Goal: Task Accomplishment & Management: Use online tool/utility

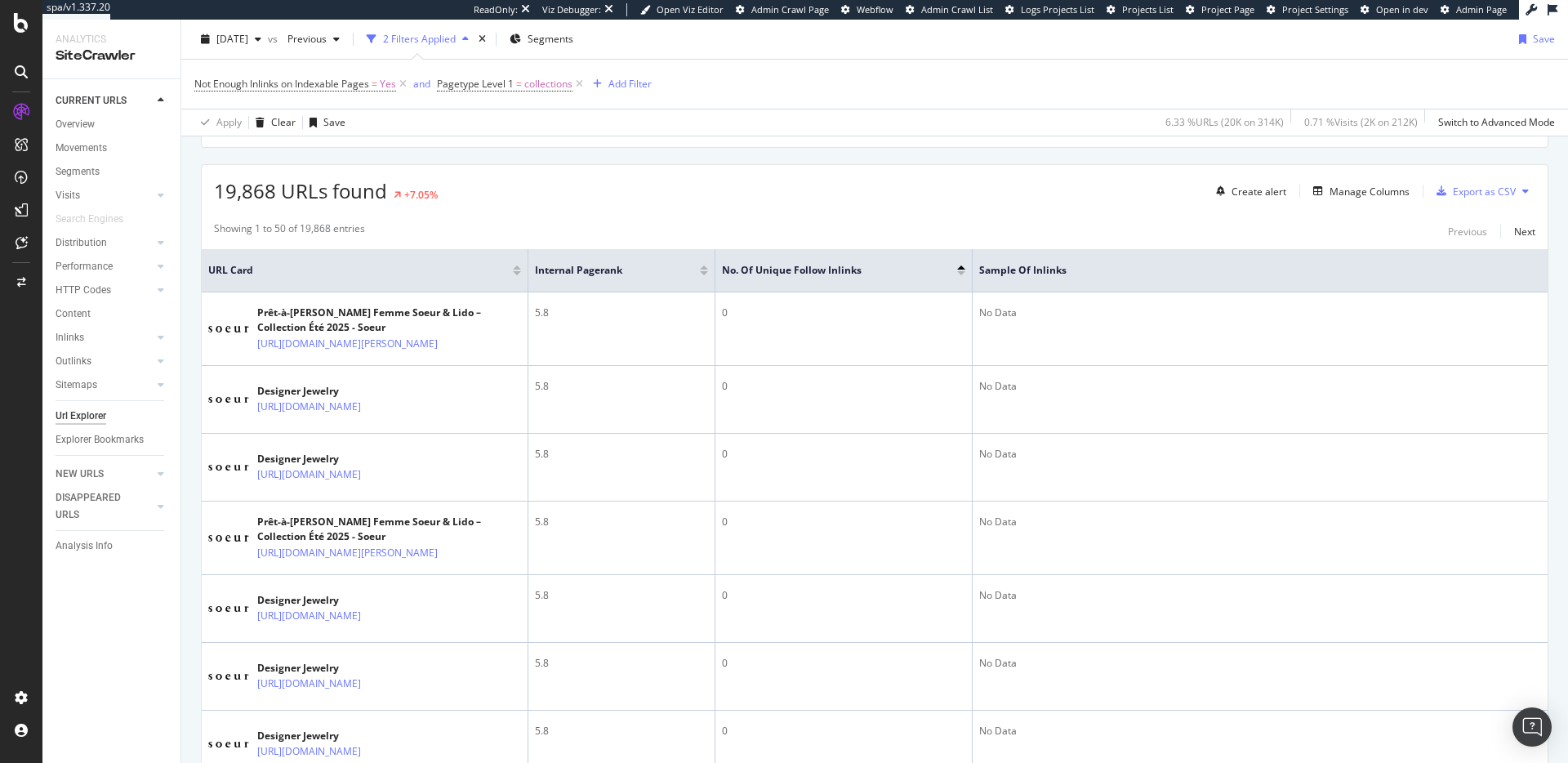
scroll to position [368, 0]
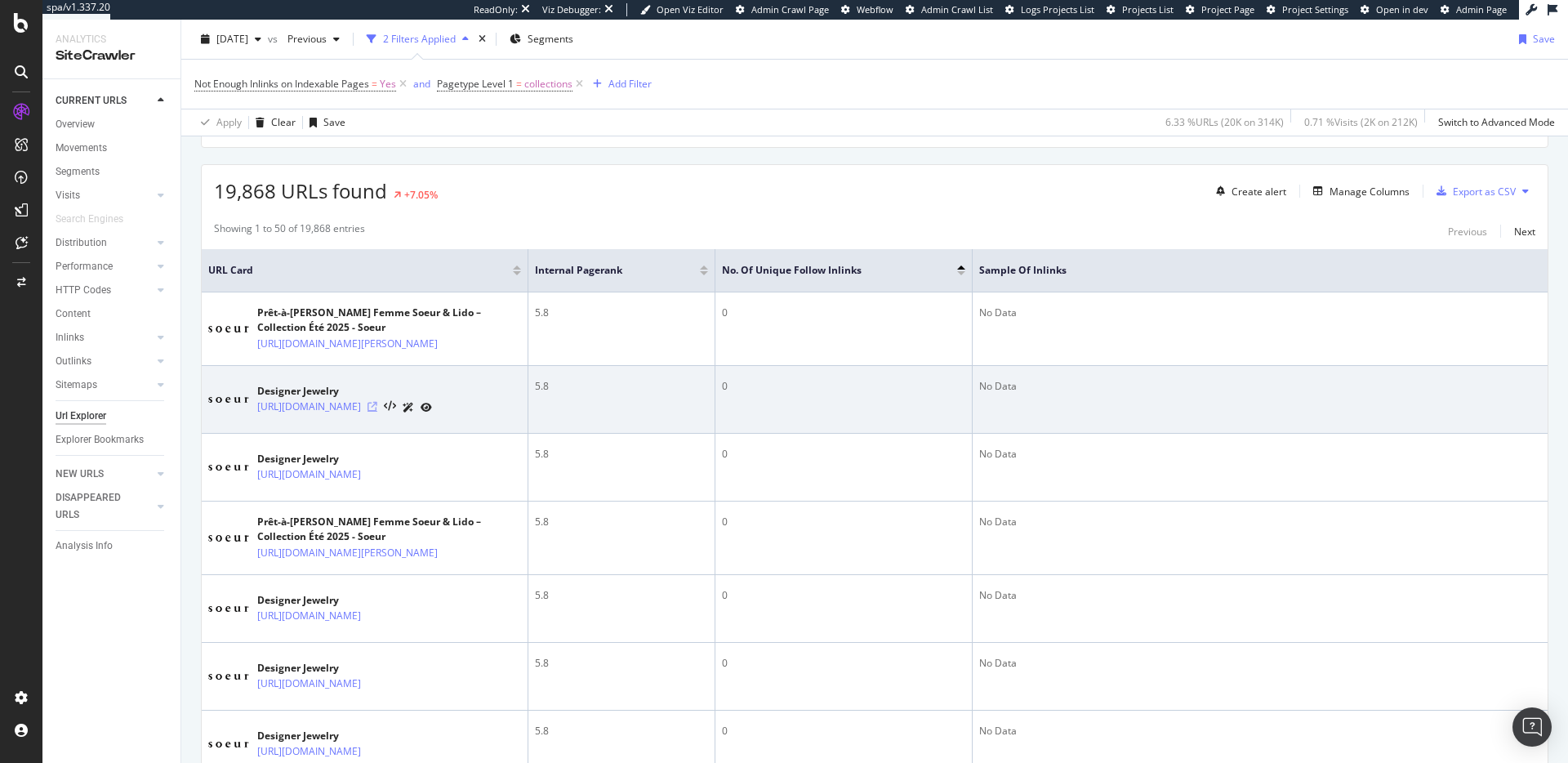
click at [378, 412] on icon at bounding box center [372, 406] width 10 height 10
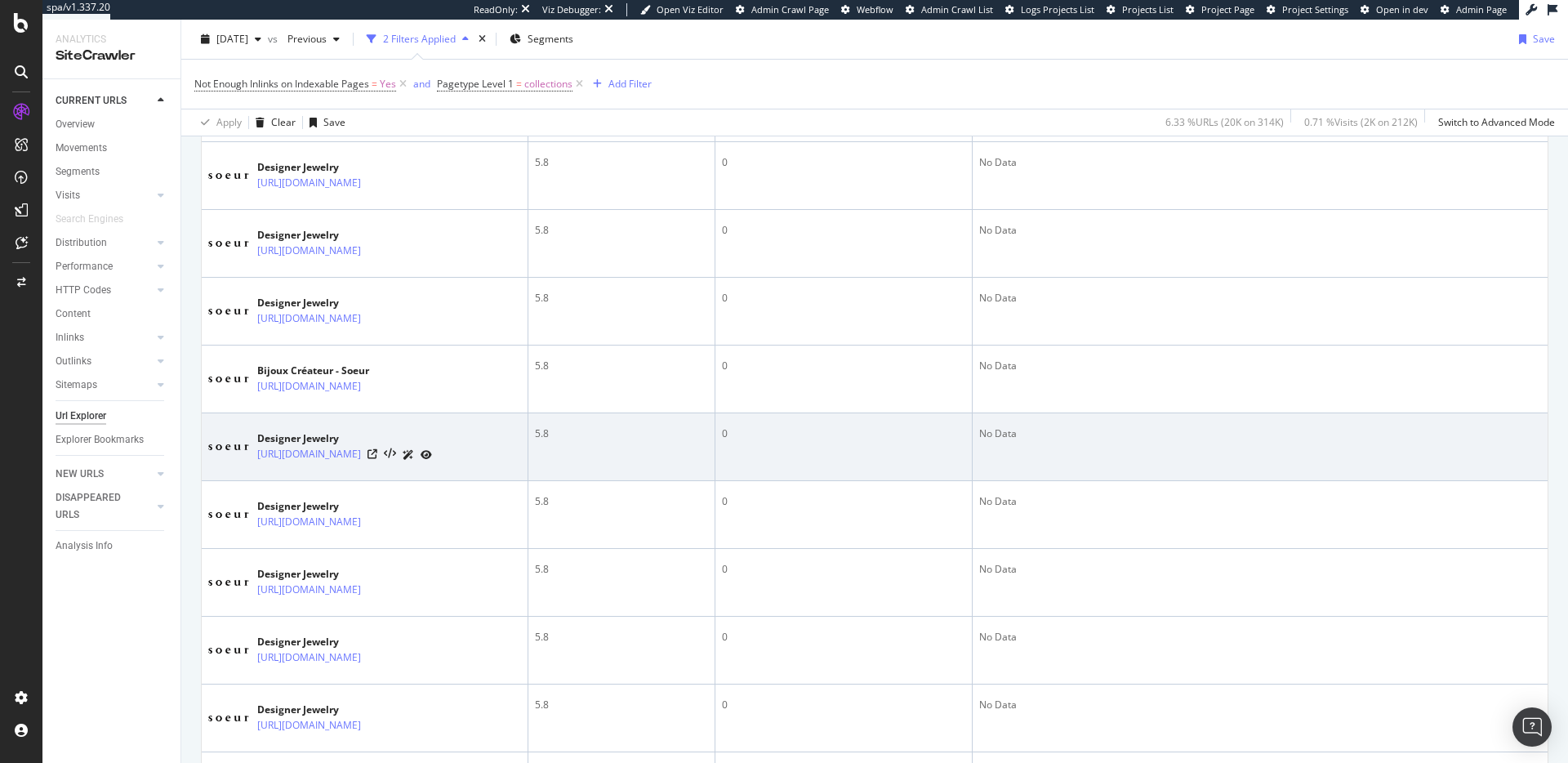
scroll to position [2785, 0]
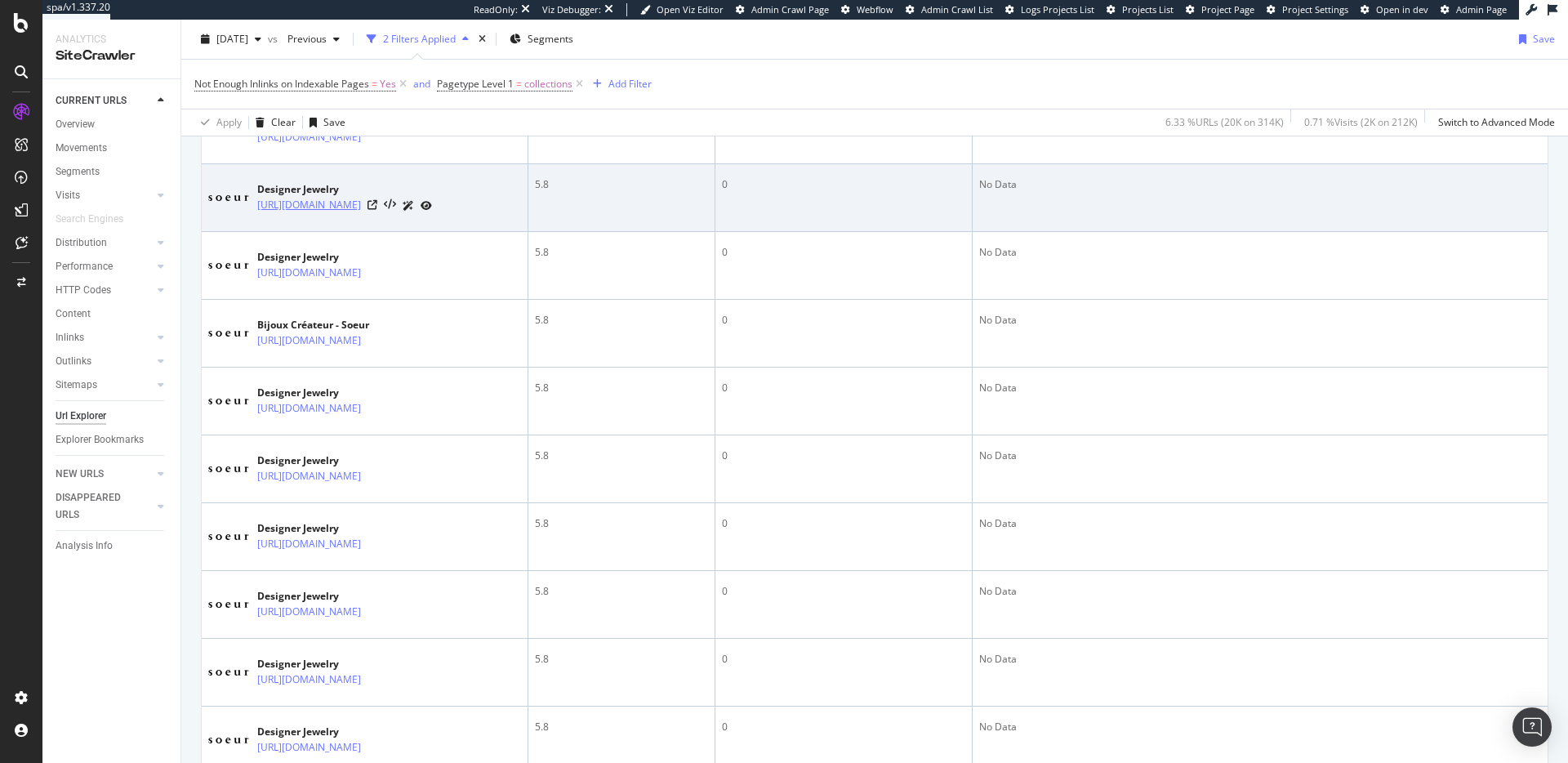
drag, startPoint x: 424, startPoint y: 357, endPoint x: 392, endPoint y: 348, distance: 33.2
click at [392, 218] on div "Designer Jewelry https://na.soeur.fr/collections/bijoux" at bounding box center [364, 197] width 313 height 41
copy link "/bijoux"
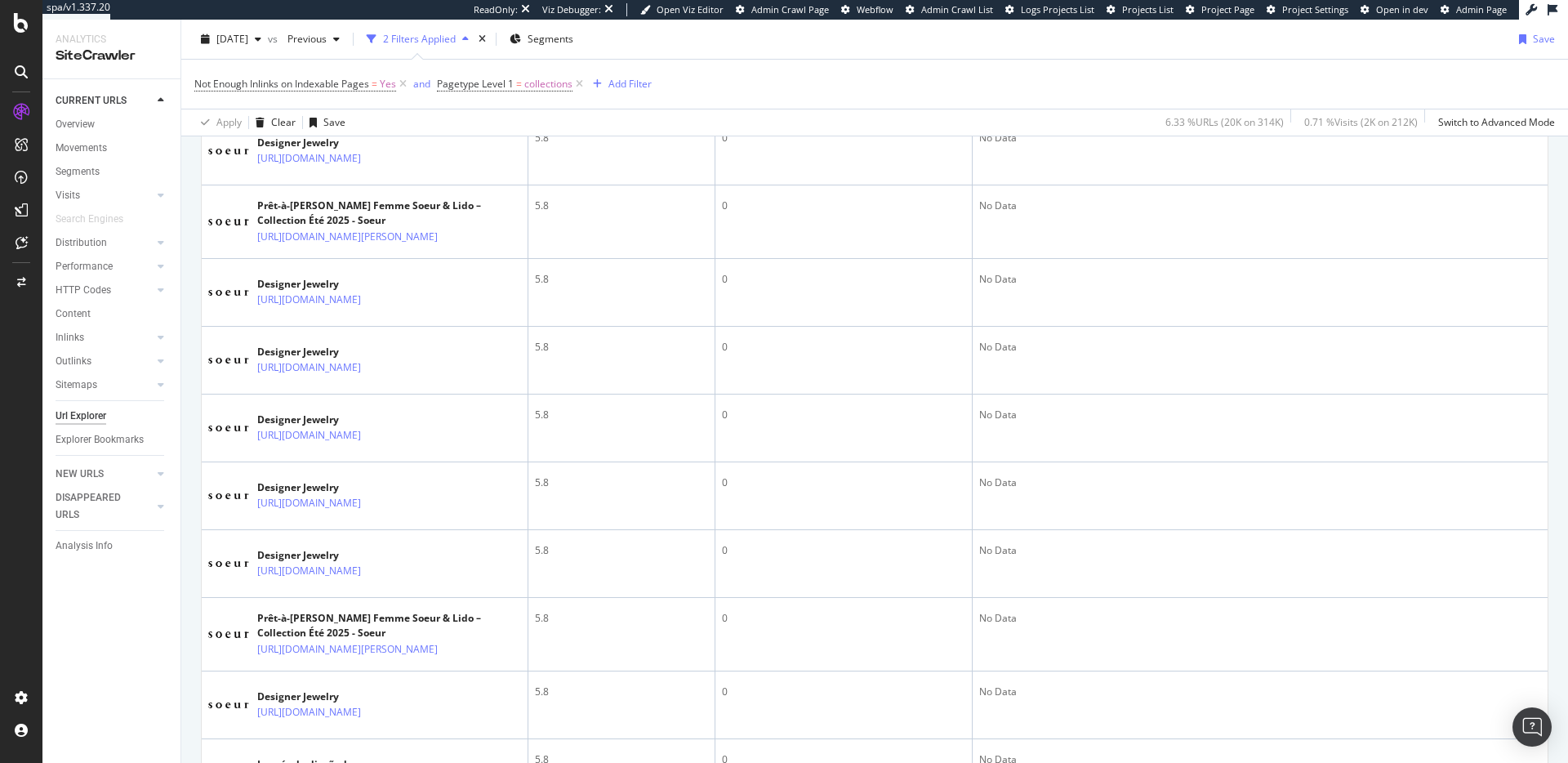
scroll to position [0, 0]
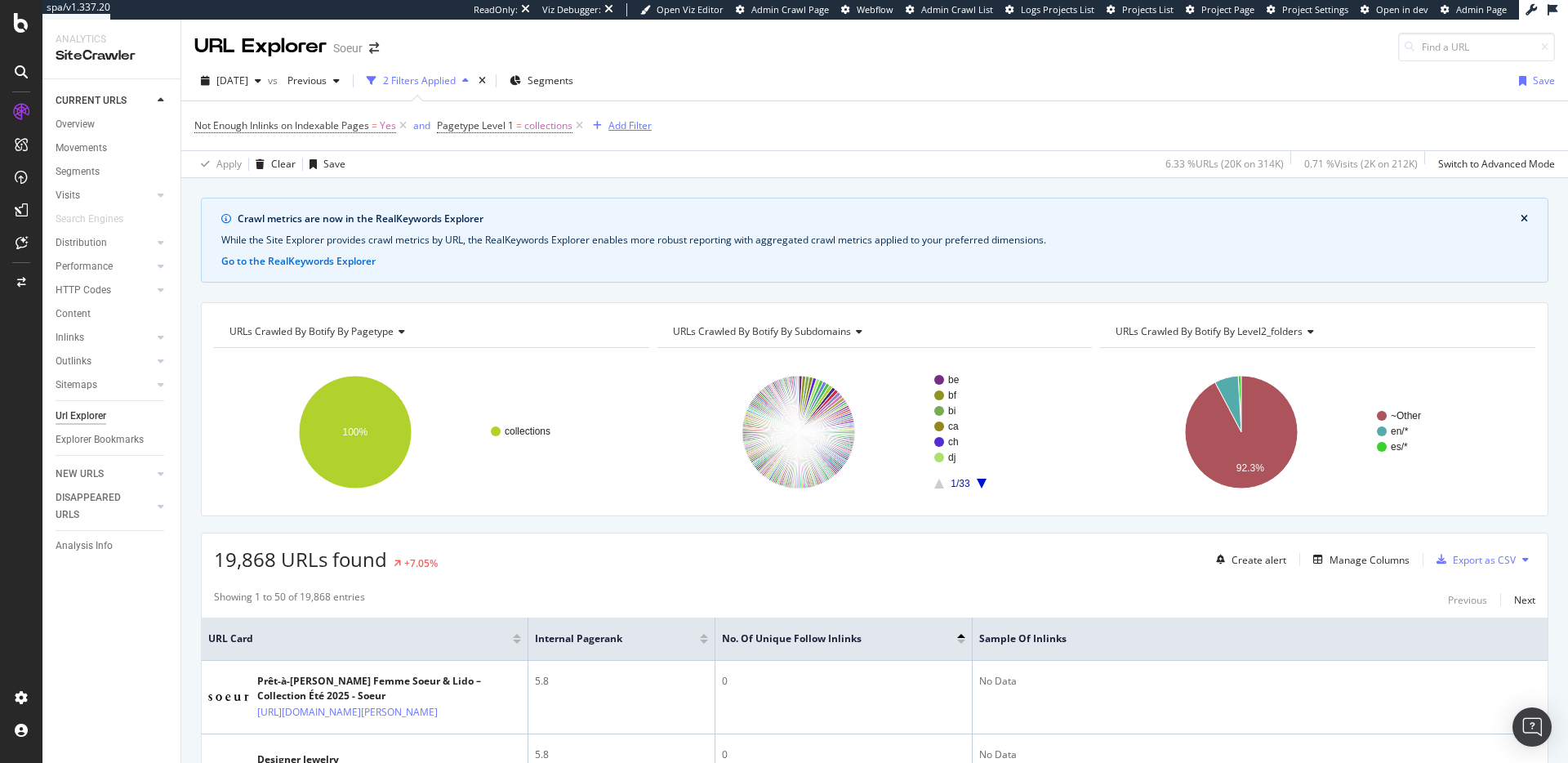
click at [615, 131] on div "Add Filter" at bounding box center [630, 125] width 43 height 14
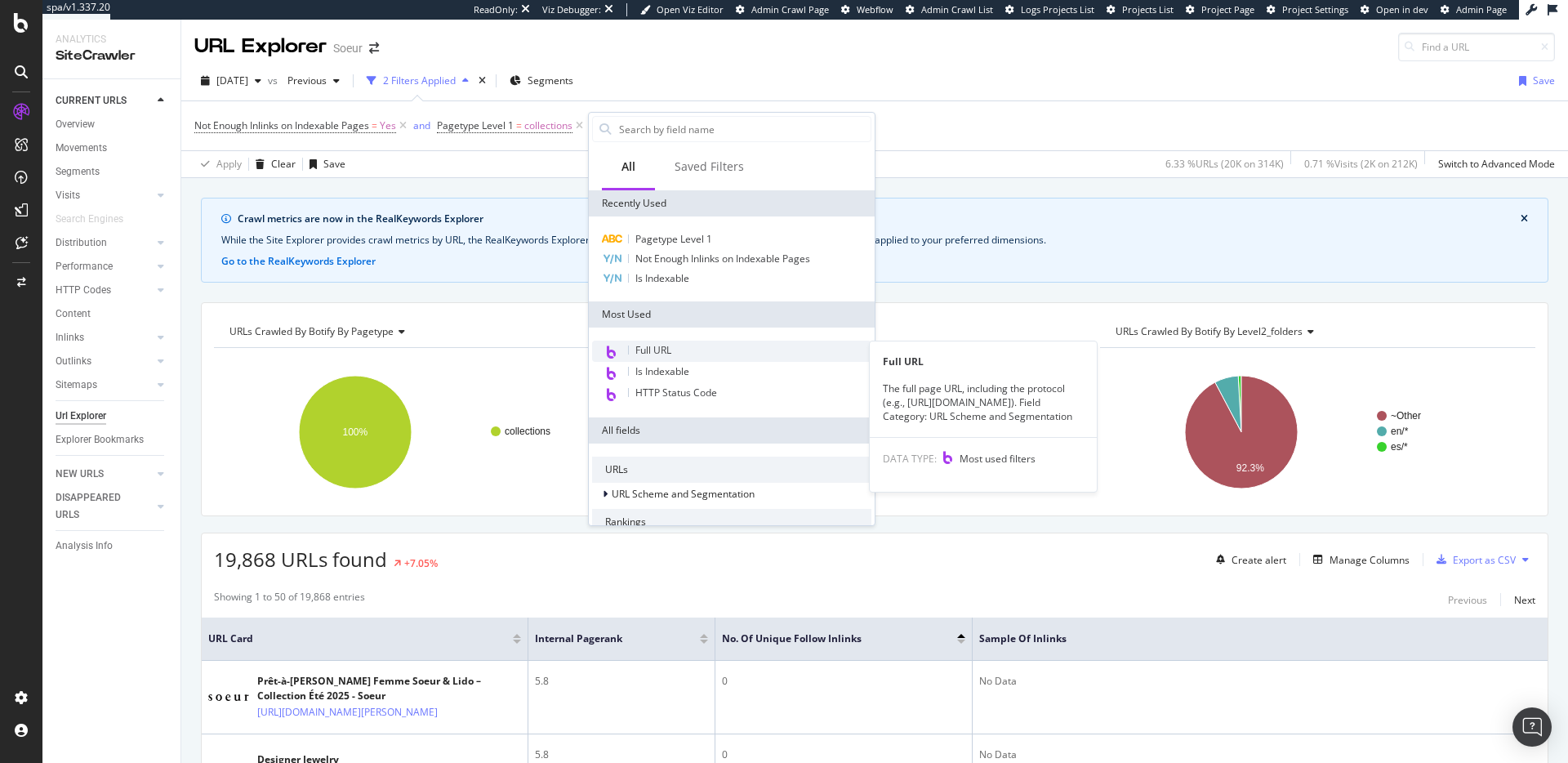
click at [686, 345] on div "Full URL" at bounding box center [731, 351] width 279 height 21
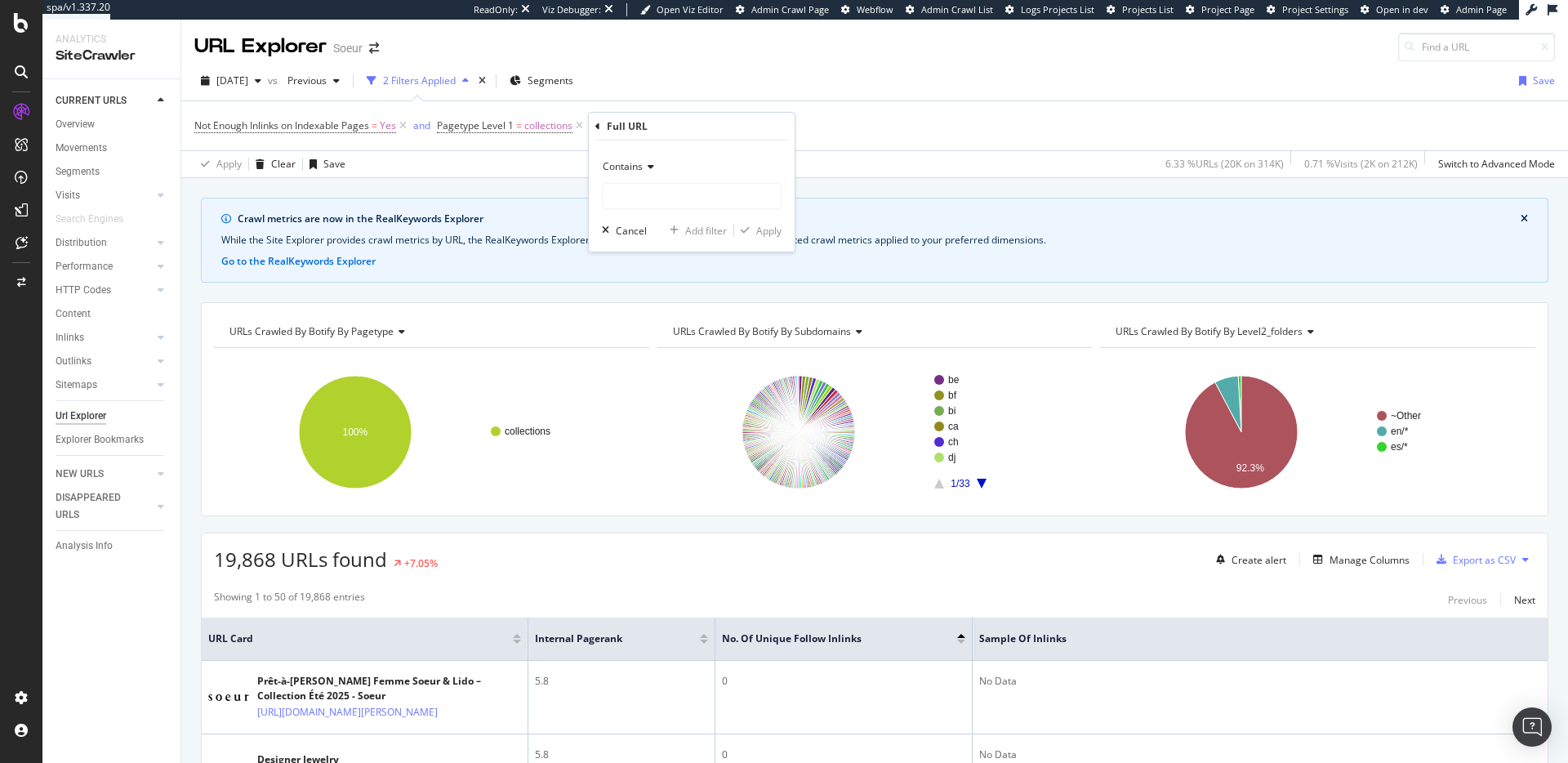
click at [621, 161] on span "Contains" at bounding box center [623, 166] width 40 height 14
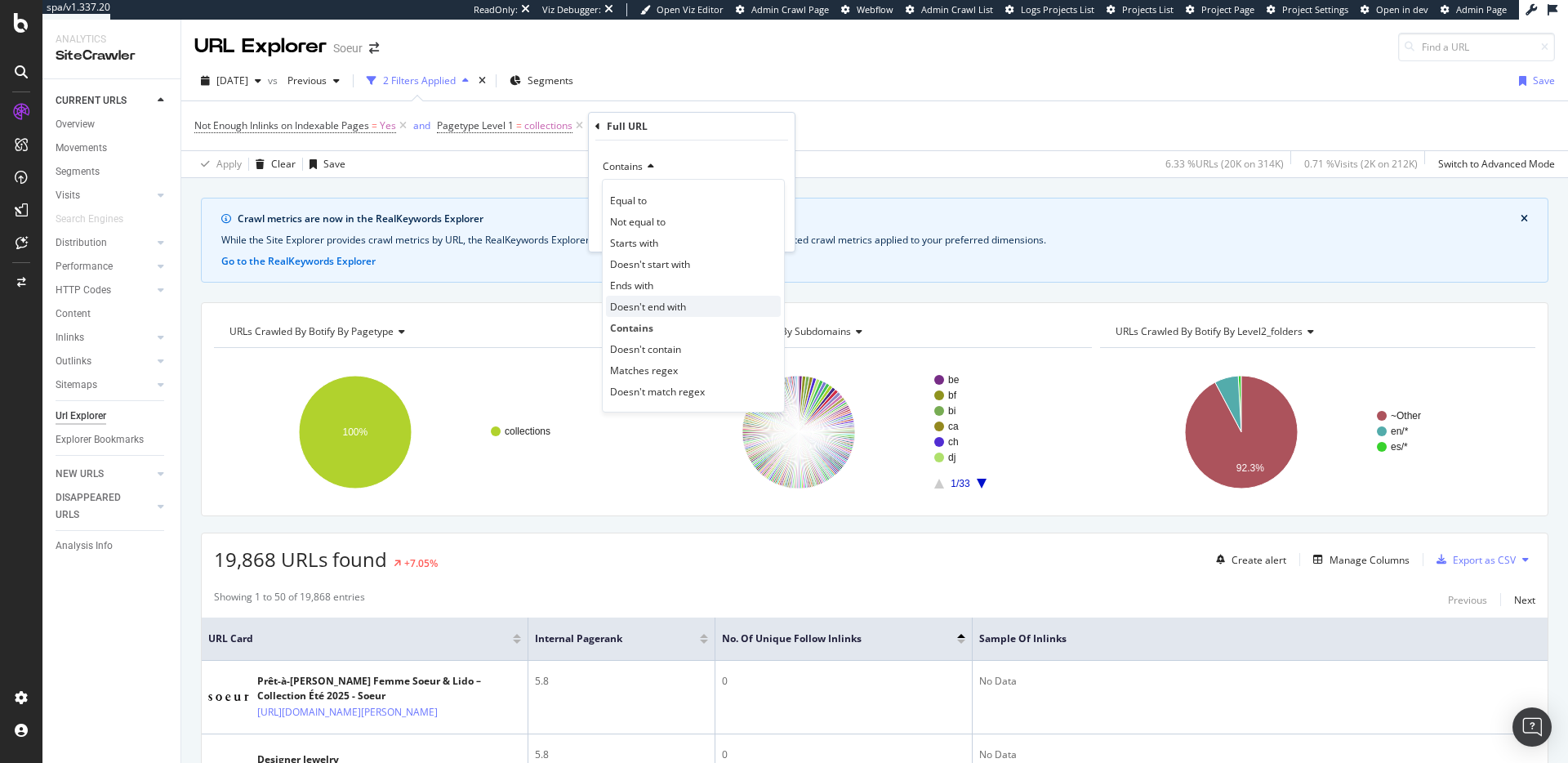
click at [649, 310] on span "Doesn't end with" at bounding box center [647, 307] width 76 height 14
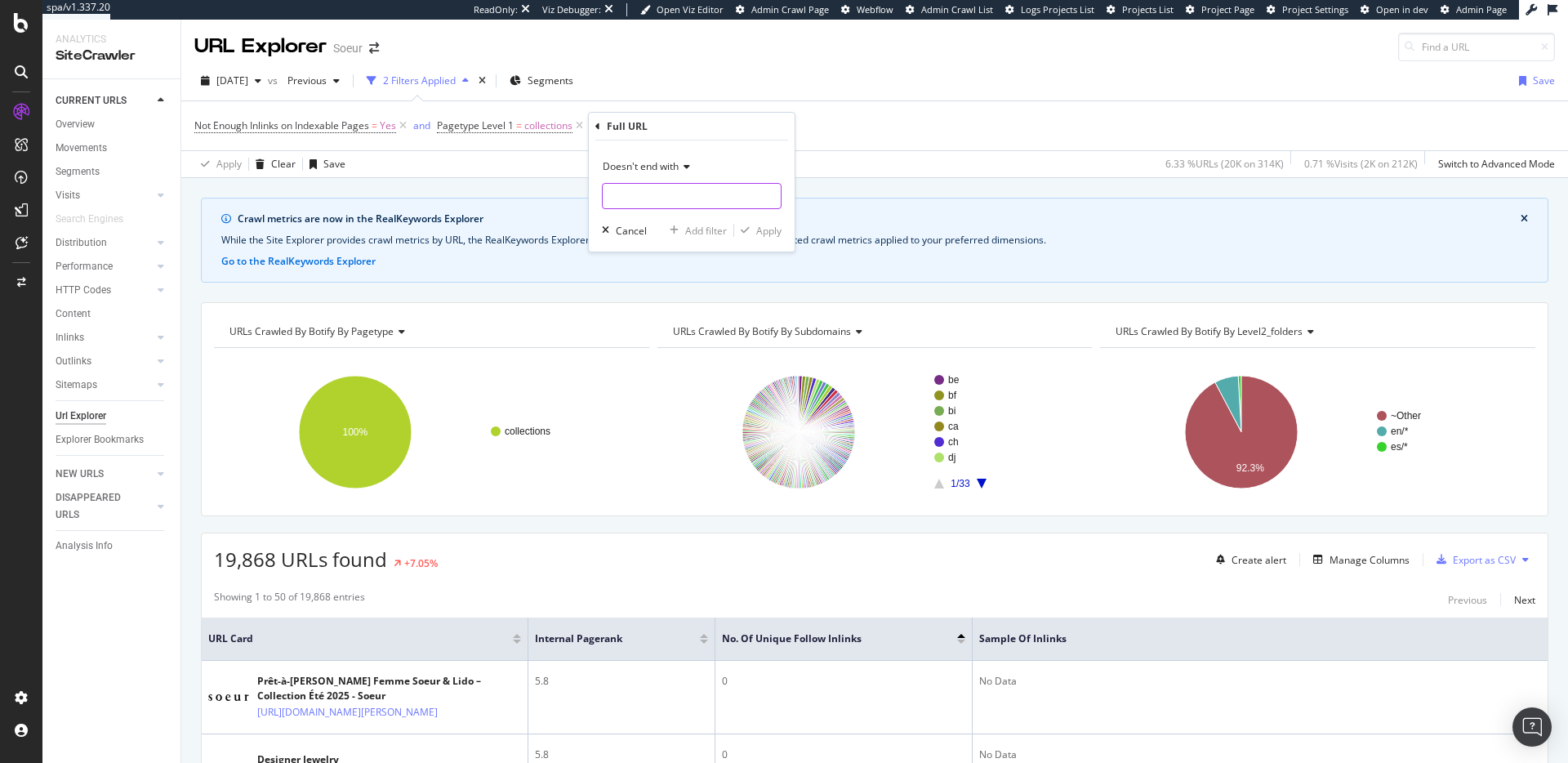
click at [647, 186] on input "text" at bounding box center [691, 196] width 178 height 26
paste input "/bijoux"
type input "/bijoux"
click at [776, 233] on div "Apply" at bounding box center [768, 230] width 25 height 14
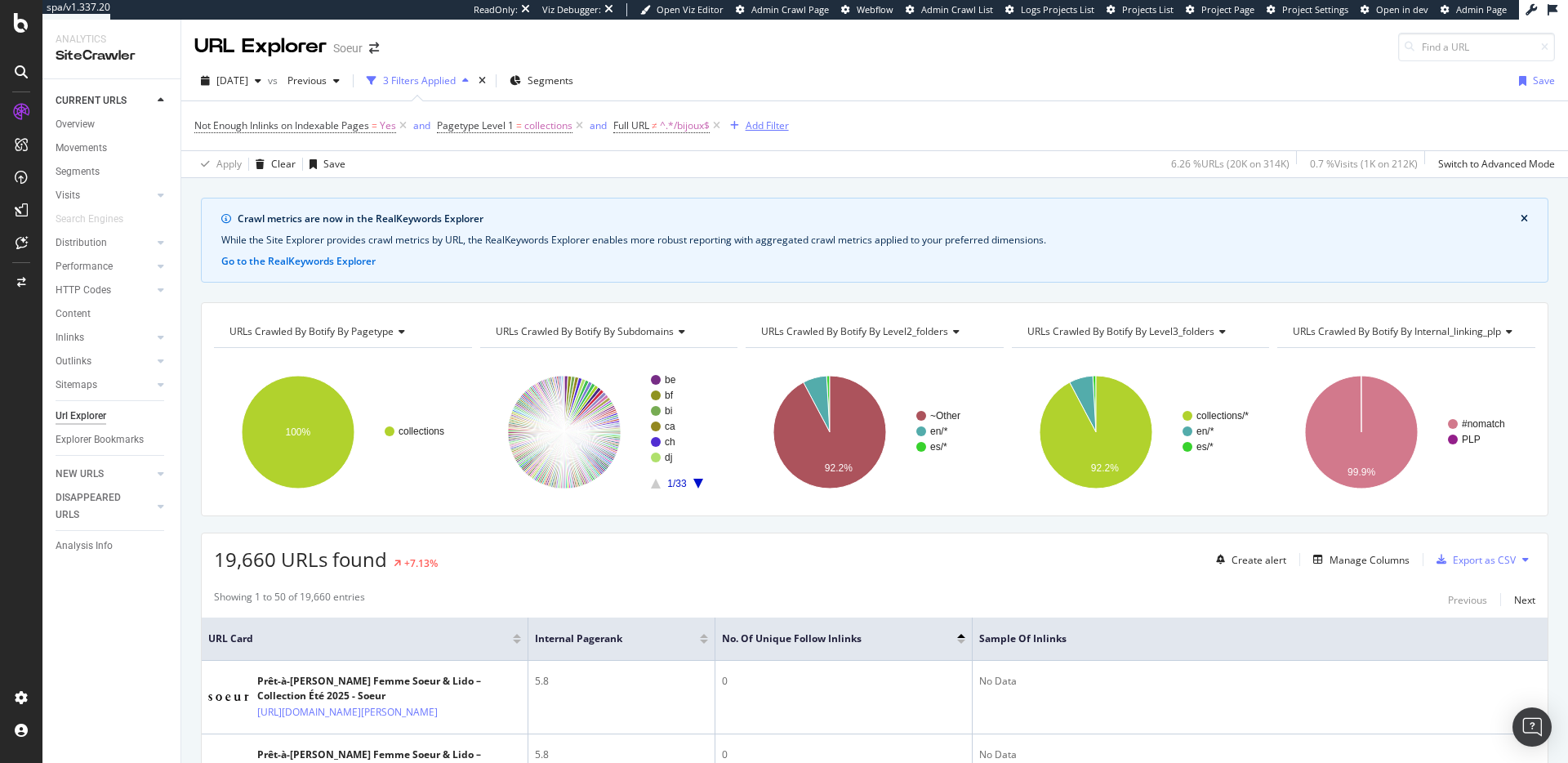
click at [755, 131] on div "Add Filter" at bounding box center [766, 125] width 43 height 14
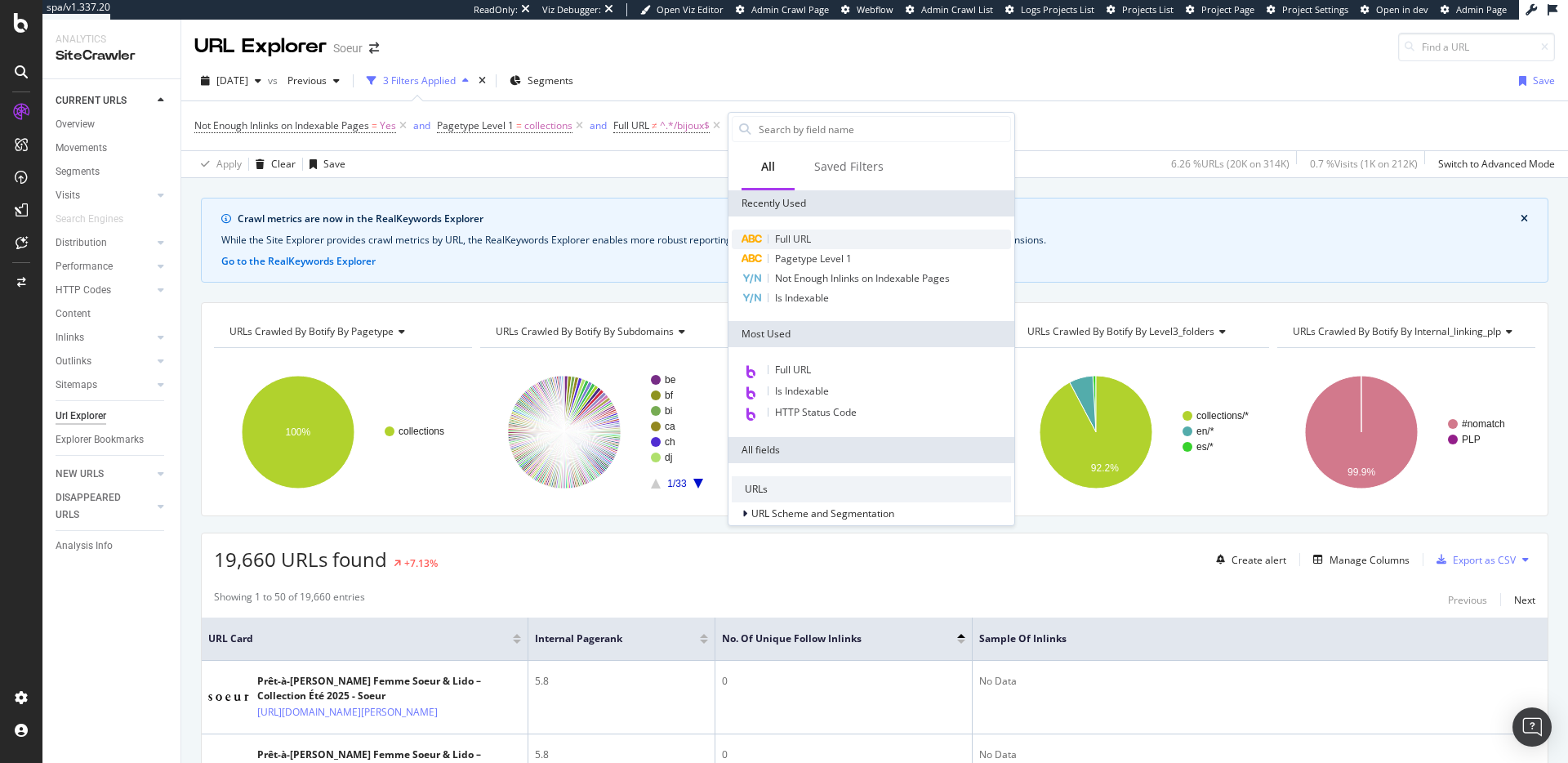
click at [801, 243] on span "Full URL" at bounding box center [793, 239] width 36 height 14
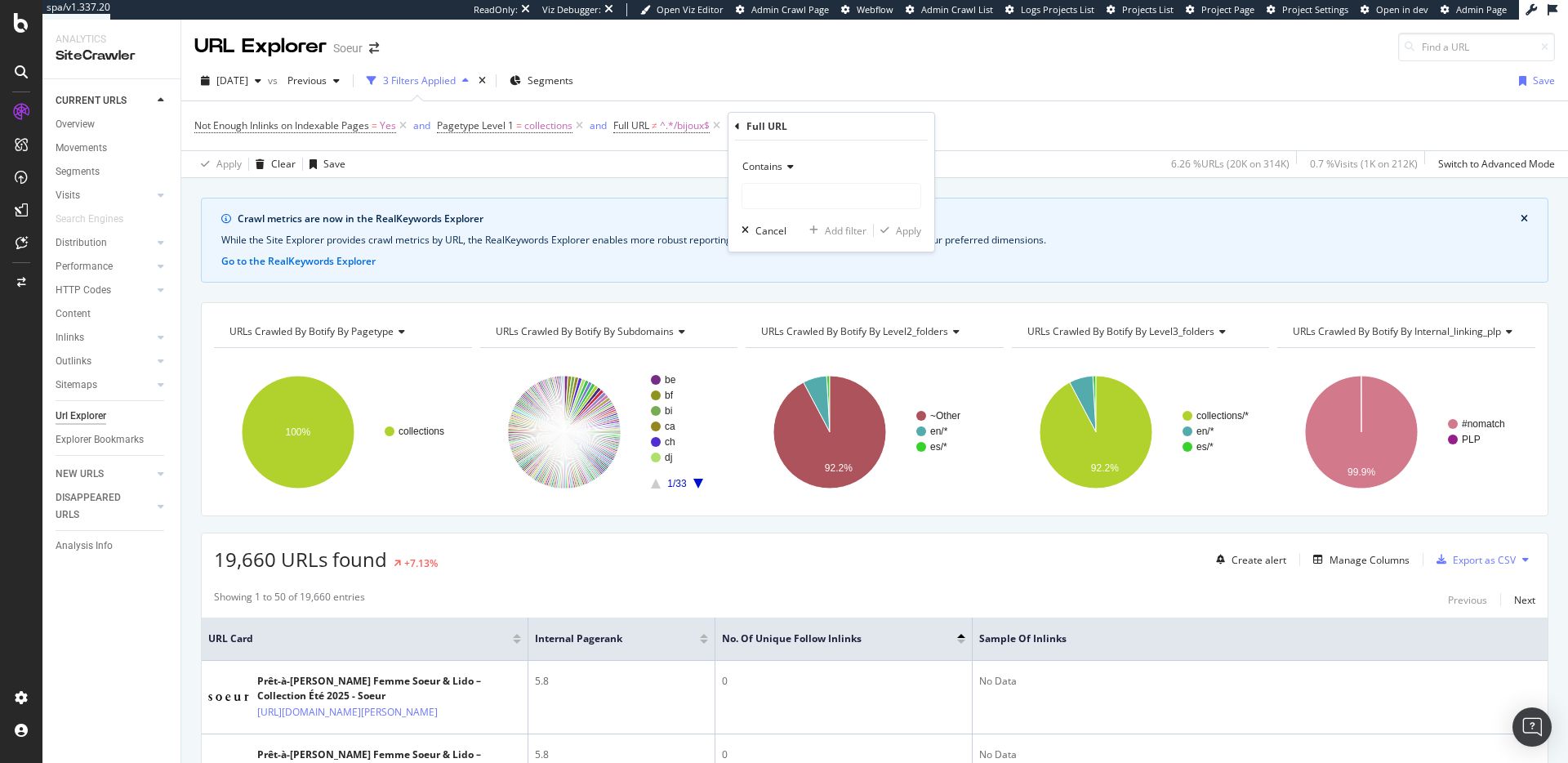
click at [767, 166] on span "Contains" at bounding box center [762, 166] width 40 height 14
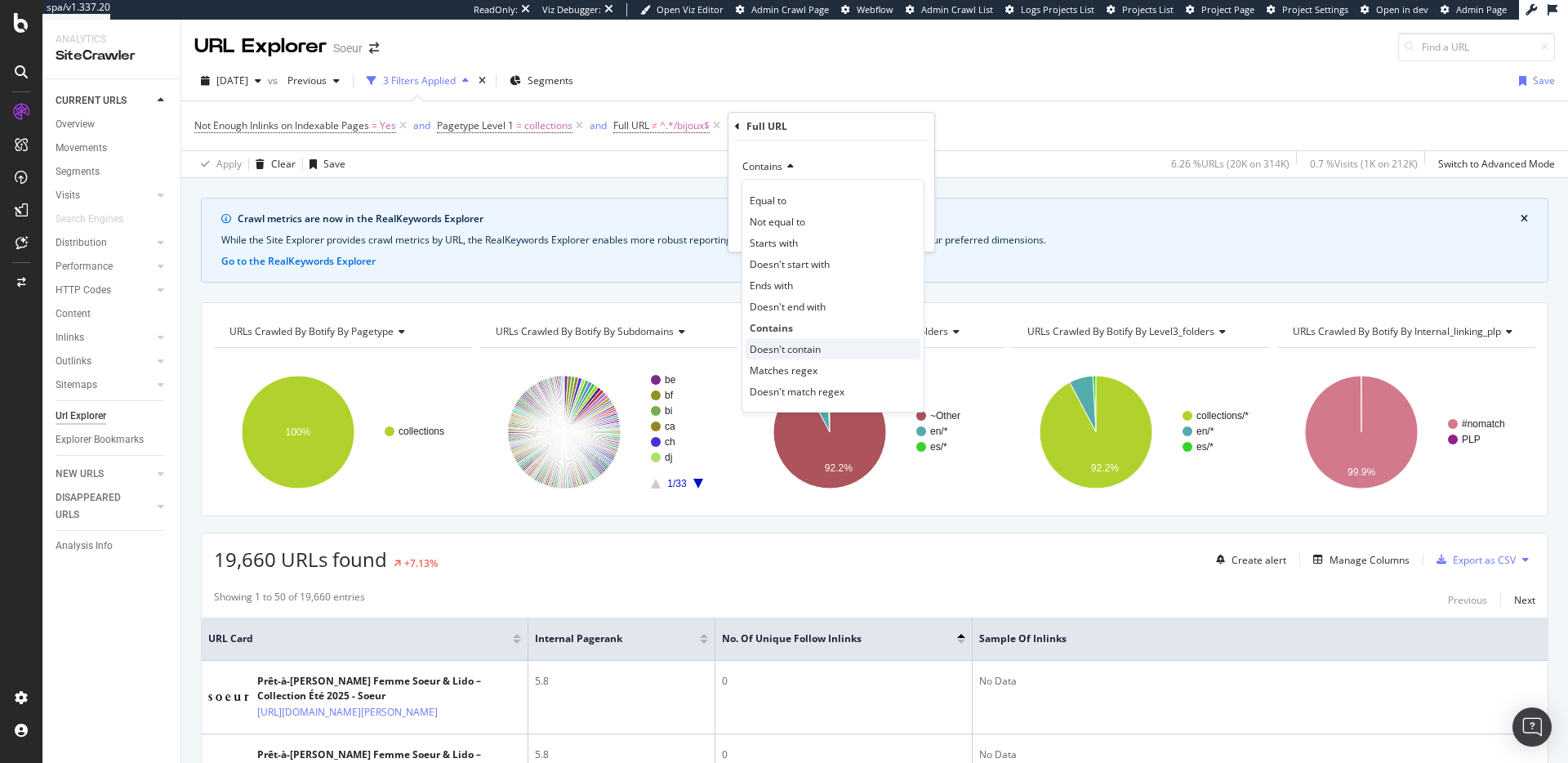
click at [800, 354] on span "Doesn't contain" at bounding box center [785, 350] width 71 height 14
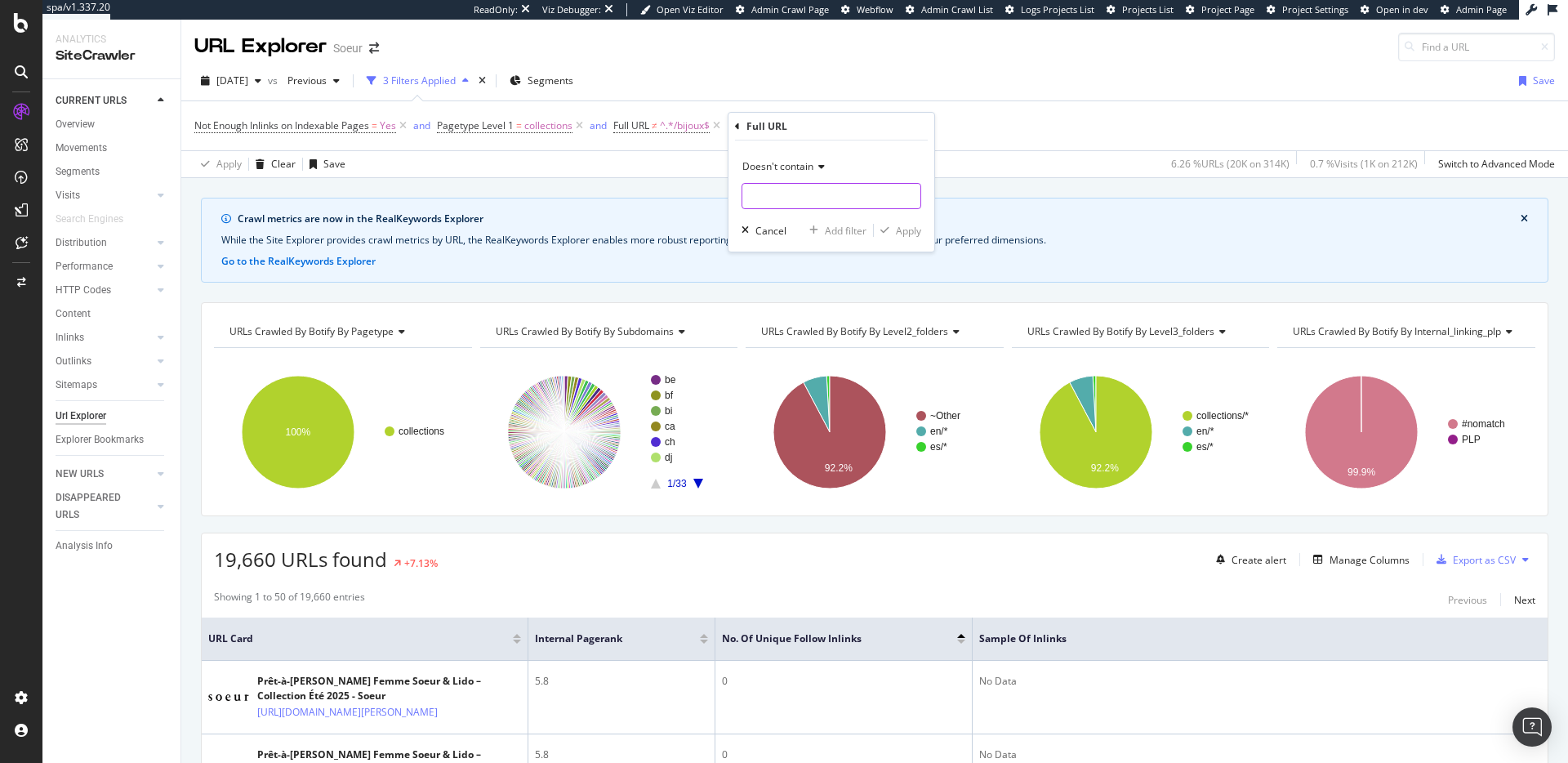
click at [788, 194] on input "text" at bounding box center [830, 196] width 178 height 26
type input "-lido-"
click at [908, 228] on div "Apply" at bounding box center [908, 230] width 25 height 14
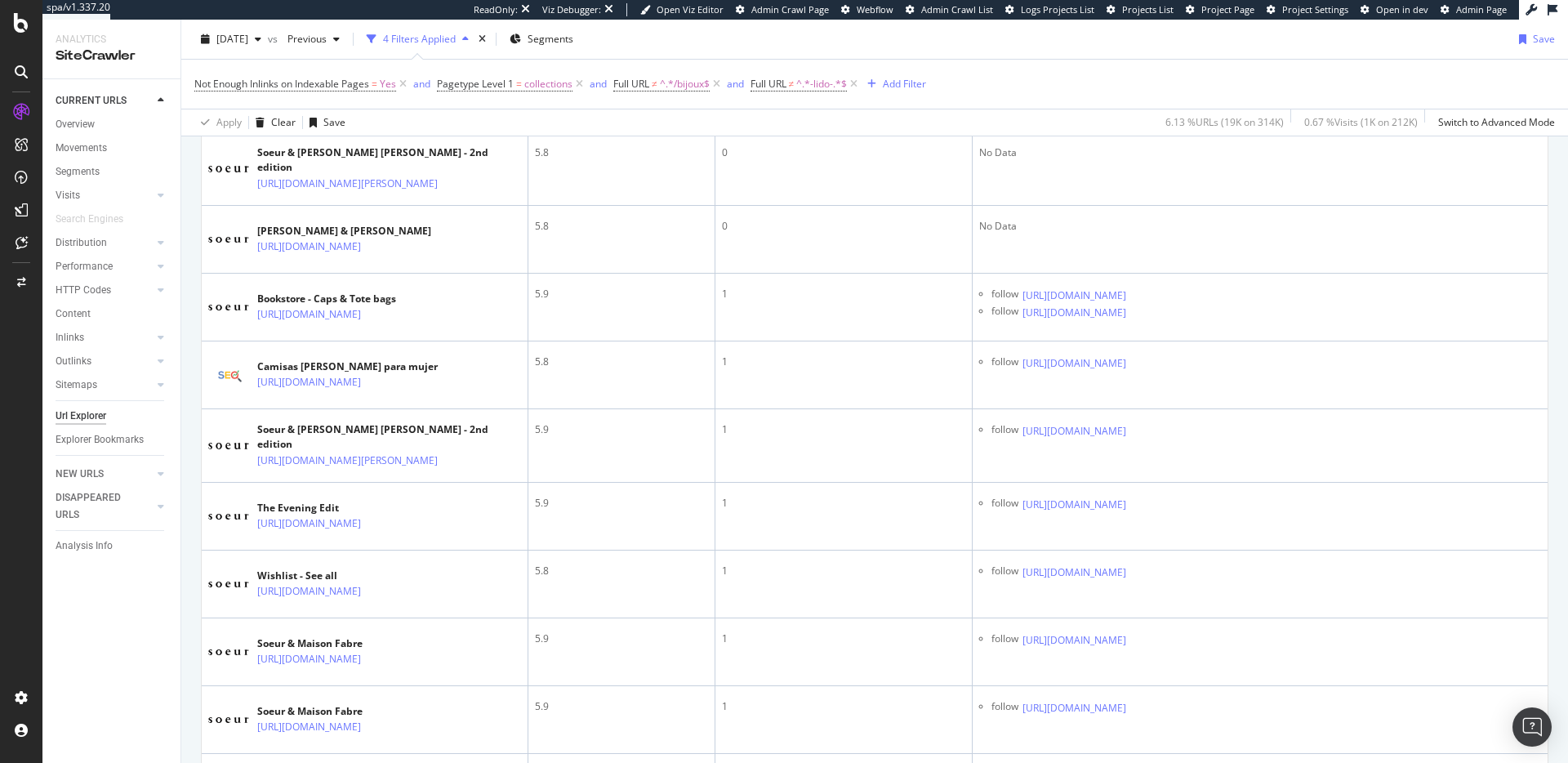
scroll to position [618, 0]
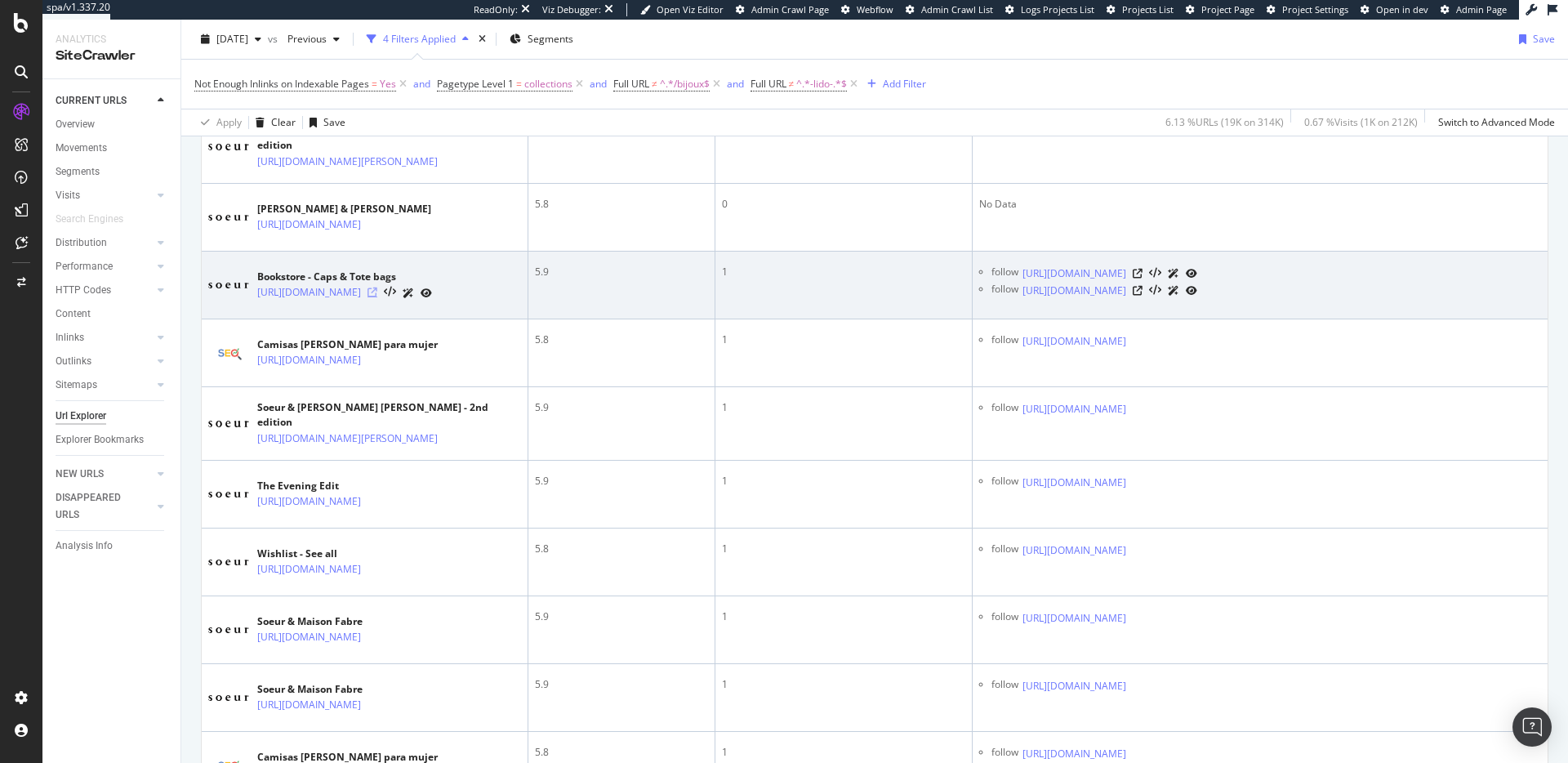
click at [378, 297] on icon at bounding box center [372, 292] width 10 height 10
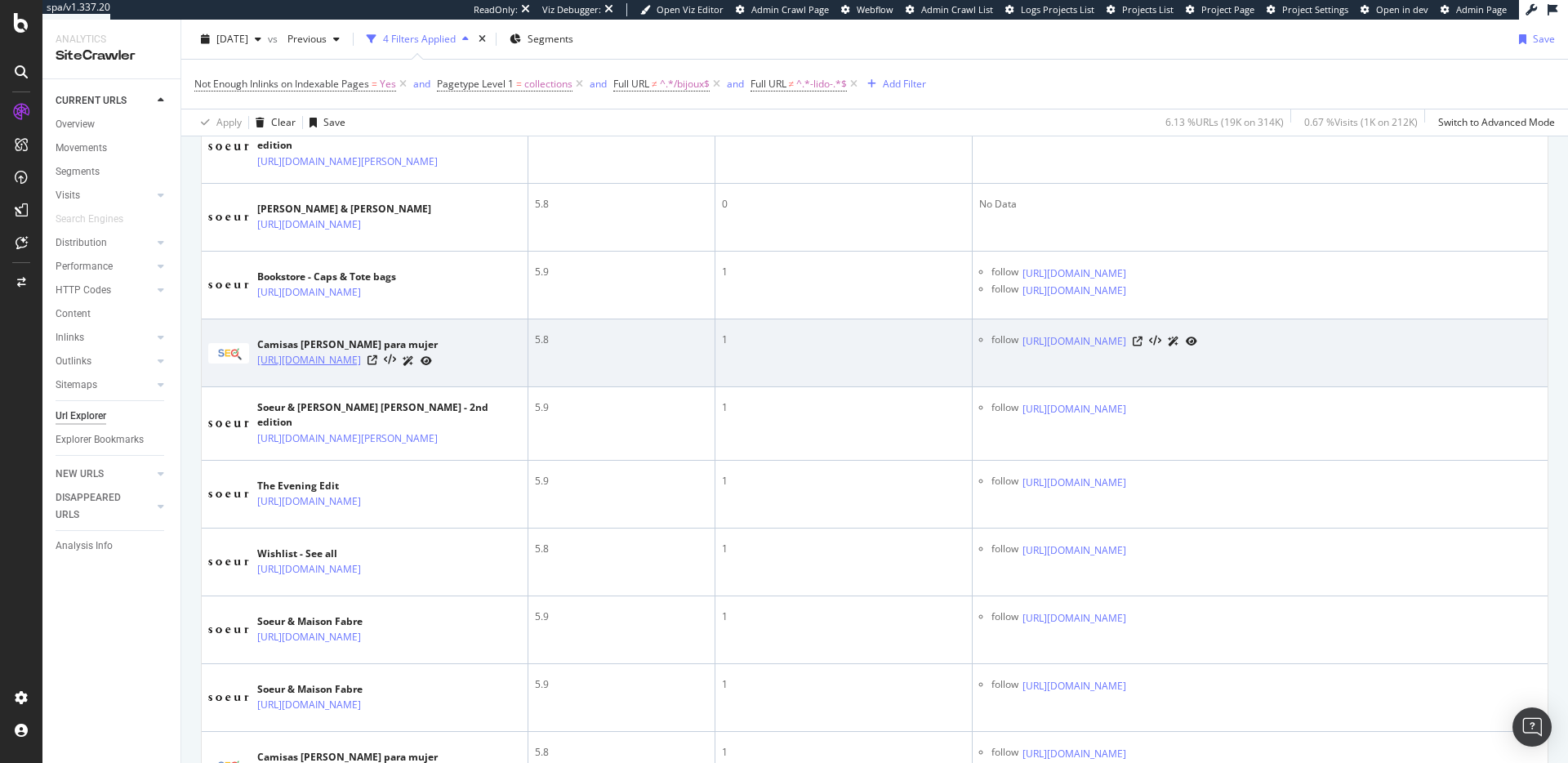
drag, startPoint x: 349, startPoint y: 406, endPoint x: 393, endPoint y: 374, distance: 54.4
click at [393, 374] on td "Camisas de seda para mujer https://hn.soeur.fr/collections/chemises-femme-soie" at bounding box center [364, 353] width 327 height 67
copy link "/chemises-femme-soie"
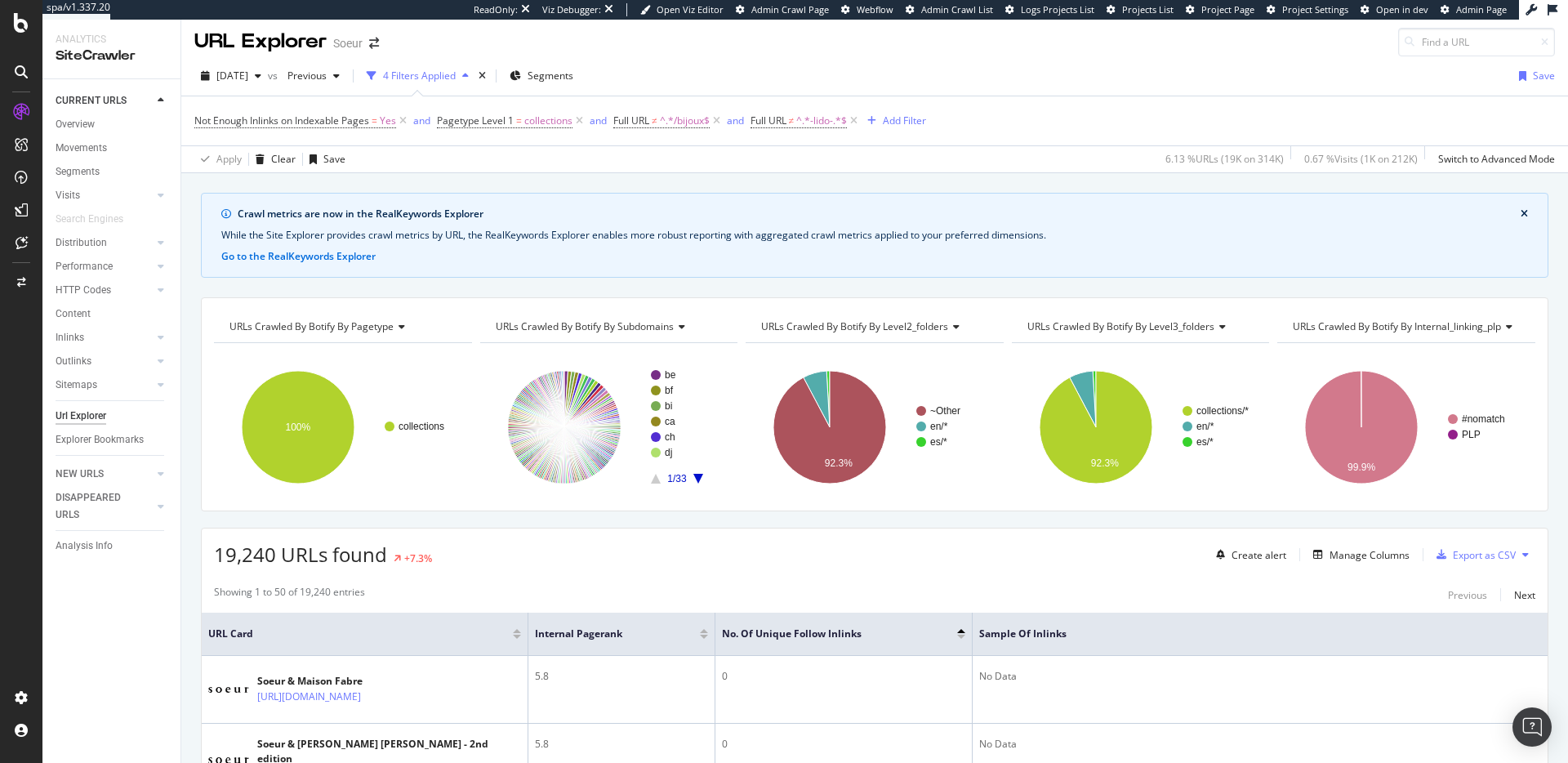
scroll to position [0, 0]
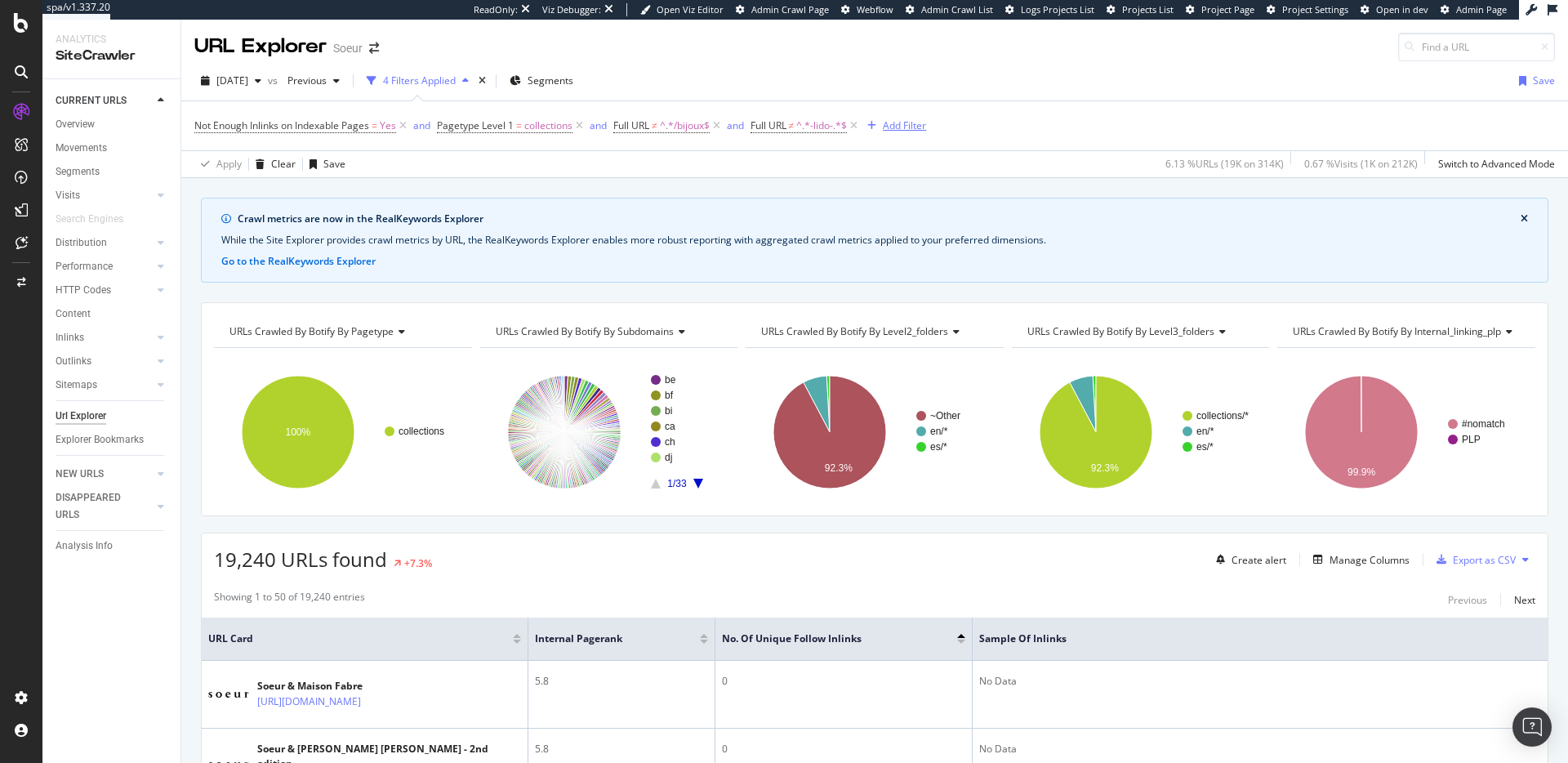
click at [914, 131] on div "Add Filter" at bounding box center [904, 125] width 43 height 14
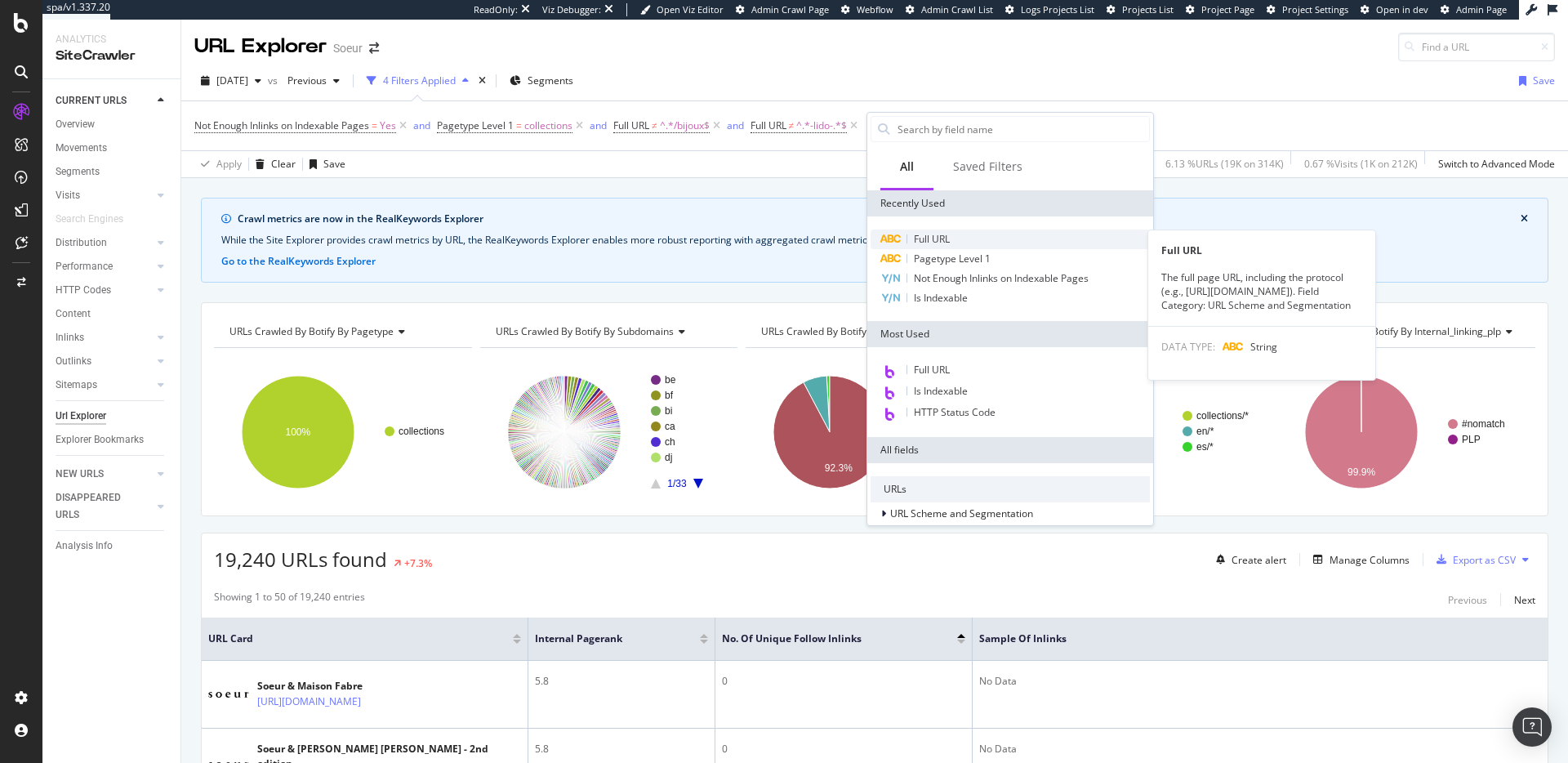
click at [927, 237] on span "Full URL" at bounding box center [931, 239] width 36 height 14
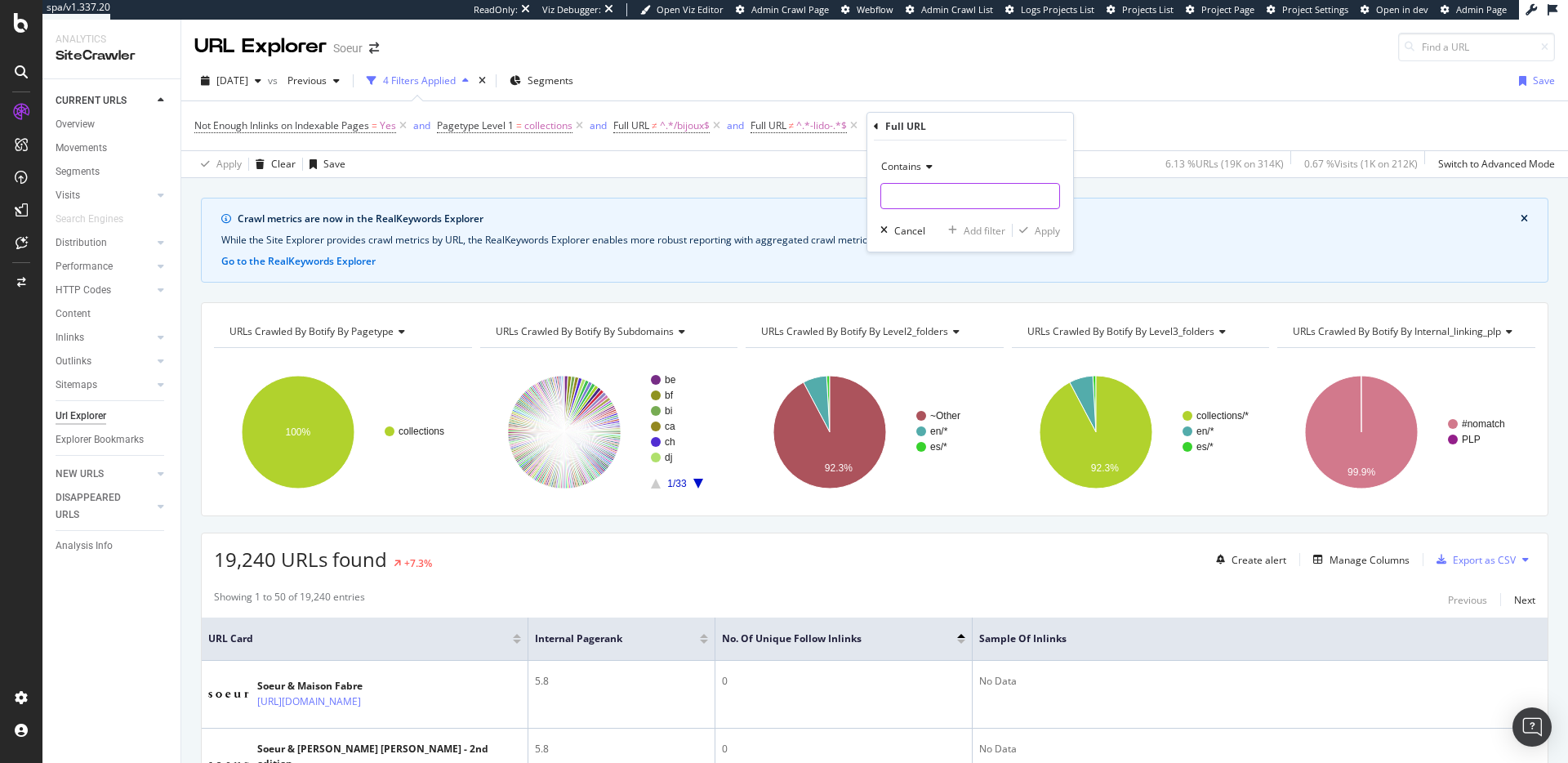
click at [916, 191] on input "text" at bounding box center [970, 196] width 178 height 26
paste input "/chemises-femme-soie"
type input "/chemises-femme-soie"
click at [1059, 230] on div "Apply" at bounding box center [1047, 230] width 25 height 14
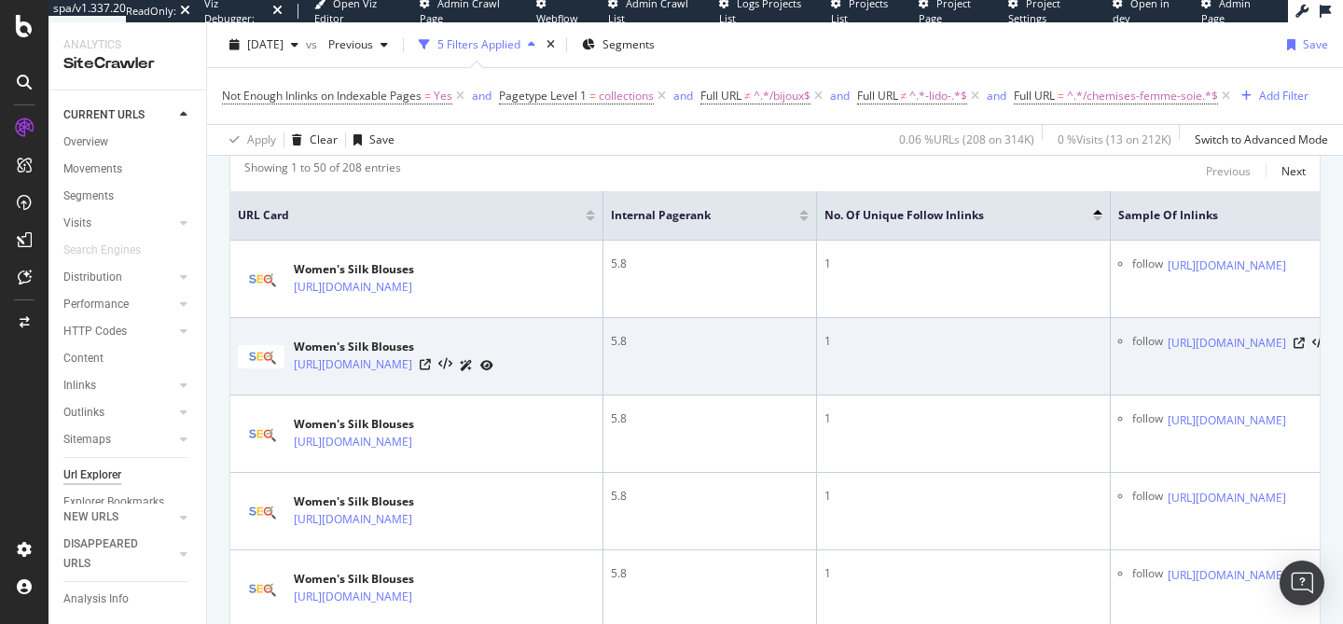
scroll to position [490, 0]
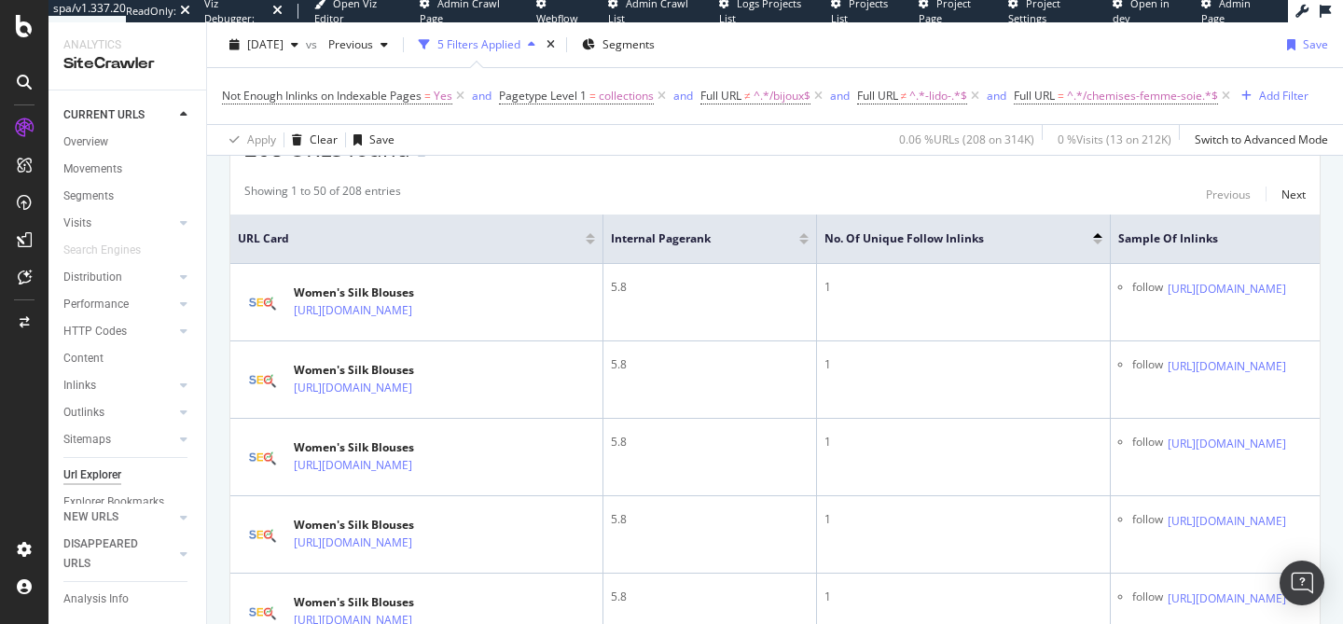
click at [765, 186] on div "Showing 1 to 50 of 208 entries Previous Next" at bounding box center [774, 194] width 1089 height 22
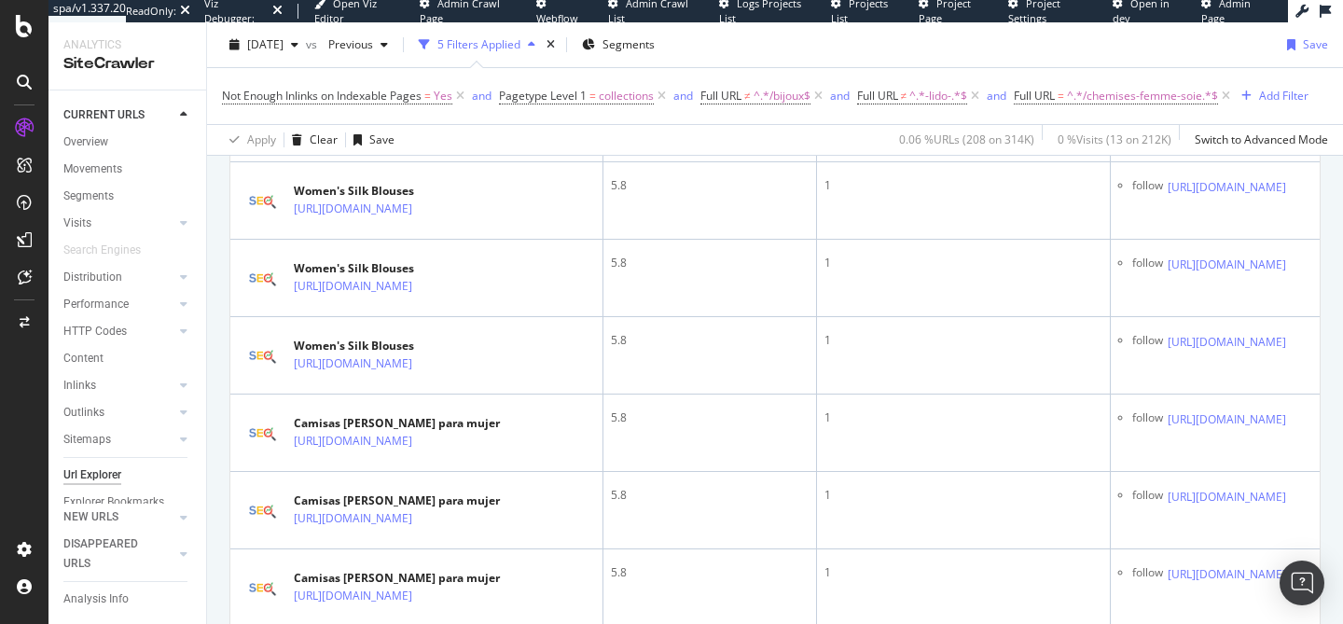
scroll to position [2332, 0]
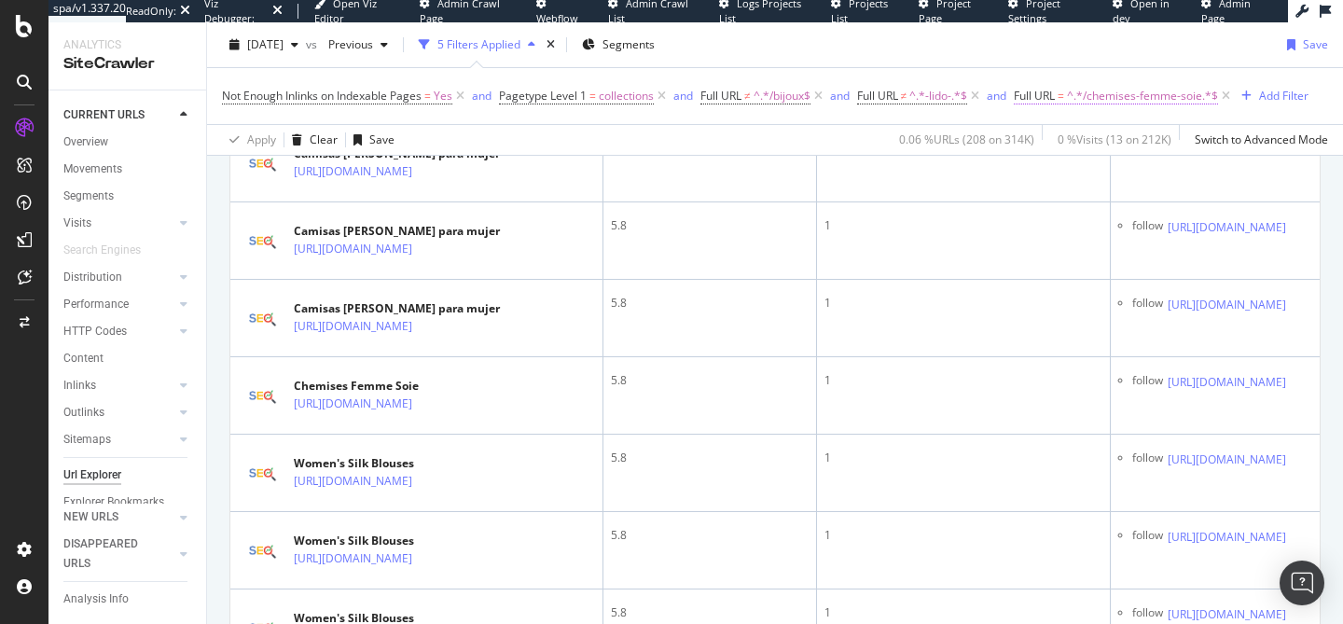
click at [1125, 98] on span "^.*/chemises-femme-soie.*$" at bounding box center [1142, 96] width 151 height 26
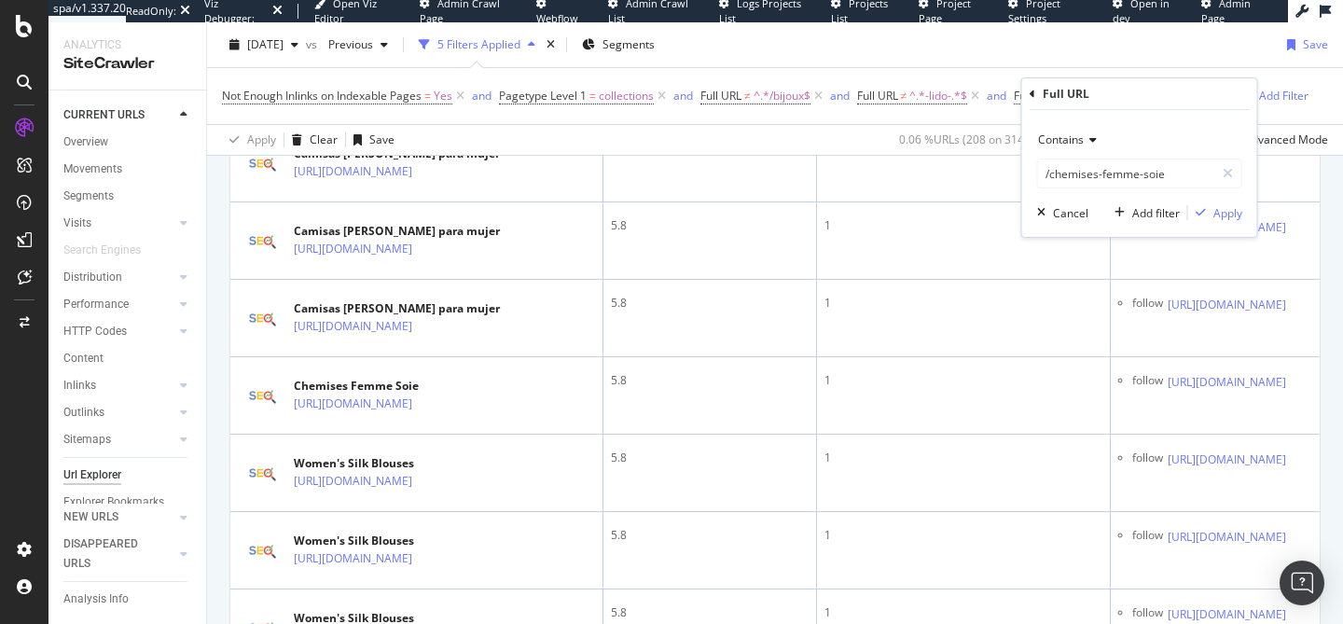
click at [1071, 139] on span "Contains" at bounding box center [1061, 139] width 46 height 16
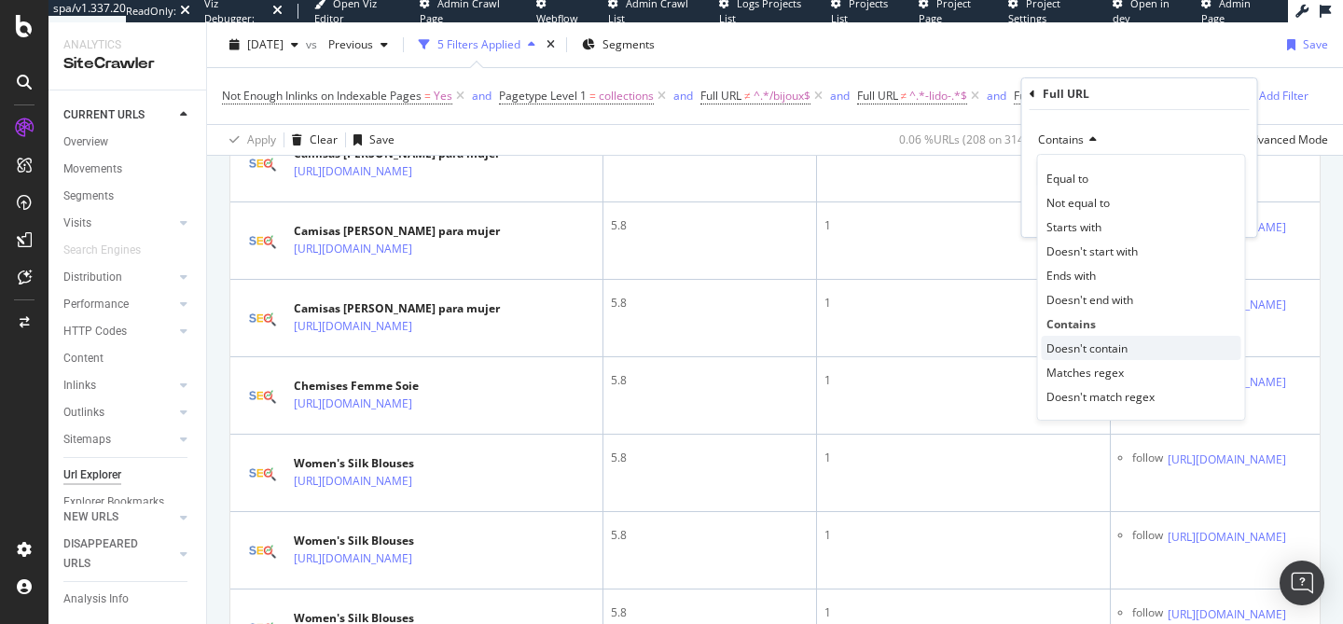
click at [1105, 349] on span "Doesn't contain" at bounding box center [1086, 348] width 81 height 16
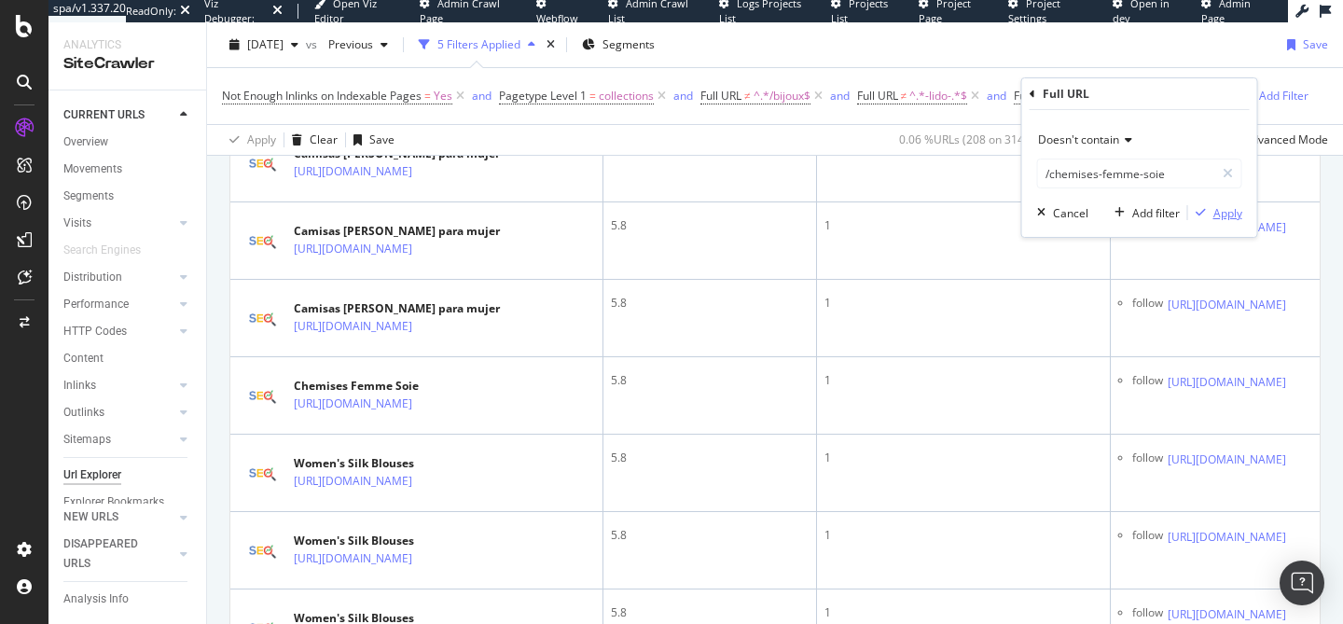
click at [1215, 217] on div "Apply" at bounding box center [1227, 213] width 29 height 16
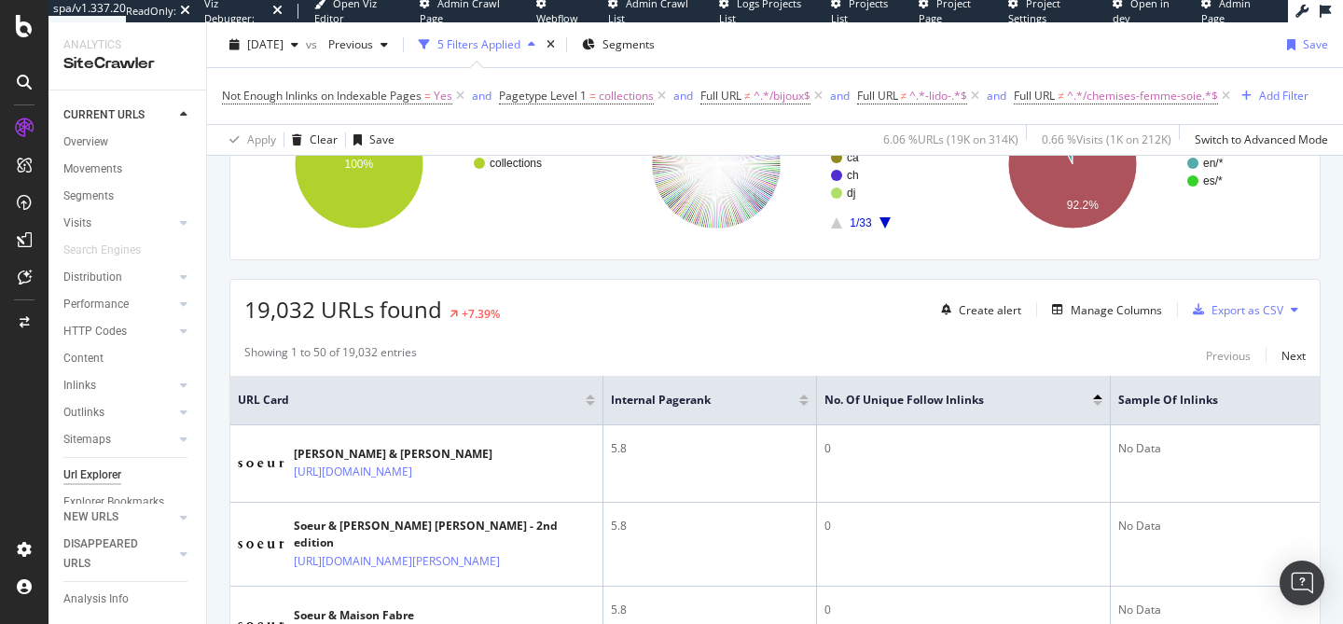
scroll to position [2332, 0]
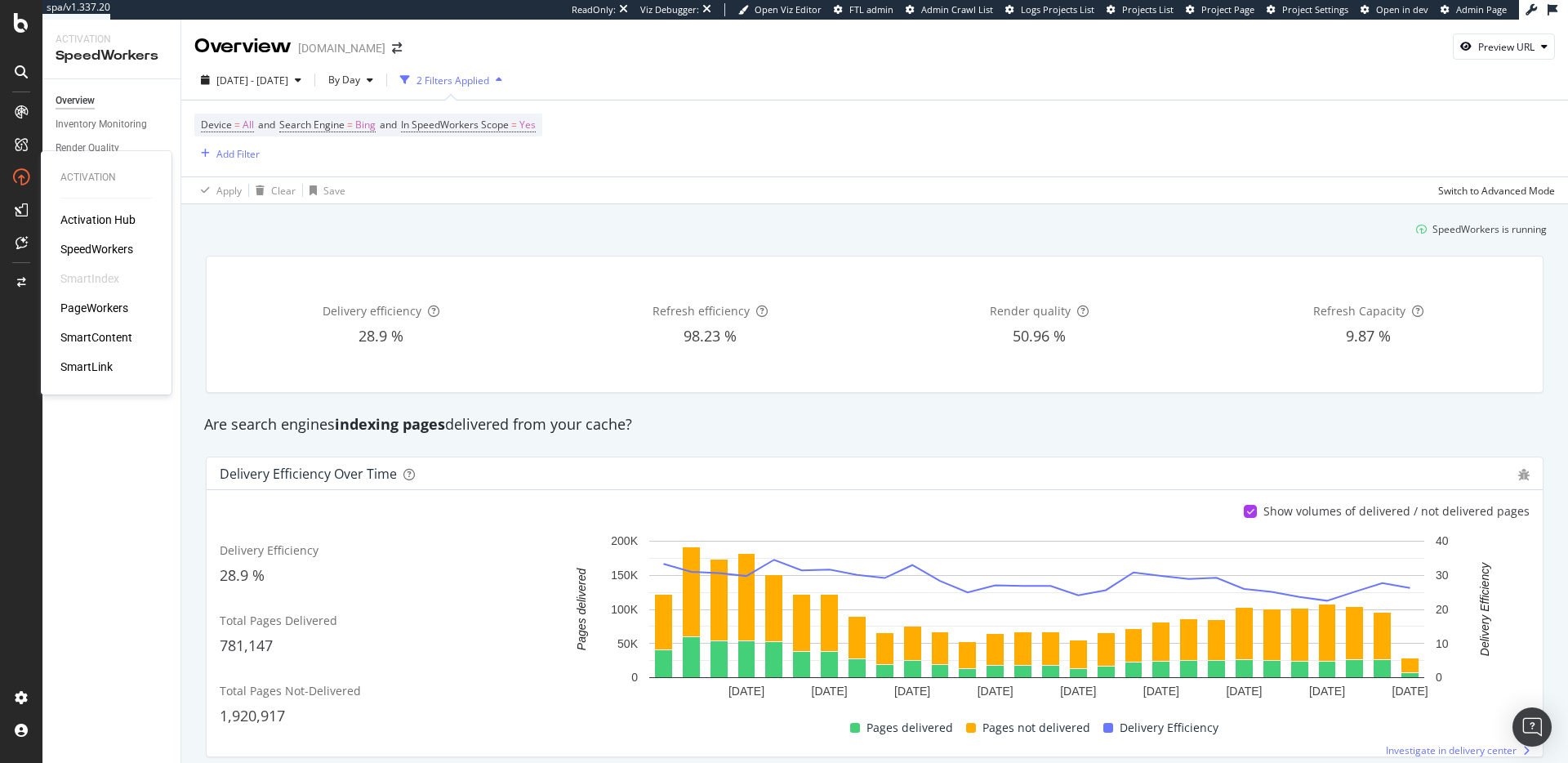
click at [109, 317] on div "Activation Hub SpeedWorkers SmartIndex PageWorkers SmartContent SmartLink" at bounding box center [106, 293] width 91 height 163
click at [109, 313] on div "PageWorkers" at bounding box center [94, 307] width 67 height 17
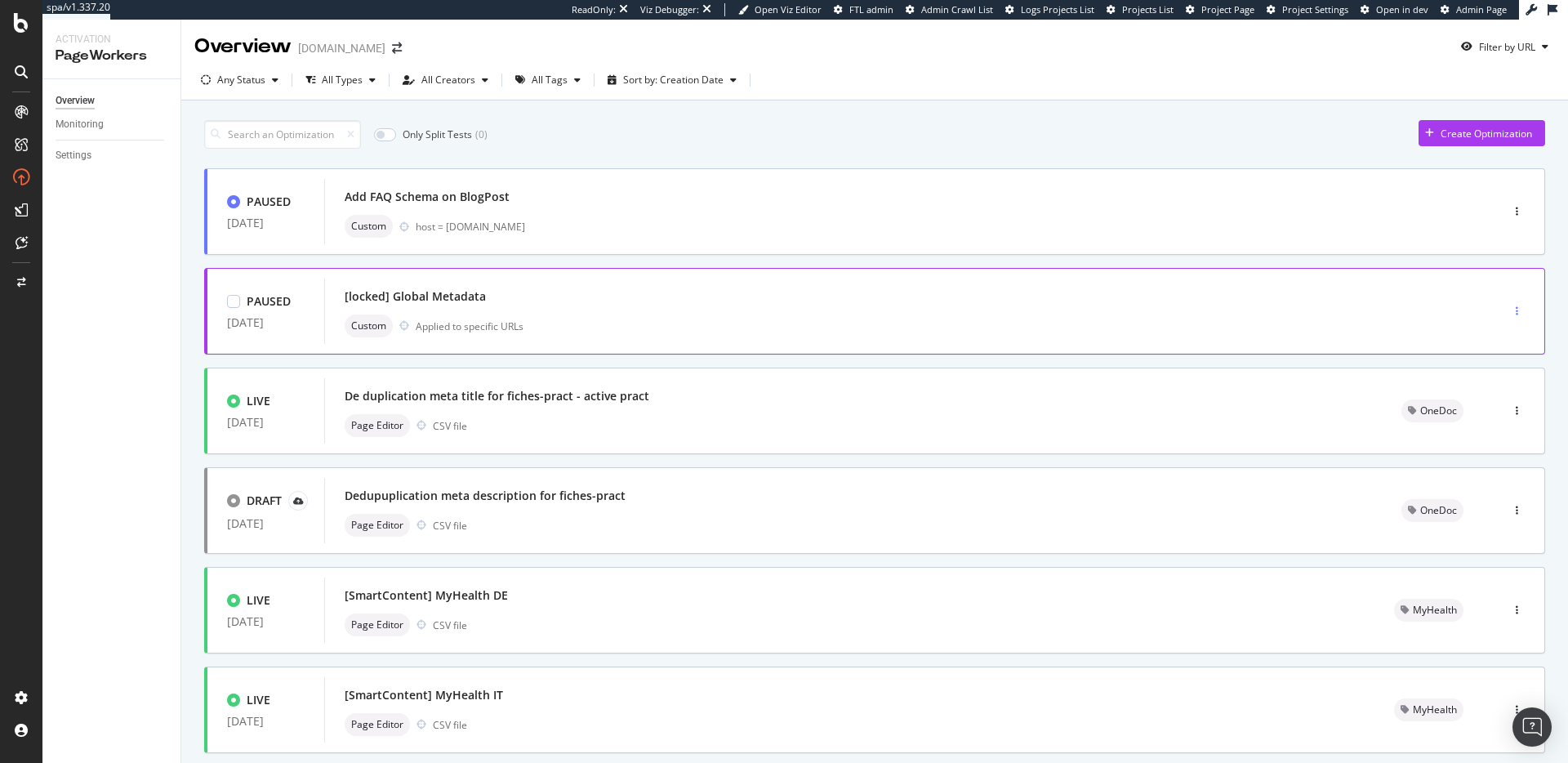
click at [1515, 311] on icon "button" at bounding box center [1516, 311] width 3 height 10
click at [1480, 402] on div "Delete" at bounding box center [1480, 396] width 30 height 14
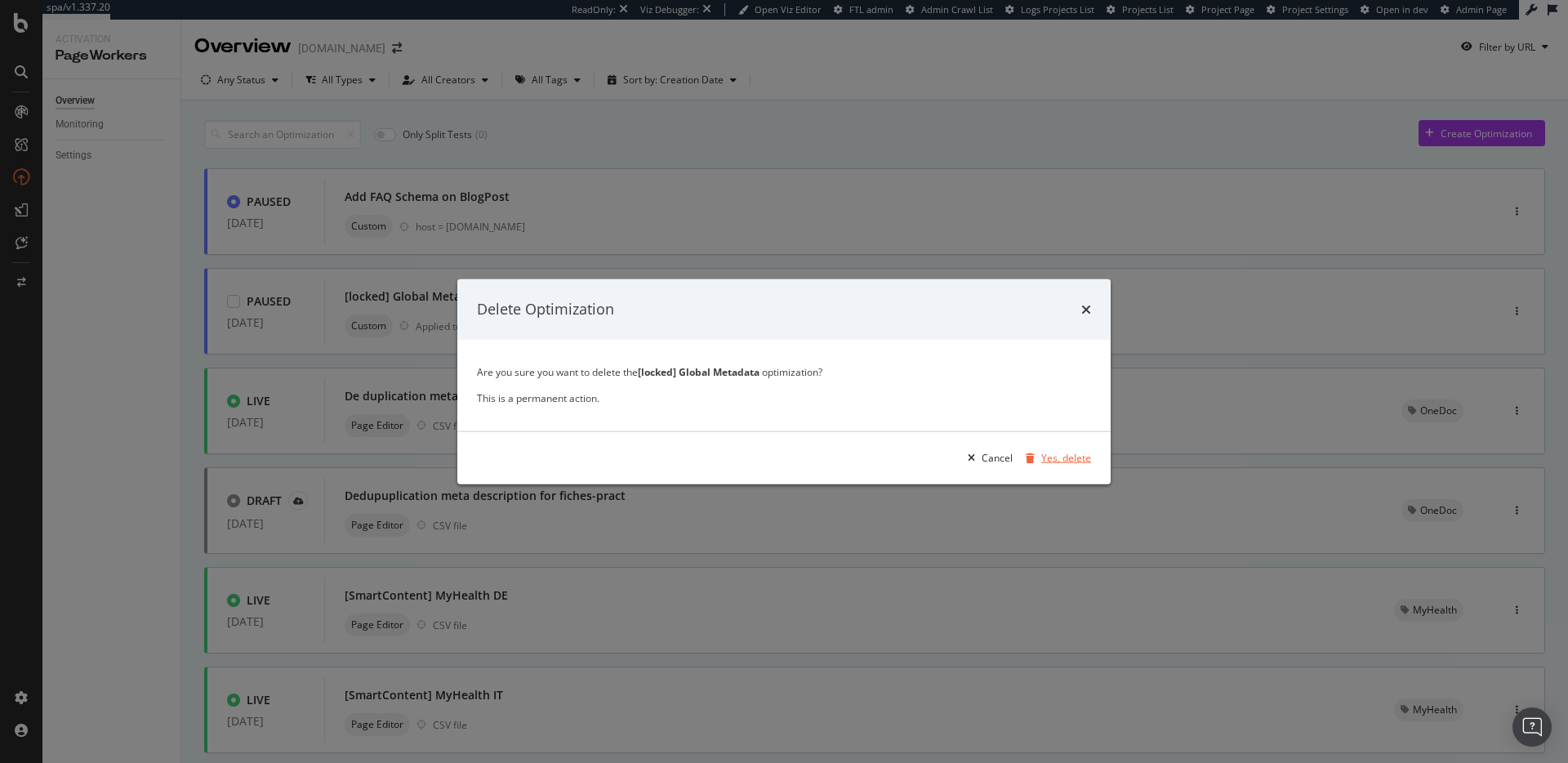
click at [1054, 456] on div "Yes, delete" at bounding box center [1066, 458] width 50 height 14
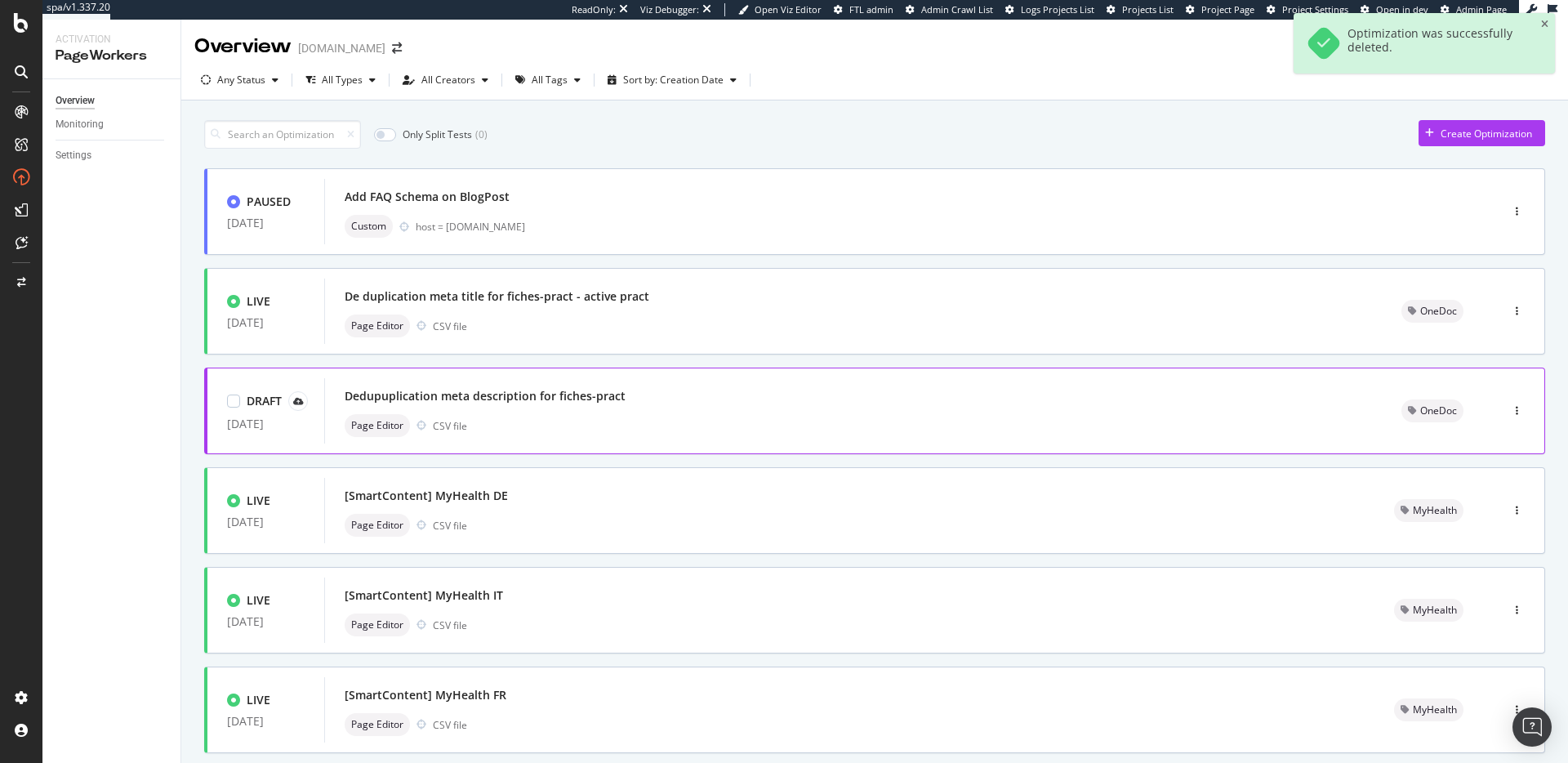
scroll to position [494, 0]
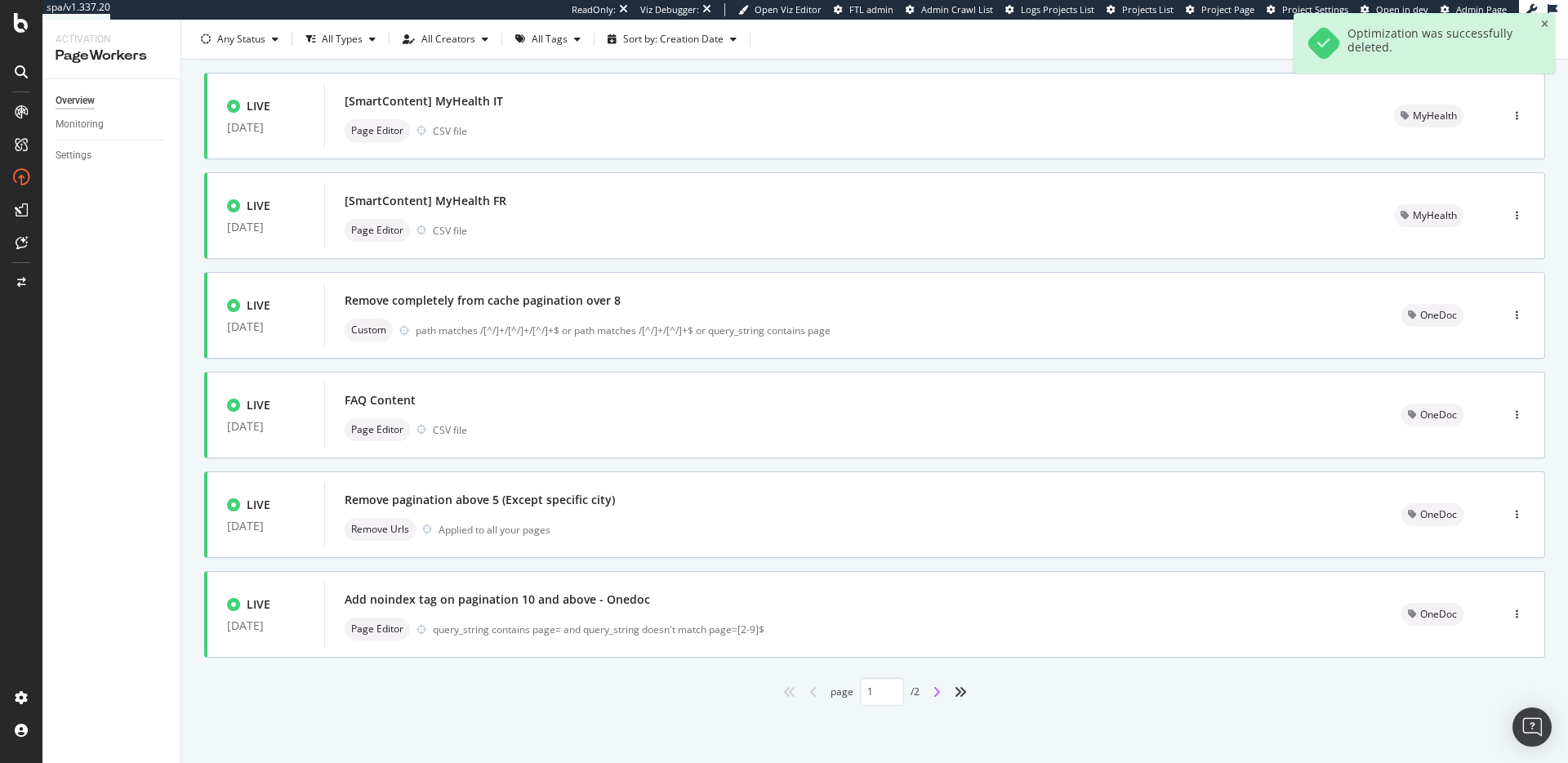
click at [934, 696] on icon "angle-right" at bounding box center [936, 691] width 8 height 13
type input "2"
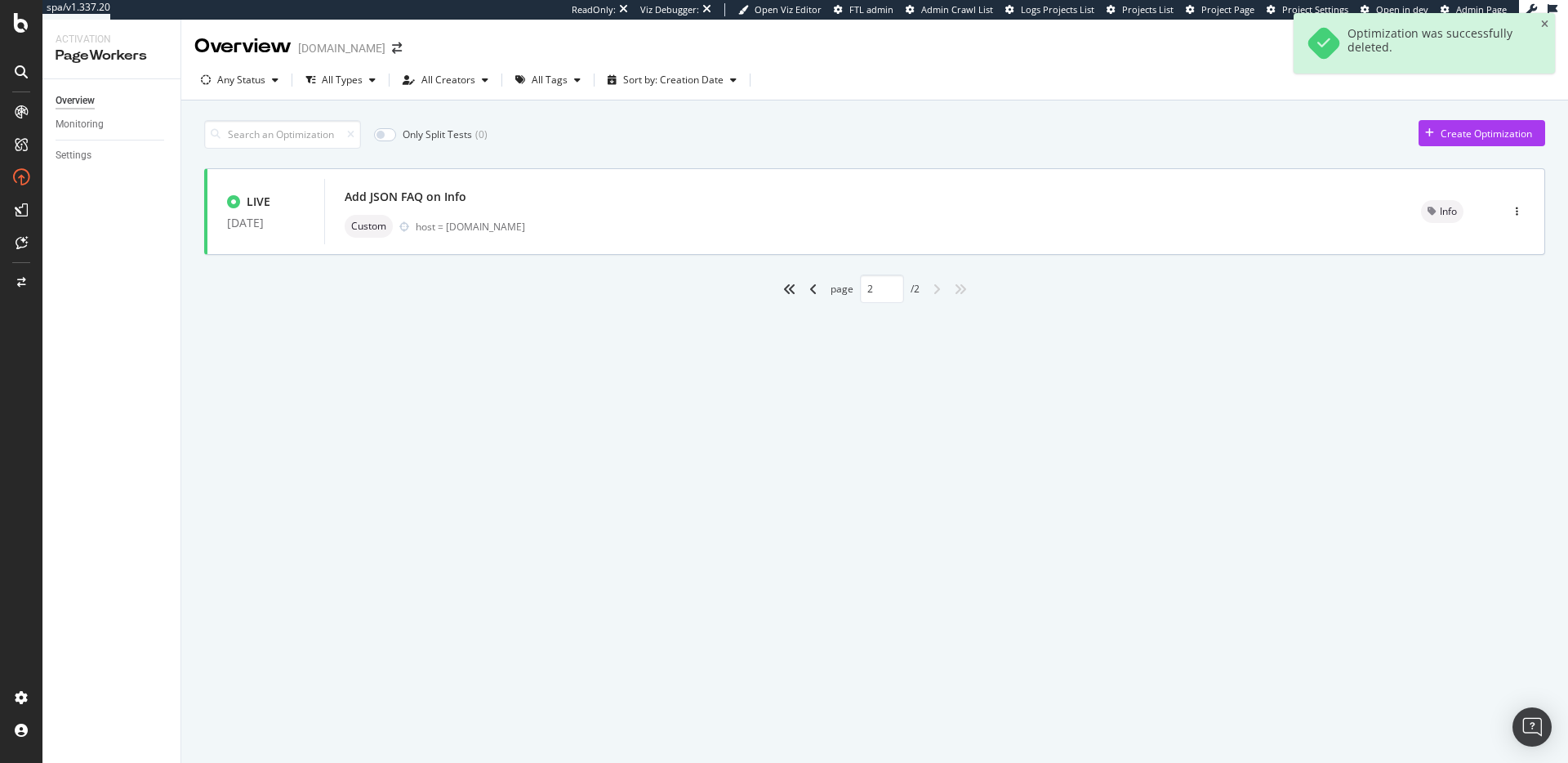
scroll to position [0, 0]
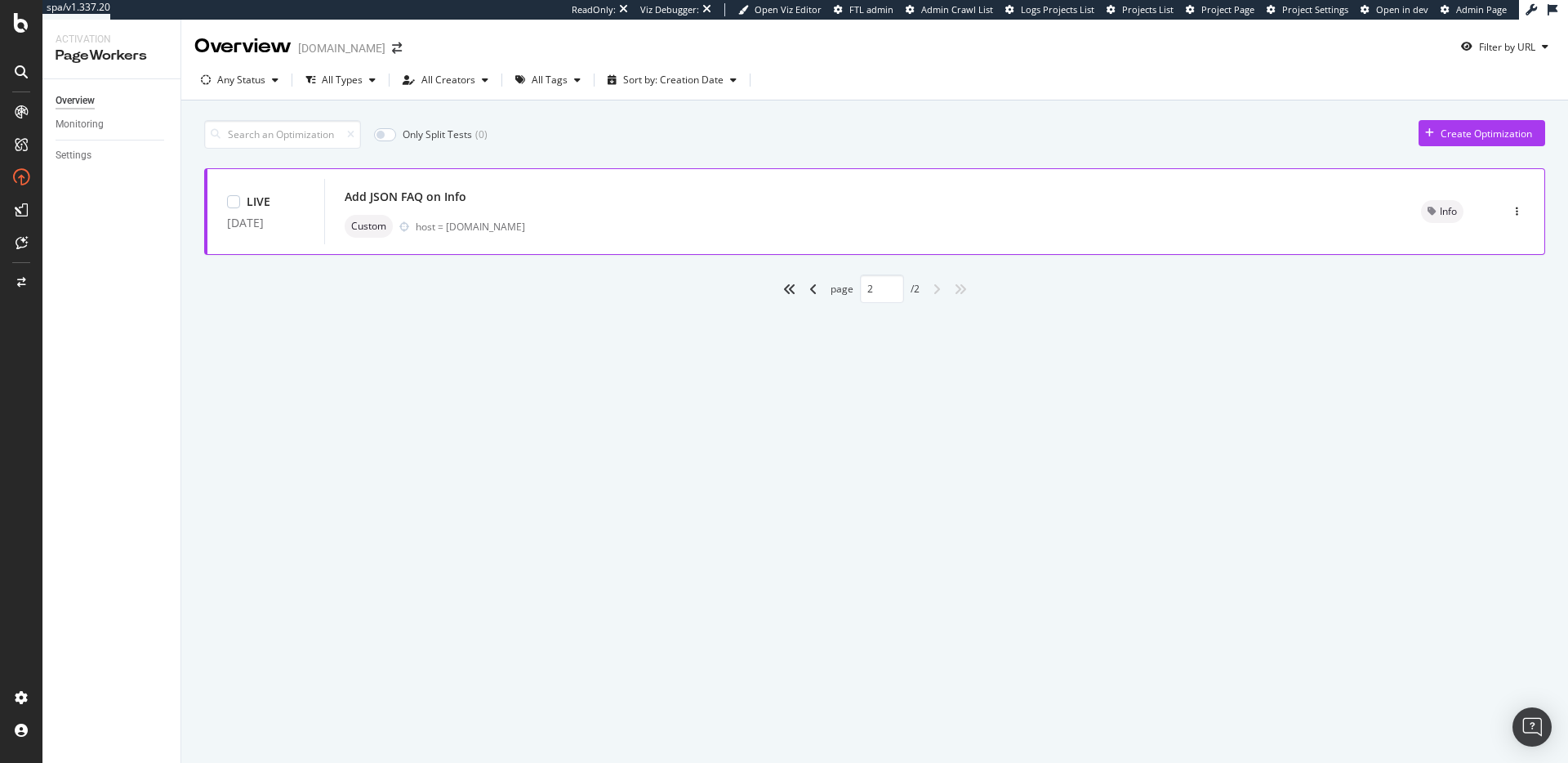
click at [597, 194] on div "Add JSON FAQ on Info" at bounding box center [863, 197] width 1037 height 23
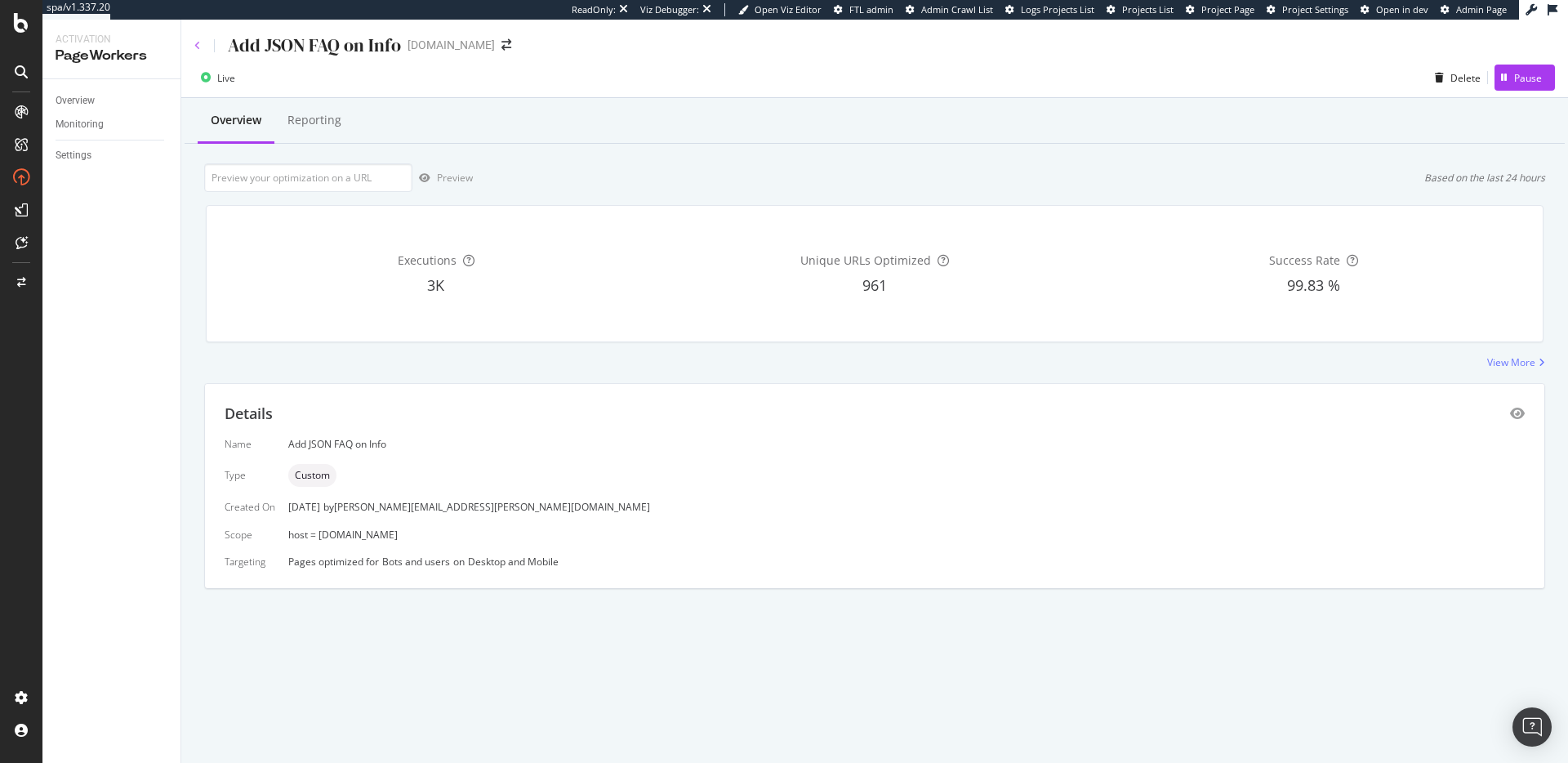
click at [197, 43] on icon at bounding box center [197, 46] width 6 height 10
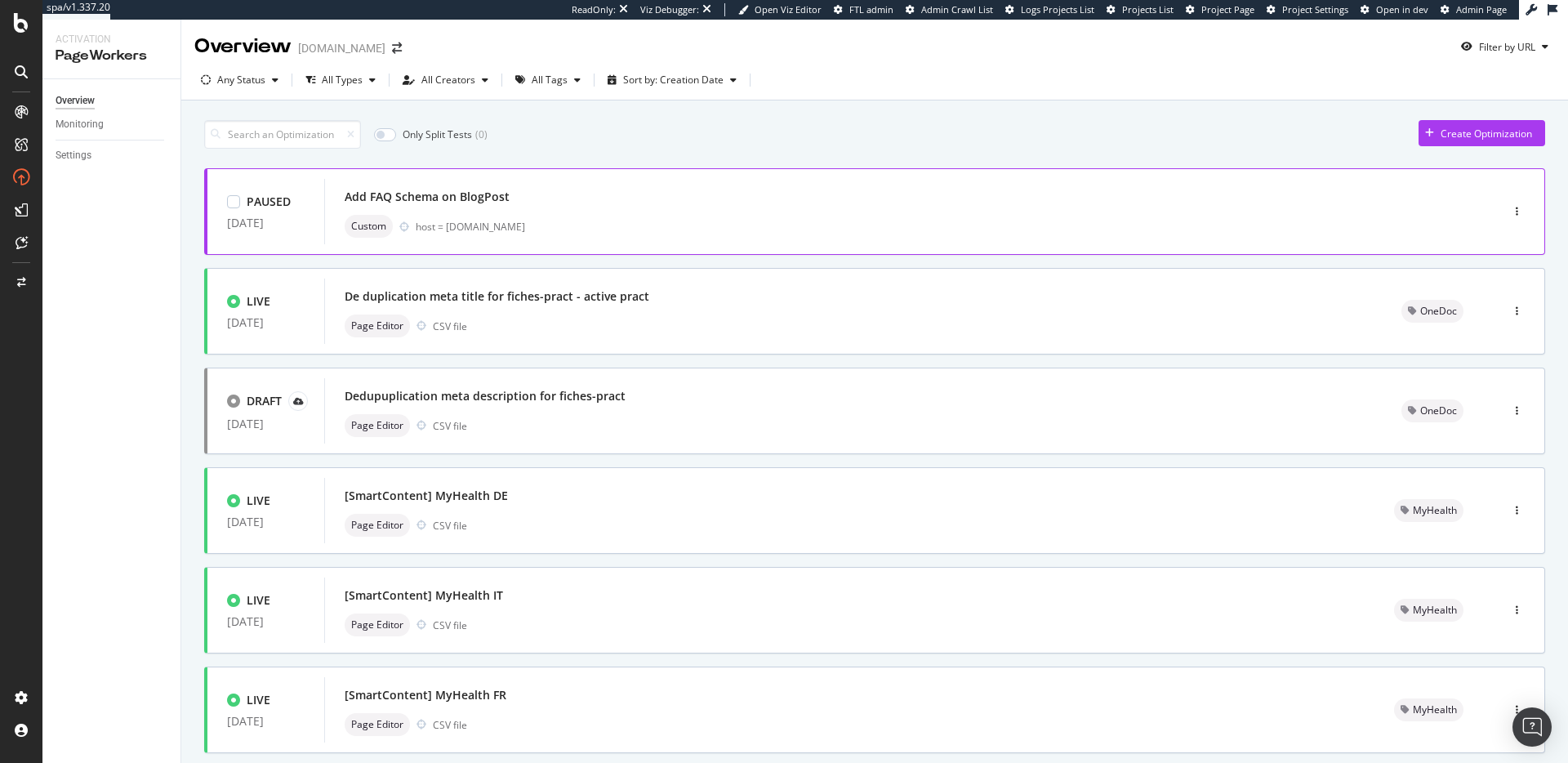
click at [673, 209] on div "Add FAQ Schema on BlogPost Custom host = info.onedoc.ch" at bounding box center [887, 212] width 1086 height 53
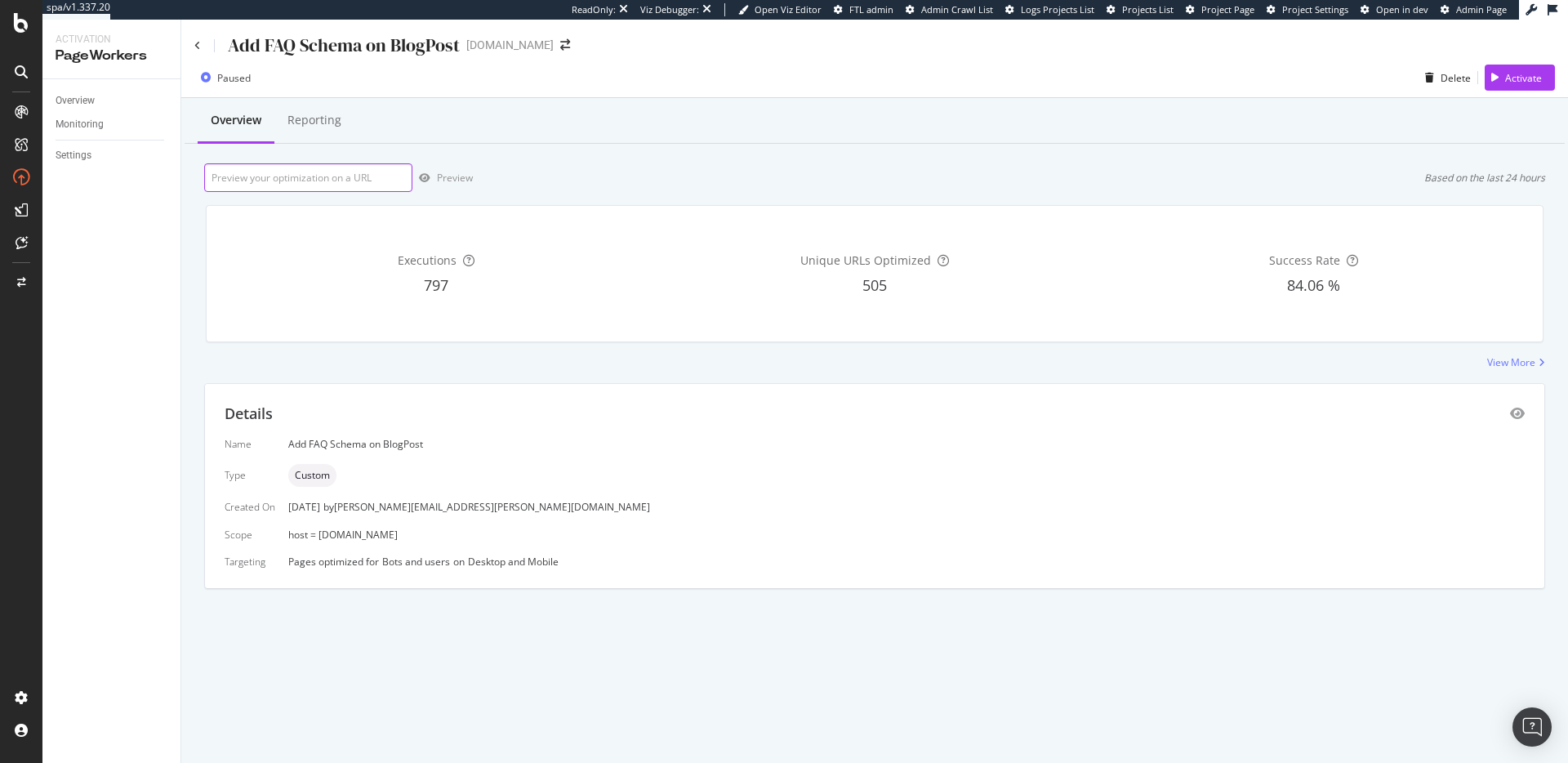
click at [361, 174] on input "url" at bounding box center [308, 177] width 208 height 29
paste input "https://info.onedoc.ch/en/blog/dentists/becoming-dentist-switzerland/"
type input "https://info.onedoc.ch/en/blog/dentists/becoming-dentist-switzerland/"
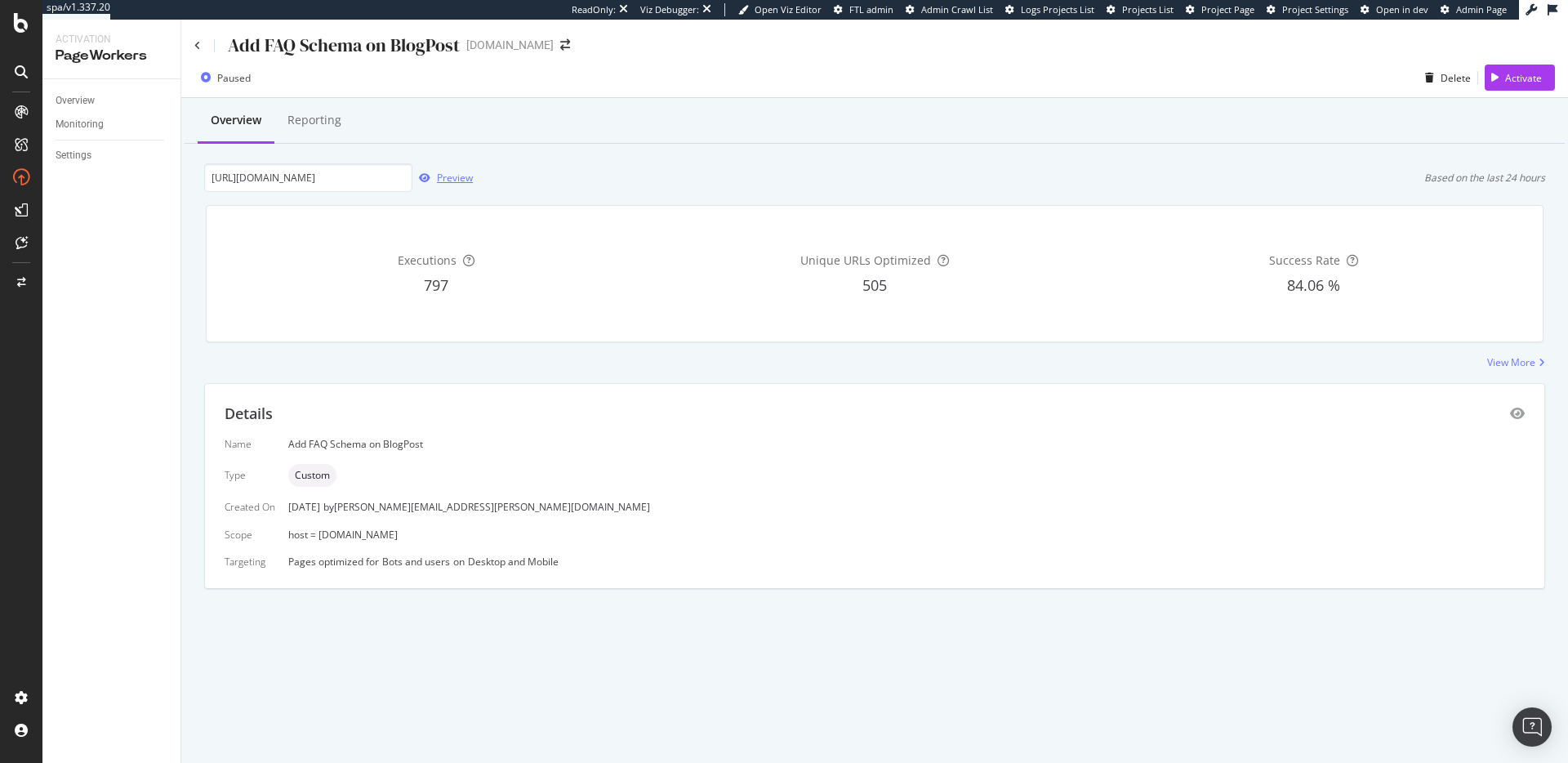
click at [455, 181] on div "Preview" at bounding box center [455, 178] width 36 height 14
drag, startPoint x: 281, startPoint y: 537, endPoint x: 404, endPoint y: 537, distance: 123.0
click at [404, 537] on div "Name Add FAQ Schema on BlogPost Type Custom Created On 08 Sep. 2025 by benjamin…" at bounding box center [874, 503] width 1300 height 131
copy div "host = info.onedoc.ch"
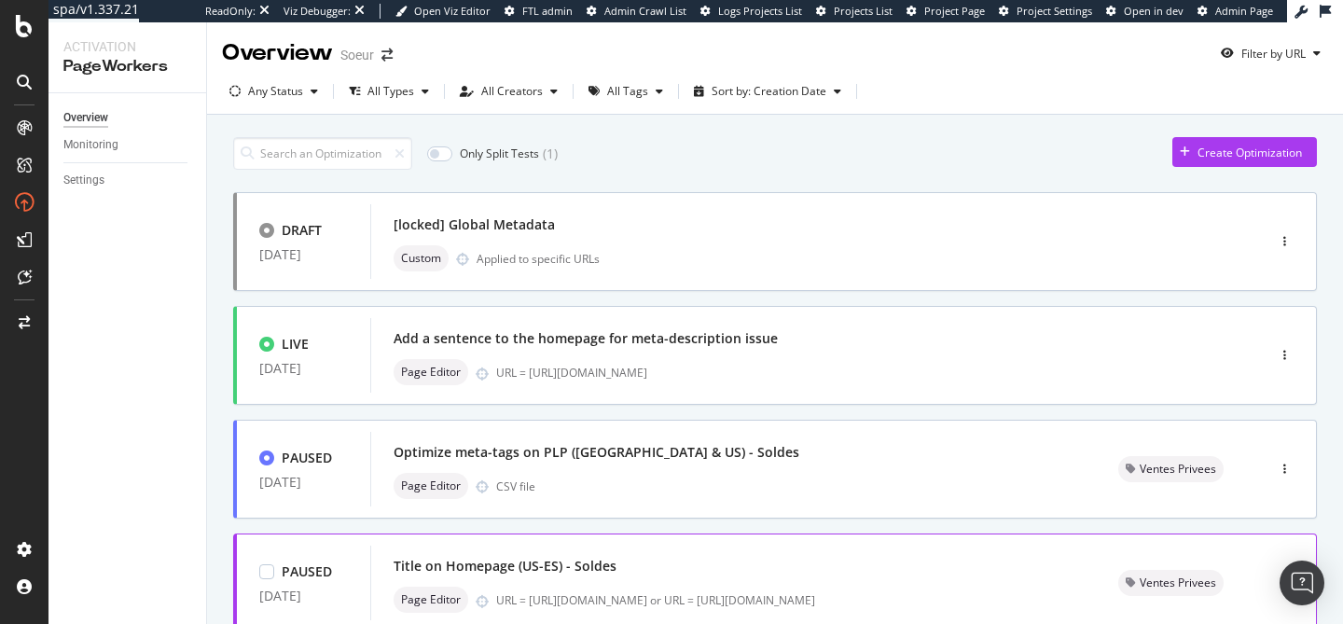
click at [850, 546] on div "Title on Homepage (US-ES) - Soldes Page Editor URL = [URL][DOMAIN_NAME] or URL …" at bounding box center [732, 582] width 725 height 75
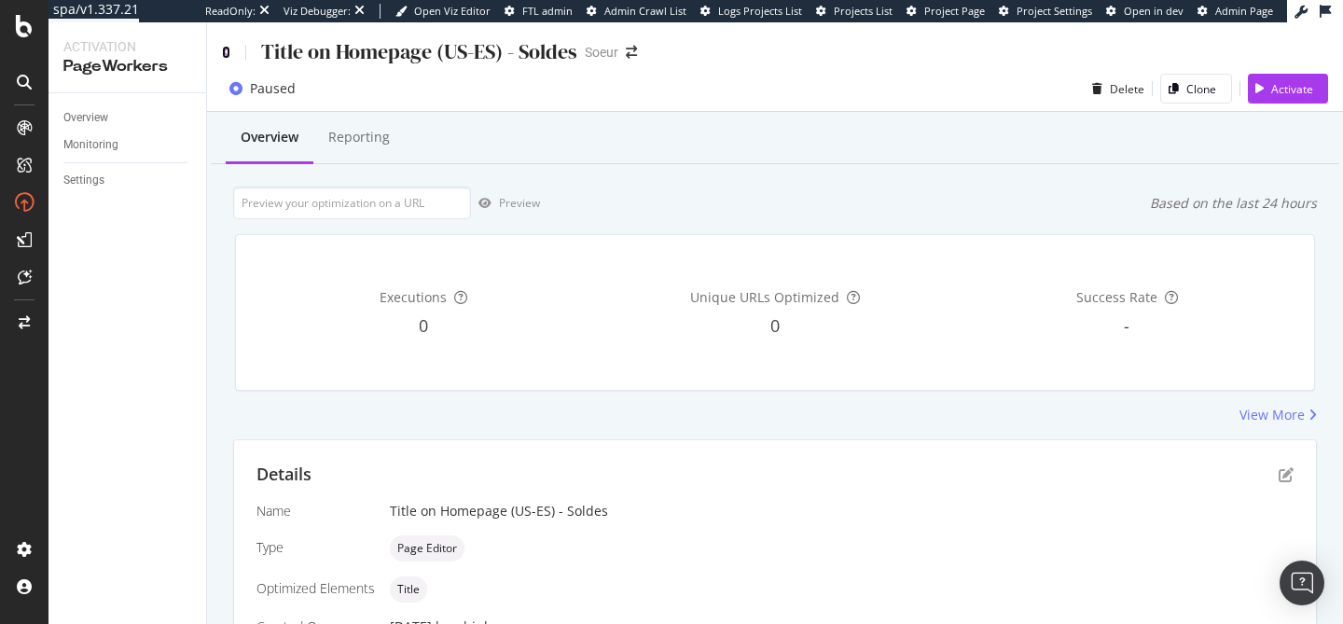
click at [225, 57] on icon at bounding box center [226, 52] width 8 height 13
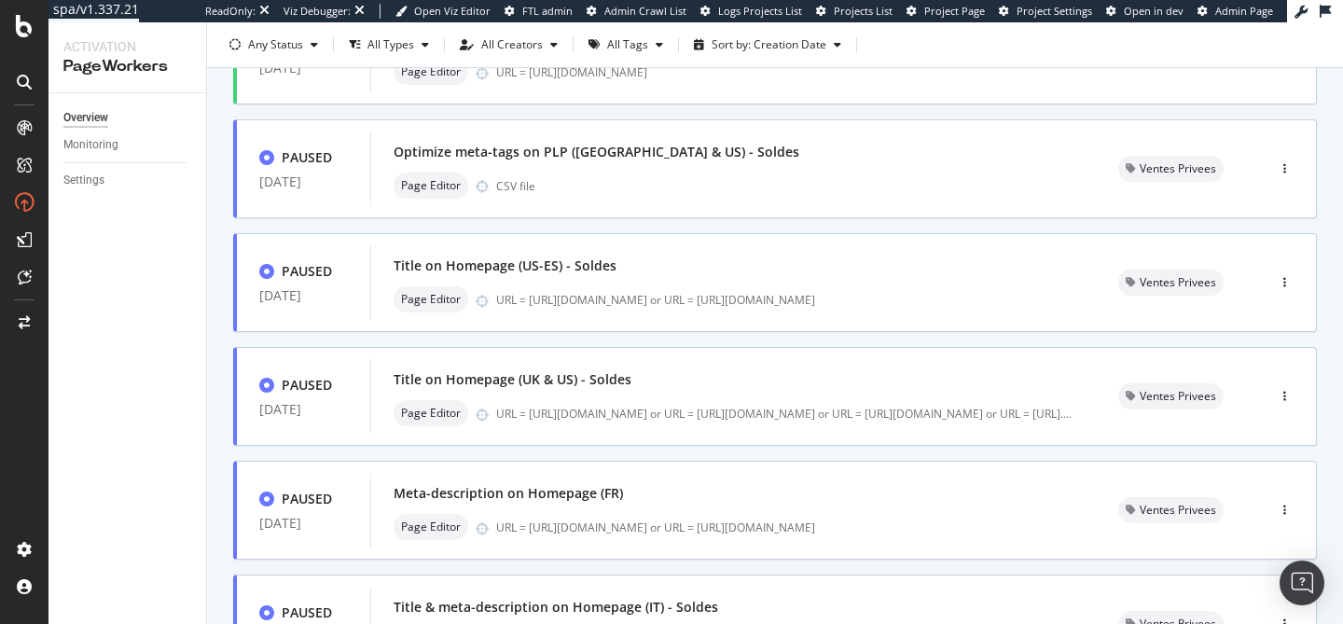
scroll to position [811, 0]
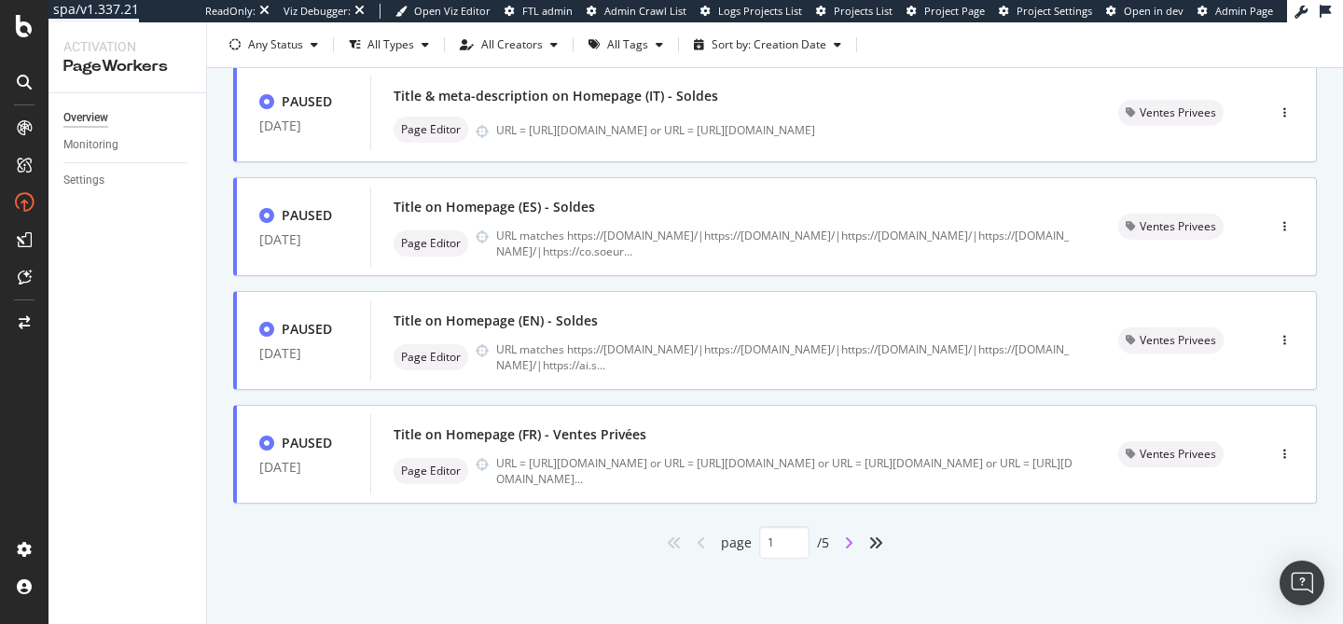
click at [846, 544] on icon "angle-right" at bounding box center [848, 542] width 9 height 15
type input "2"
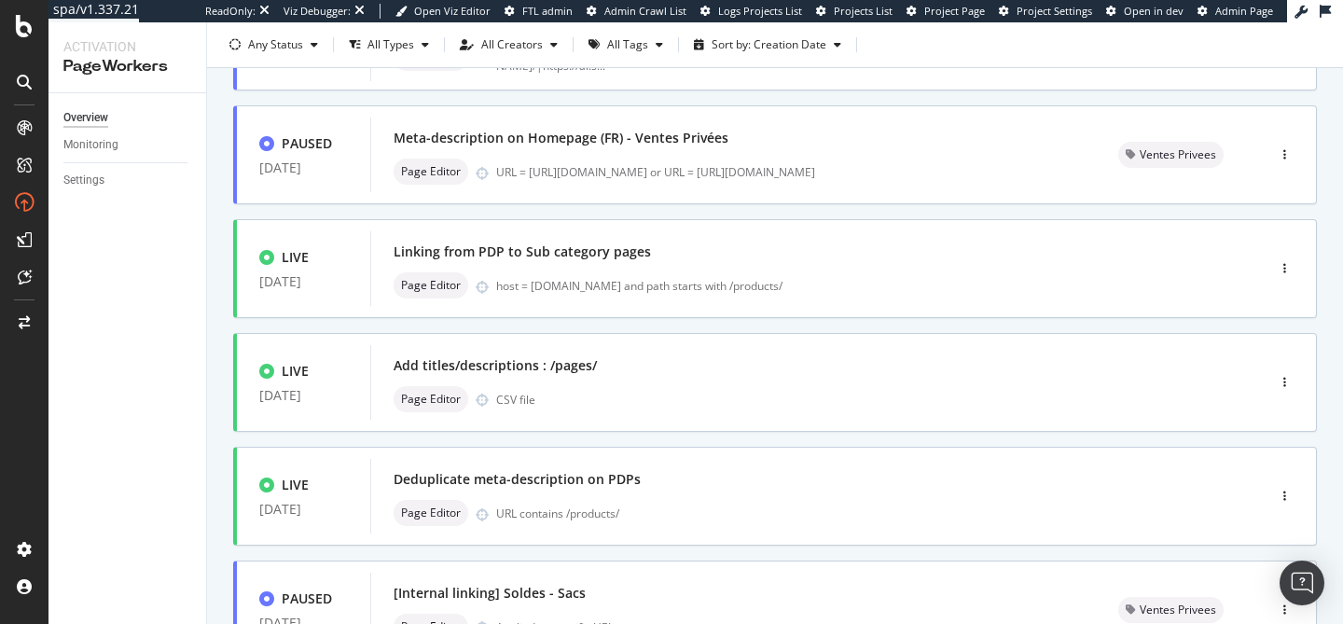
scroll to position [662, 0]
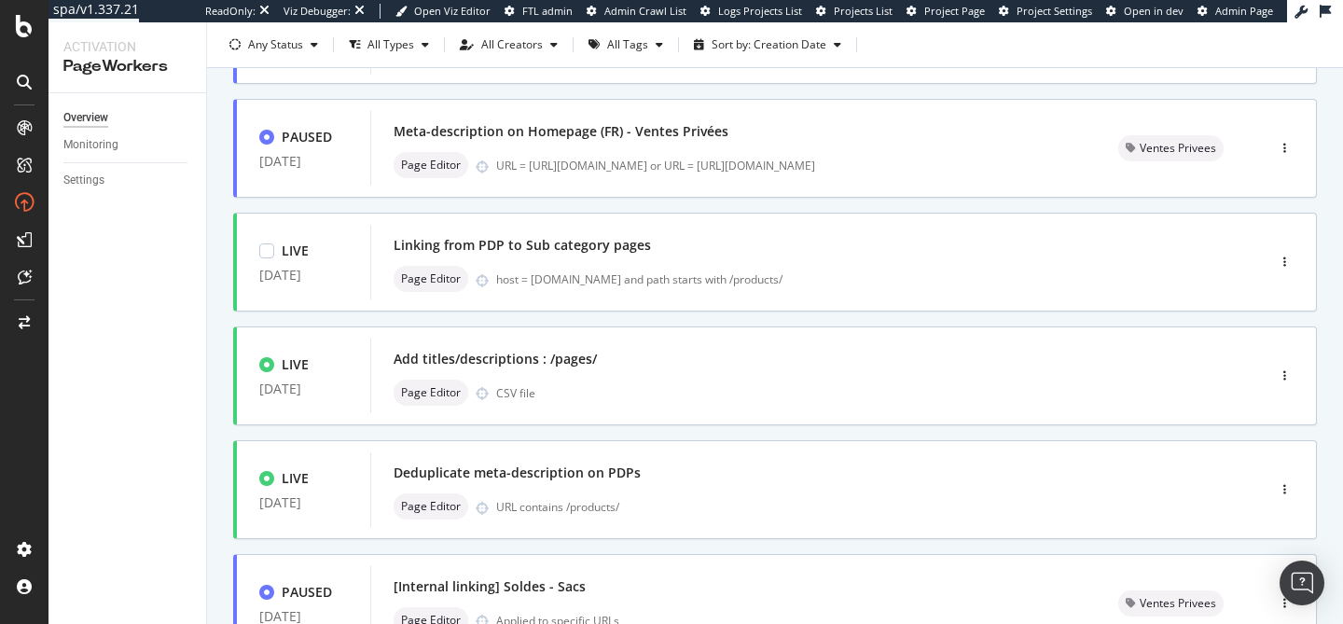
click at [794, 218] on div "LIVE 24 Apr. 2025 Linking from PDP to Sub category pages Page Editor host = www…" at bounding box center [774, 262] width 1083 height 99
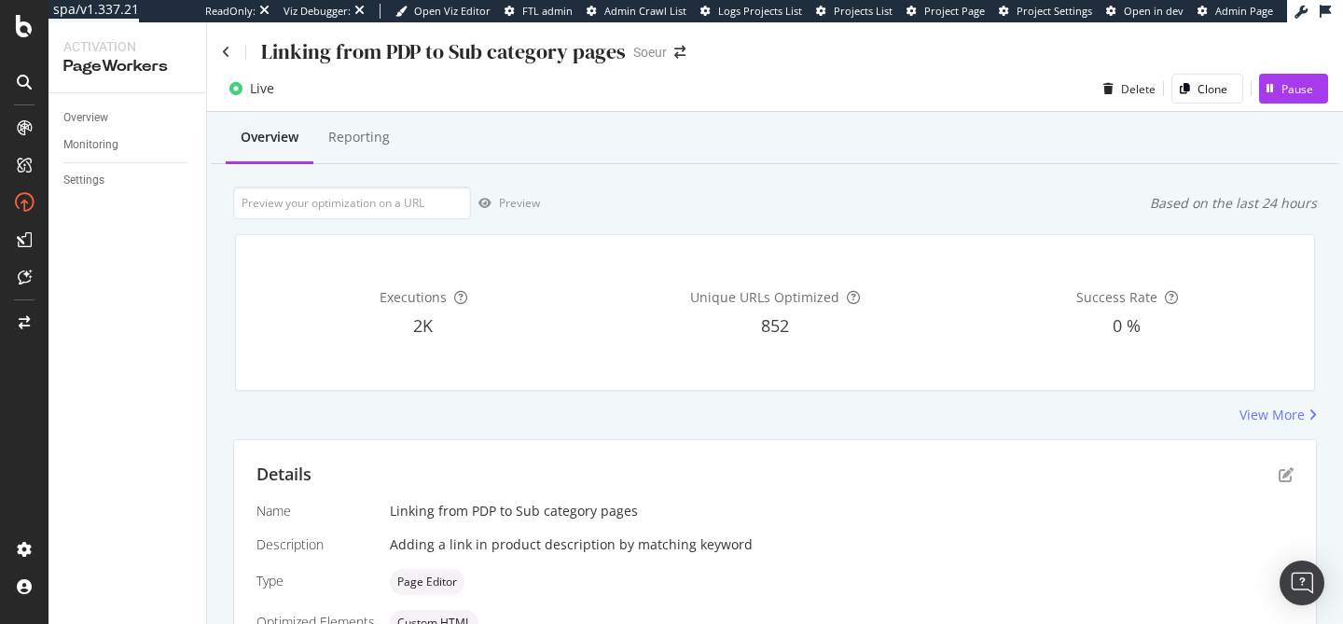
scroll to position [1, 0]
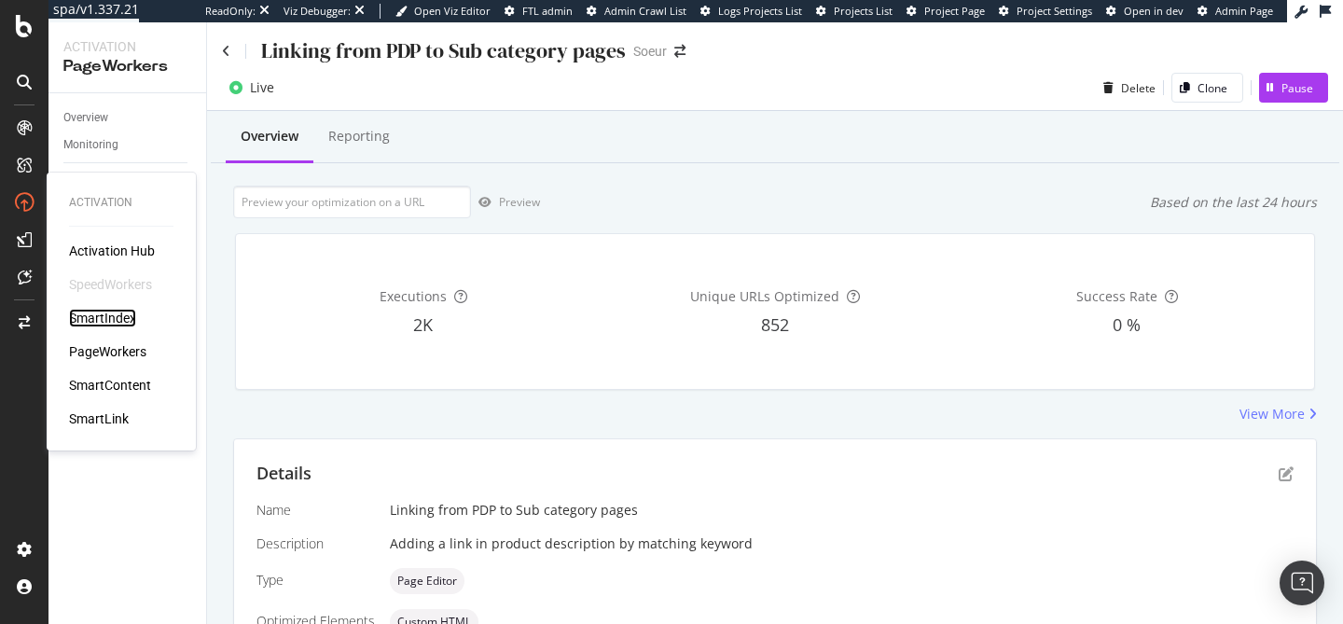
click at [106, 316] on div "SmartIndex" at bounding box center [102, 318] width 67 height 19
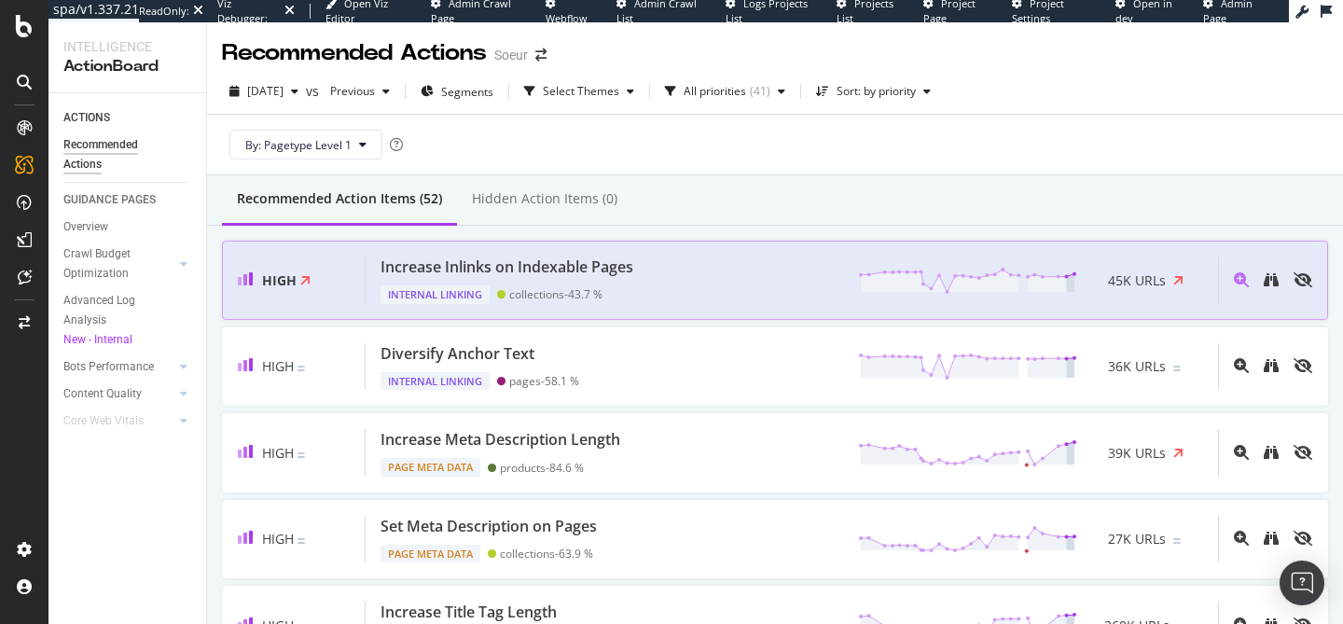
click at [672, 282] on div "Increase Inlinks on Indexable Pages Internal Linking collections - 43.7 % 45K U…" at bounding box center [791, 280] width 852 height 48
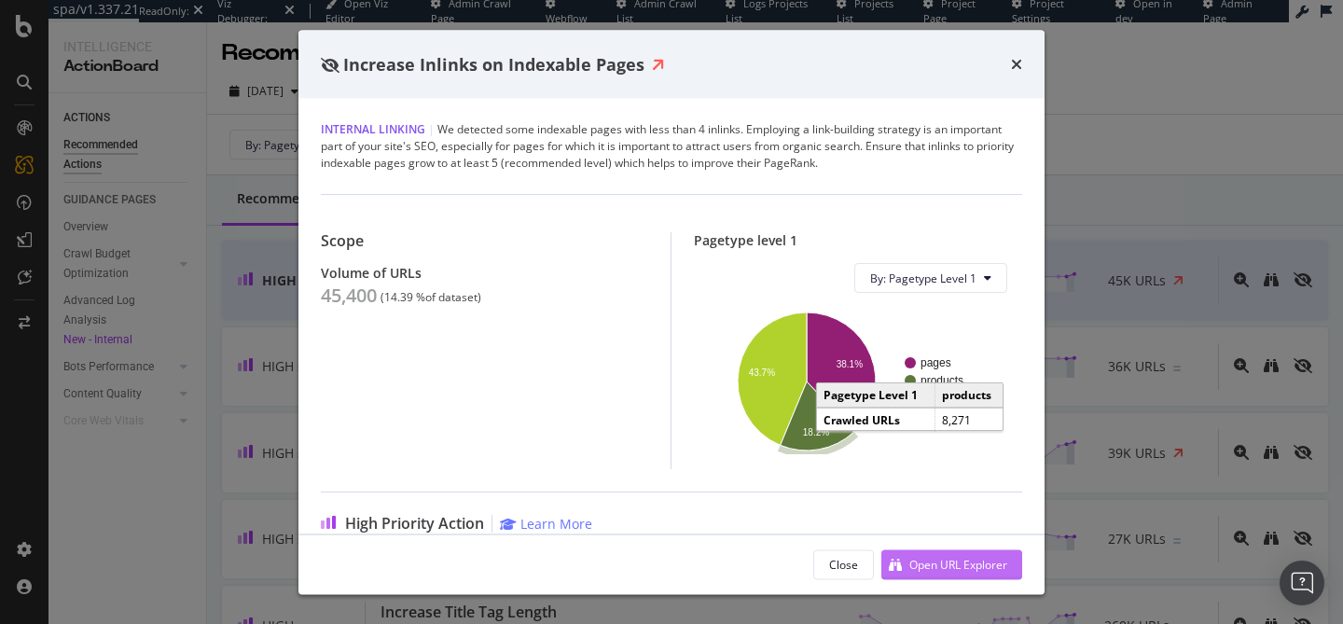
click at [922, 558] on div "Open URL Explorer" at bounding box center [958, 564] width 98 height 16
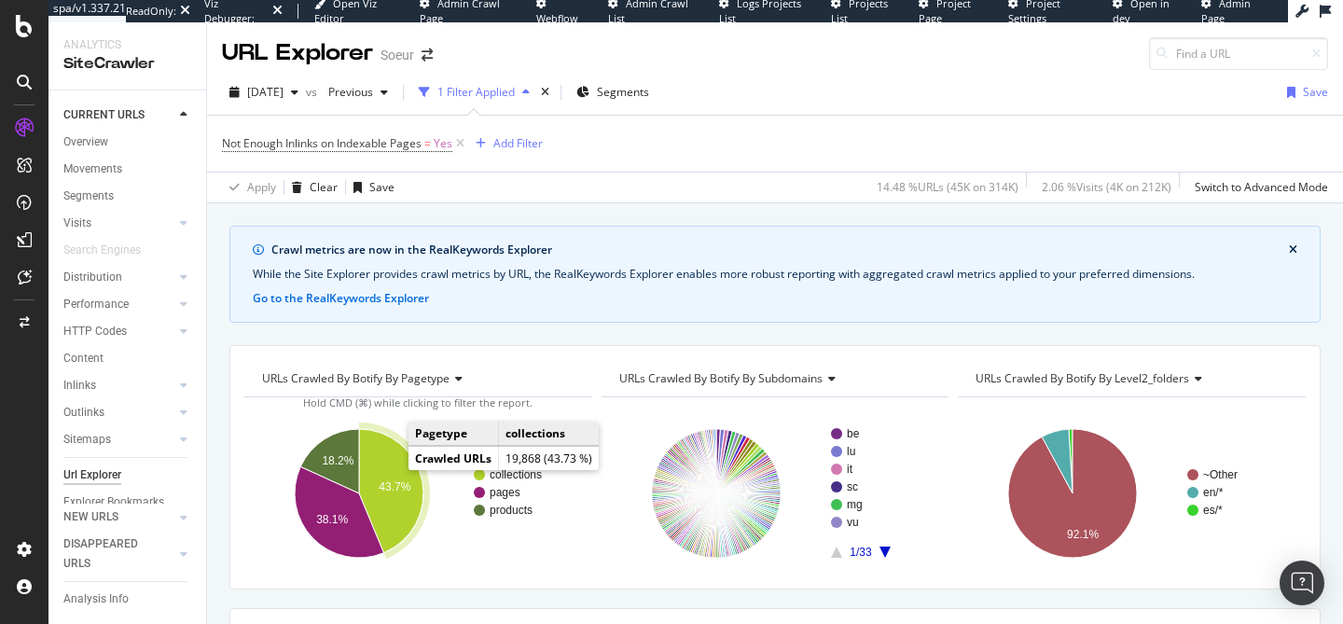
click at [385, 477] on icon "A chart." at bounding box center [391, 491] width 64 height 124
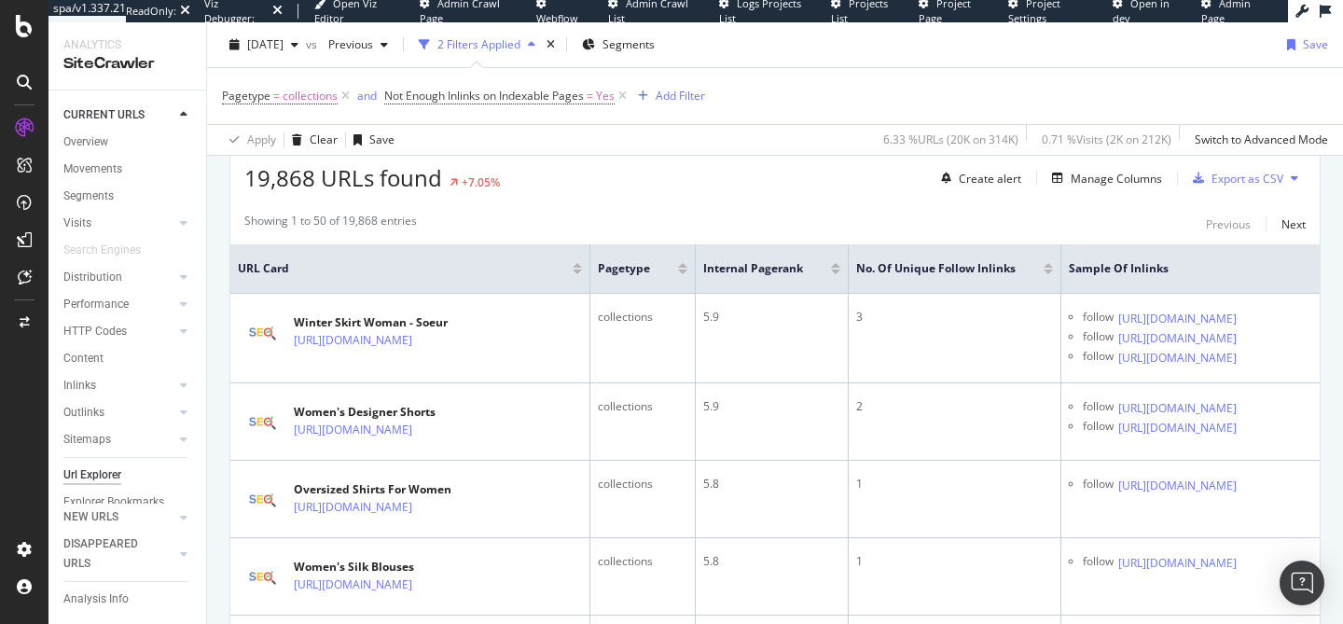
scroll to position [461, 0]
click at [1053, 265] on div at bounding box center [1047, 264] width 9 height 5
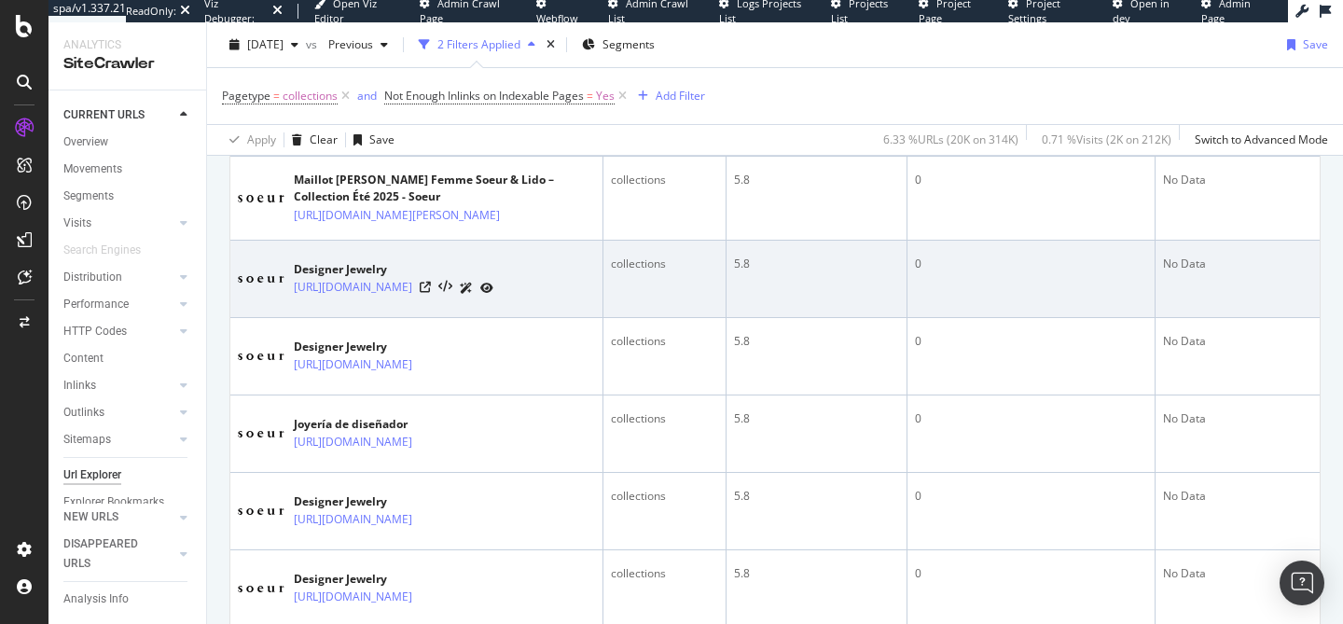
scroll to position [676, 0]
click at [431, 292] on icon at bounding box center [425, 286] width 11 height 11
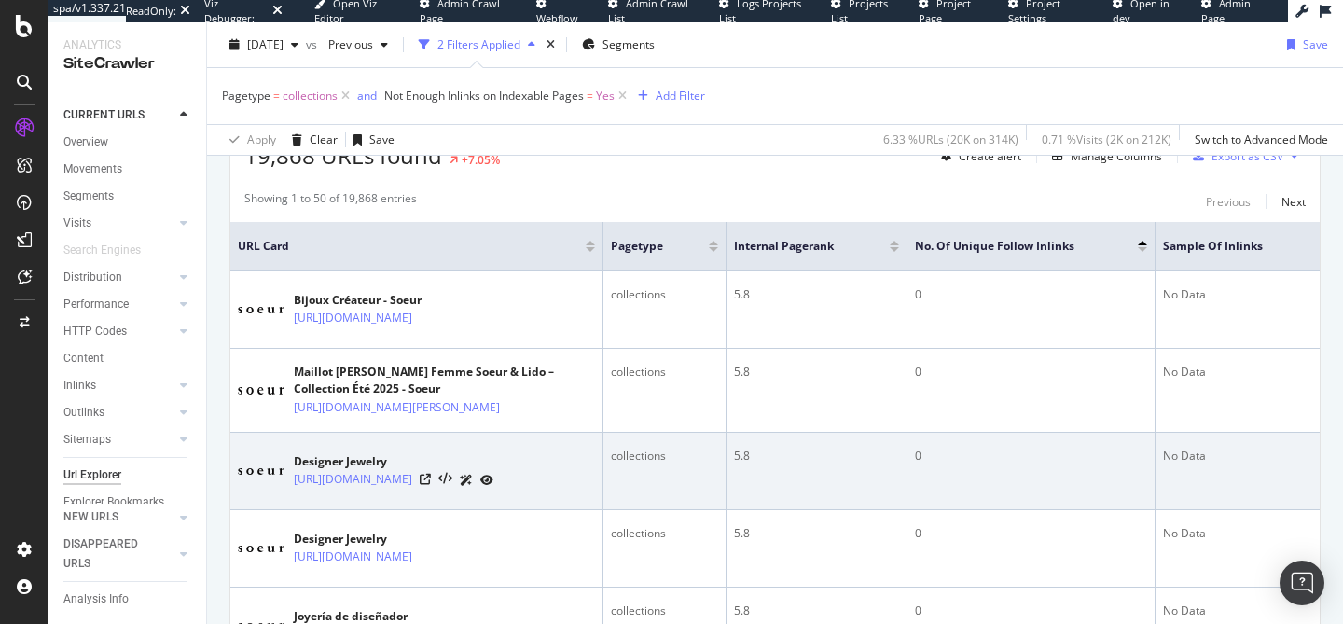
scroll to position [462, 0]
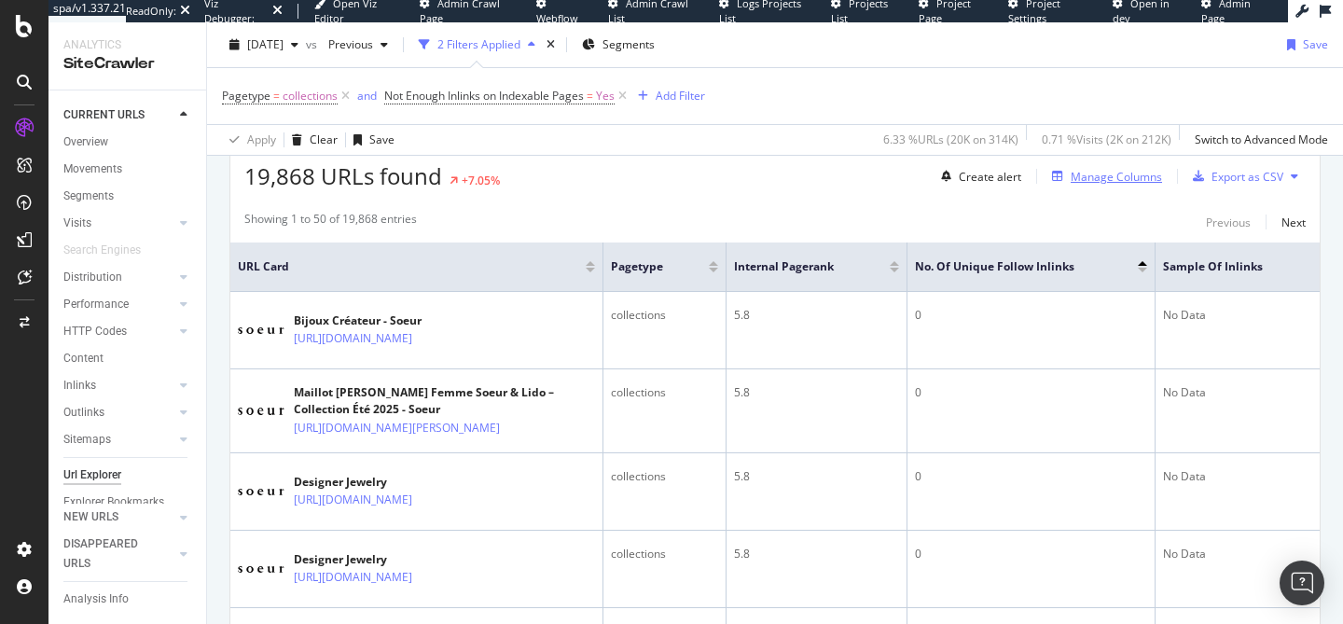
click at [1085, 184] on div "Manage Columns" at bounding box center [1115, 177] width 91 height 16
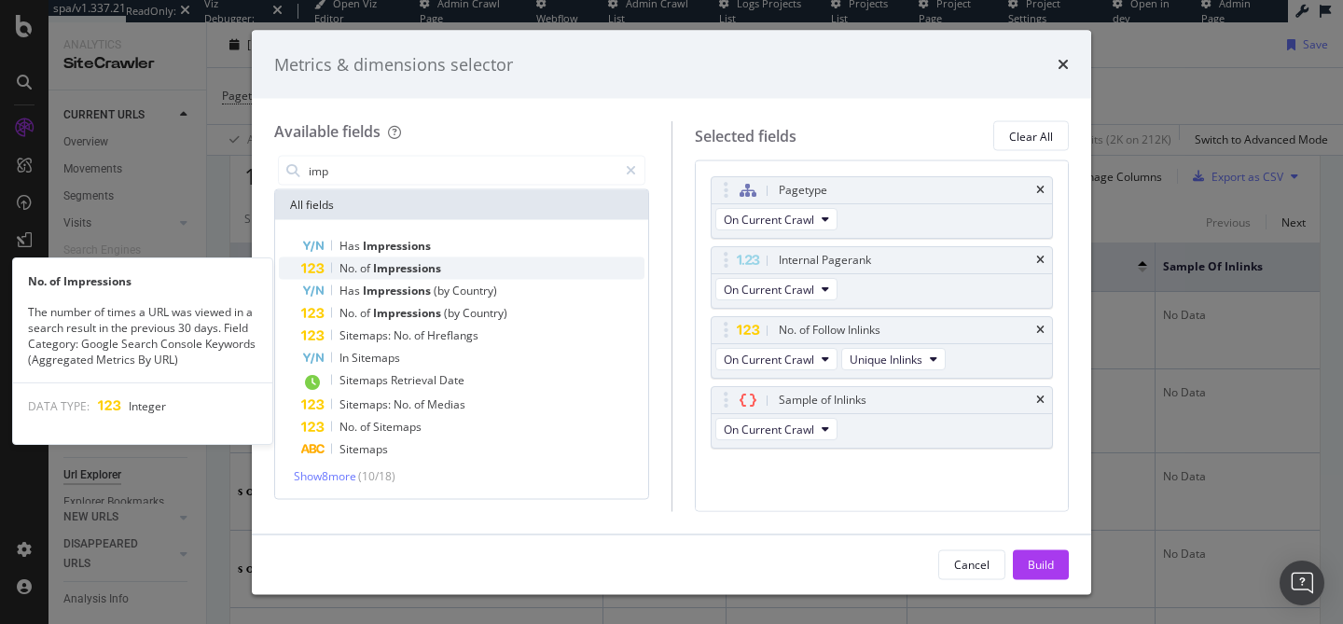
type input "imp"
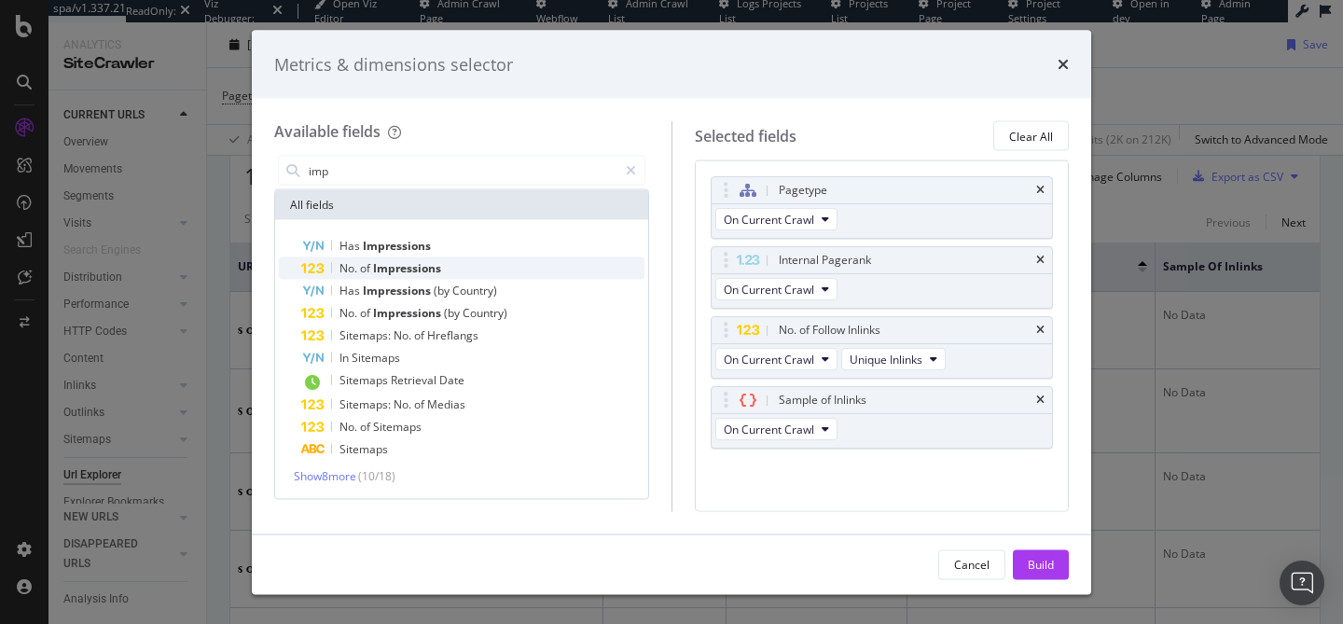
click at [491, 267] on div "No. of Impressions" at bounding box center [472, 268] width 343 height 22
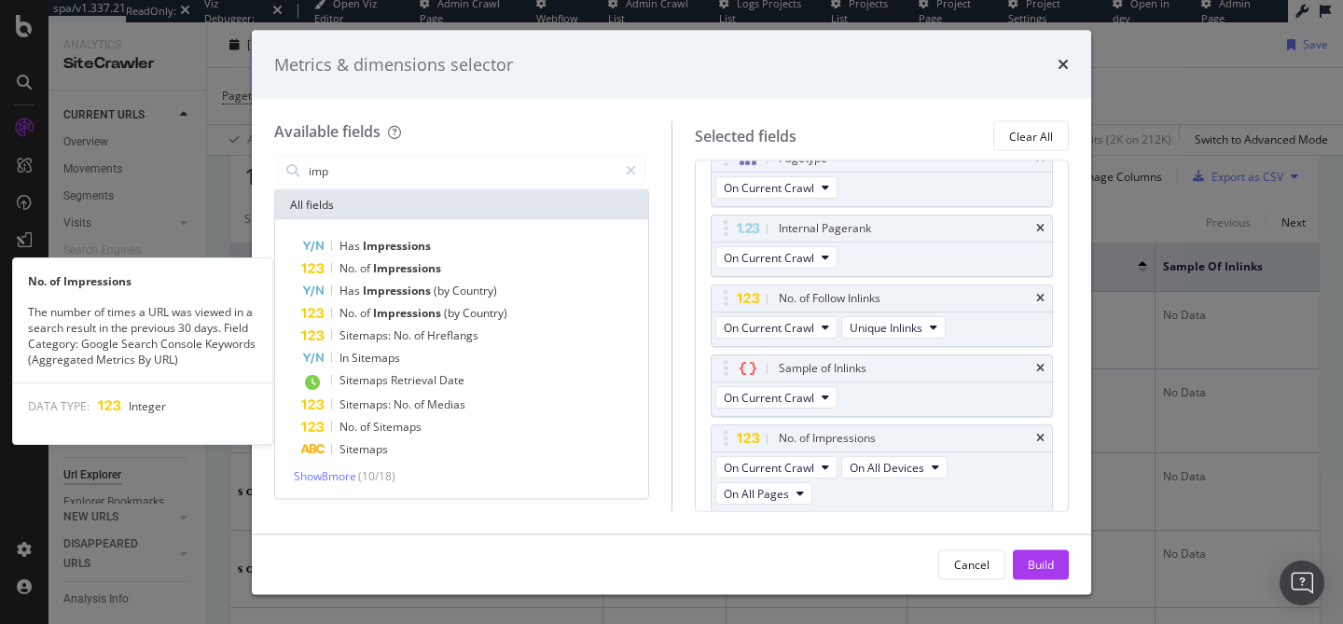
scroll to position [34, 0]
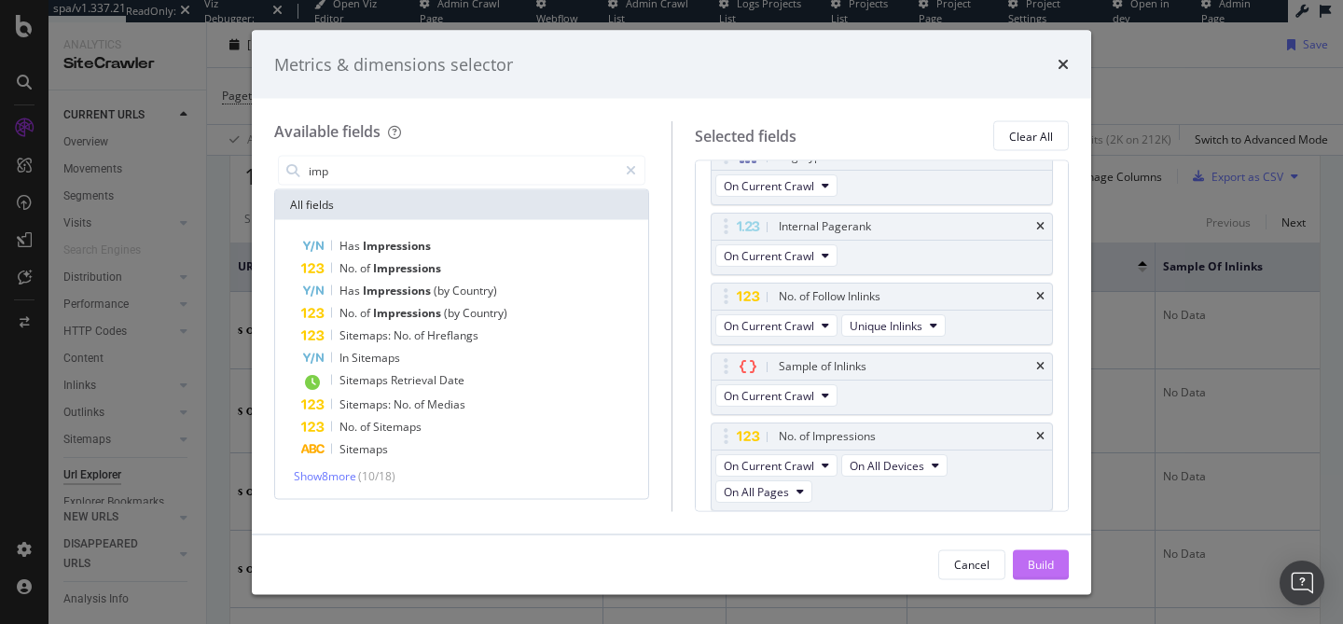
click at [1038, 567] on div "Build" at bounding box center [1040, 564] width 26 height 16
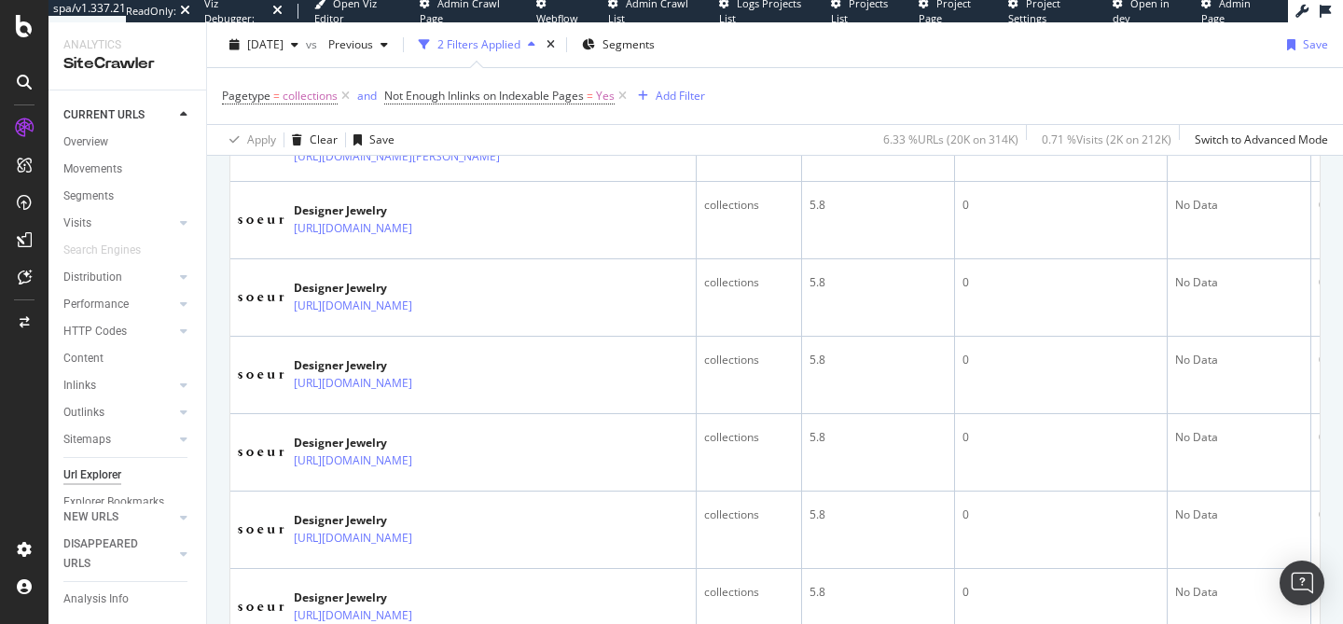
scroll to position [753, 0]
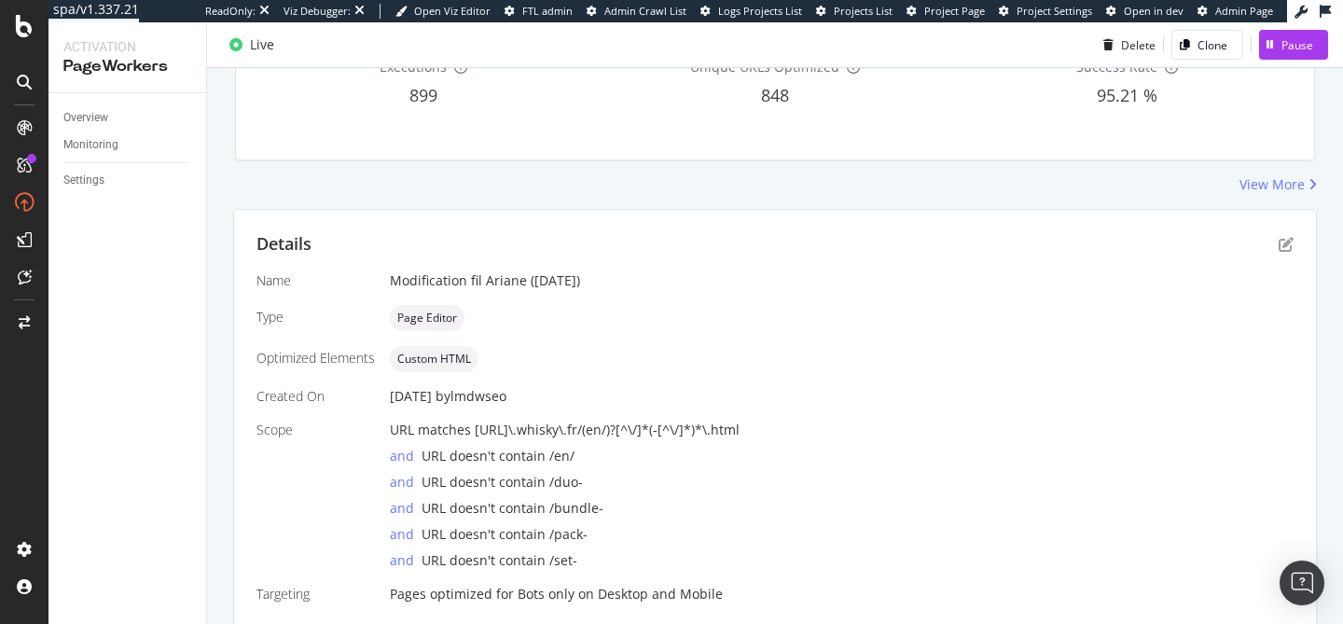
scroll to position [262, 0]
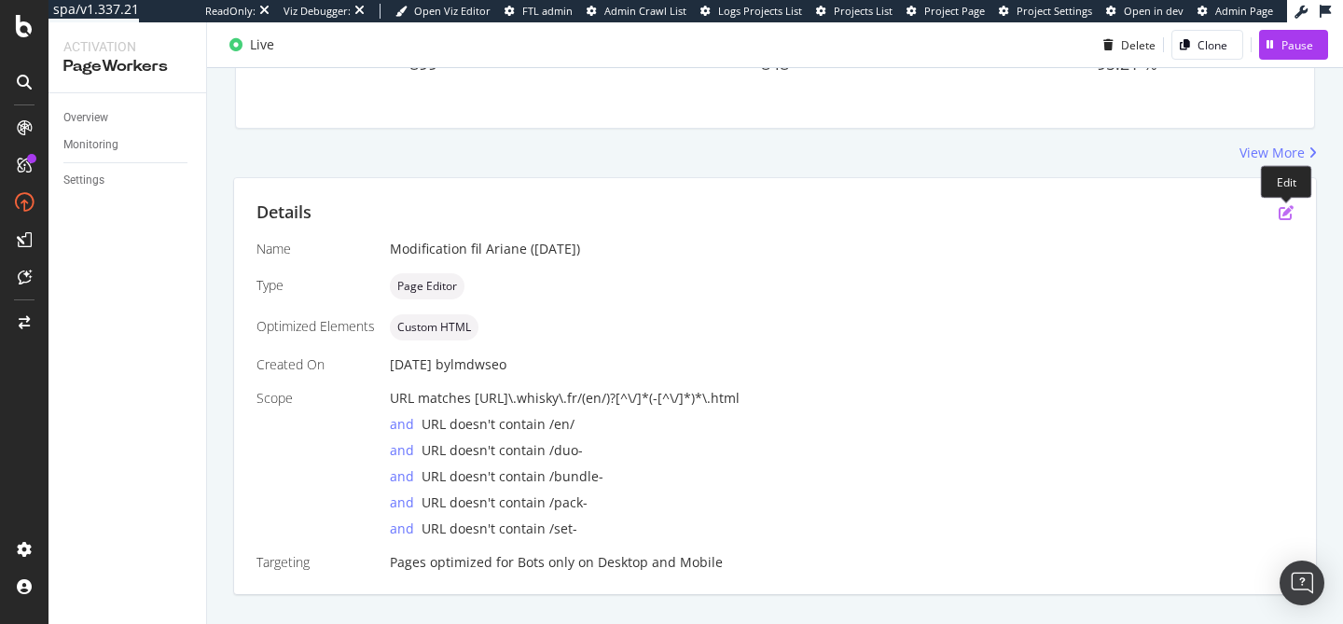
click at [1292, 210] on icon "pen-to-square" at bounding box center [1285, 212] width 15 height 15
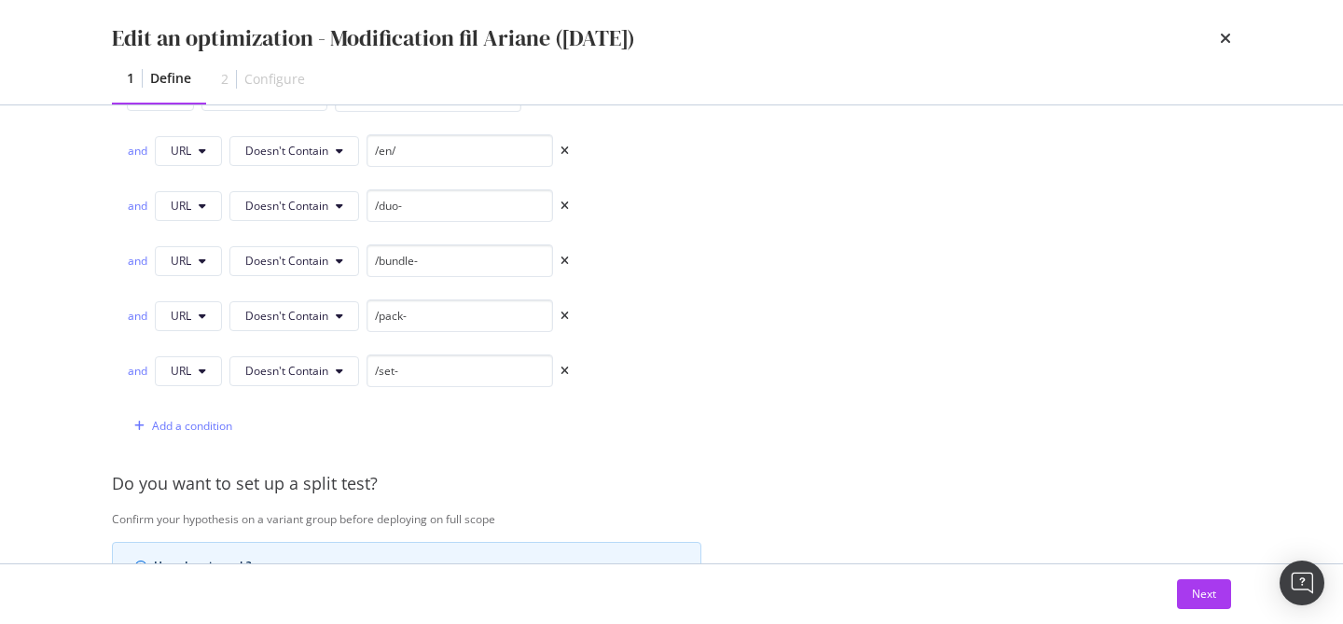
scroll to position [608, 0]
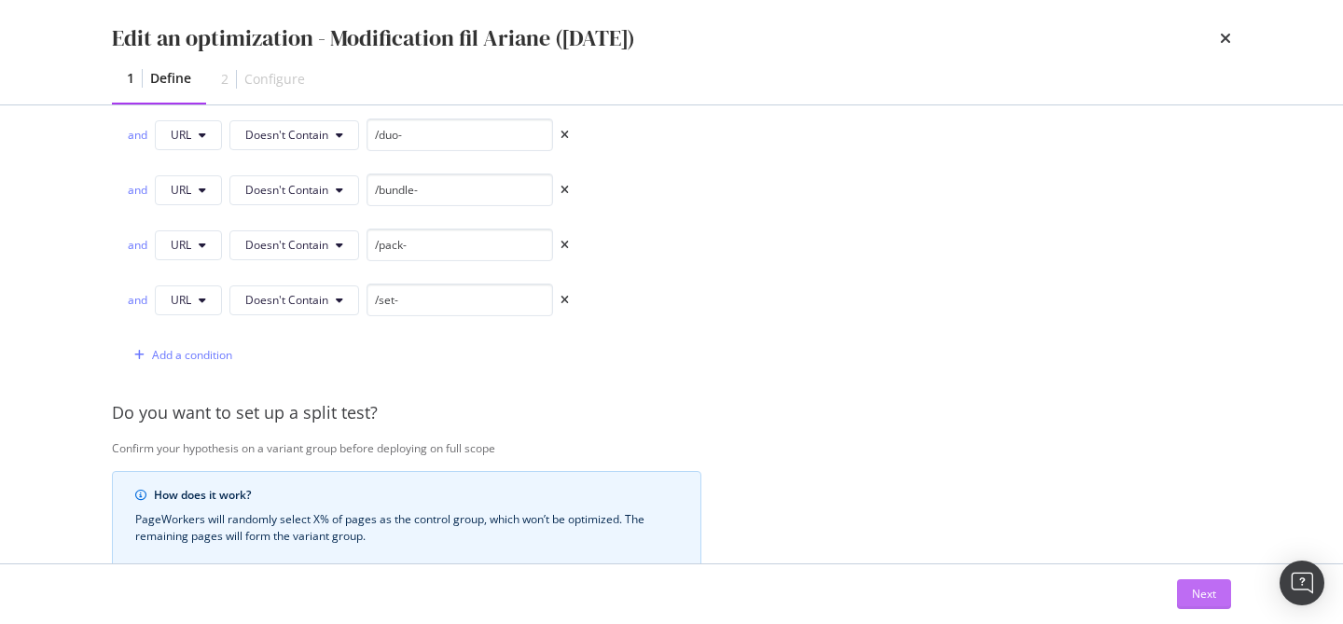
click at [1188, 589] on button "Next" at bounding box center [1204, 594] width 54 height 30
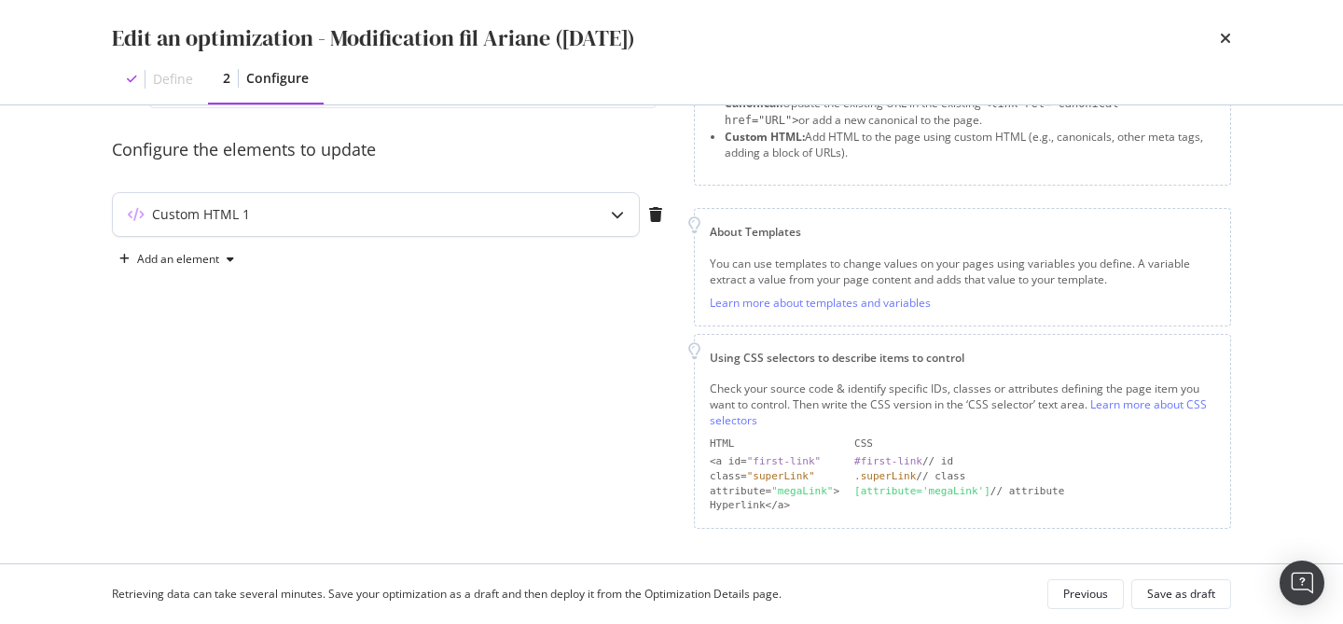
click at [592, 222] on div "Custom HTML 1" at bounding box center [376, 214] width 526 height 43
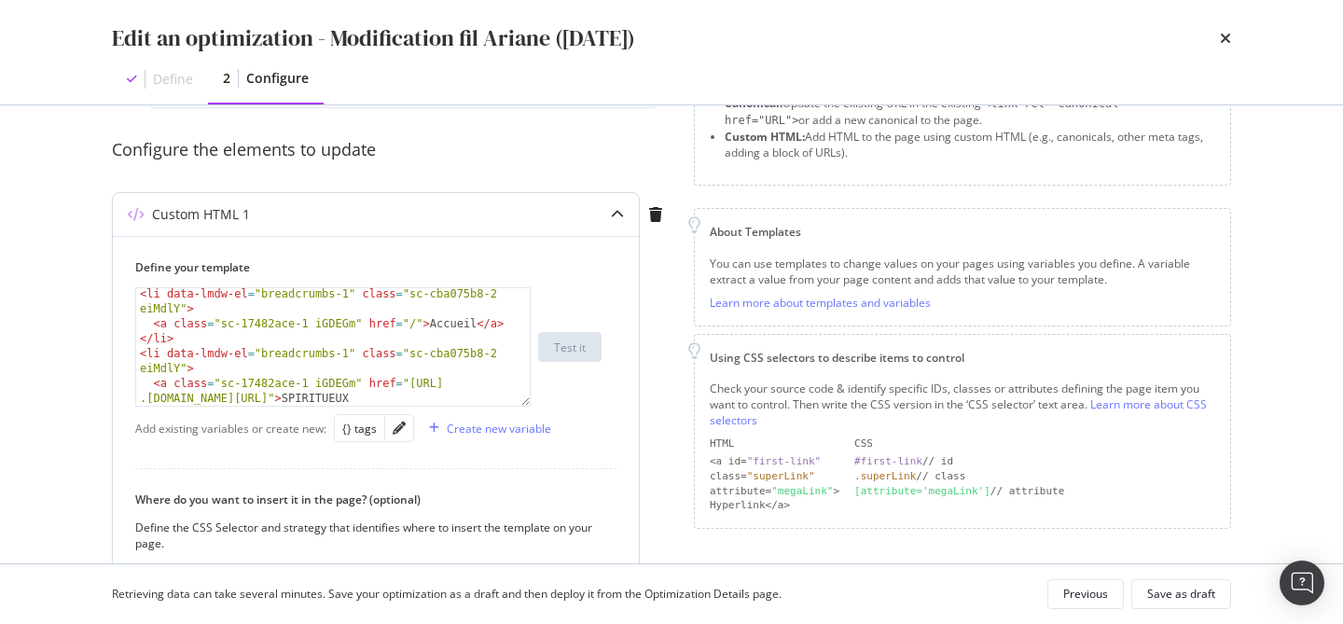
scroll to position [623, 0]
click at [1228, 48] on div "times" at bounding box center [1224, 38] width 11 height 32
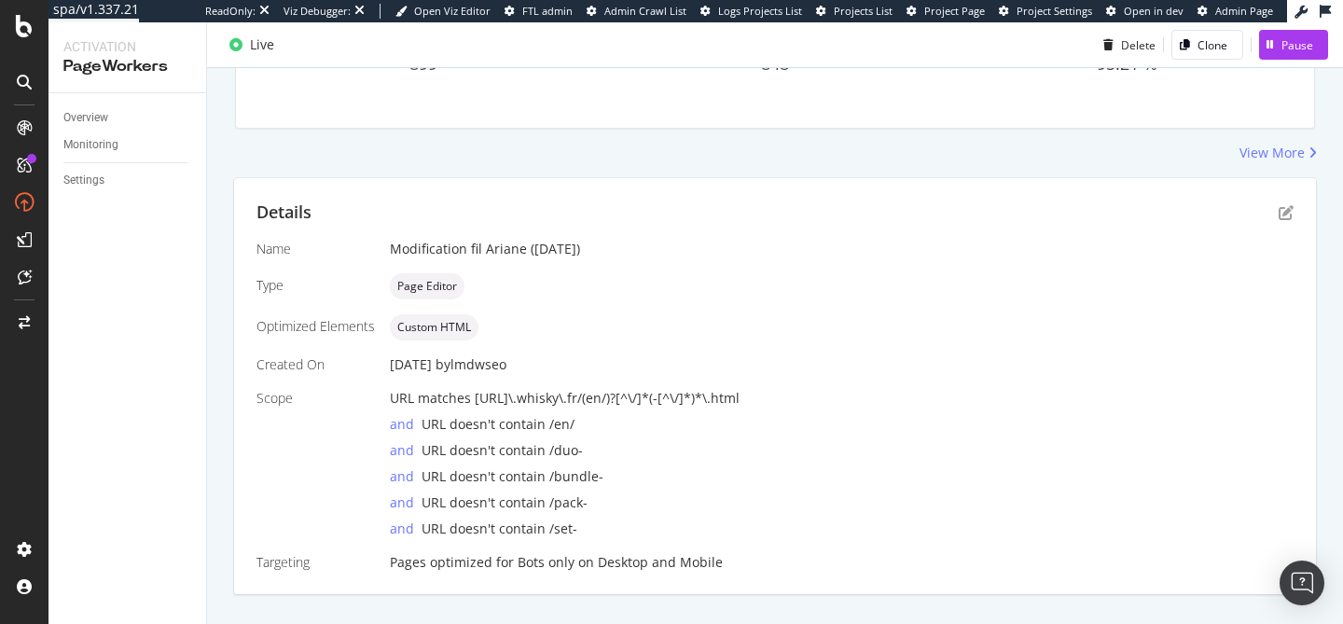
click at [774, 396] on div "URL matches https://www\.whisky\.fr/(en/)?[^\/]*(-[^\/]*)*\.html" at bounding box center [841, 398] width 903 height 19
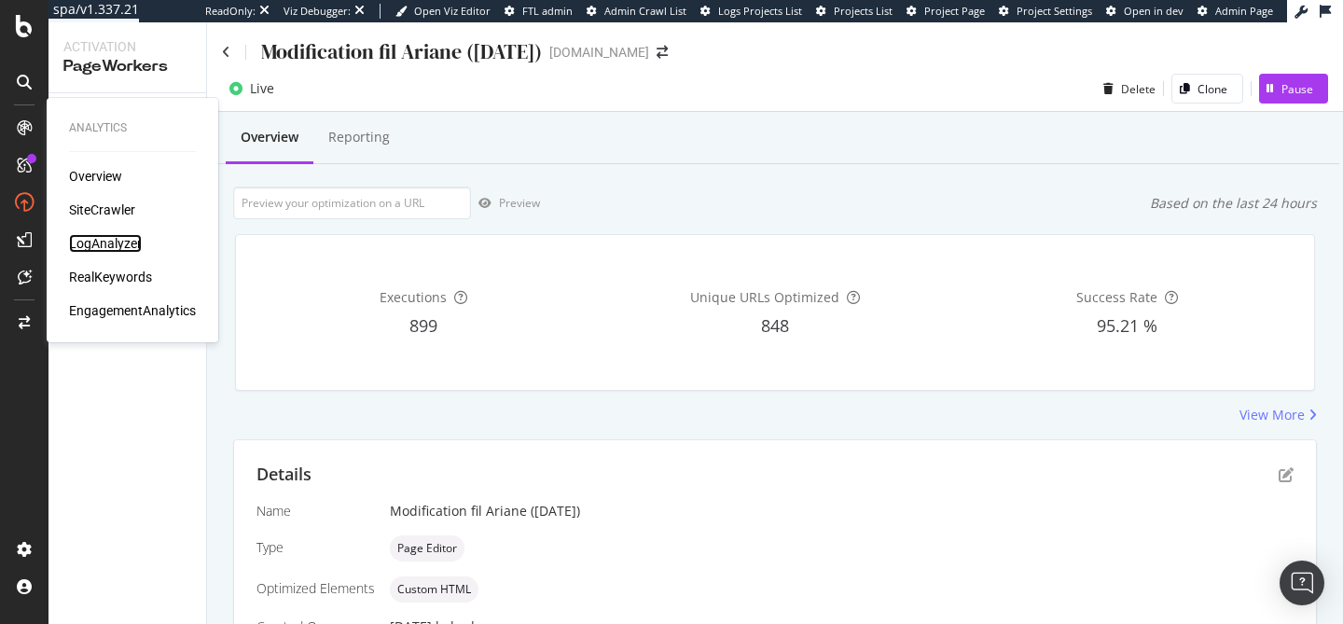
click at [85, 252] on div "LogAnalyzer" at bounding box center [105, 243] width 73 height 19
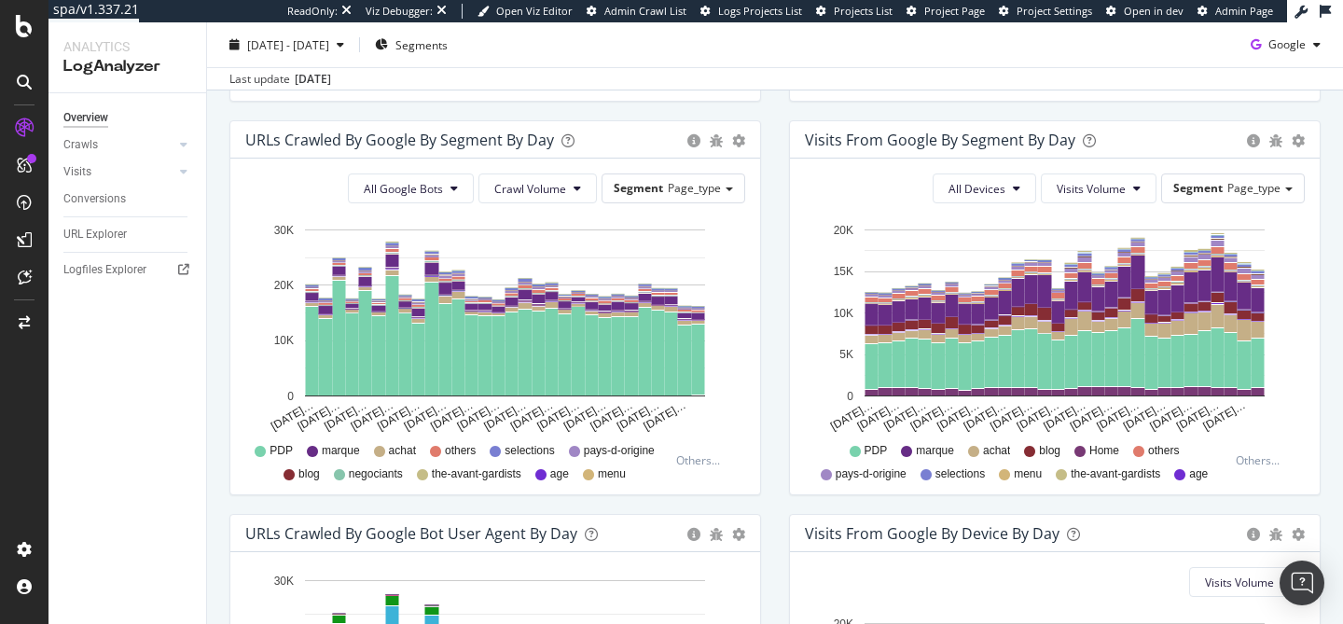
scroll to position [602, 0]
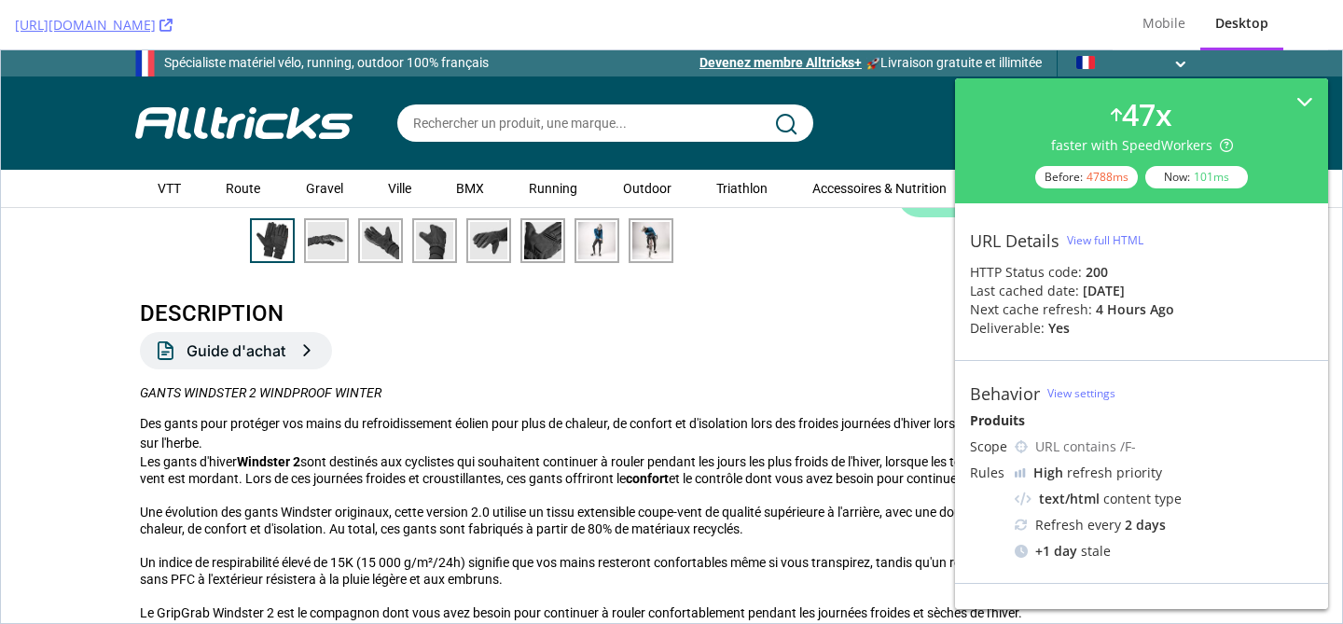
scroll to position [452, 0]
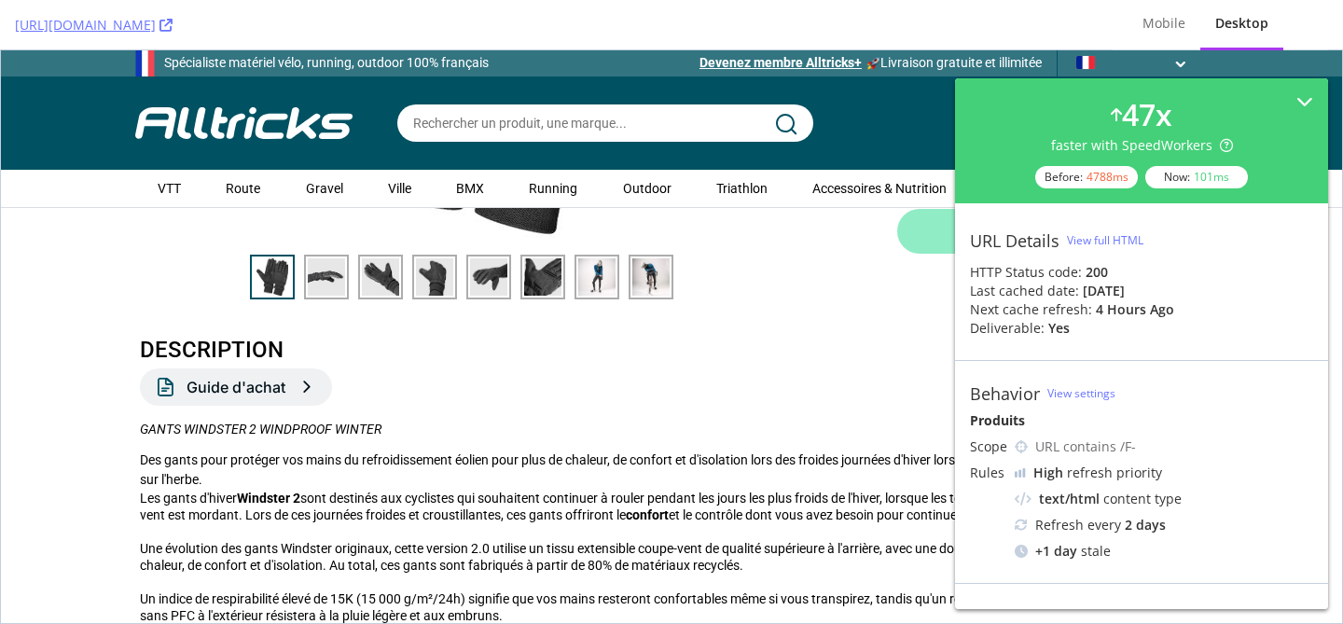
click at [797, 7] on div "[URL][DOMAIN_NAME]" at bounding box center [556, 24] width 1082 height 49
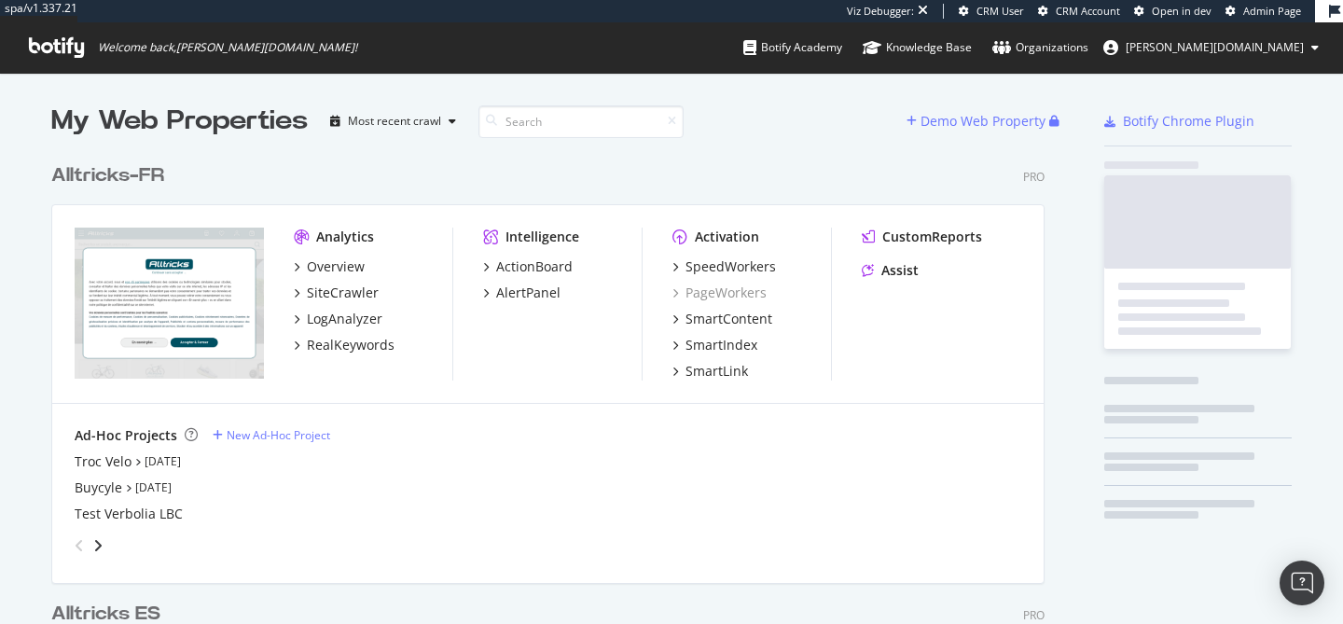
scroll to position [2090, 1008]
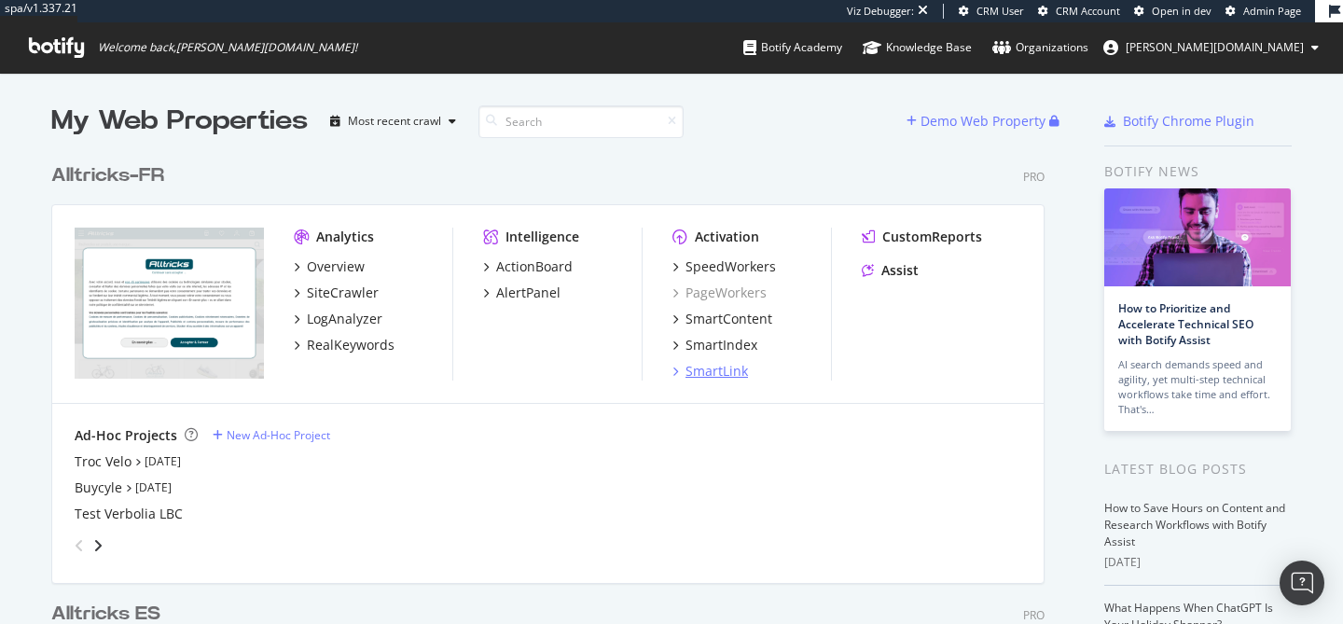
click at [720, 376] on div "SmartLink" at bounding box center [716, 371] width 62 height 19
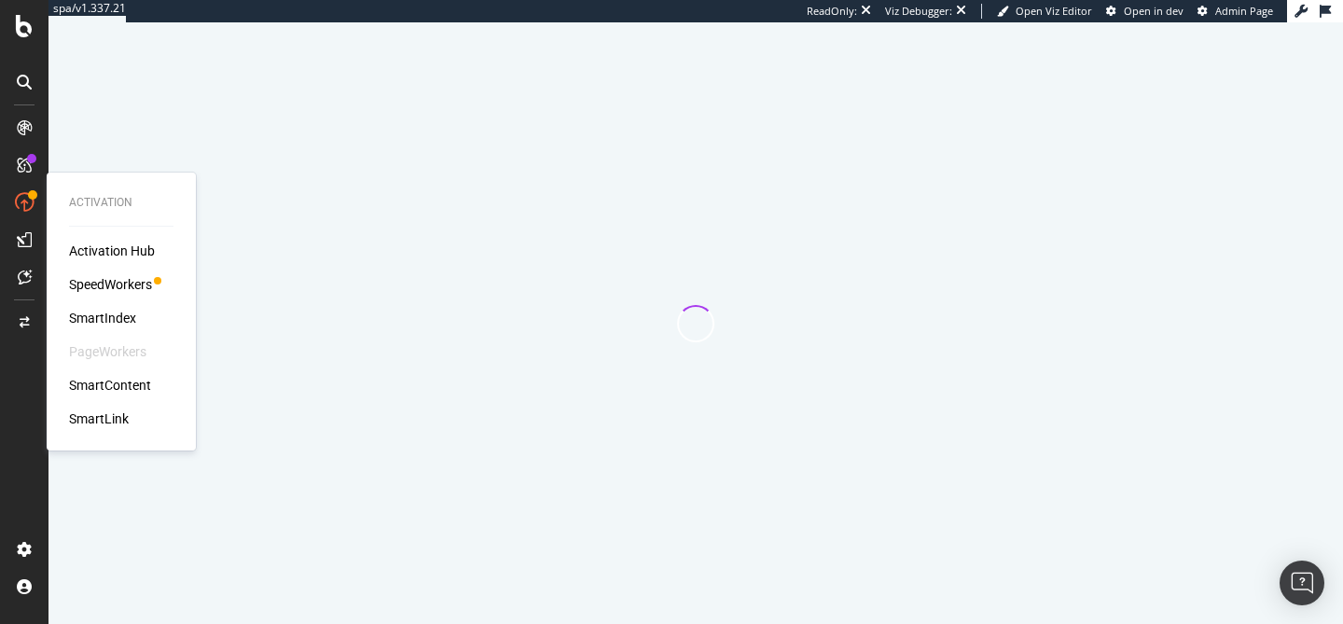
click at [127, 311] on div "SmartIndex" at bounding box center [102, 318] width 67 height 19
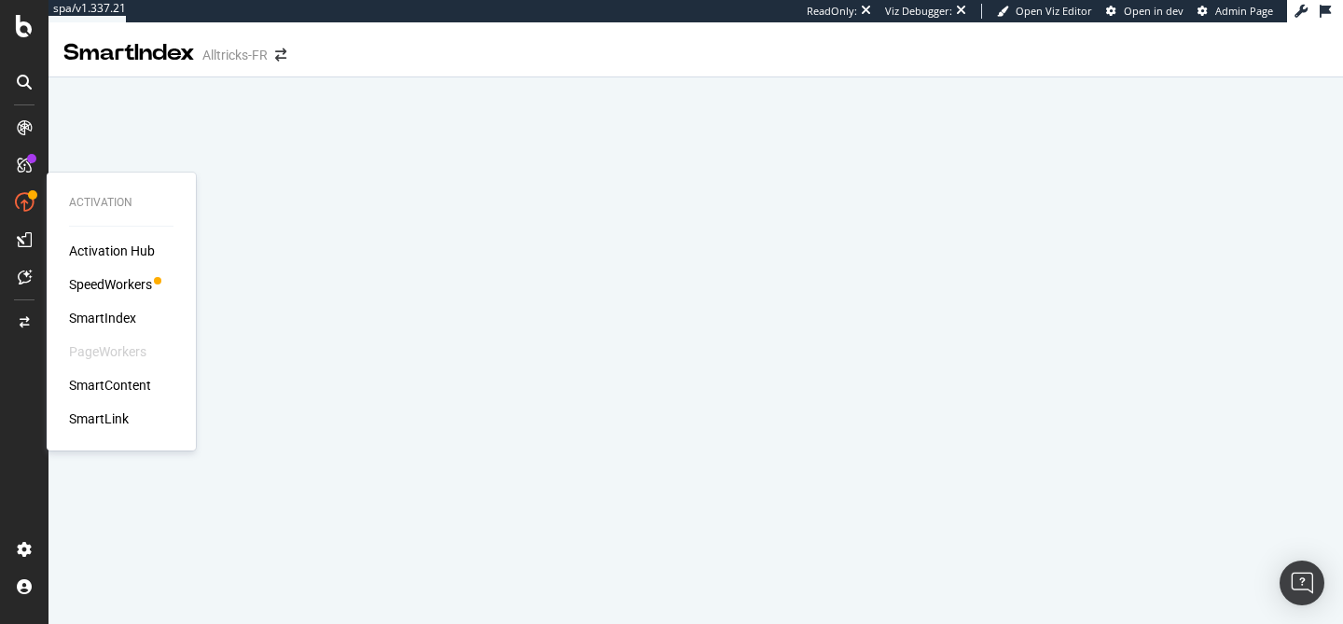
click at [101, 279] on div "SpeedWorkers" at bounding box center [110, 284] width 83 height 19
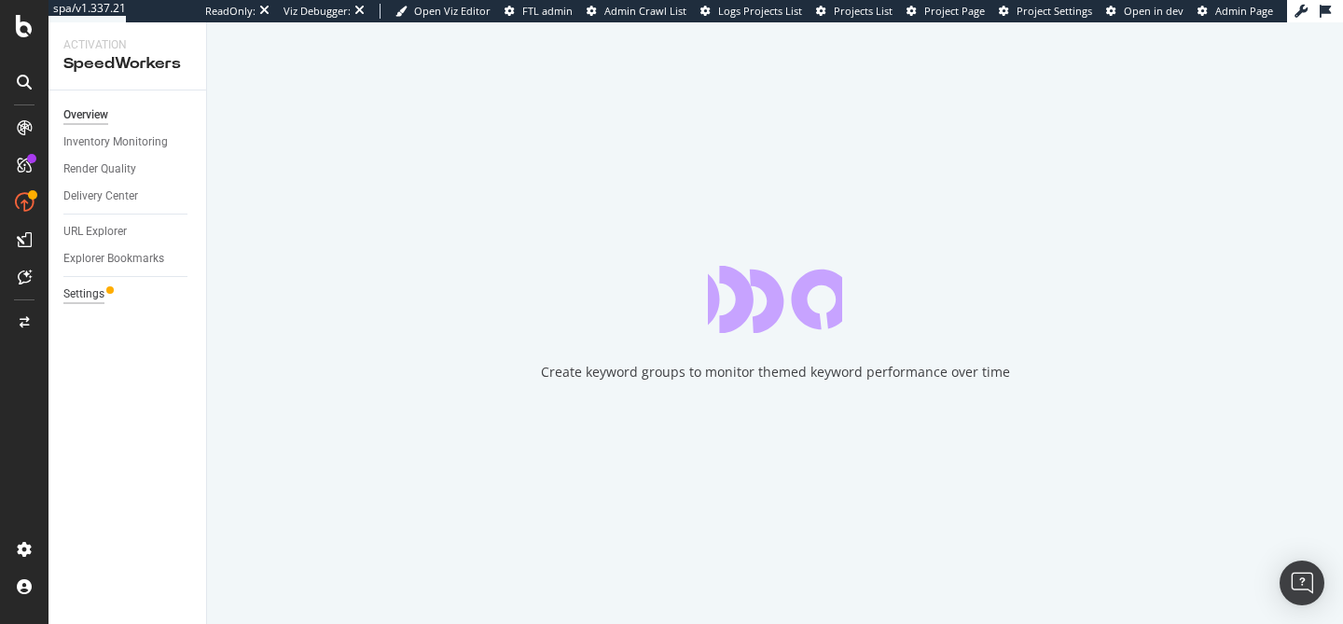
click at [82, 287] on div "Settings" at bounding box center [83, 294] width 41 height 20
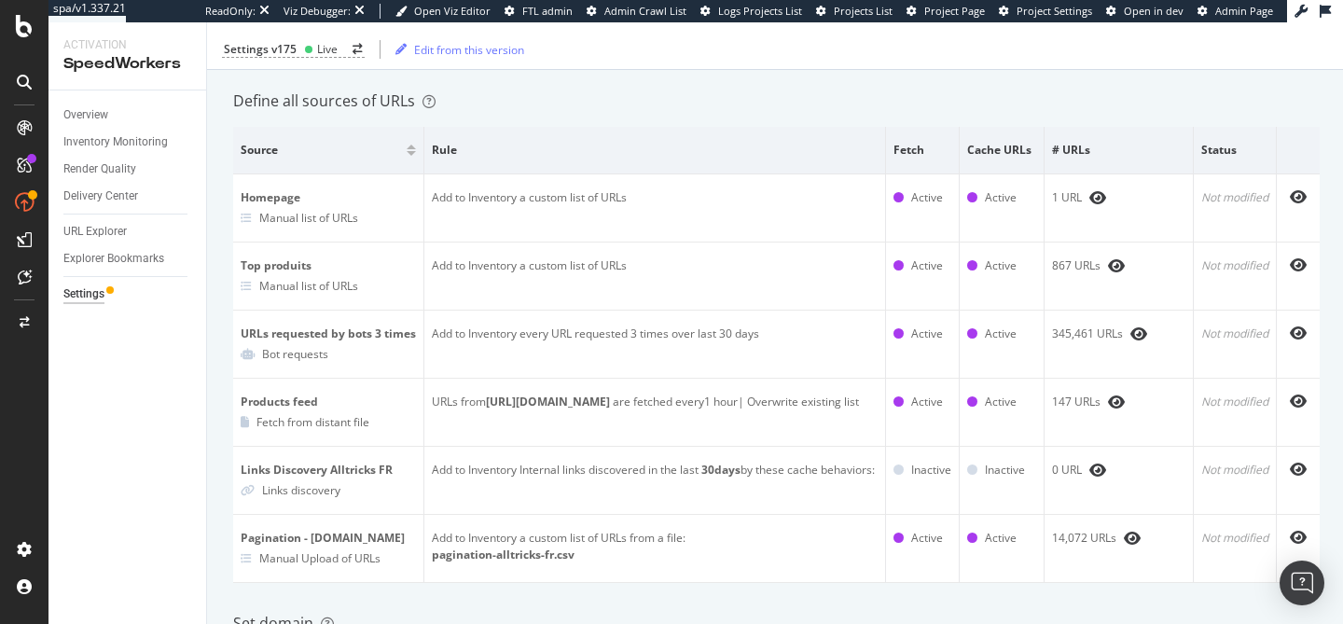
scroll to position [131, 0]
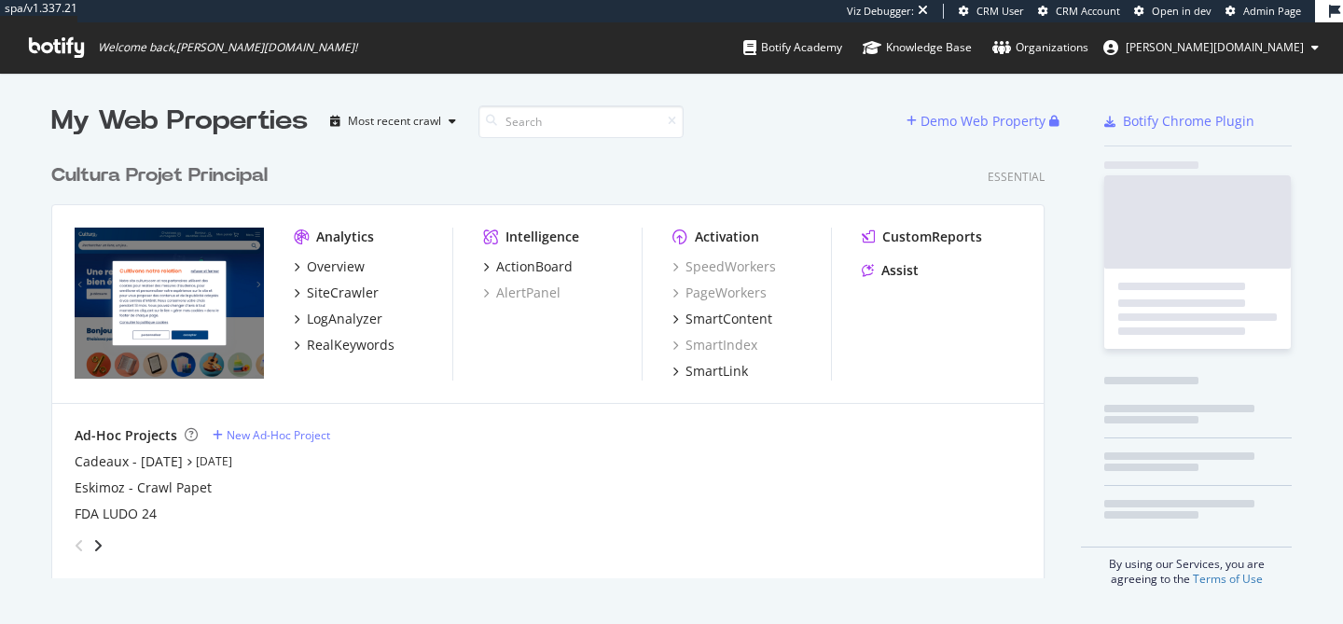
scroll to position [438, 1008]
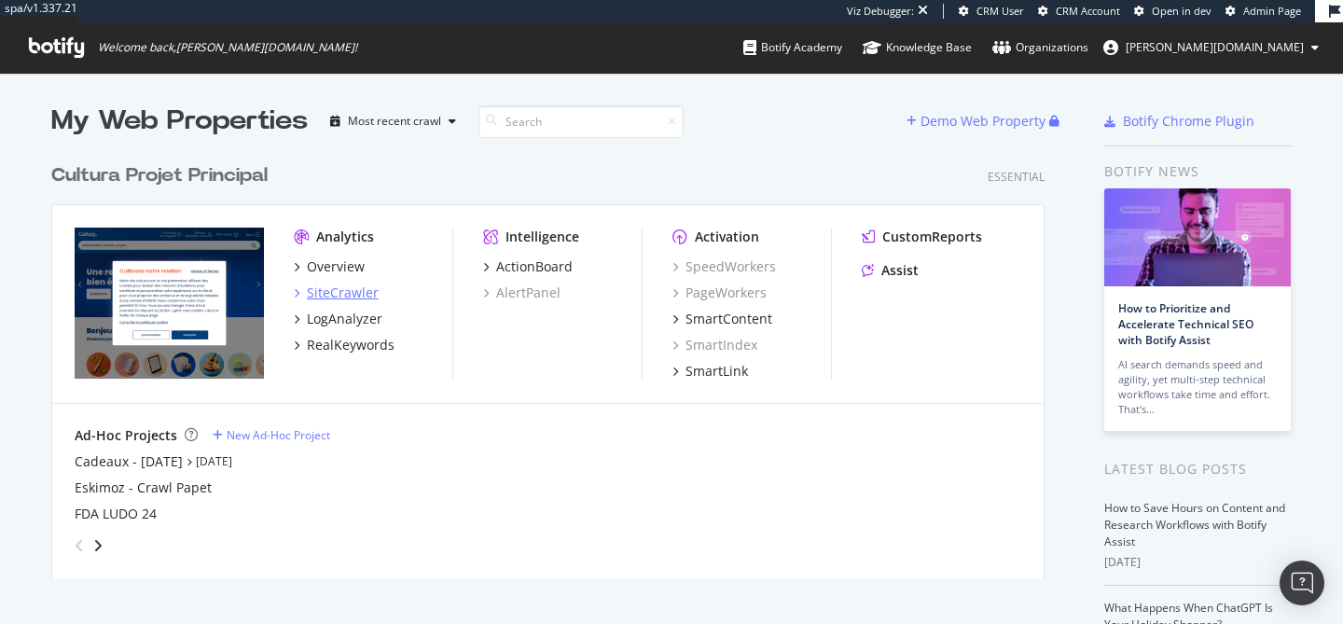
click at [349, 292] on div "SiteCrawler" at bounding box center [343, 292] width 72 height 19
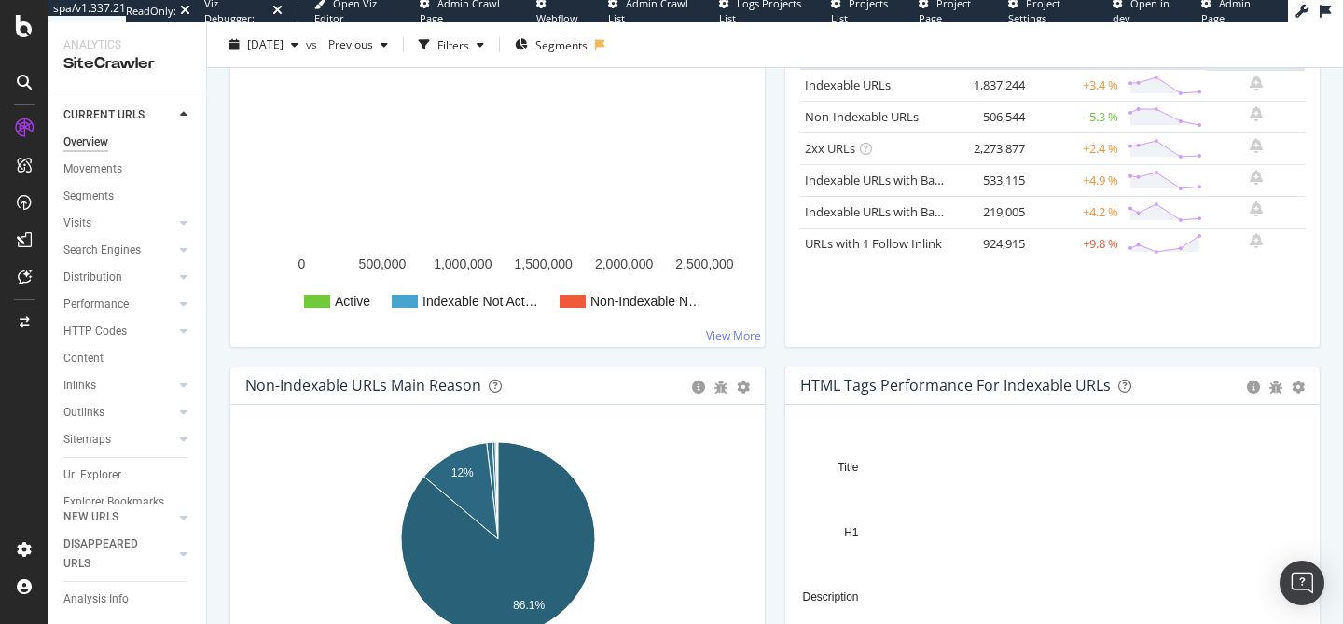
scroll to position [333, 0]
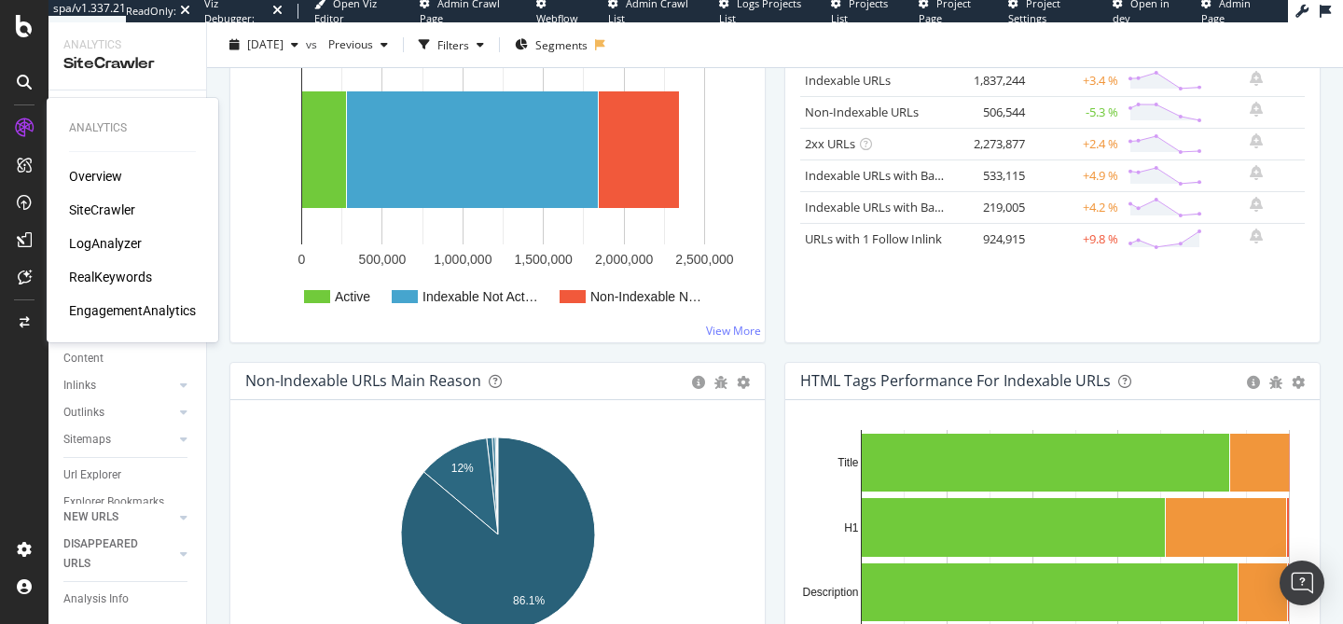
click at [131, 273] on div "RealKeywords" at bounding box center [110, 277] width 83 height 19
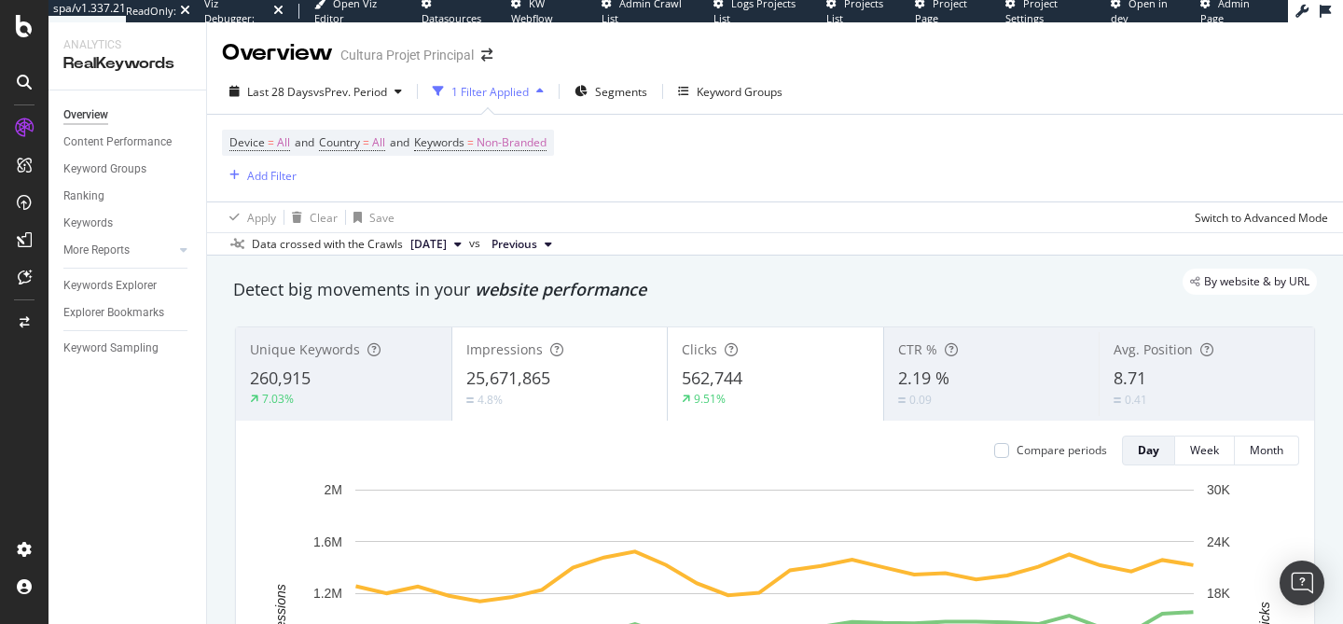
click at [777, 285] on div "By website & by URL" at bounding box center [765, 282] width 1102 height 26
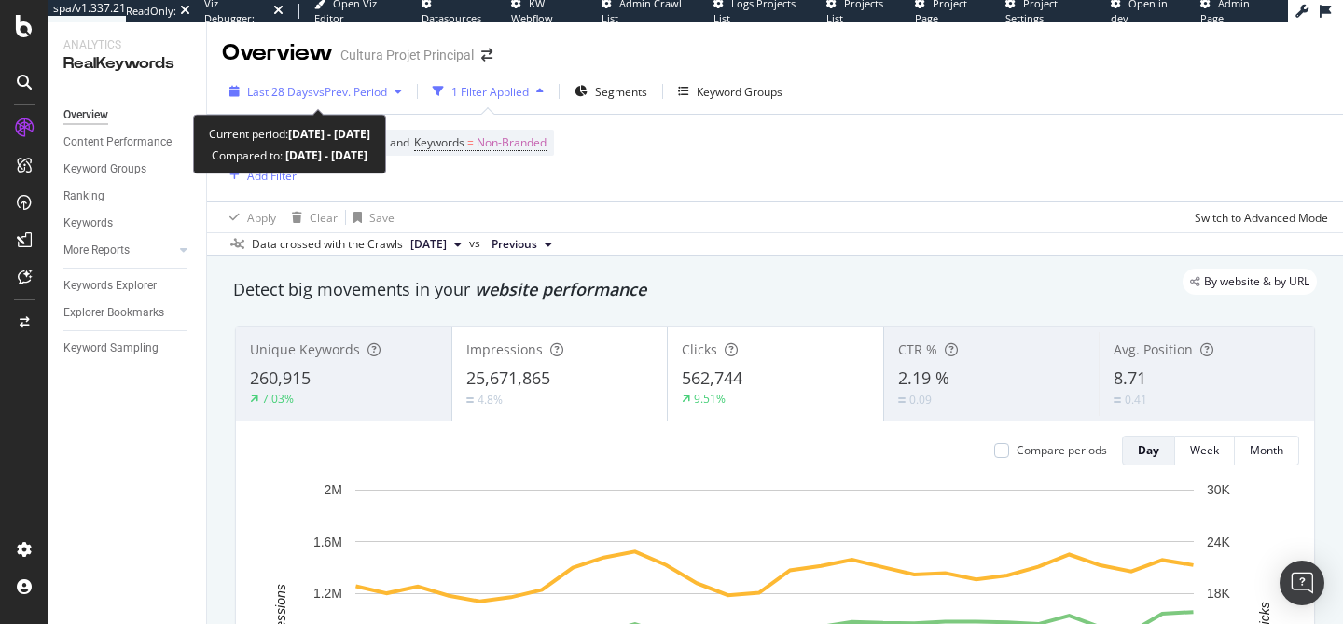
click at [314, 88] on span "vs Prev. Period" at bounding box center [350, 92] width 74 height 16
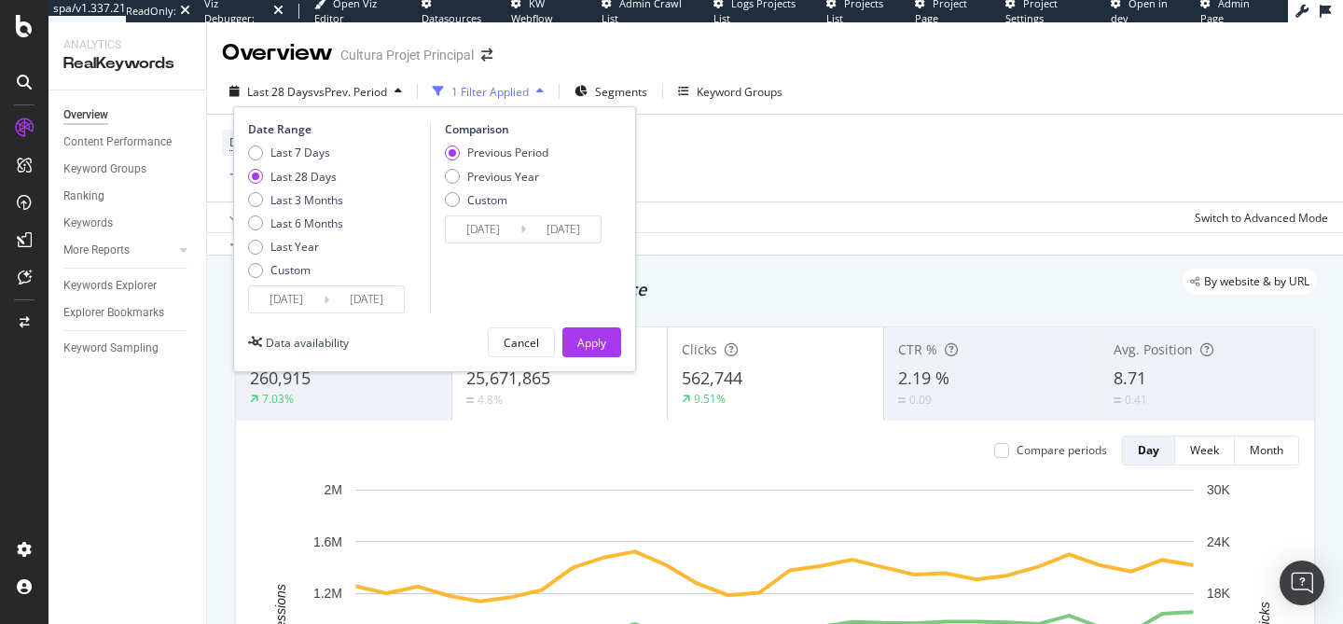
click at [699, 173] on div "Device = All and Country = All and Keywords = Non-Branded Add Filter" at bounding box center [775, 158] width 1106 height 87
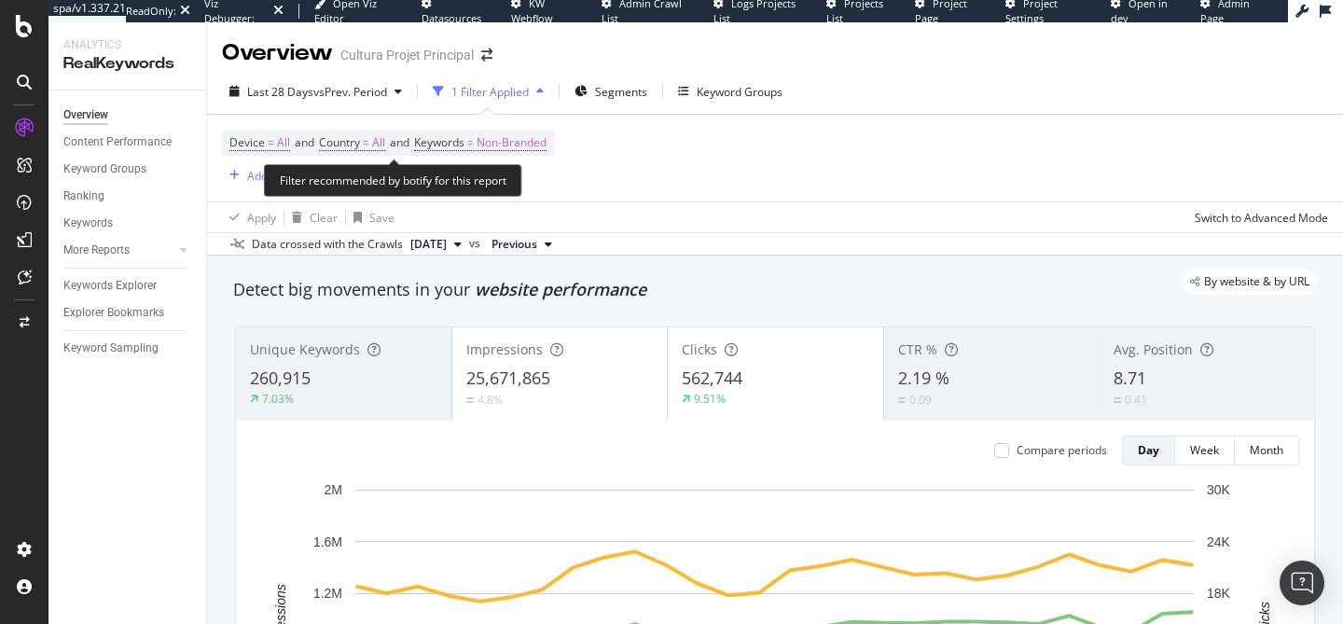
click at [258, 130] on span "Device = All and Country = All and Keywords = Non-Branded" at bounding box center [387, 143] width 317 height 26
click at [273, 145] on span "Device = All" at bounding box center [259, 142] width 61 height 17
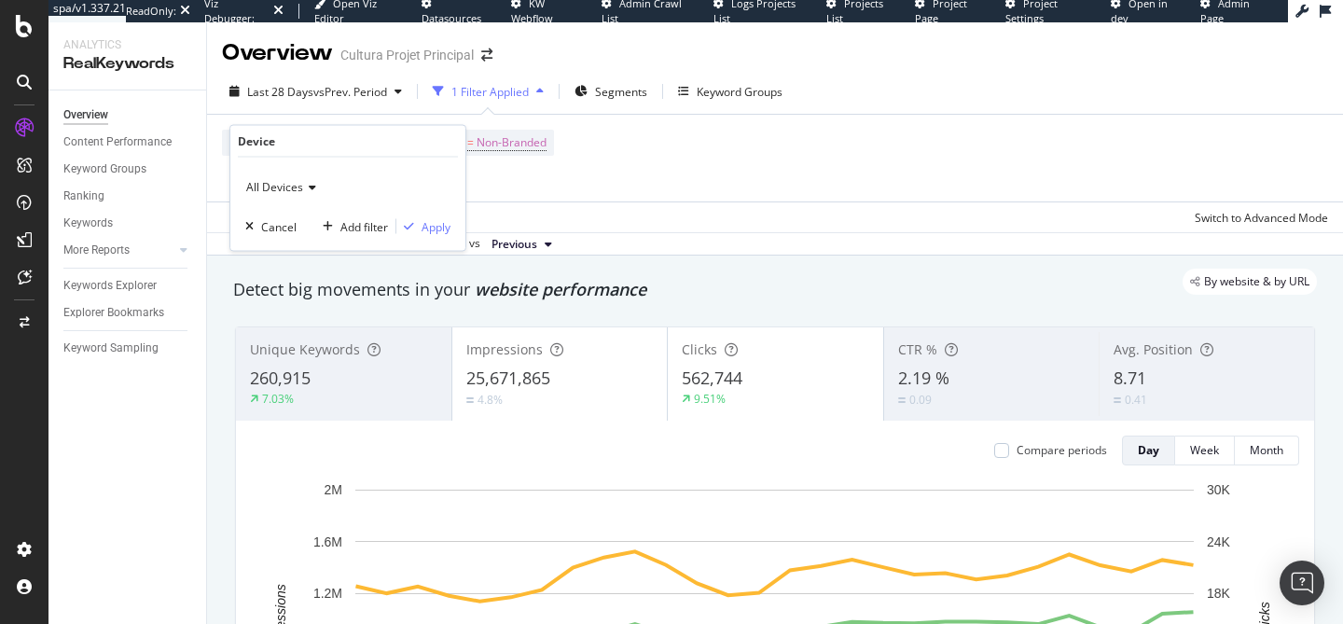
click at [281, 191] on span "All Devices" at bounding box center [274, 187] width 57 height 16
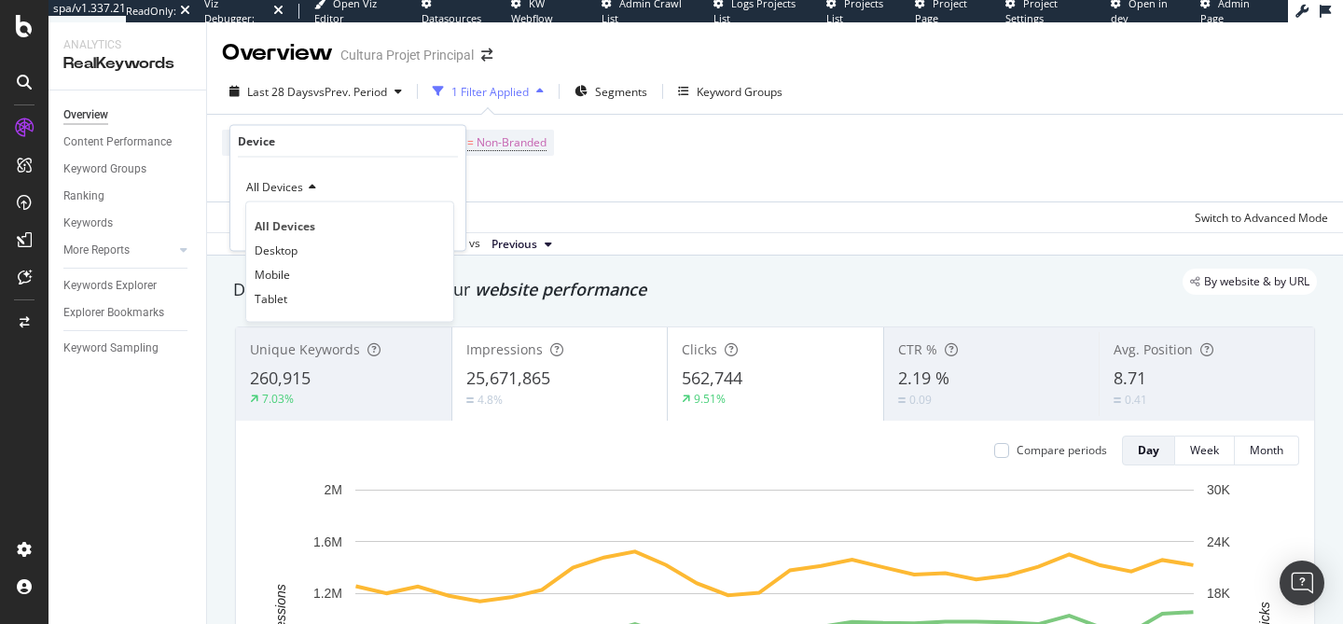
click at [540, 218] on div "Apply Clear Save Switch to Advanced Mode" at bounding box center [775, 216] width 1136 height 31
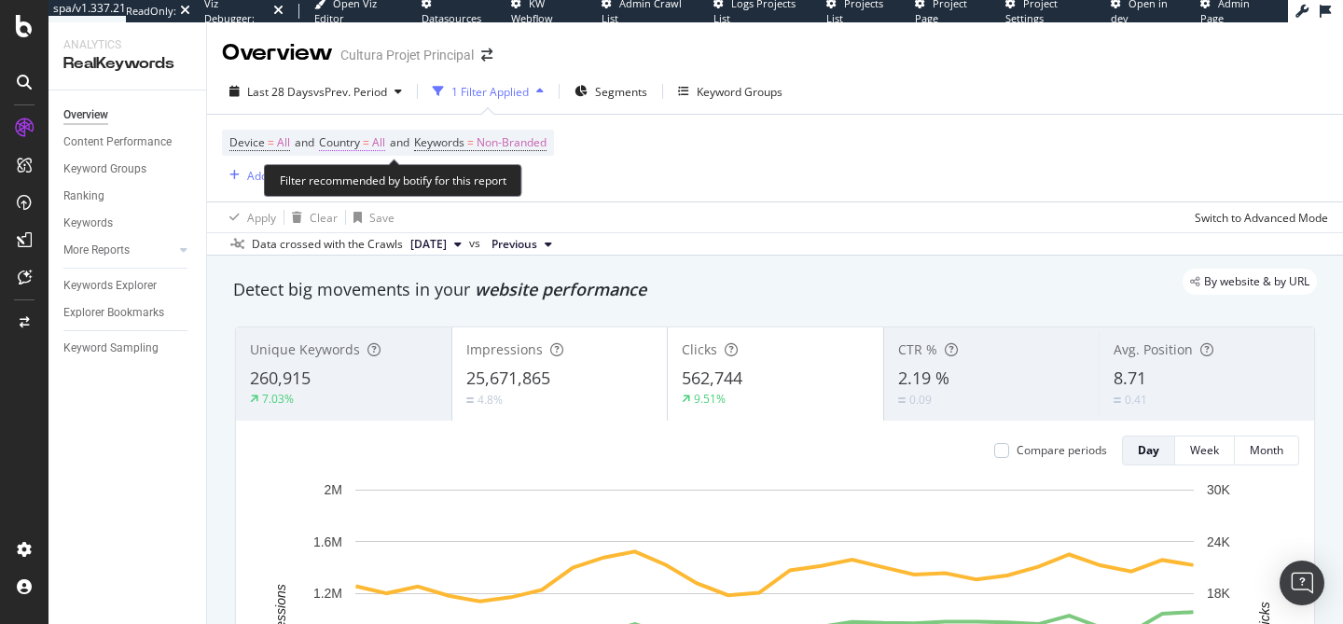
click at [347, 140] on span "Country" at bounding box center [339, 142] width 41 height 16
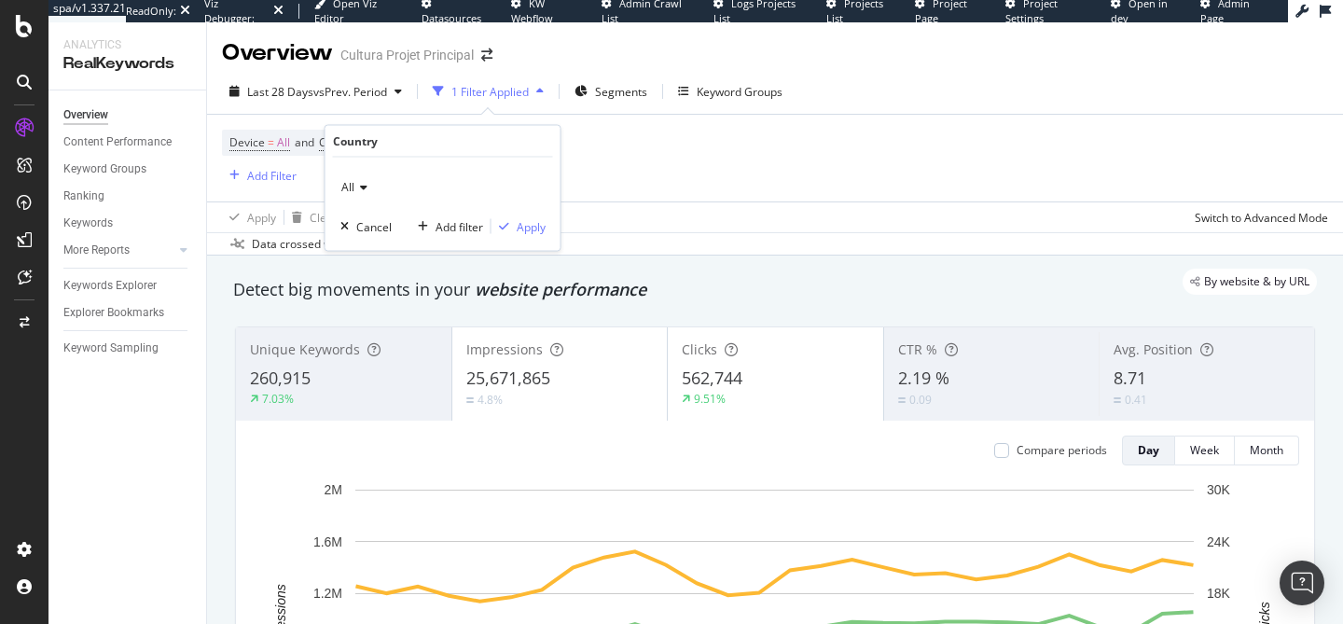
click at [744, 116] on div "Device = All and Country = All and Keywords = Non-Branded Add Filter" at bounding box center [775, 158] width 1106 height 87
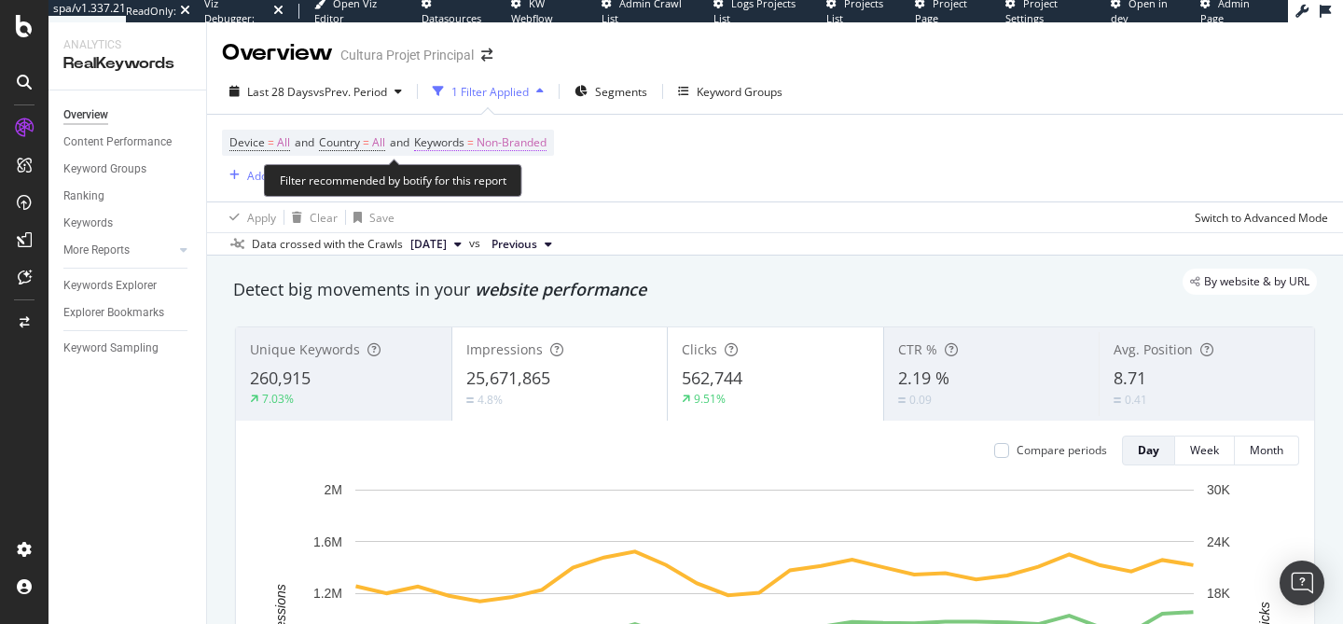
click at [528, 145] on span "Non-Branded" at bounding box center [511, 143] width 70 height 26
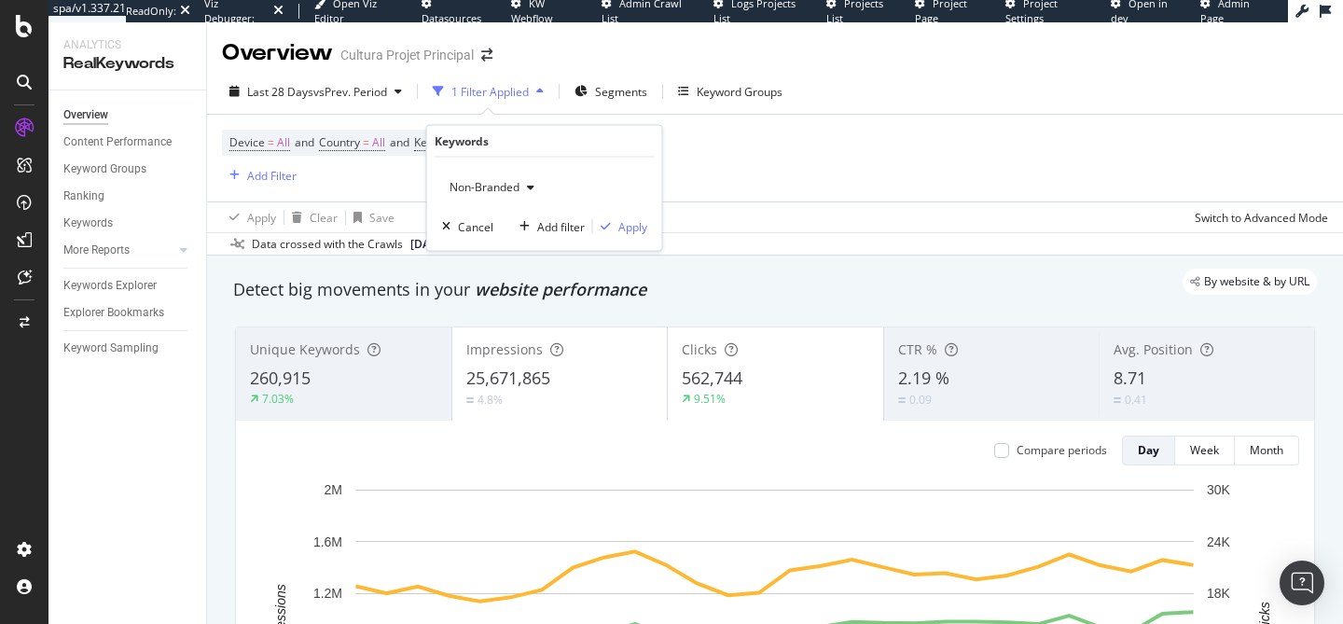
click at [516, 181] on span "Non-Branded" at bounding box center [480, 187] width 77 height 16
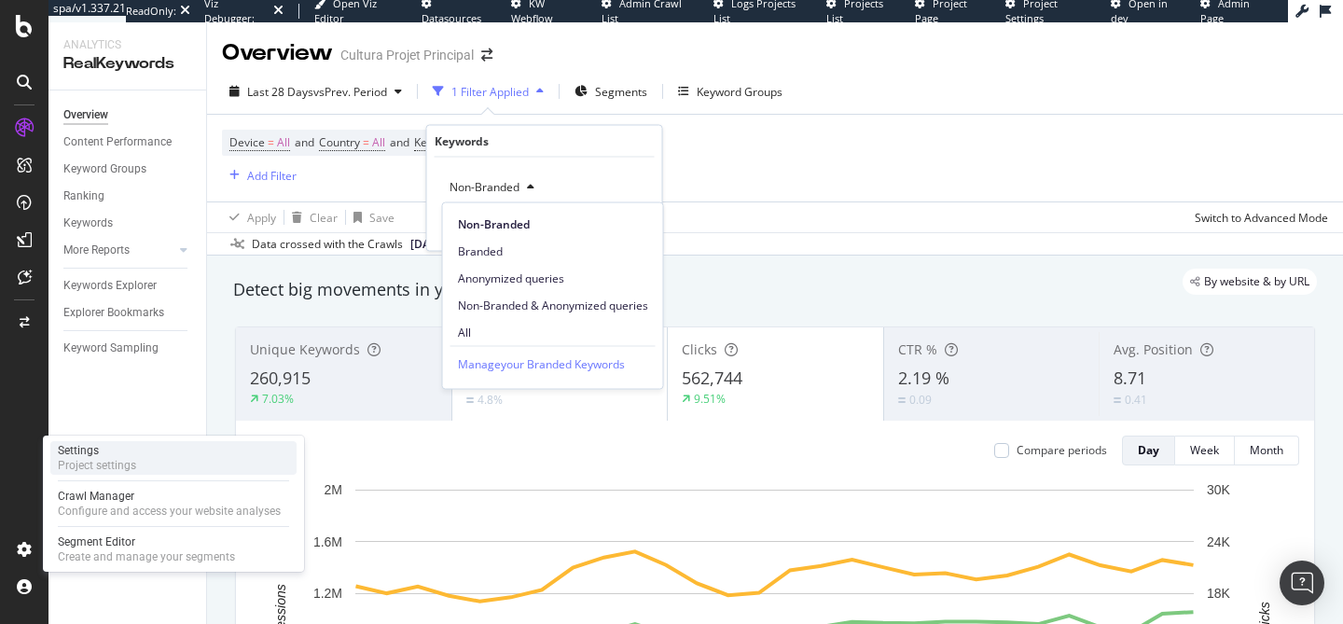
click at [145, 474] on div "Settings Project settings" at bounding box center [173, 458] width 246 height 34
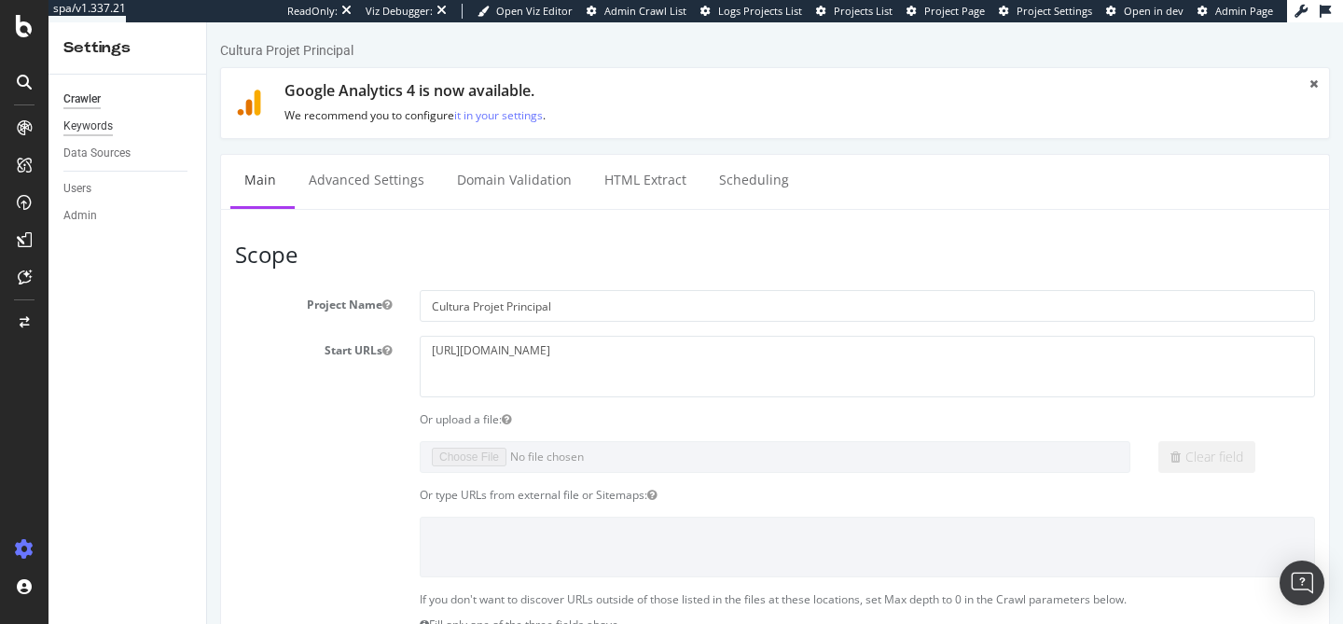
click at [106, 129] on div "Keywords" at bounding box center [87, 127] width 49 height 20
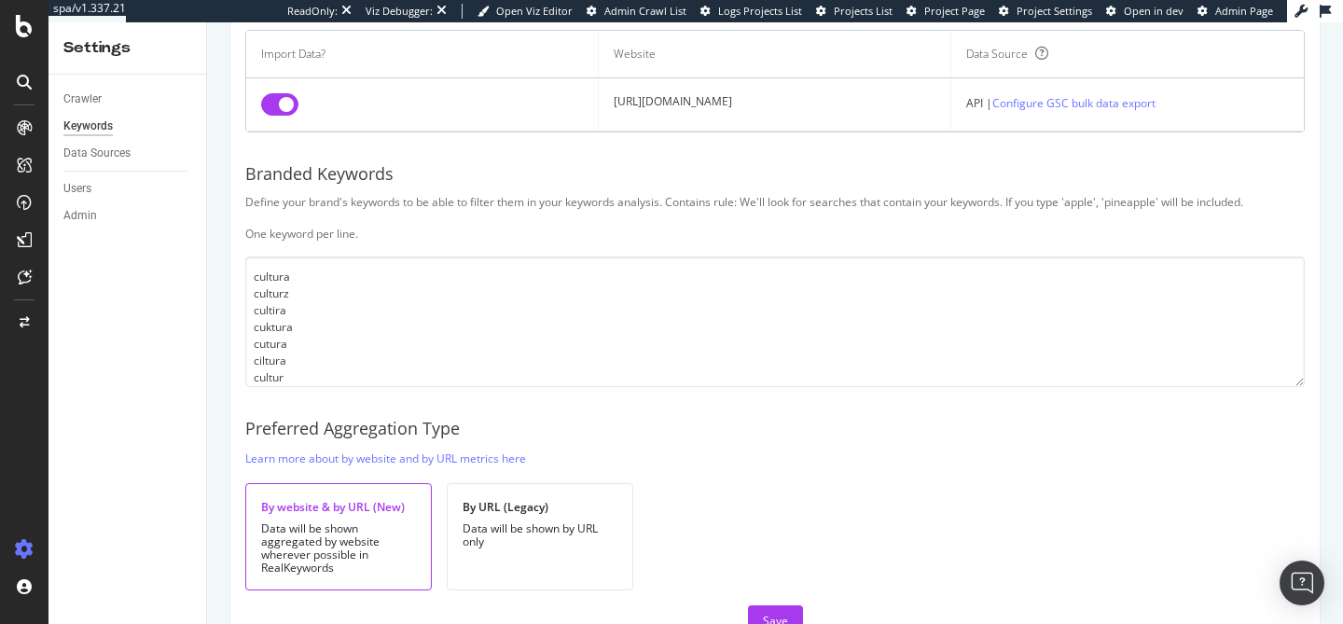
scroll to position [235, 0]
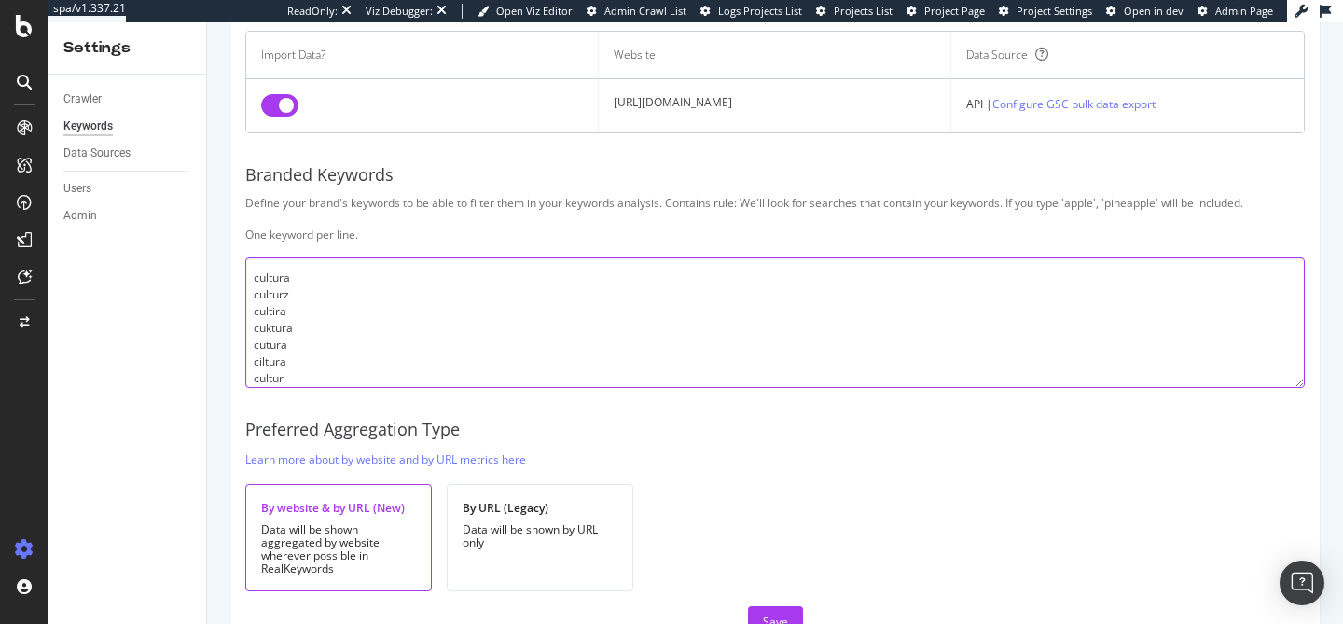
click at [325, 310] on textarea "cultura culturz cultira cuktura cutura ciltura cultur culrura" at bounding box center [774, 322] width 1059 height 131
click at [325, 290] on textarea "cultura culturz cultira cuktura cutura ciltura cultur culrura" at bounding box center [774, 322] width 1059 height 131
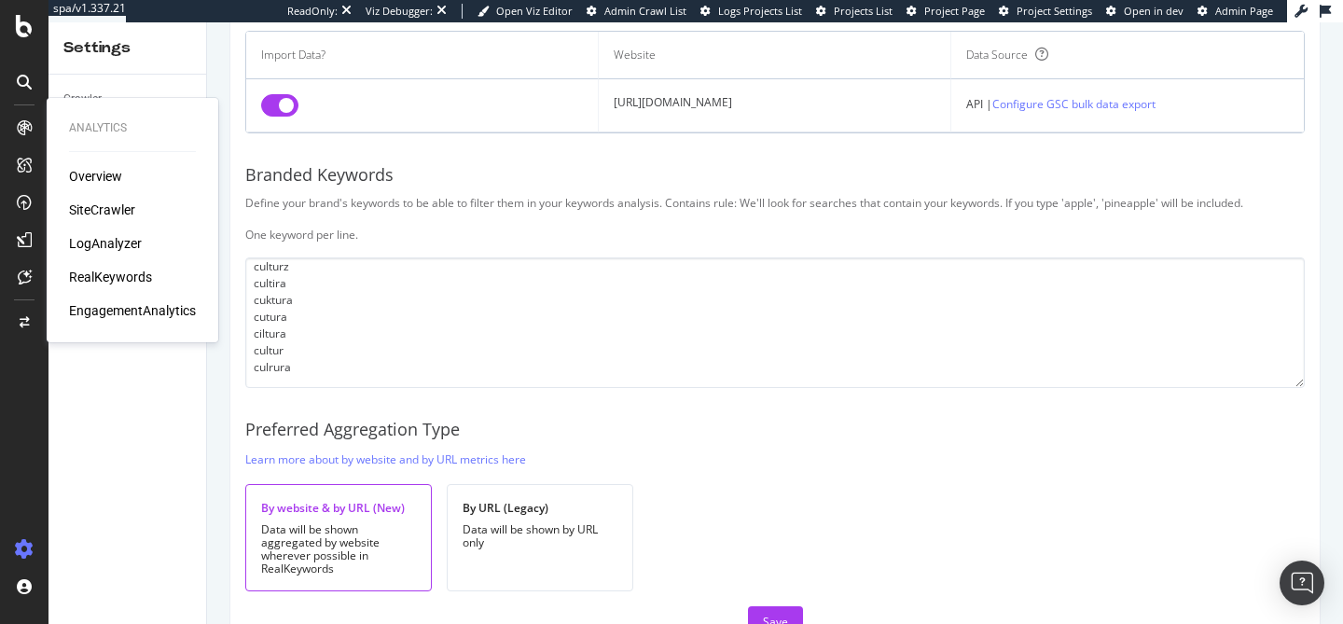
click at [124, 278] on div "RealKeywords" at bounding box center [110, 277] width 83 height 19
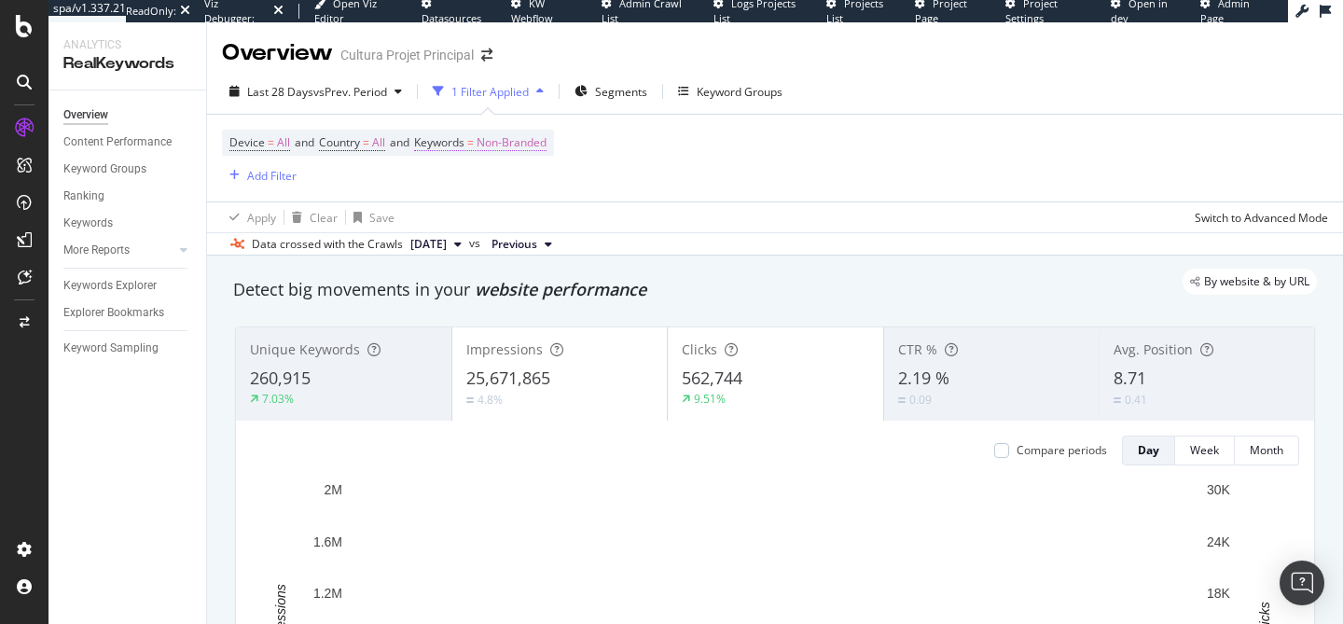
click at [512, 145] on span "Non-Branded" at bounding box center [511, 143] width 70 height 26
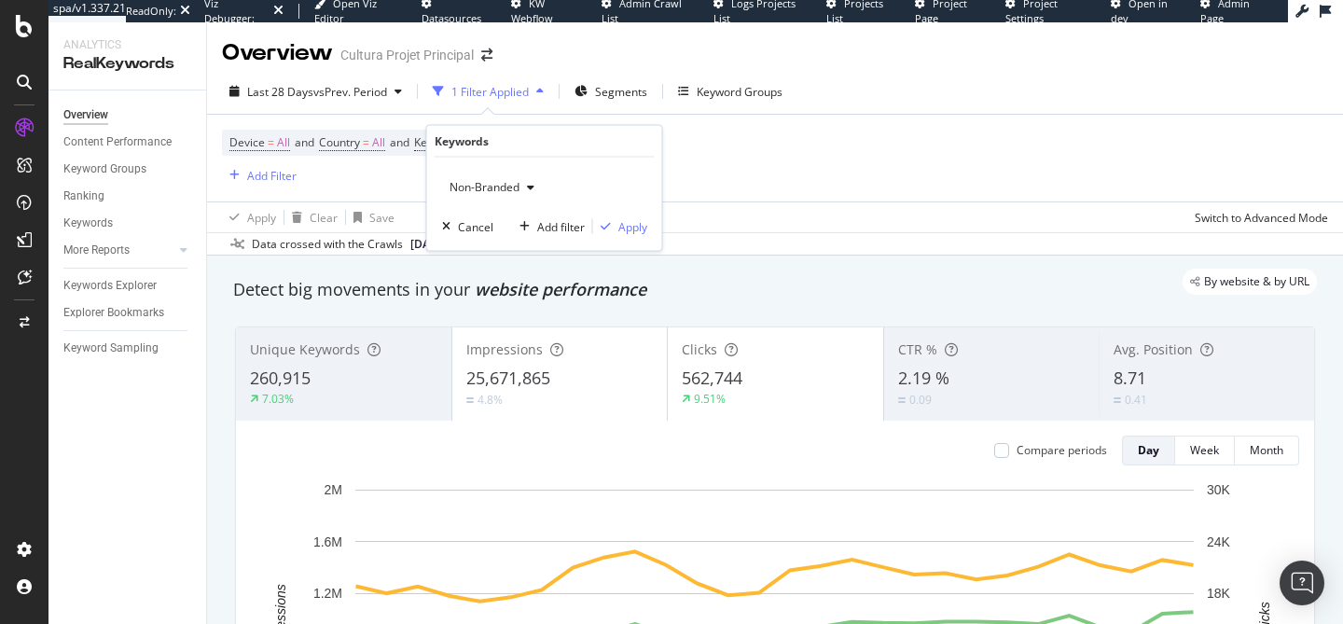
click at [509, 186] on span "Non-Branded" at bounding box center [480, 187] width 77 height 16
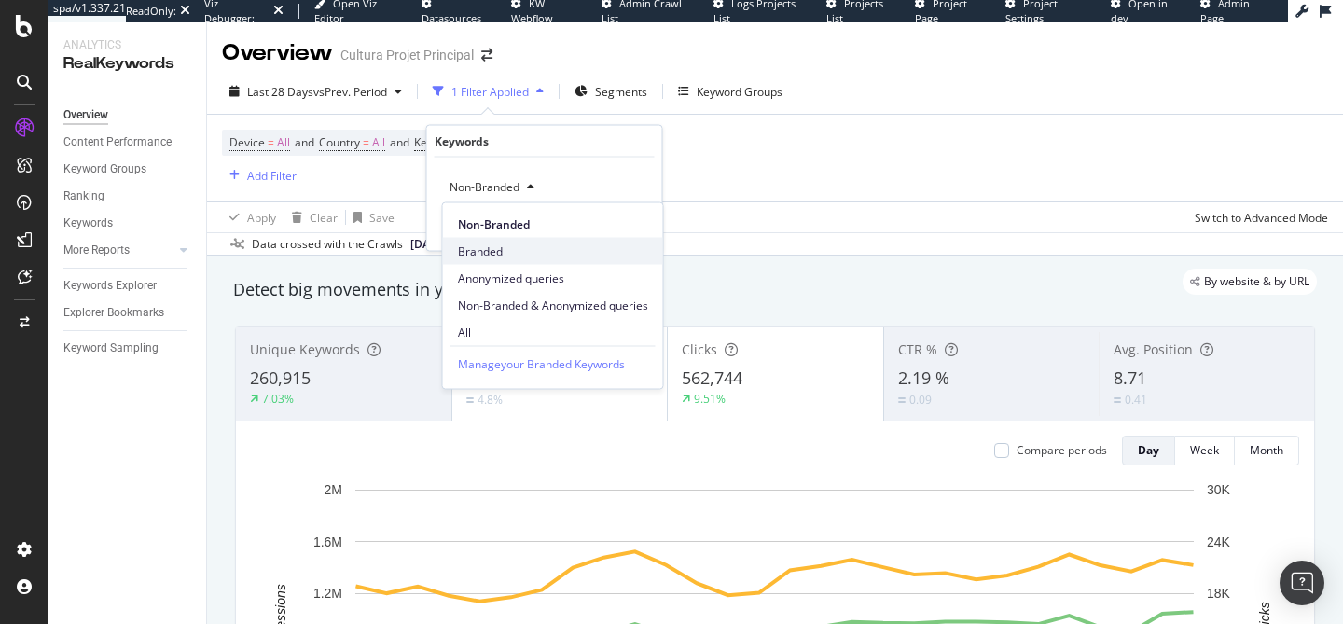
click at [510, 251] on span "Branded" at bounding box center [553, 250] width 190 height 17
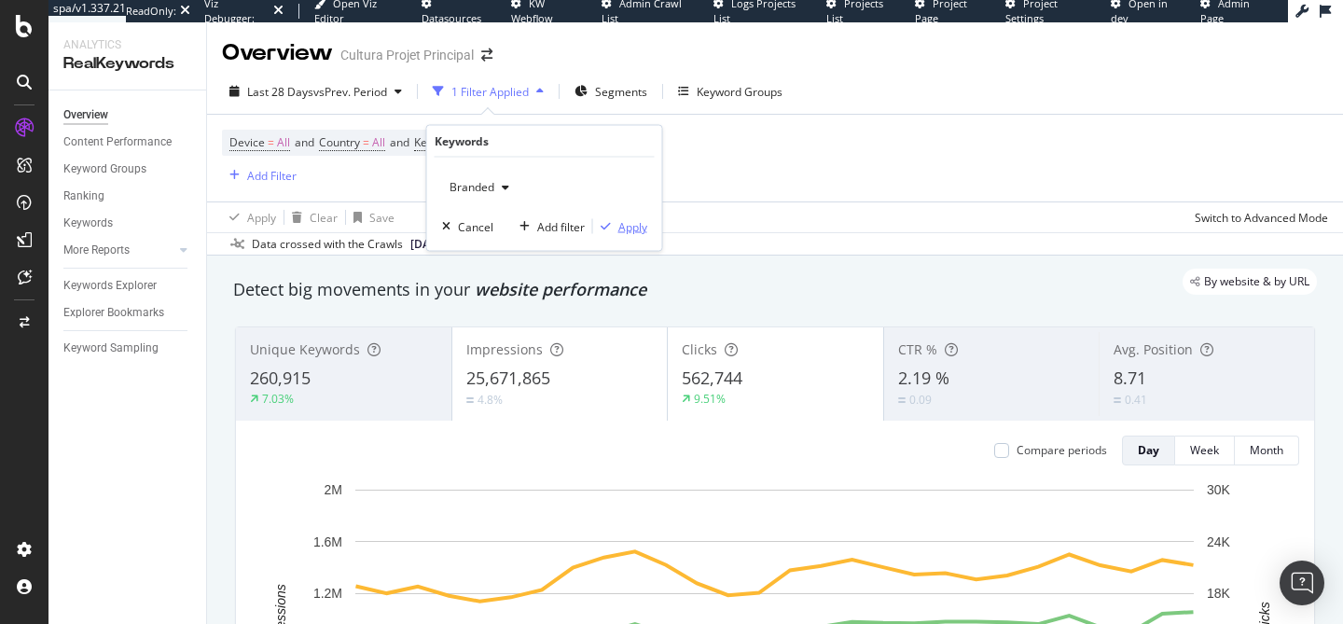
click at [616, 227] on div "button" at bounding box center [605, 226] width 25 height 11
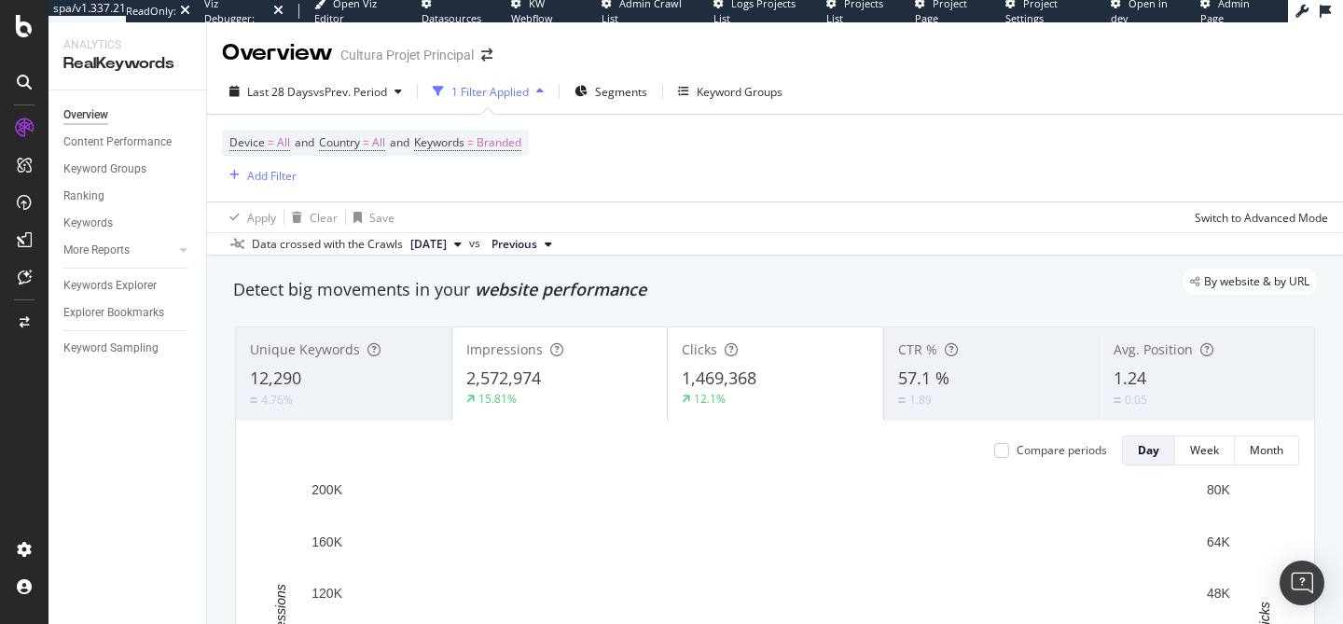
click at [630, 200] on div "Device = All and Country = All and Keywords = Branded Add Filter" at bounding box center [775, 158] width 1106 height 87
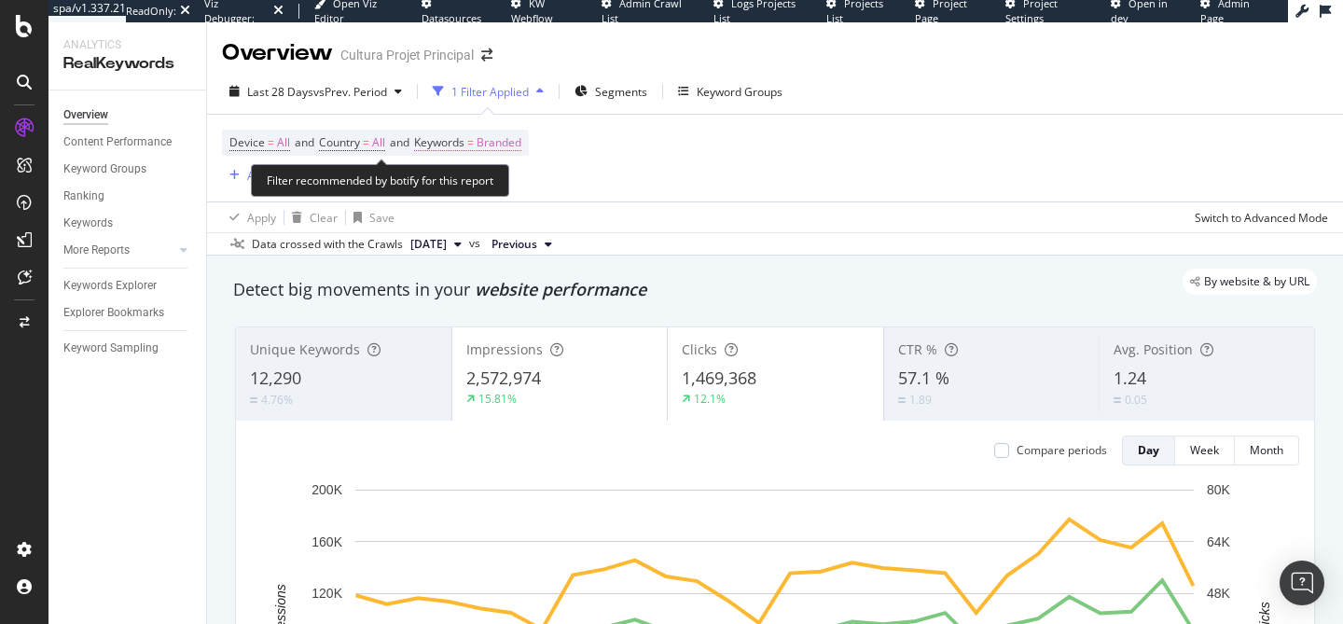
click at [503, 155] on span "Branded" at bounding box center [498, 143] width 45 height 26
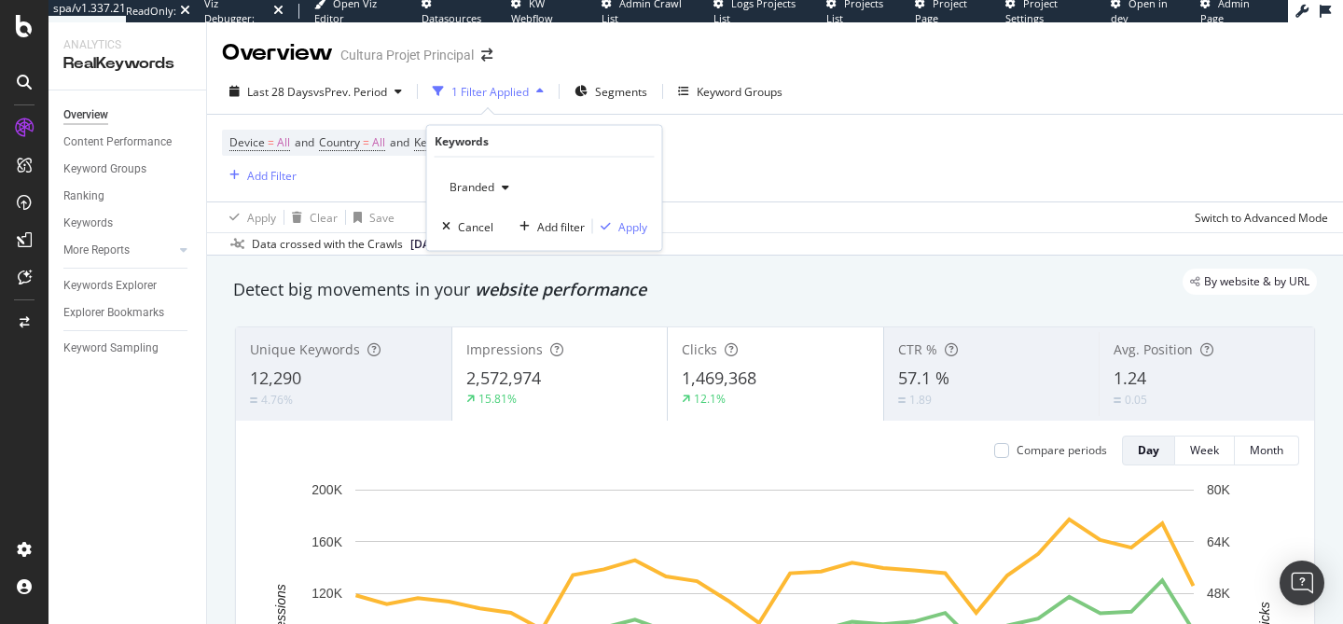
click at [491, 191] on span "Branded" at bounding box center [468, 187] width 52 height 16
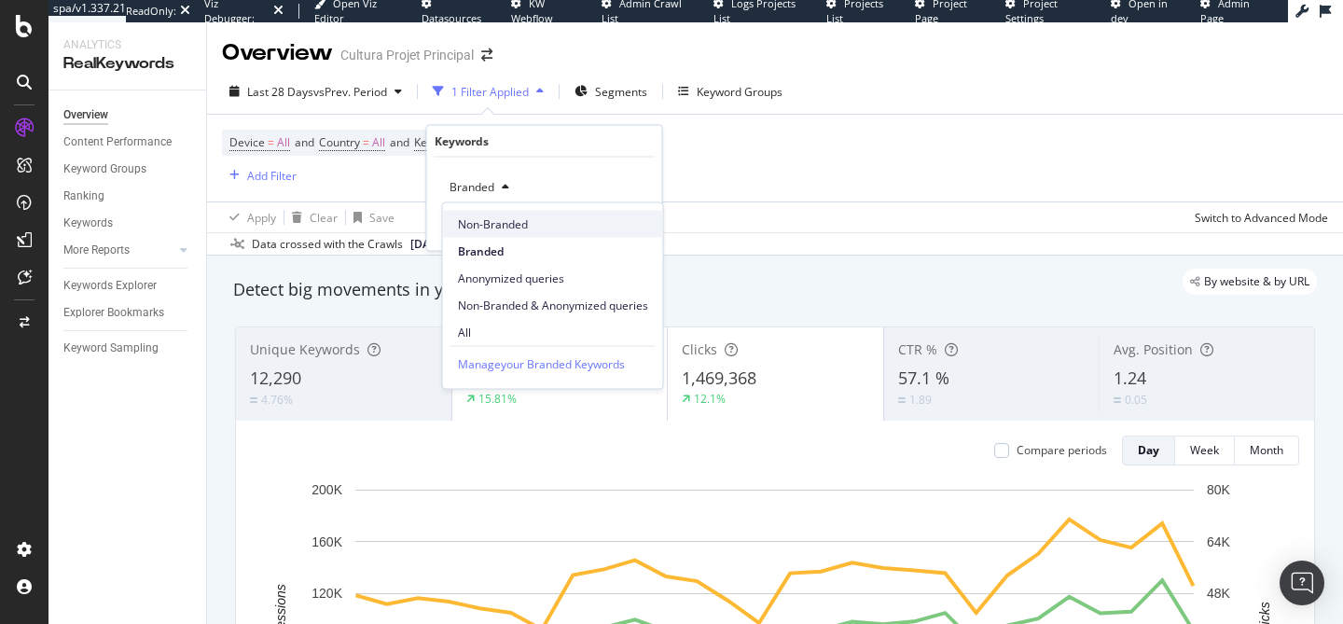
click at [502, 230] on span "Non-Branded" at bounding box center [553, 223] width 190 height 17
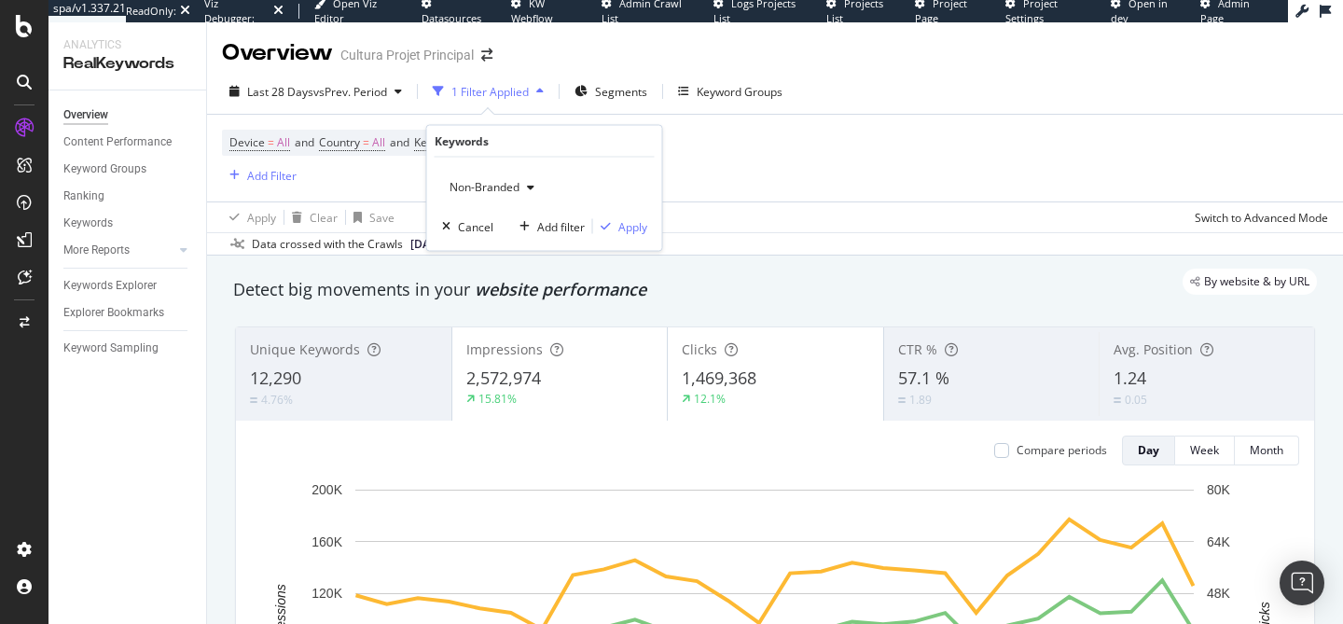
click at [497, 197] on div "Non-Branded" at bounding box center [492, 187] width 100 height 28
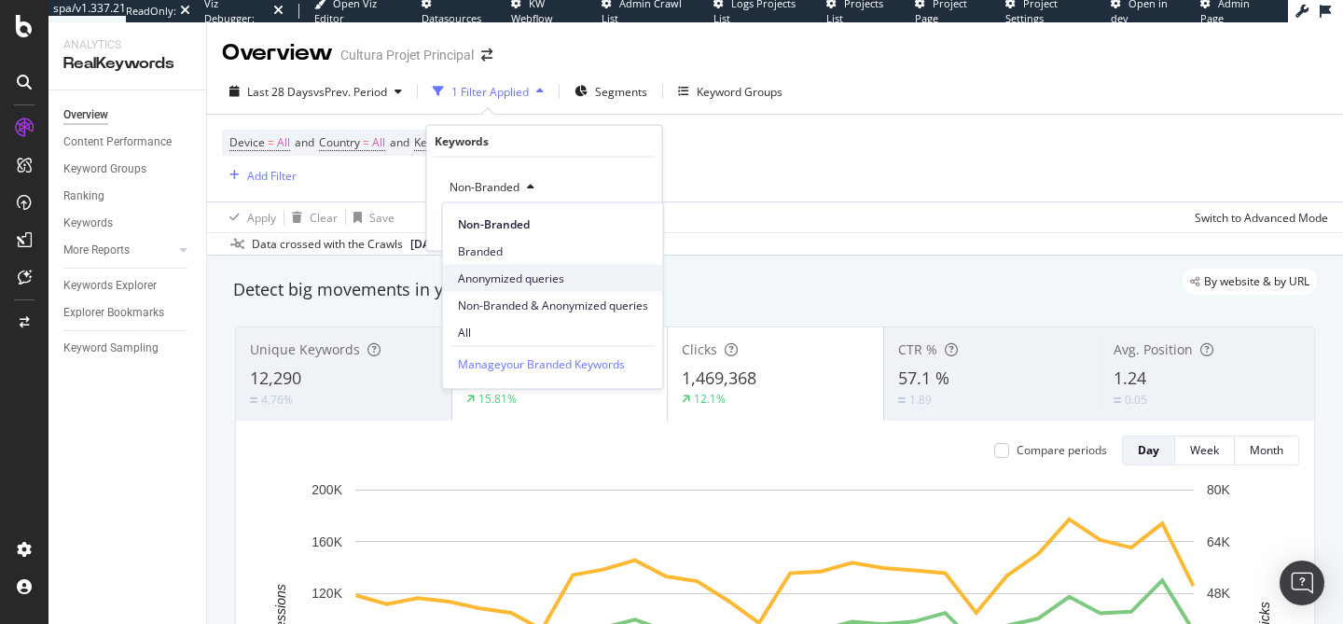
click at [529, 281] on span "Anonymized queries" at bounding box center [553, 277] width 190 height 17
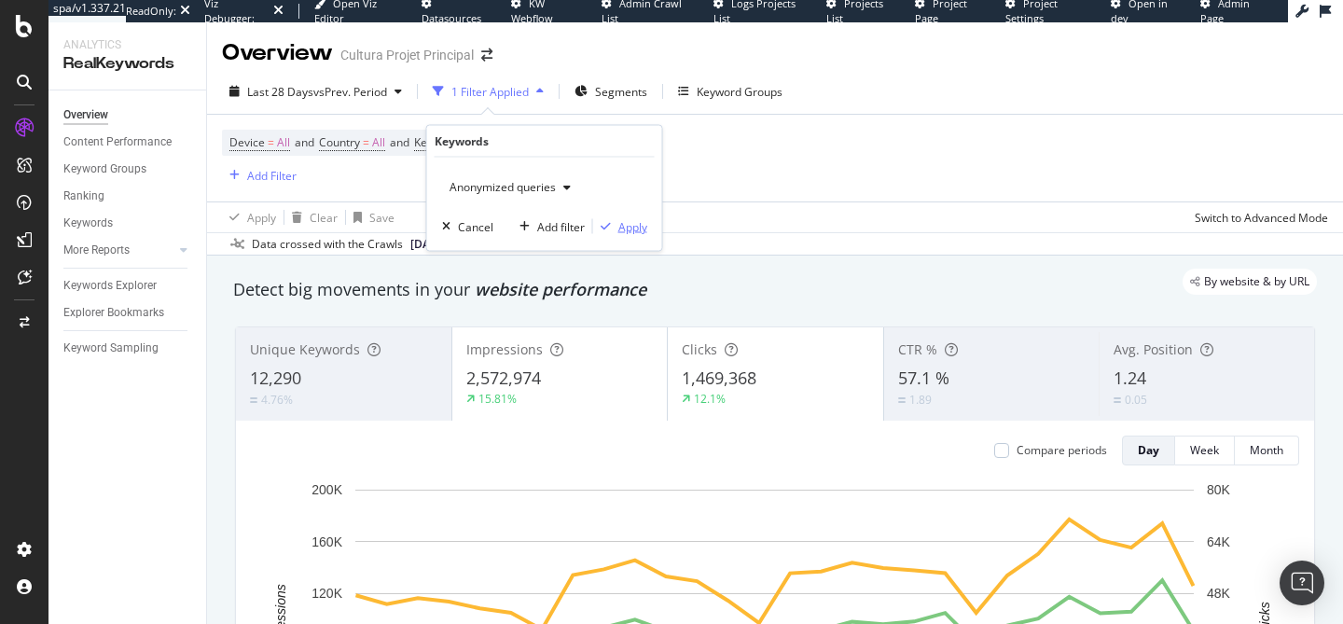
click at [637, 227] on div "Apply" at bounding box center [632, 226] width 29 height 16
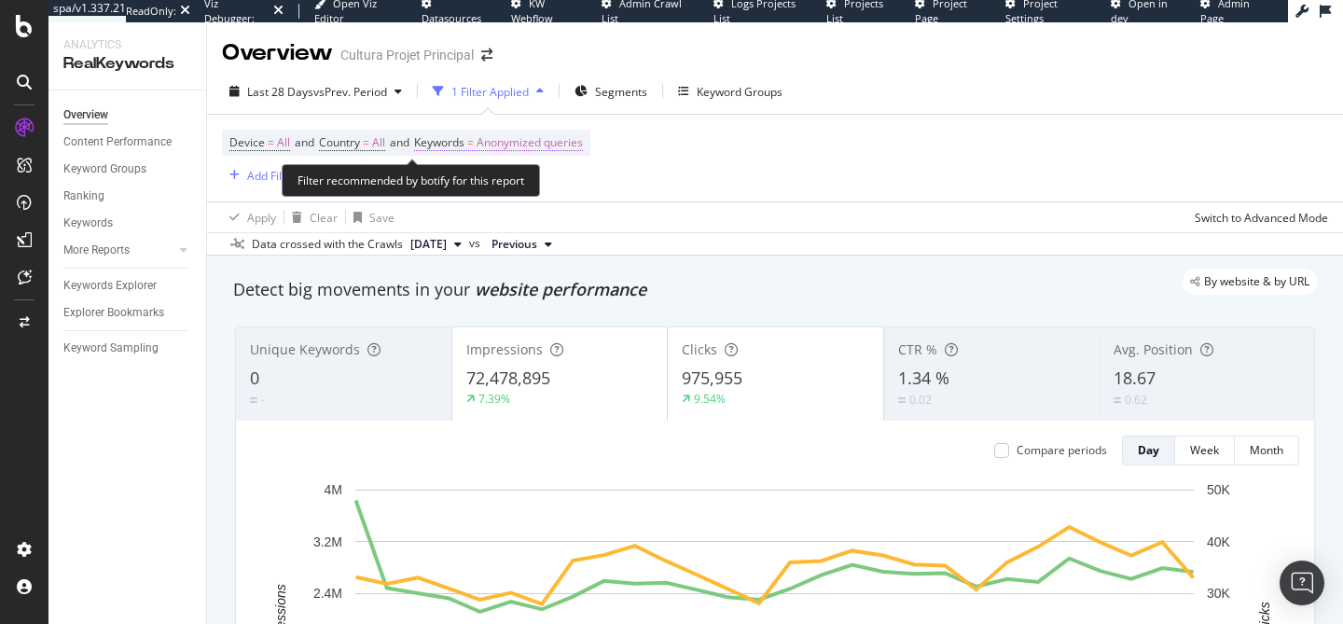
click at [568, 138] on span "Anonymized queries" at bounding box center [529, 143] width 106 height 26
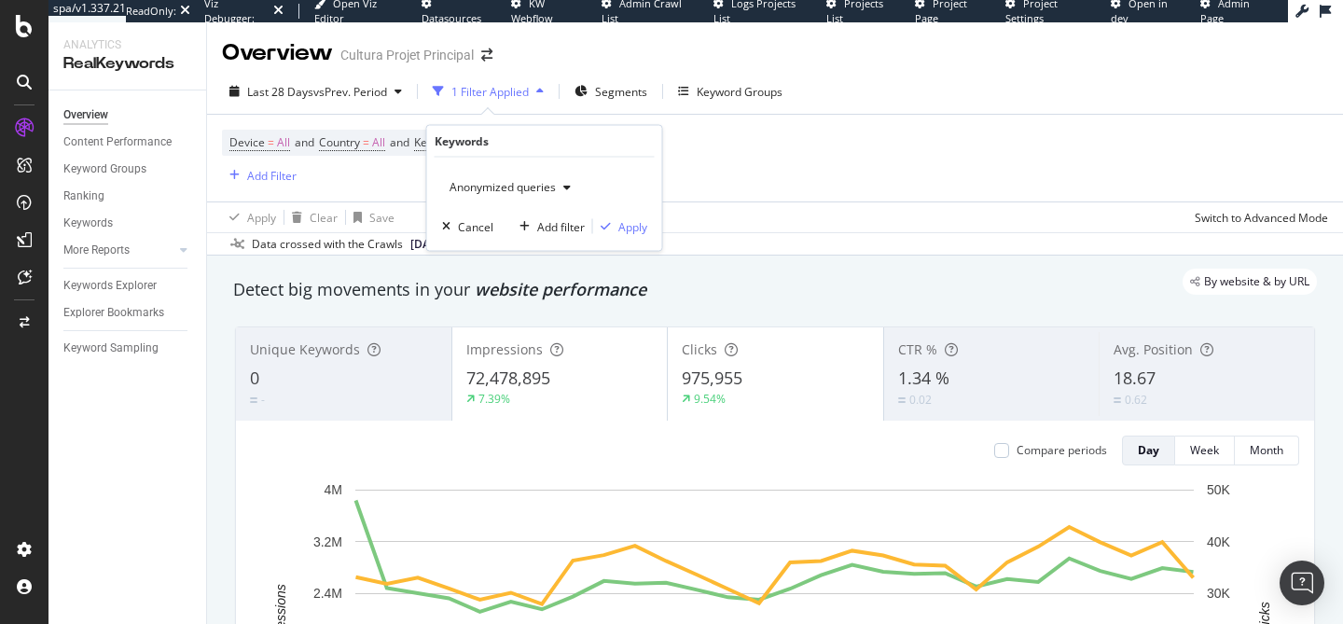
click at [479, 192] on span "Anonymized queries" at bounding box center [499, 187] width 114 height 16
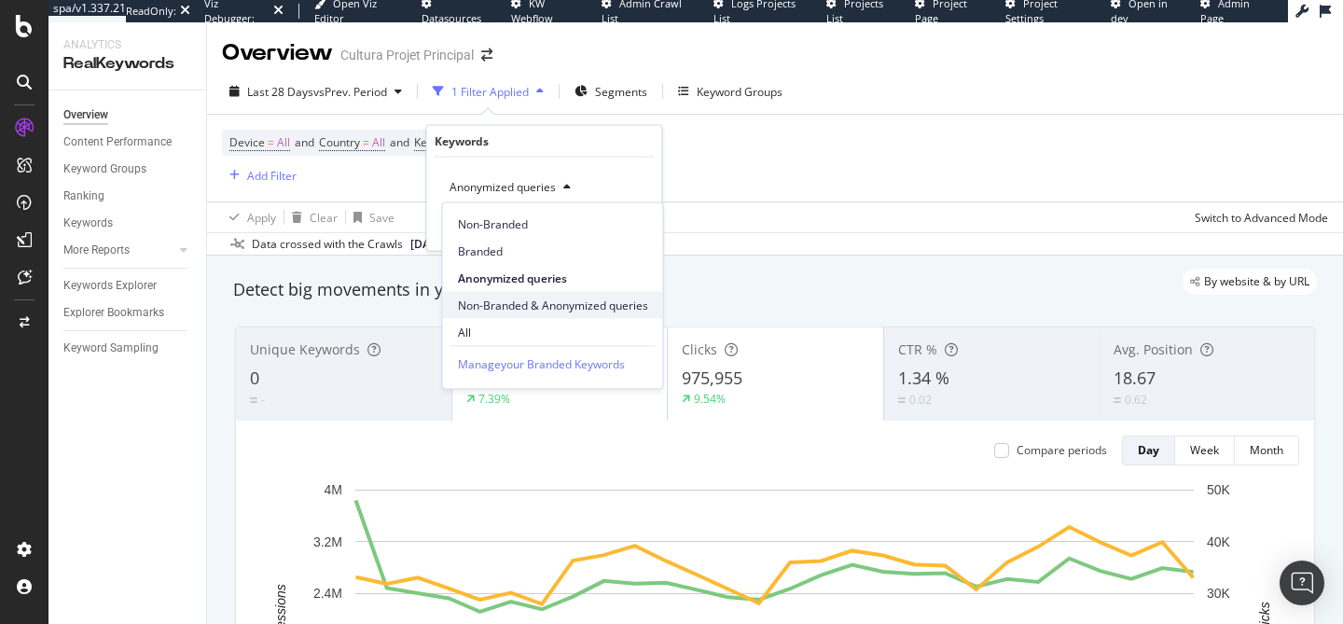
click at [535, 310] on span "Non-Branded & Anonymized queries" at bounding box center [553, 304] width 190 height 17
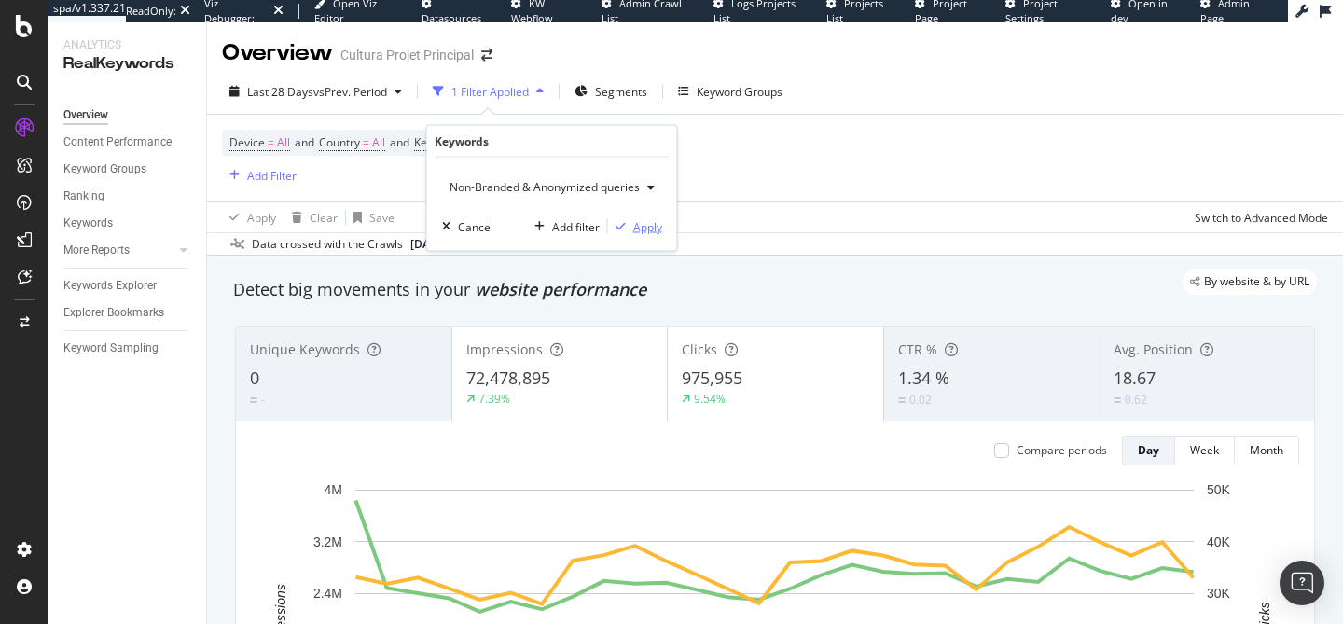
click at [649, 227] on div "Apply" at bounding box center [647, 226] width 29 height 16
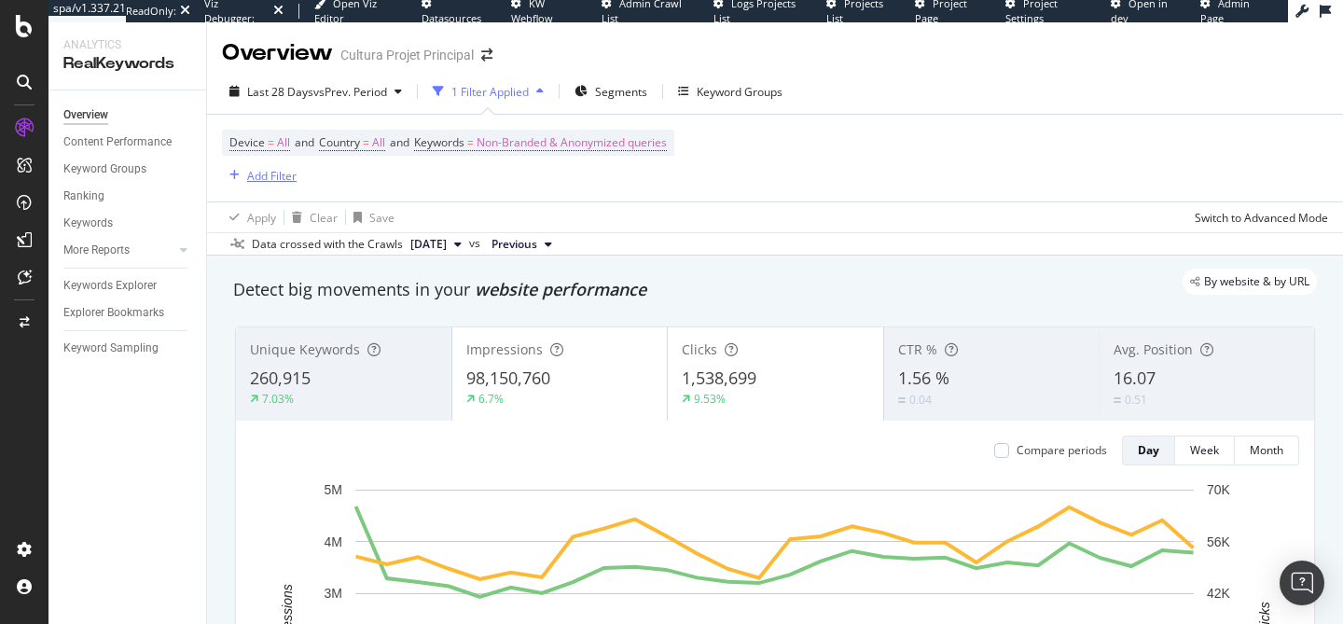
click at [268, 177] on div "Add Filter" at bounding box center [271, 176] width 49 height 16
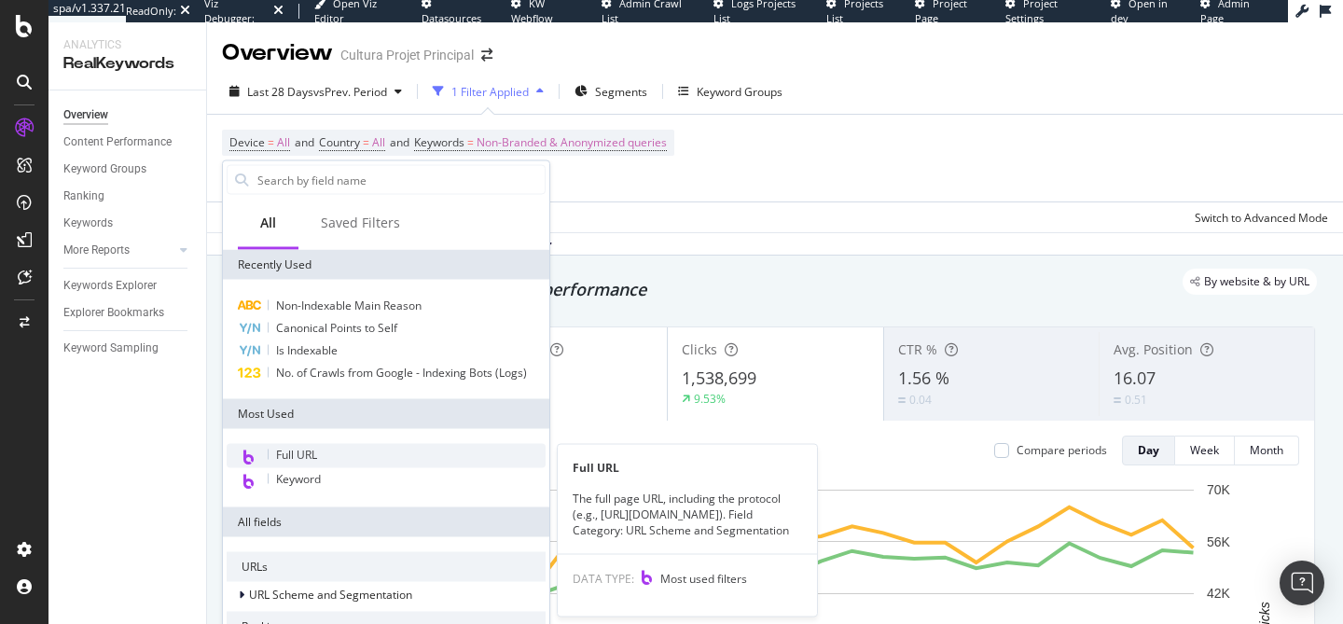
click at [418, 456] on div "Full URL" at bounding box center [386, 456] width 319 height 24
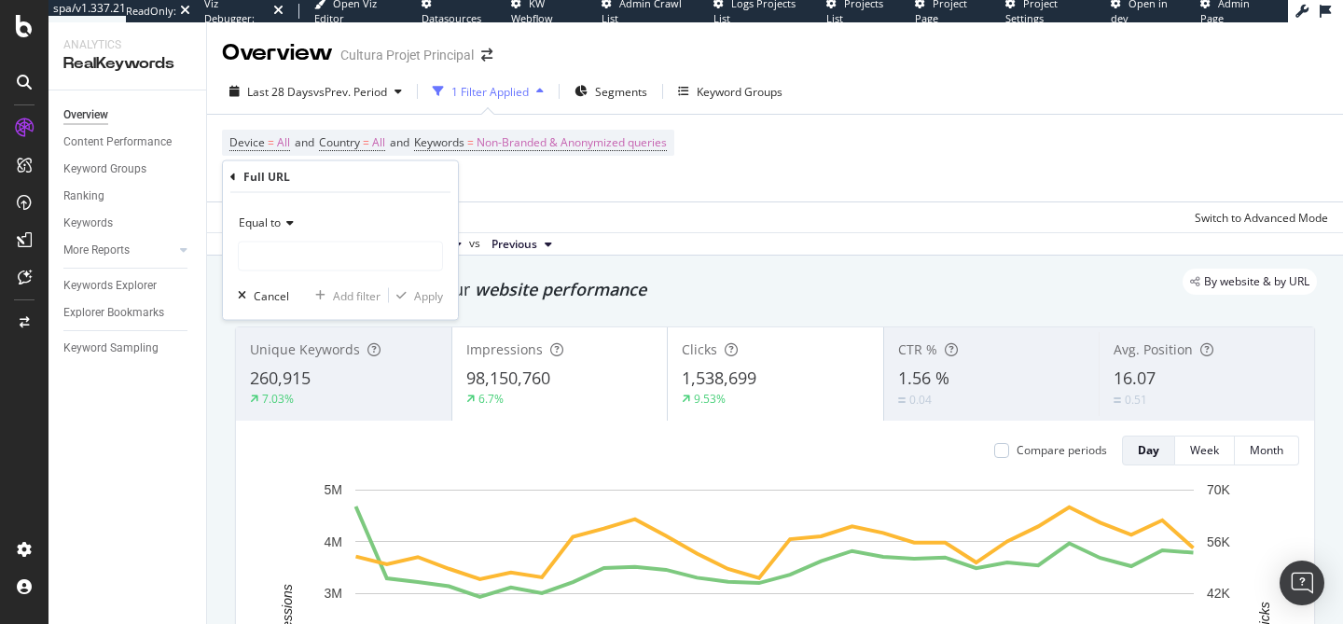
click at [268, 221] on span "Equal to" at bounding box center [260, 222] width 42 height 16
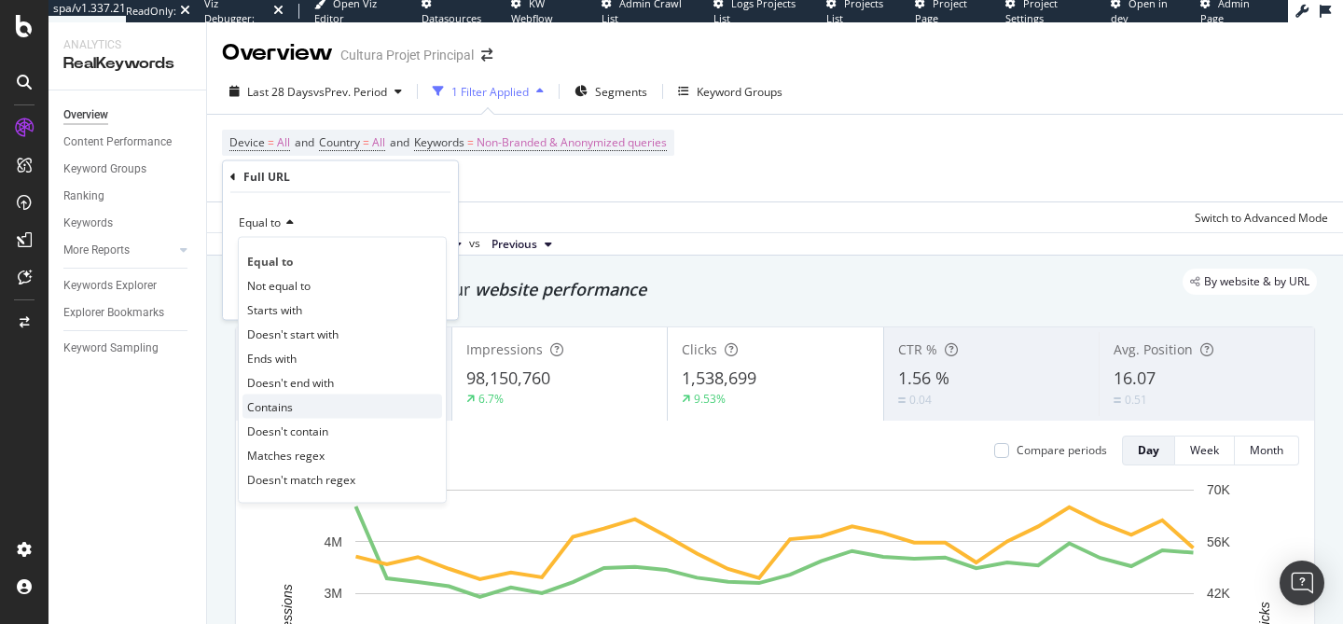
click at [332, 399] on div "Contains" at bounding box center [342, 406] width 200 height 24
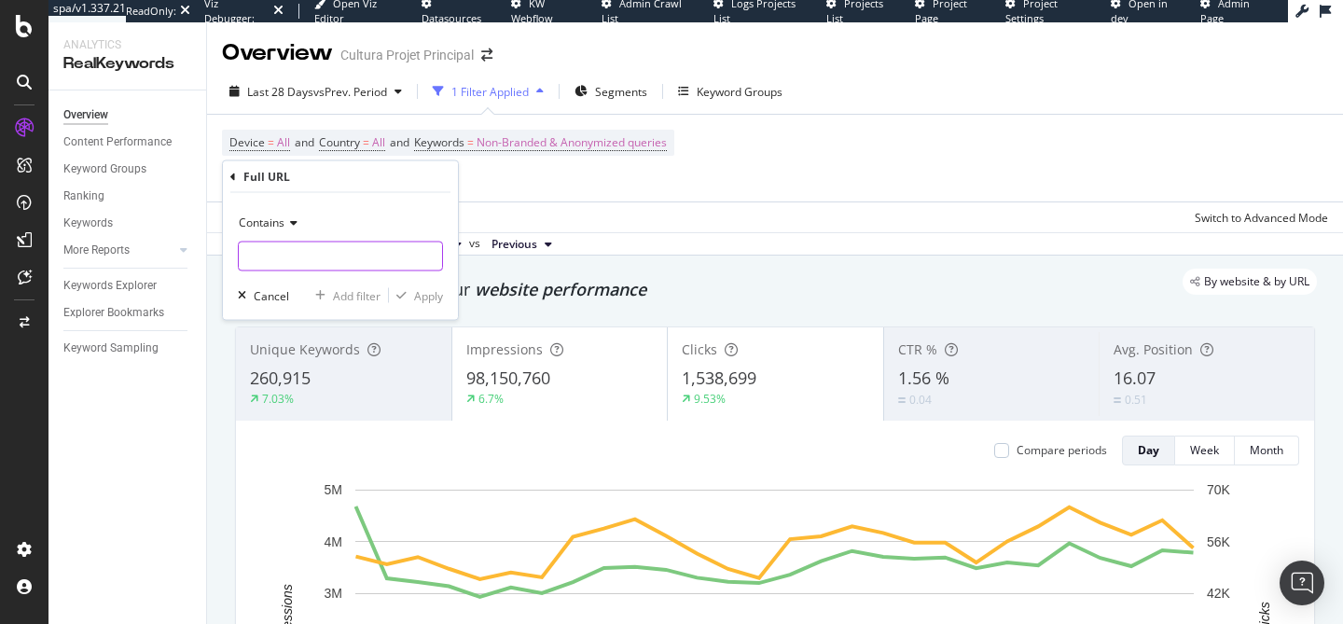
click at [293, 260] on input "text" at bounding box center [340, 256] width 203 height 30
type input "livre"
click at [420, 298] on div "Apply" at bounding box center [428, 295] width 29 height 16
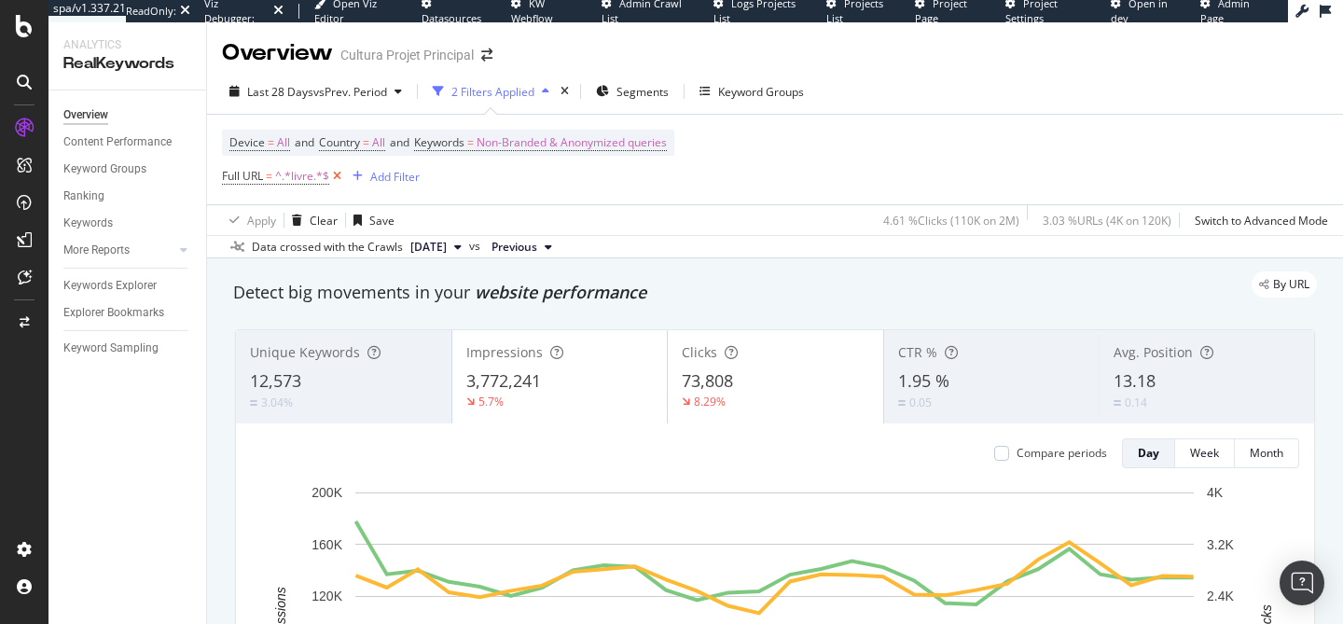
click at [338, 175] on icon at bounding box center [337, 176] width 16 height 19
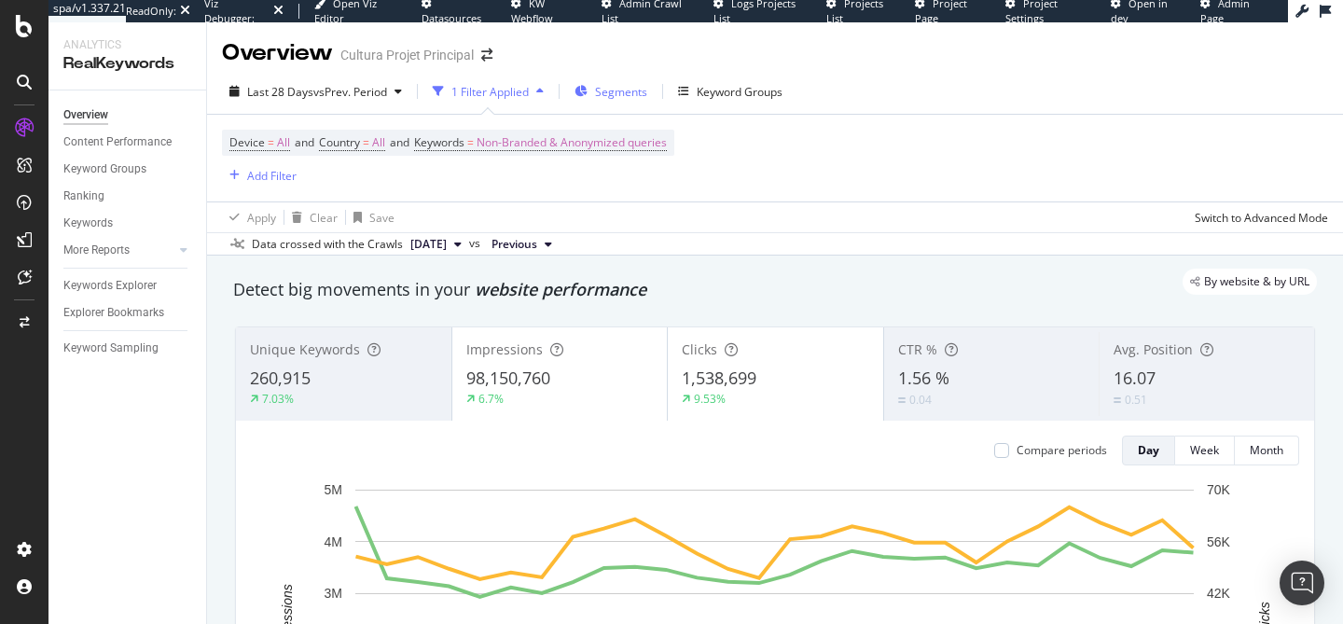
click at [608, 96] on span "Segments" at bounding box center [621, 92] width 52 height 16
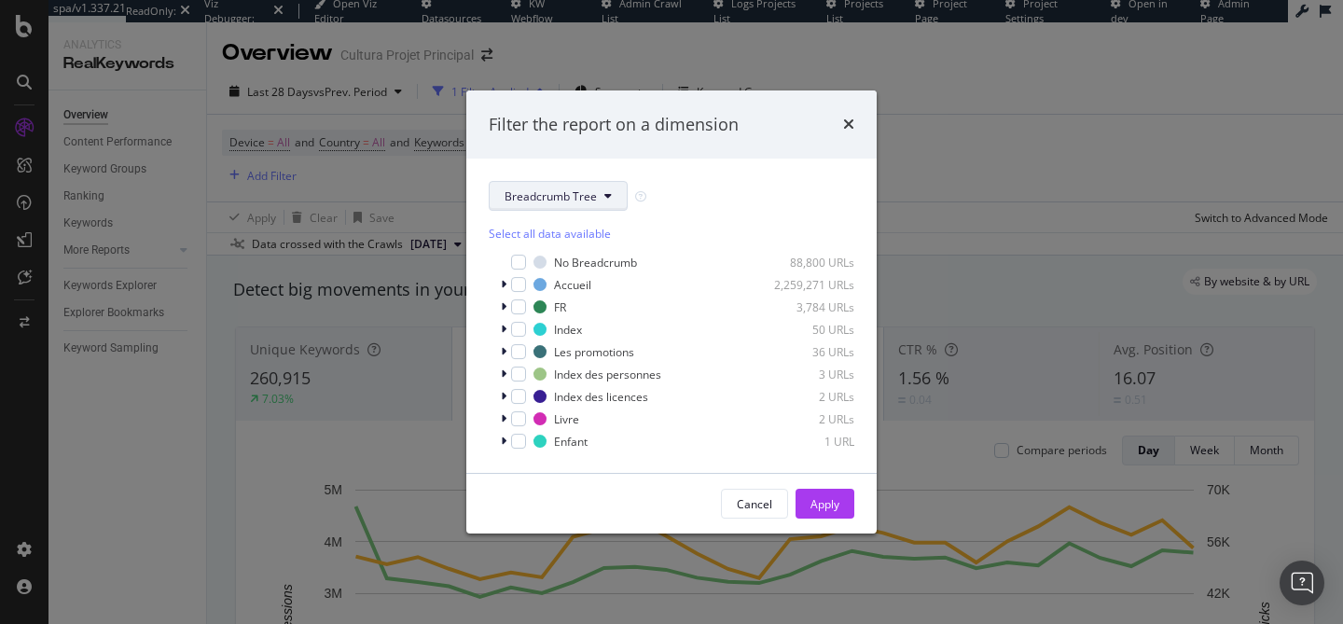
click at [587, 190] on span "Breadcrumb Tree" at bounding box center [550, 196] width 92 height 16
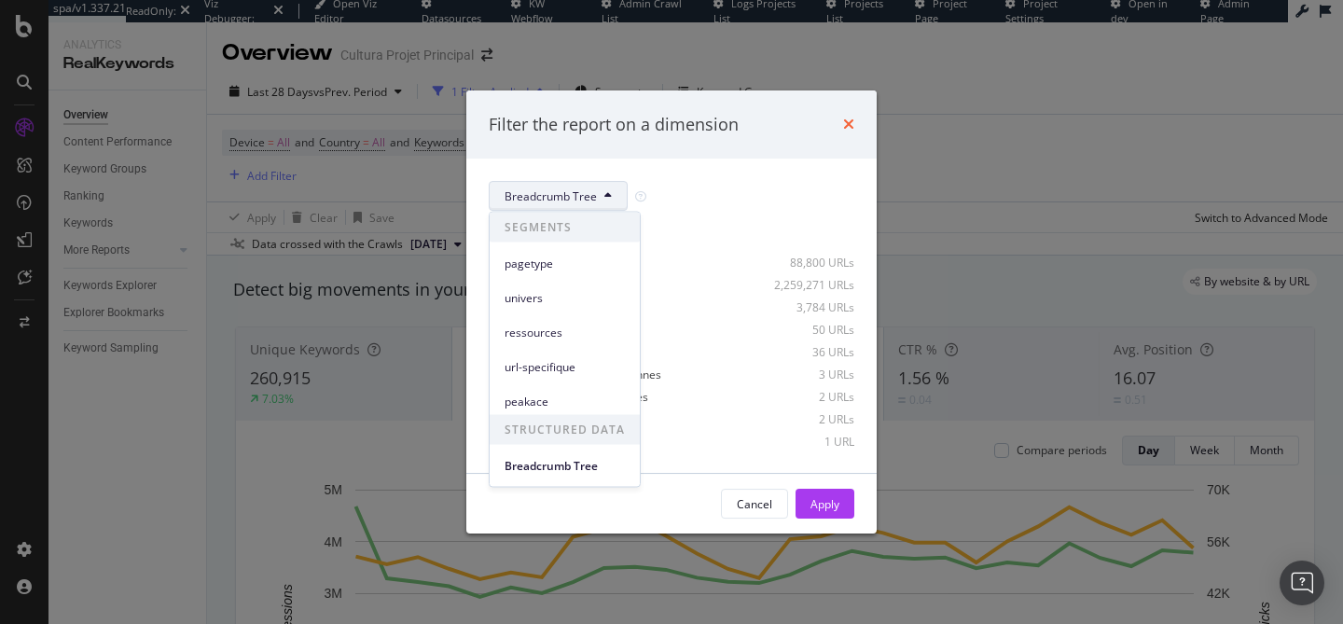
click at [850, 122] on icon "times" at bounding box center [848, 124] width 11 height 15
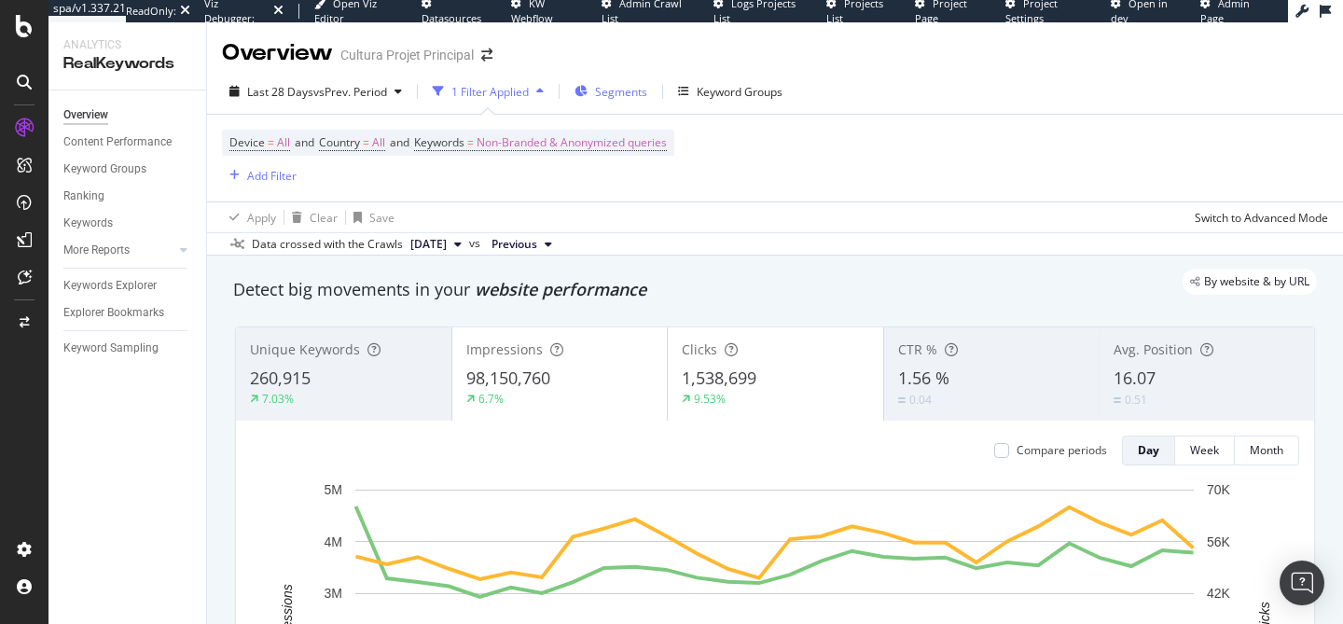
click at [608, 92] on span "Segments" at bounding box center [621, 92] width 52 height 16
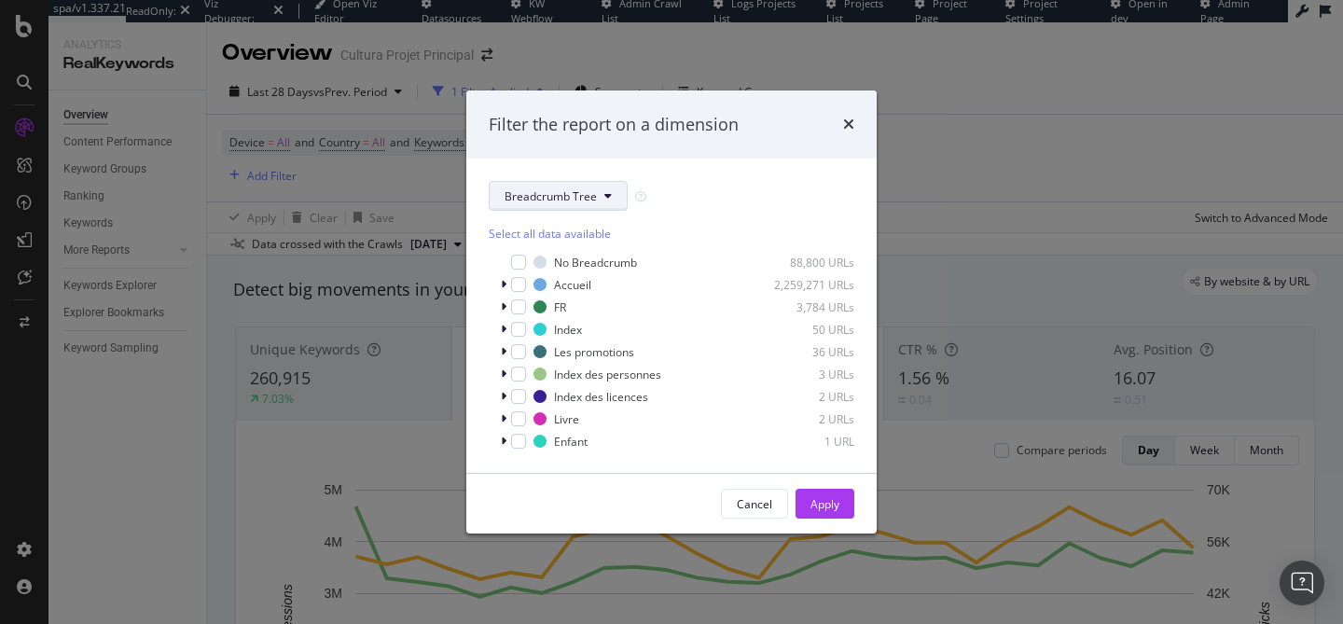
click at [554, 205] on button "Breadcrumb Tree" at bounding box center [558, 196] width 139 height 30
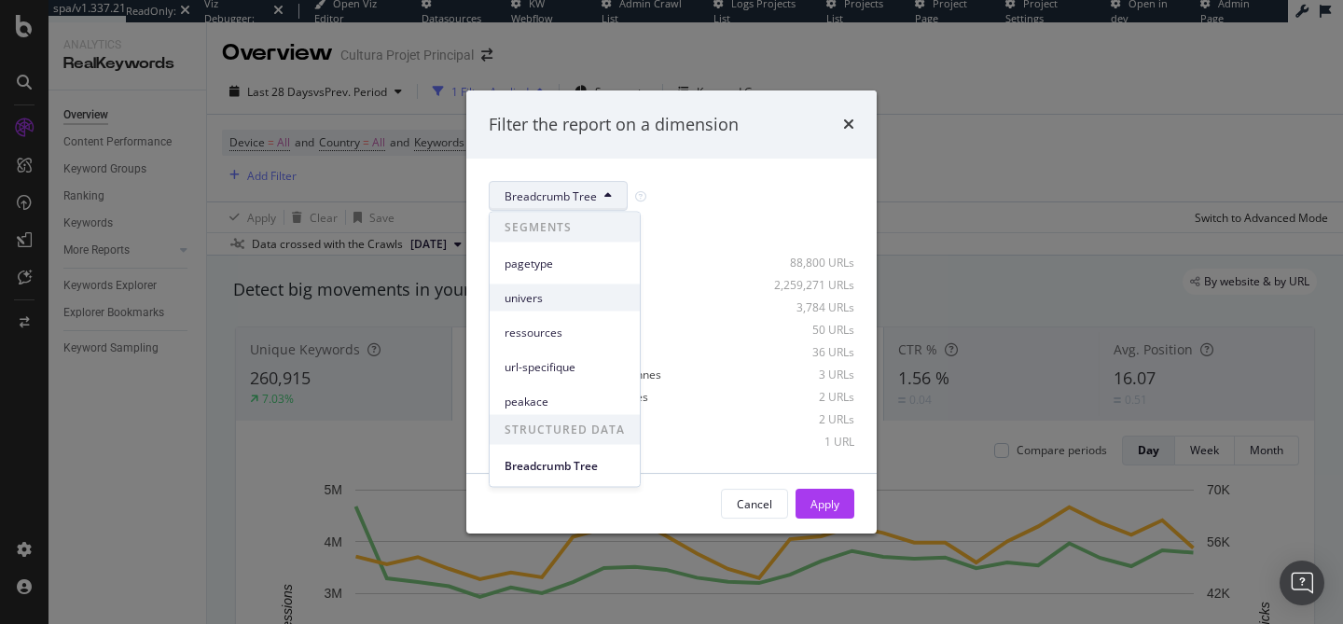
click at [572, 295] on span "univers" at bounding box center [564, 297] width 120 height 17
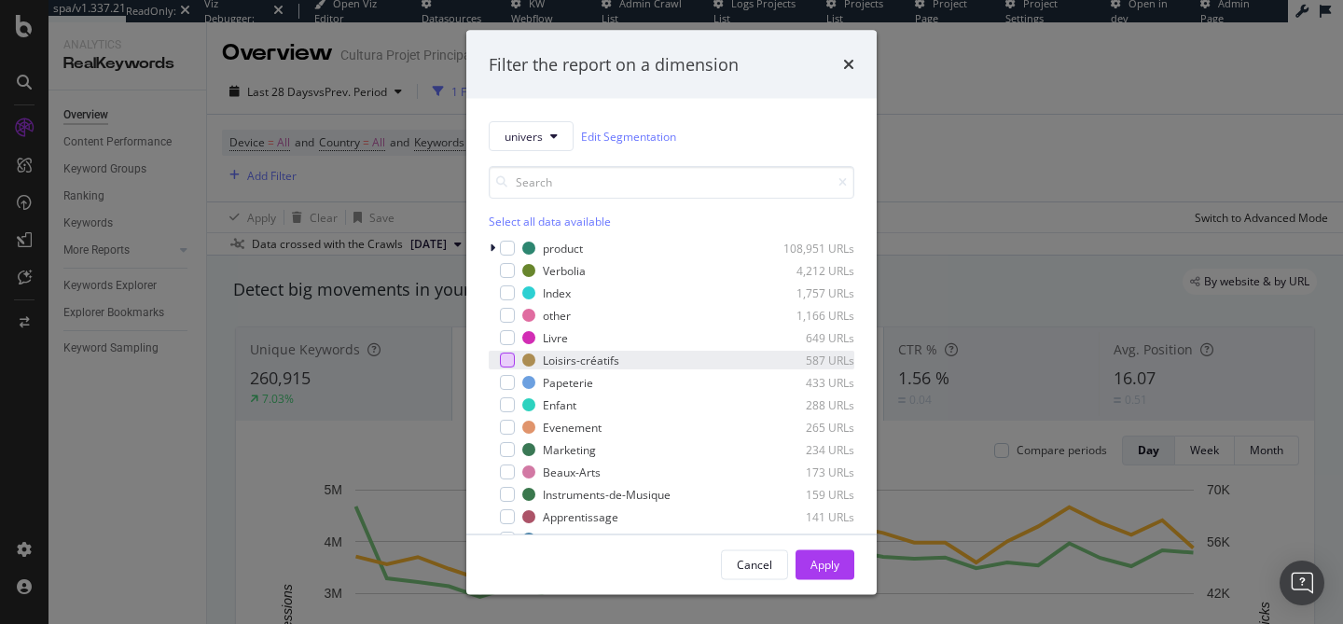
click at [506, 359] on div "modal" at bounding box center [507, 359] width 15 height 15
click at [830, 574] on div "Apply" at bounding box center [824, 564] width 29 height 28
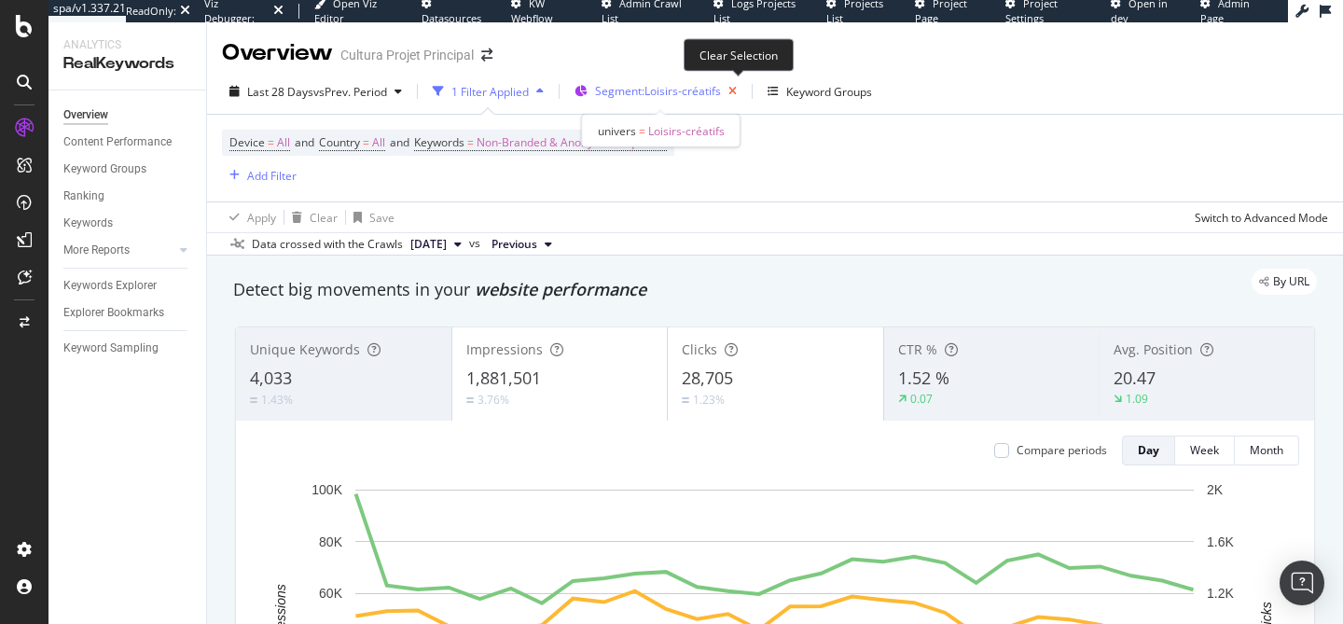
click at [736, 95] on icon "button" at bounding box center [732, 91] width 23 height 26
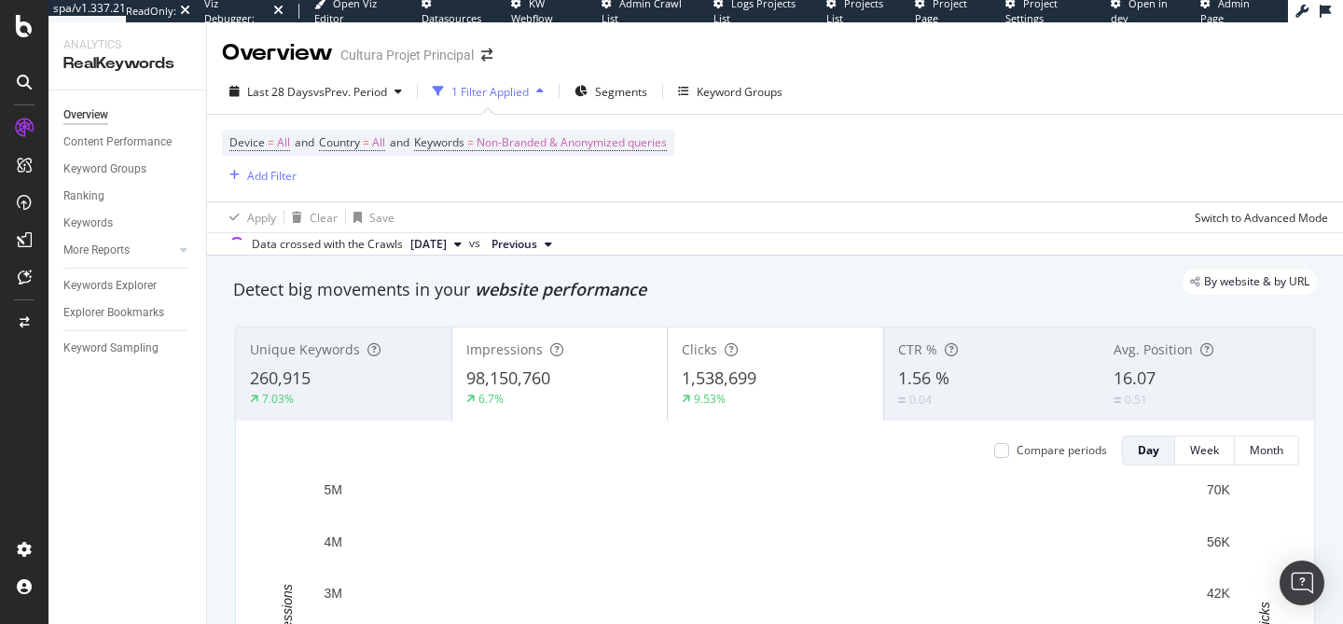
click at [801, 236] on div "Data crossed with the Crawls 2025 Aug. 11th vs Previous" at bounding box center [775, 243] width 1136 height 22
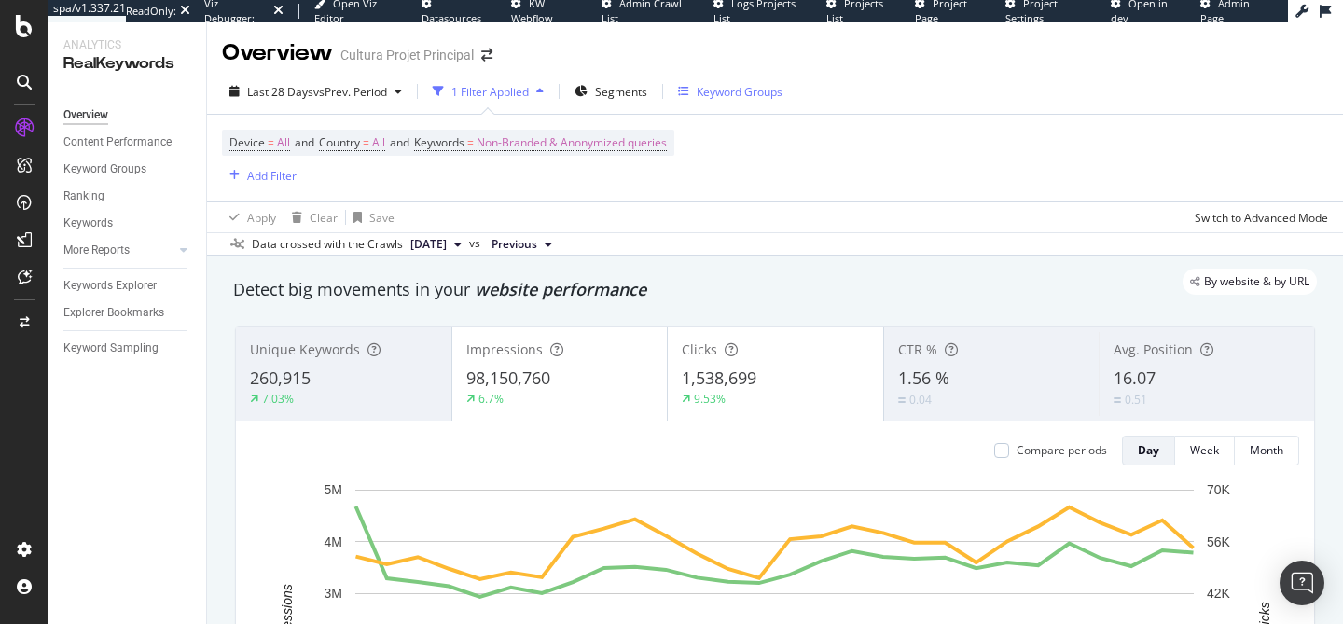
click at [776, 102] on div "Keyword Groups" at bounding box center [730, 91] width 104 height 28
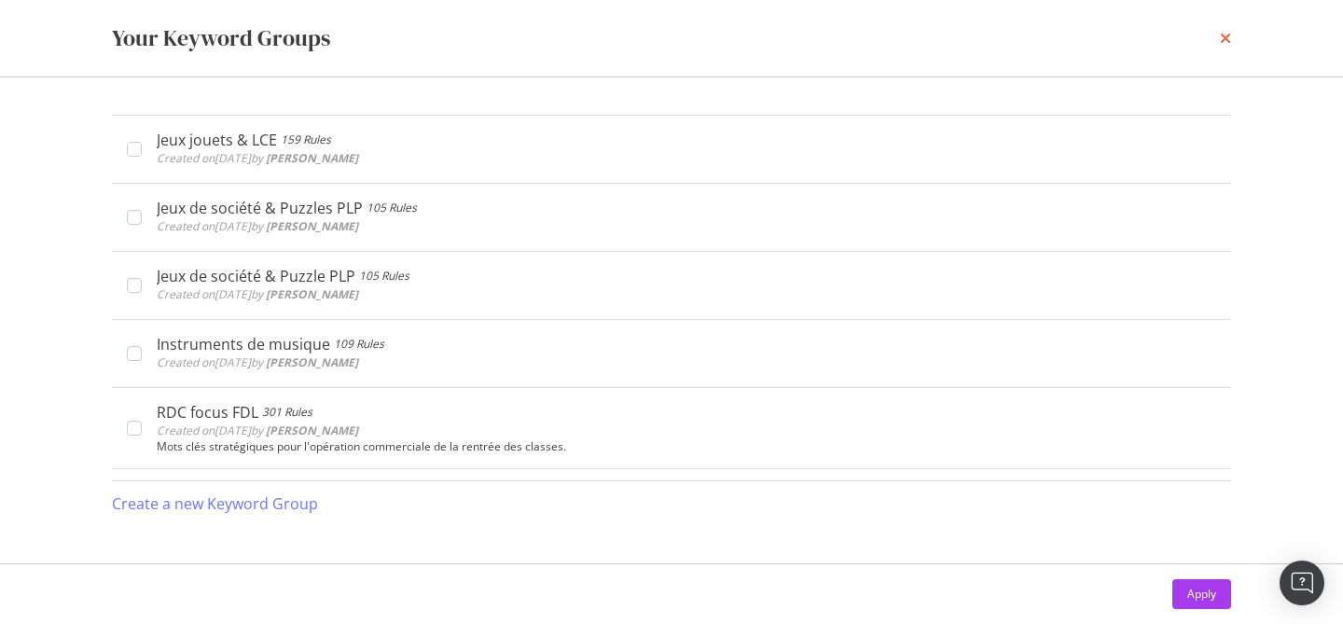
click at [1226, 44] on icon "times" at bounding box center [1224, 38] width 11 height 15
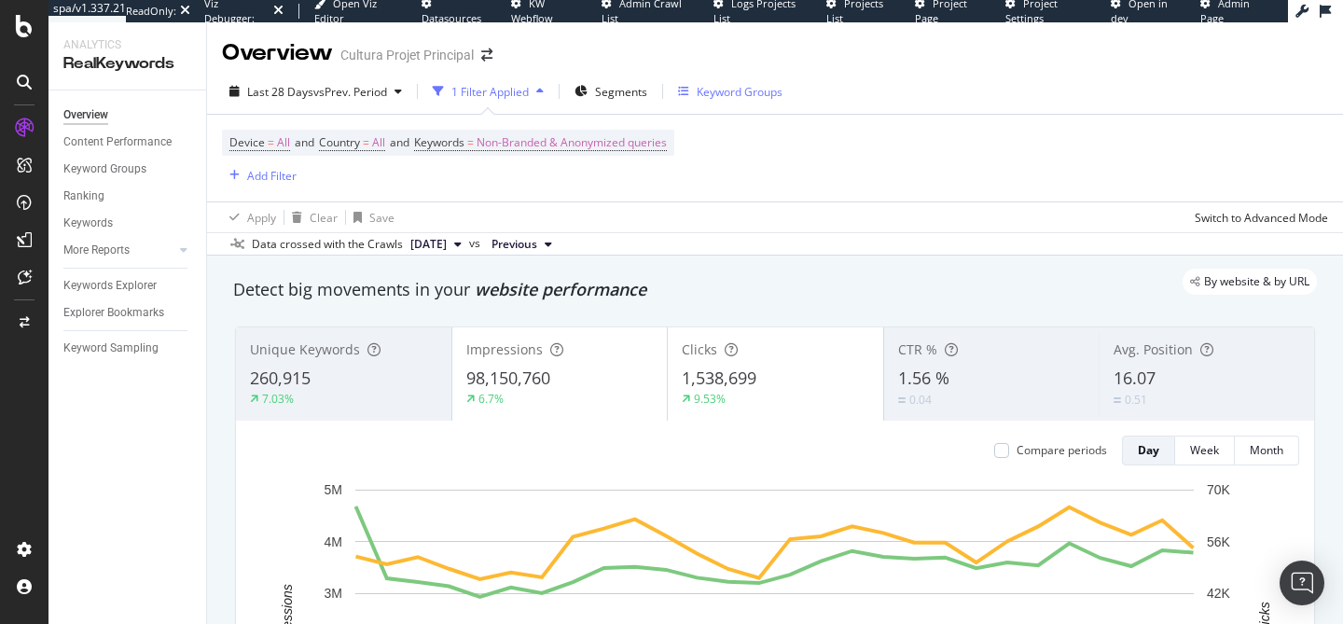
click at [749, 89] on div "Keyword Groups" at bounding box center [739, 92] width 86 height 16
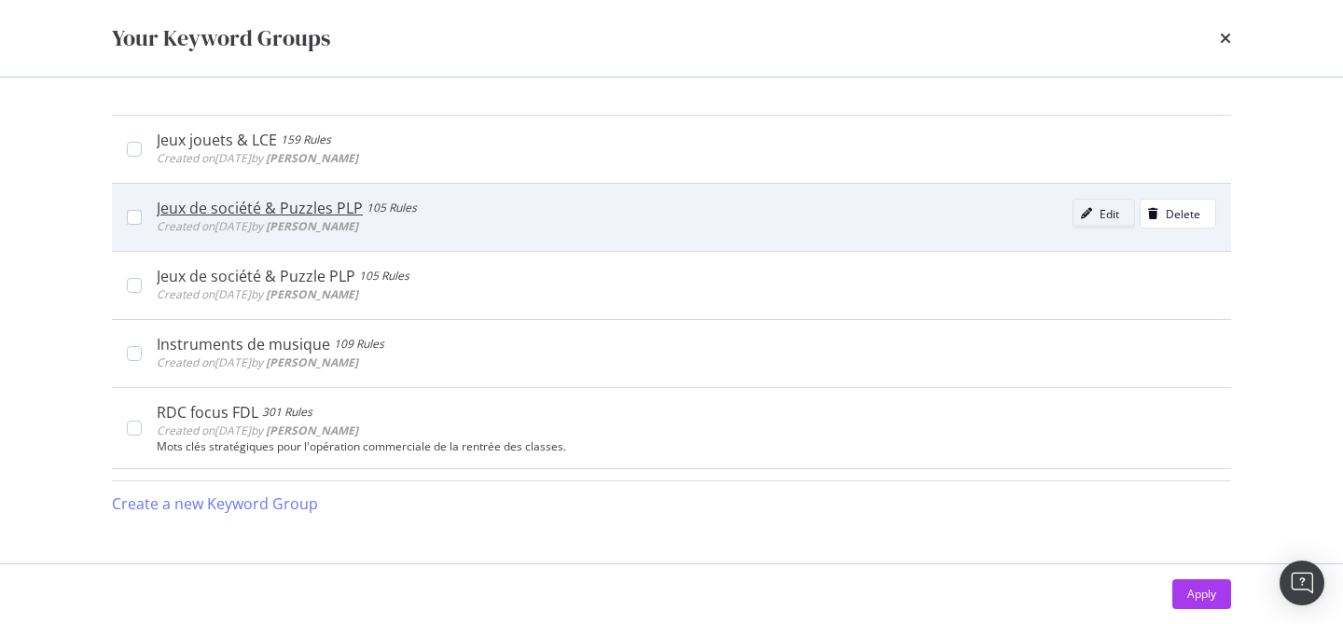
click at [1109, 212] on div "Edit" at bounding box center [1109, 214] width 20 height 16
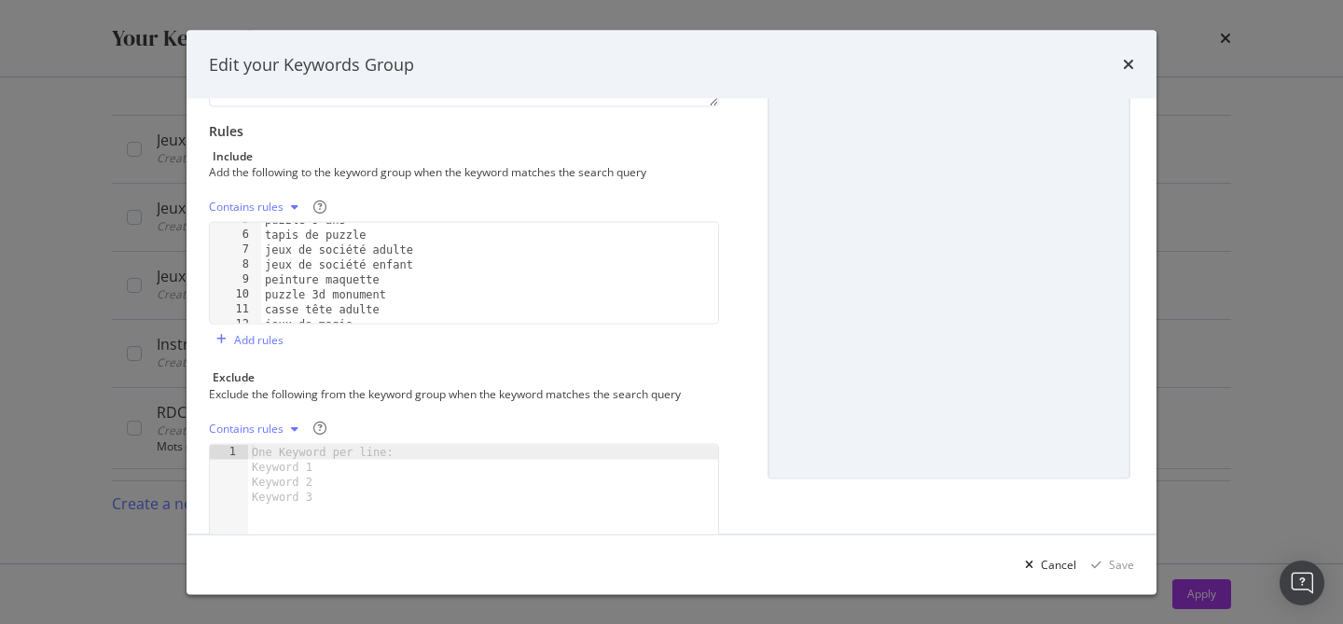
scroll to position [184, 0]
click at [463, 255] on div "puzzle 9 ans tapis de puzzle jeux de société adulte jeux de société enfant pein…" at bounding box center [489, 275] width 457 height 131
type textarea "jeux de société enfant"
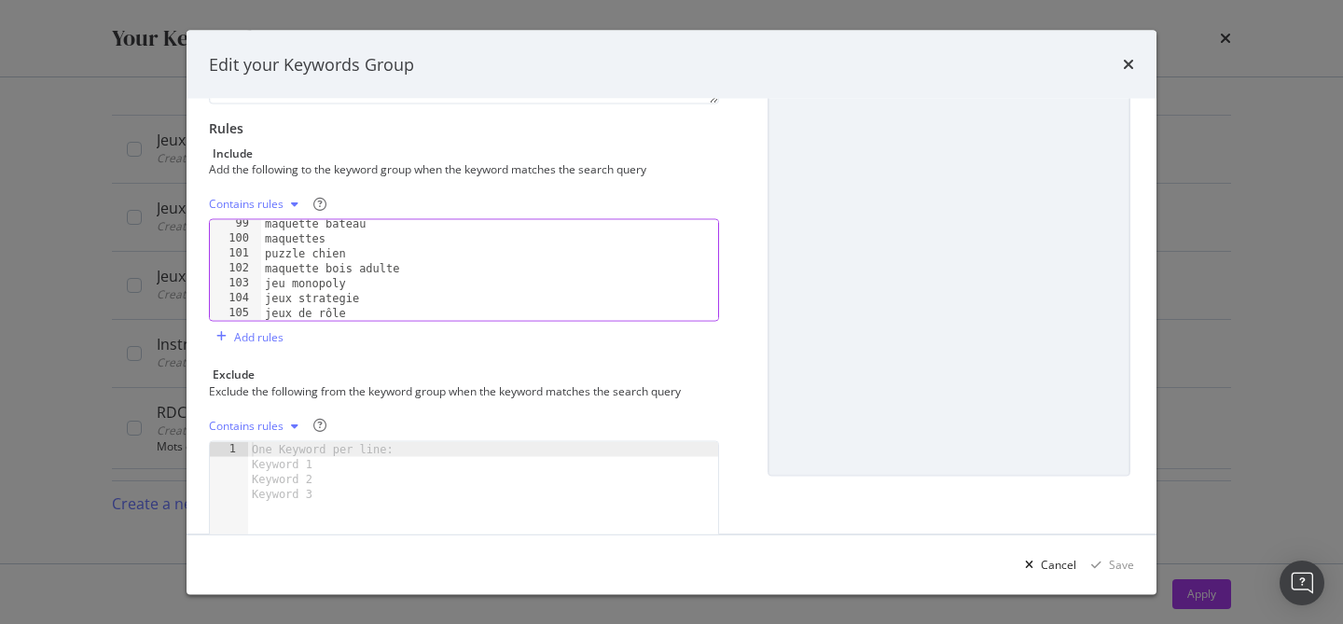
scroll to position [228, 0]
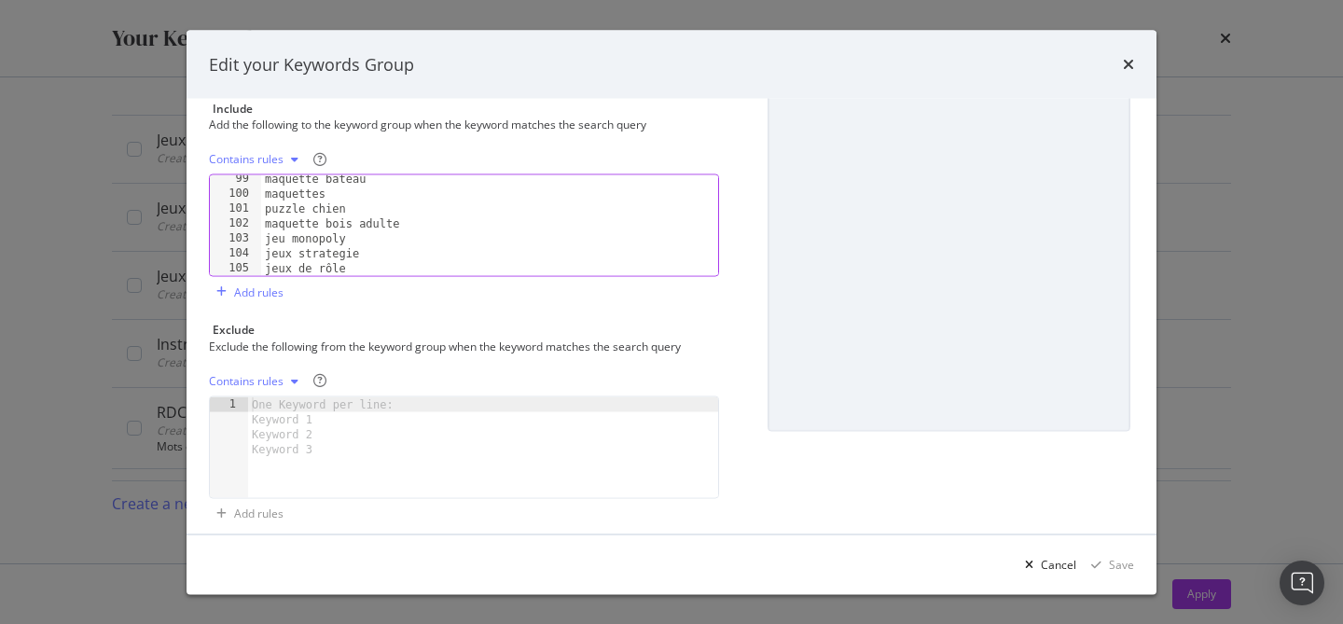
click at [335, 290] on div "Contains rules jeux de société enfant 99 100 101 102 103 104 105 maquette batea…" at bounding box center [464, 226] width 510 height 162
click at [1129, 64] on icon "times" at bounding box center [1127, 64] width 11 height 15
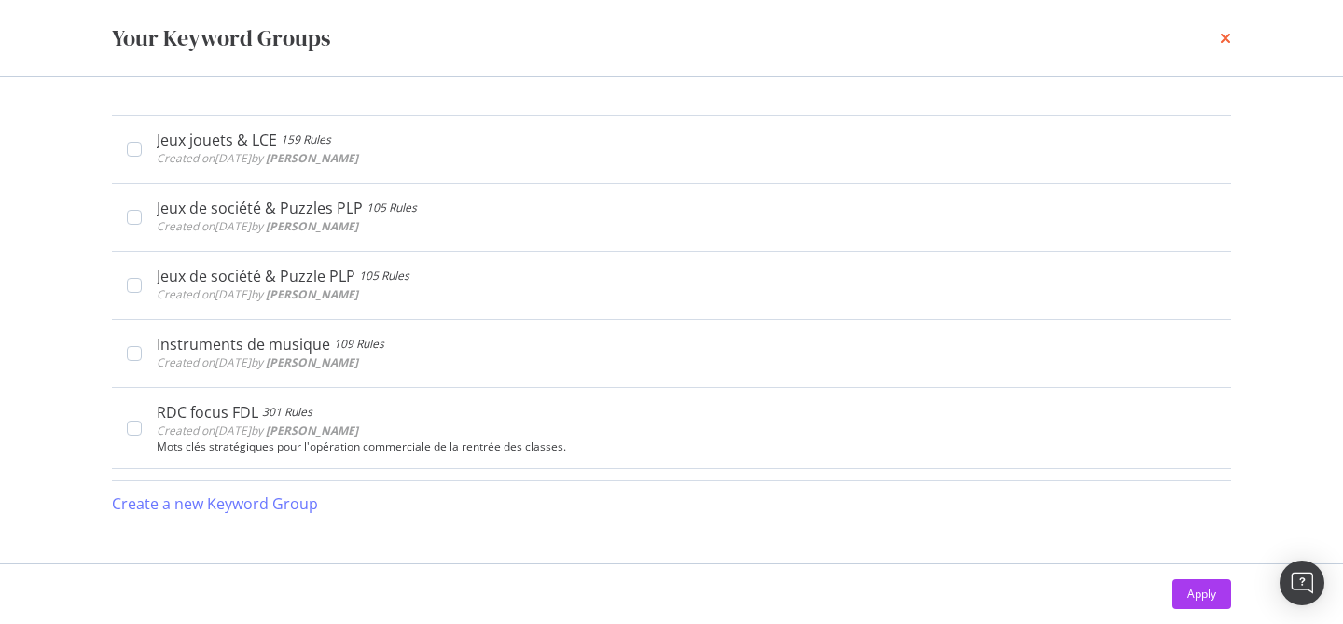
click at [1222, 45] on icon "times" at bounding box center [1224, 38] width 11 height 15
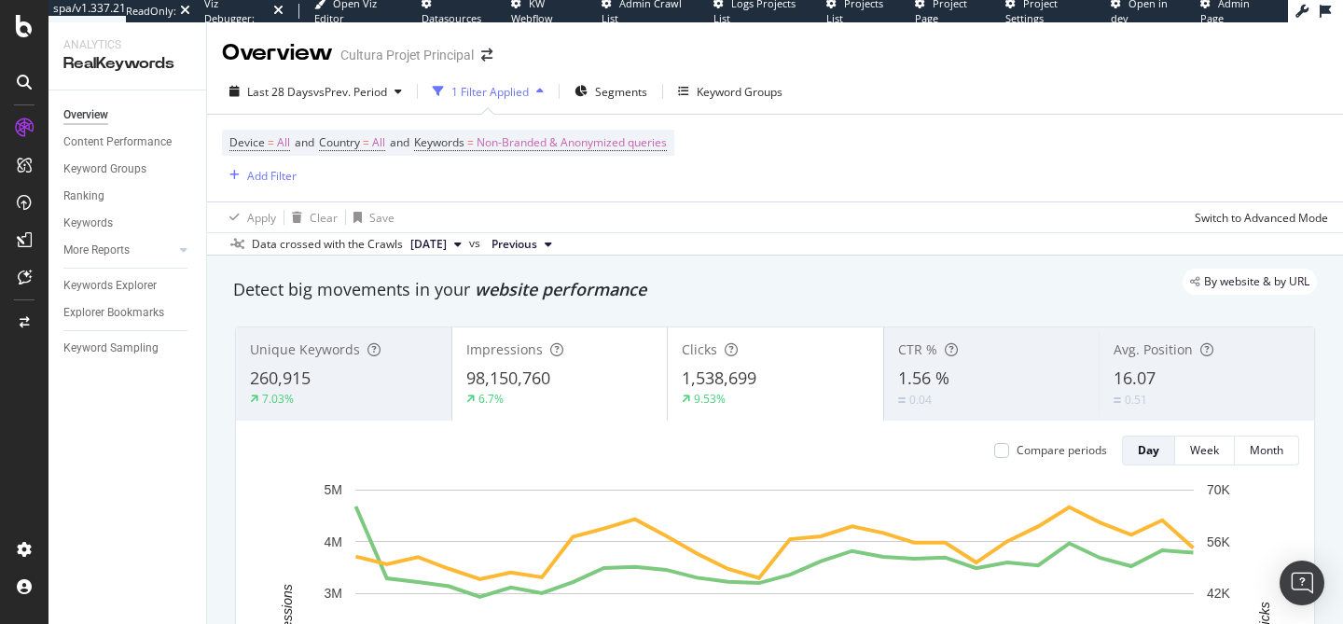
click at [842, 194] on div "Device = All and Country = All and Keywords = Non-Branded & Anonymized queries …" at bounding box center [775, 158] width 1106 height 87
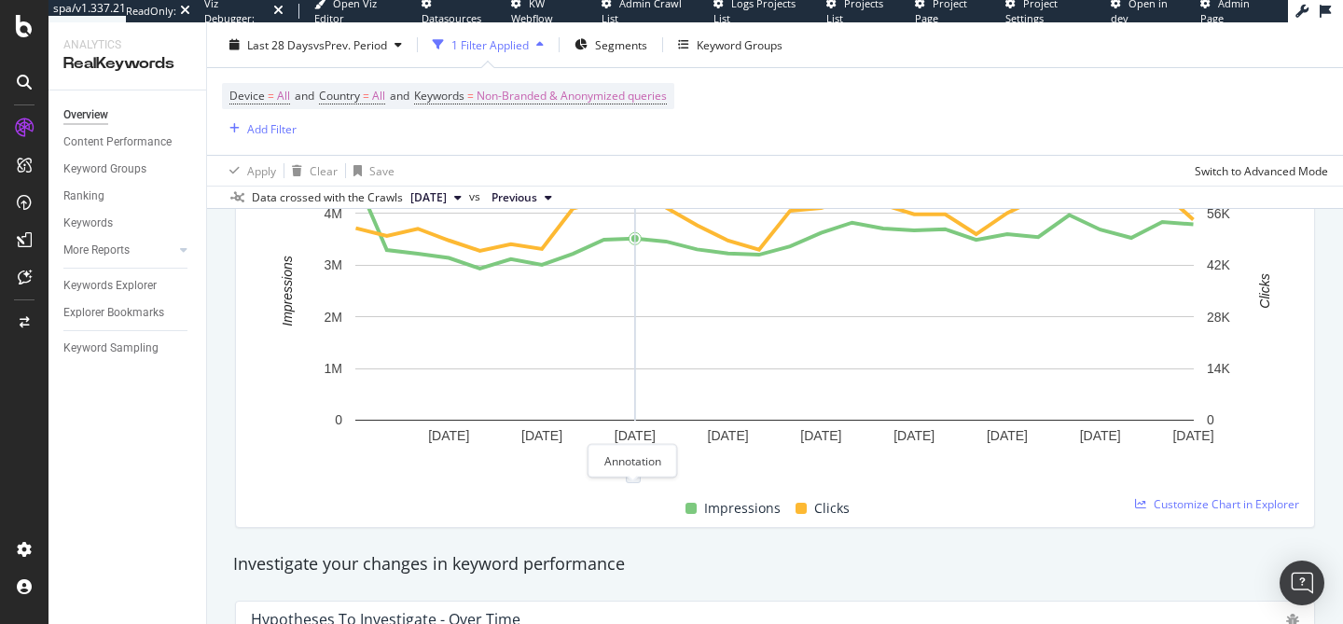
scroll to position [312, 0]
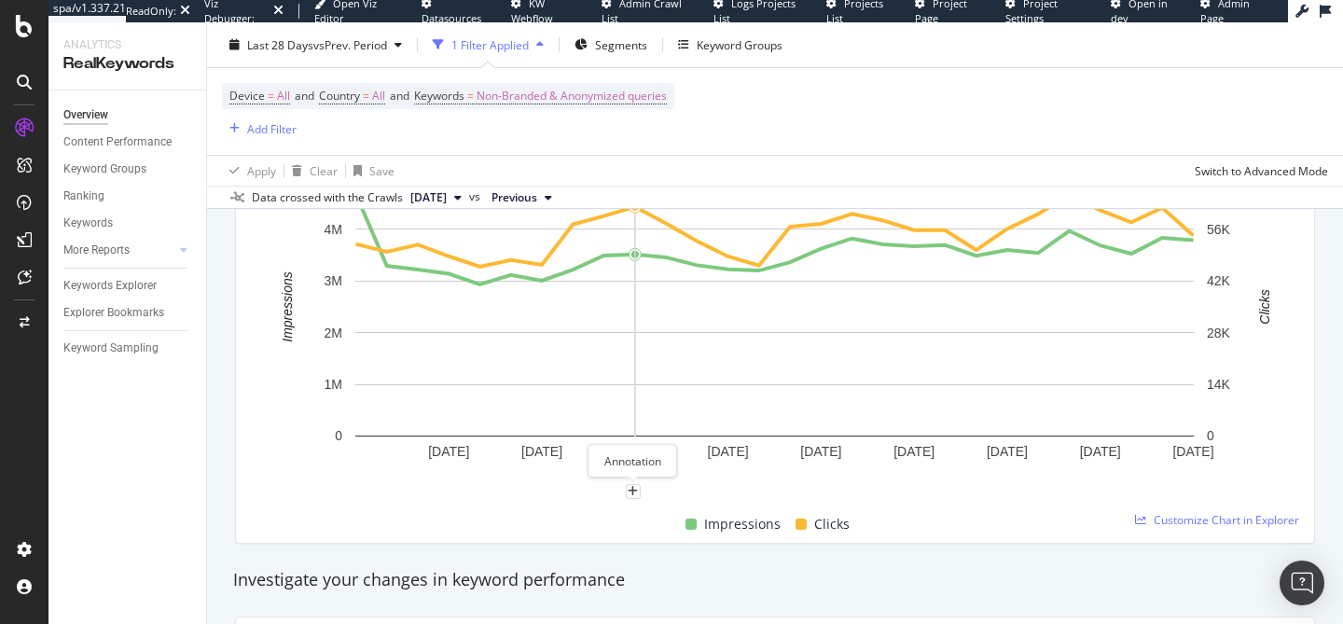
click at [633, 486] on icon "plus" at bounding box center [632, 491] width 10 height 11
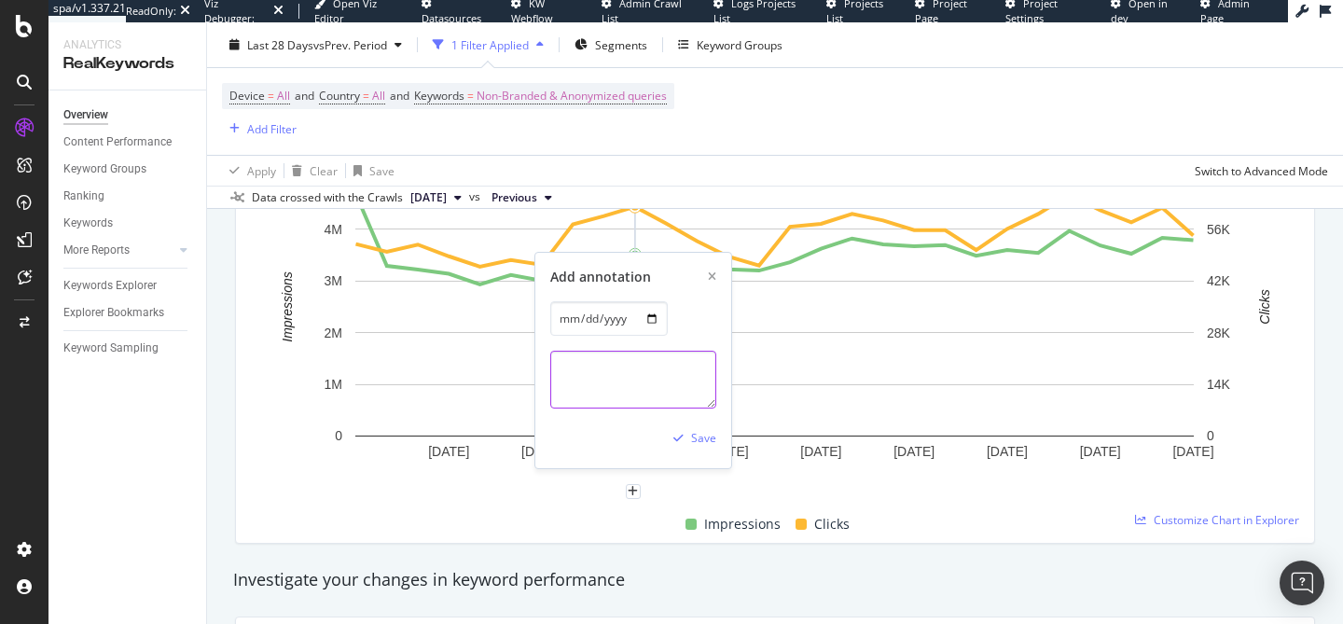
click at [601, 386] on textarea at bounding box center [633, 380] width 166 height 58
click at [714, 279] on icon "xmark" at bounding box center [712, 276] width 8 height 11
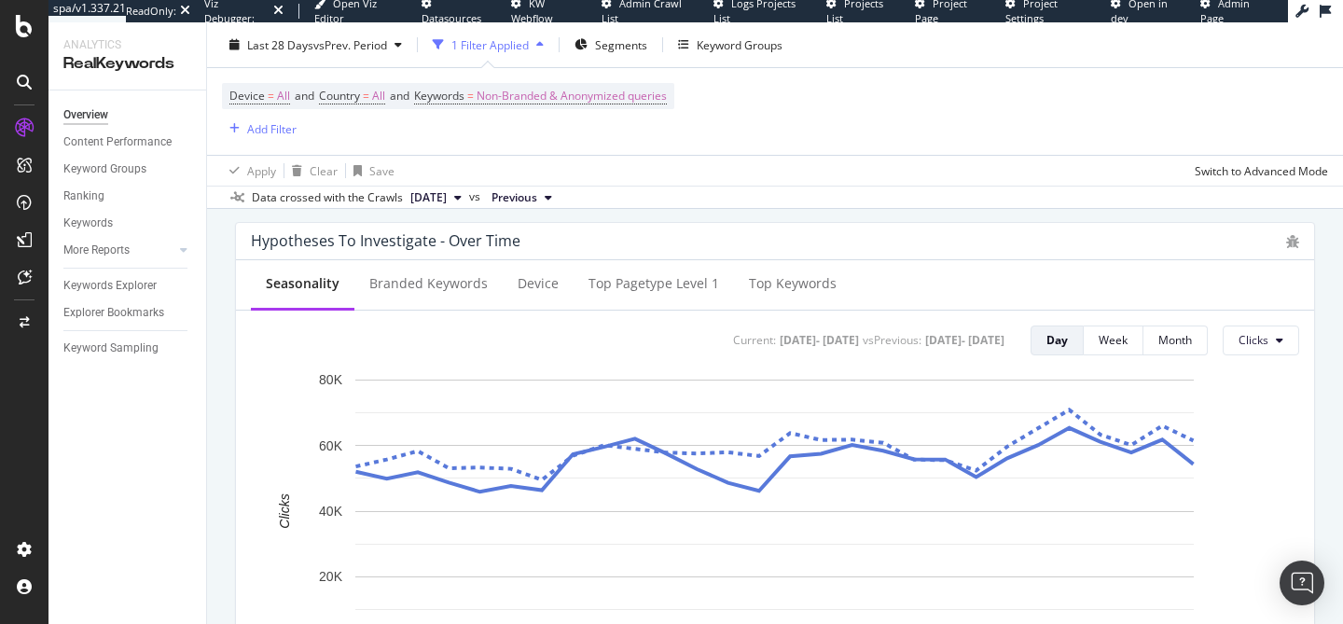
scroll to position [708, 0]
click at [457, 307] on div "Branded Keywords" at bounding box center [428, 283] width 148 height 51
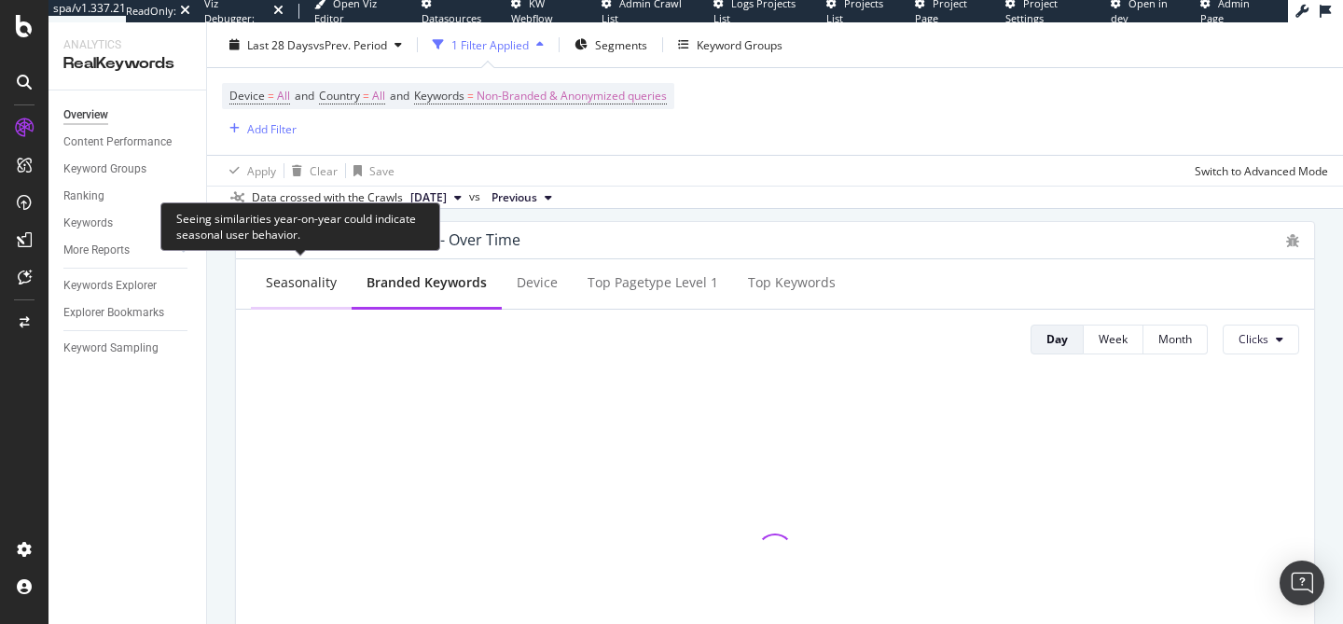
click at [287, 286] on div "Seasonality" at bounding box center [301, 282] width 71 height 19
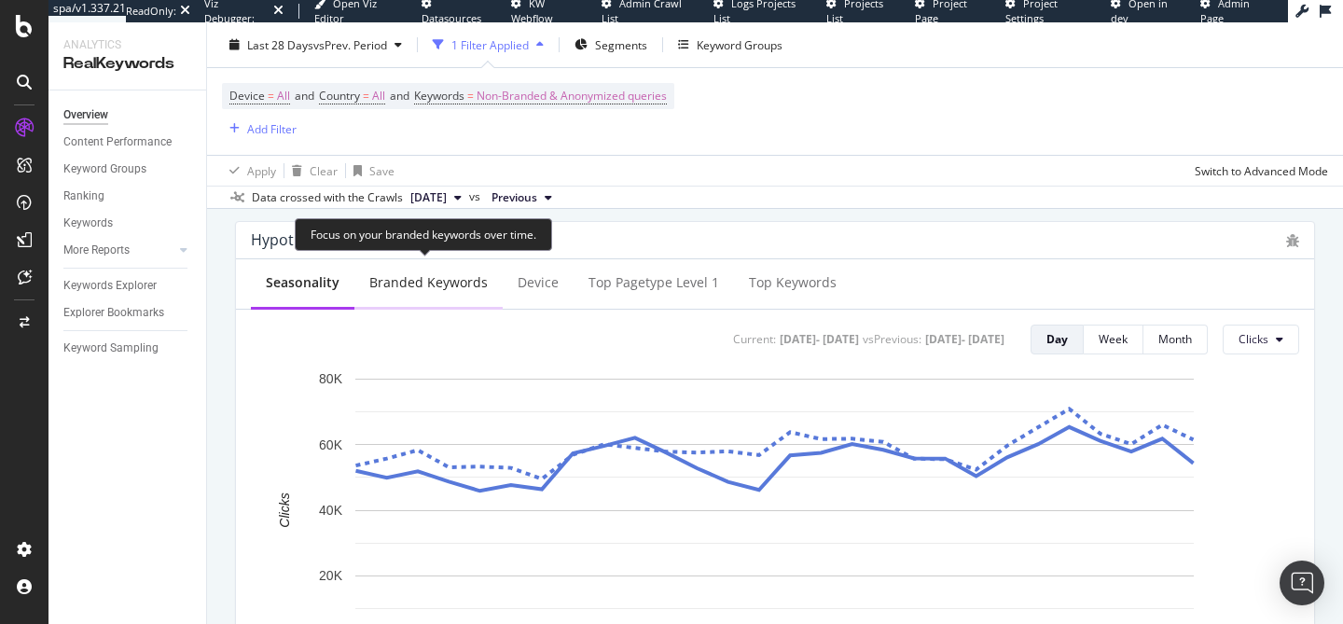
click at [404, 273] on div "Branded Keywords" at bounding box center [428, 282] width 118 height 19
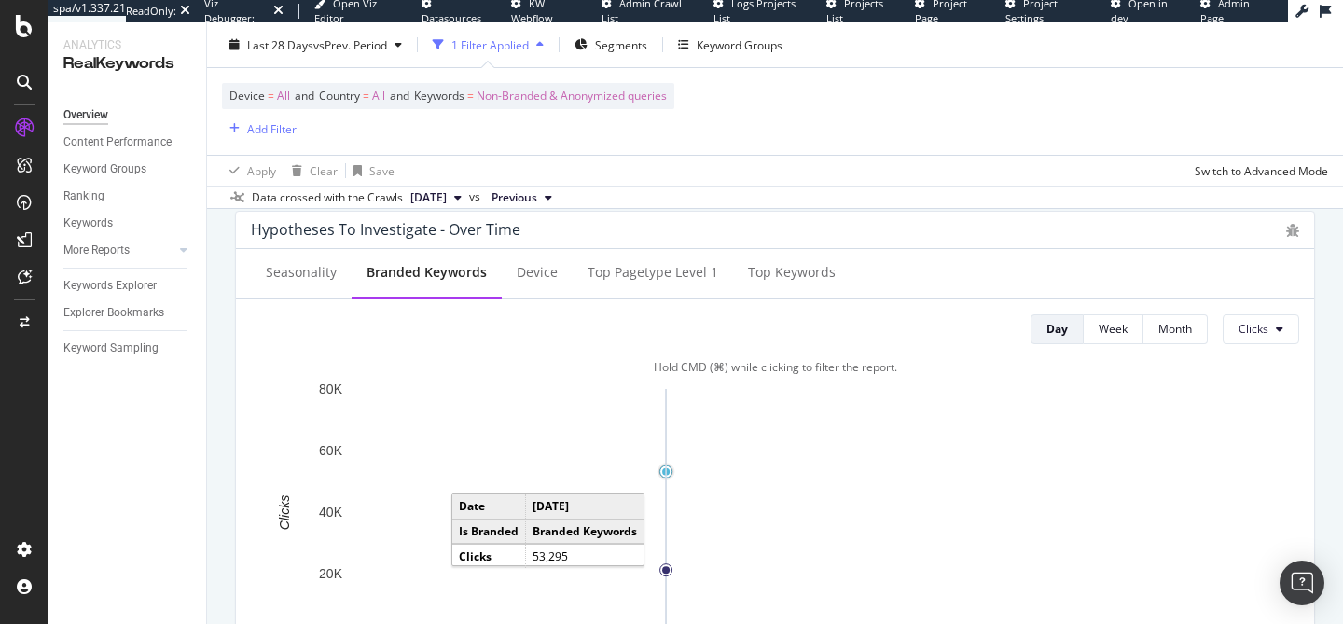
scroll to position [691, 0]
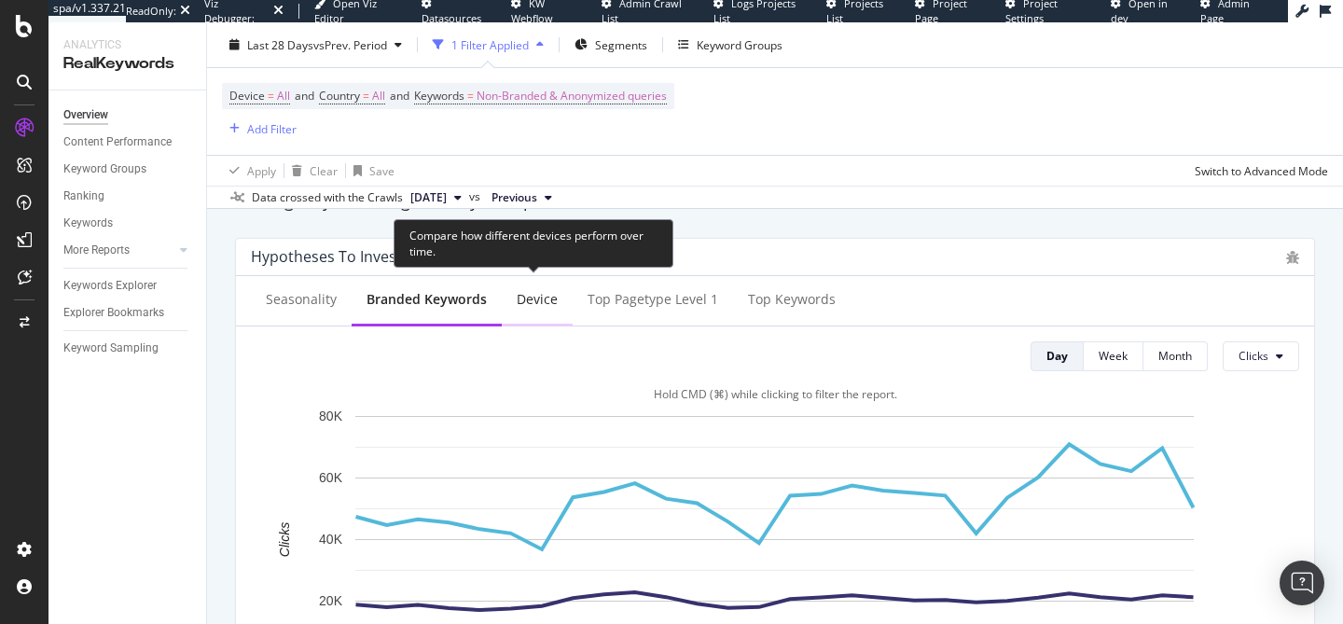
click at [530, 304] on div "Device" at bounding box center [536, 299] width 41 height 19
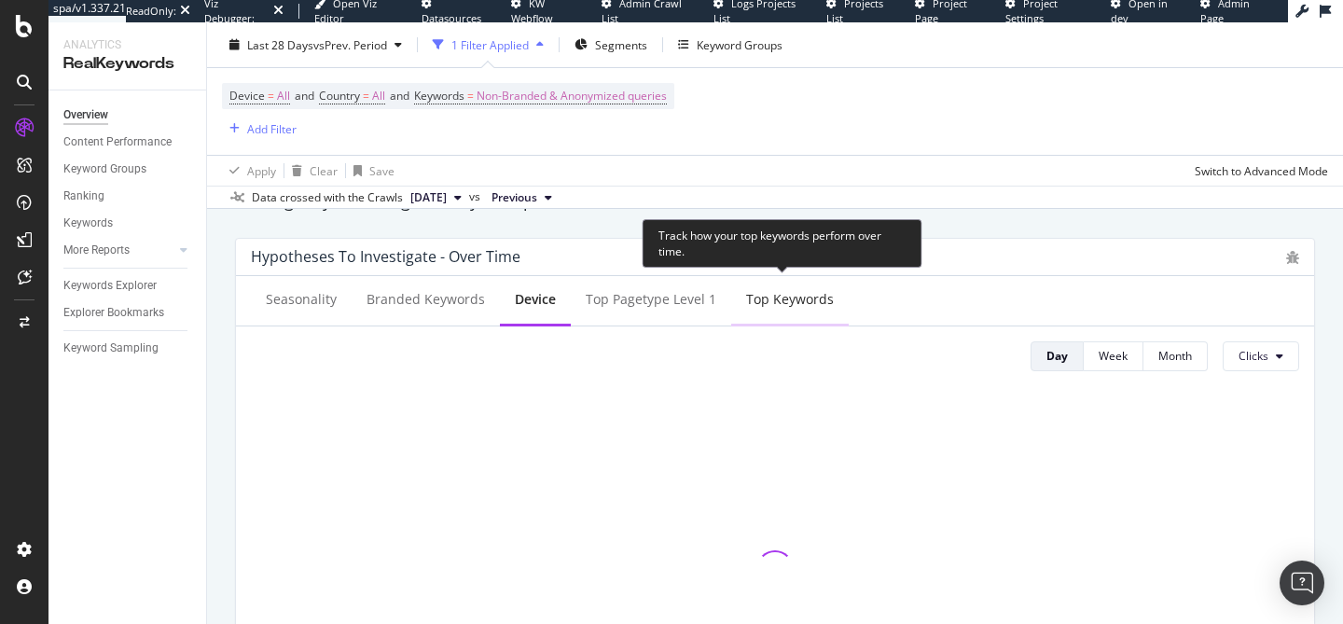
click at [806, 298] on div "Top Keywords" at bounding box center [790, 299] width 88 height 19
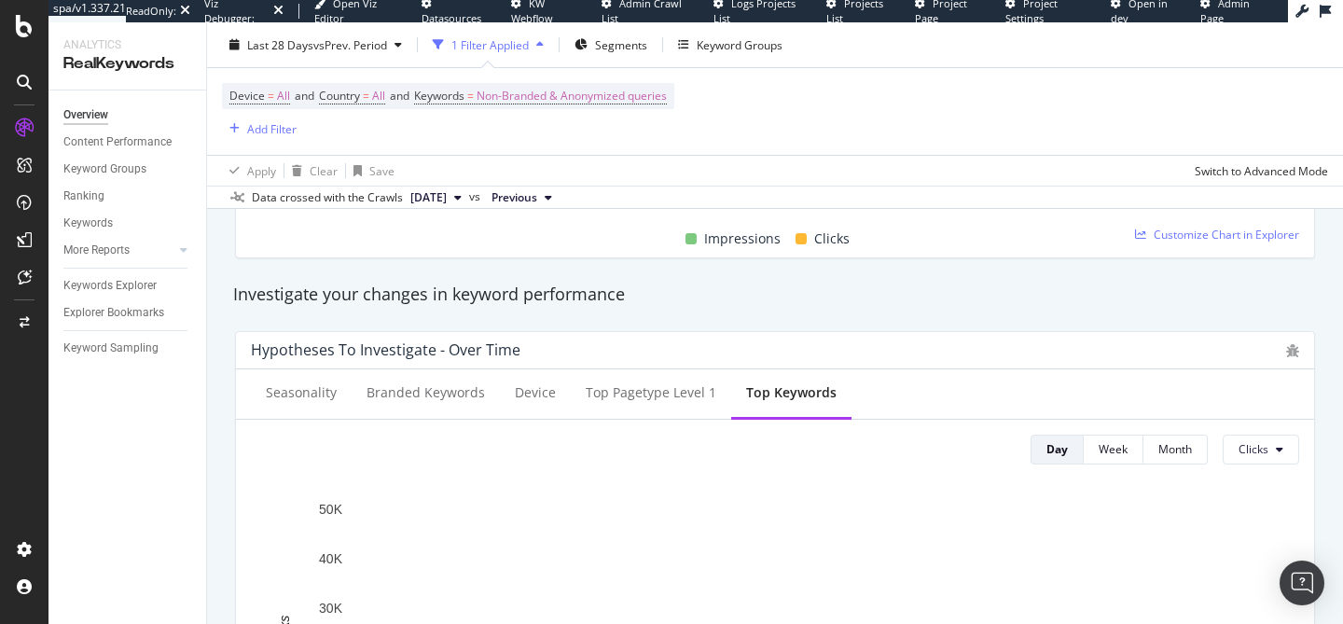
scroll to position [665, 0]
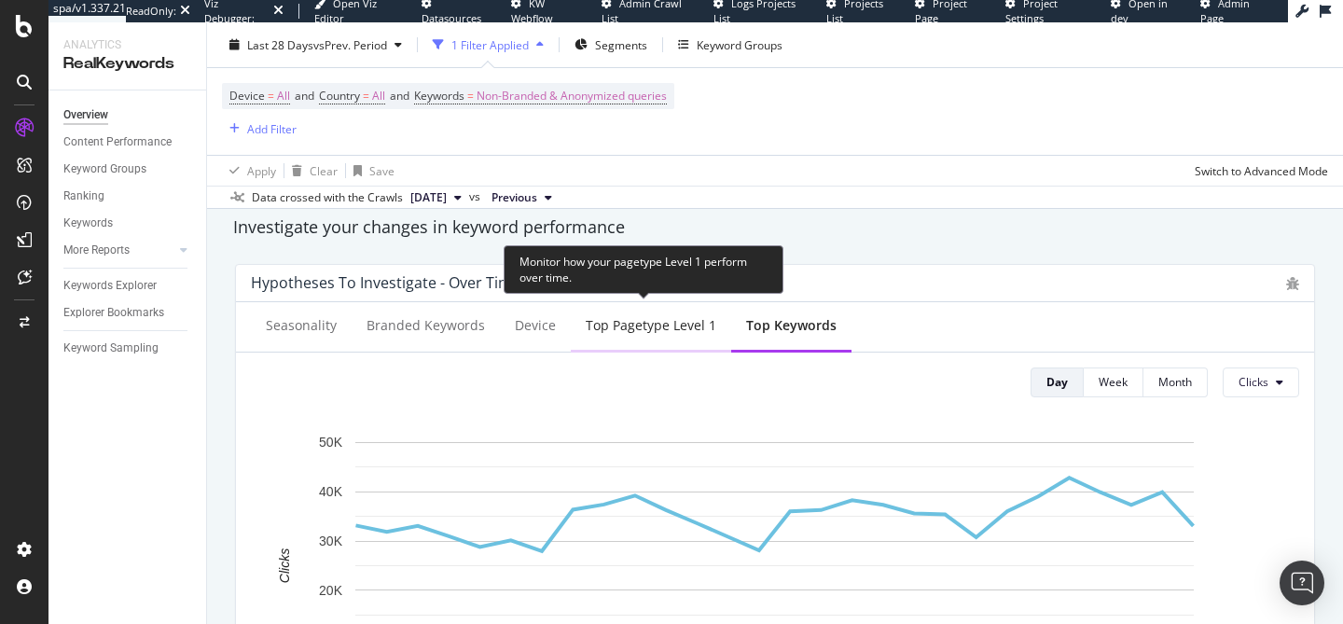
click at [638, 330] on div "Top pagetype Level 1" at bounding box center [650, 325] width 131 height 19
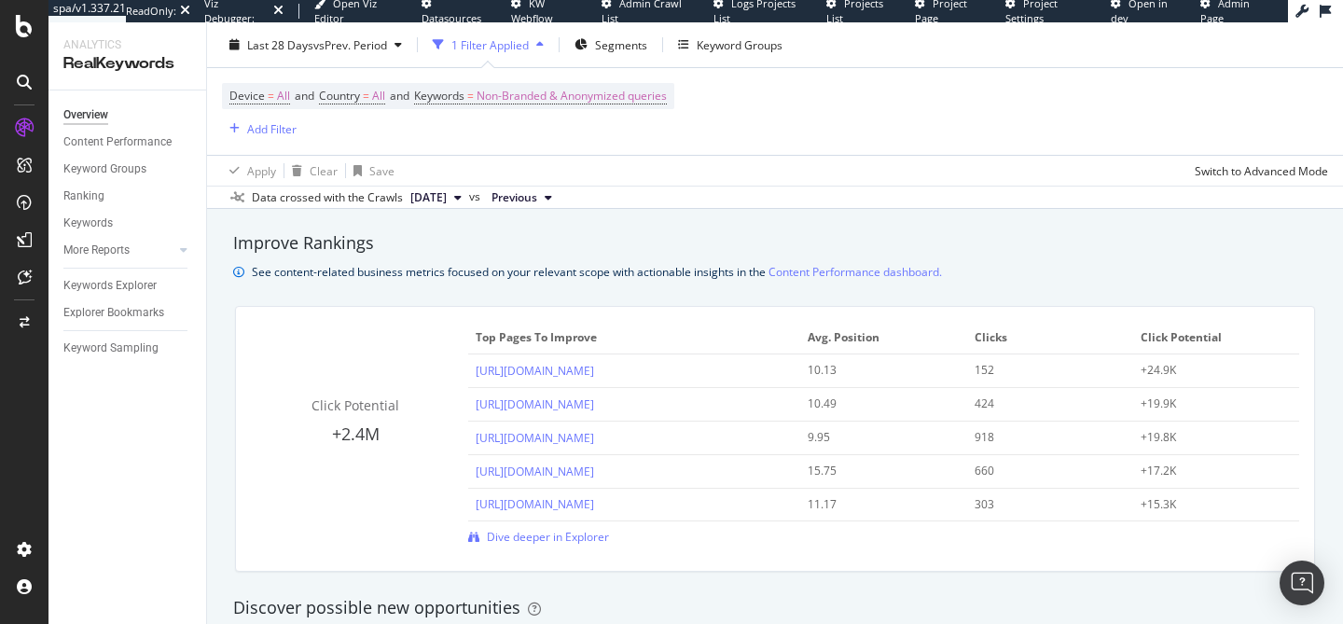
scroll to position [1250, 0]
click at [376, 435] on span "+2.4M" at bounding box center [356, 434] width 48 height 22
drag, startPoint x: 1141, startPoint y: 339, endPoint x: 1248, endPoint y: 342, distance: 107.3
click at [1248, 342] on span "Click Potential" at bounding box center [1213, 338] width 146 height 17
click at [1198, 337] on span "Click Potential" at bounding box center [1213, 338] width 146 height 17
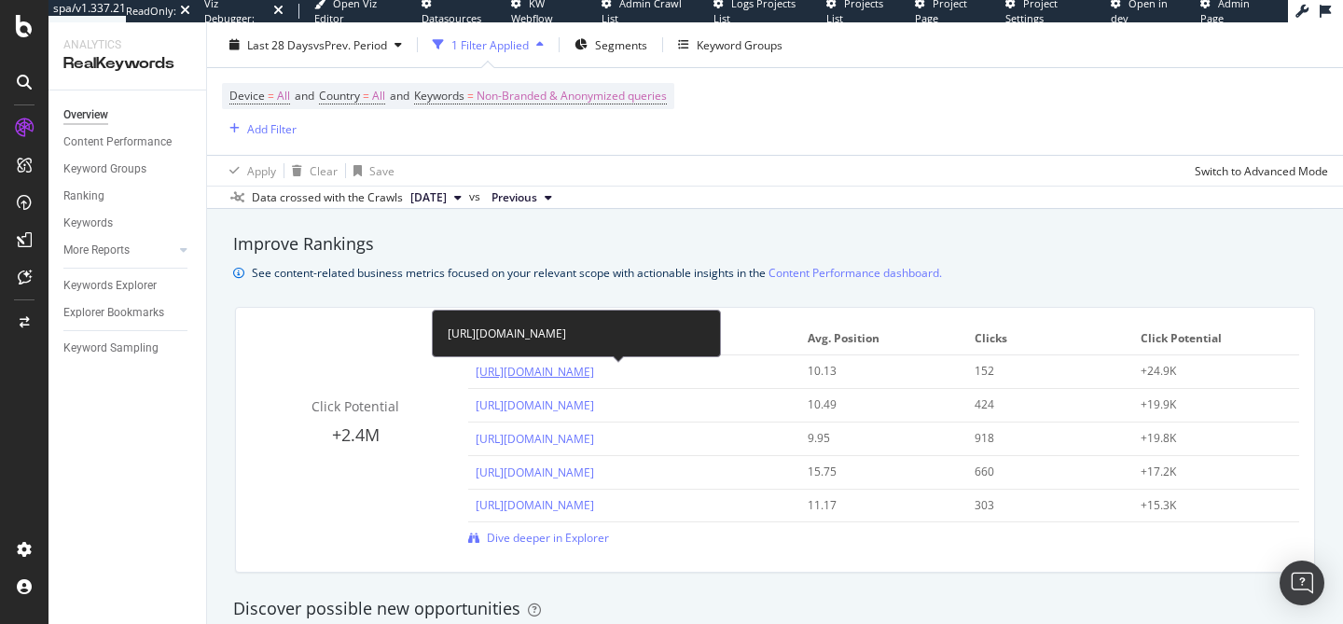
click at [594, 371] on link "https://www.cultura.com/papeterie/fournitures-scolaires/calculatrice-scolaire/c…" at bounding box center [534, 372] width 118 height 16
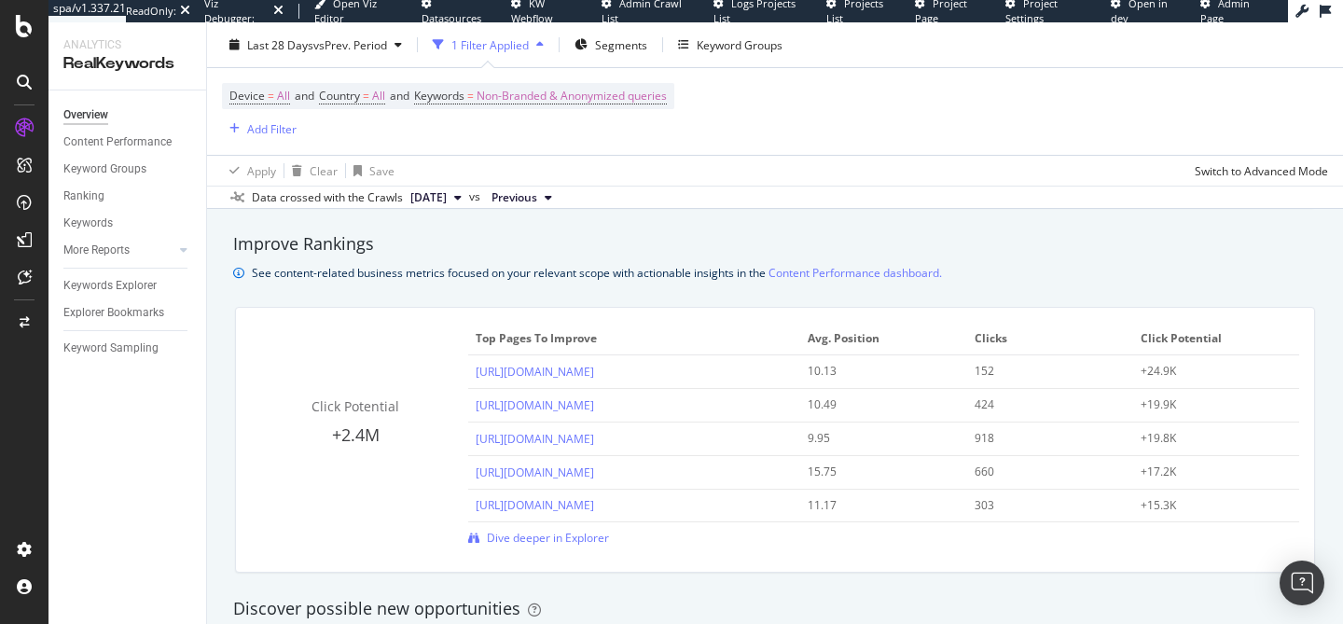
click at [780, 303] on div "Click Potential +2.4M Top pages to improve Avg. Position Clicks Click Potential…" at bounding box center [775, 440] width 1102 height 296
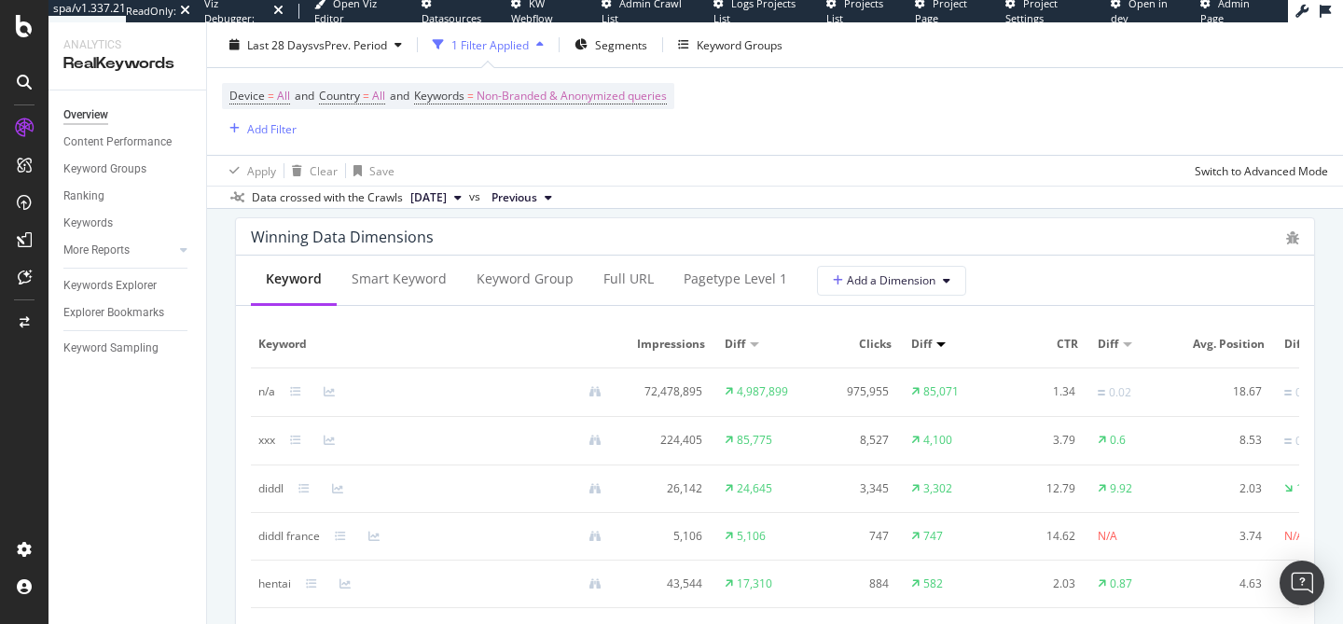
scroll to position [1689, 0]
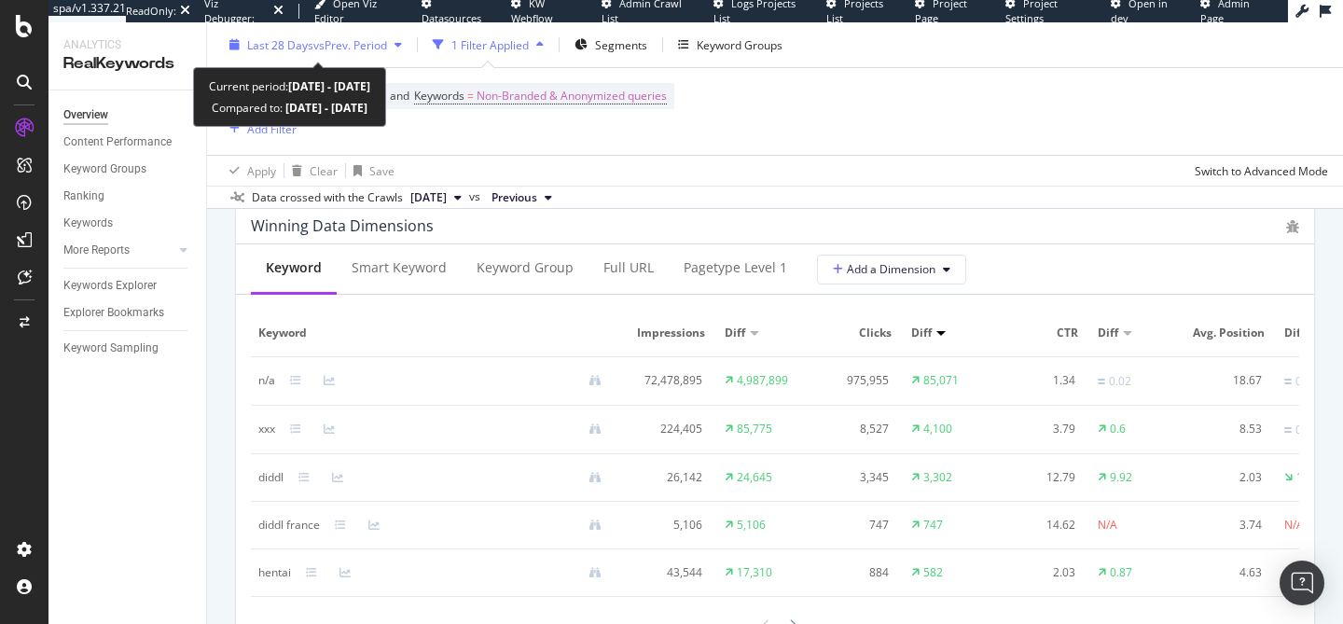
click at [342, 48] on span "vs Prev. Period" at bounding box center [350, 44] width 74 height 16
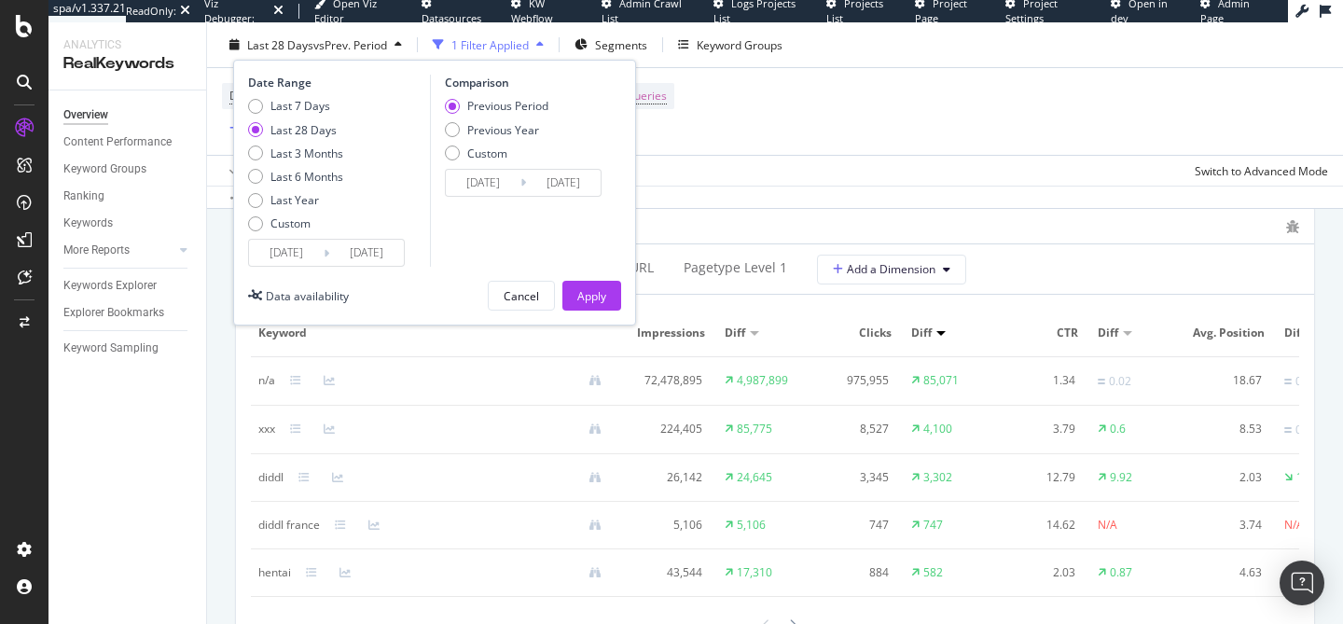
click at [674, 120] on div "Device = All and Country = All and Keywords = Non-Branded & Anonymized queries …" at bounding box center [448, 111] width 452 height 57
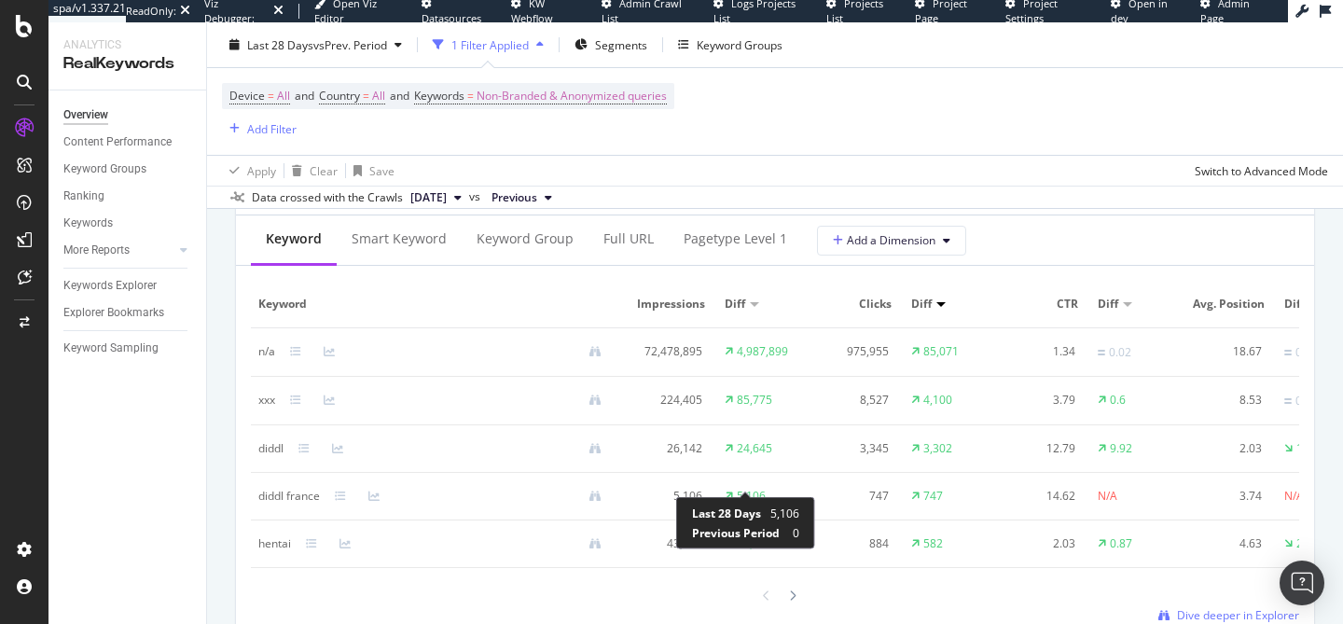
scroll to position [1762, 0]
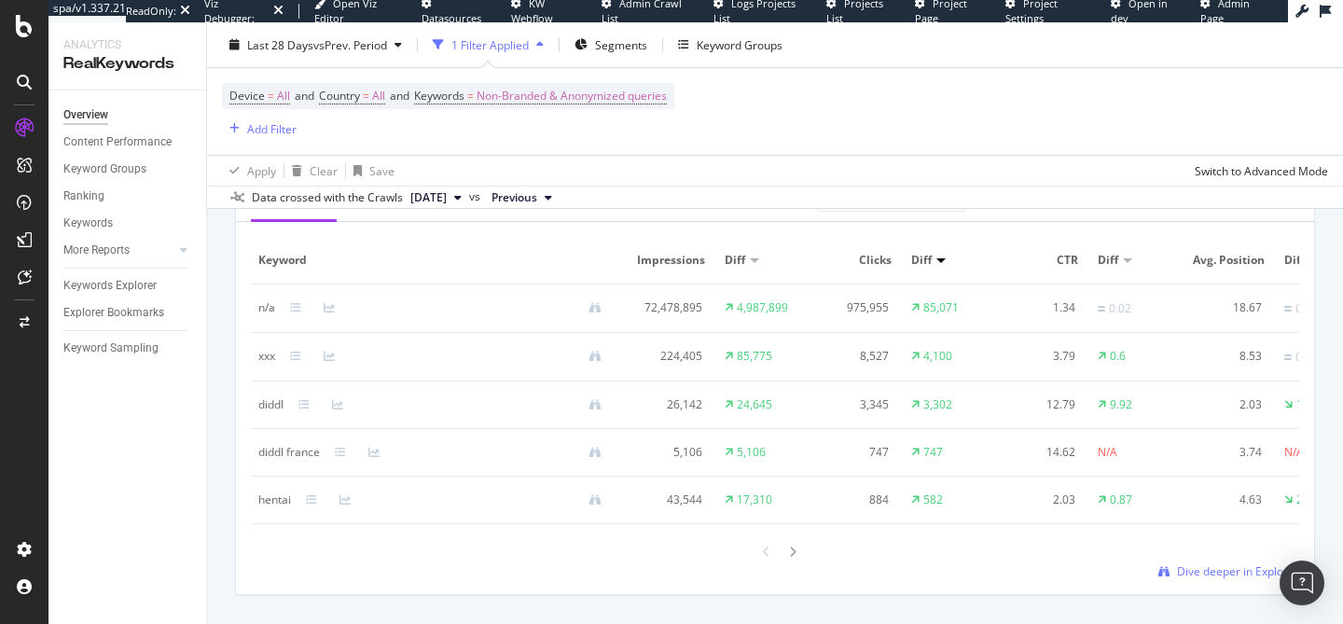
click at [792, 566] on div "Keyword Impressions Diff Clicks Diff CTR Diff Avg. Position Diff n/a 72,478,895…" at bounding box center [775, 408] width 1048 height 342
click at [798, 556] on div at bounding box center [792, 551] width 17 height 25
click at [315, 299] on div "liseuse" at bounding box center [437, 307] width 358 height 17
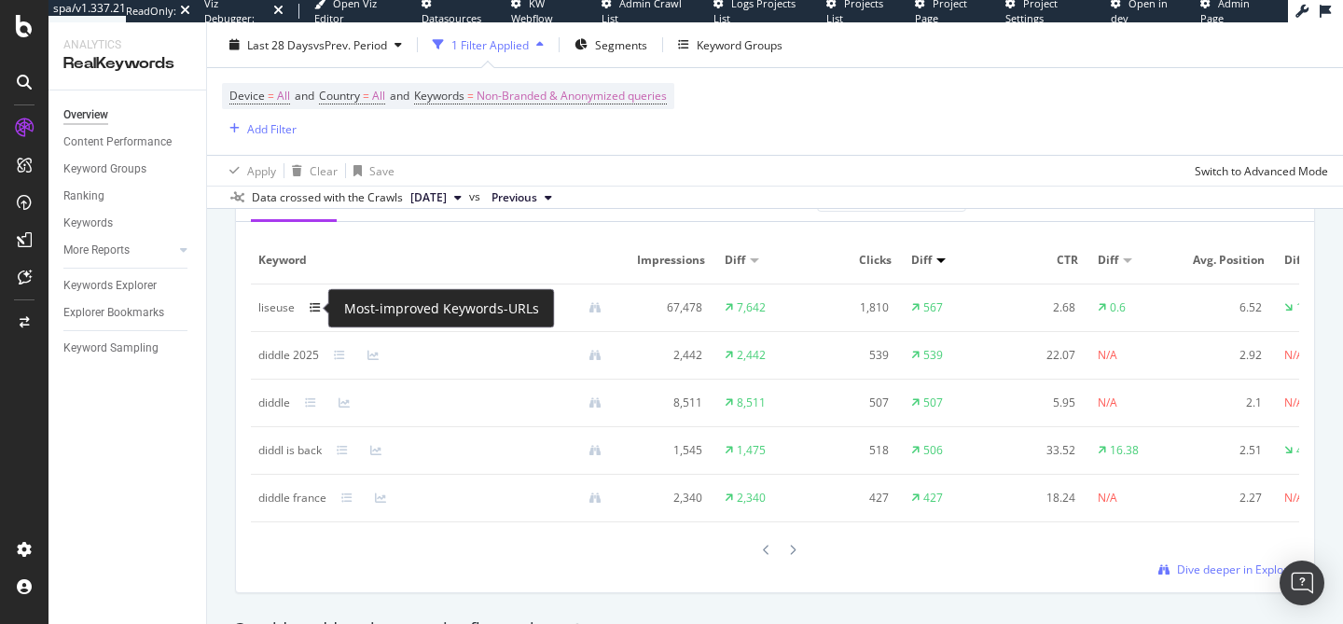
click at [315, 311] on icon at bounding box center [315, 307] width 11 height 11
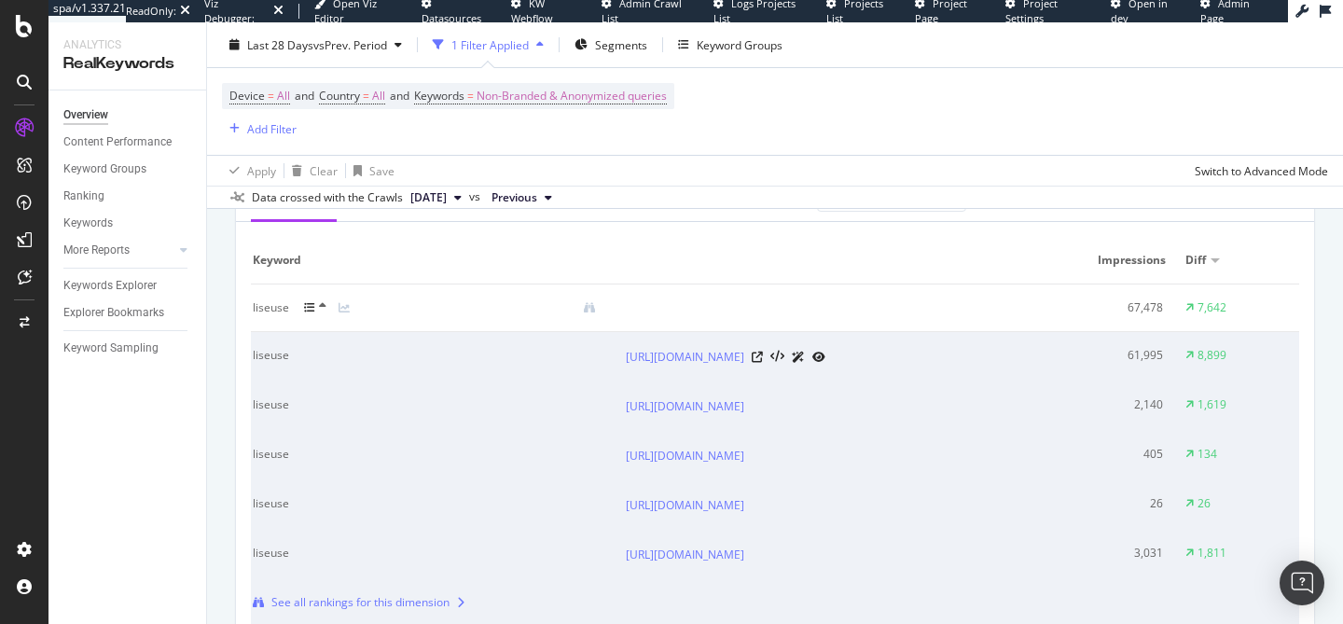
scroll to position [0, 0]
click at [349, 305] on icon at bounding box center [349, 307] width 11 height 11
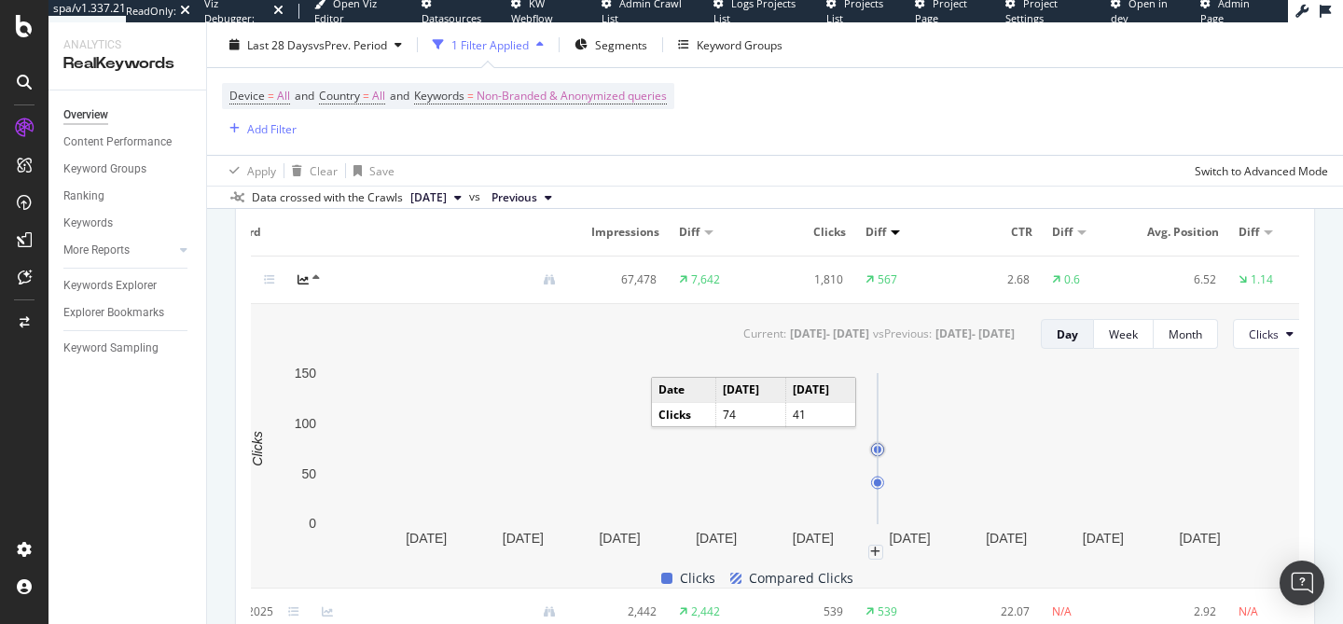
scroll to position [0, 71]
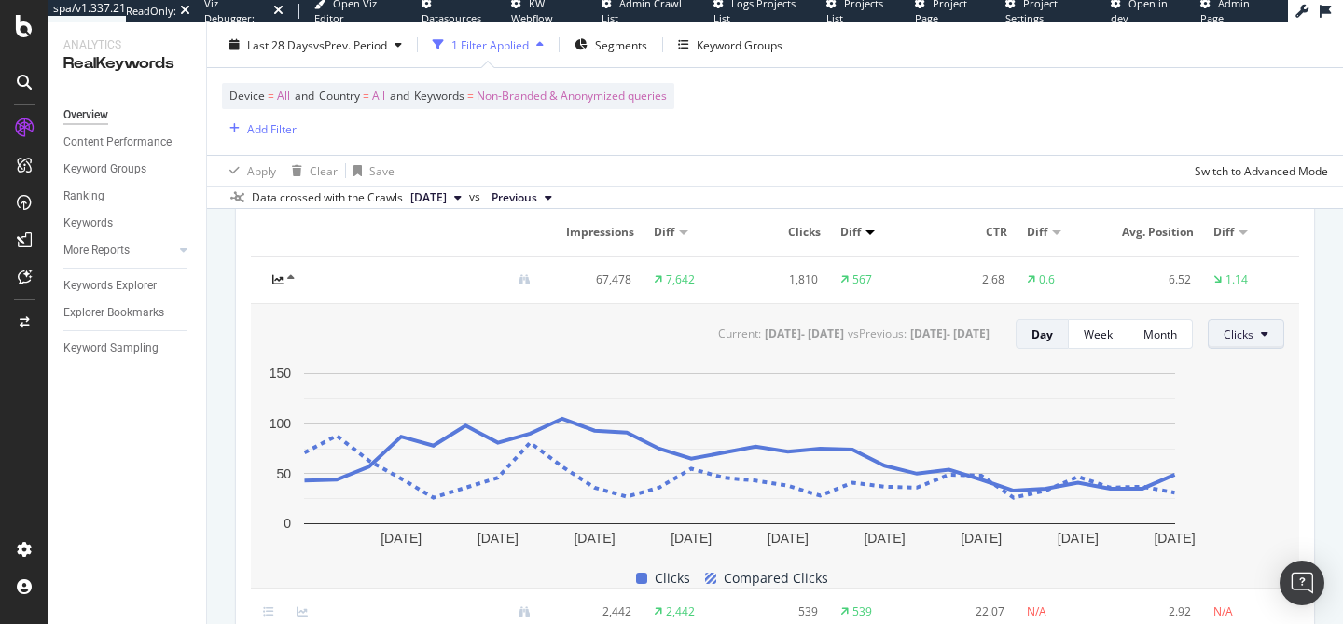
click at [1230, 325] on button "Clicks" at bounding box center [1245, 334] width 76 height 30
click at [1246, 448] on div "Average Position" at bounding box center [1267, 440] width 117 height 27
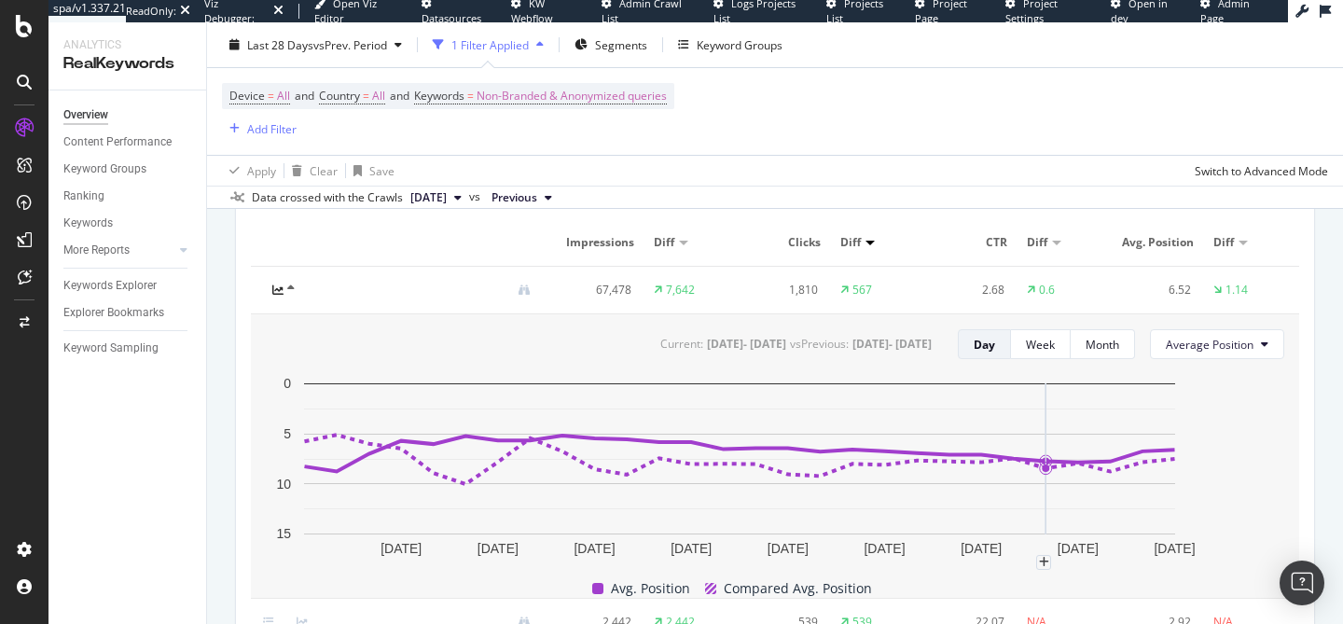
scroll to position [0, 0]
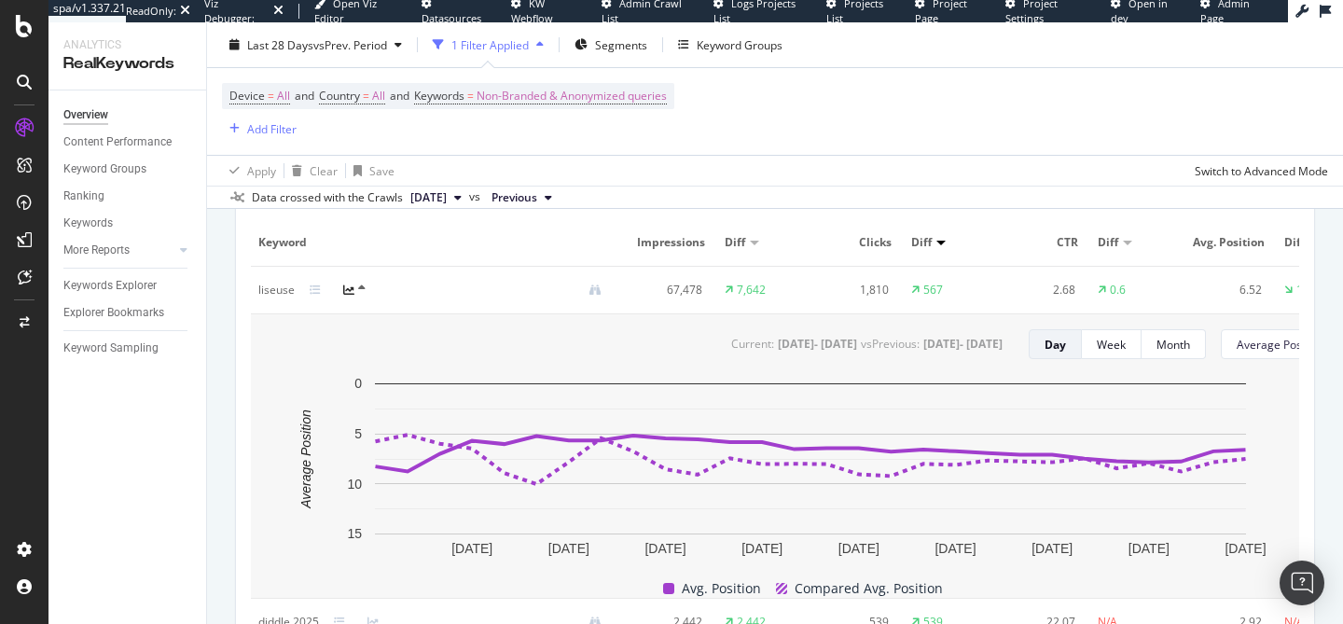
click at [225, 311] on div "Winning Data Dimensions Keyword Smart Keyword Keyword Group Full URL pagetype L…" at bounding box center [775, 488] width 1102 height 774
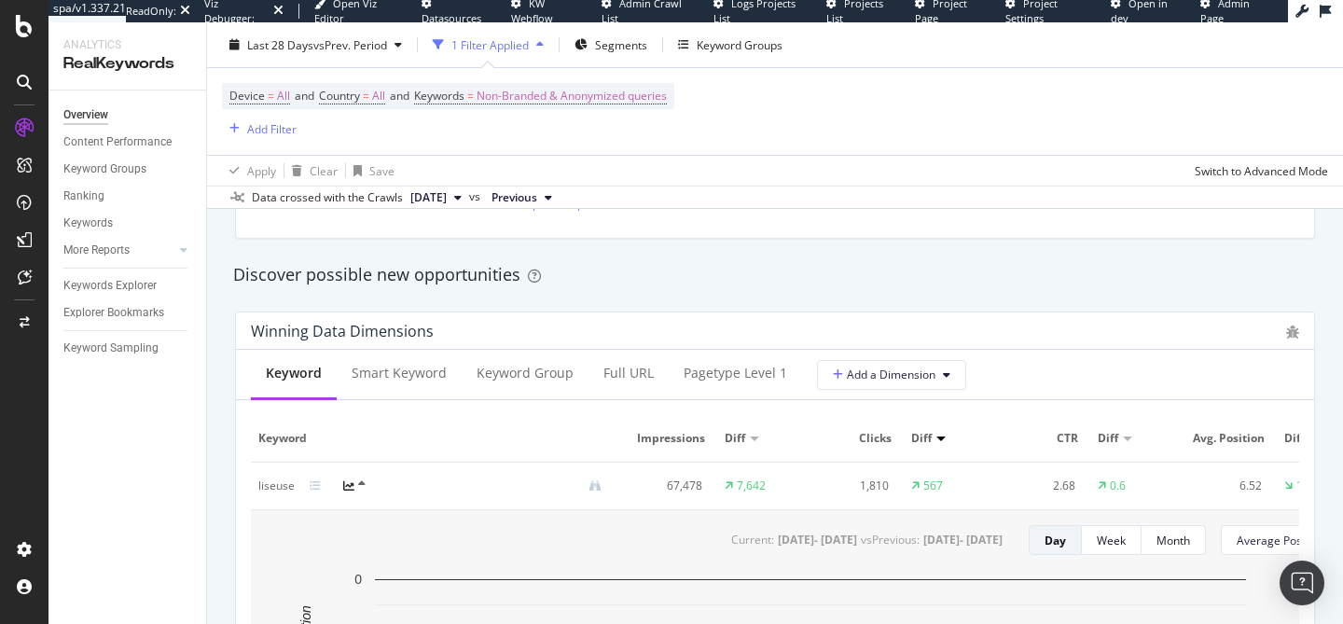
scroll to position [1583, 0]
click at [634, 386] on div "Full URL" at bounding box center [628, 375] width 80 height 51
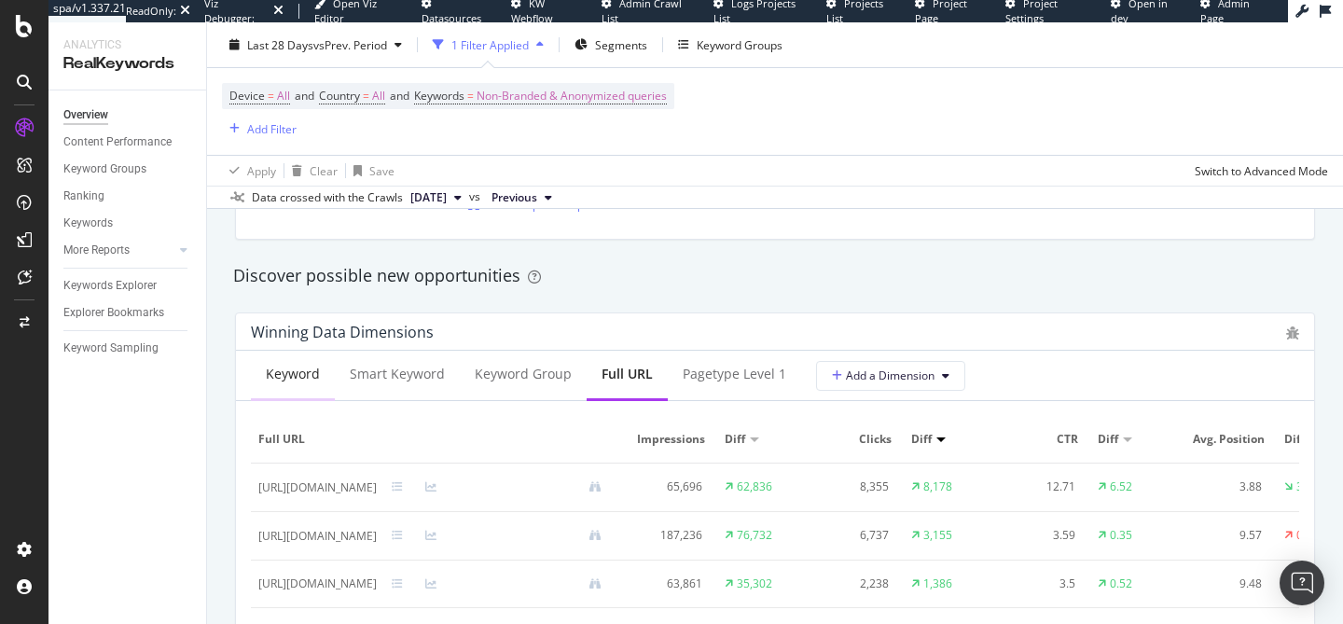
click at [274, 395] on div "Keyword" at bounding box center [293, 375] width 84 height 51
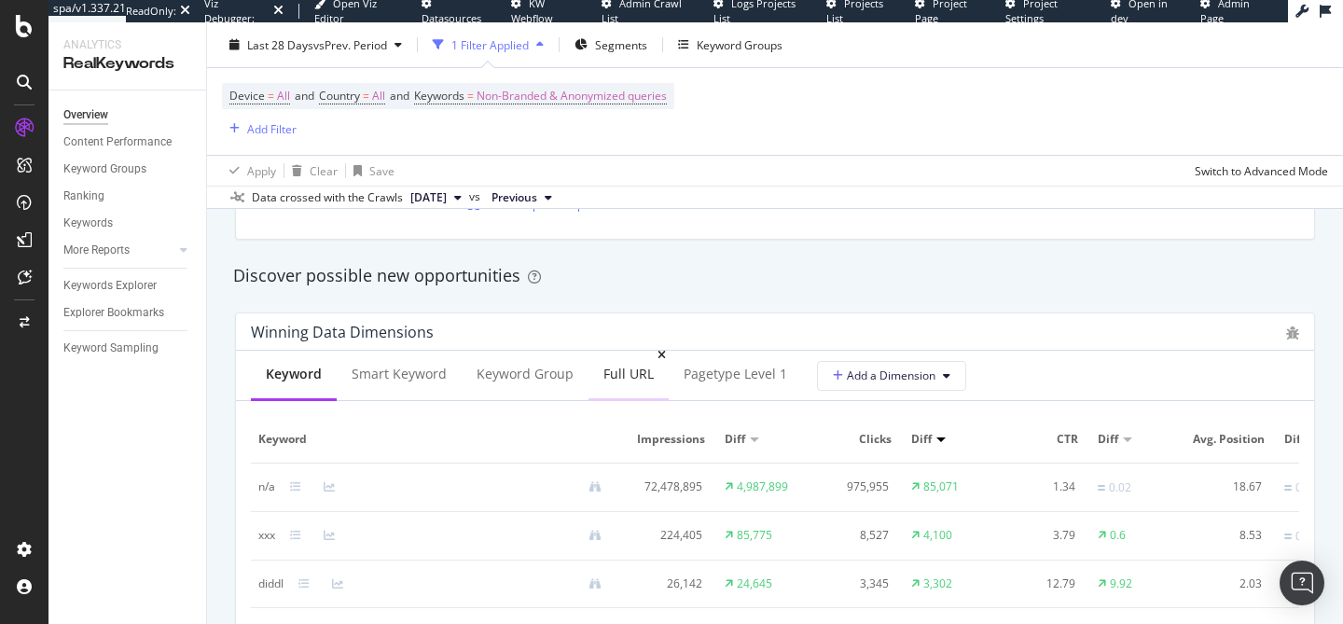
click at [605, 371] on div "Full URL" at bounding box center [628, 374] width 50 height 19
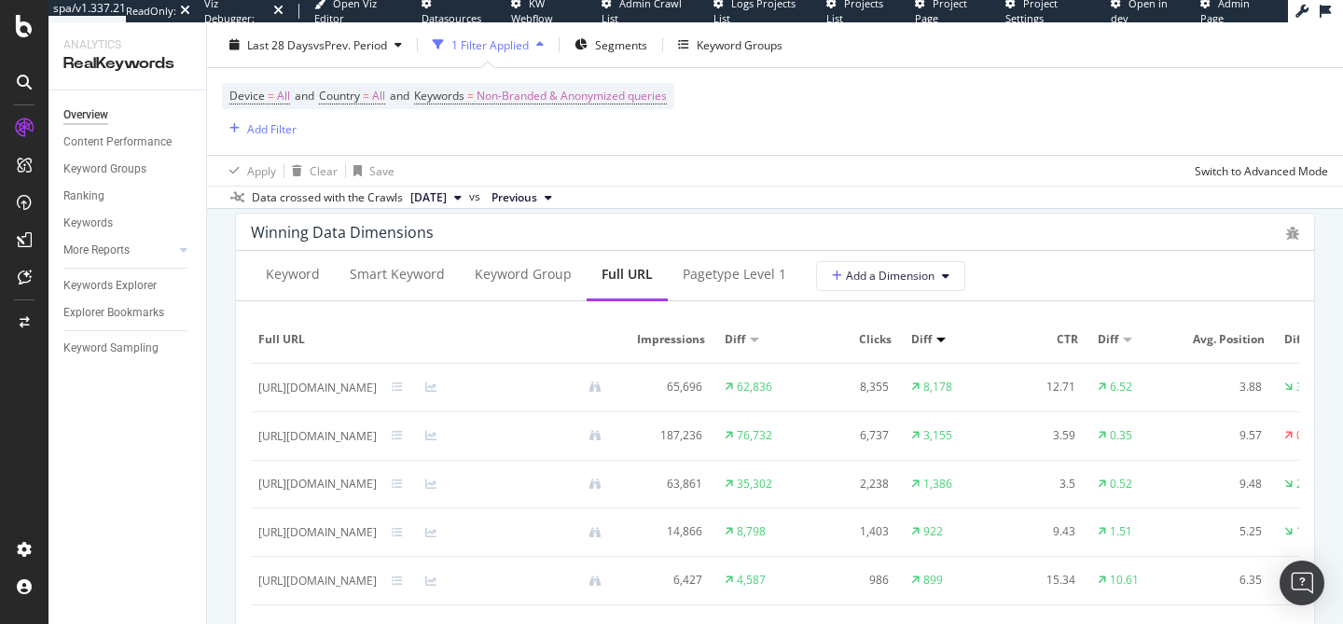
scroll to position [1685, 0]
click at [238, 390] on div "Keyword Smart Keyword Keyword Group Full URL pagetype Level 1 Add a Dimension F…" at bounding box center [775, 461] width 1078 height 424
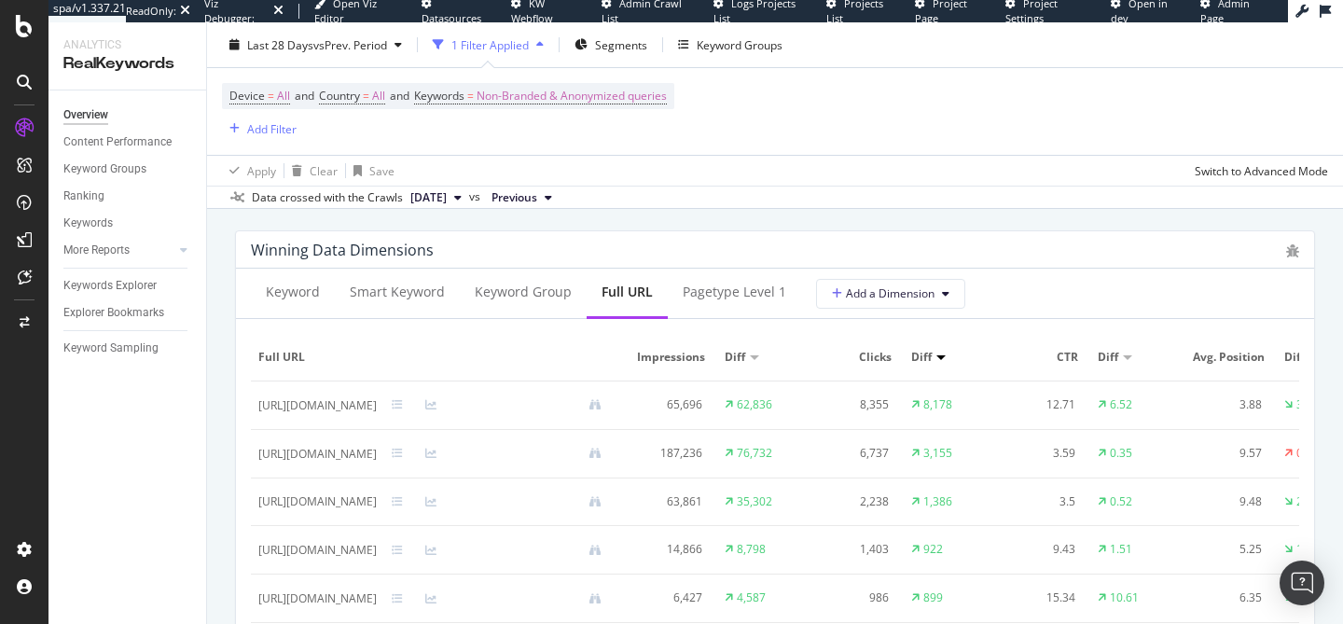
scroll to position [1671, 0]
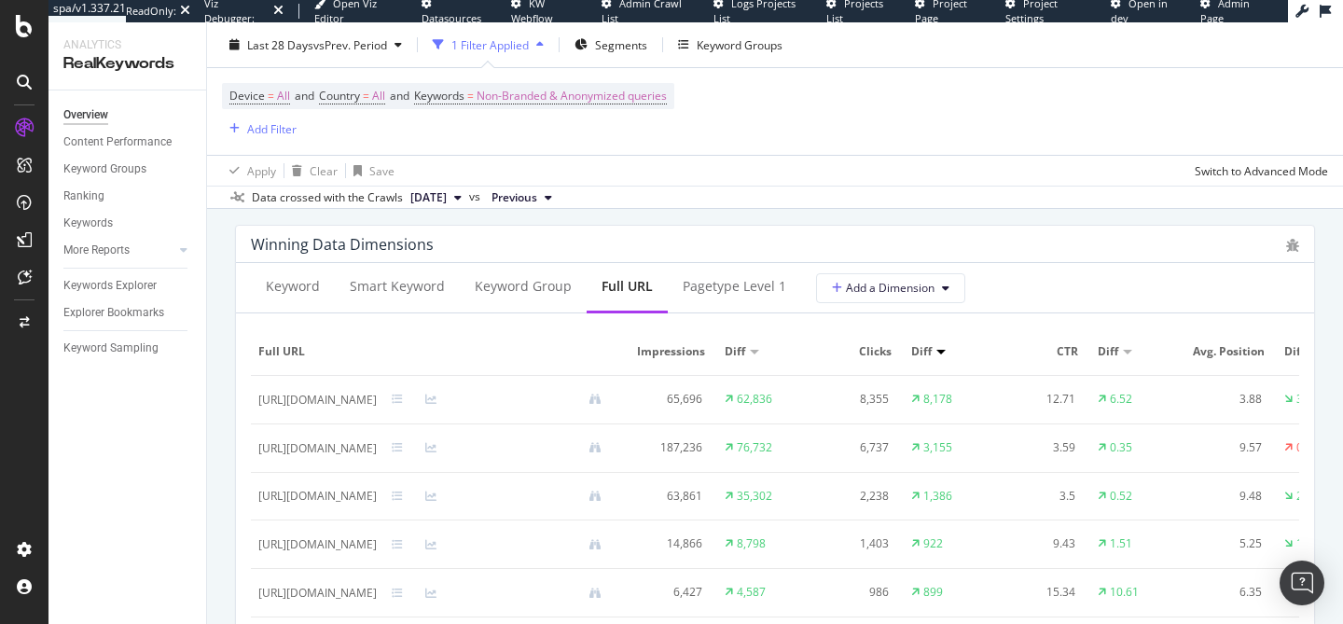
click at [238, 389] on div "Keyword Smart Keyword Keyword Group Full URL pagetype Level 1 Add a Dimension F…" at bounding box center [775, 475] width 1078 height 424
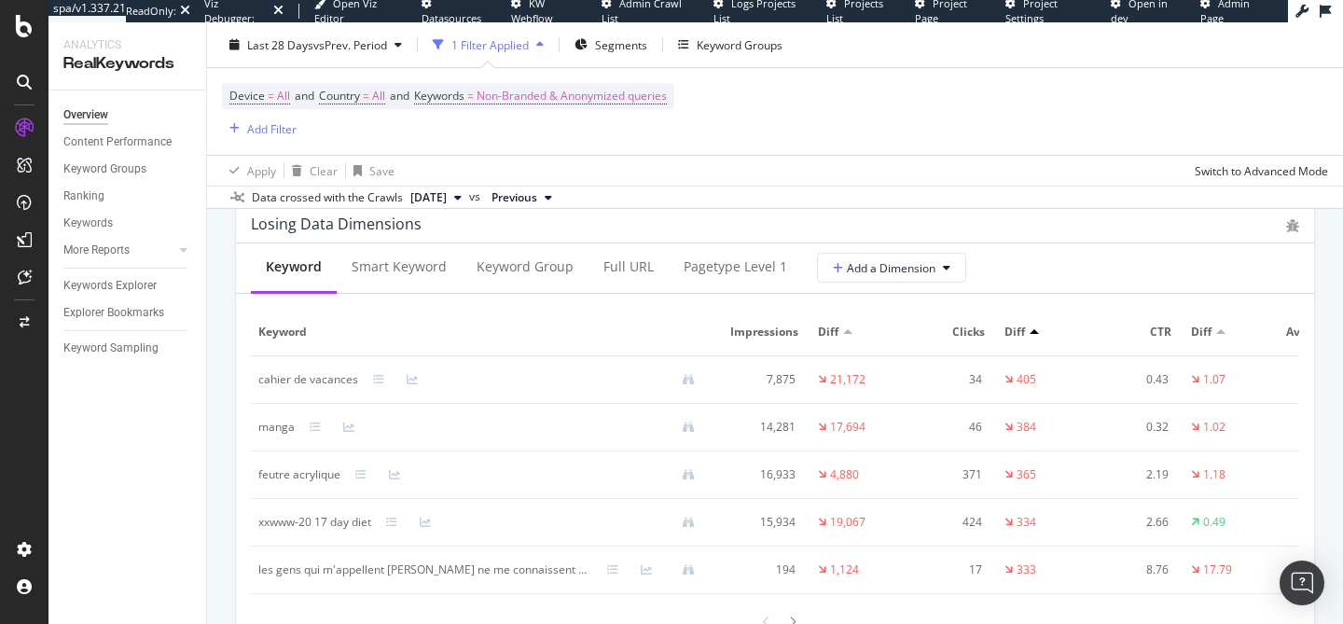
scroll to position [2272, 0]
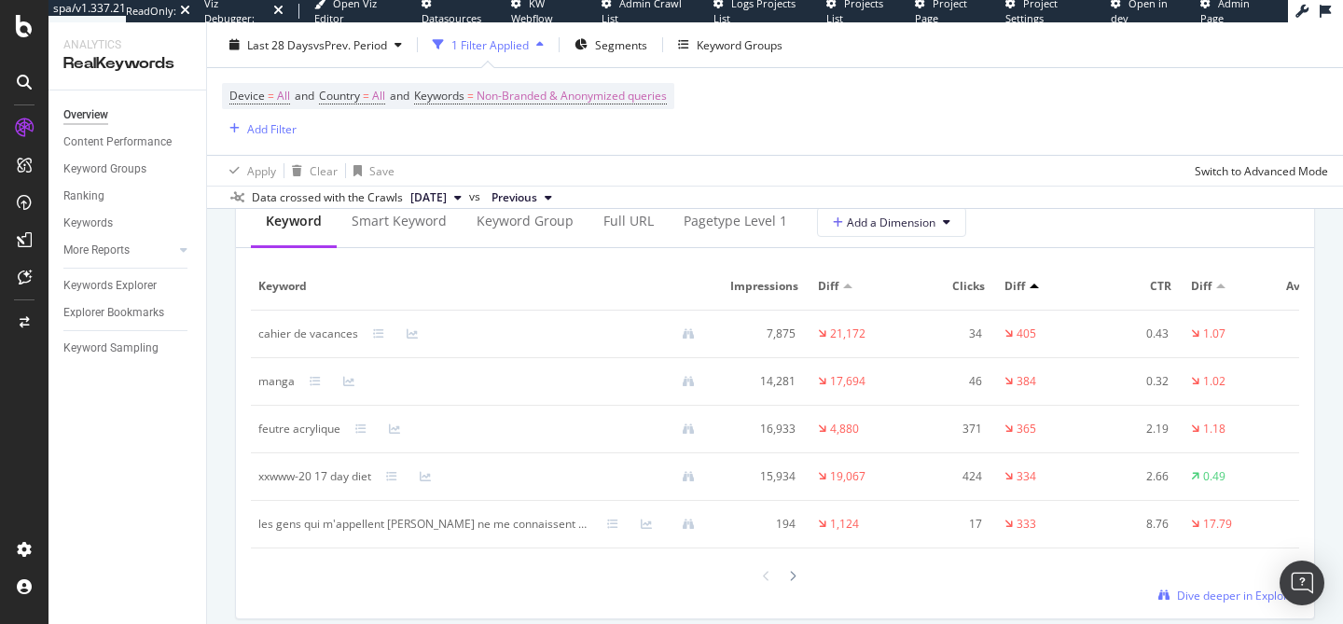
click at [801, 583] on div at bounding box center [775, 575] width 1048 height 25
click at [792, 578] on icon at bounding box center [792, 576] width 7 height 11
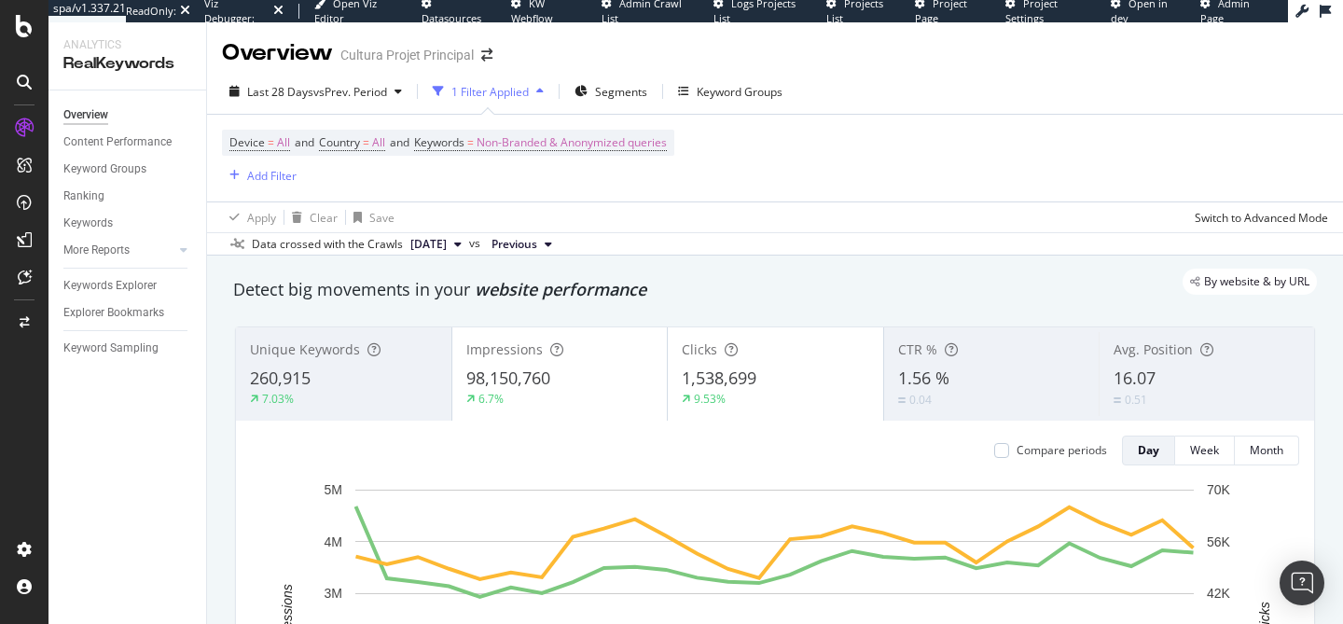
scroll to position [236, 0]
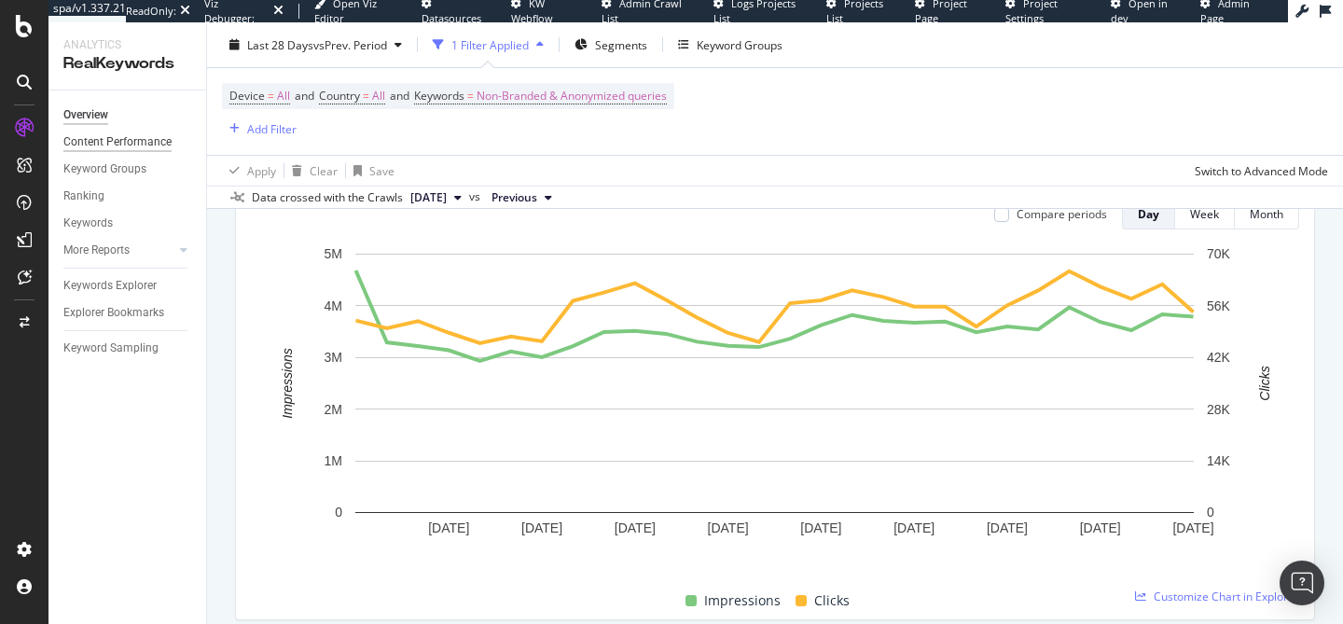
click at [89, 142] on div "Content Performance" at bounding box center [117, 142] width 108 height 20
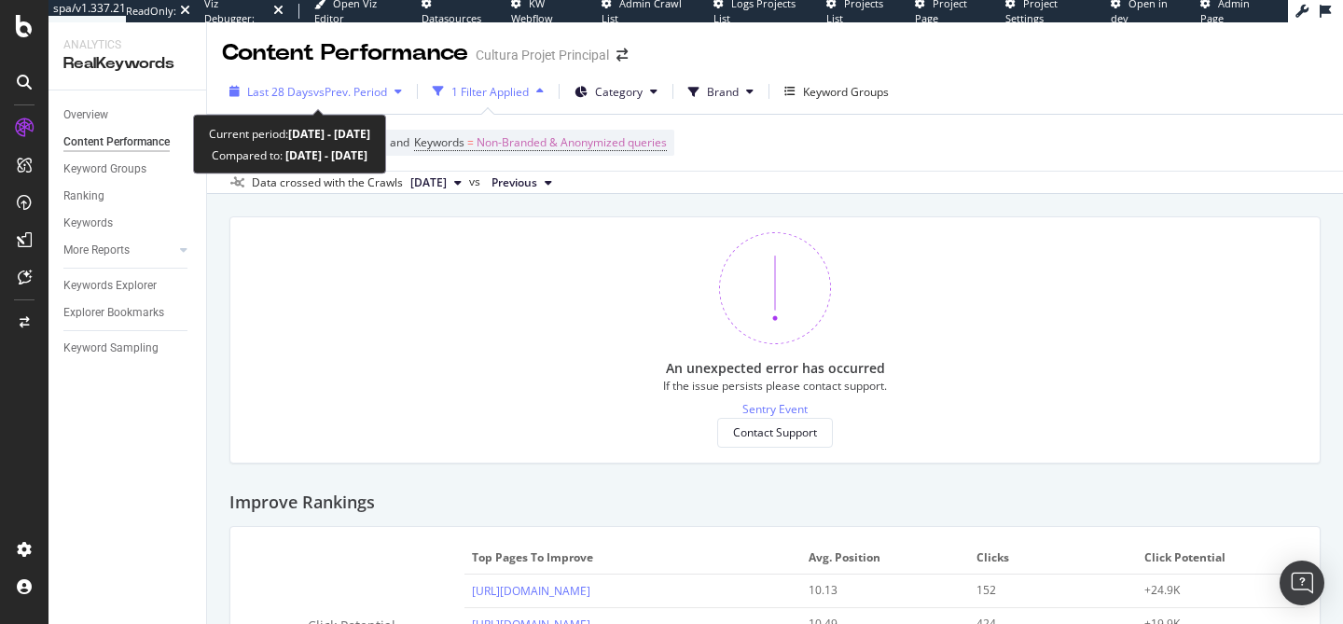
click at [352, 102] on div "Last 28 Days vs Prev. Period" at bounding box center [315, 91] width 187 height 28
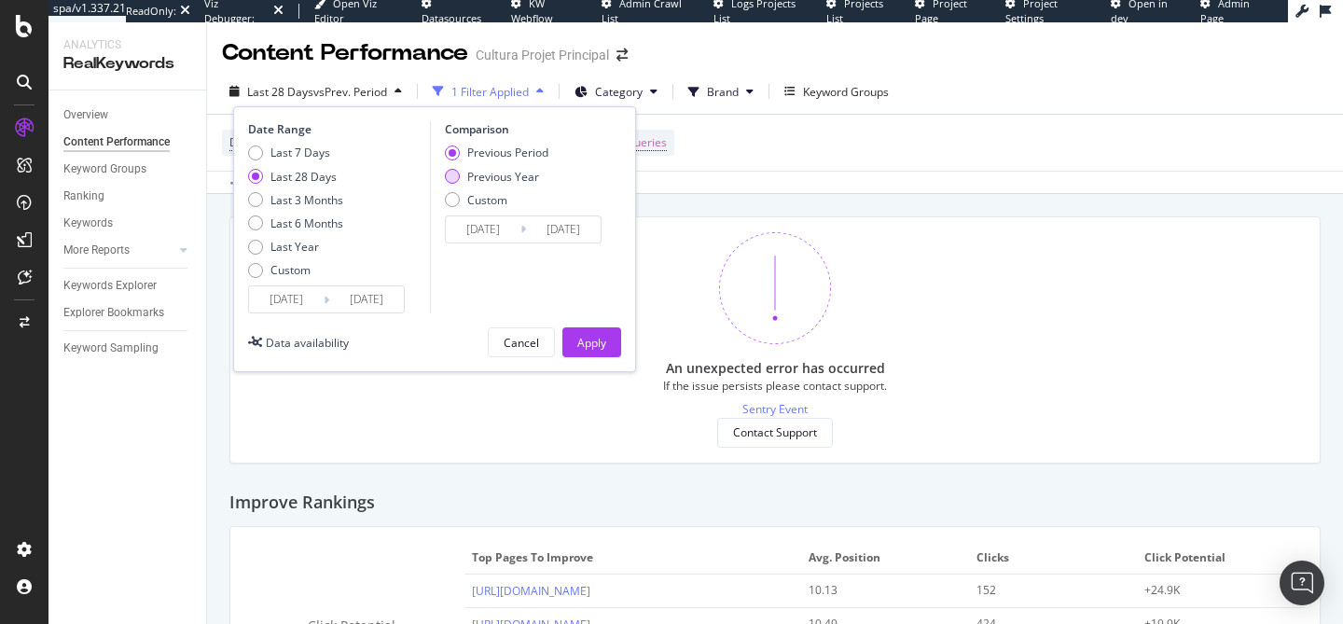
click at [472, 176] on div "Previous Year" at bounding box center [503, 177] width 72 height 16
type input "2024/08/12"
type input "2024/09/08"
click at [592, 344] on div "Apply" at bounding box center [591, 343] width 29 height 16
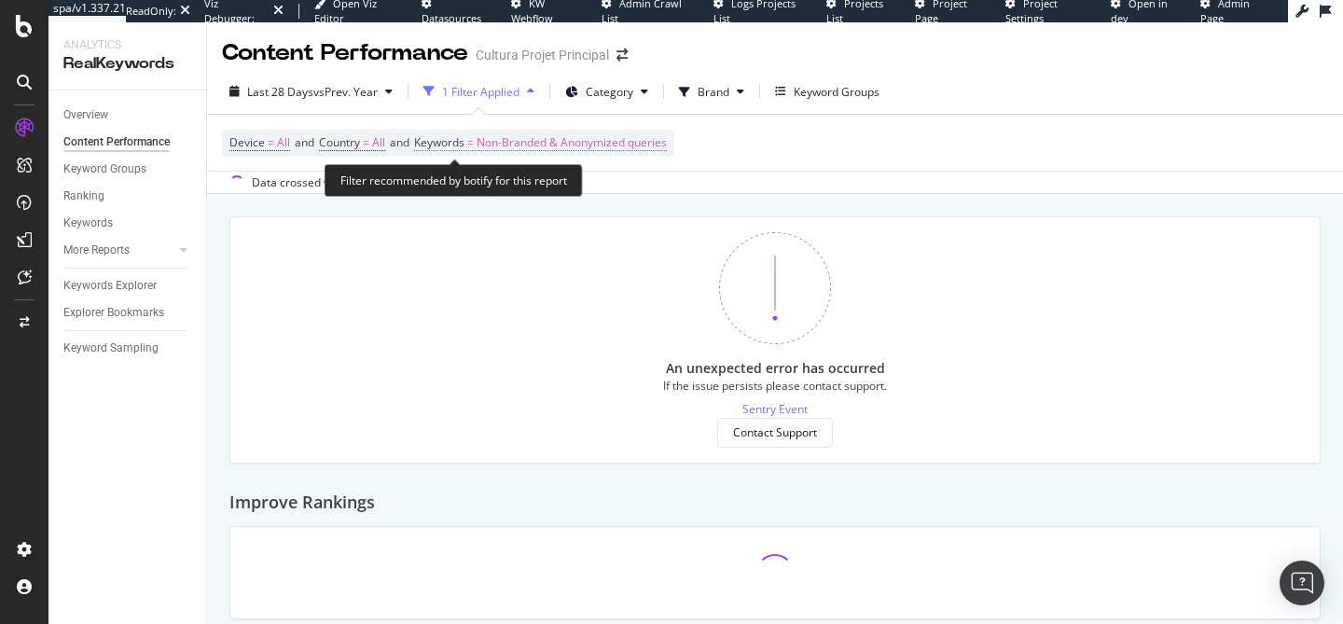
click at [646, 145] on span "Non-Branded & Anonymized queries" at bounding box center [571, 143] width 190 height 26
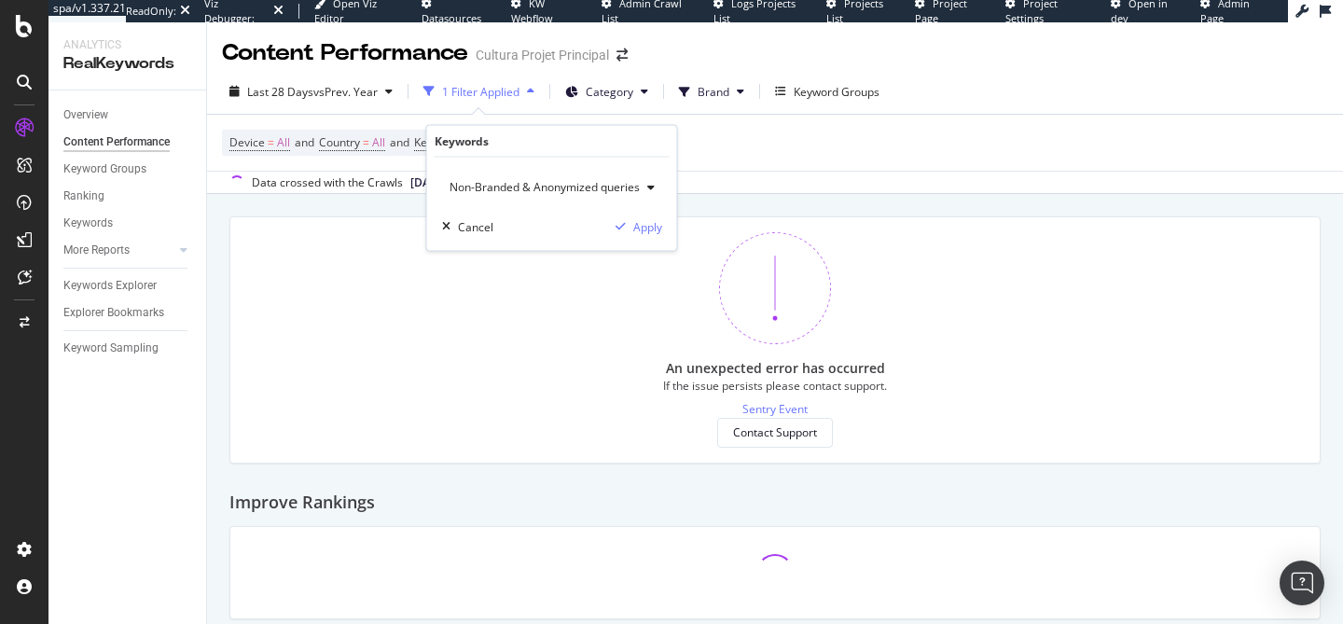
click at [615, 186] on span "Non-Branded & Anonymized queries" at bounding box center [541, 187] width 198 height 16
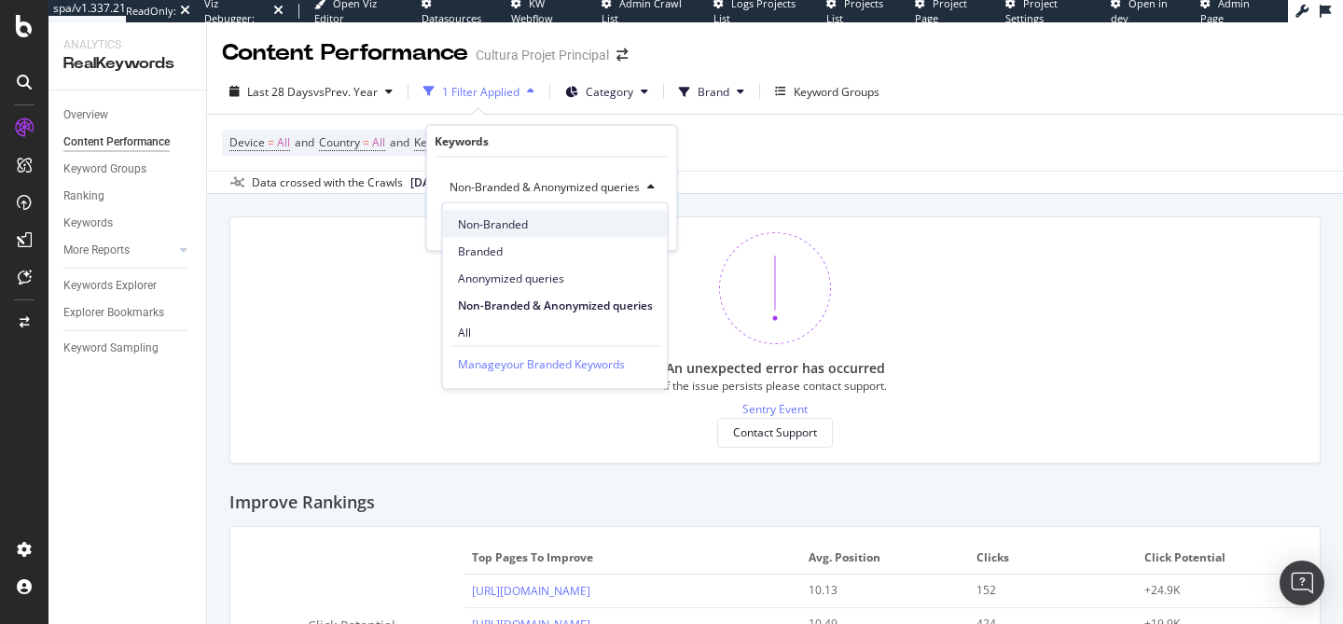
click at [544, 230] on span "Non-Branded" at bounding box center [555, 223] width 195 height 17
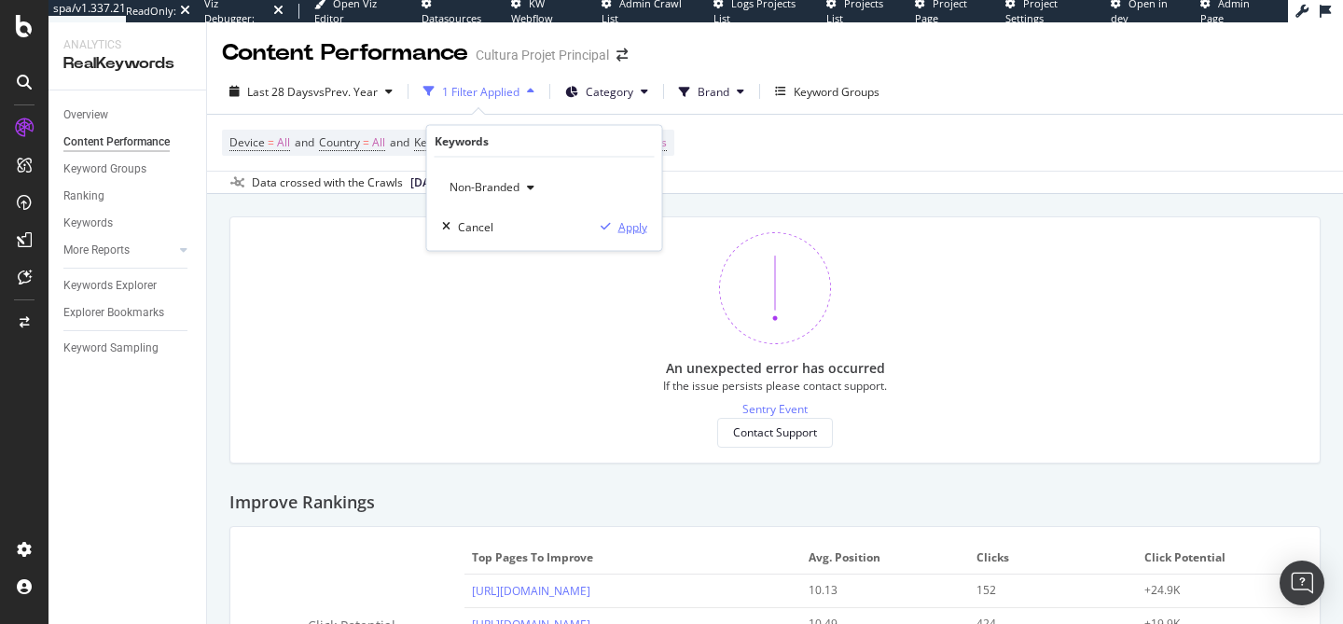
click at [634, 229] on div "Apply" at bounding box center [632, 226] width 29 height 16
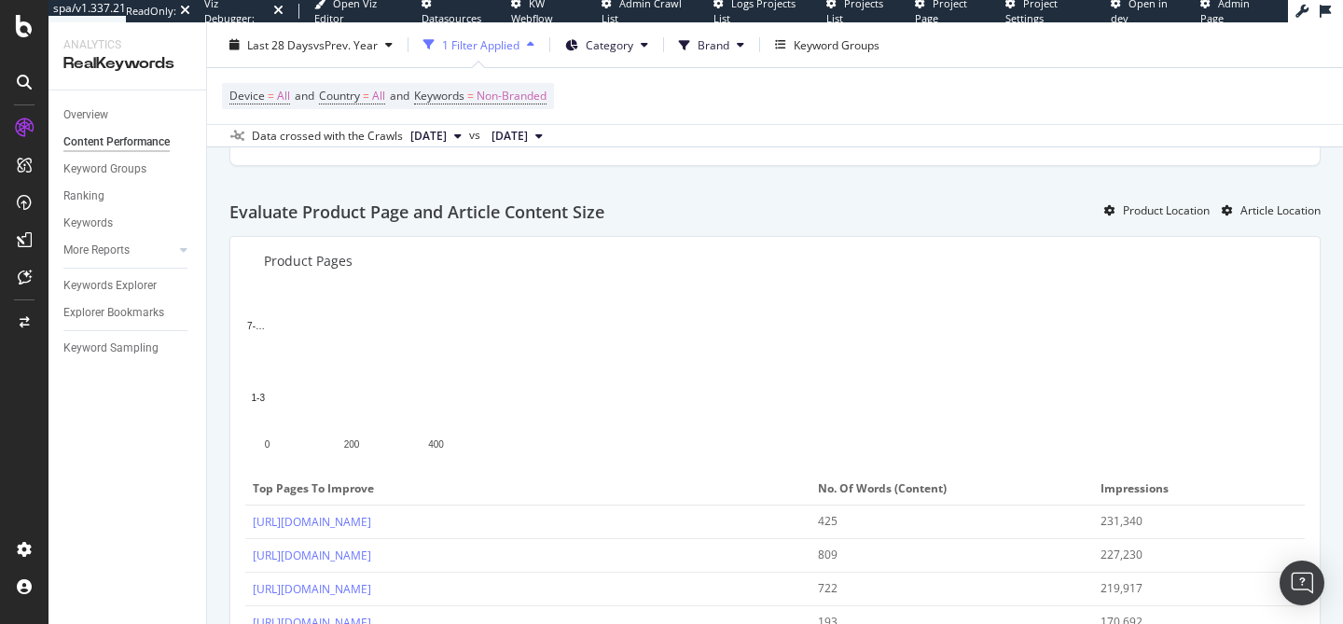
scroll to position [1738, 0]
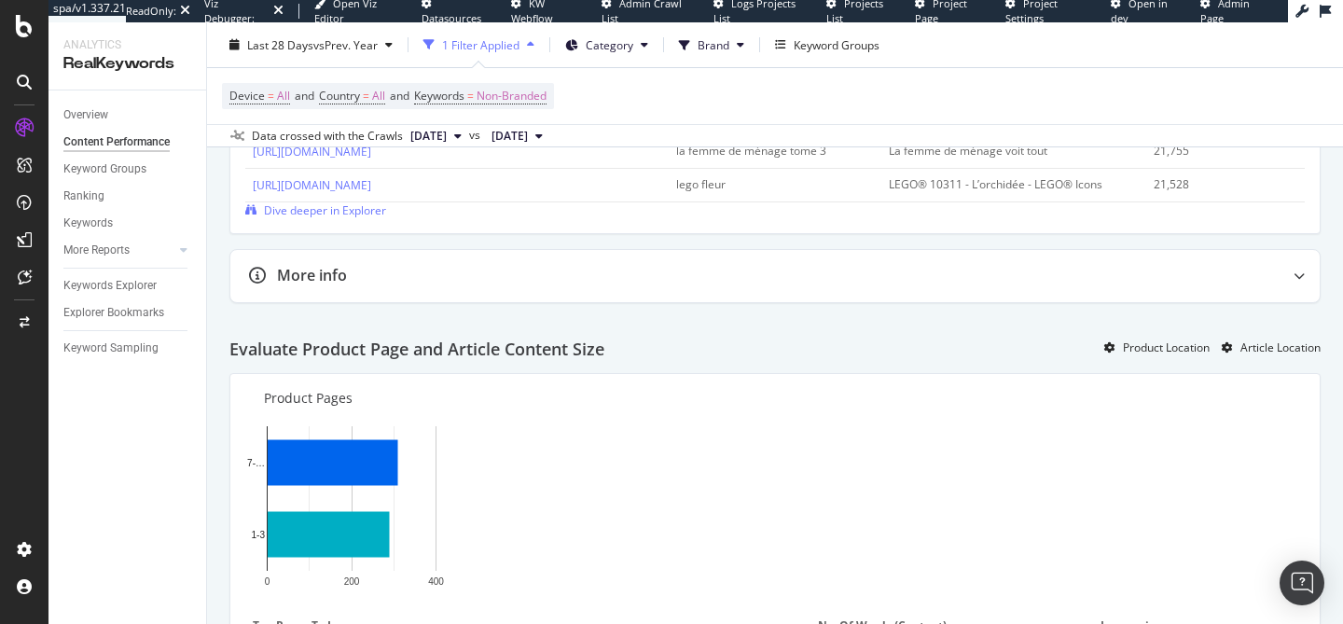
scroll to position [1382, 0]
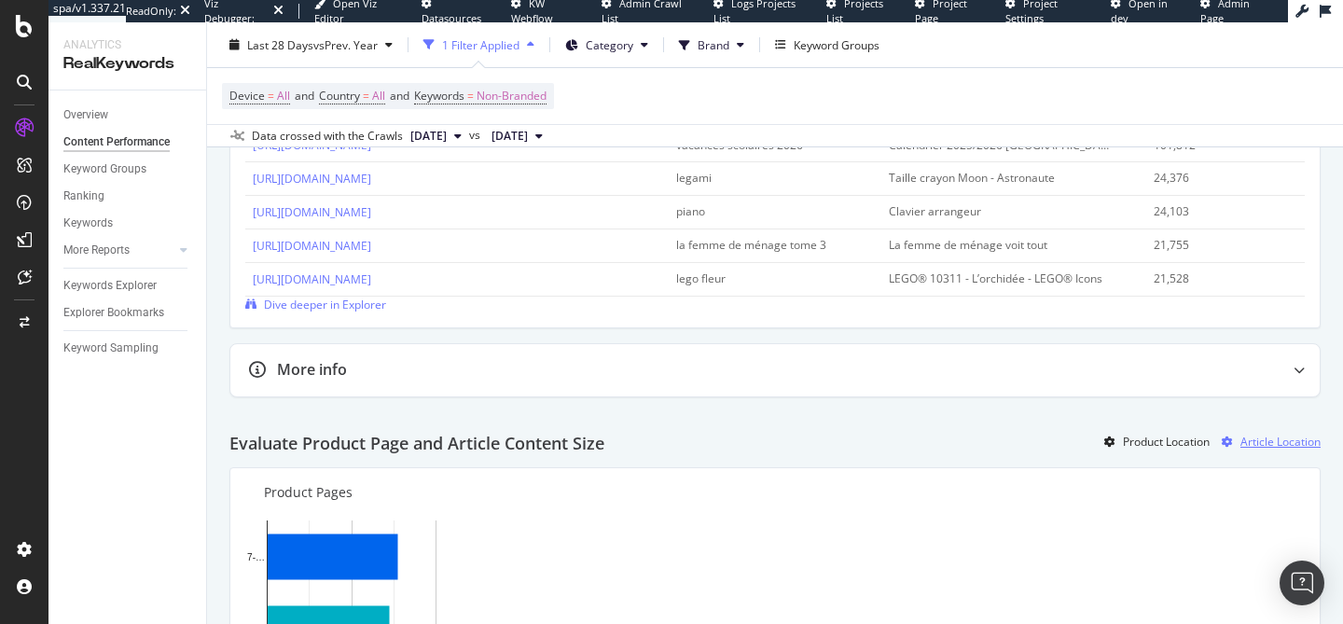
click at [1245, 428] on div "Article Location" at bounding box center [1267, 442] width 106 height 28
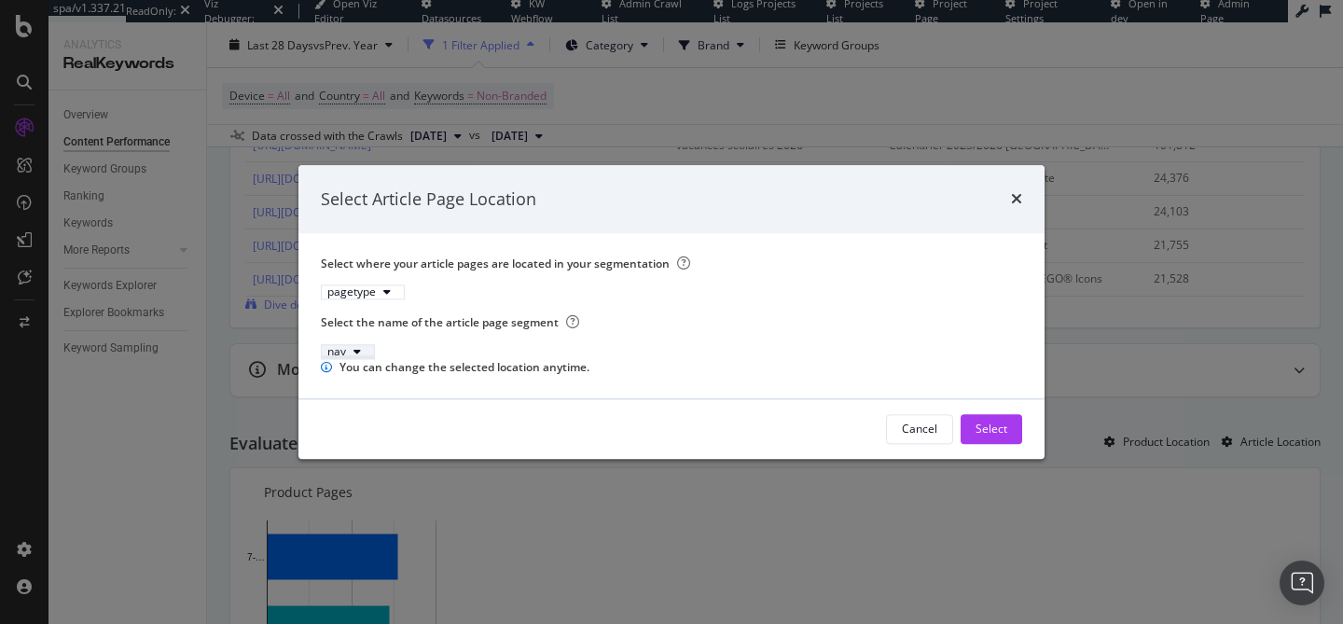
click at [361, 346] on icon "modal" at bounding box center [356, 351] width 7 height 11
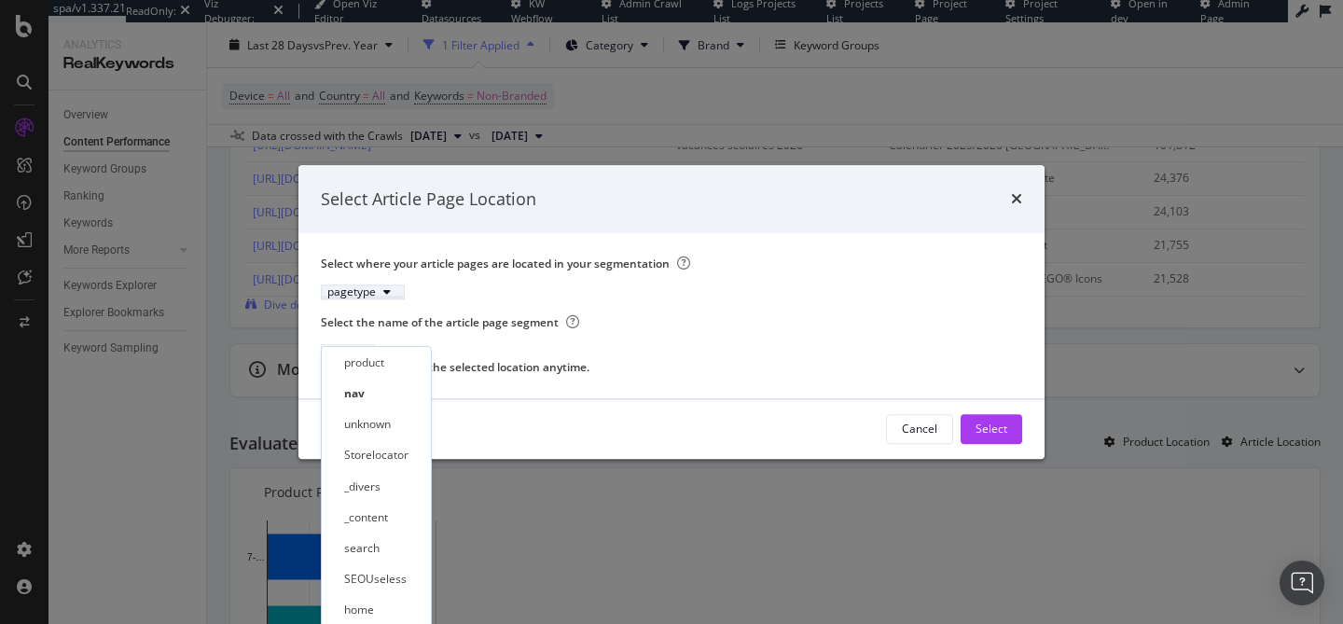
click at [376, 287] on div "pagetype" at bounding box center [351, 292] width 48 height 11
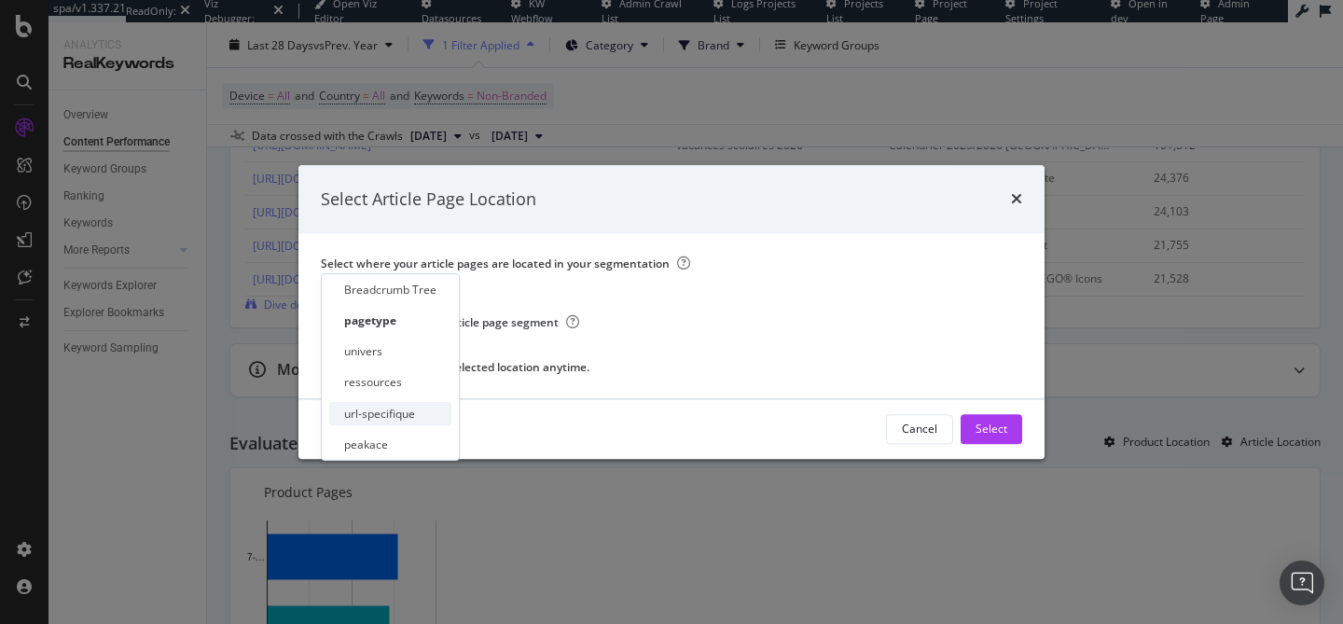
click at [402, 418] on div "url-specifique" at bounding box center [379, 414] width 71 height 16
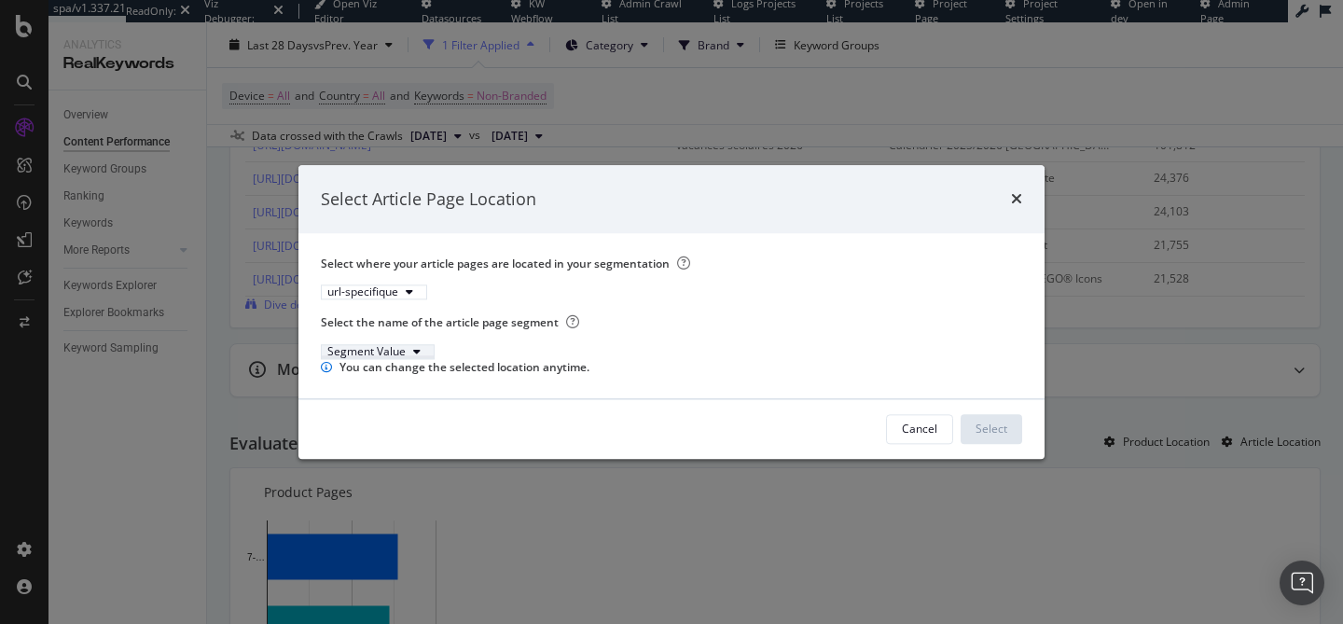
click at [405, 346] on div "Segment Value" at bounding box center [366, 351] width 78 height 11
click at [386, 287] on div "url-specifique" at bounding box center [362, 292] width 71 height 11
click at [409, 360] on div "univers" at bounding box center [390, 350] width 122 height 23
click at [399, 346] on div "Segment Value" at bounding box center [366, 351] width 78 height 11
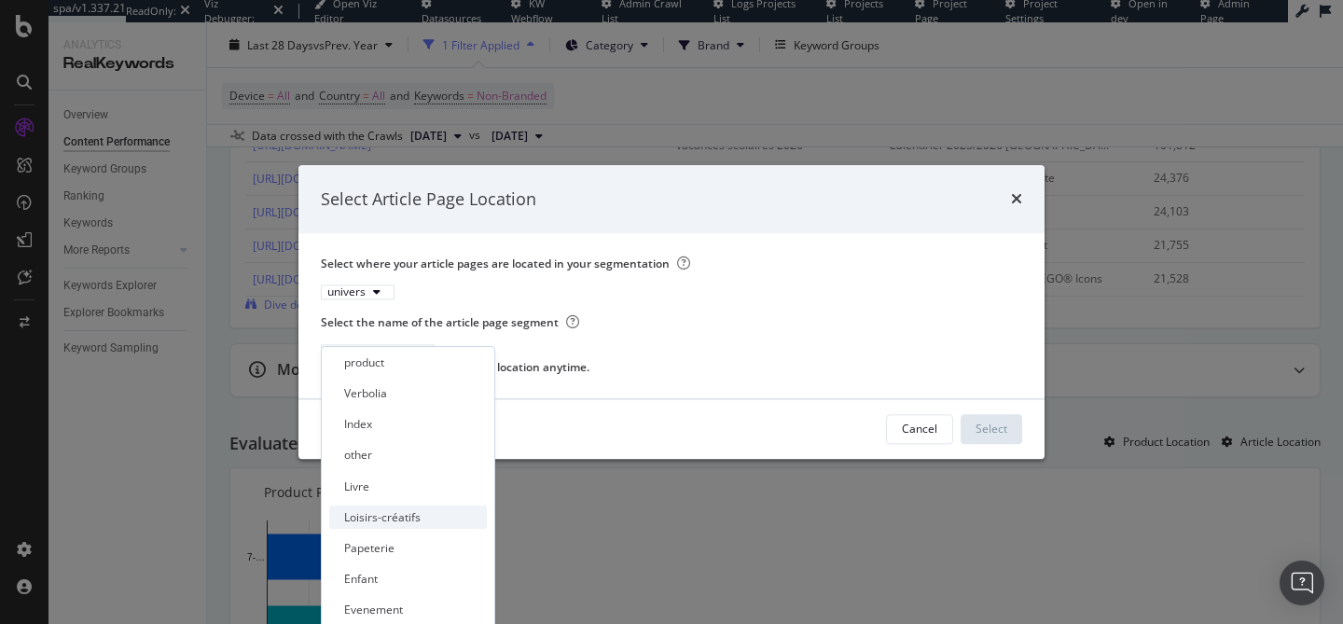
scroll to position [0, 0]
click at [363, 287] on div "univers" at bounding box center [357, 292] width 61 height 11
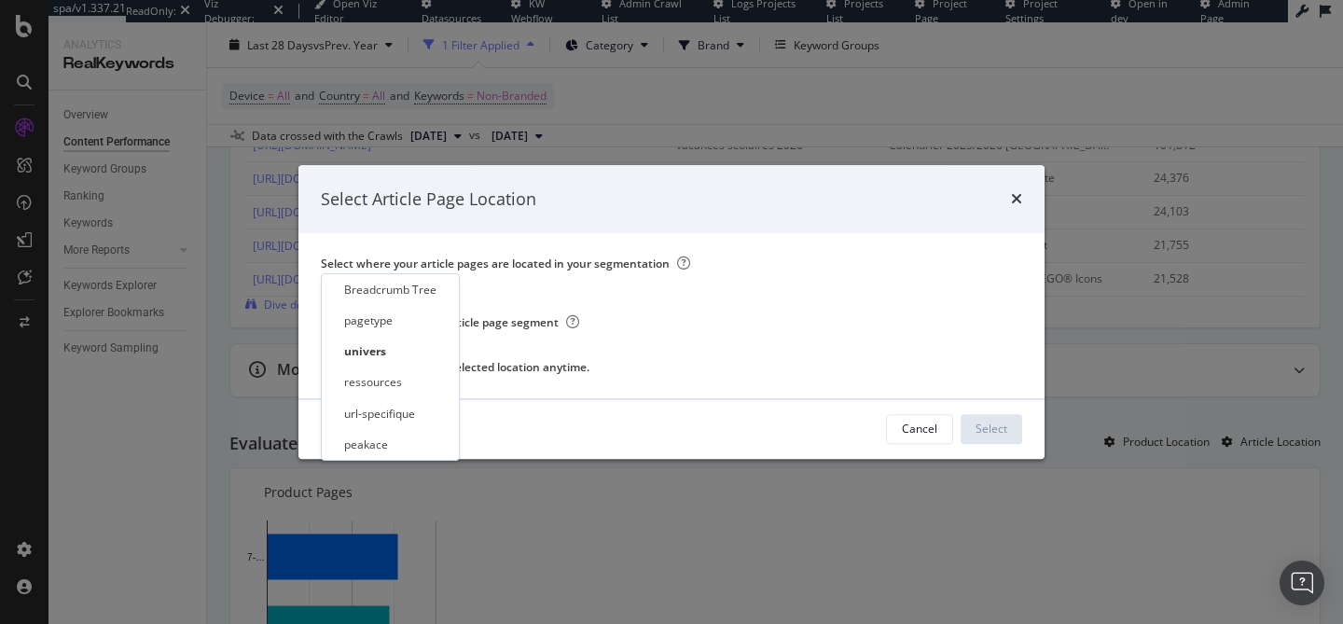
click at [381, 335] on div "Breadcrumb Tree pagetype univers ressources url-specifique peakace" at bounding box center [390, 367] width 122 height 178
click at [374, 325] on div "pagetype" at bounding box center [368, 320] width 48 height 16
click at [403, 346] on div "Segment Value" at bounding box center [366, 351] width 78 height 11
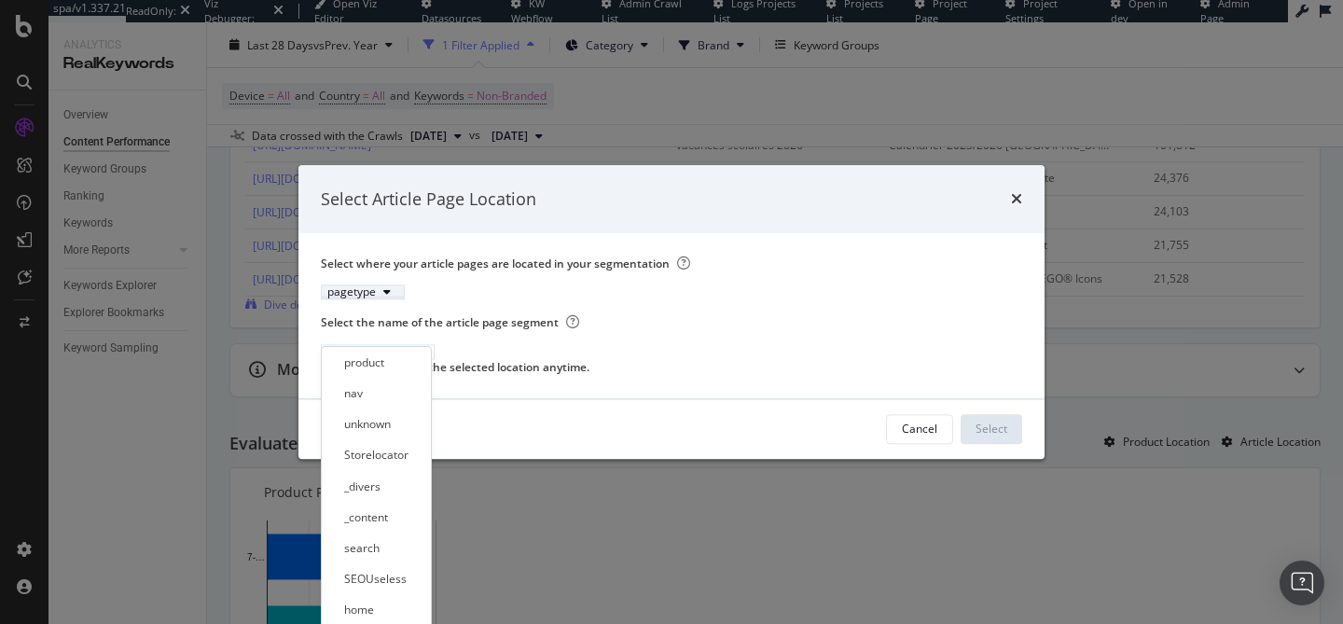
click at [359, 287] on div "pagetype" at bounding box center [351, 292] width 48 height 11
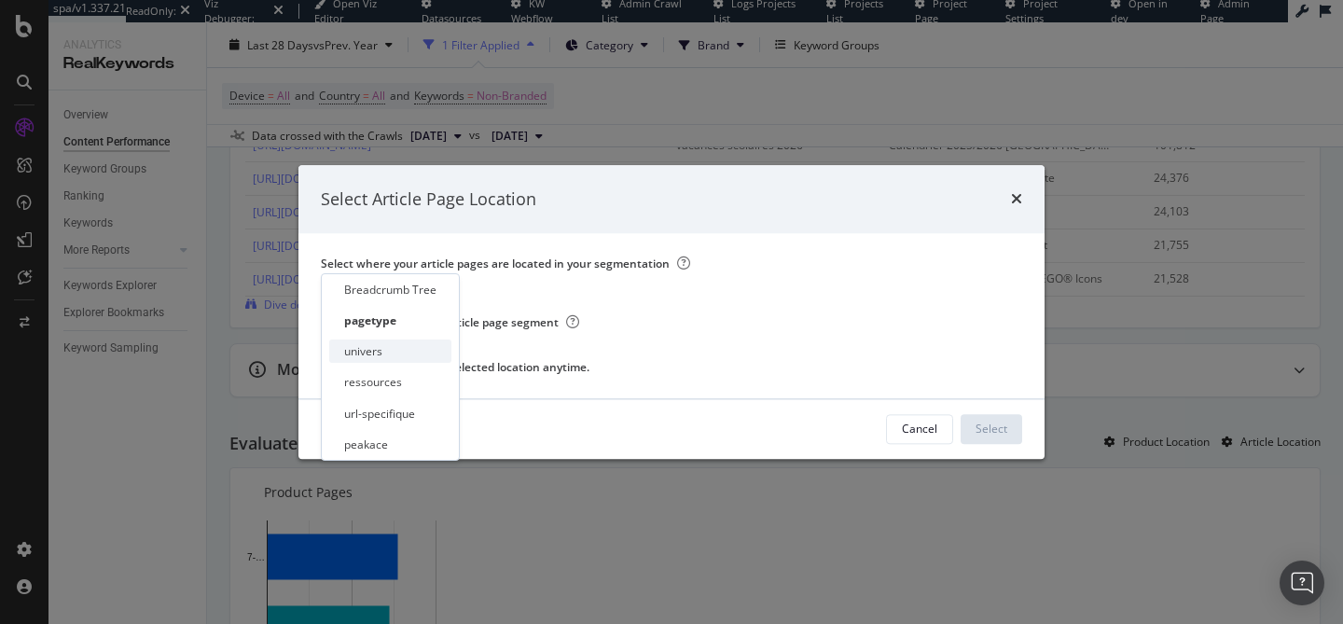
click at [384, 349] on div "univers" at bounding box center [390, 350] width 122 height 23
click at [397, 346] on div "Segment Value" at bounding box center [366, 351] width 78 height 11
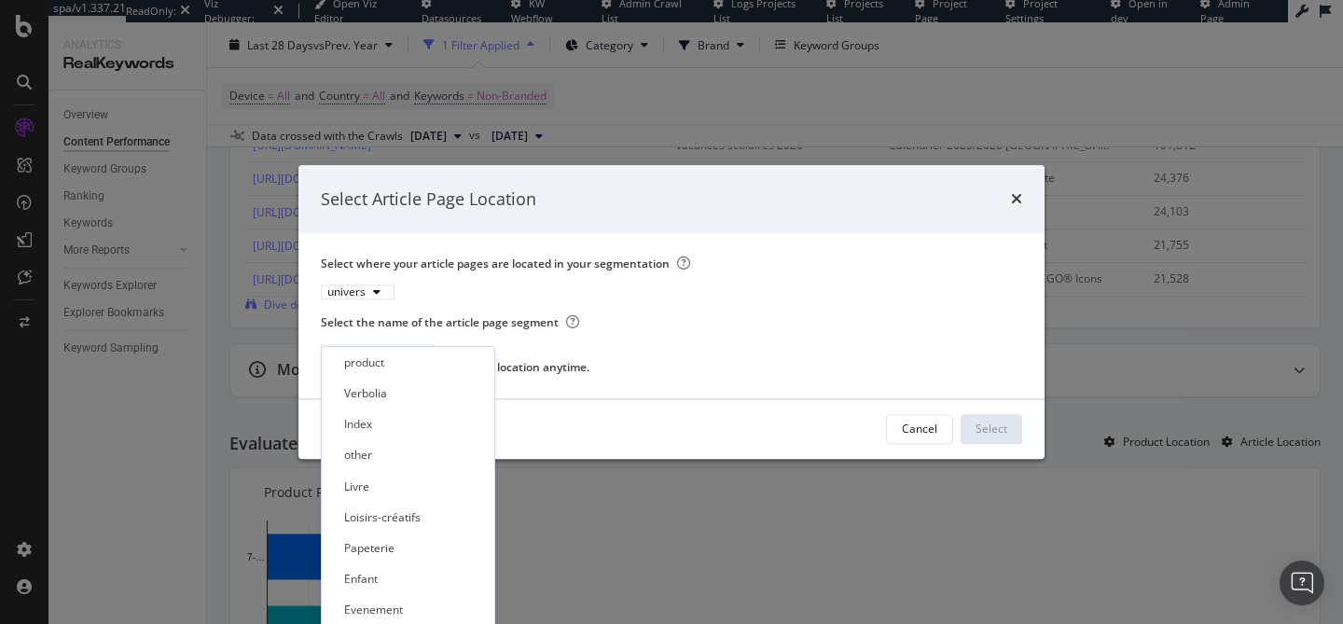
click at [502, 343] on div "Segment Value" at bounding box center [664, 351] width 686 height 16
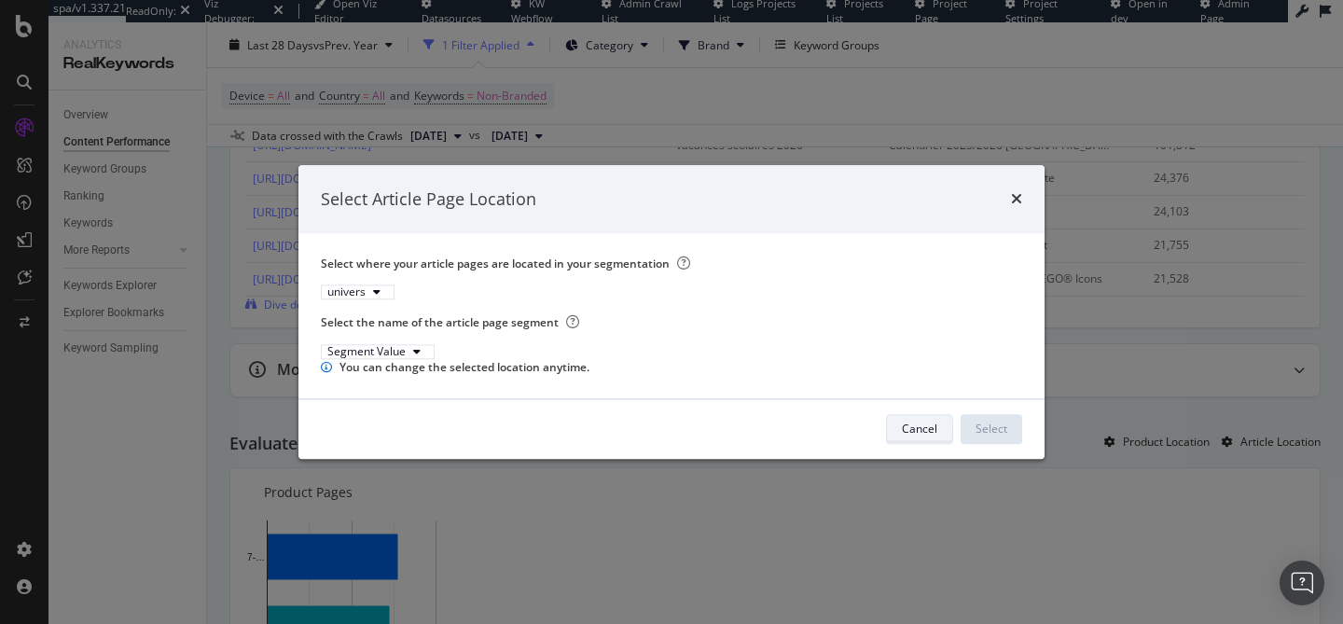
click at [926, 437] on div "Cancel" at bounding box center [919, 429] width 35 height 16
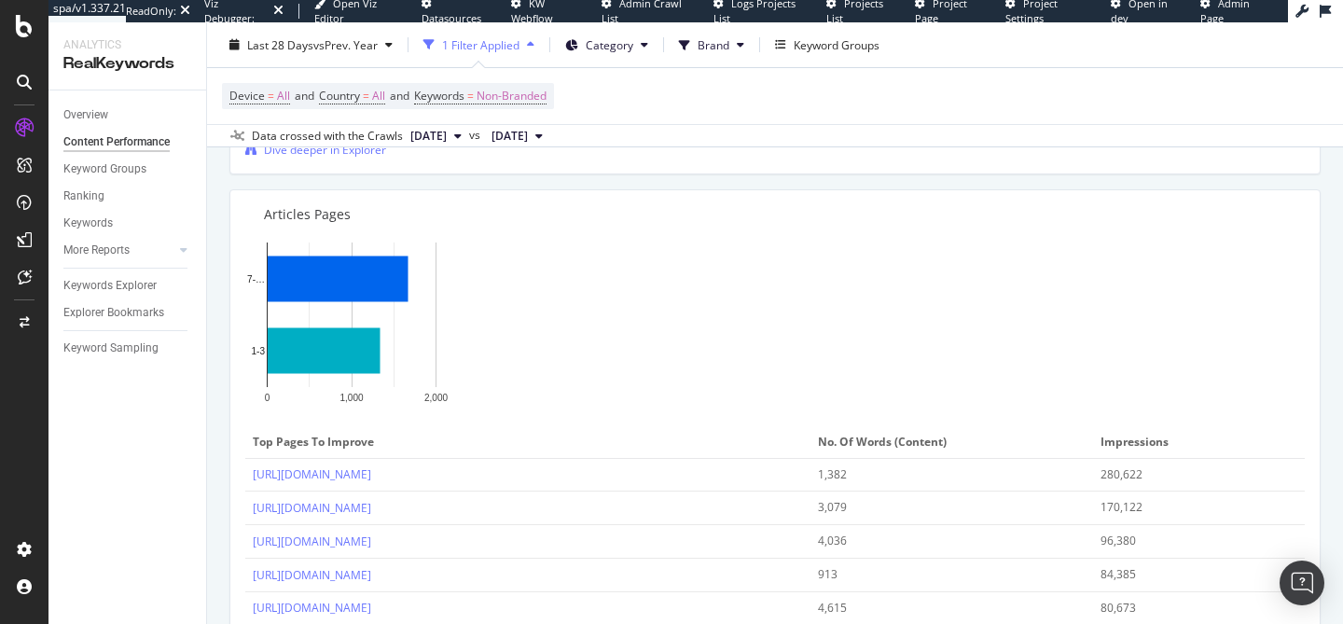
scroll to position [2141, 0]
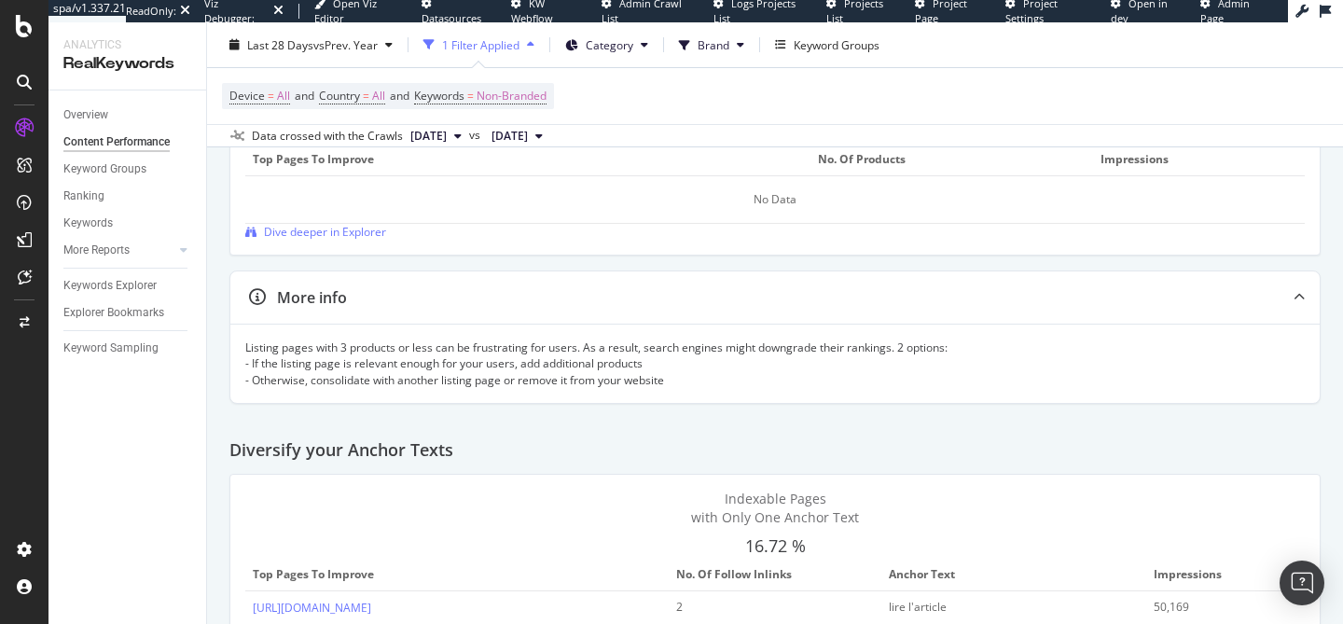
scroll to position [2965, 0]
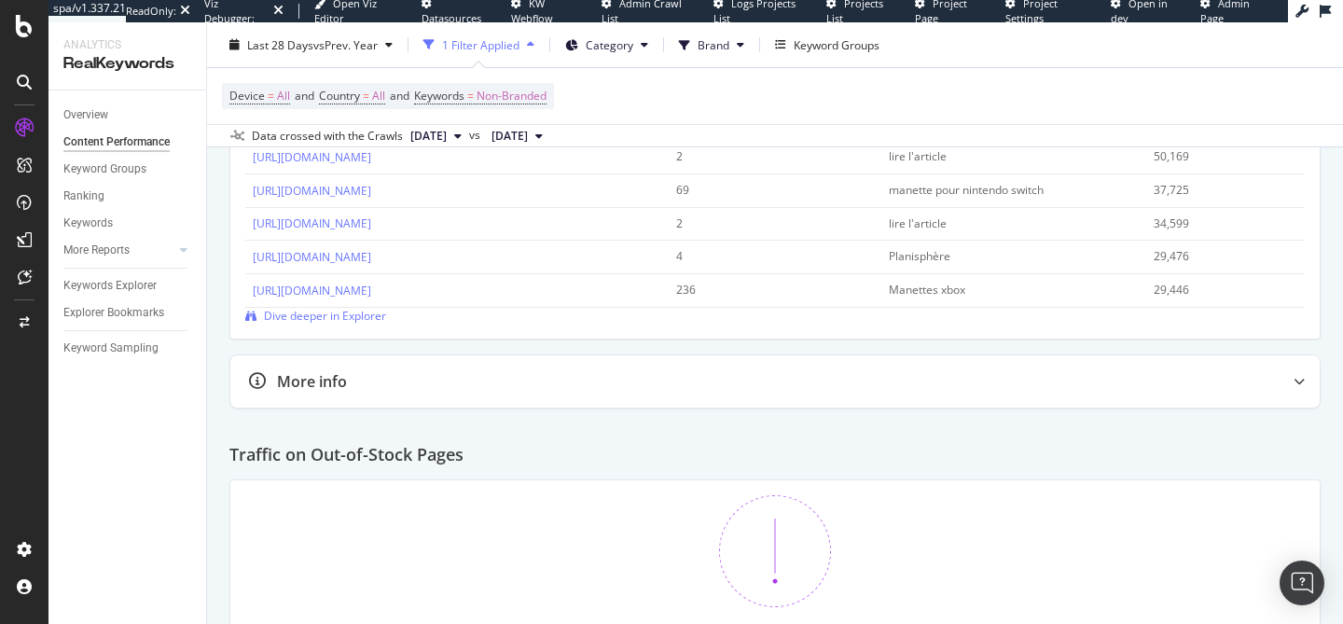
scroll to position [3327, 0]
drag, startPoint x: 665, startPoint y: 473, endPoint x: 781, endPoint y: 472, distance: 116.5
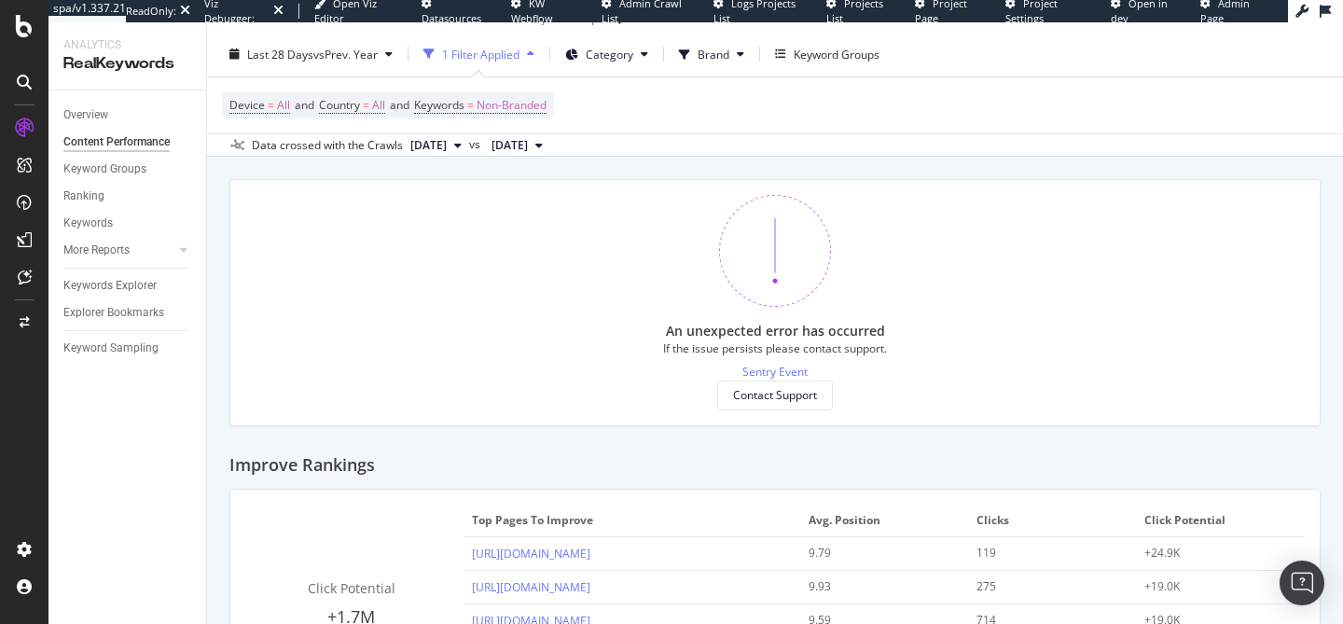
scroll to position [0, 0]
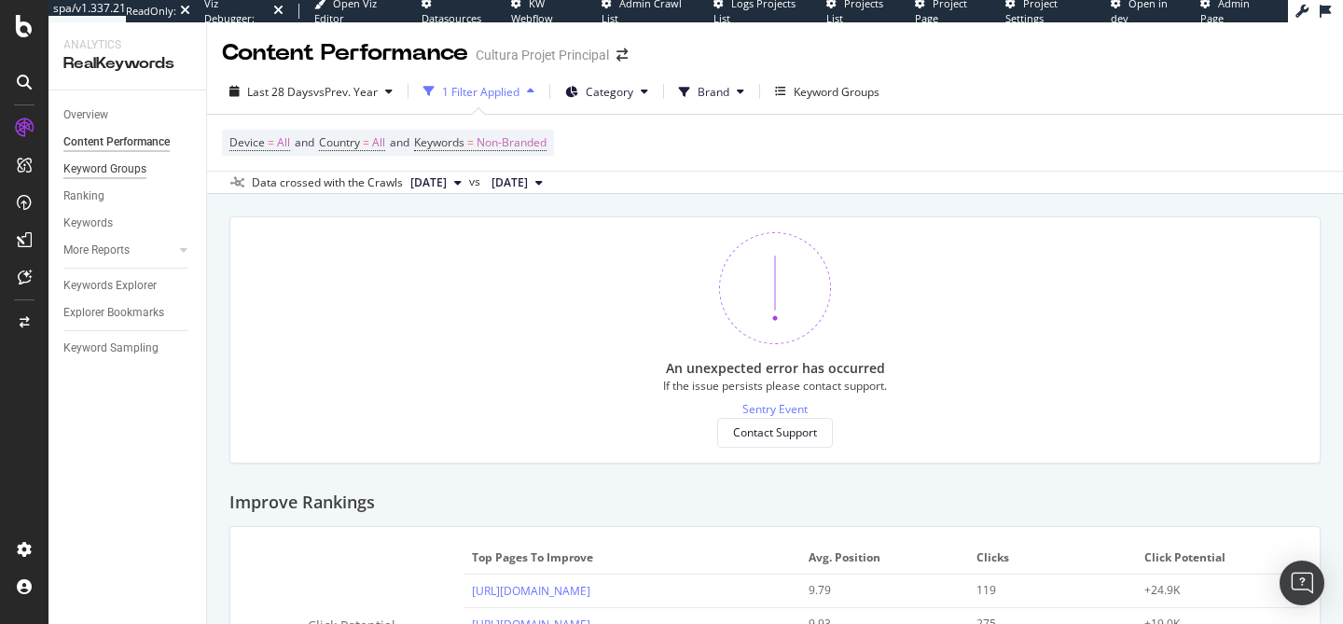
click at [127, 176] on div "Keyword Groups" at bounding box center [104, 169] width 83 height 20
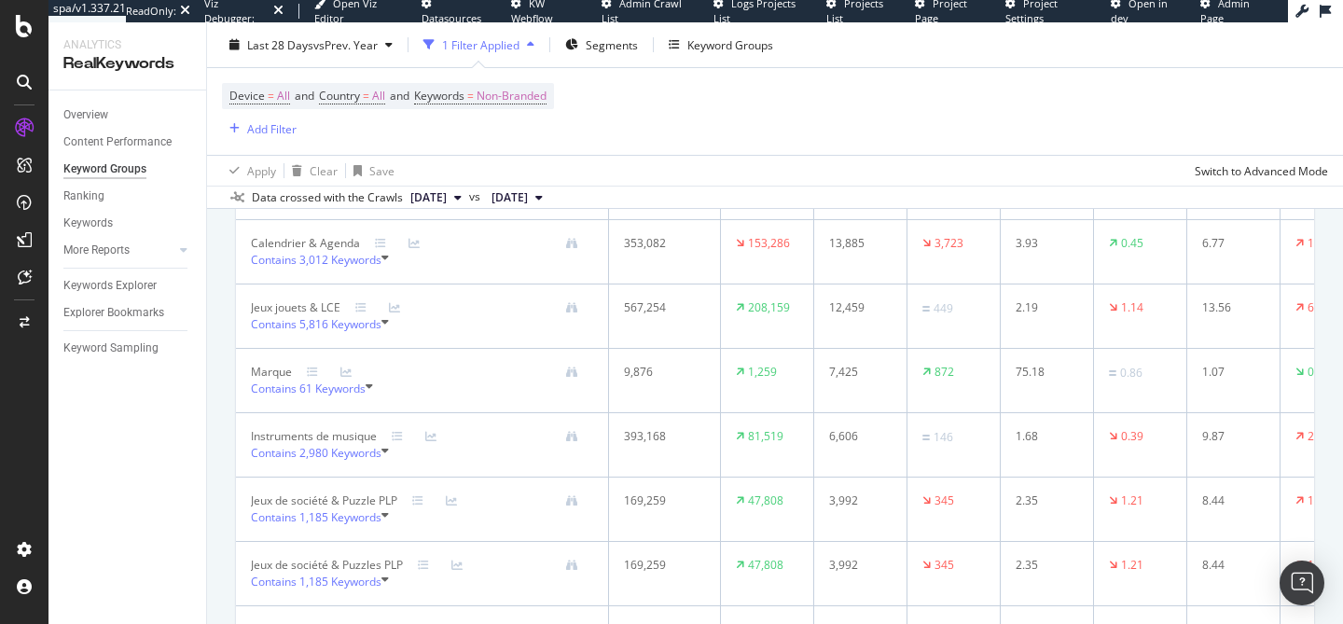
scroll to position [616, 0]
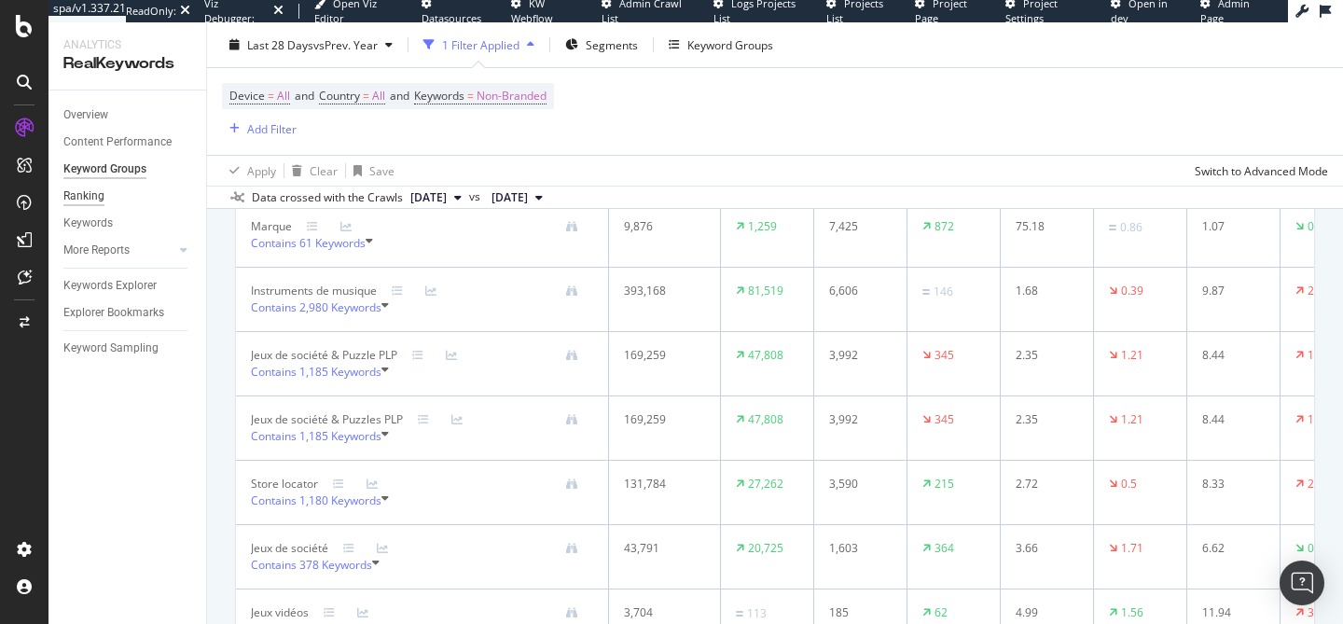
click at [88, 196] on div "Ranking" at bounding box center [83, 196] width 41 height 20
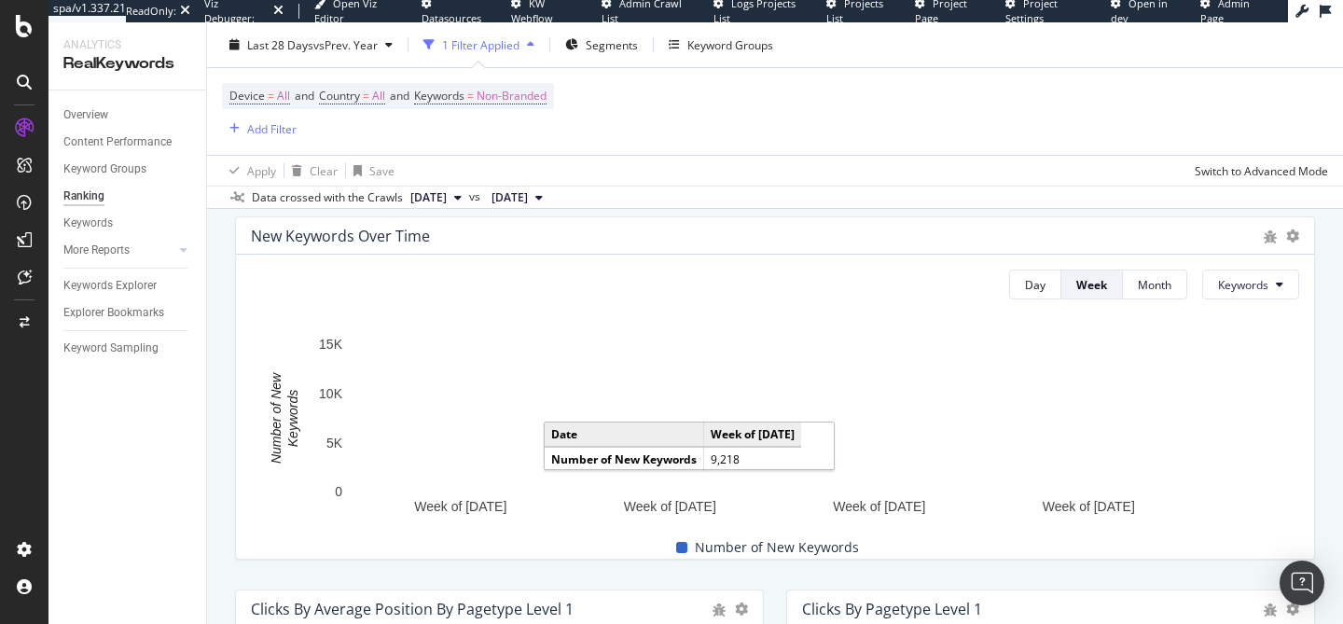
scroll to position [483, 0]
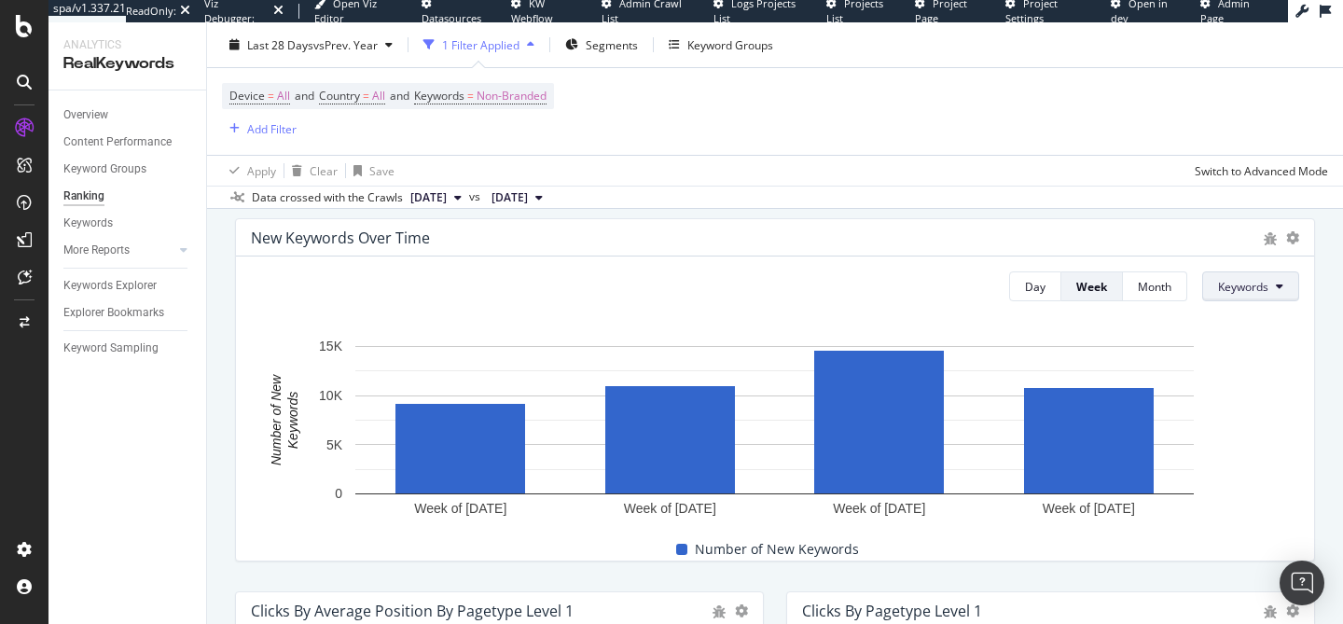
click at [1235, 295] on span "Keywords" at bounding box center [1243, 287] width 50 height 16
click at [580, 323] on div "Day Week Month Keywords Hold CMD (⌘) while clicking to filter the report. Week …" at bounding box center [775, 408] width 1078 height 304
click at [1243, 301] on button "Keywords" at bounding box center [1250, 286] width 97 height 30
click at [617, 50] on span "Segments" at bounding box center [611, 44] width 52 height 16
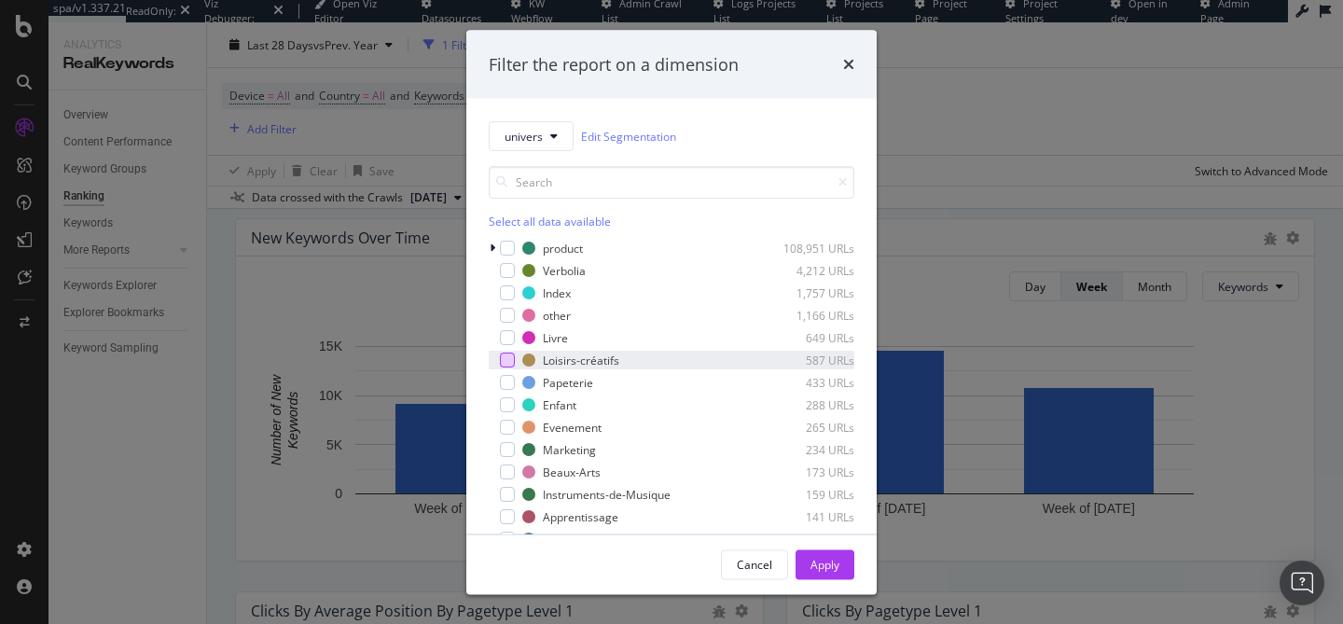
click at [508, 363] on div "modal" at bounding box center [507, 359] width 15 height 15
click at [824, 552] on div "Apply" at bounding box center [824, 564] width 29 height 28
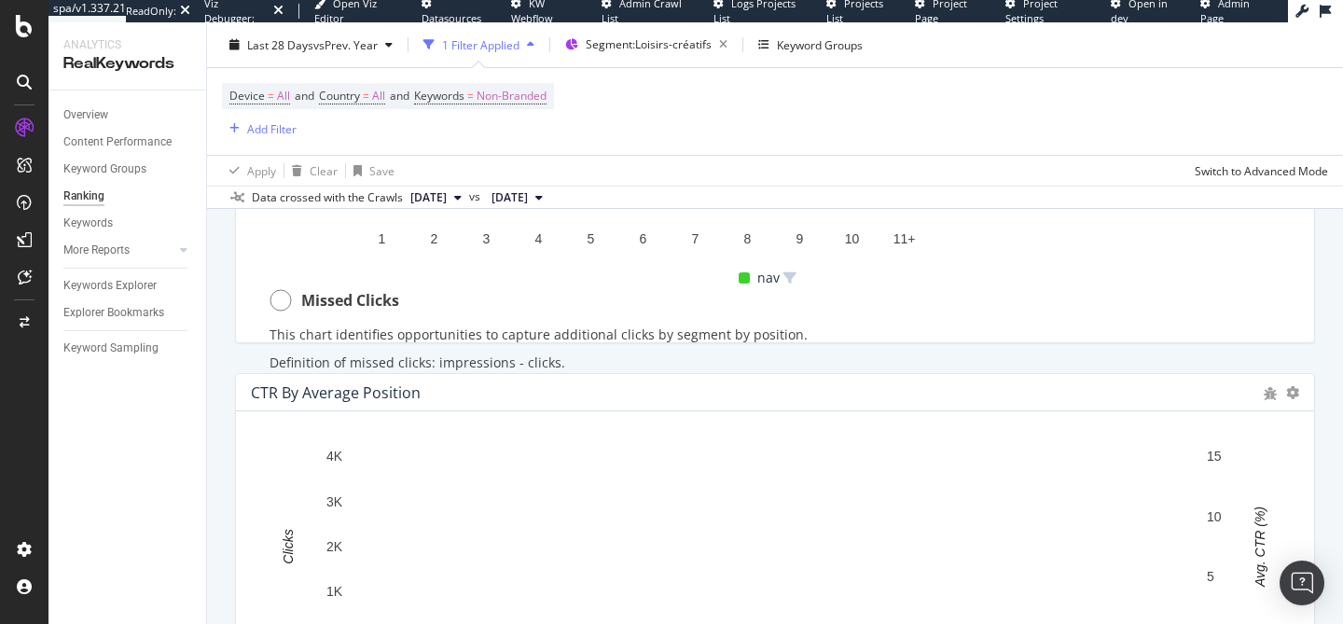
scroll to position [2008, 0]
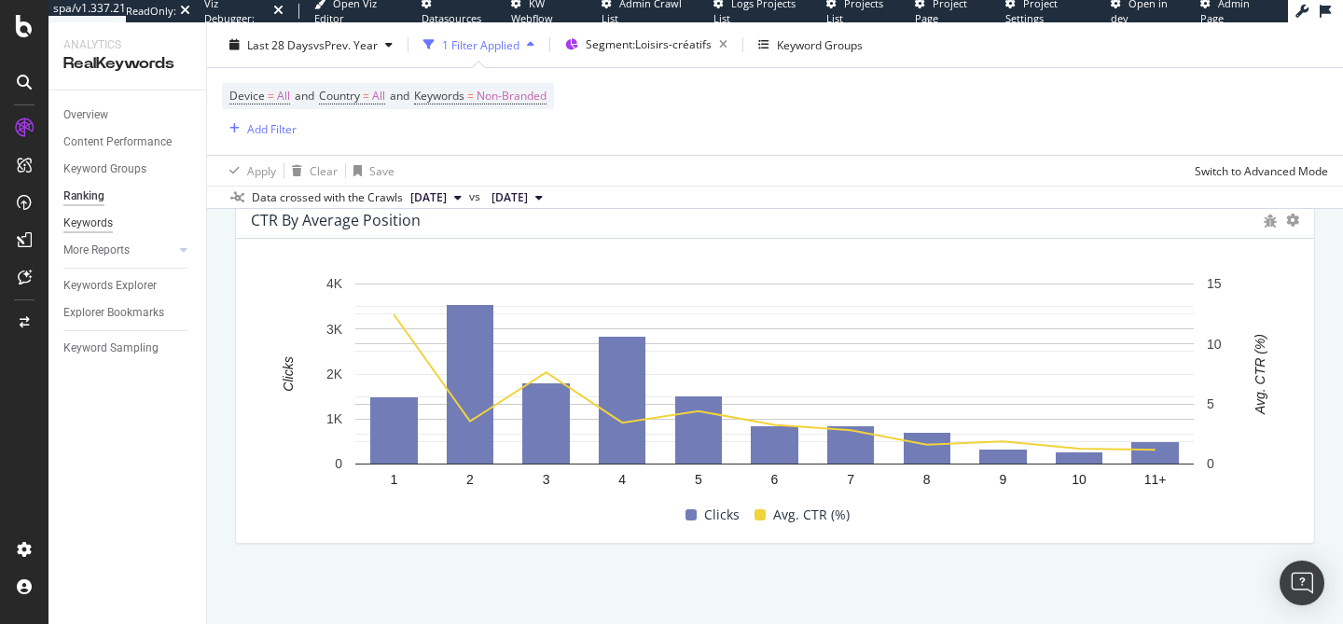
click at [86, 219] on div "Keywords" at bounding box center [87, 223] width 49 height 20
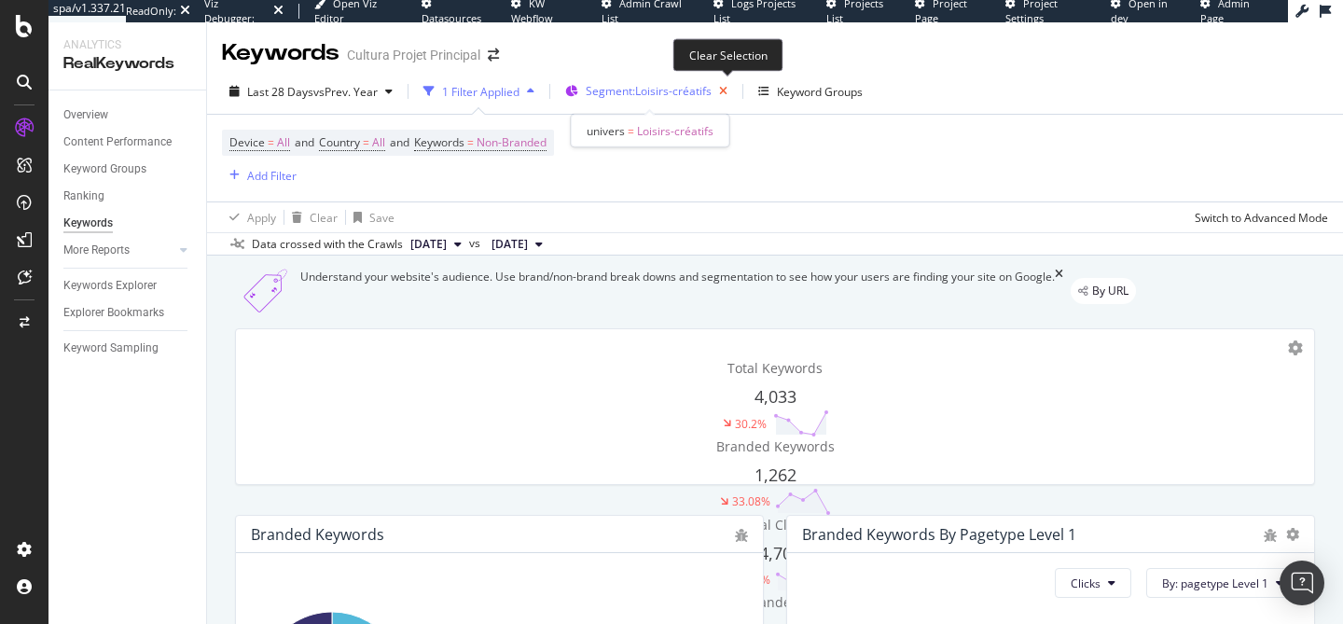
click at [723, 93] on icon "button" at bounding box center [722, 91] width 23 height 26
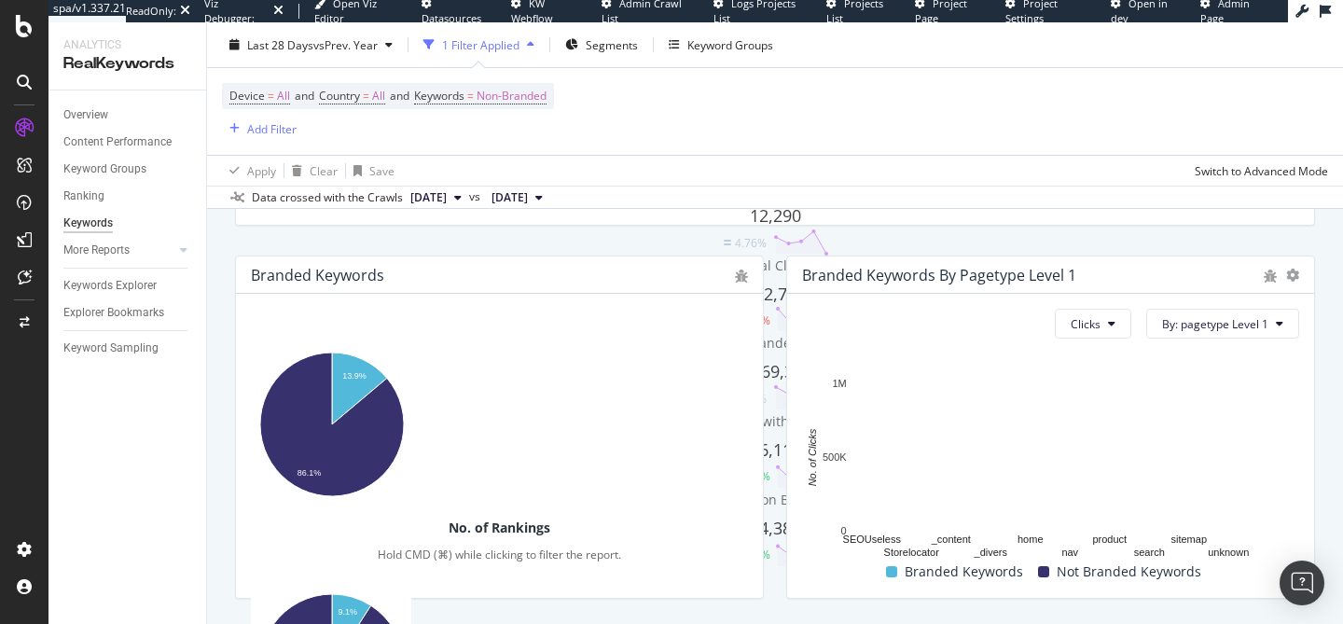
scroll to position [277, 0]
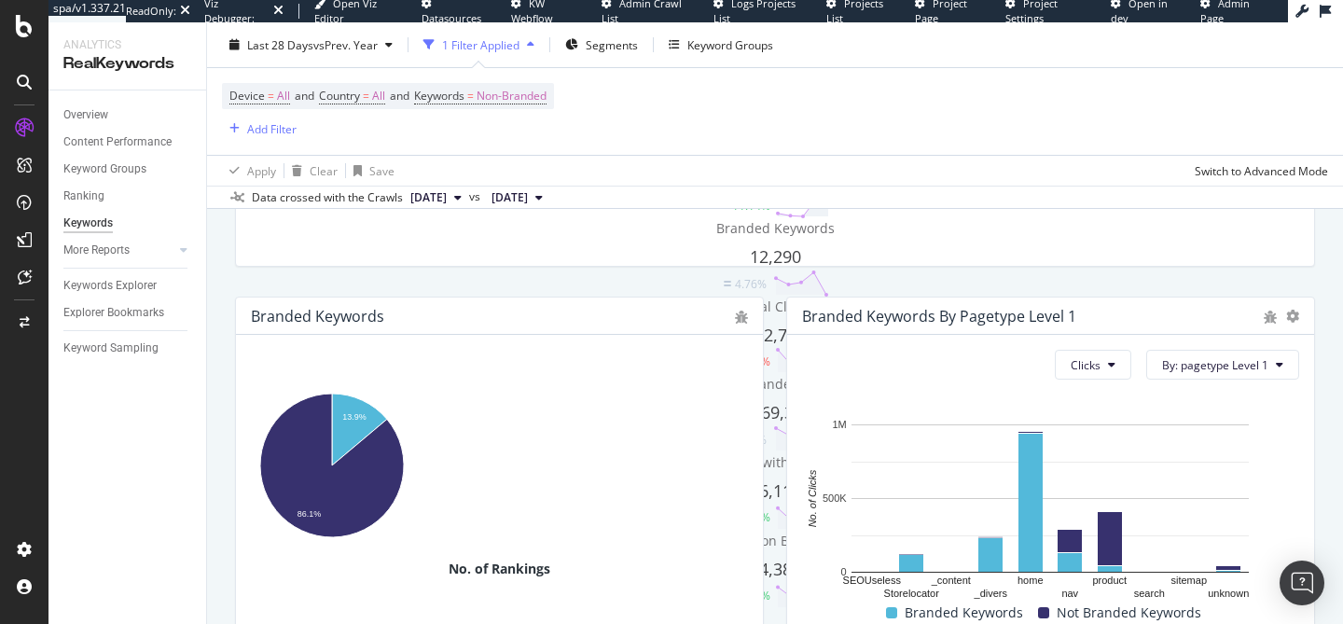
scroll to position [0, 0]
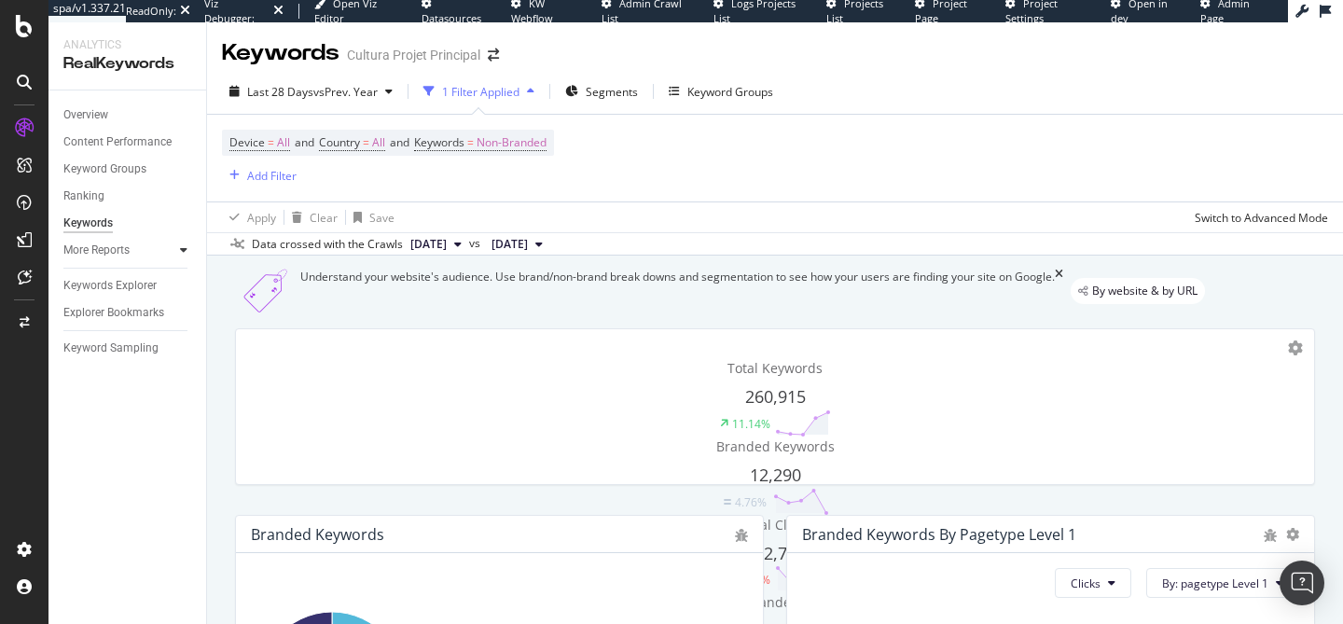
click at [183, 254] on icon at bounding box center [183, 249] width 7 height 11
click at [101, 324] on div "Content" at bounding box center [92, 332] width 40 height 20
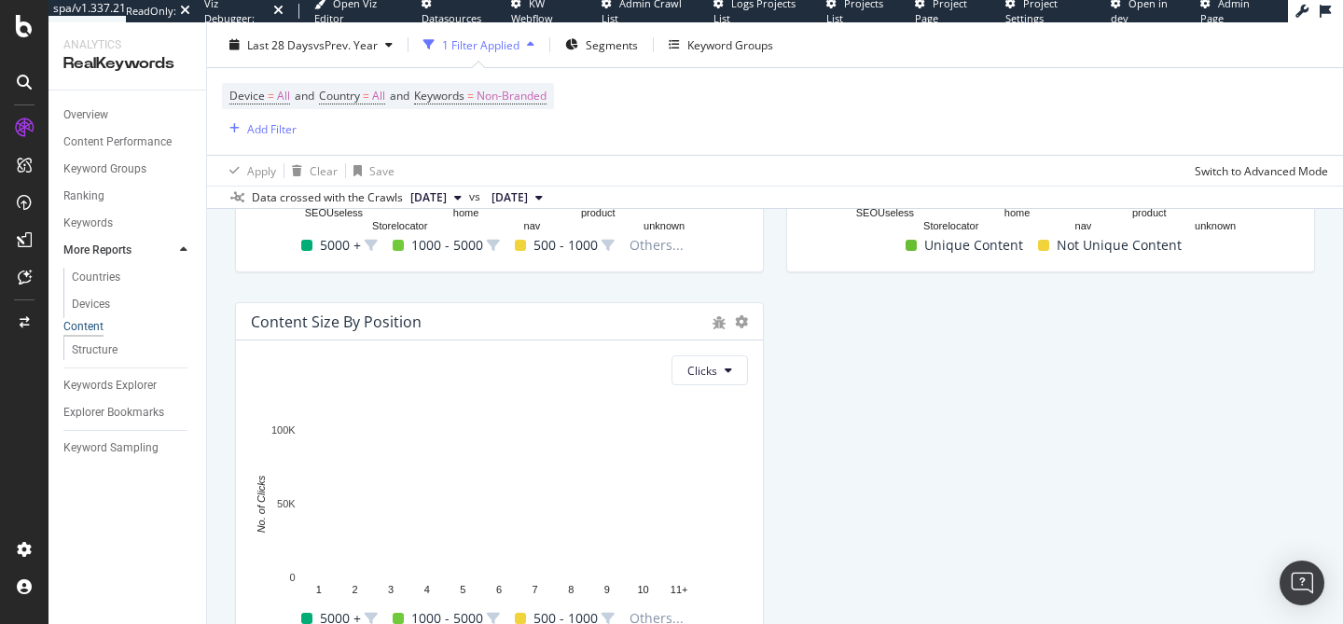
scroll to position [833, 0]
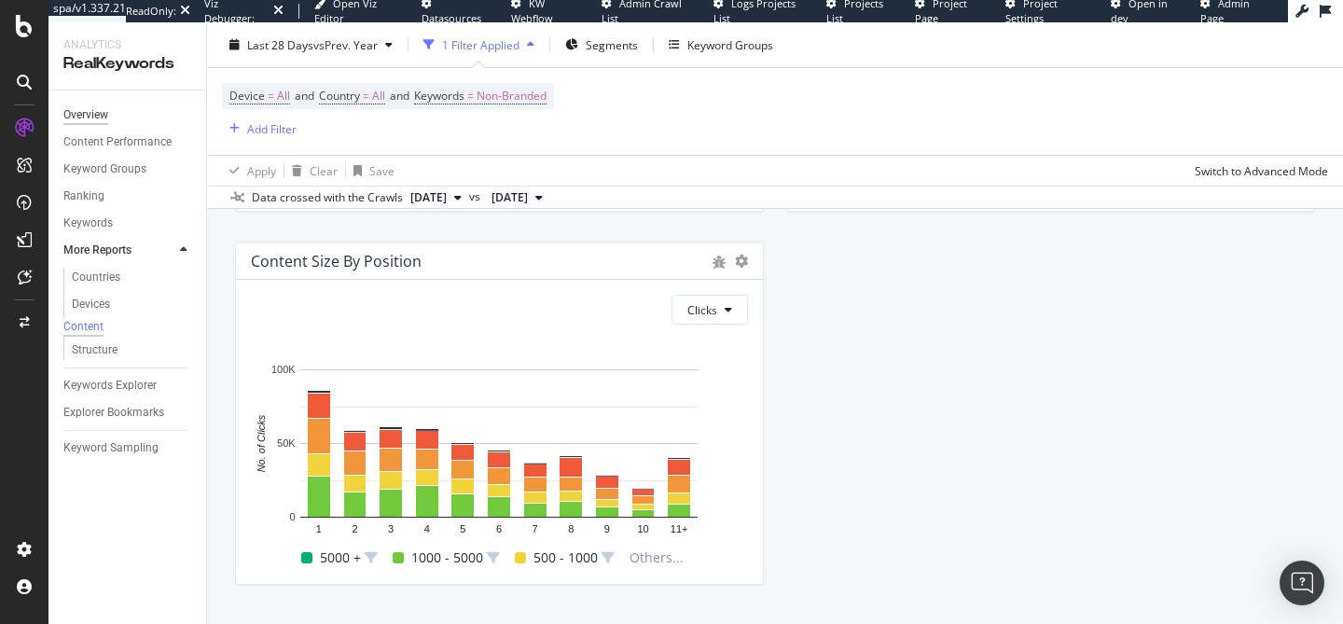
click at [93, 111] on div "Overview" at bounding box center [85, 115] width 45 height 20
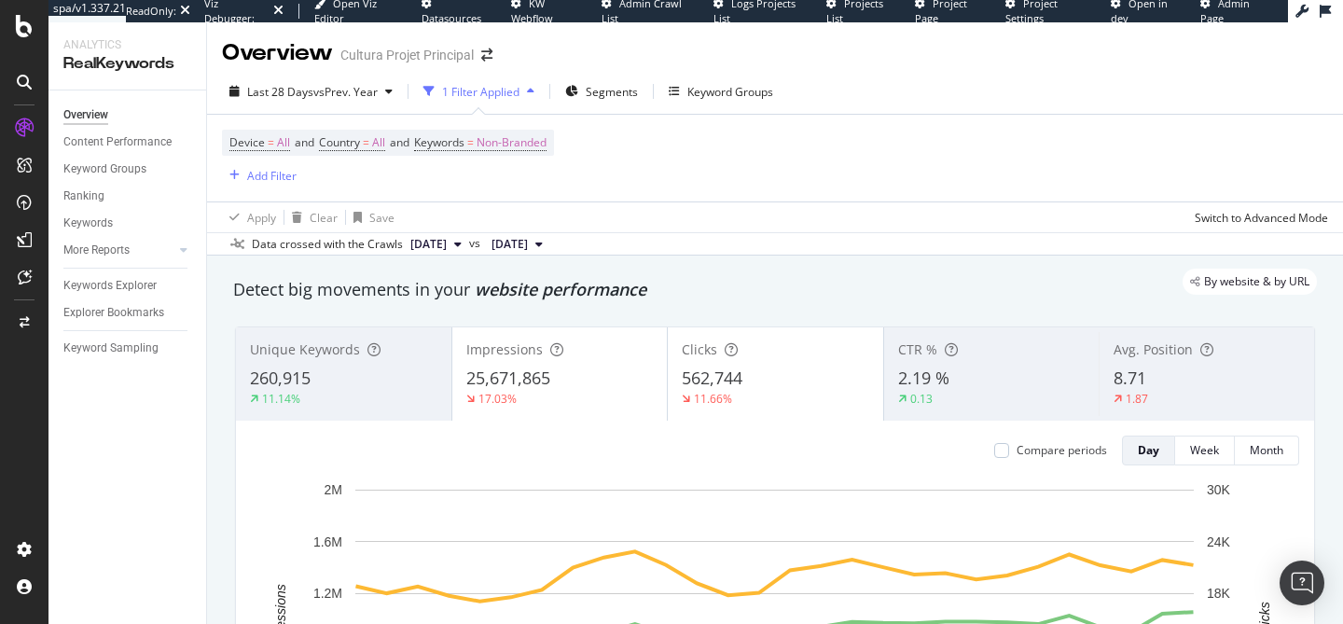
click at [124, 297] on div "Keywords Explorer" at bounding box center [134, 285] width 143 height 27
click at [114, 289] on div "Keywords Explorer" at bounding box center [109, 286] width 93 height 20
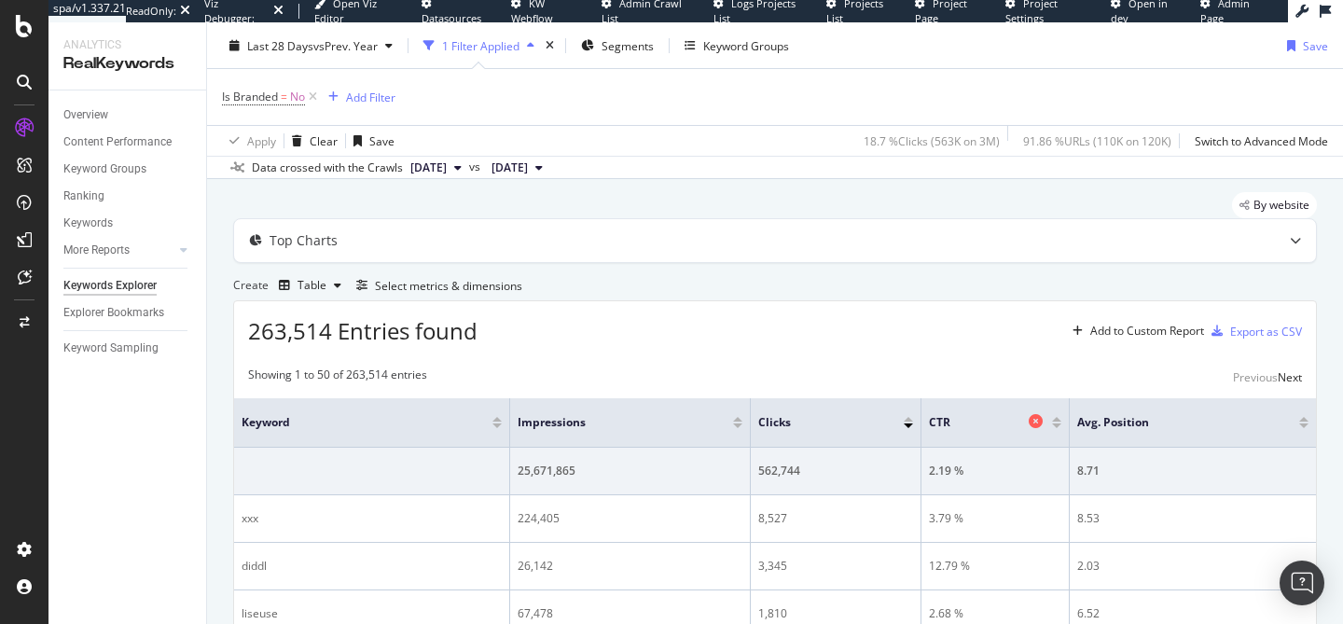
scroll to position [35, 0]
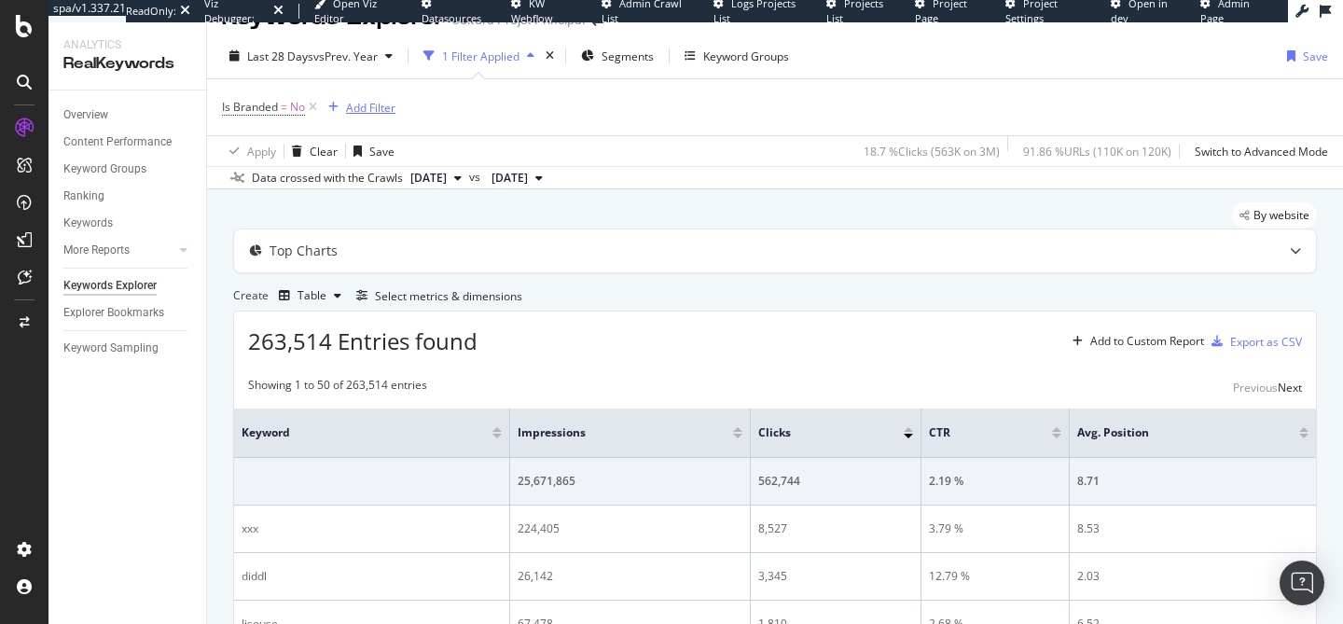
click at [358, 106] on div "Add Filter" at bounding box center [370, 108] width 49 height 16
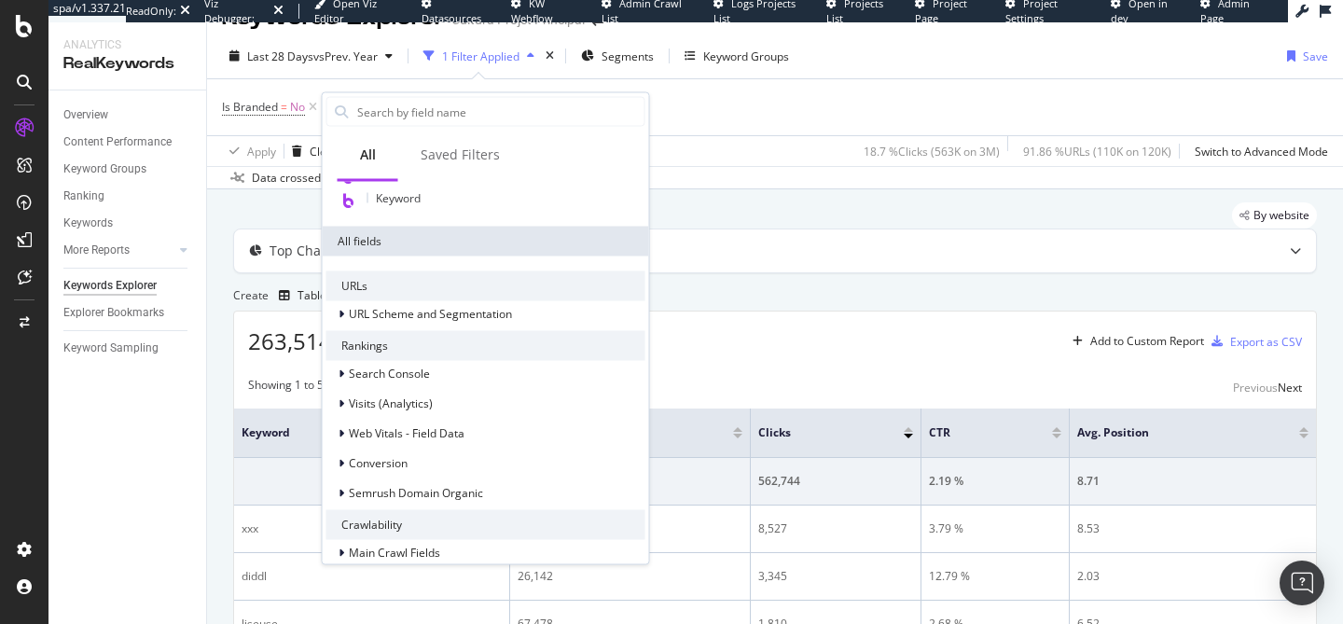
scroll to position [239, 0]
click at [751, 161] on div "Apply Clear Save 18.7 % Clicks ( 563K on 3M ) 91.86 % URLs ( 110K on 120K ) Swi…" at bounding box center [775, 150] width 1136 height 31
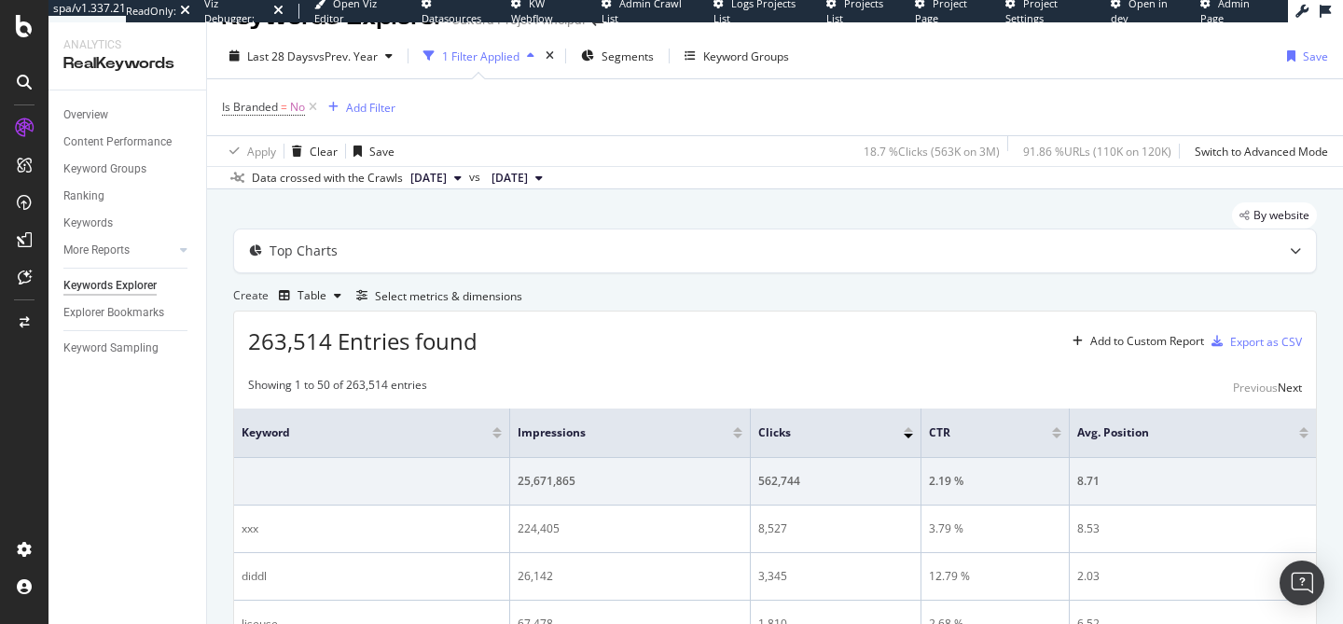
scroll to position [0, 0]
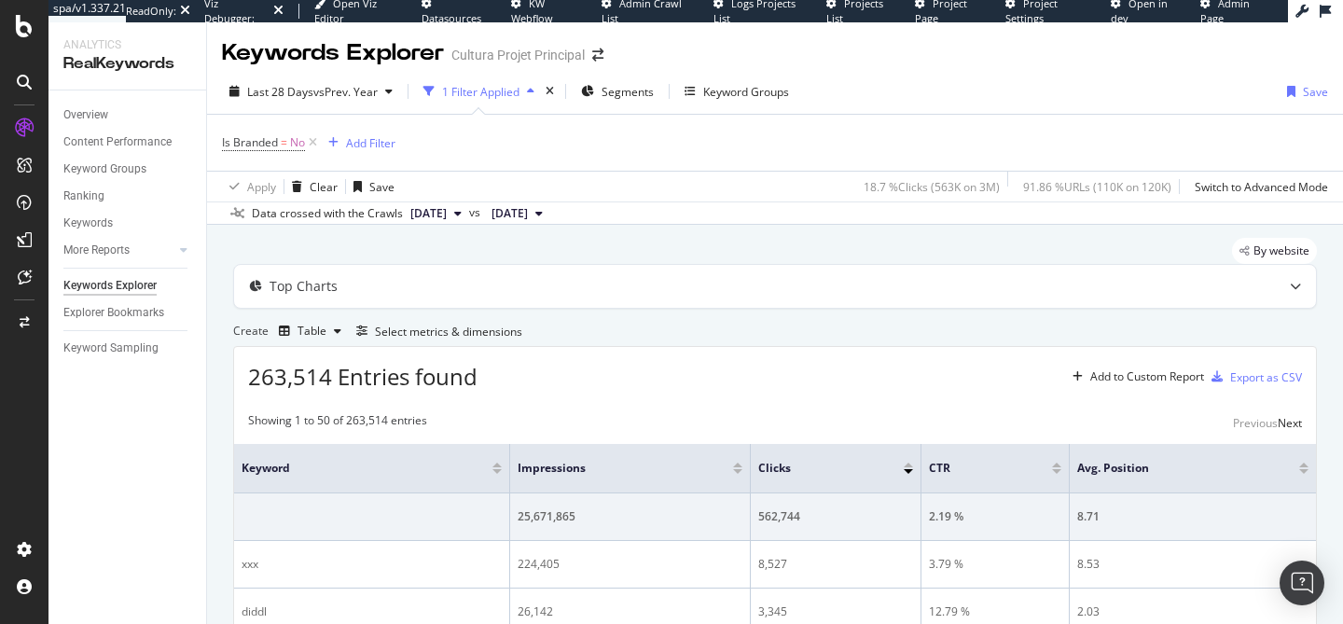
click at [667, 195] on div "Apply Clear Save 18.7 % Clicks ( 563K on 3M ) 91.86 % URLs ( 110K on 120K ) Swi…" at bounding box center [775, 186] width 1136 height 31
click at [522, 339] on div "Select metrics & dimensions" at bounding box center [448, 332] width 147 height 16
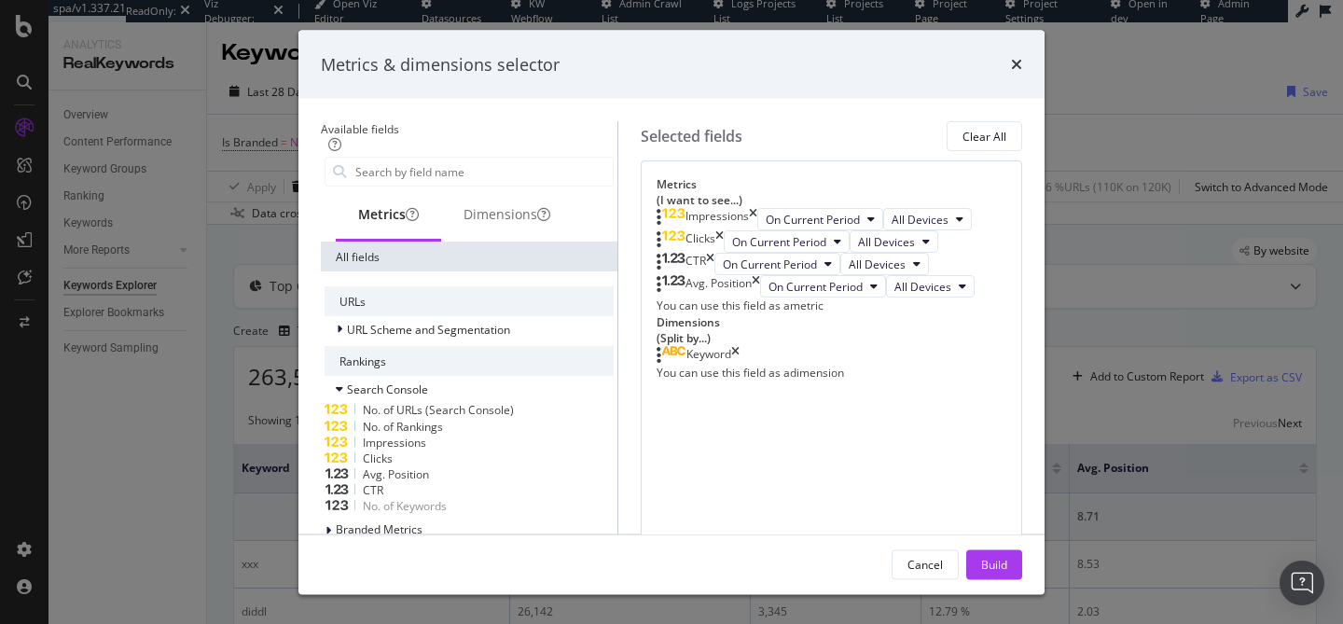
scroll to position [1, 0]
click at [1022, 70] on icon "times" at bounding box center [1016, 64] width 11 height 15
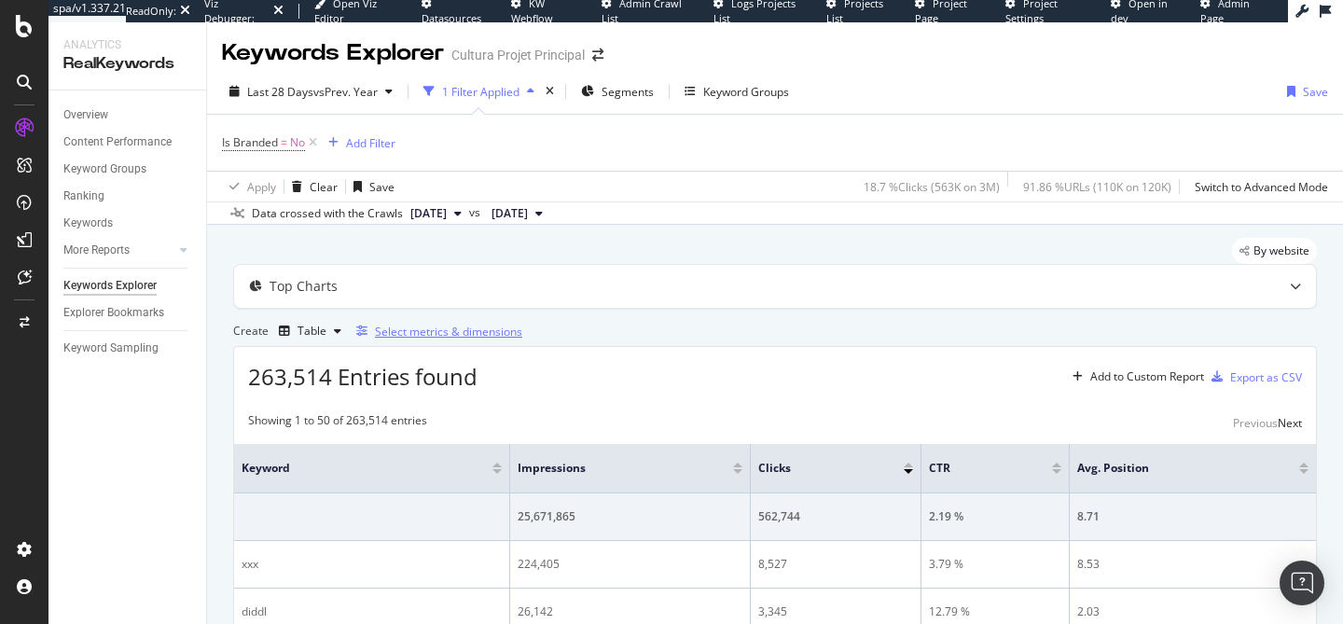
click at [522, 339] on div "Select metrics & dimensions" at bounding box center [448, 332] width 147 height 16
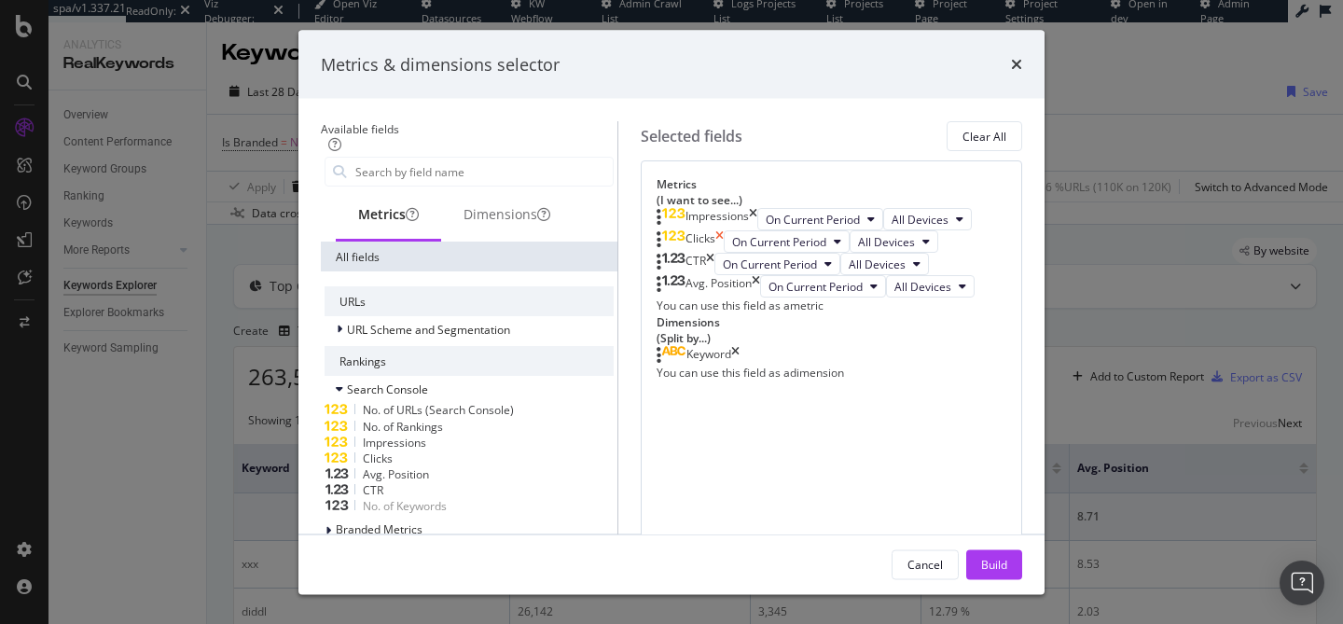
click at [723, 253] on icon "times" at bounding box center [719, 241] width 8 height 22
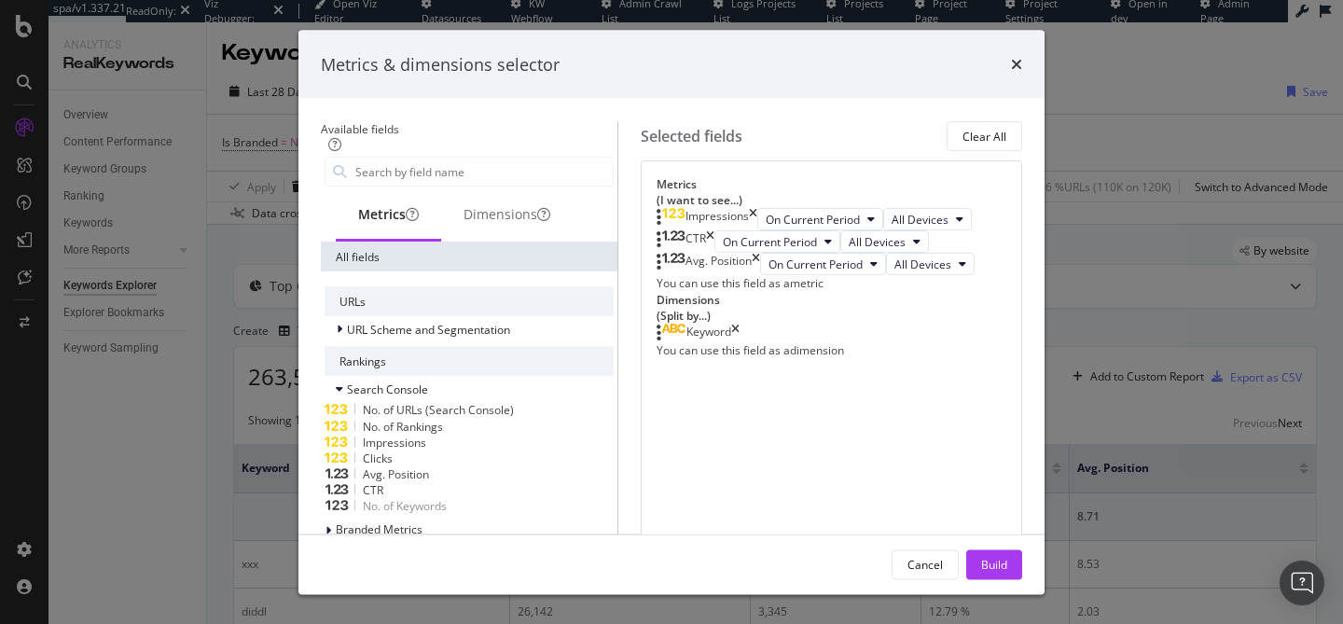
click at [714, 253] on icon "times" at bounding box center [710, 241] width 8 height 22
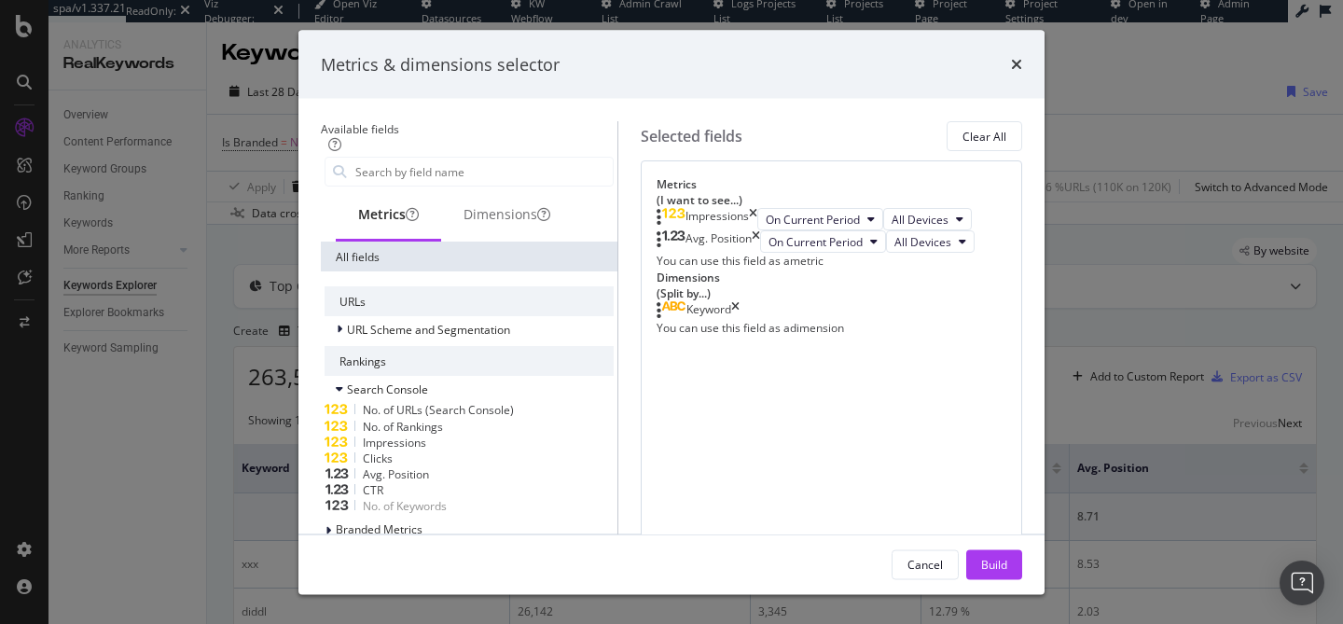
click at [760, 253] on icon "times" at bounding box center [755, 241] width 8 height 22
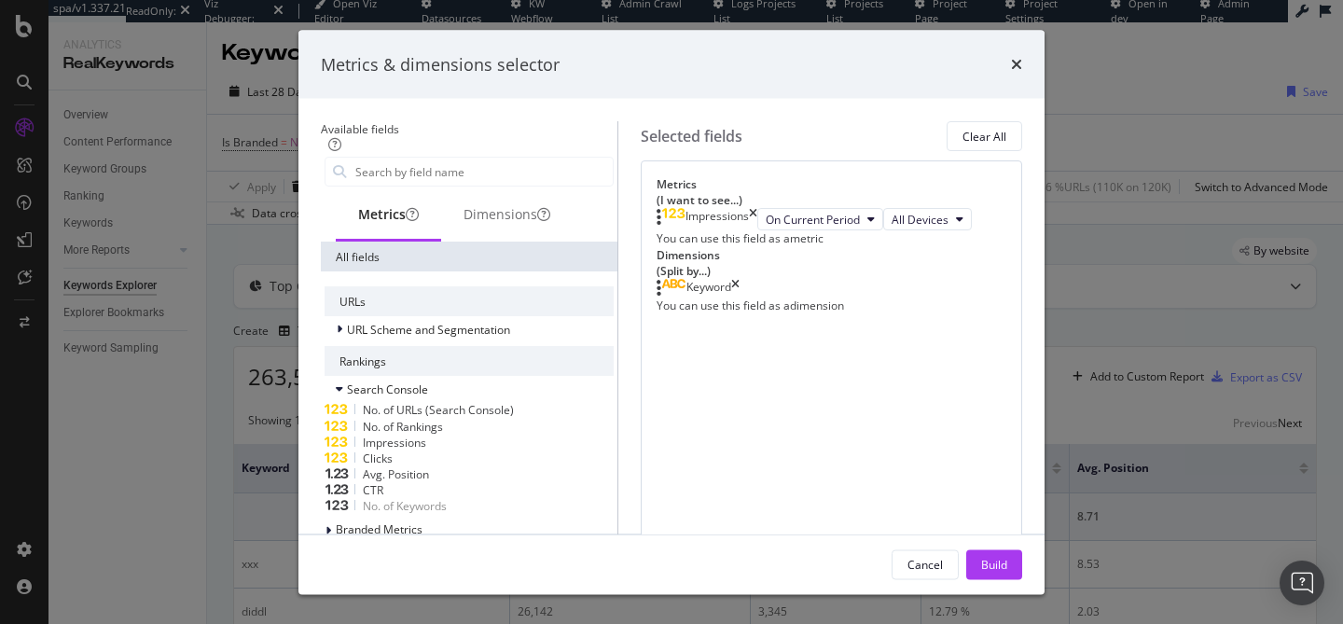
click at [1006, 246] on div "Impressions On Current Period All Devices You can use this field as a metric" at bounding box center [831, 227] width 350 height 38
click at [739, 296] on icon "times" at bounding box center [735, 287] width 8 height 19
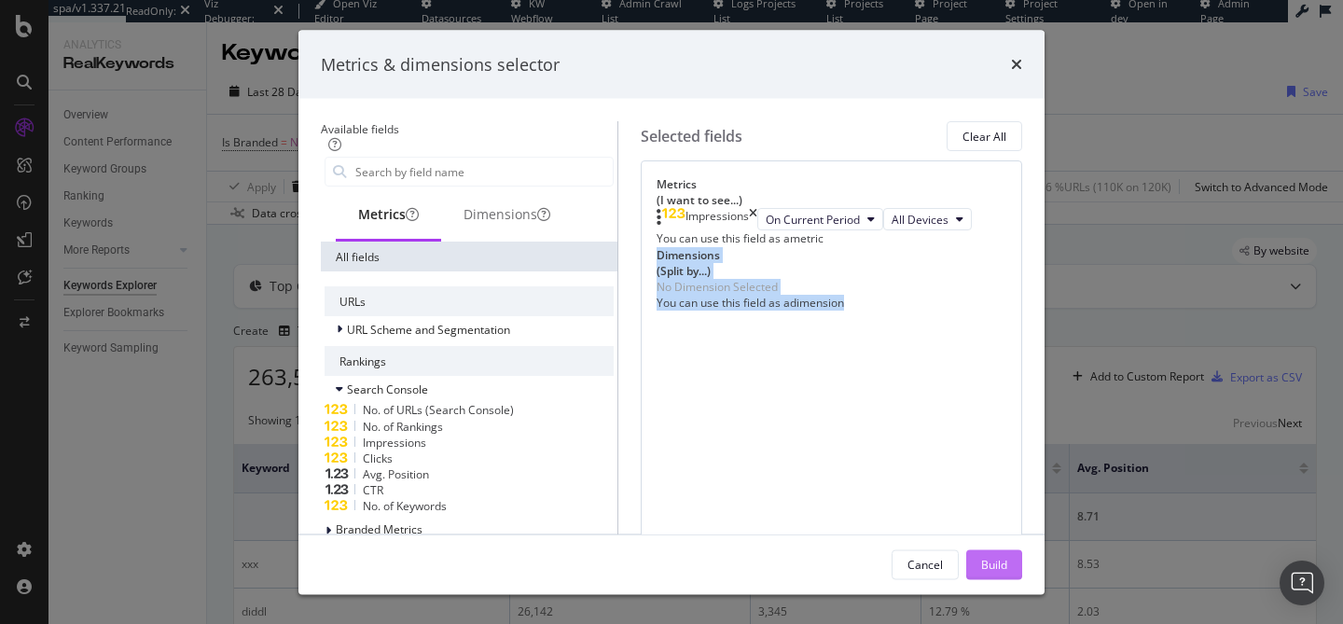
click at [1007, 571] on div "Build" at bounding box center [994, 564] width 26 height 16
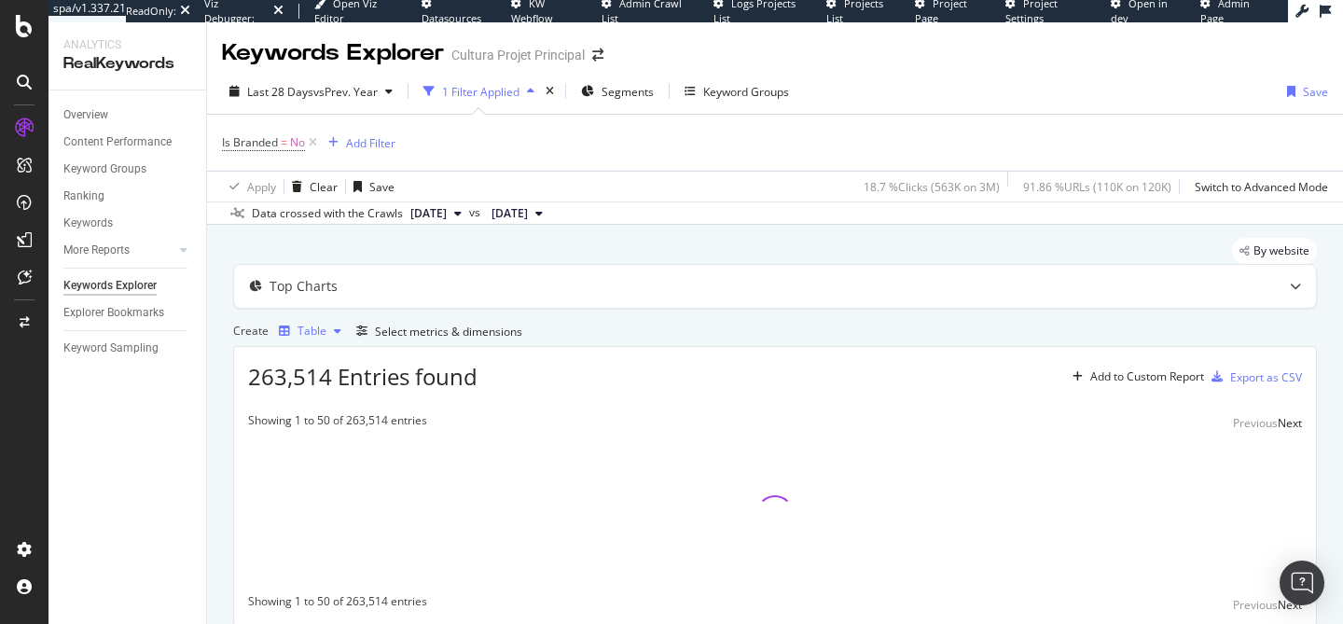
click at [349, 345] on div "Table" at bounding box center [309, 331] width 77 height 28
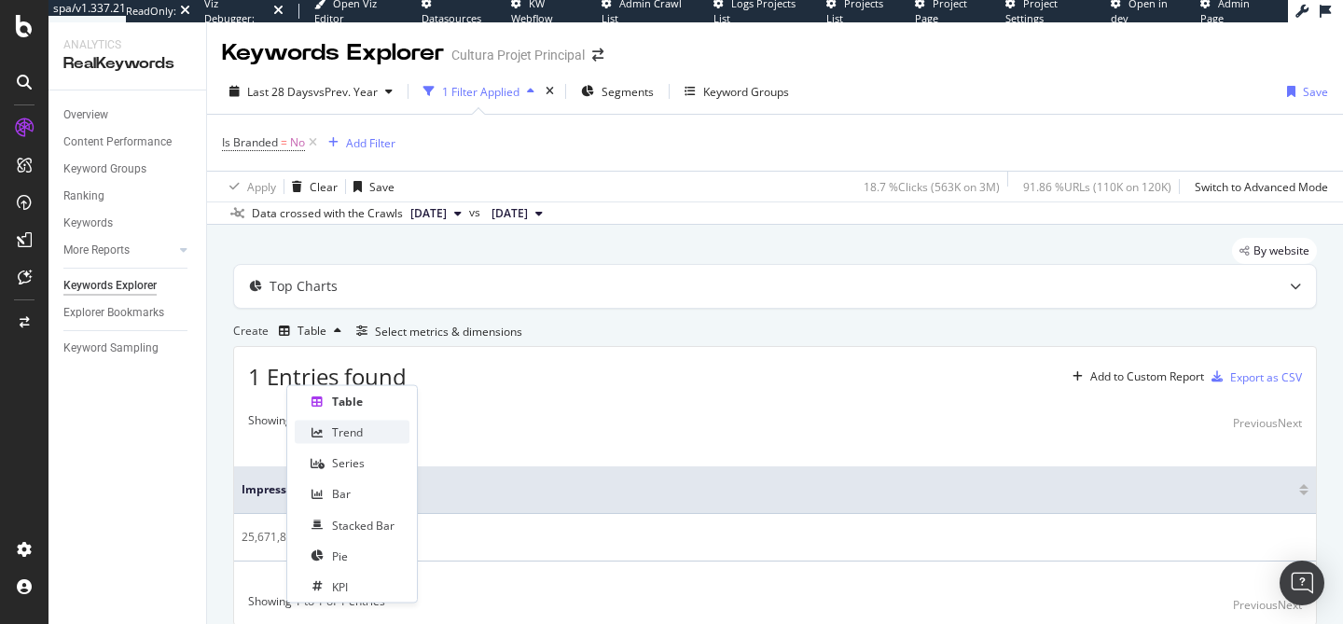
click at [364, 436] on div "Trend" at bounding box center [352, 431] width 115 height 23
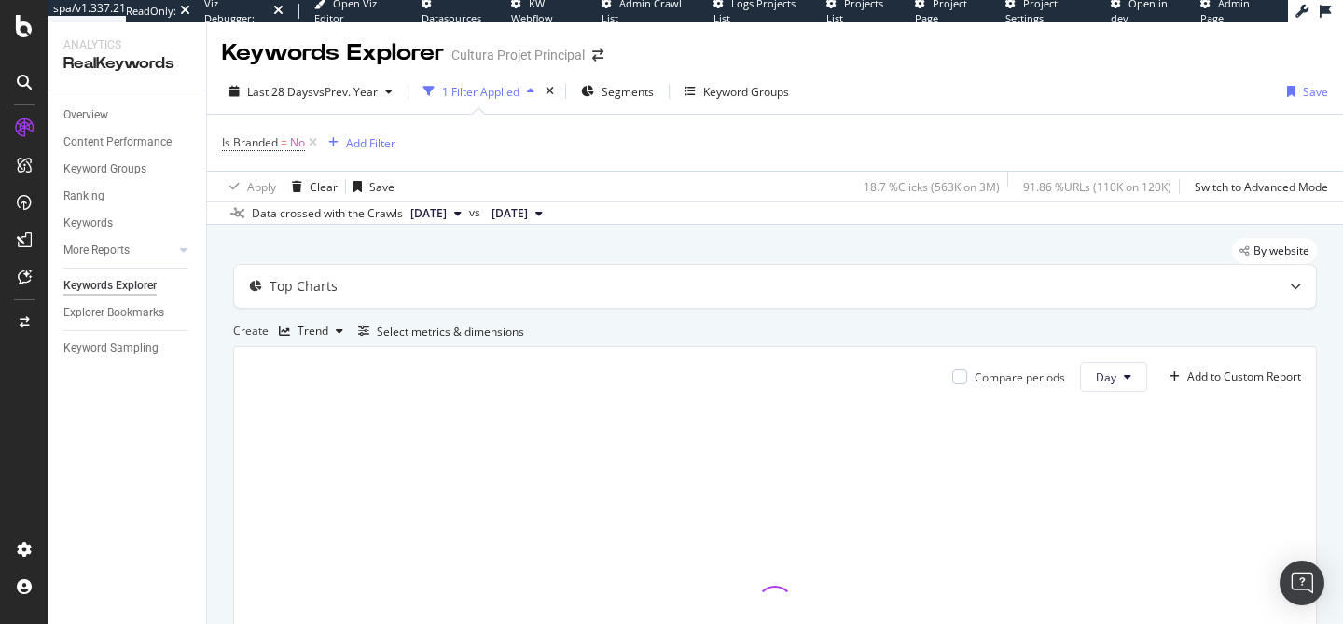
scroll to position [102, 0]
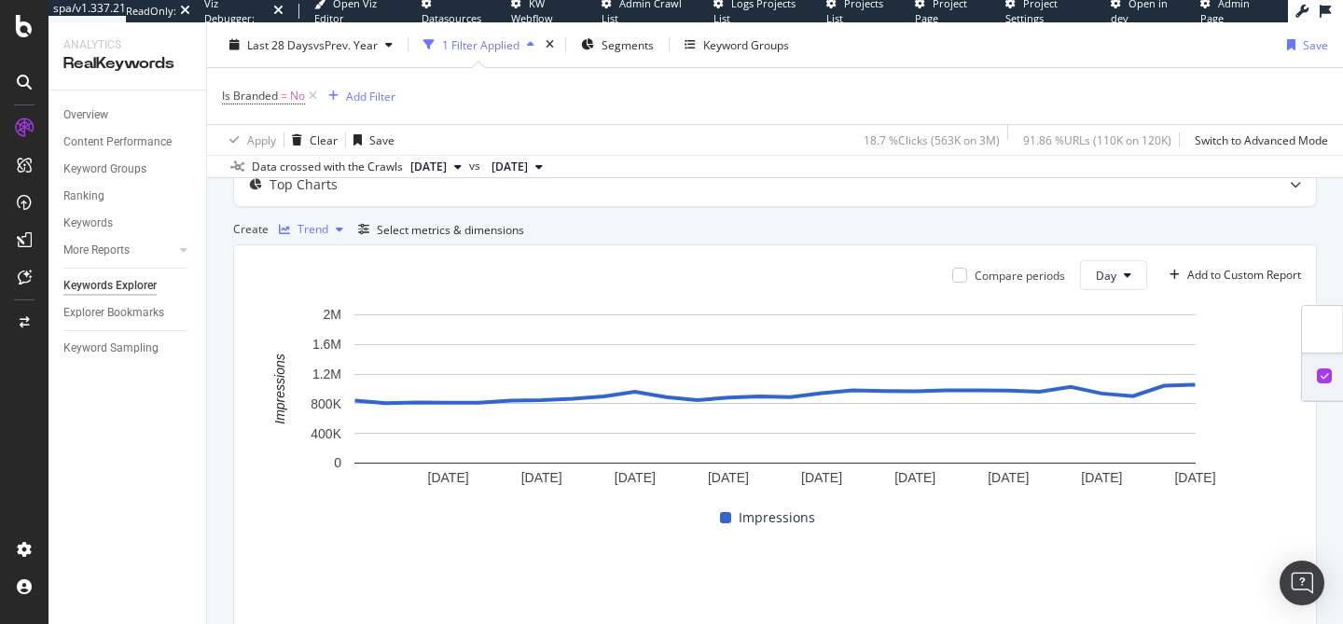
click at [328, 235] on div "Trend" at bounding box center [312, 229] width 31 height 11
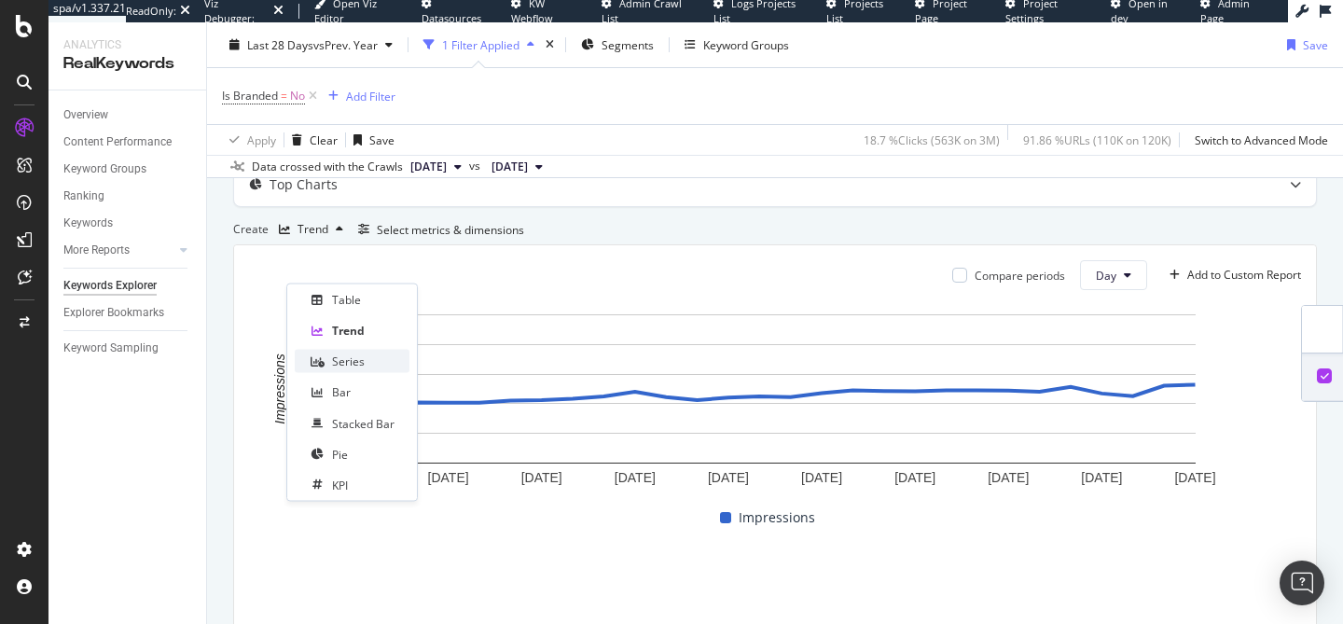
click at [349, 351] on div "Series" at bounding box center [352, 361] width 115 height 23
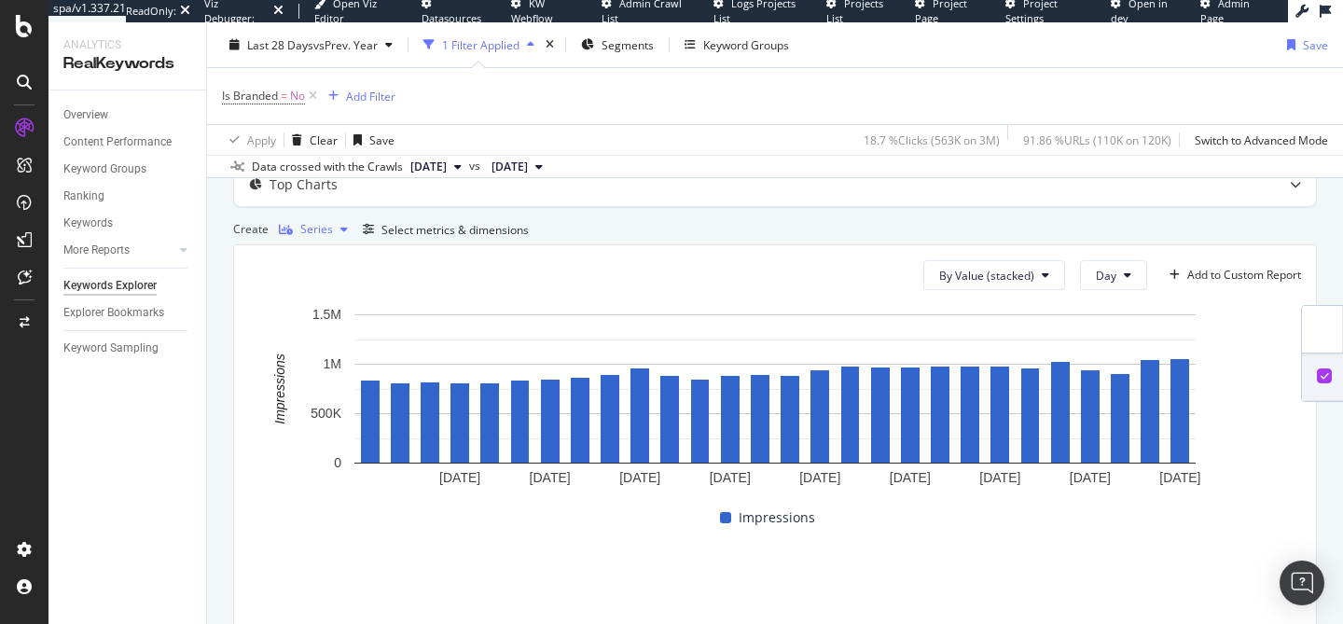
click at [316, 235] on div "Series" at bounding box center [316, 229] width 33 height 11
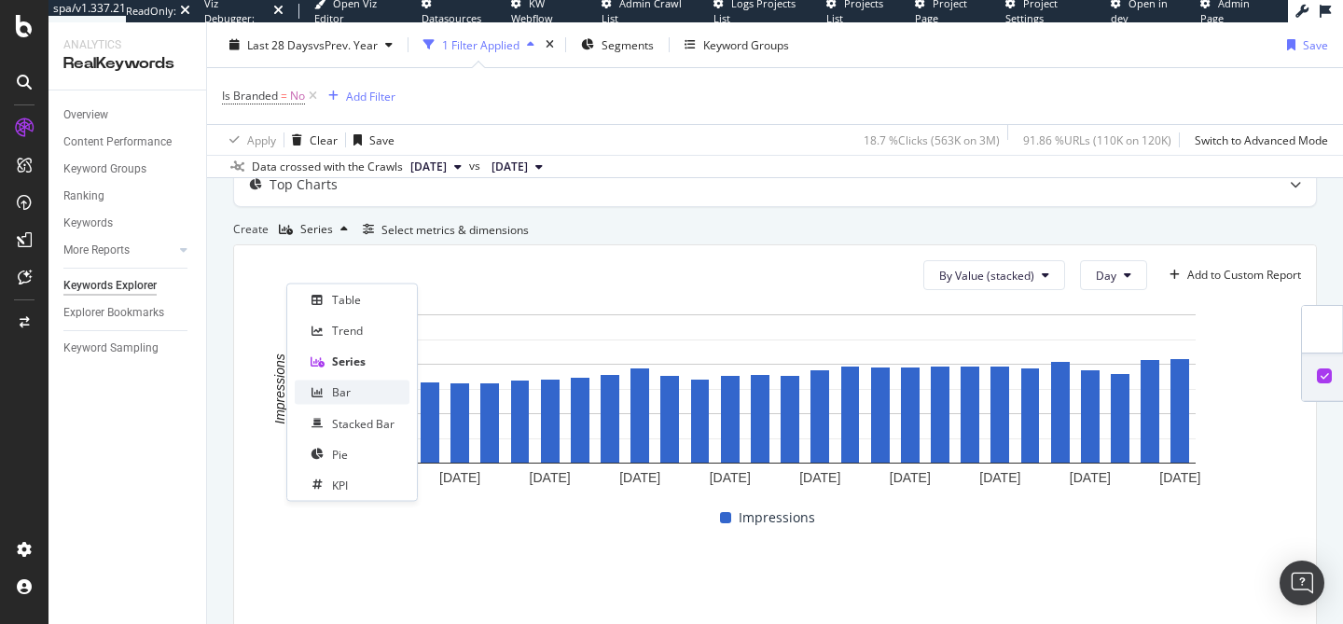
click at [356, 396] on div "Bar" at bounding box center [352, 391] width 115 height 23
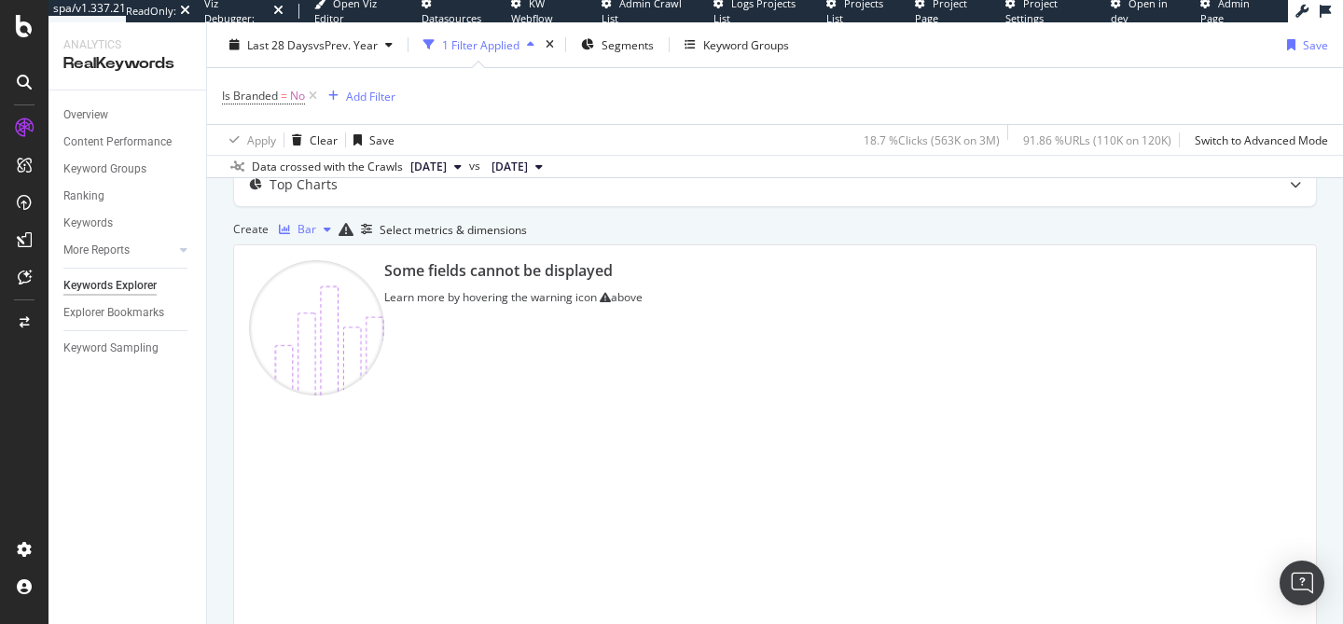
click at [297, 235] on div "button" at bounding box center [284, 229] width 26 height 11
click at [378, 304] on div "Table" at bounding box center [352, 299] width 115 height 23
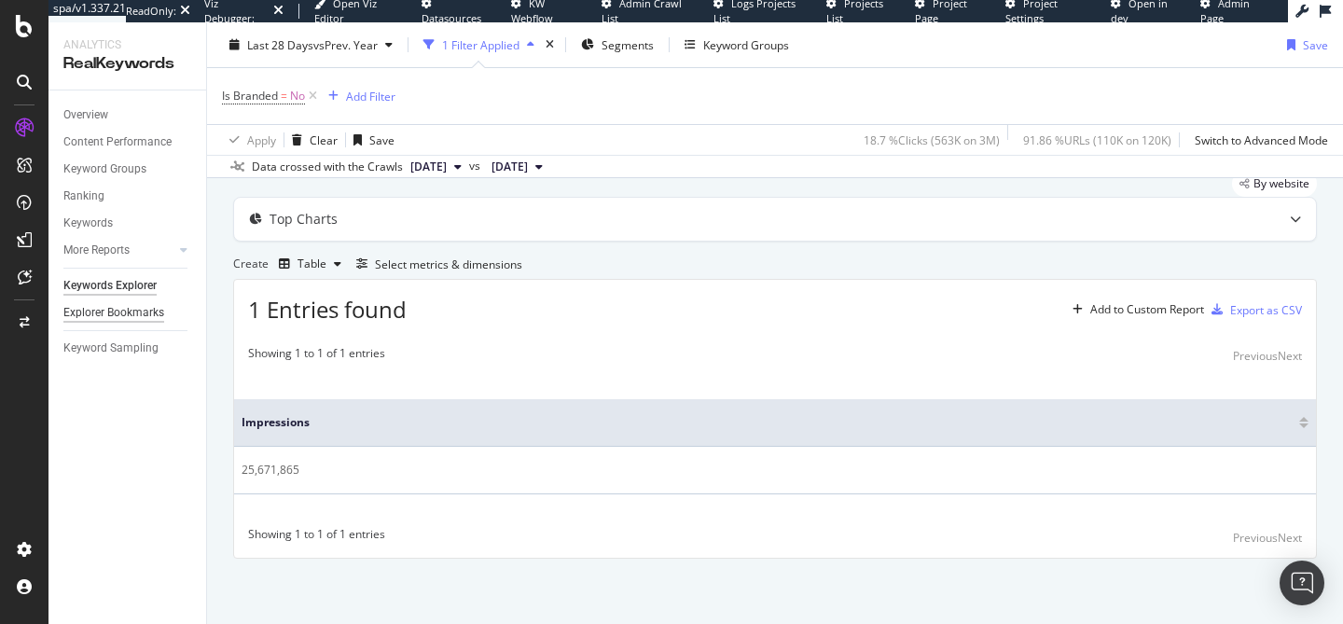
click at [124, 322] on div "Explorer Bookmarks" at bounding box center [113, 313] width 101 height 20
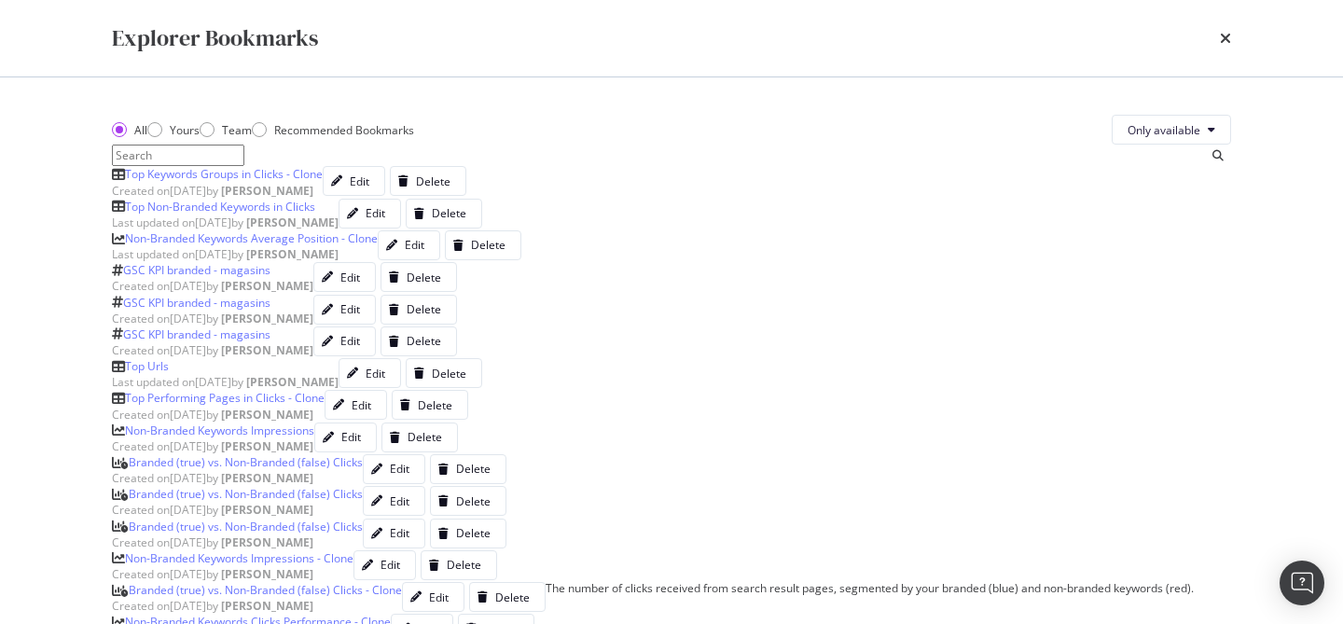
scroll to position [4561, 0]
click at [1224, 40] on icon "times" at bounding box center [1224, 38] width 11 height 15
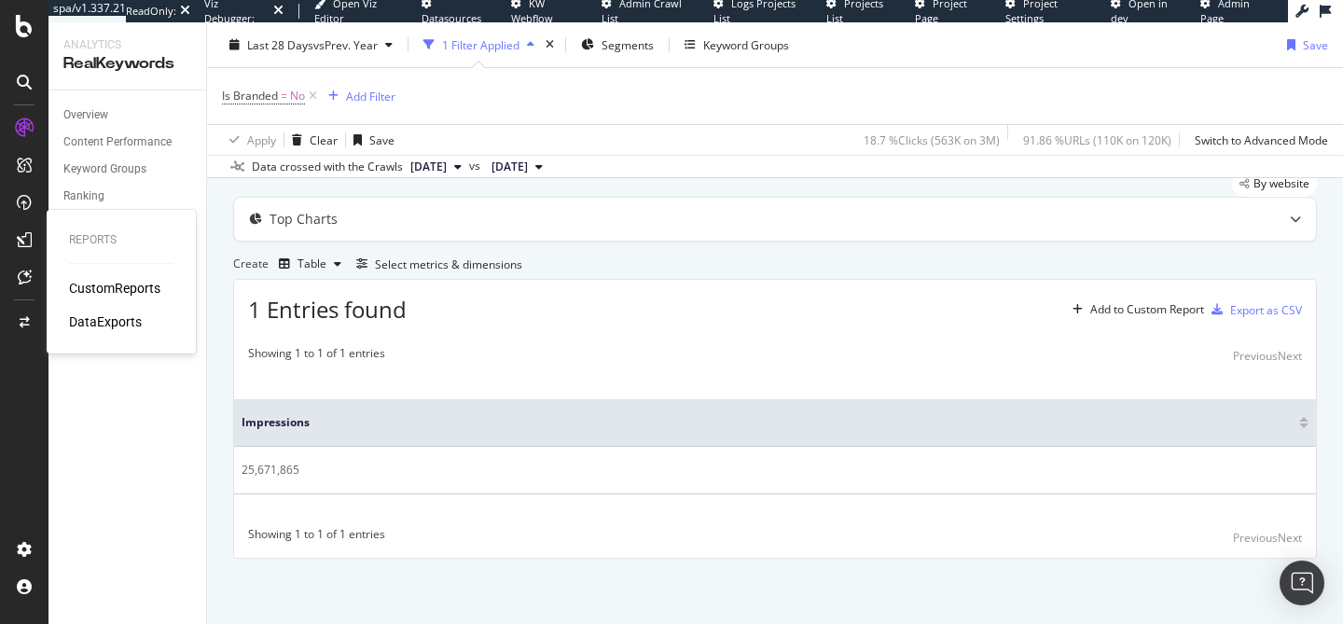
click at [130, 295] on div "CustomReports" at bounding box center [114, 288] width 91 height 19
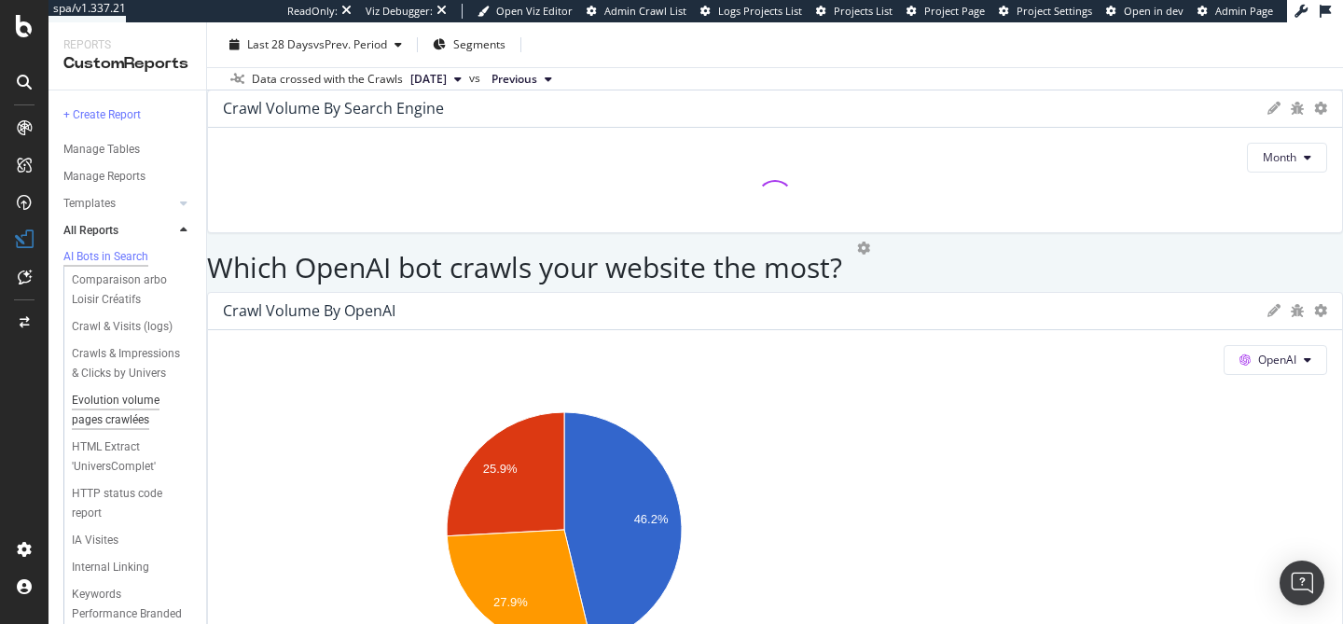
scroll to position [275, 0]
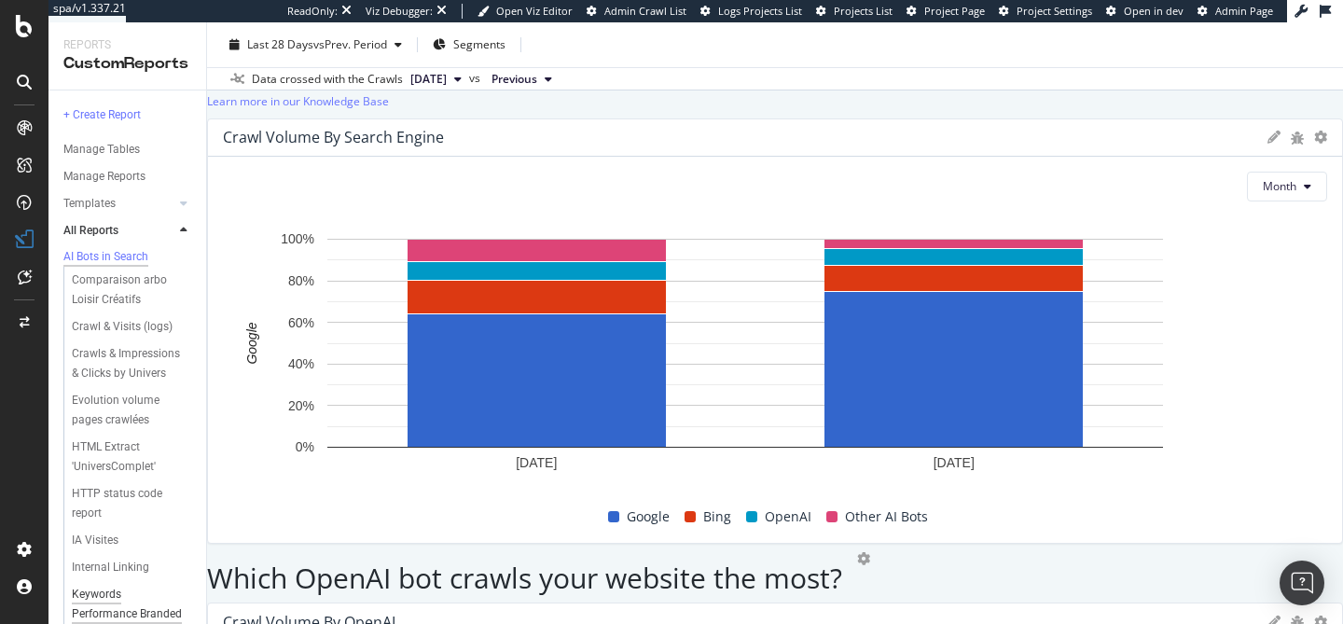
click at [117, 585] on div "Keywords Performance Branded vs. non-branded" at bounding box center [128, 614] width 113 height 59
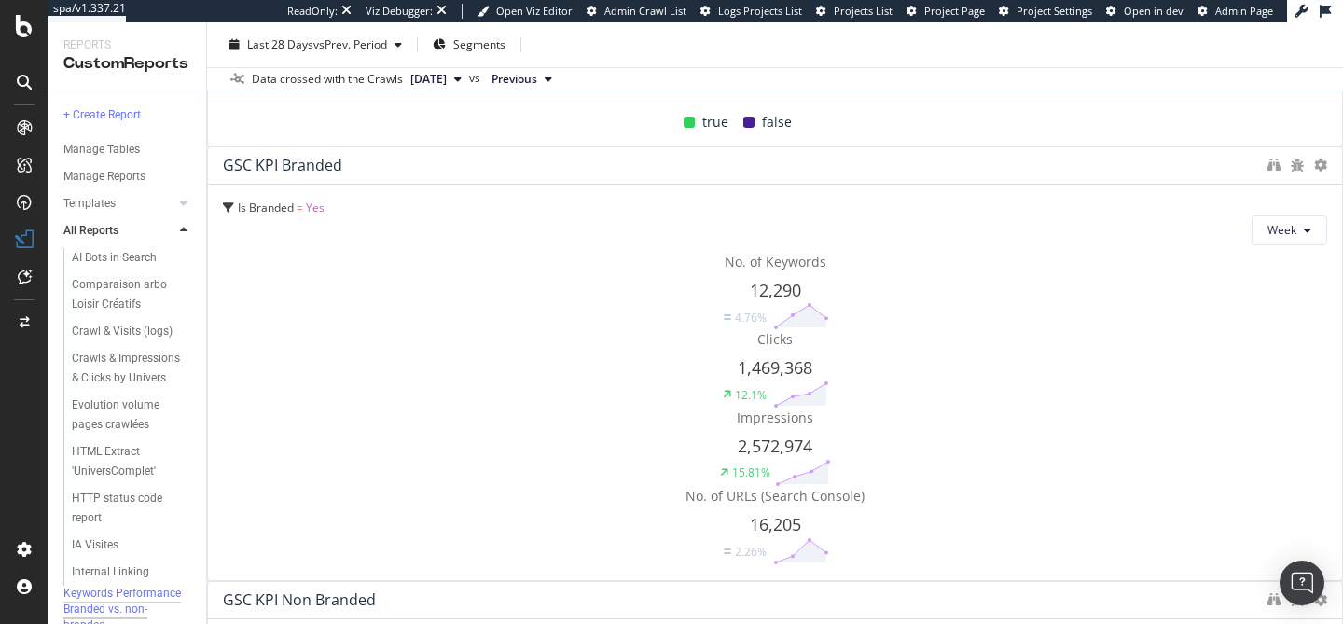
scroll to position [1728, 0]
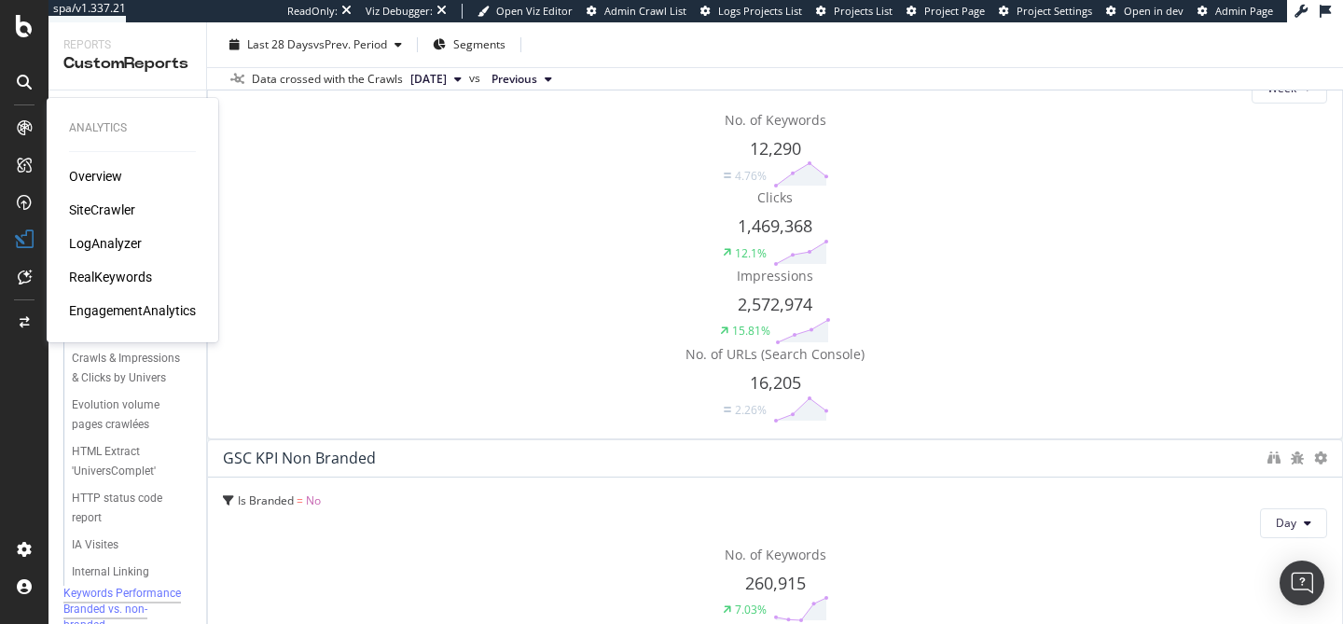
click at [122, 286] on div "Overview SiteCrawler LogAnalyzer RealKeywords EngagementAnalytics" at bounding box center [132, 243] width 127 height 153
click at [106, 270] on div "RealKeywords" at bounding box center [110, 277] width 83 height 19
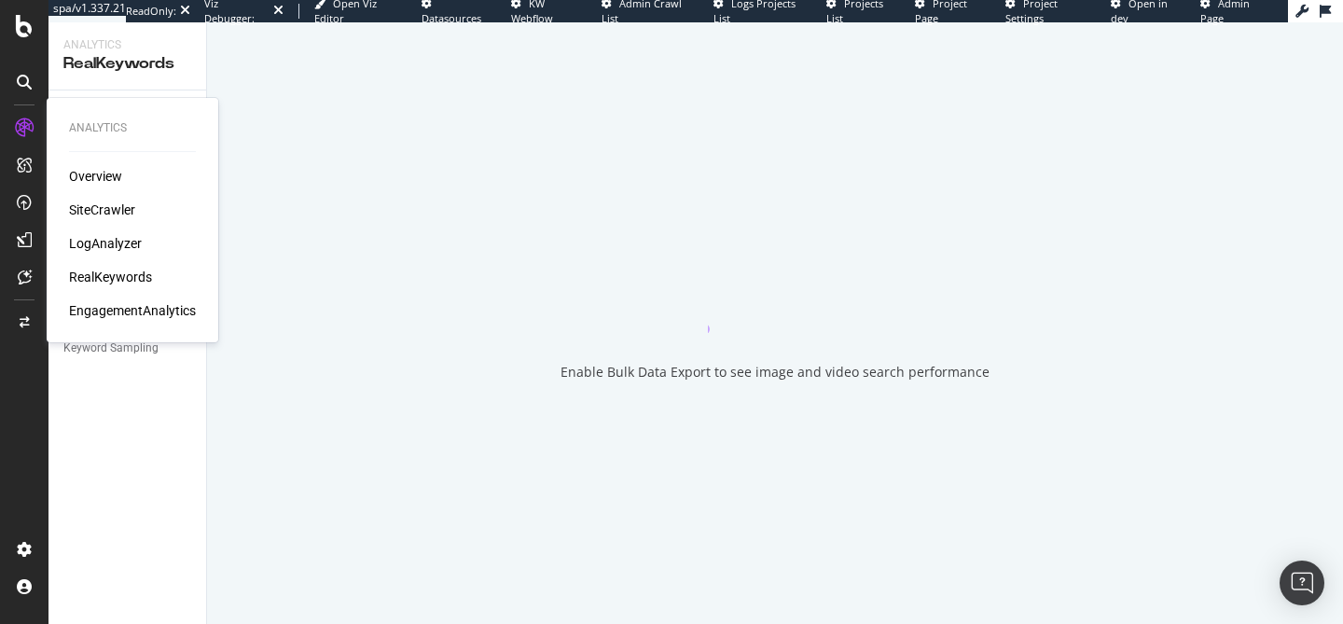
click at [110, 284] on div "Keywords Explorer" at bounding box center [109, 286] width 93 height 20
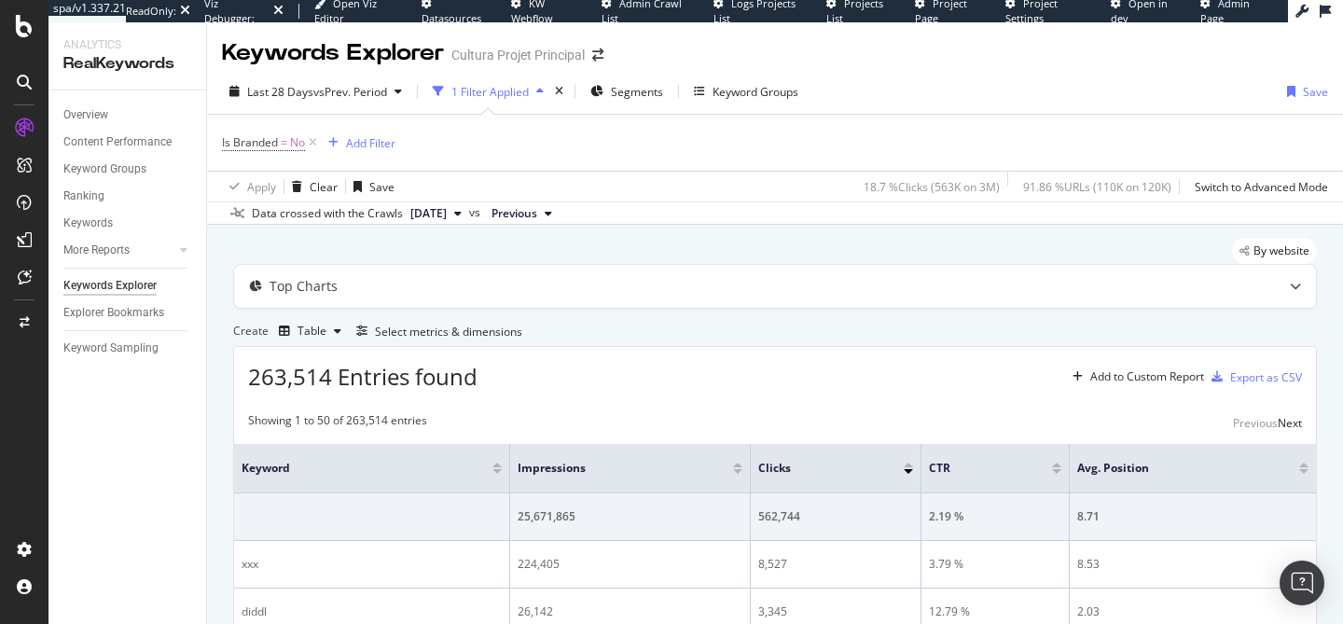
click at [928, 346] on div "Create Table Select metrics & dimensions" at bounding box center [774, 331] width 1083 height 30
click at [151, 174] on link "Keyword Groups" at bounding box center [128, 169] width 130 height 20
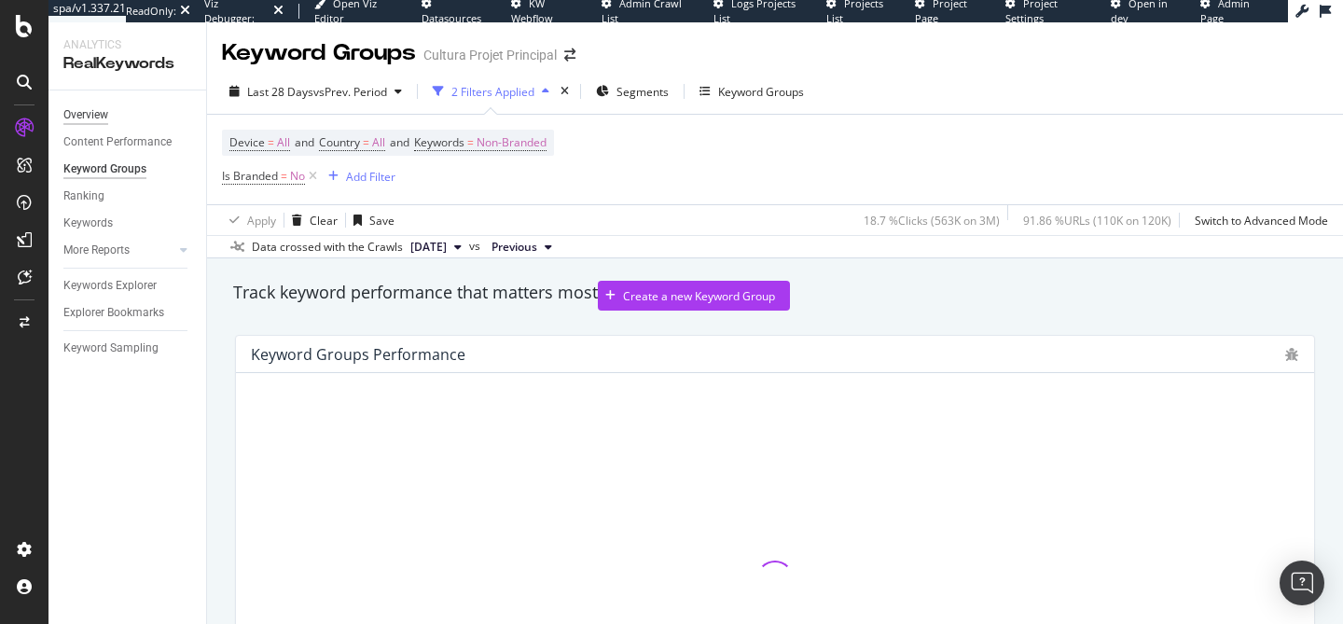
click at [97, 111] on div "Overview" at bounding box center [85, 115] width 45 height 20
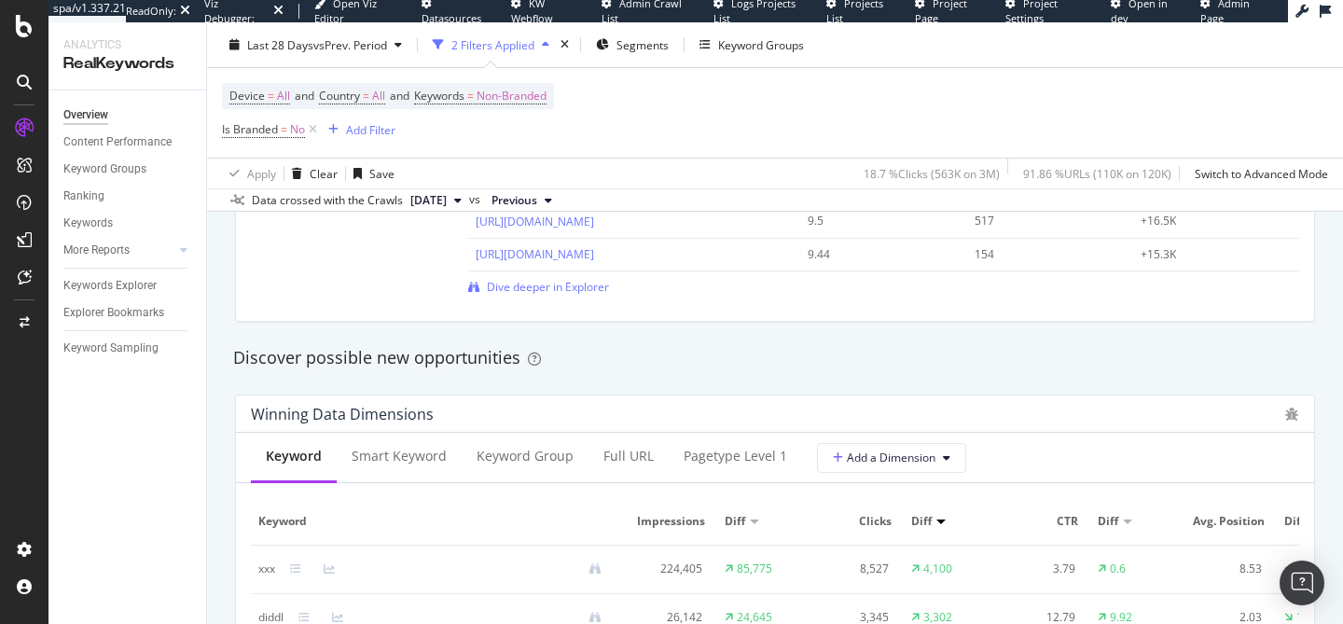
scroll to position [1775, 0]
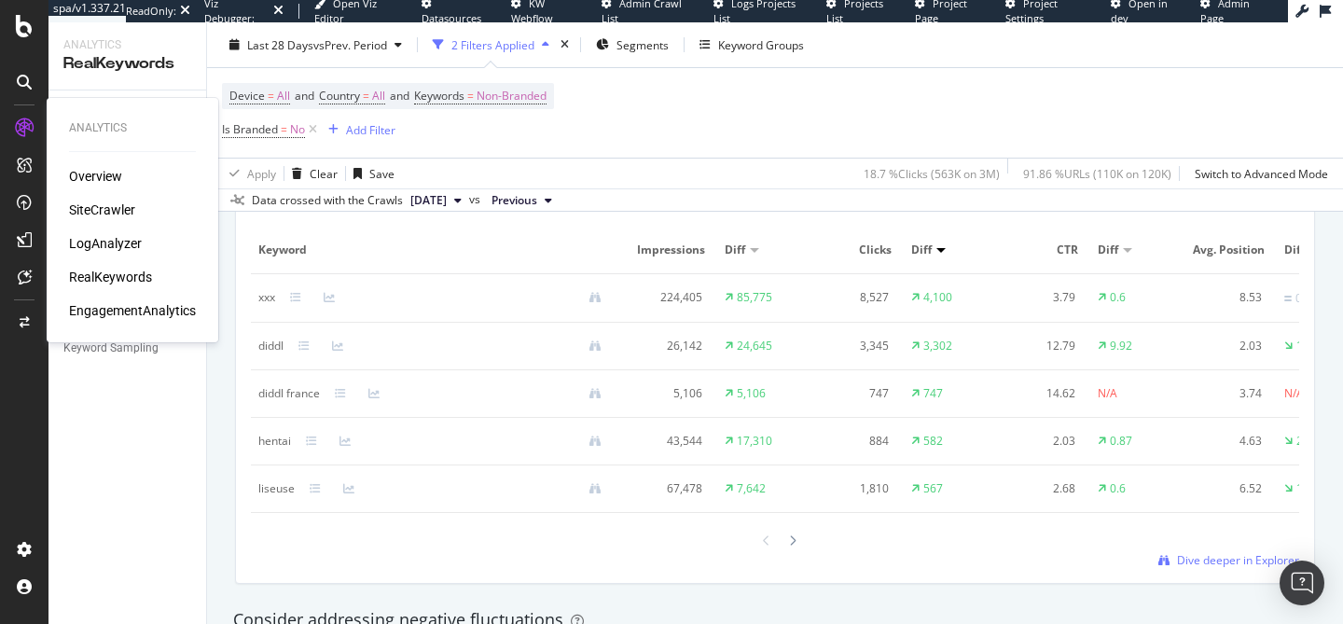
click at [126, 316] on div "EngagementAnalytics" at bounding box center [132, 310] width 127 height 19
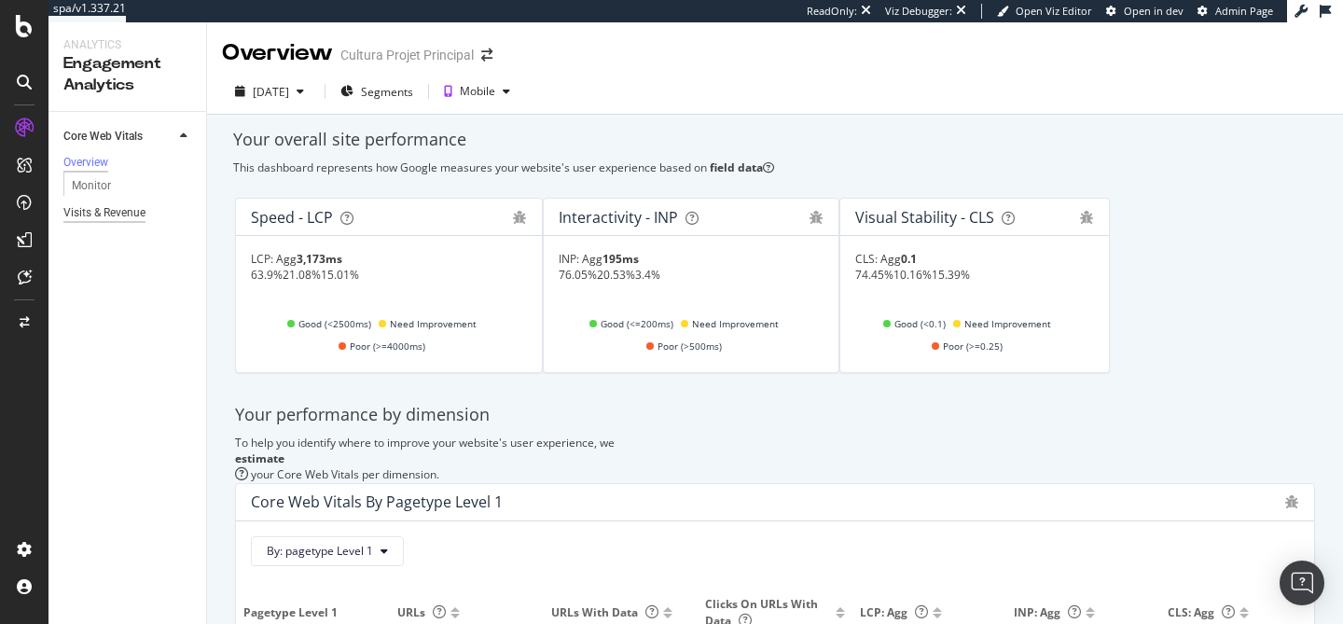
click at [112, 216] on div "Visits & Revenue" at bounding box center [104, 213] width 82 height 20
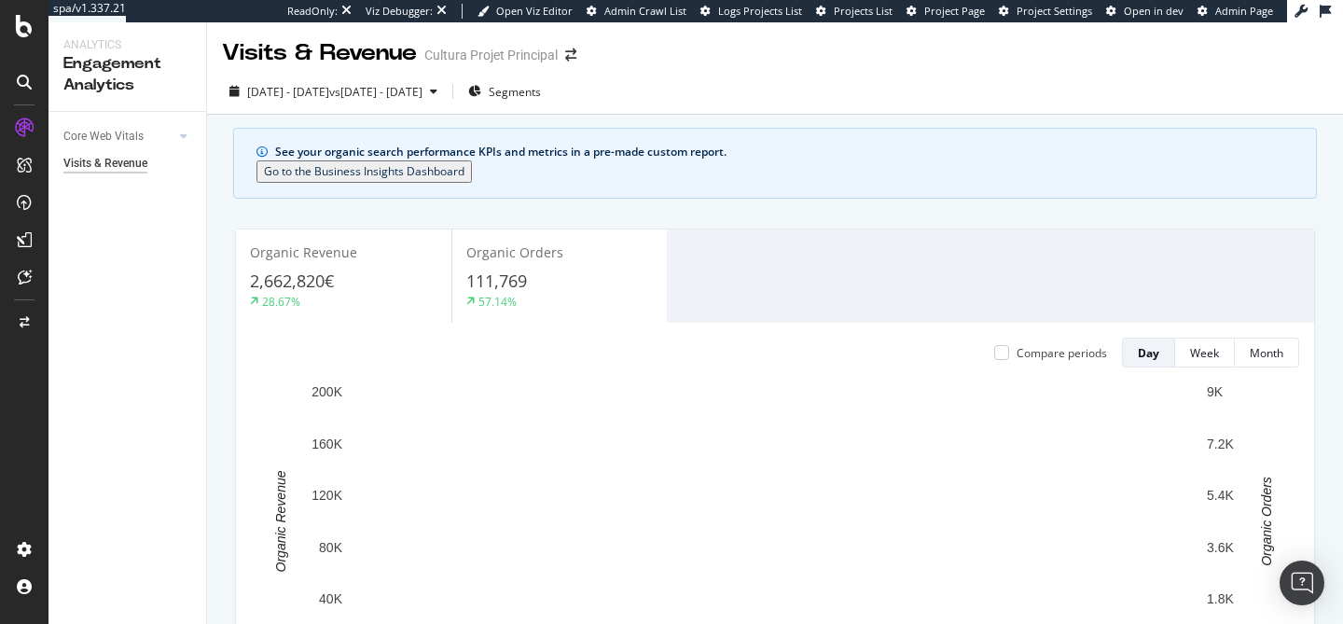
scroll to position [111, 0]
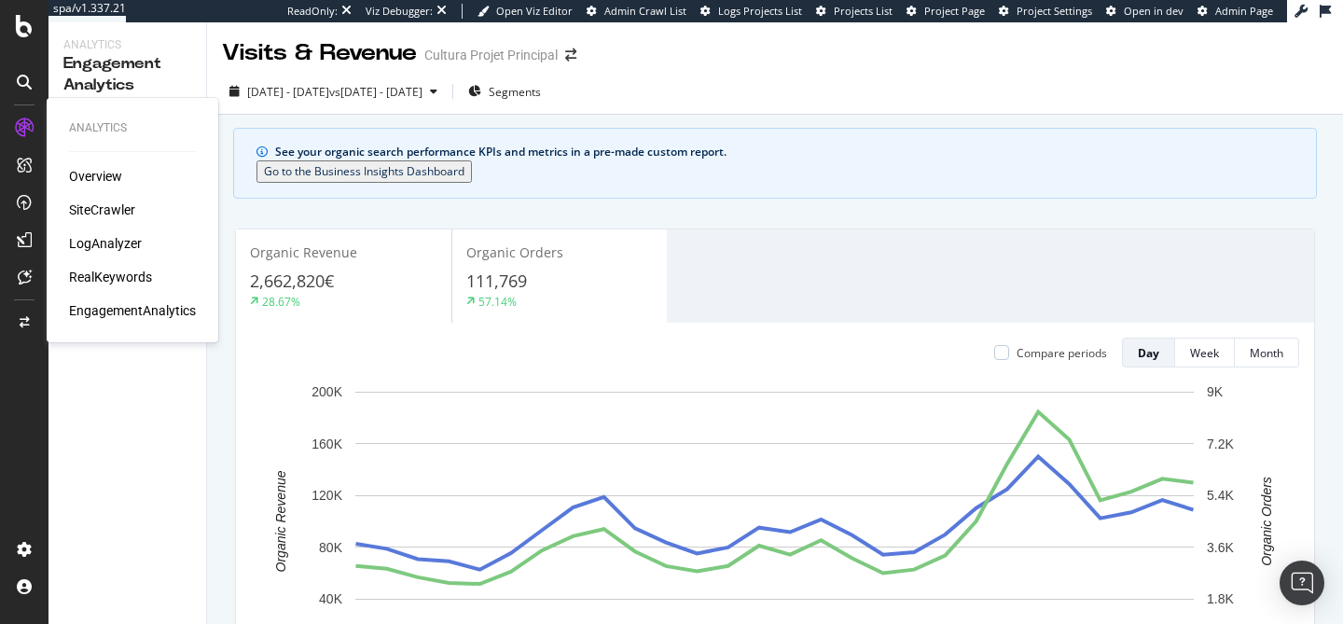
click at [117, 277] on div "RealKeywords" at bounding box center [110, 277] width 83 height 19
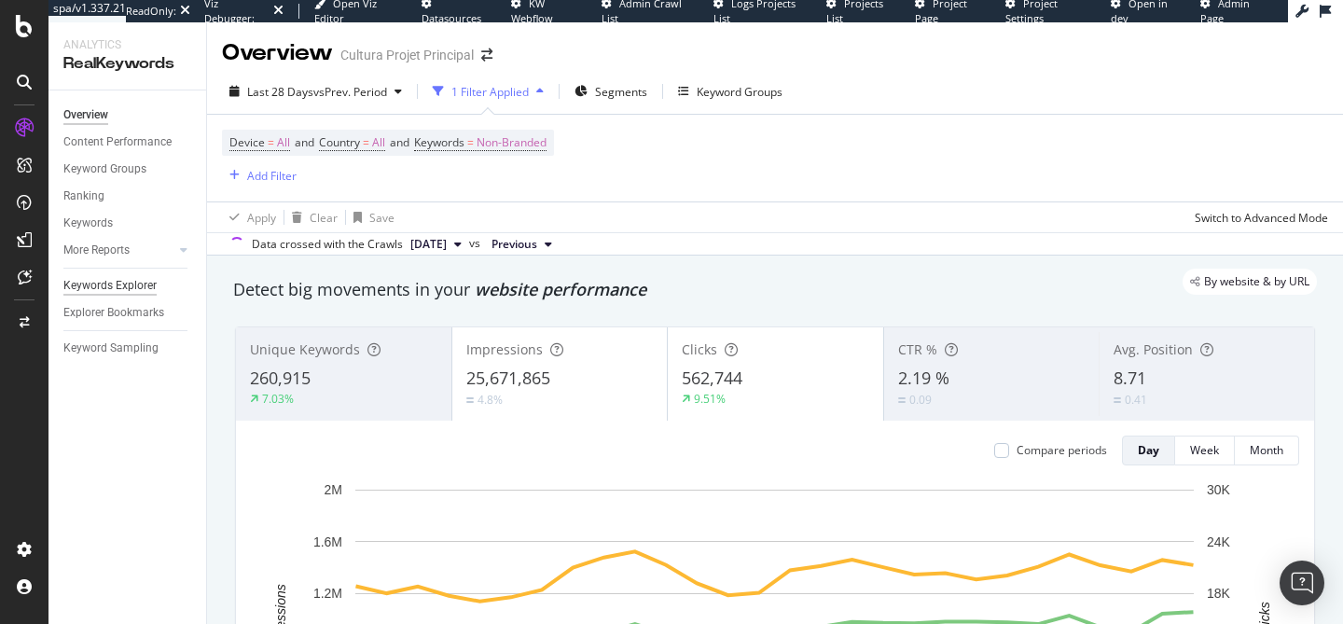
click at [125, 284] on div "Keywords Explorer" at bounding box center [109, 286] width 93 height 20
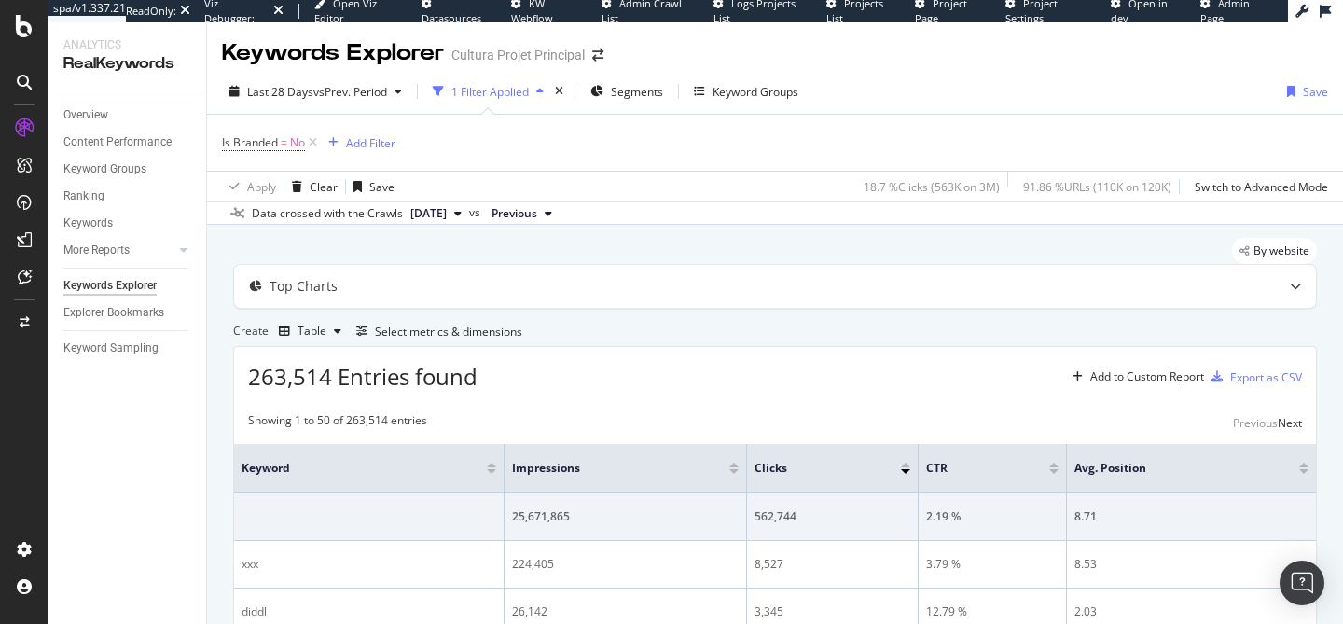
click at [1189, 346] on div "Create Table Select metrics & dimensions" at bounding box center [774, 331] width 1083 height 30
click at [522, 339] on div "Select metrics & dimensions" at bounding box center [448, 332] width 147 height 16
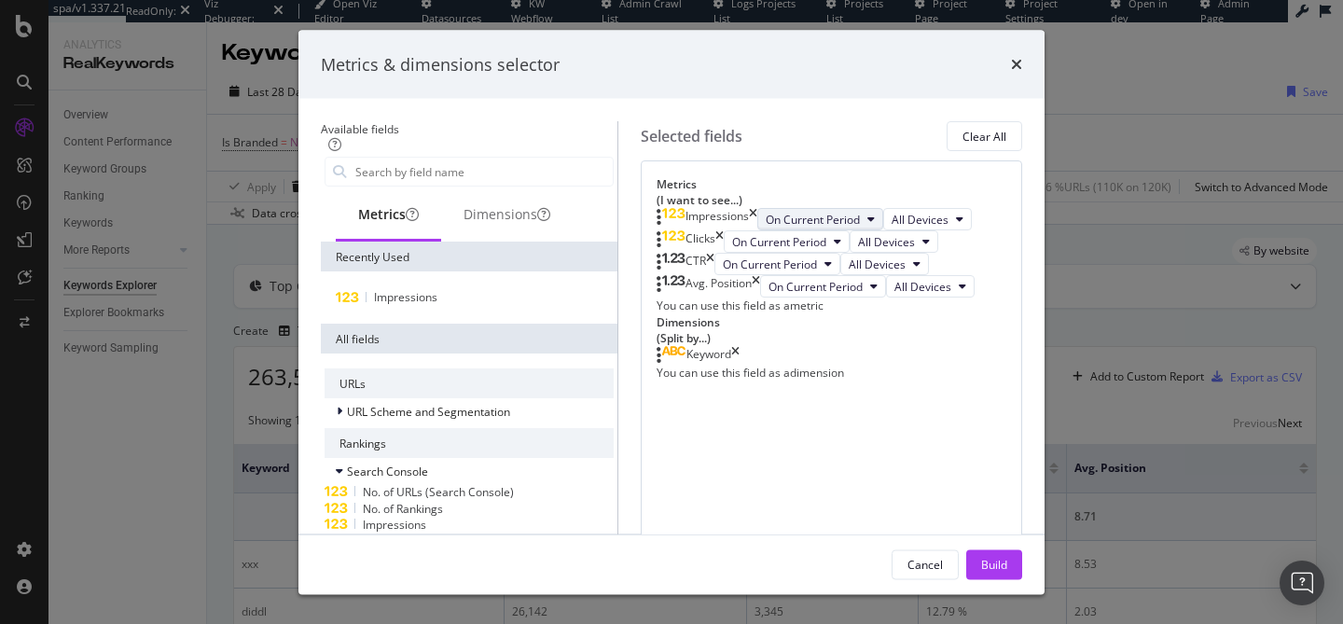
scroll to position [123, 0]
click at [739, 364] on icon "times" at bounding box center [735, 354] width 8 height 19
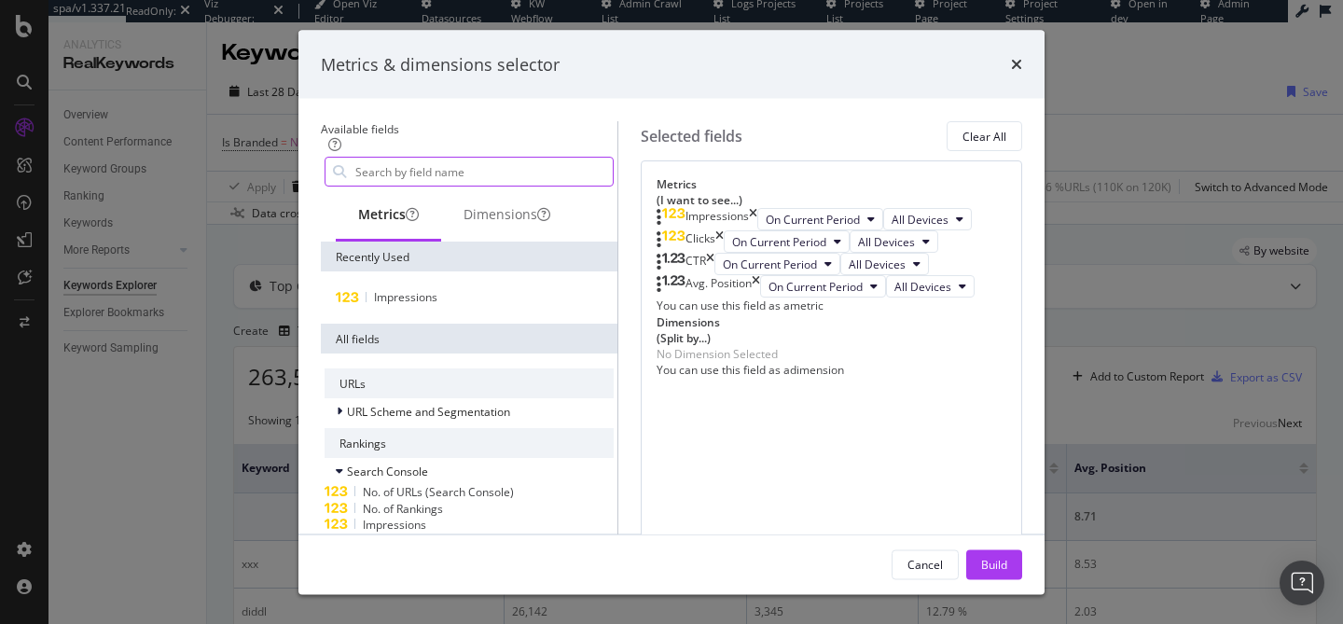
click at [378, 176] on input "modal" at bounding box center [482, 172] width 259 height 28
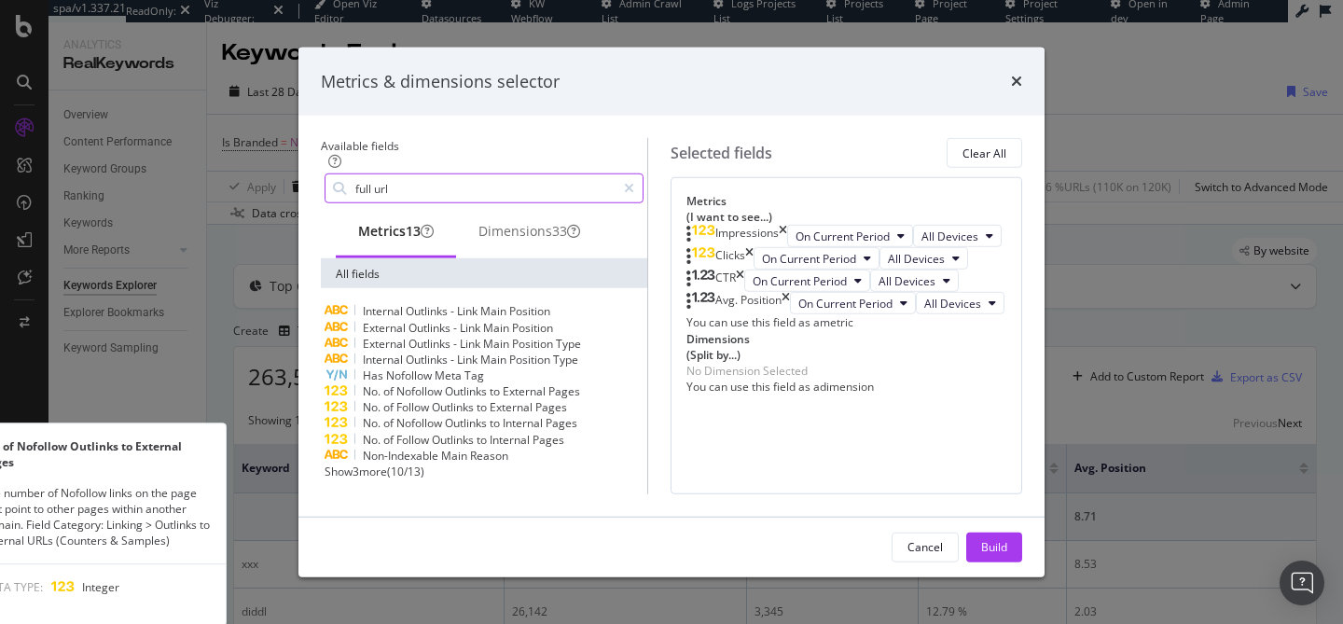
scroll to position [45, 0]
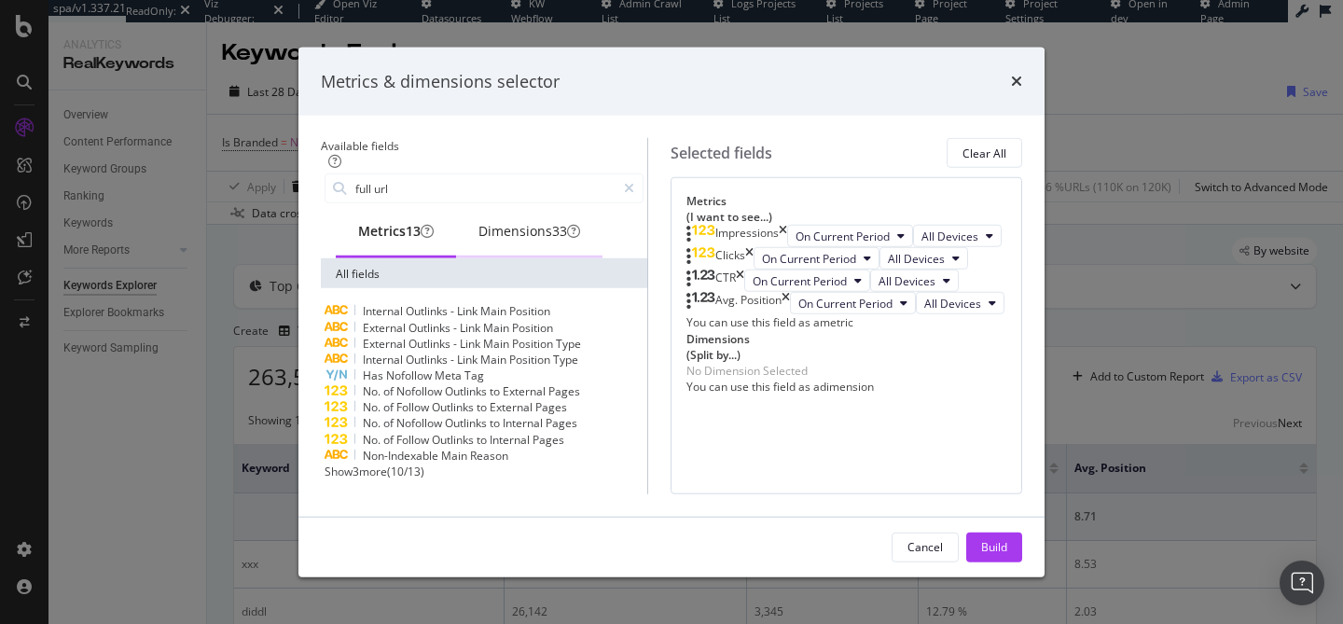
click at [495, 228] on div "Dimensions 33" at bounding box center [529, 231] width 102 height 19
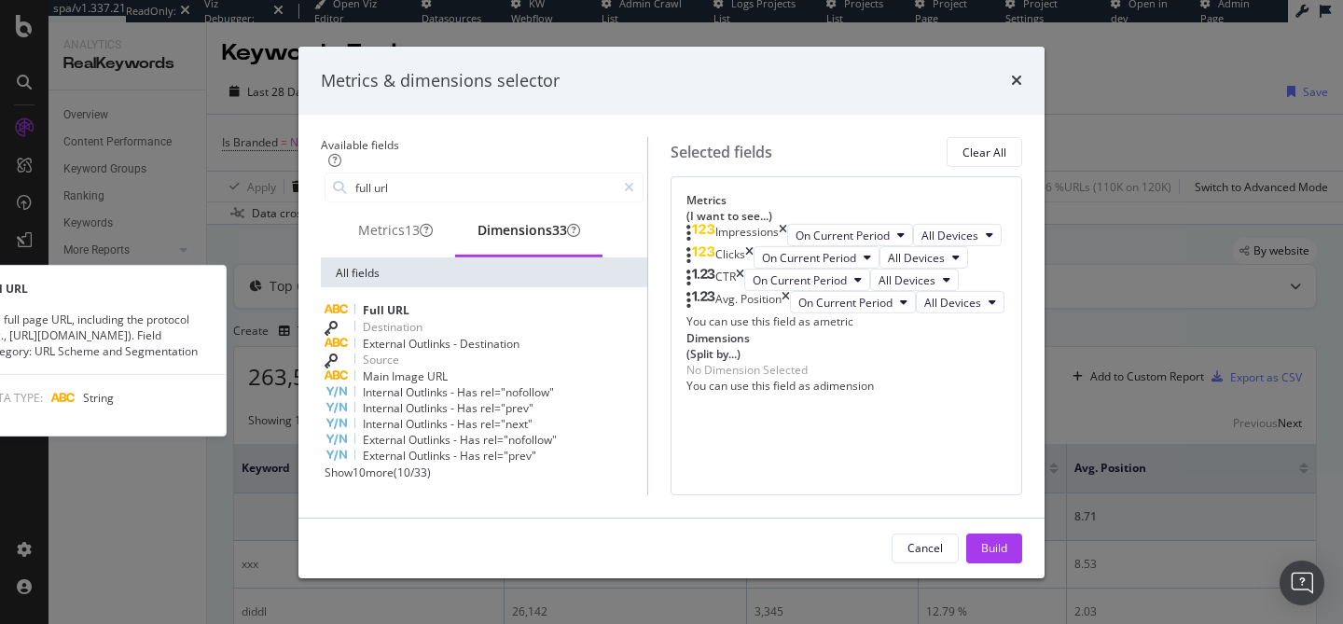
click at [459, 302] on div "Full URL" at bounding box center [483, 310] width 319 height 16
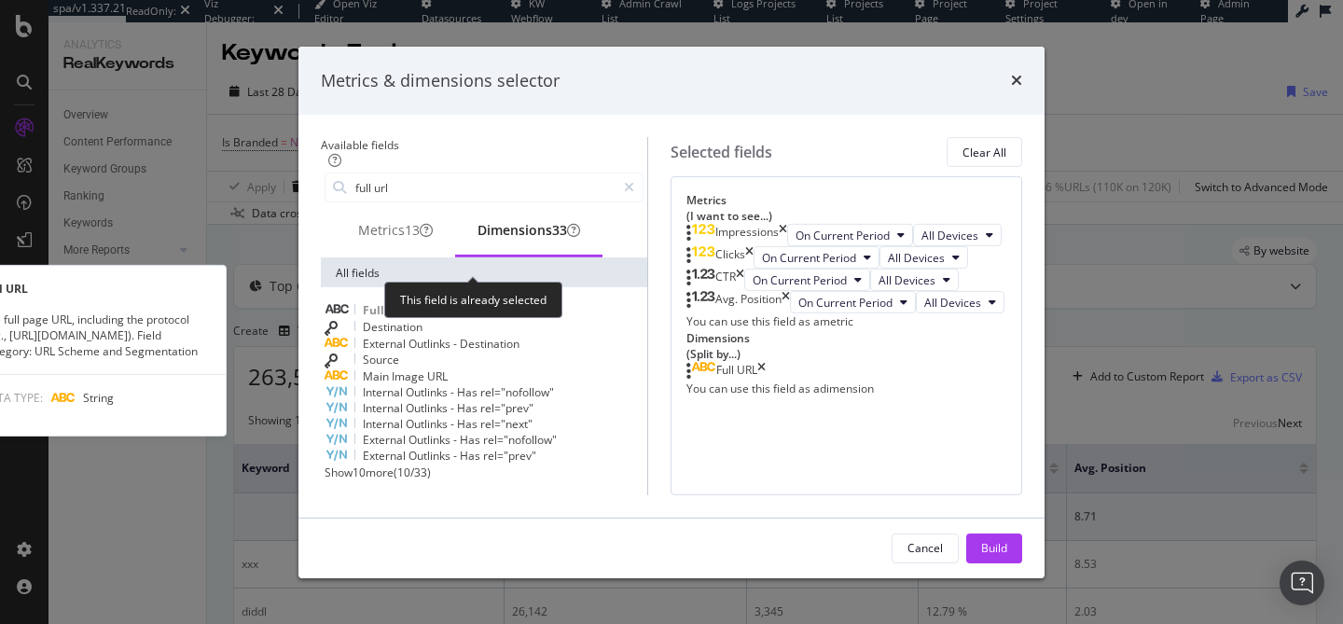
scroll to position [123, 0]
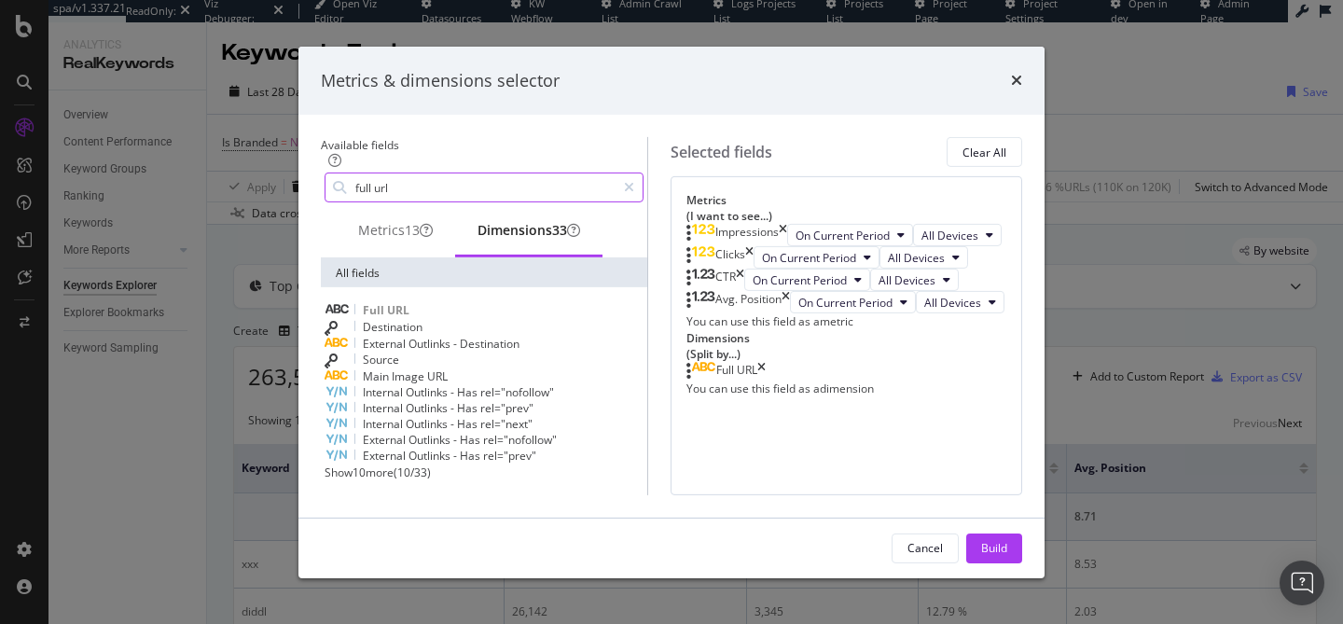
click at [392, 173] on input "full url" at bounding box center [484, 187] width 262 height 28
click at [358, 223] on div "Metrics 13" at bounding box center [395, 230] width 75 height 19
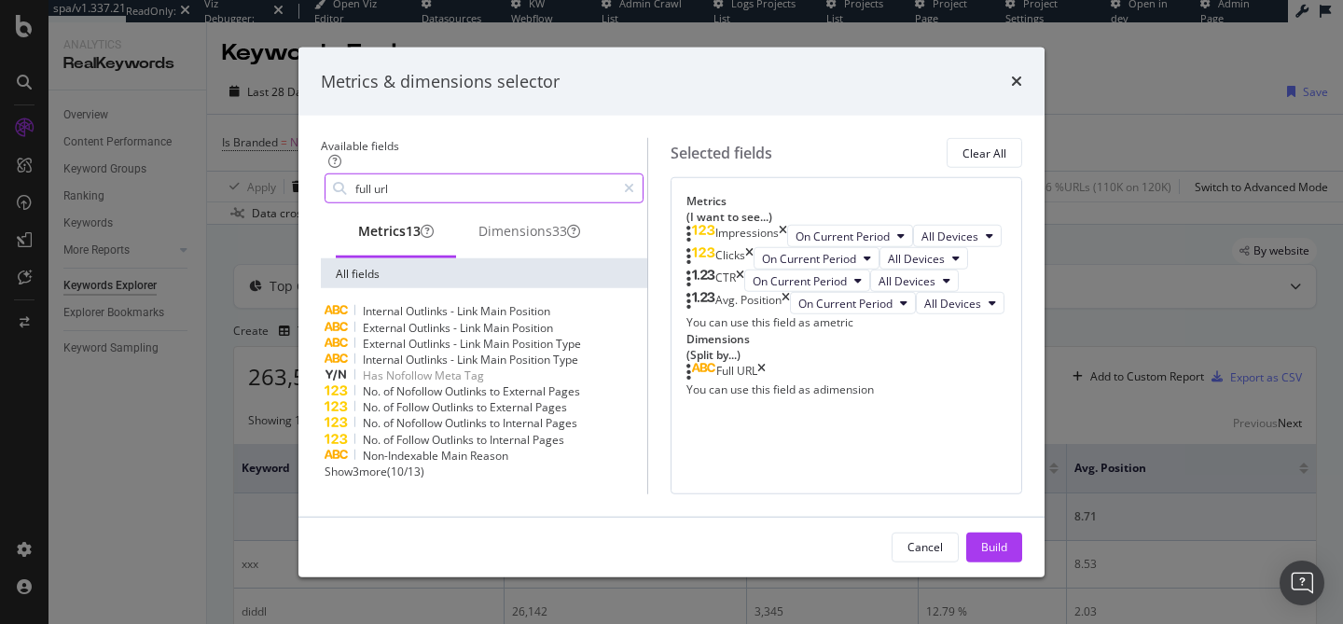
click at [368, 174] on input "full url" at bounding box center [484, 188] width 262 height 28
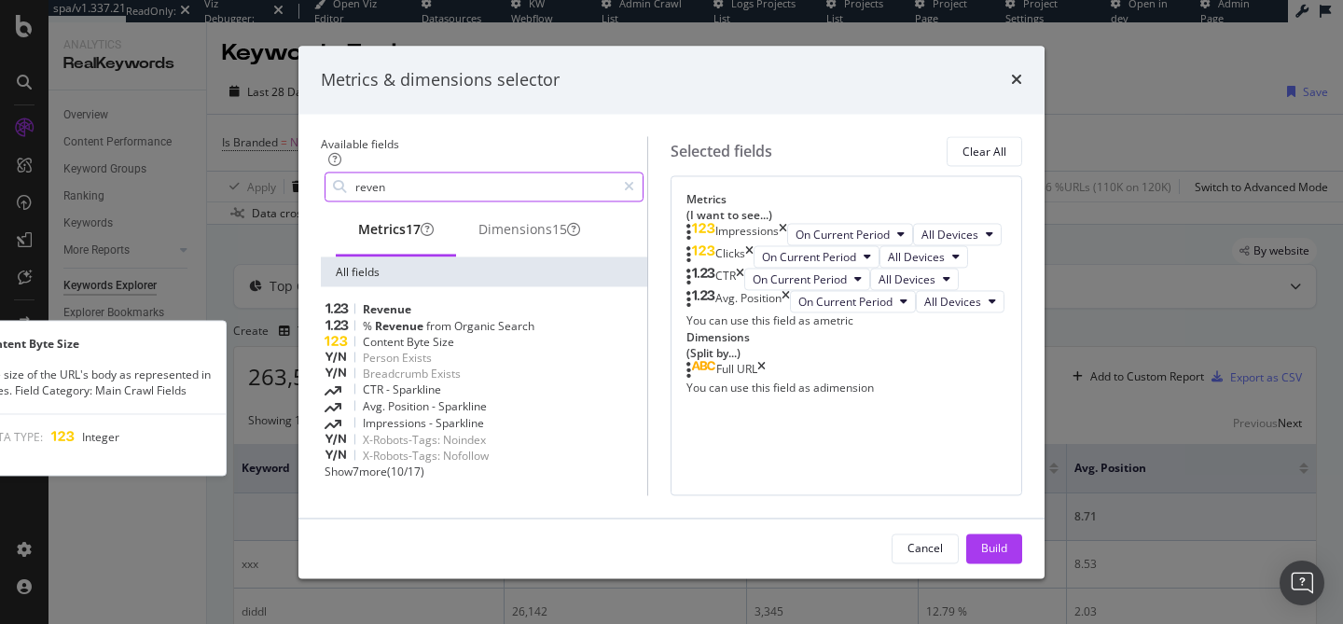
scroll to position [0, 0]
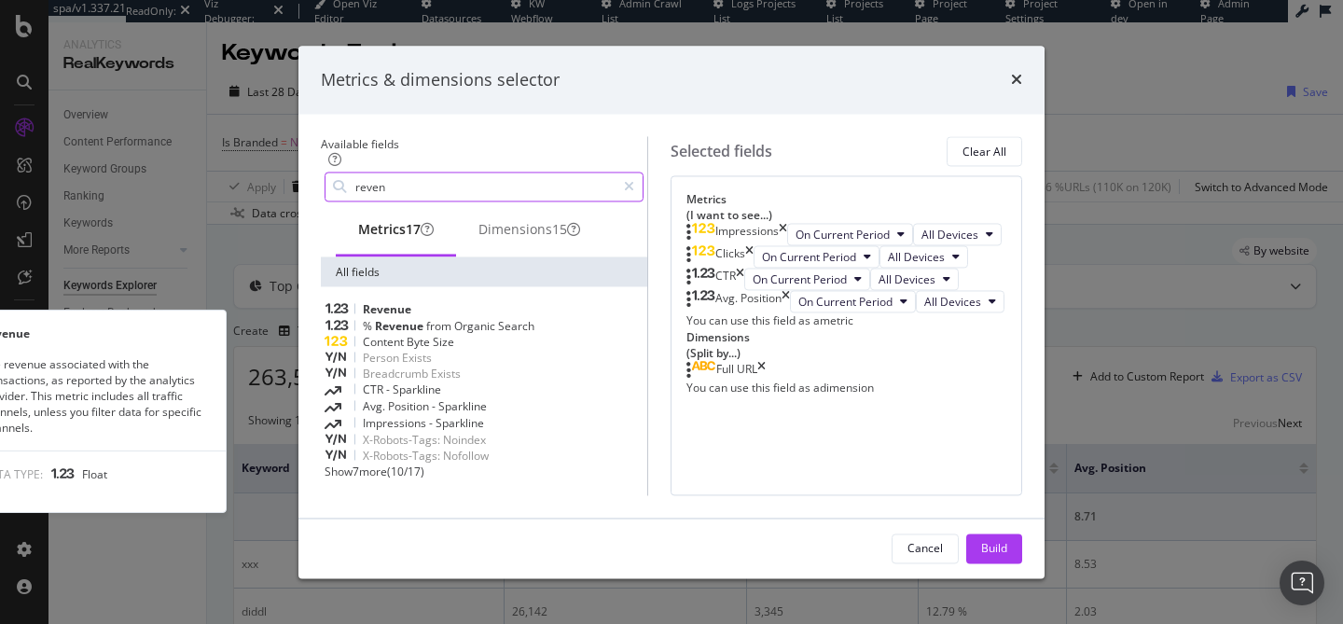
type input "reven"
click at [412, 311] on div "Revenue" at bounding box center [483, 310] width 319 height 16
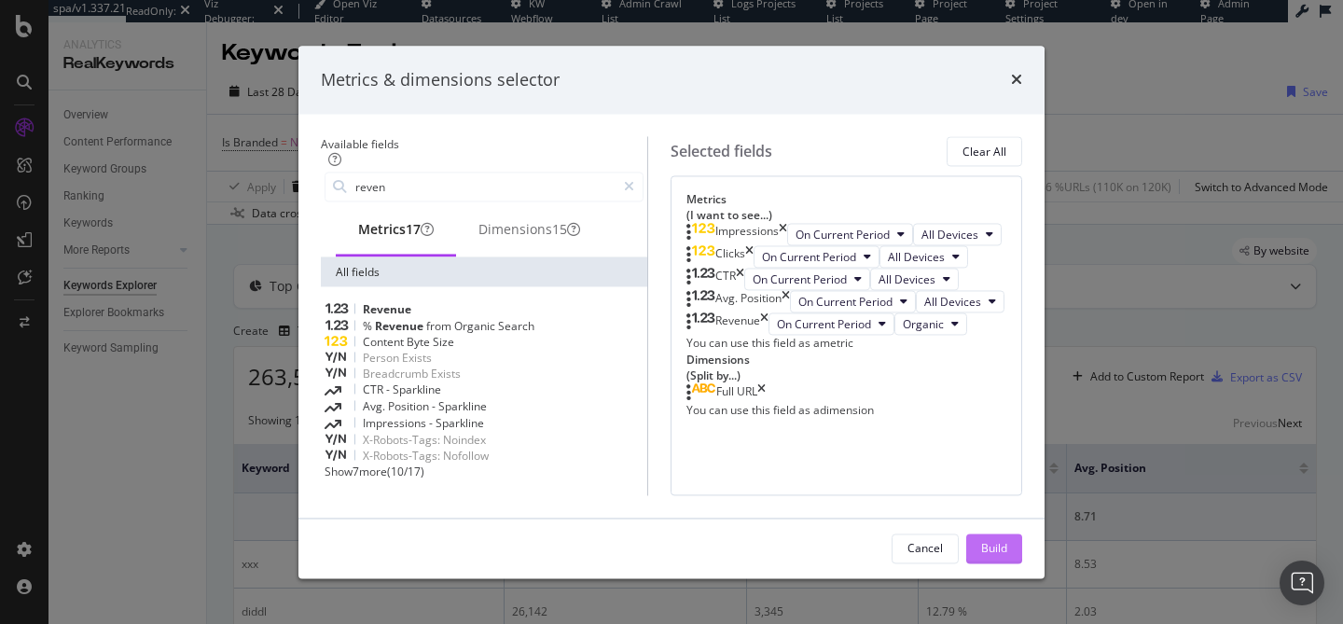
click at [1007, 555] on div "Build" at bounding box center [994, 548] width 26 height 28
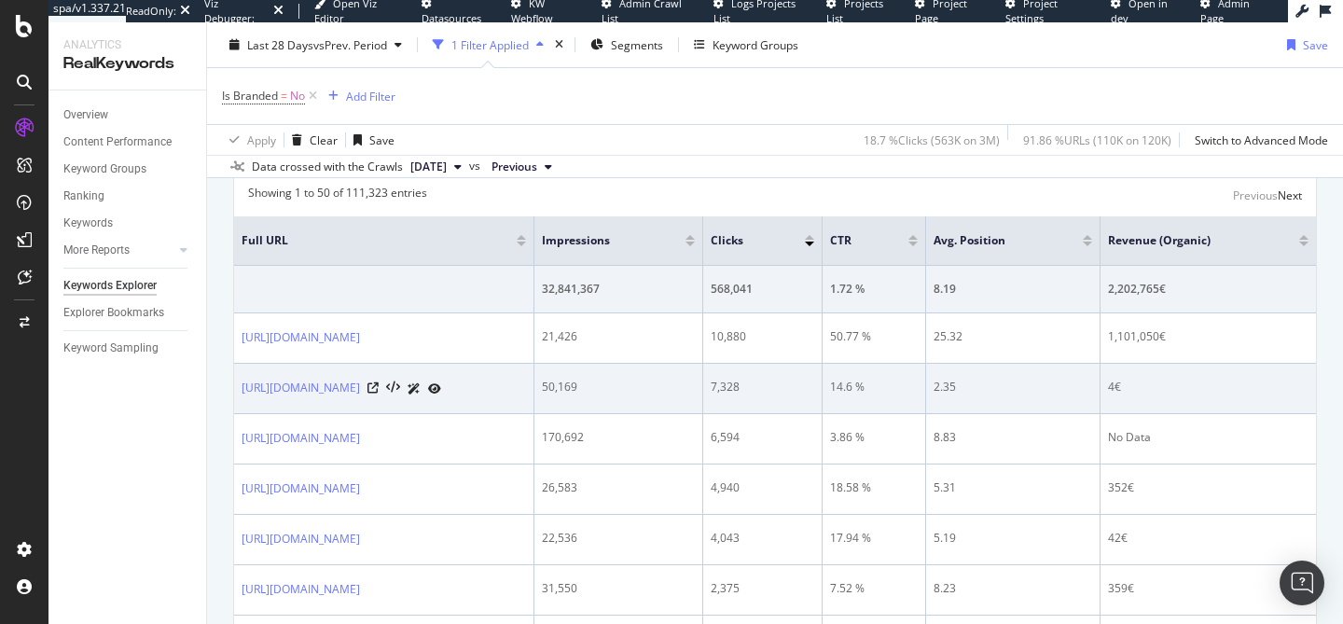
scroll to position [234, 0]
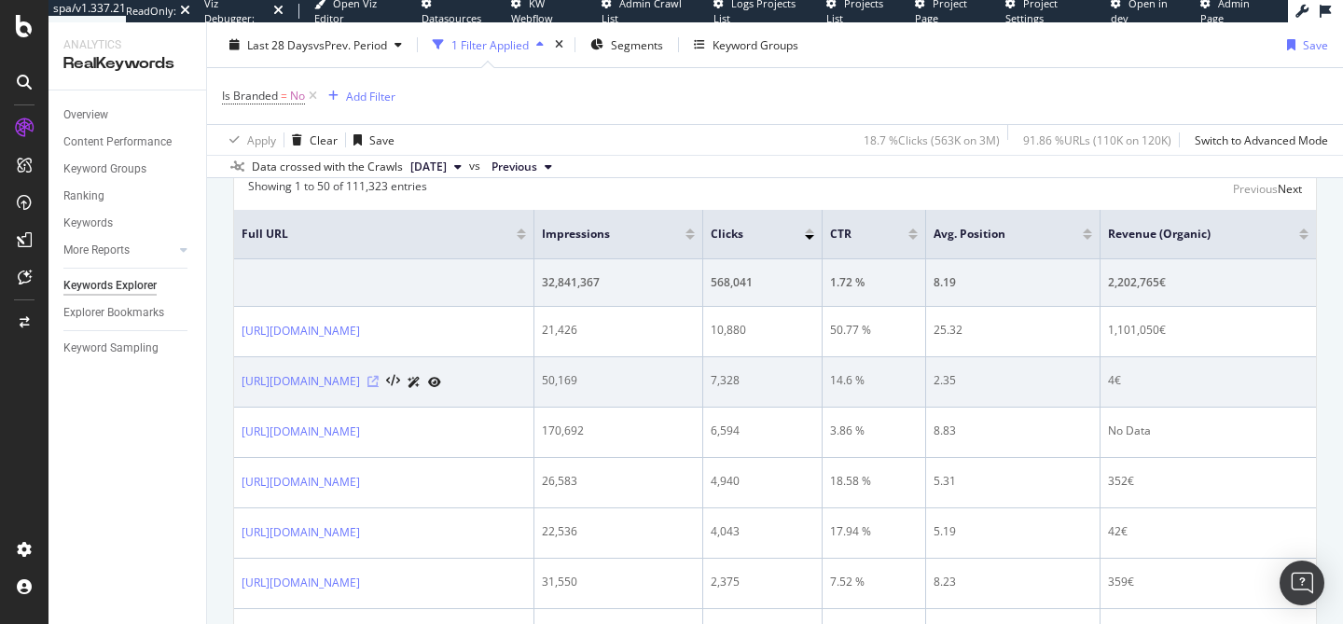
click at [379, 387] on icon at bounding box center [372, 381] width 11 height 11
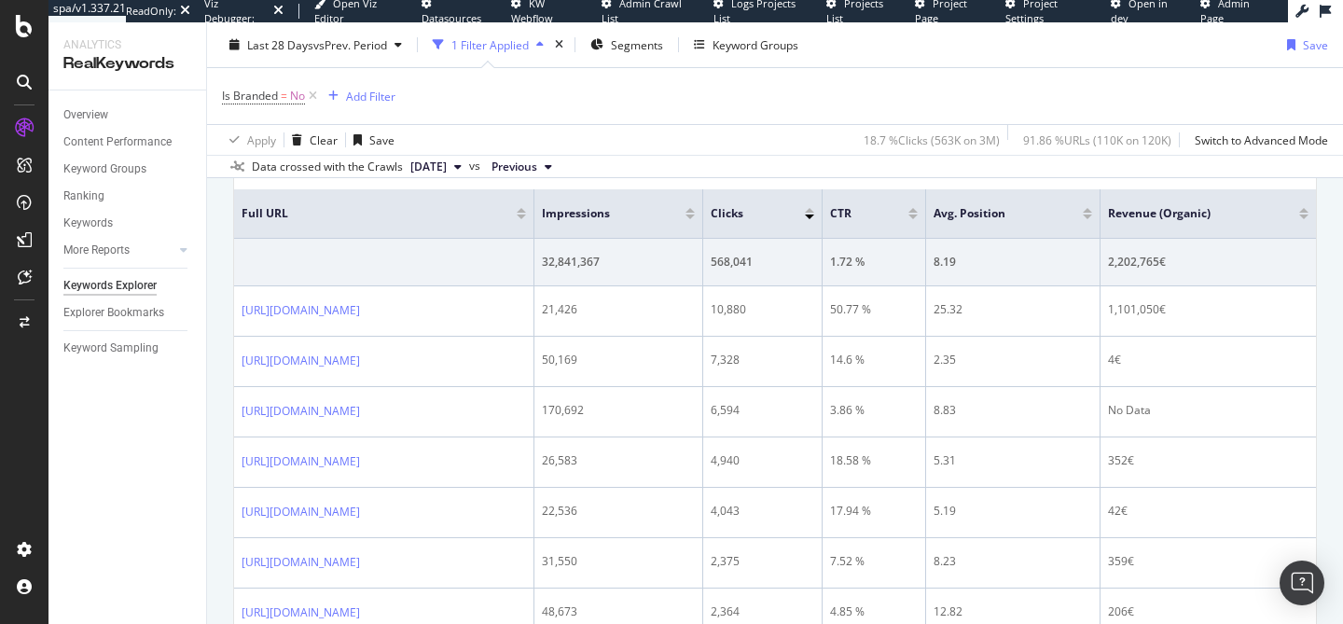
scroll to position [212, 0]
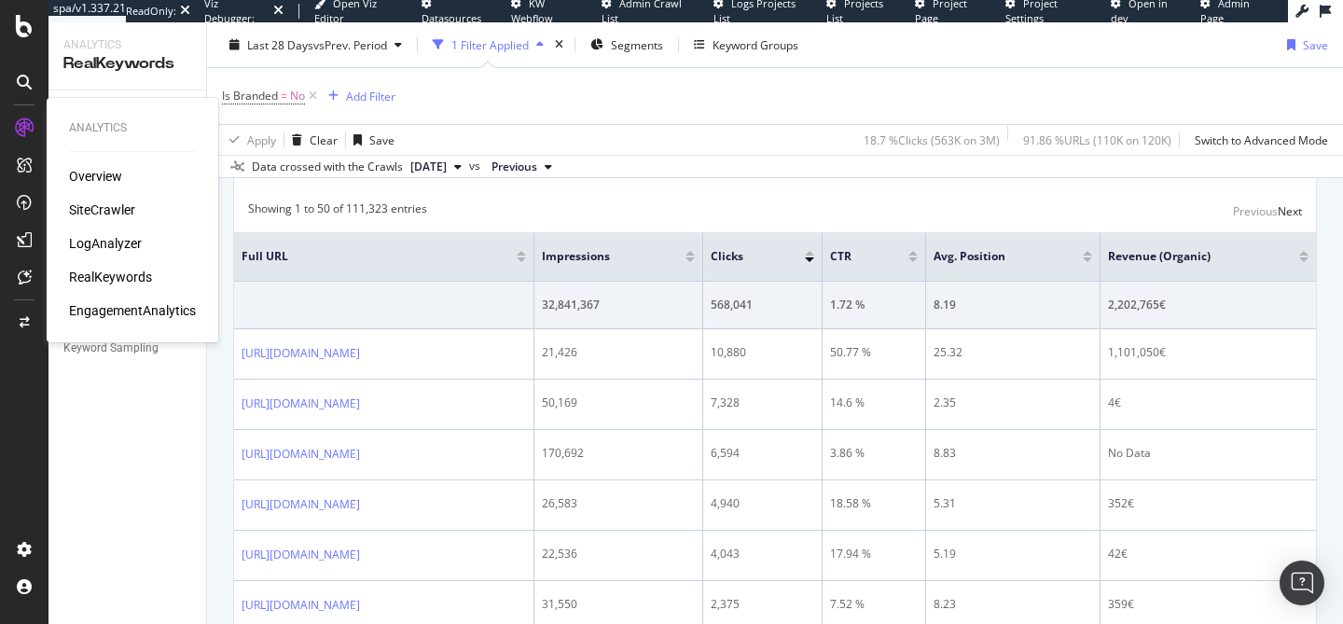
click at [138, 317] on div "EngagementAnalytics" at bounding box center [132, 310] width 127 height 19
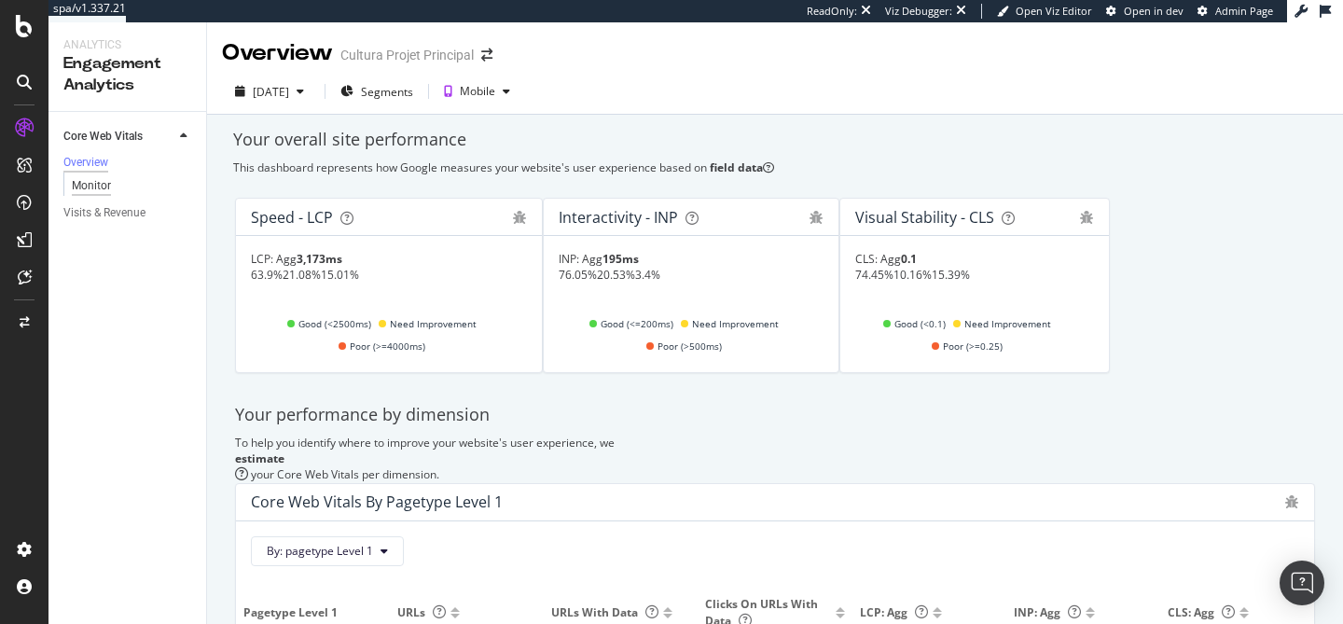
click at [109, 193] on div "Monitor" at bounding box center [91, 186] width 39 height 20
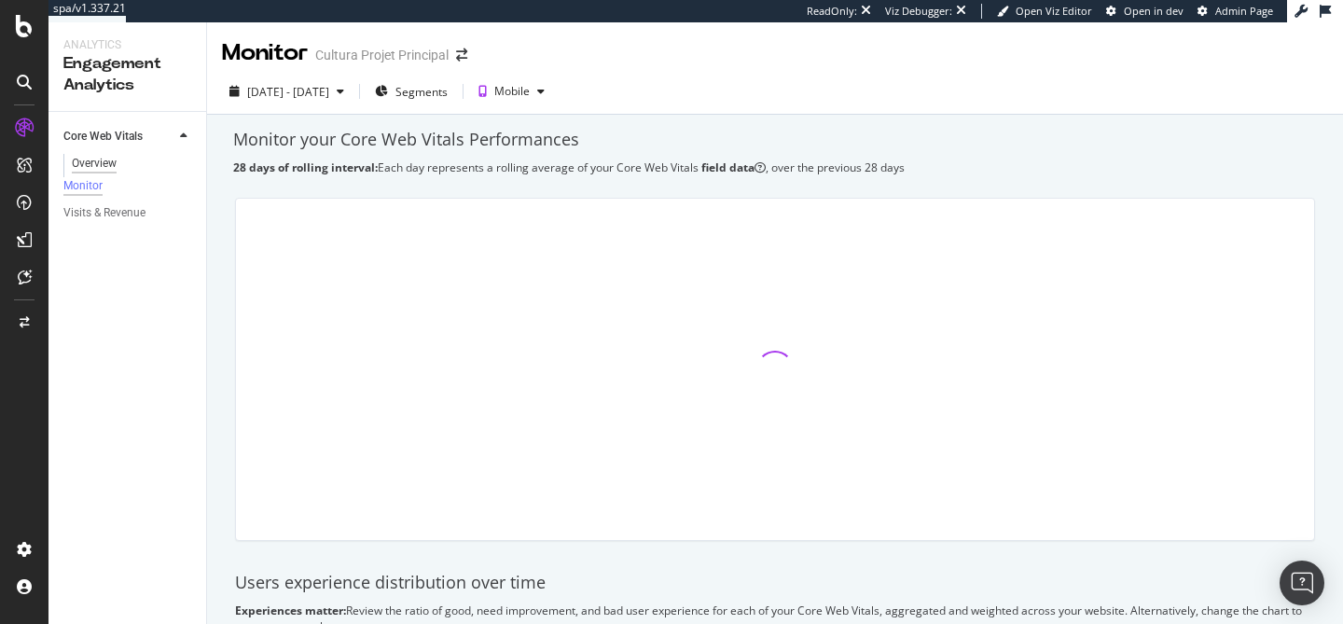
click at [109, 163] on div "Overview" at bounding box center [94, 164] width 45 height 20
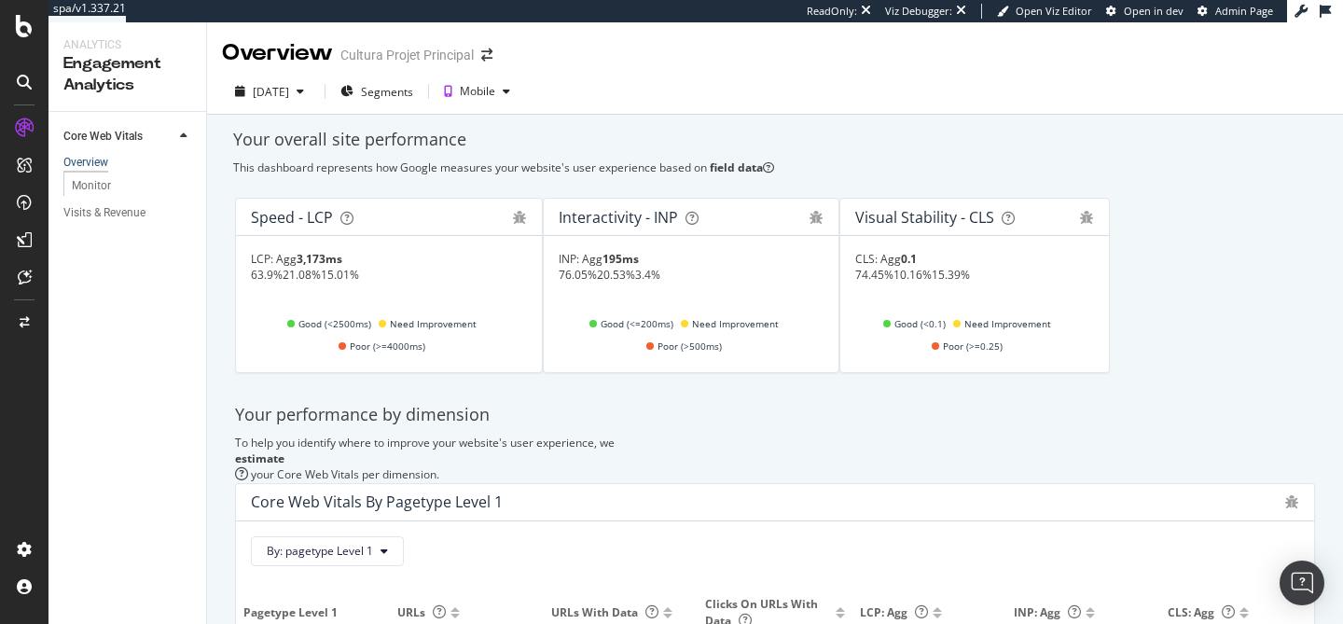
scroll to position [456, 0]
click at [121, 227] on div "Visits & Revenue" at bounding box center [134, 213] width 143 height 27
click at [107, 214] on div "Visits & Revenue" at bounding box center [104, 213] width 82 height 20
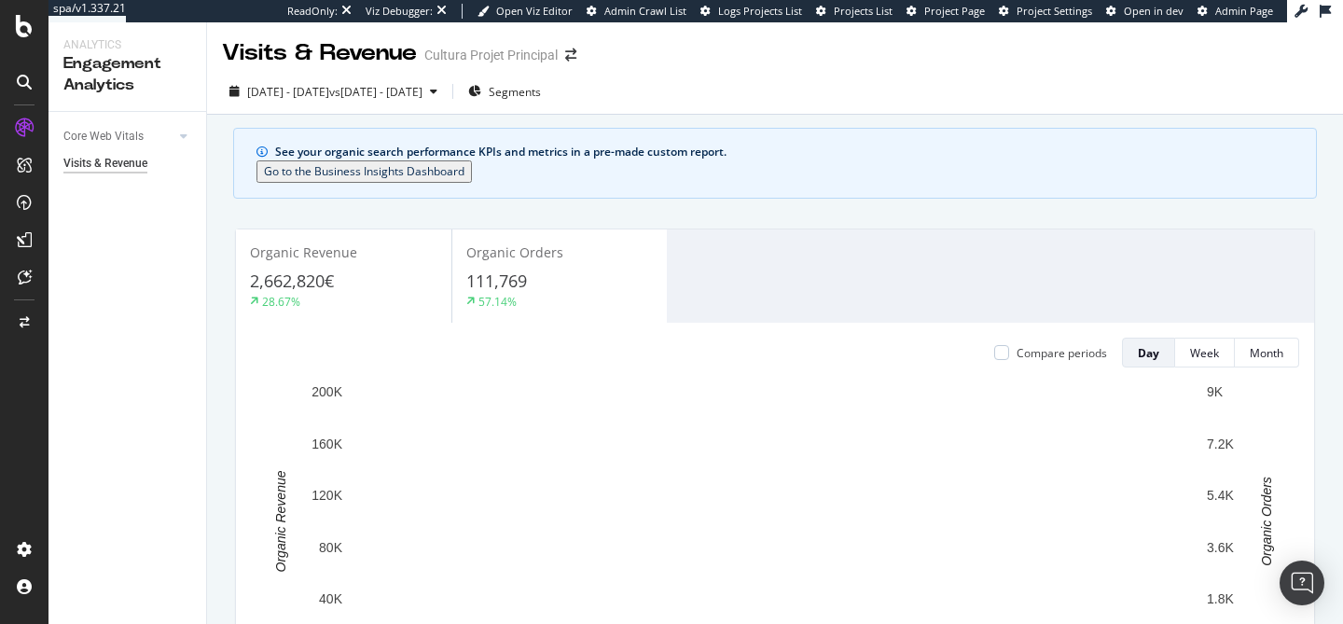
scroll to position [1089, 0]
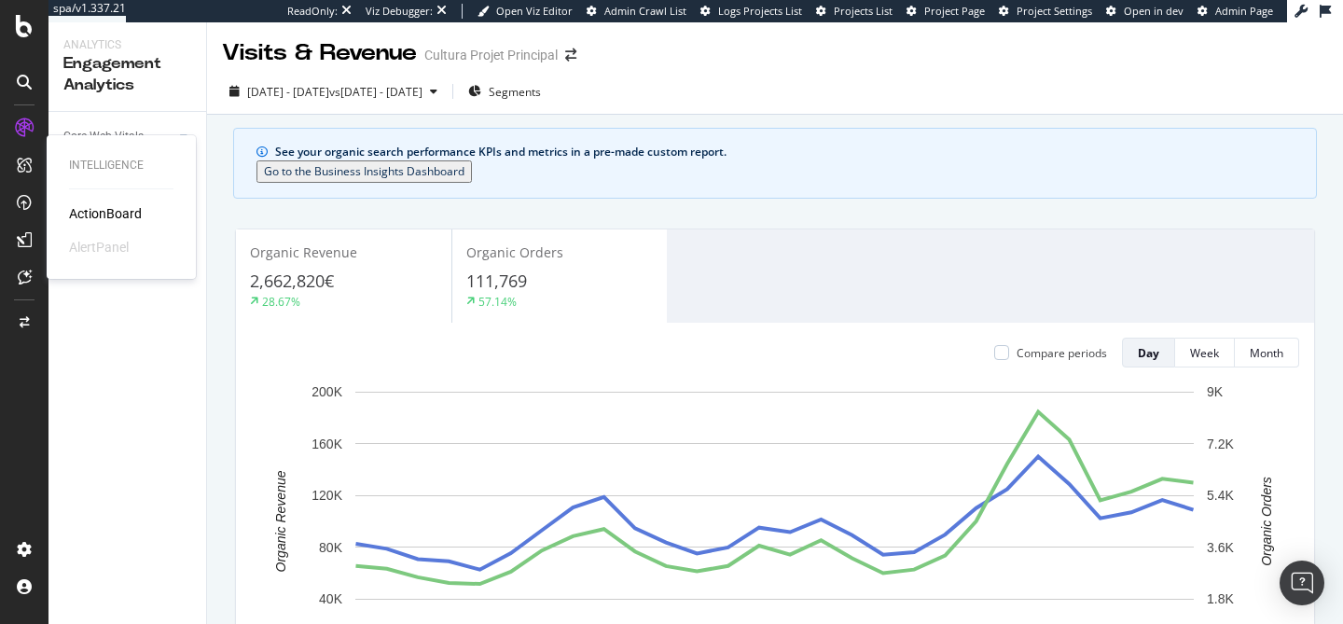
click at [107, 215] on div "ActionBoard" at bounding box center [105, 213] width 73 height 19
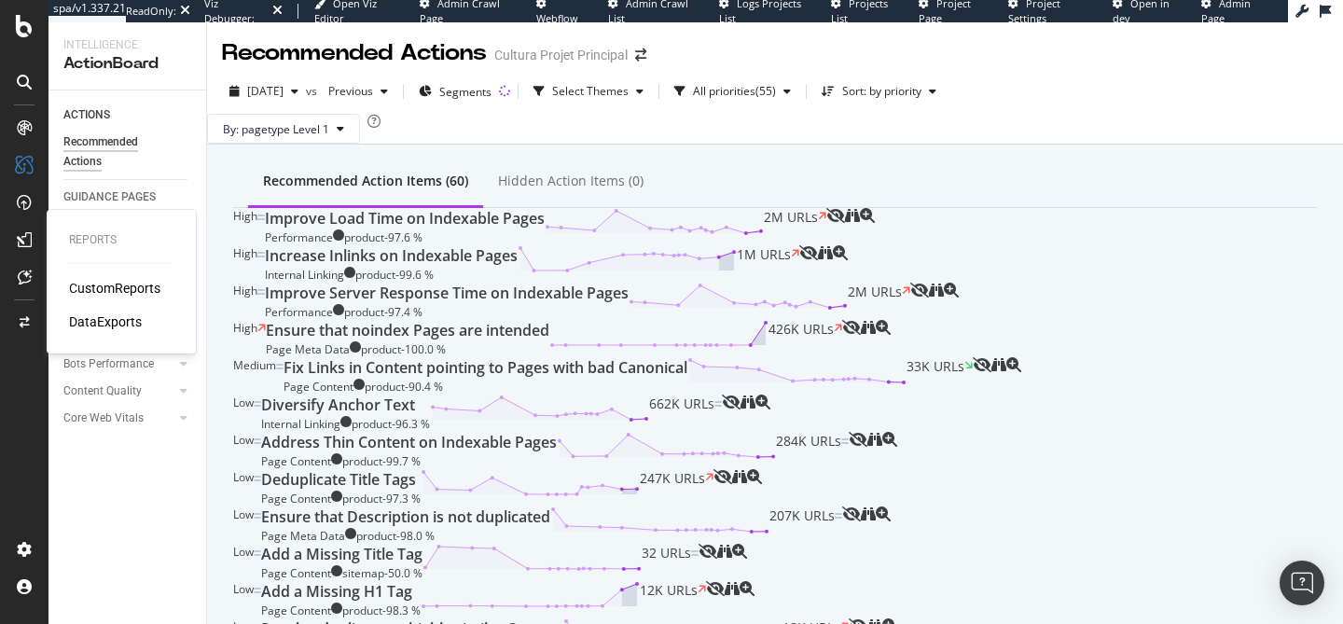
click at [89, 286] on div "CustomReports" at bounding box center [114, 288] width 91 height 19
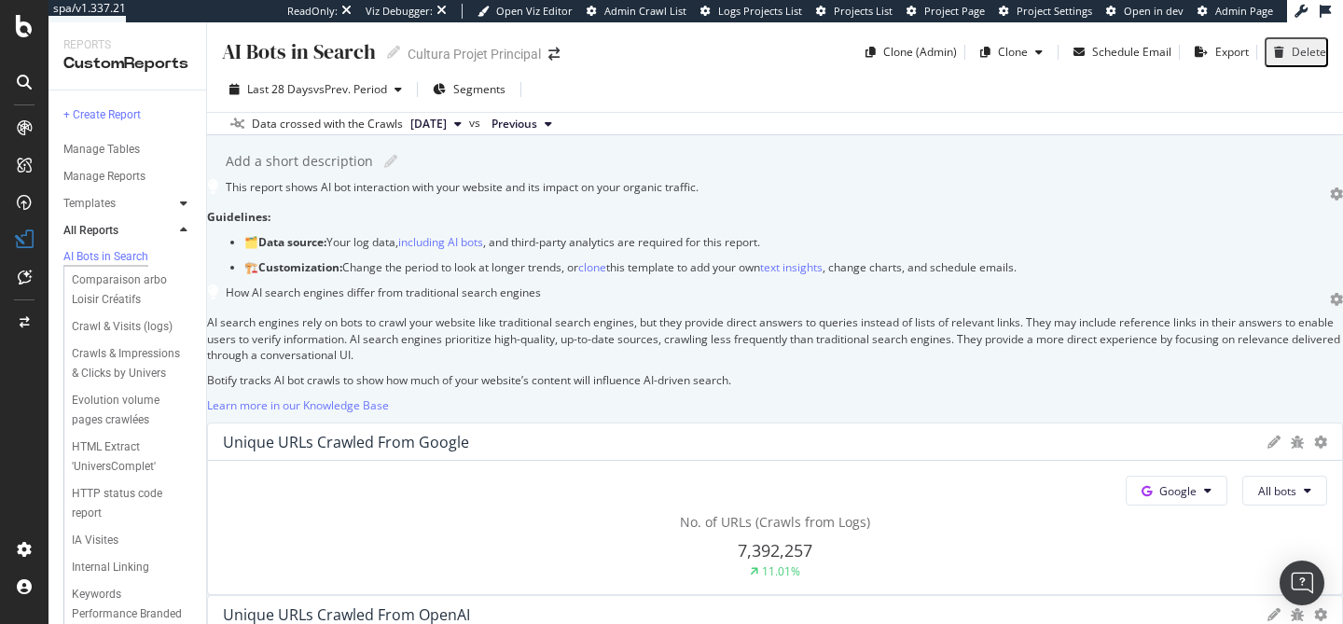
click at [183, 208] on icon at bounding box center [183, 203] width 7 height 11
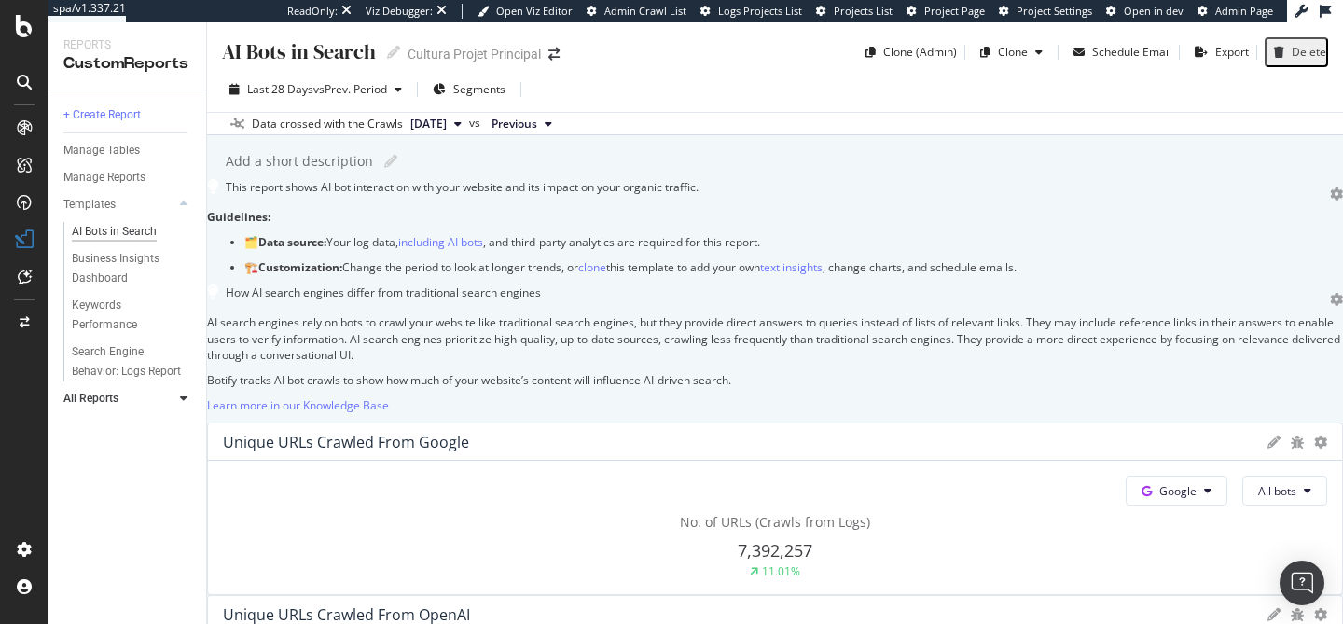
click at [121, 231] on div "AI Bots in Search" at bounding box center [114, 232] width 85 height 20
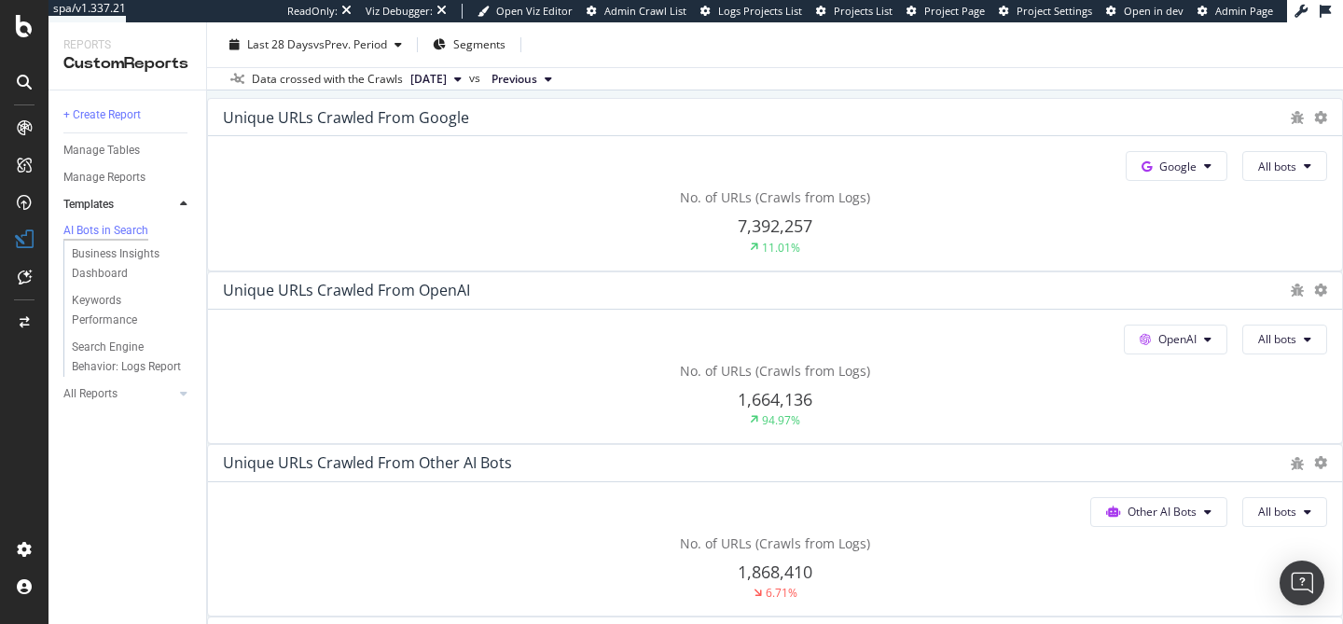
scroll to position [329, 0]
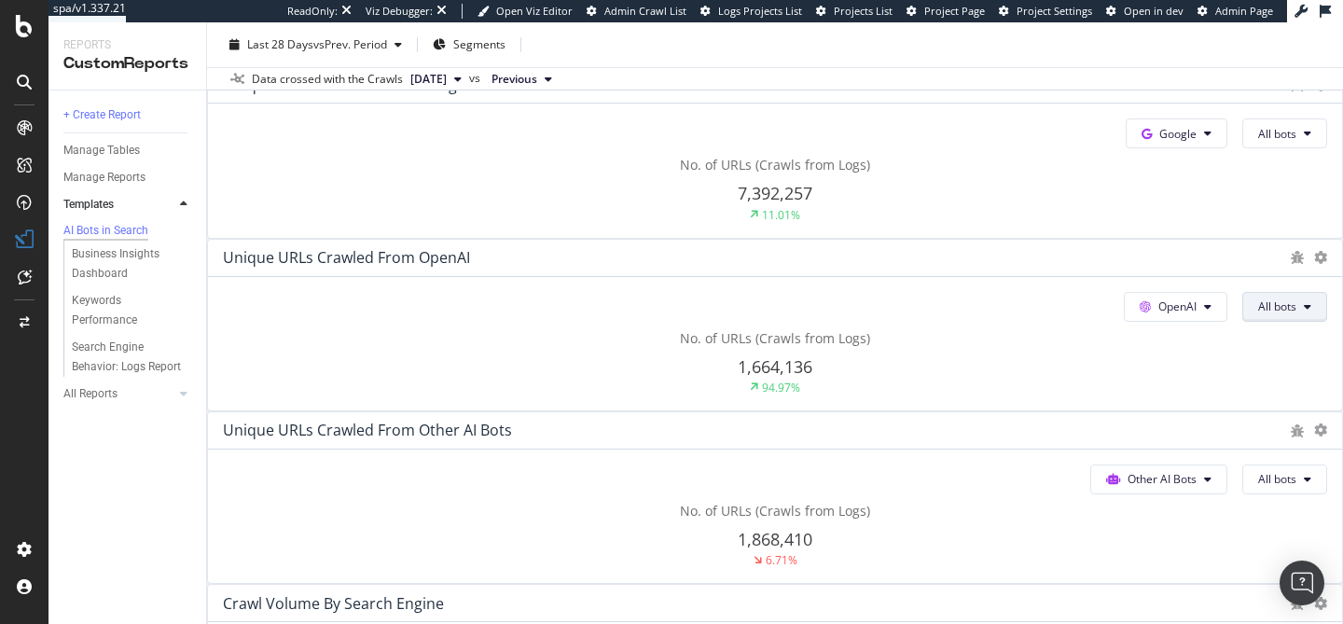
click at [1242, 322] on button "All bots" at bounding box center [1284, 307] width 85 height 30
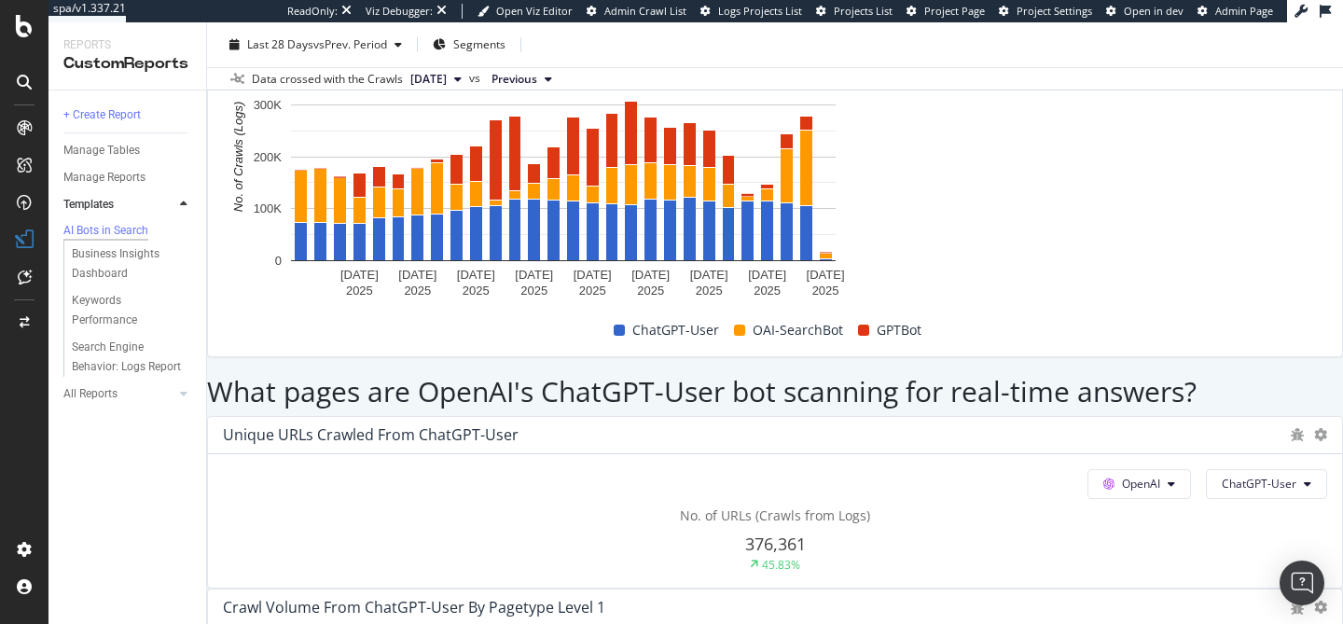
scroll to position [2039, 0]
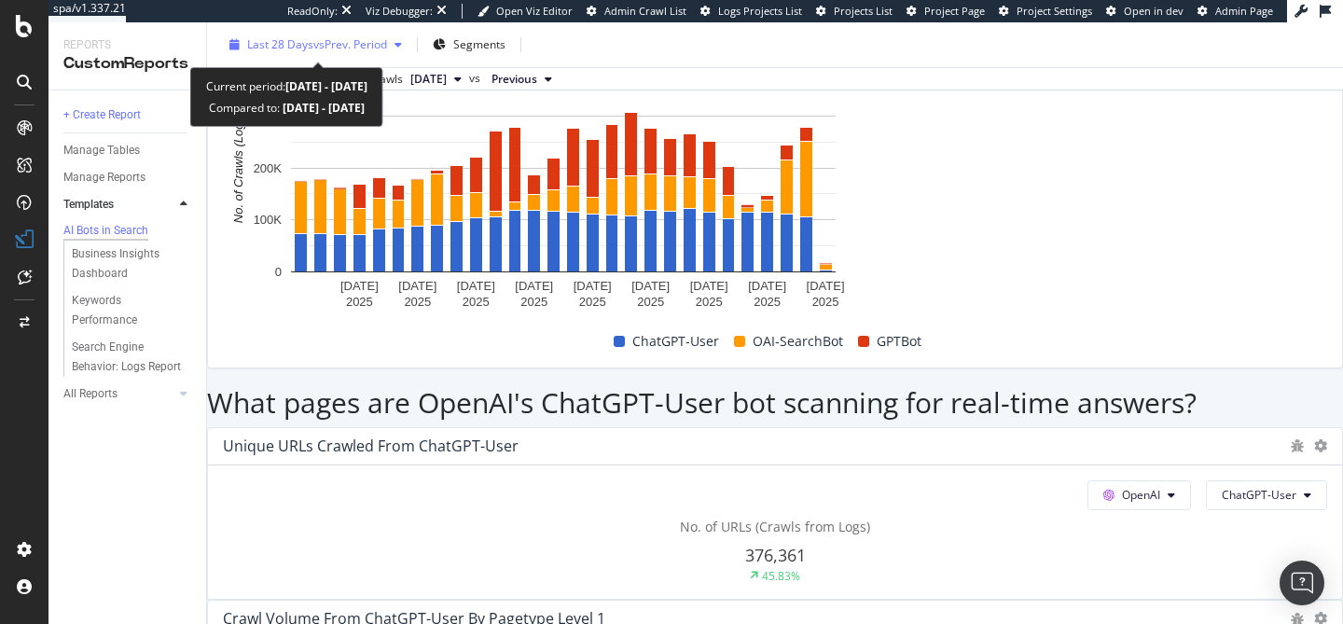
click at [356, 41] on span "vs Prev. Period" at bounding box center [350, 44] width 74 height 16
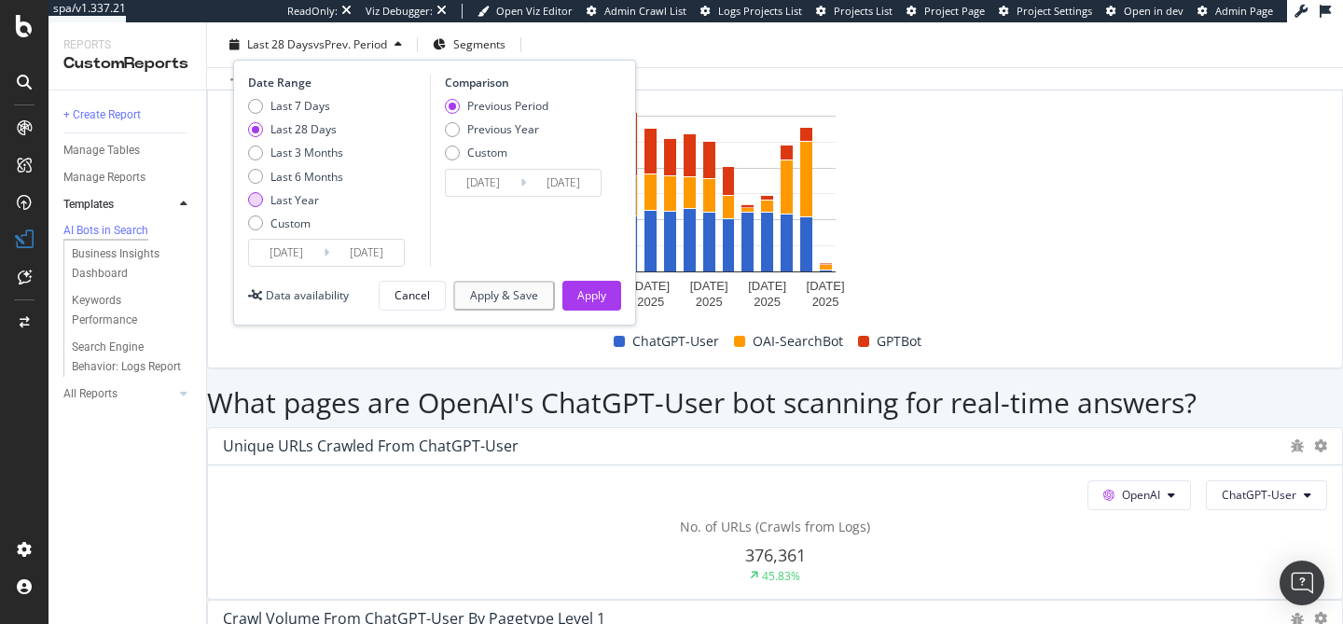
click at [288, 195] on div "Last Year" at bounding box center [294, 200] width 48 height 16
type input "2024/09/11"
type input "2023/09/12"
type input "2024/09/10"
click at [515, 132] on div "Previous Year" at bounding box center [503, 129] width 72 height 16
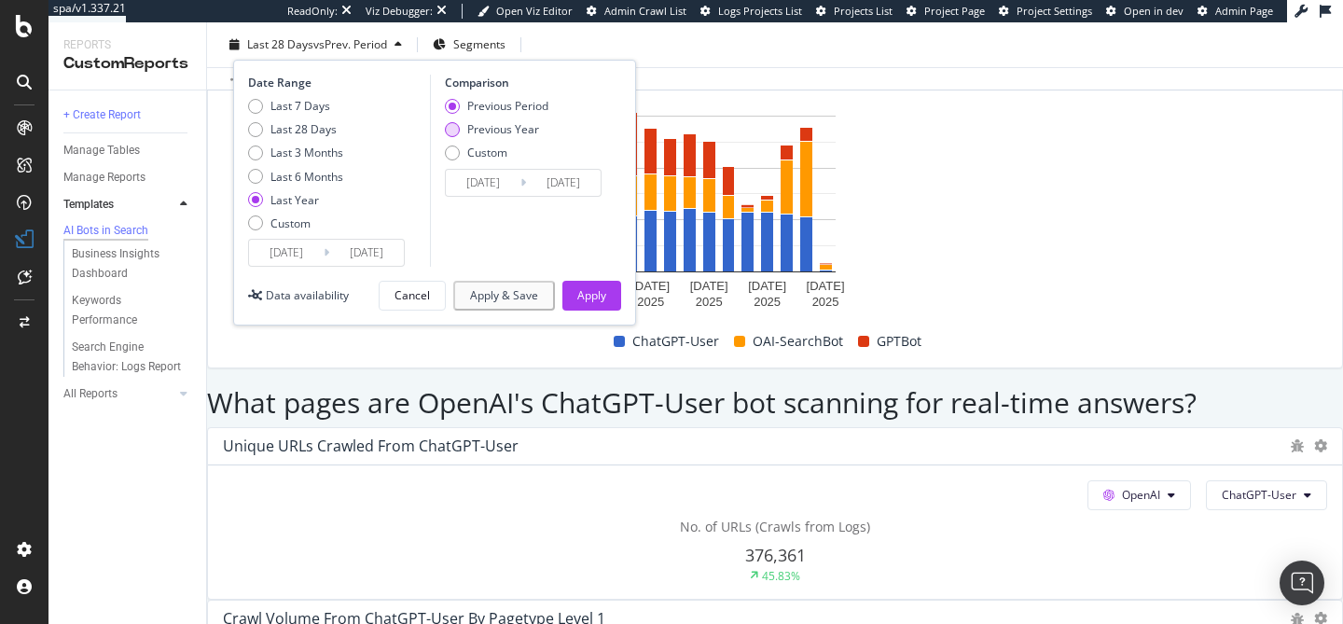
type input "2023/09/13"
type input "2024/09/11"
click at [583, 309] on div "Apply" at bounding box center [591, 296] width 29 height 28
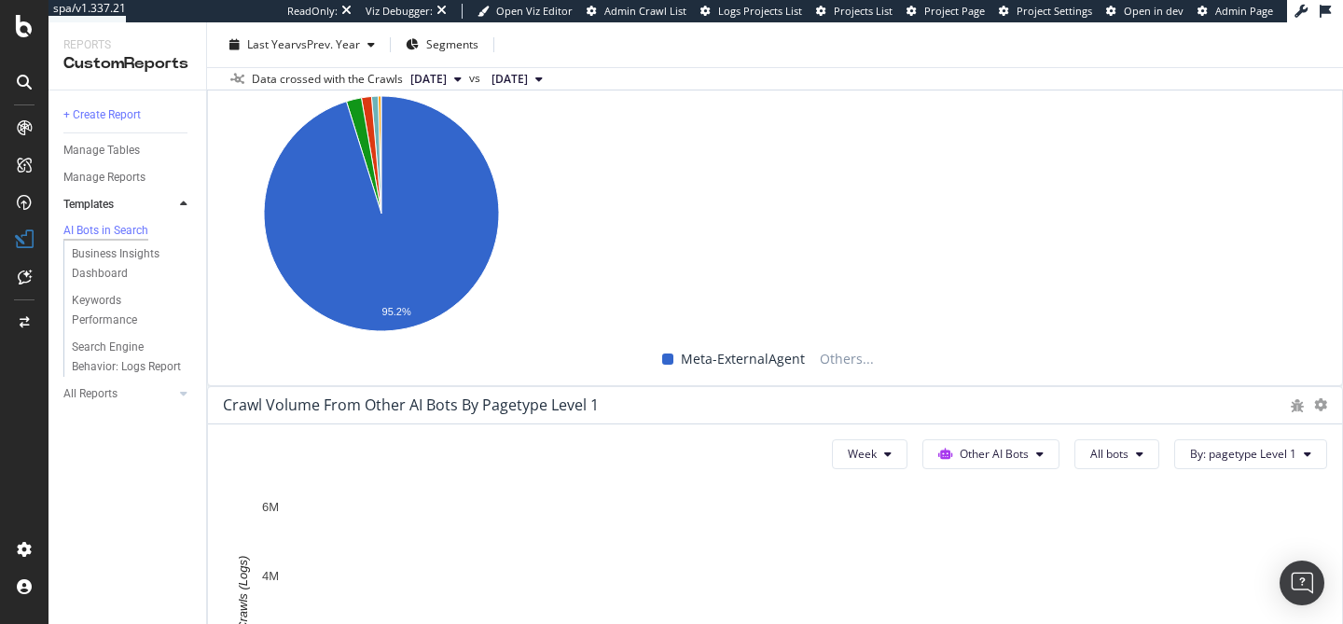
scroll to position [3354, 0]
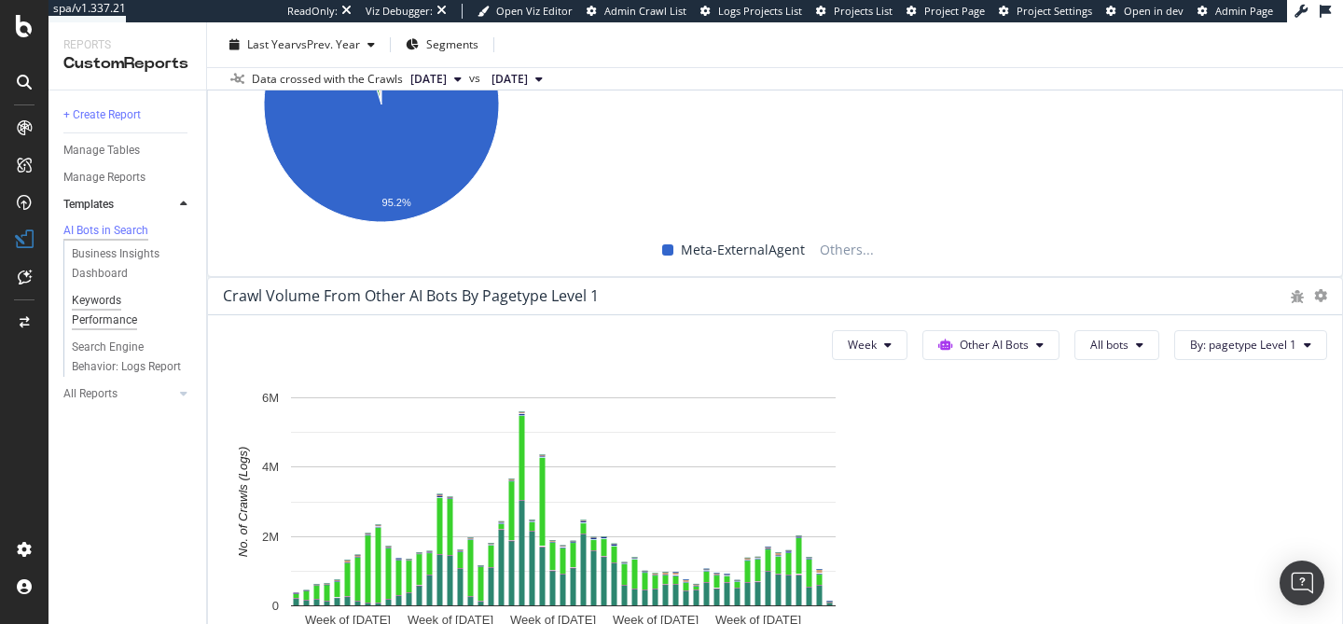
click at [104, 313] on div "Keywords Performance" at bounding box center [124, 310] width 104 height 39
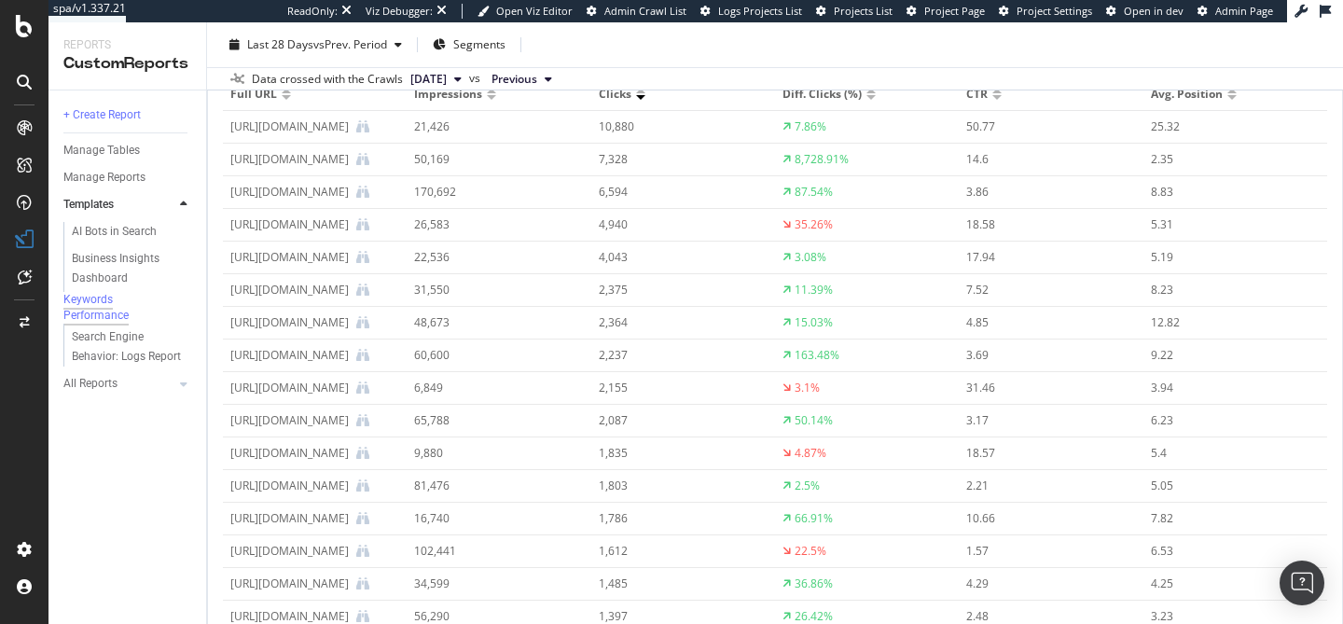
scroll to position [4899, 0]
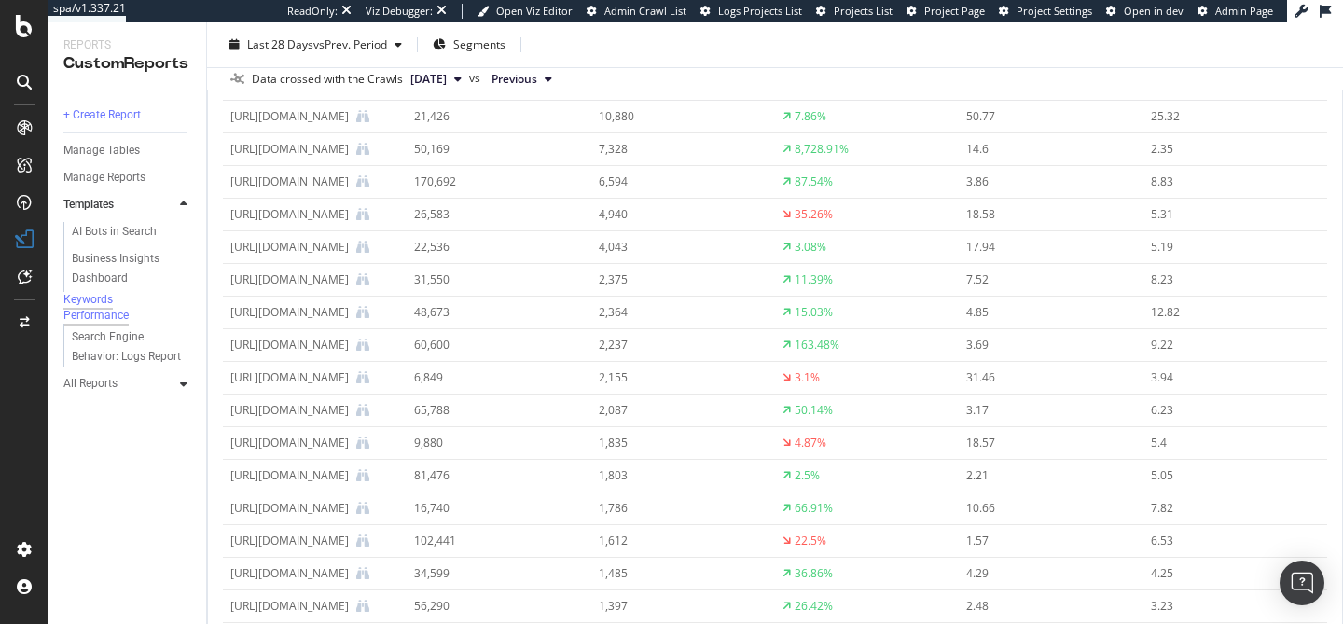
click at [186, 393] on div at bounding box center [183, 384] width 19 height 19
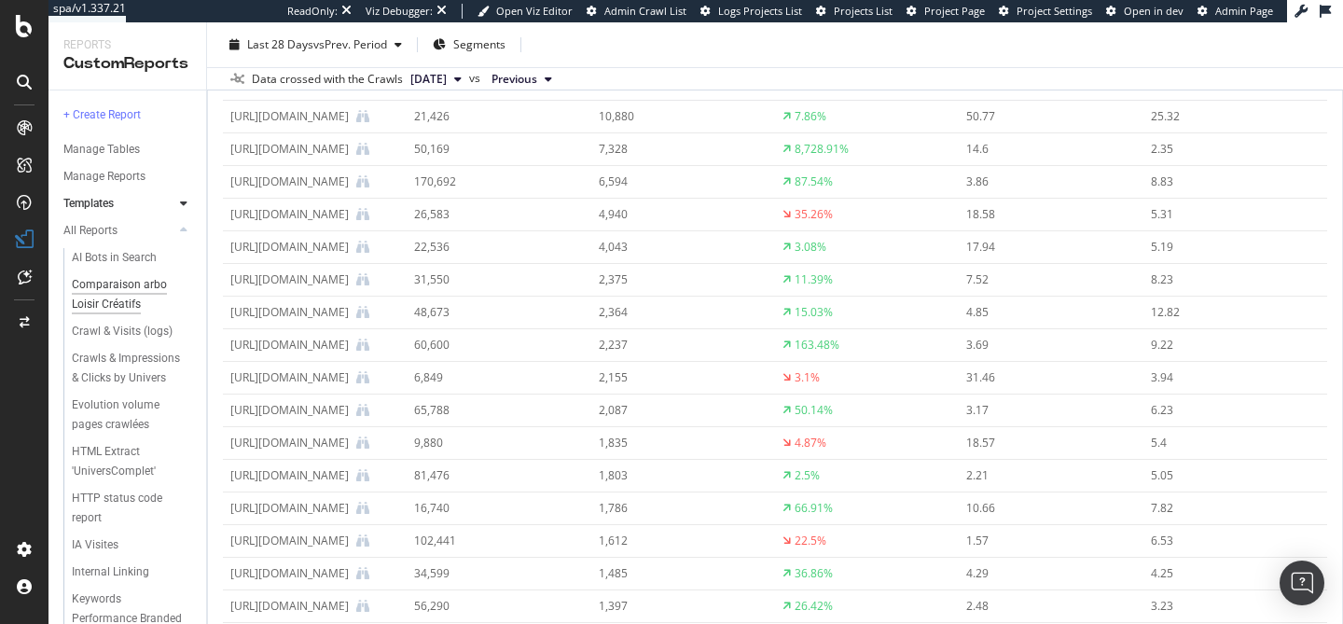
scroll to position [175, 0]
click at [113, 535] on div "IA Visites" at bounding box center [95, 545] width 47 height 20
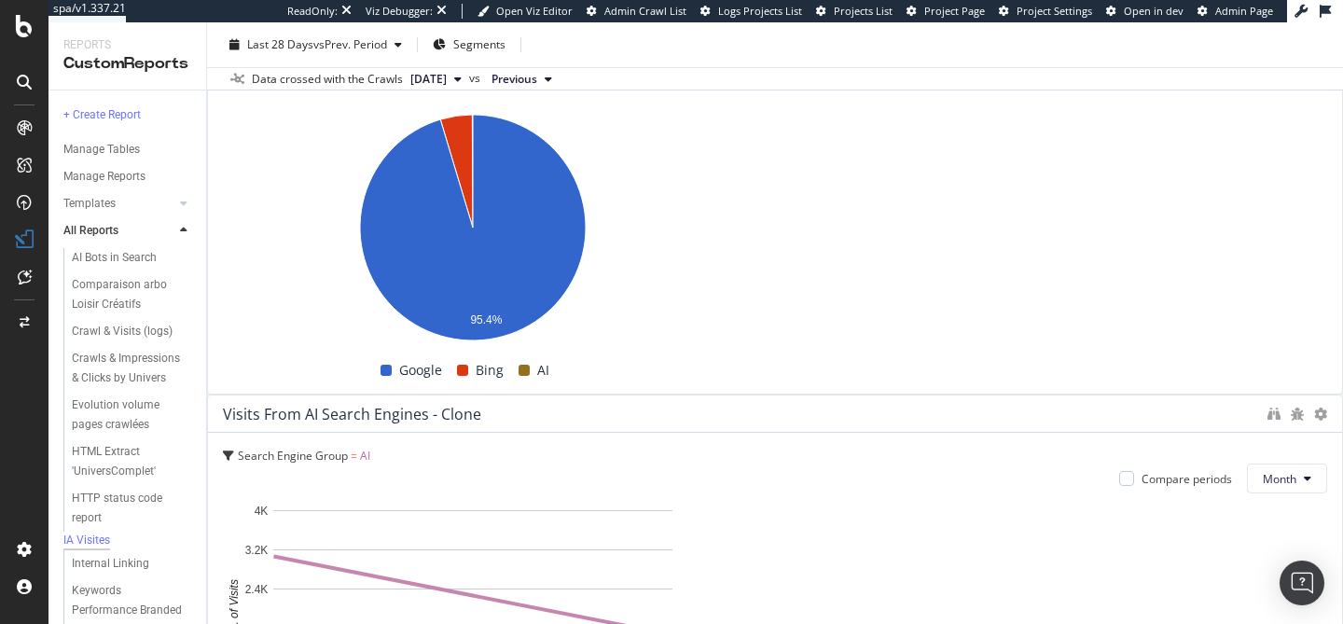
scroll to position [128, 0]
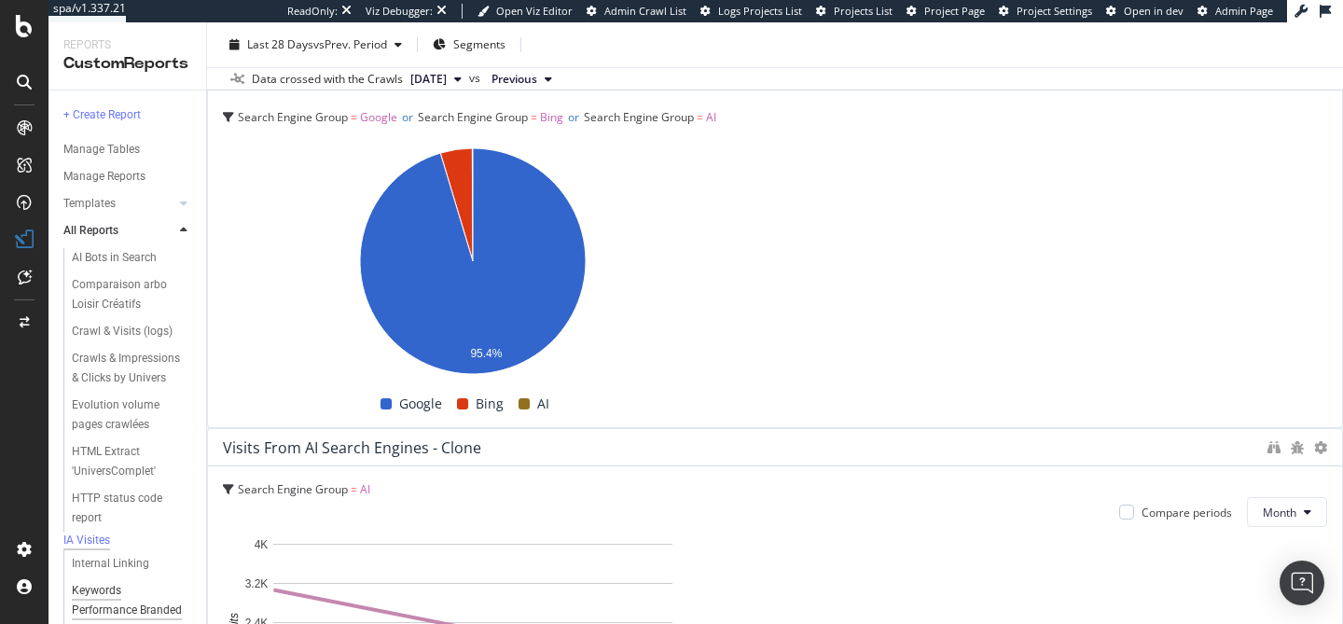
click at [123, 581] on div "Keywords Performance Branded vs. non-branded" at bounding box center [128, 610] width 113 height 59
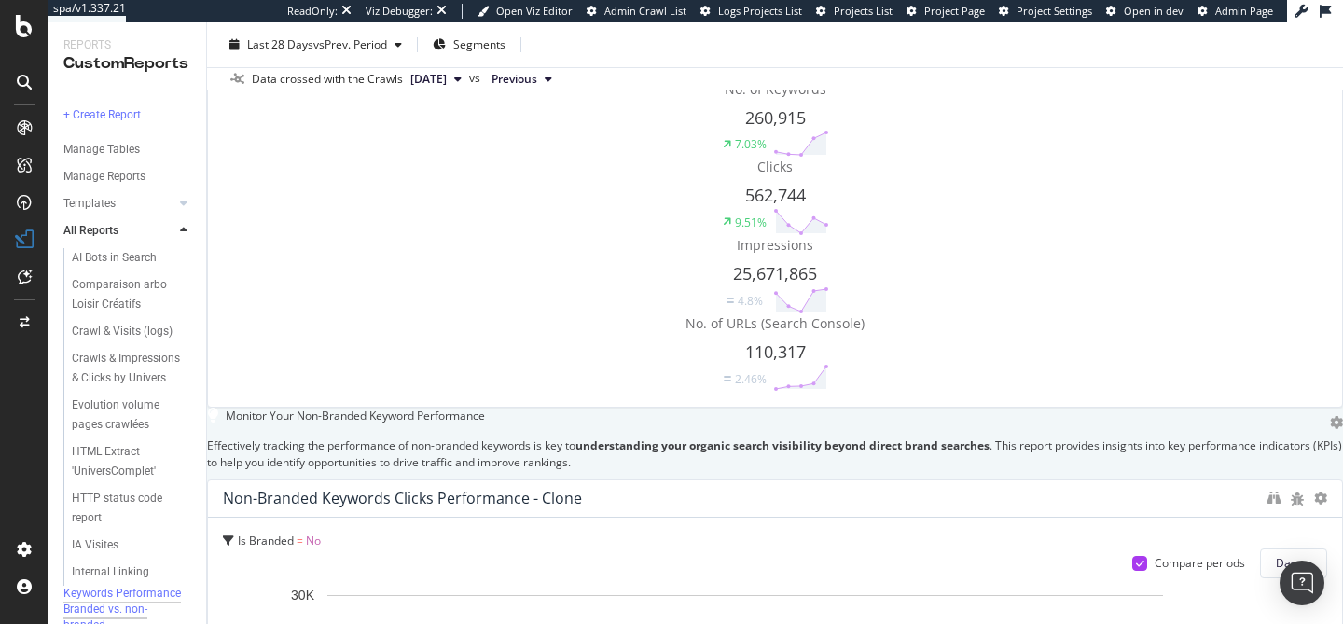
scroll to position [2692, 0]
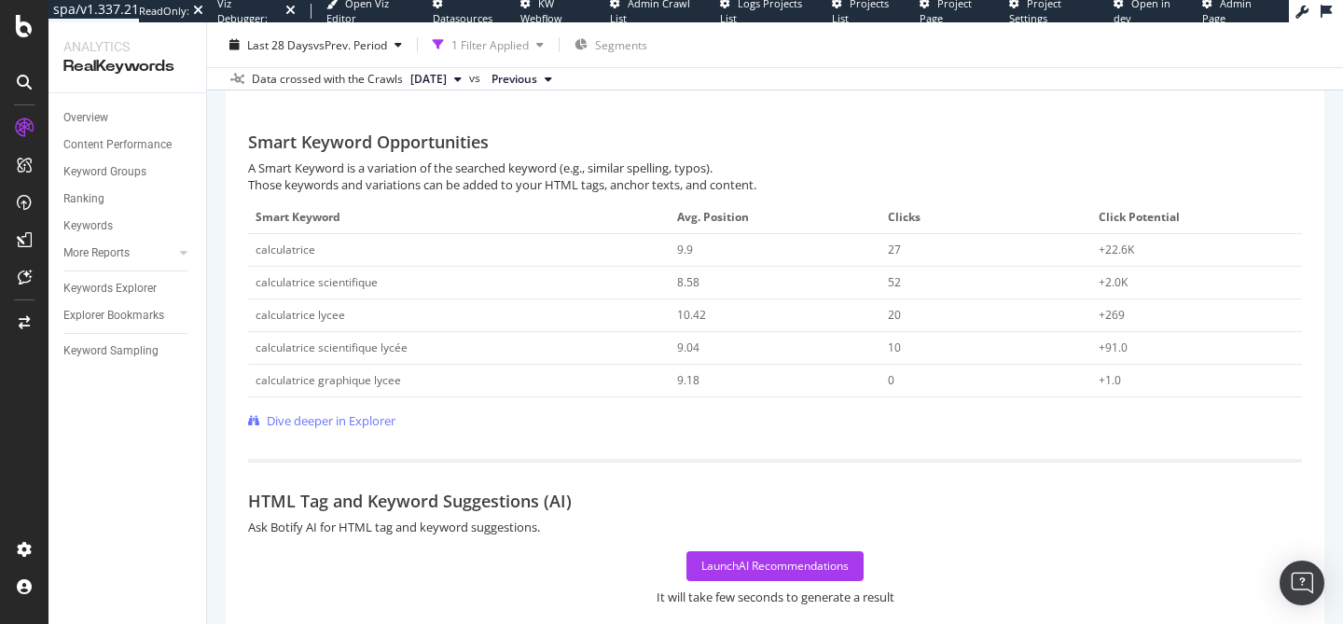
scroll to position [588, 0]
click at [799, 571] on div "Launch AI Recommendations" at bounding box center [774, 567] width 147 height 16
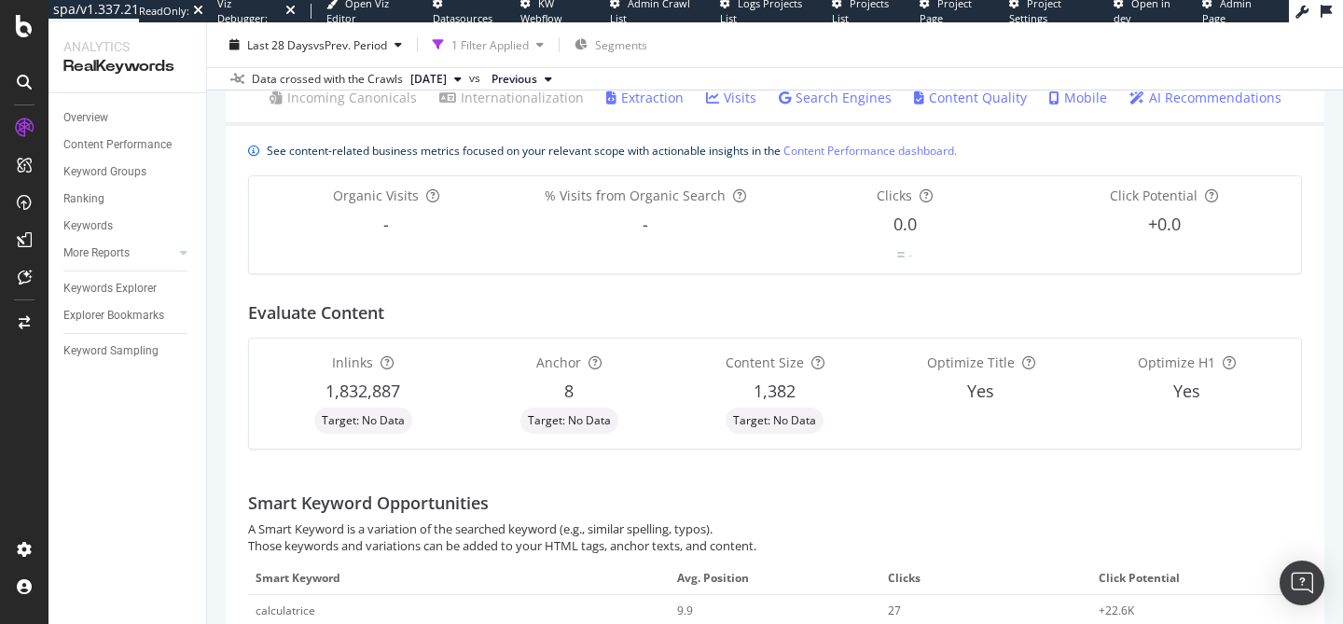
scroll to position [0, 0]
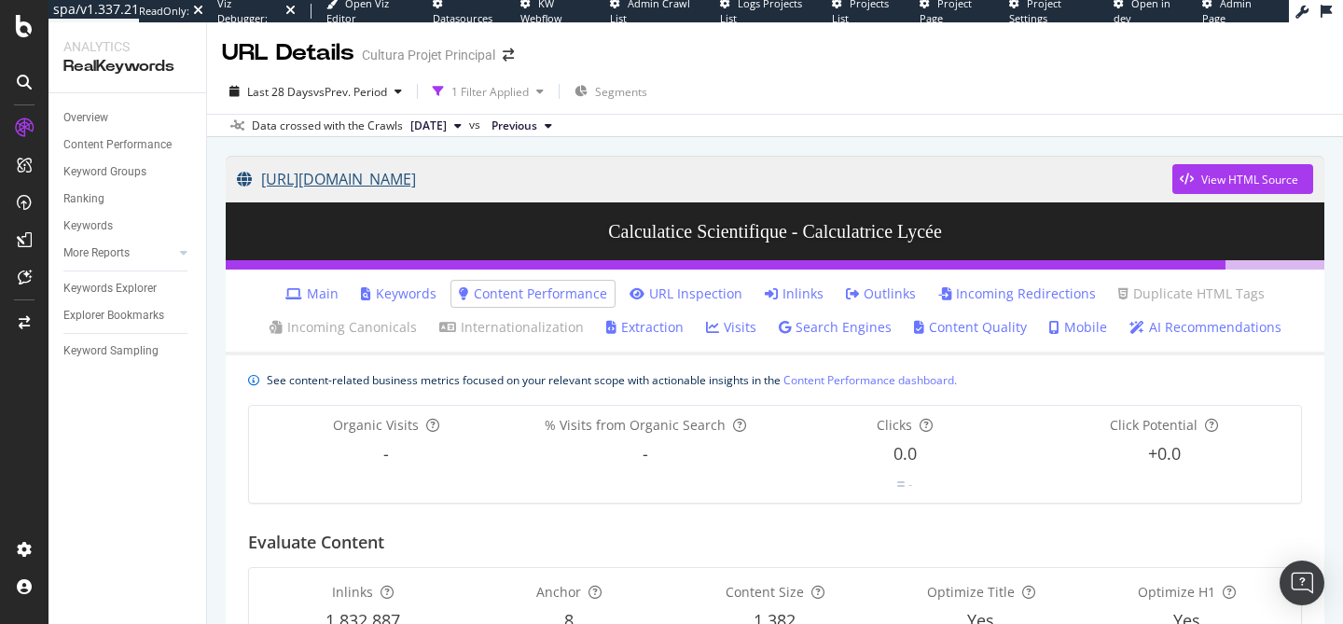
drag, startPoint x: 257, startPoint y: 151, endPoint x: 1026, endPoint y: 174, distance: 769.5
copy link "[URL][DOMAIN_NAME]"
click at [786, 94] on div "Last 28 Days vs Prev. Period 1 Filter Applied Segments" at bounding box center [775, 94] width 1136 height 37
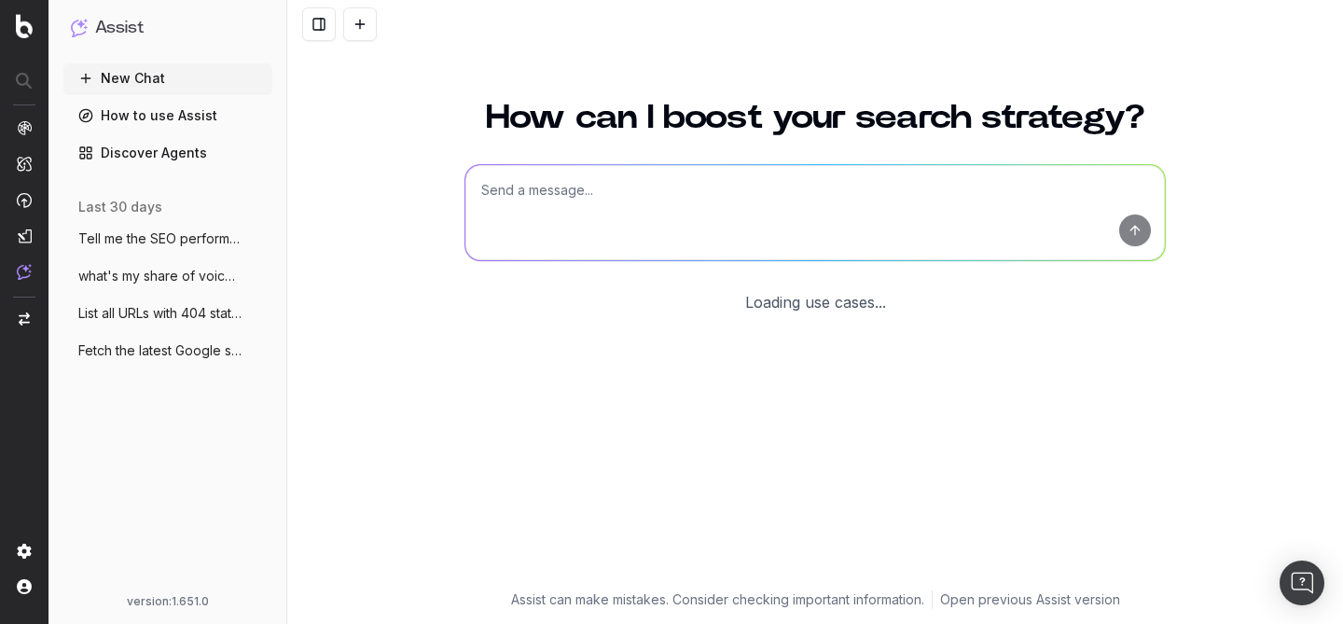
scroll to position [100, 0]
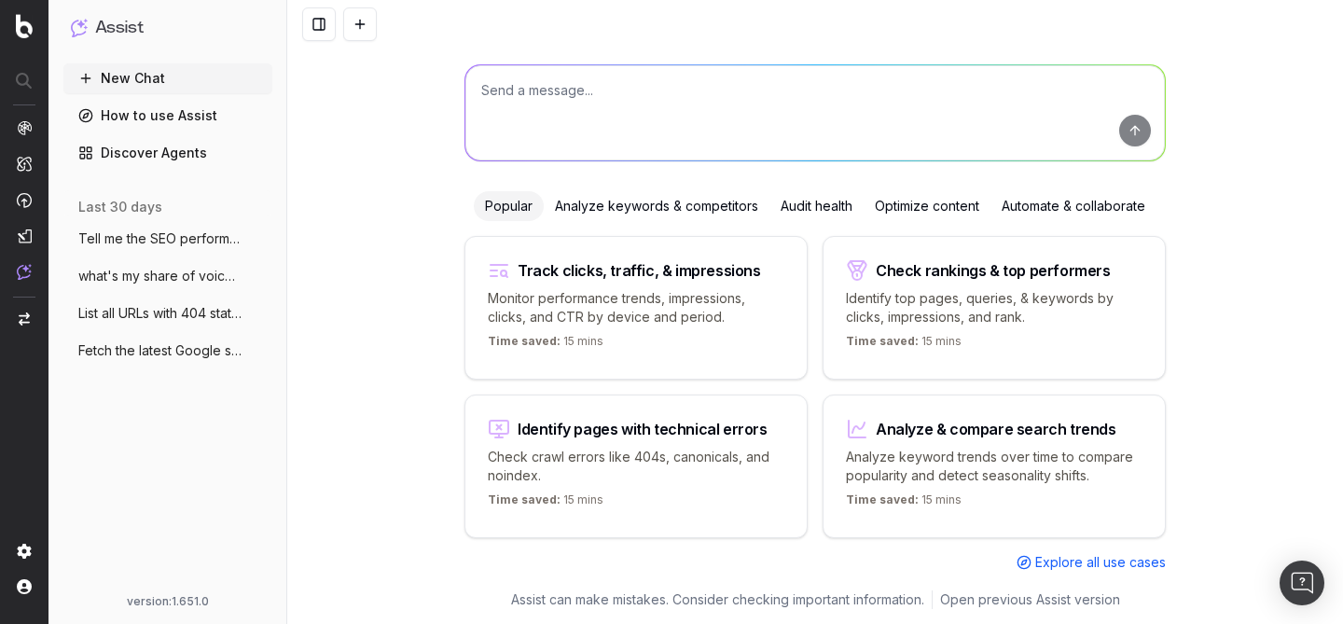
click at [613, 195] on div "Analyze keywords & competitors" at bounding box center [657, 206] width 226 height 30
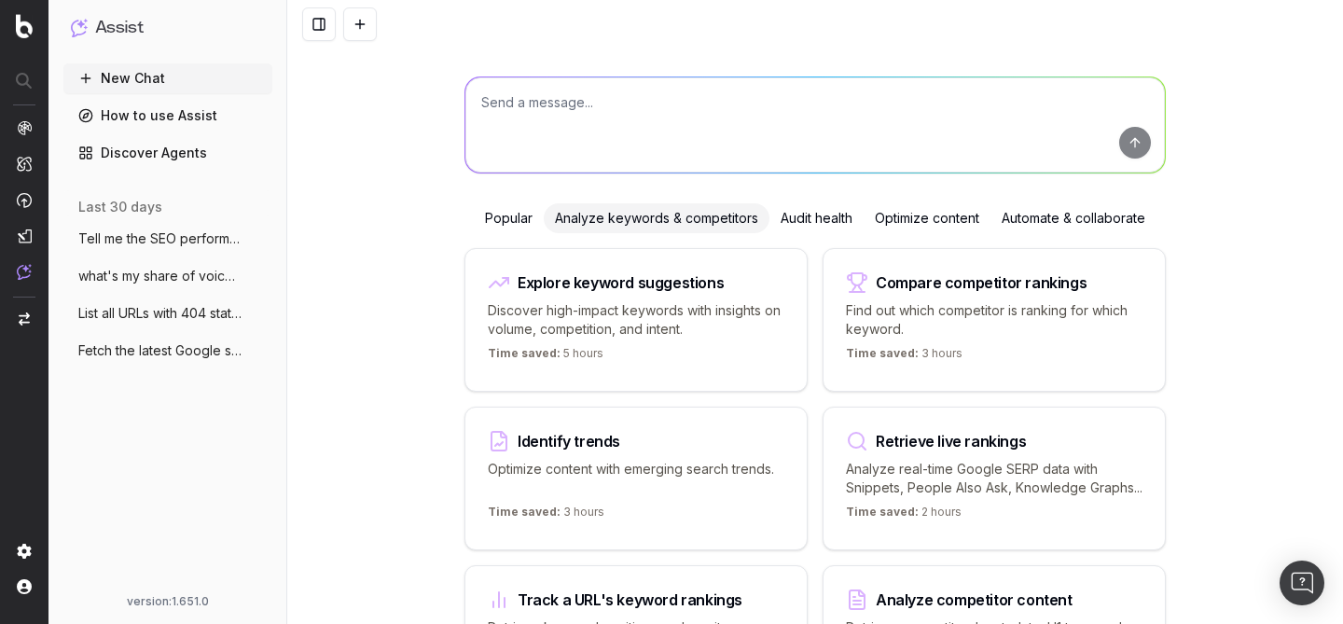
scroll to position [0, 0]
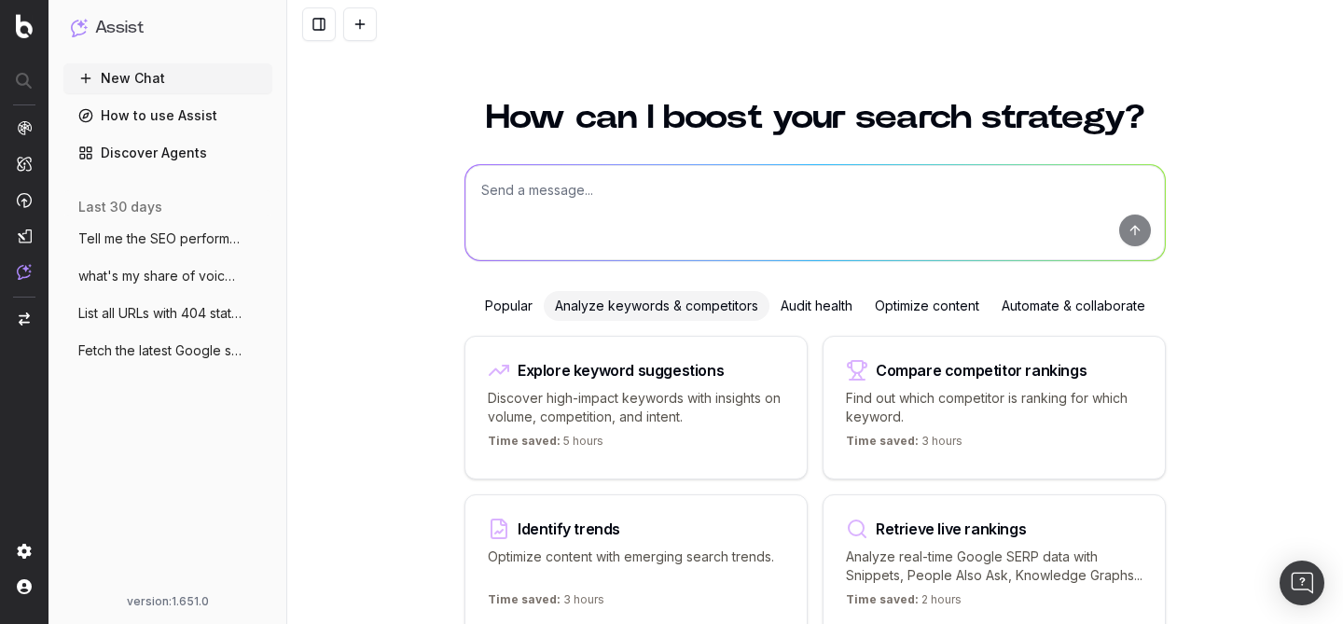
click at [961, 308] on div "Optimize content" at bounding box center [926, 306] width 127 height 30
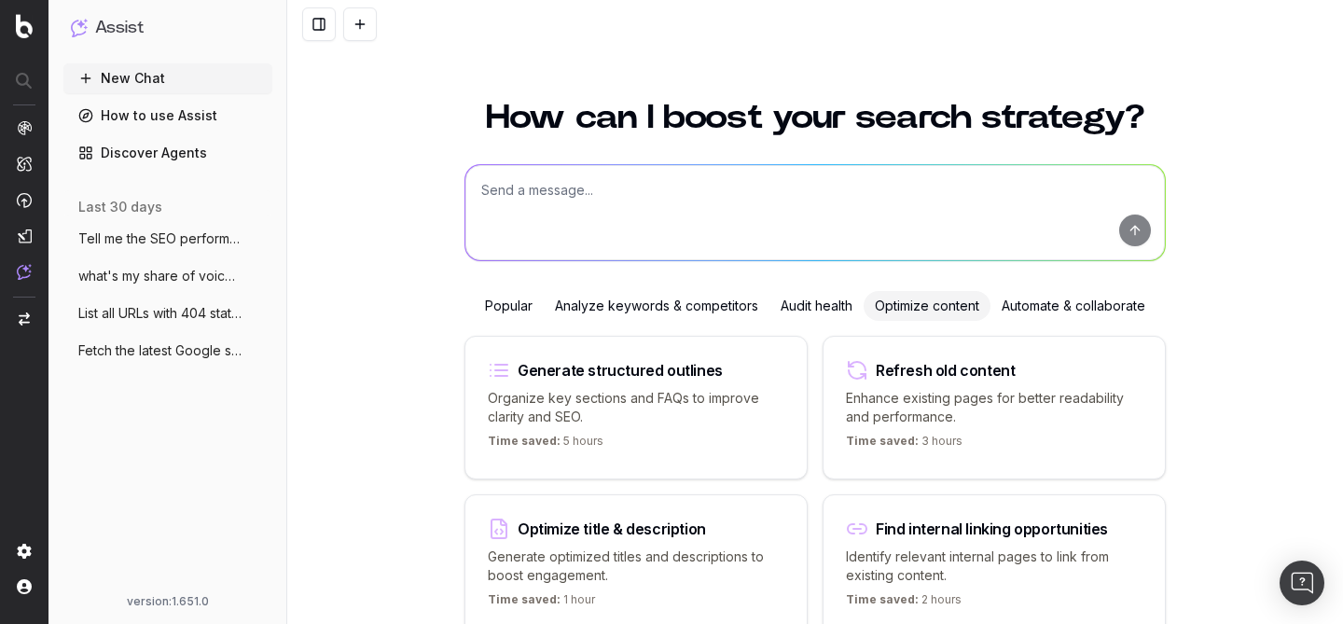
click at [1072, 317] on div "Automate & collaborate" at bounding box center [1073, 306] width 166 height 30
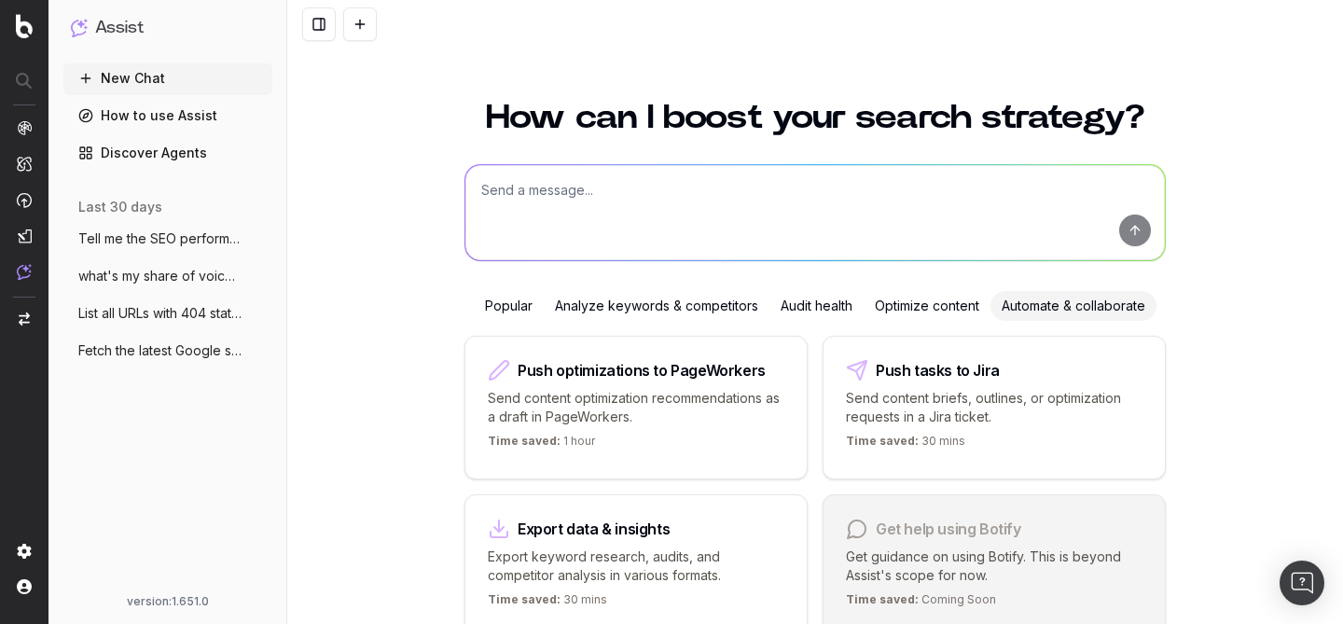
click at [502, 314] on div "Popular" at bounding box center [509, 306] width 70 height 30
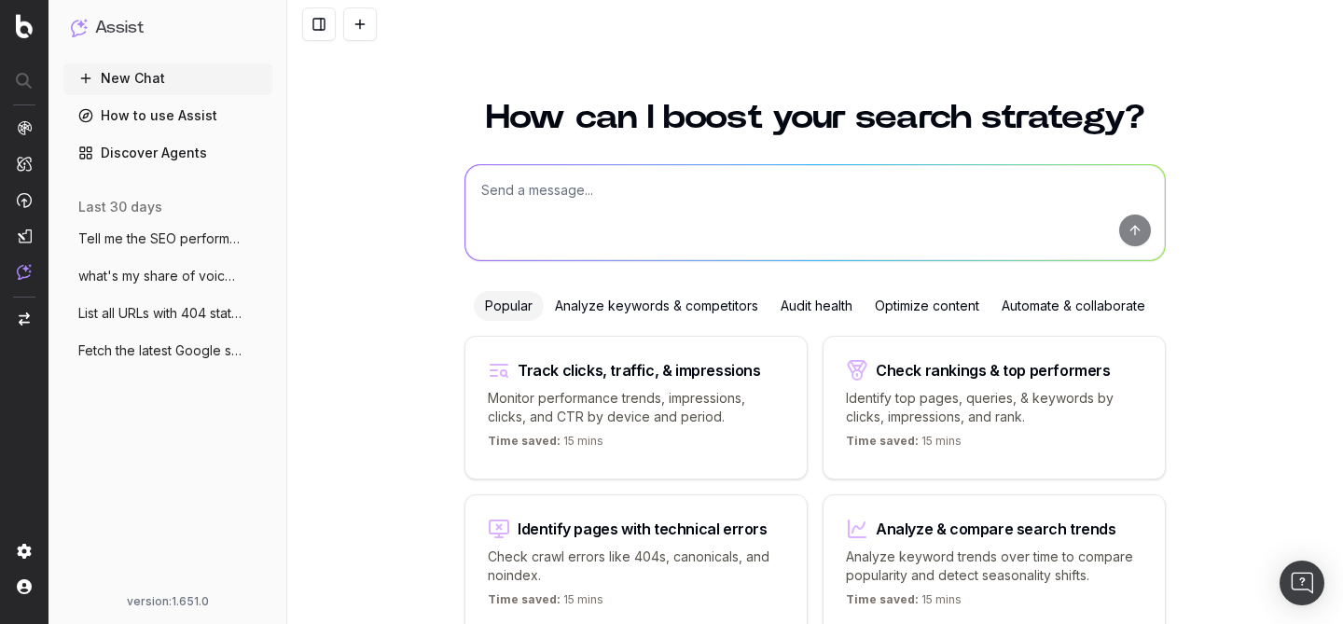
scroll to position [100, 0]
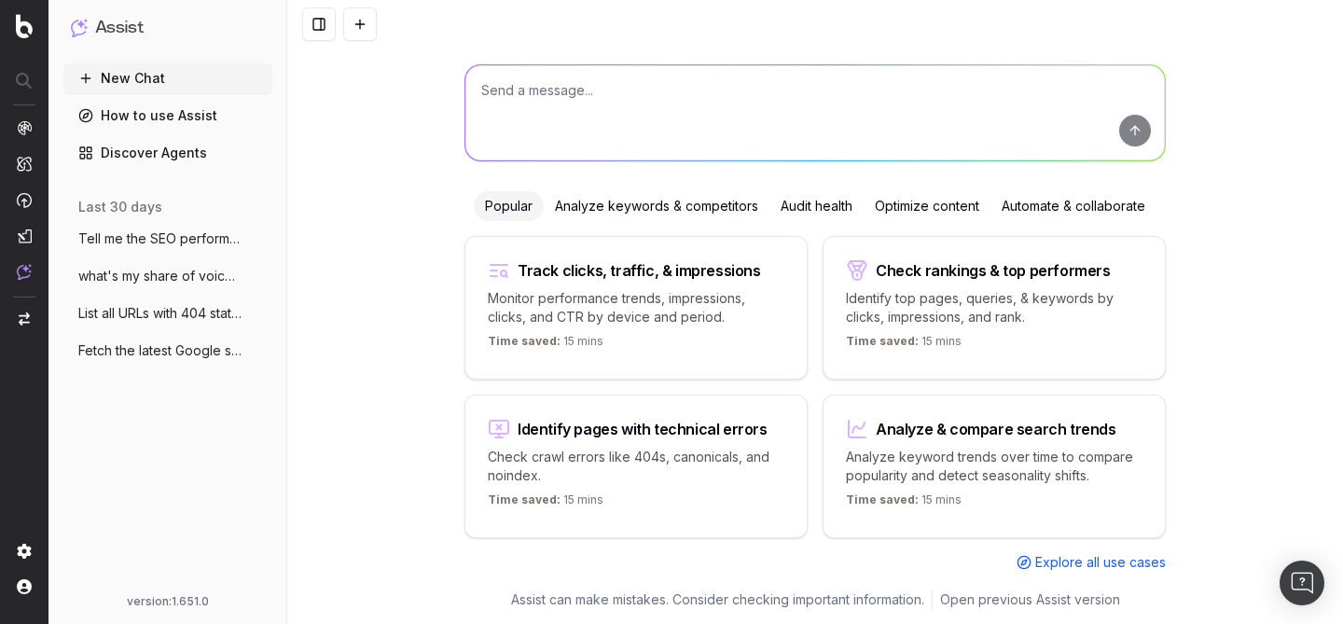
click at [641, 97] on textarea at bounding box center [814, 112] width 699 height 95
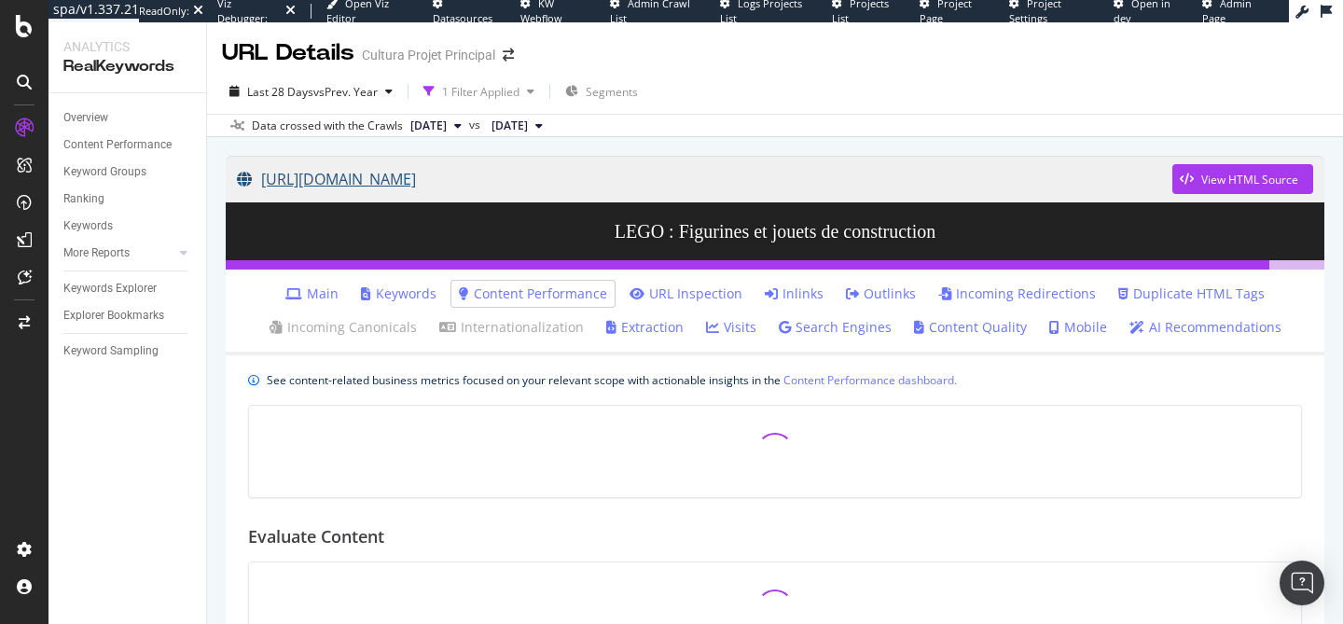
click at [648, 195] on link "[URL][DOMAIN_NAME]" at bounding box center [704, 179] width 935 height 47
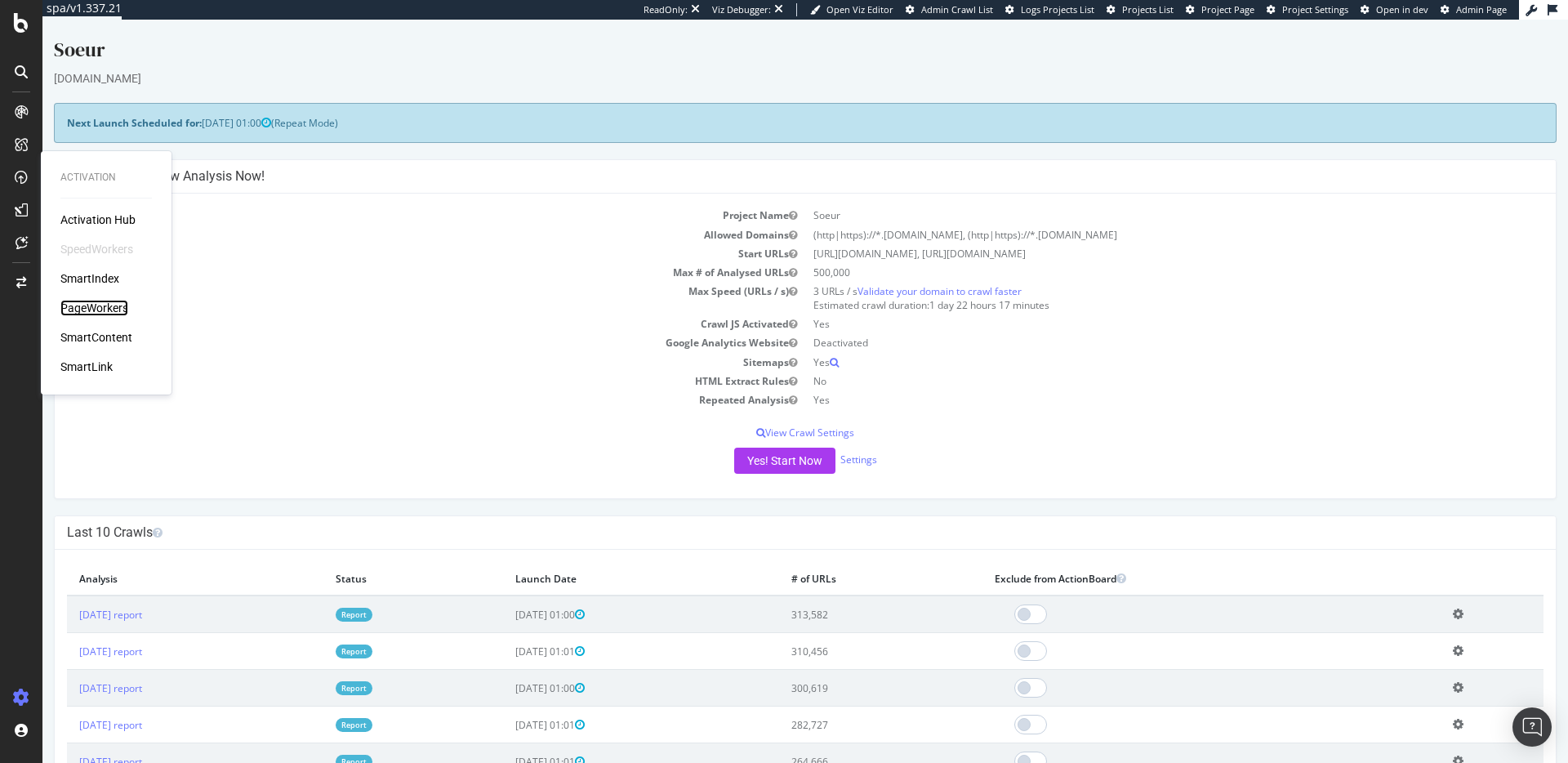
click at [97, 310] on div "PageWorkers" at bounding box center [94, 307] width 67 height 17
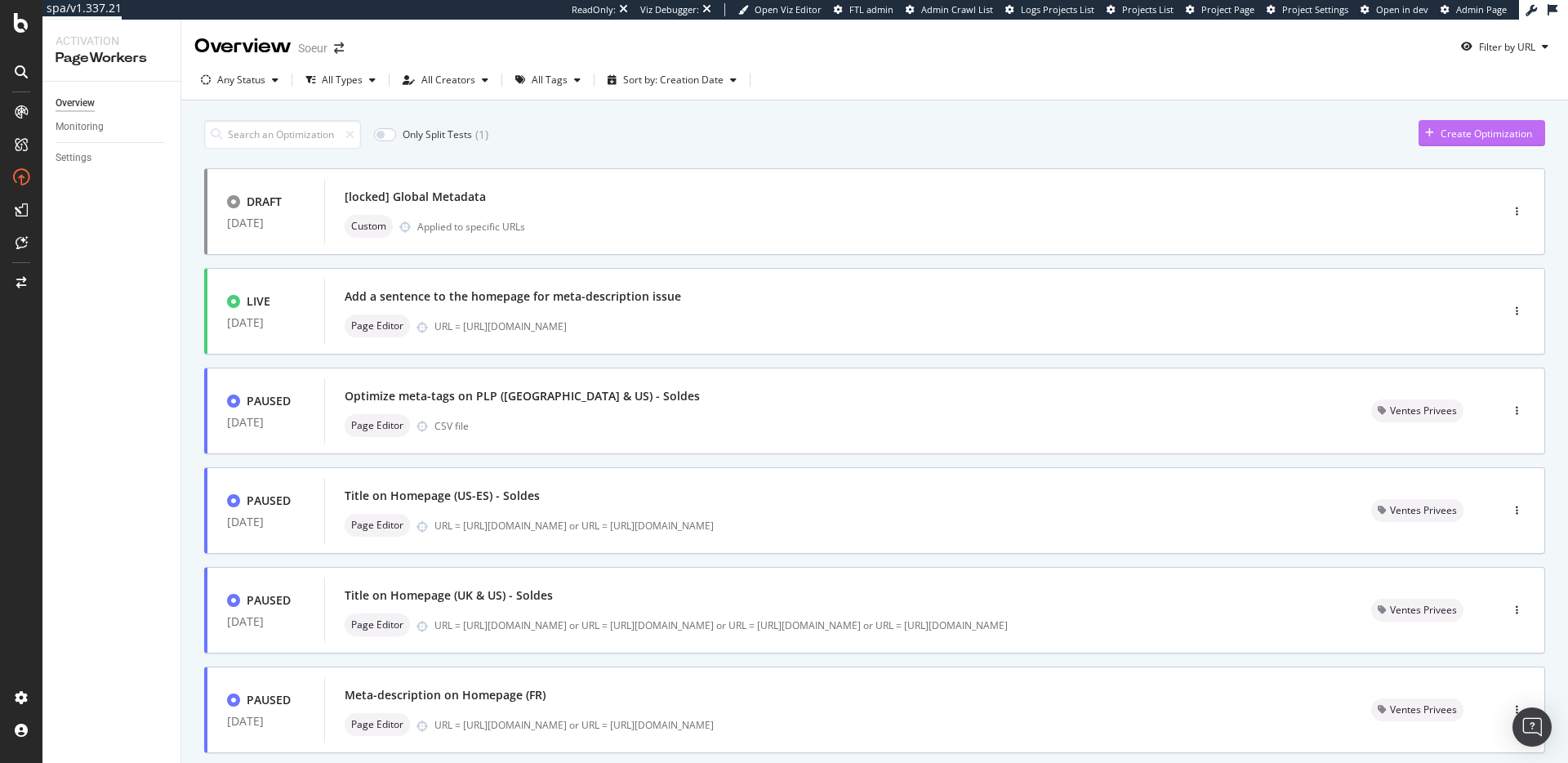
click at [1441, 135] on div "Create Optimization" at bounding box center [1487, 134] width 91 height 14
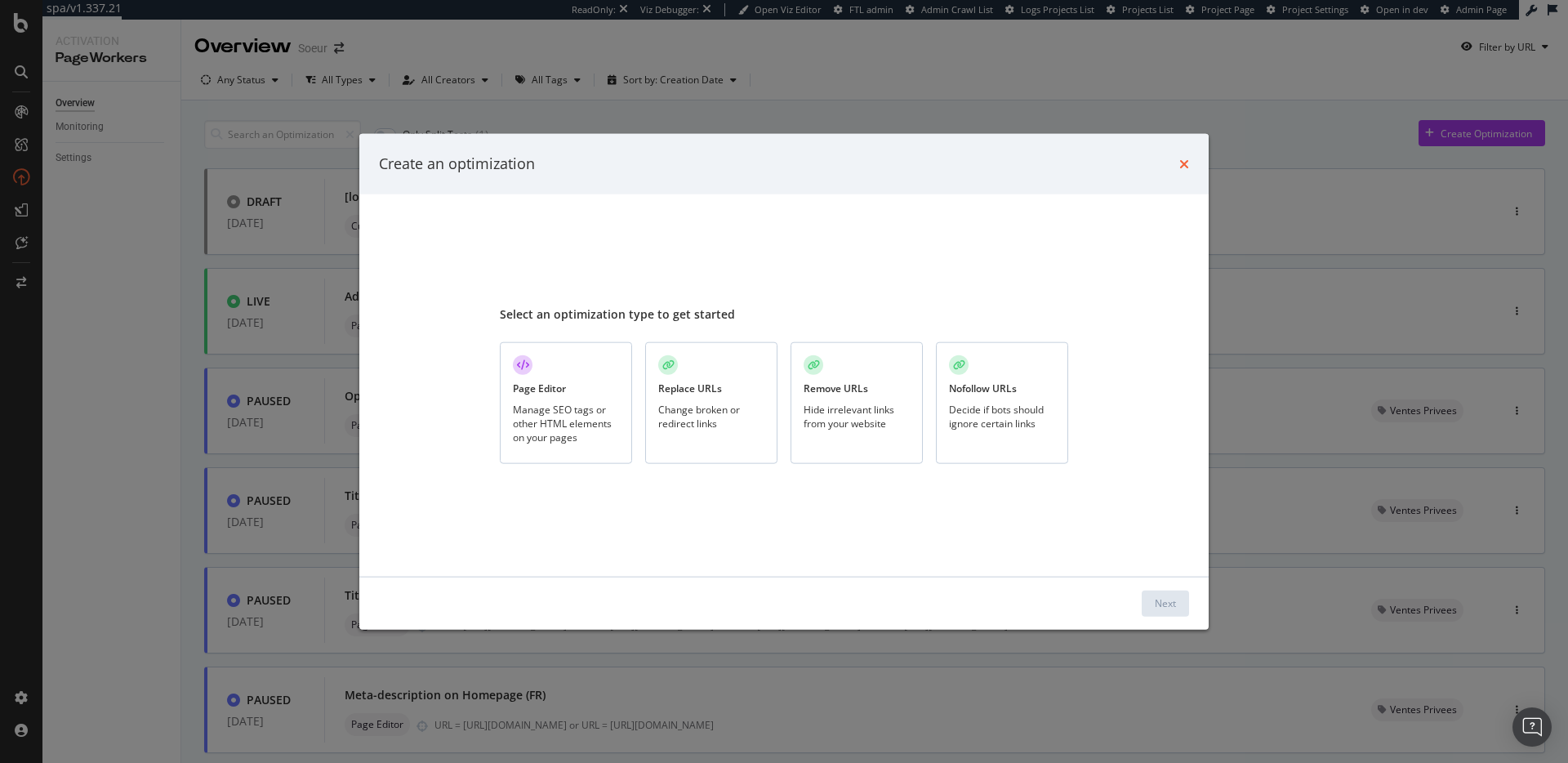
click at [1183, 166] on icon "times" at bounding box center [1183, 163] width 10 height 13
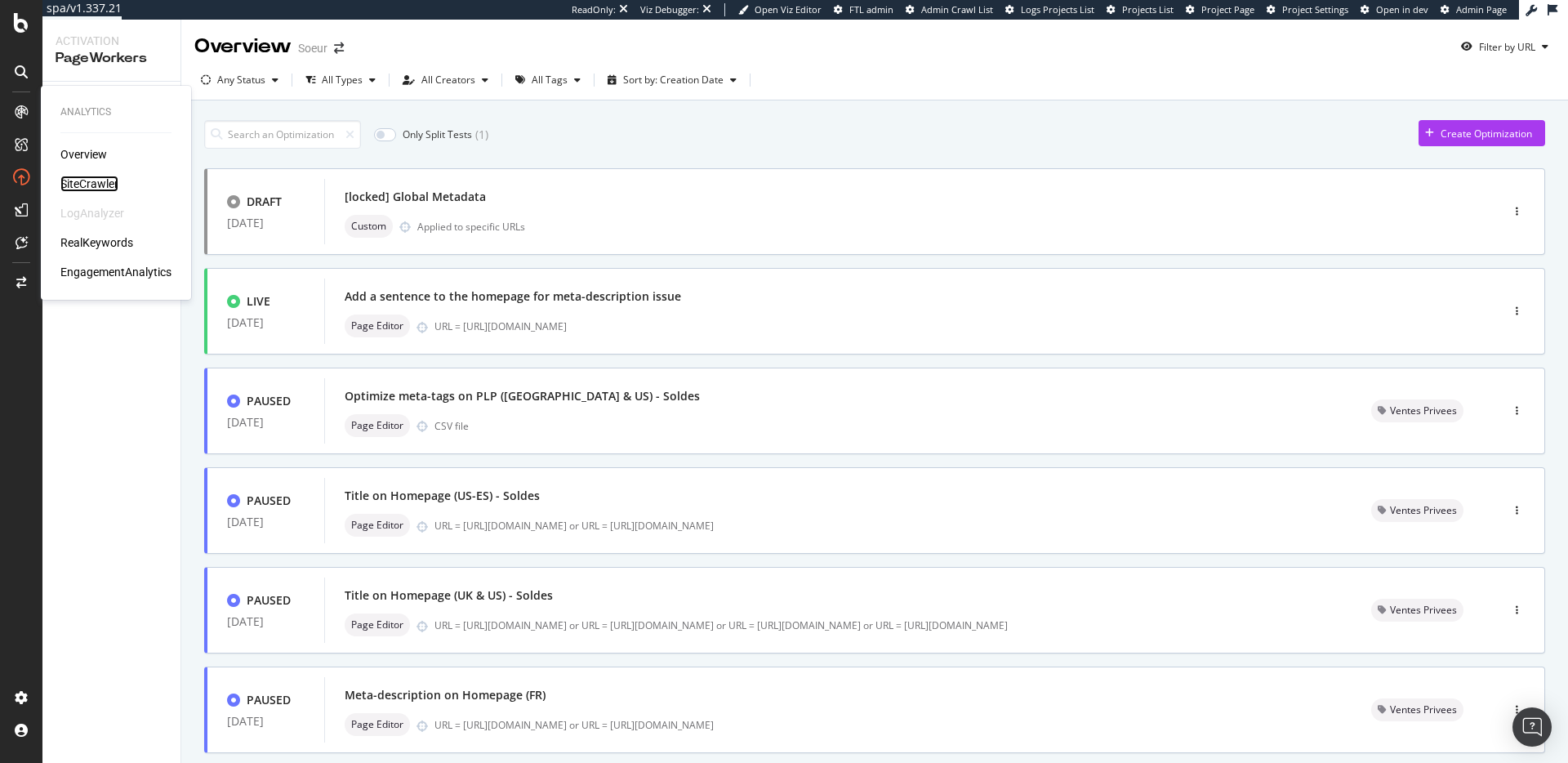
click at [90, 187] on div "SiteCrawler" at bounding box center [89, 183] width 58 height 17
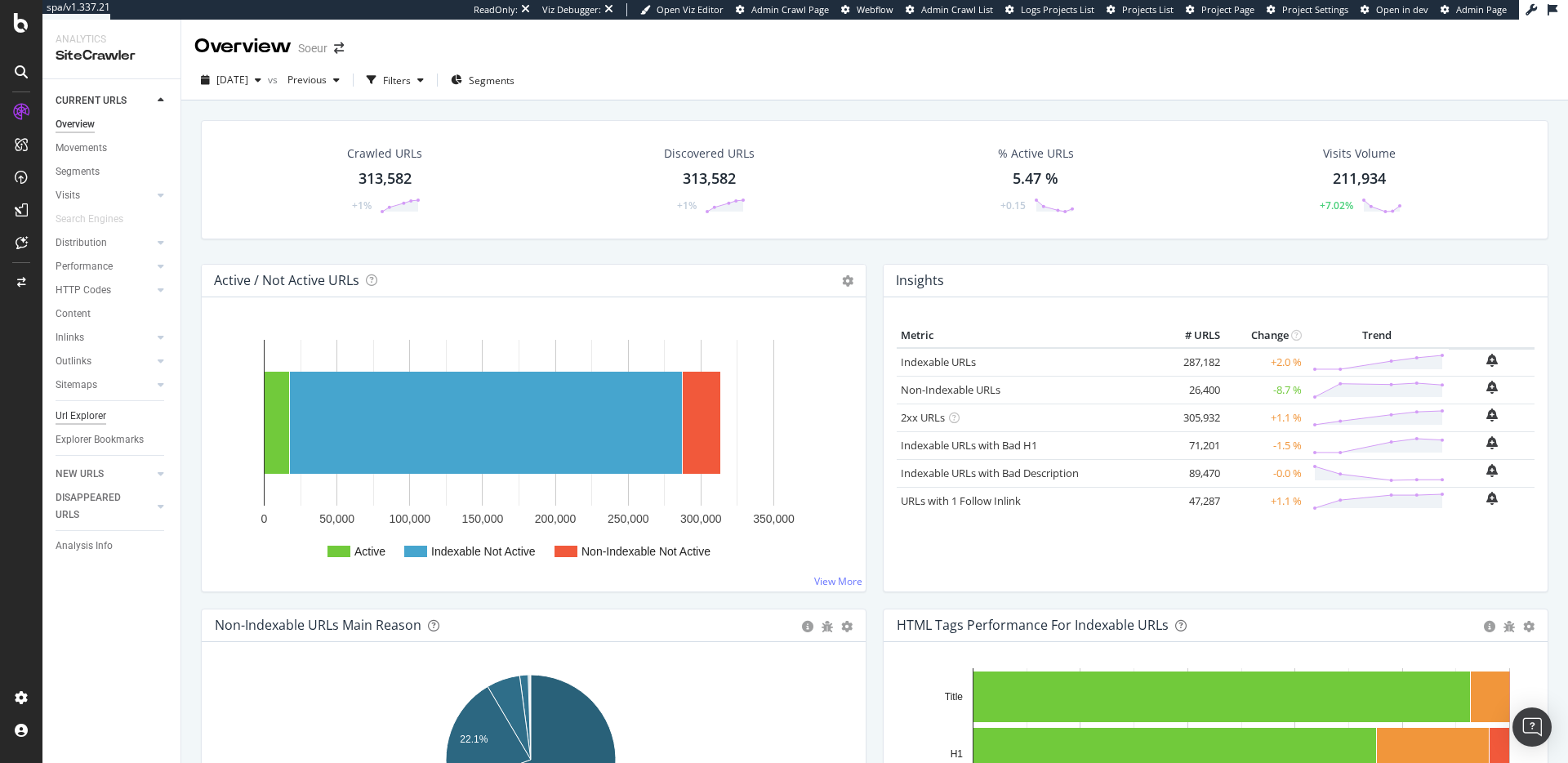
click at [94, 412] on div "Url Explorer" at bounding box center [81, 416] width 51 height 18
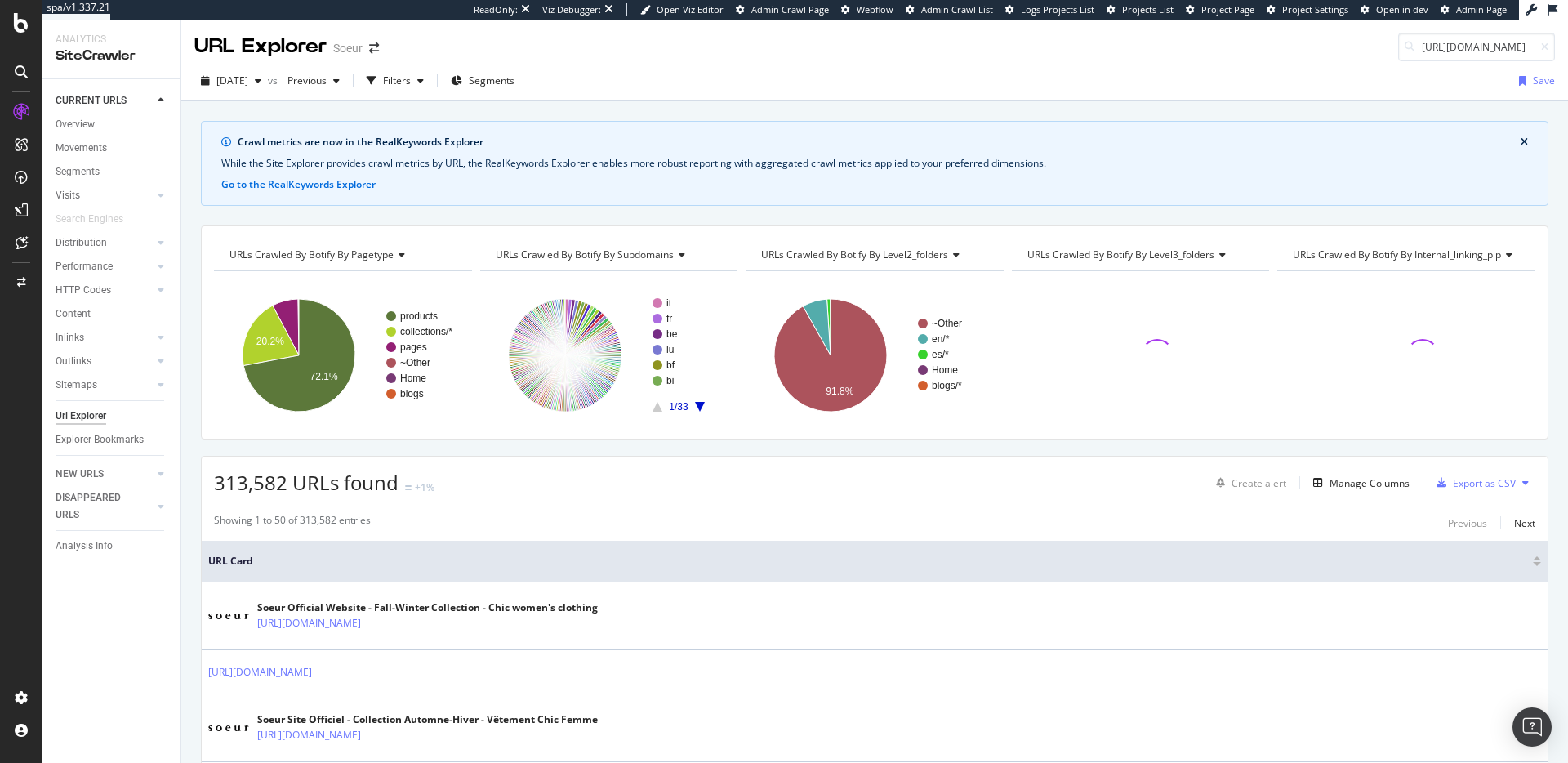
scroll to position [0, 105]
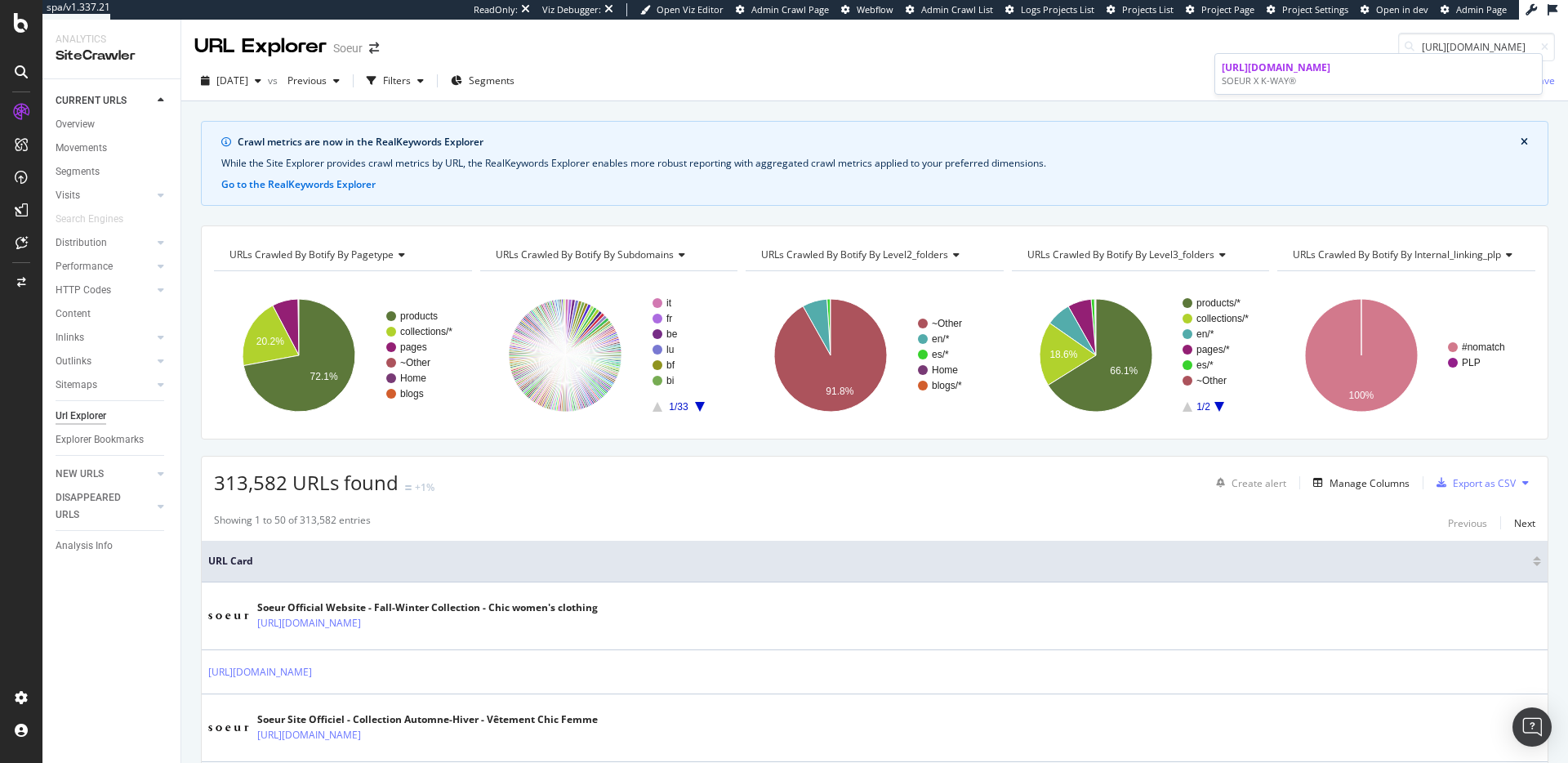
type input "[URL][DOMAIN_NAME]"
click at [1541, 50] on icon at bounding box center [1544, 46] width 7 height 10
click at [1466, 43] on input at bounding box center [1476, 46] width 157 height 29
paste input "[URL][DOMAIN_NAME]"
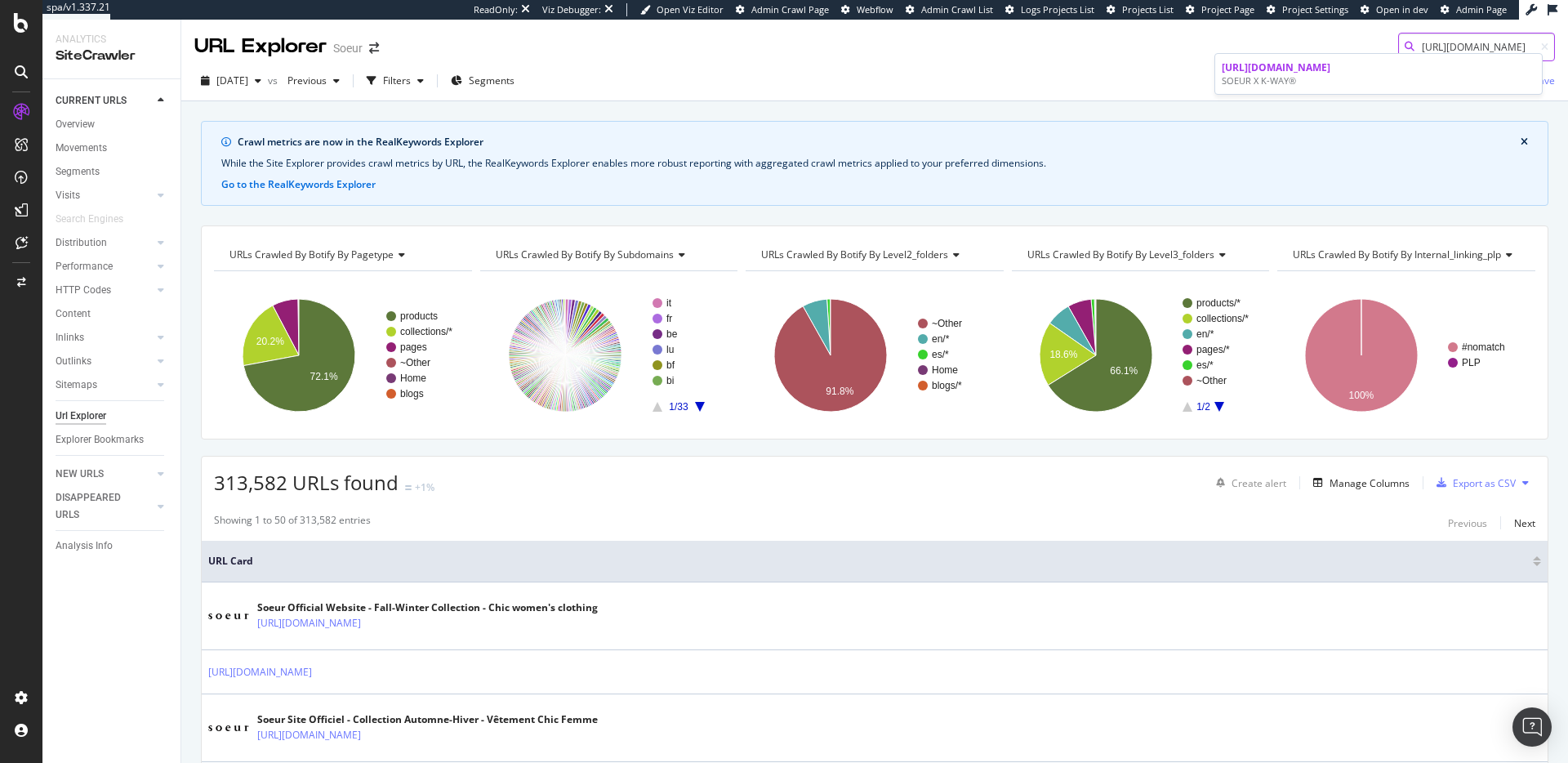
scroll to position [0, 68]
type input "[URL][DOMAIN_NAME]"
click at [1281, 39] on div "URL Explorer Soeur [URL][DOMAIN_NAME]" at bounding box center [874, 40] width 1387 height 42
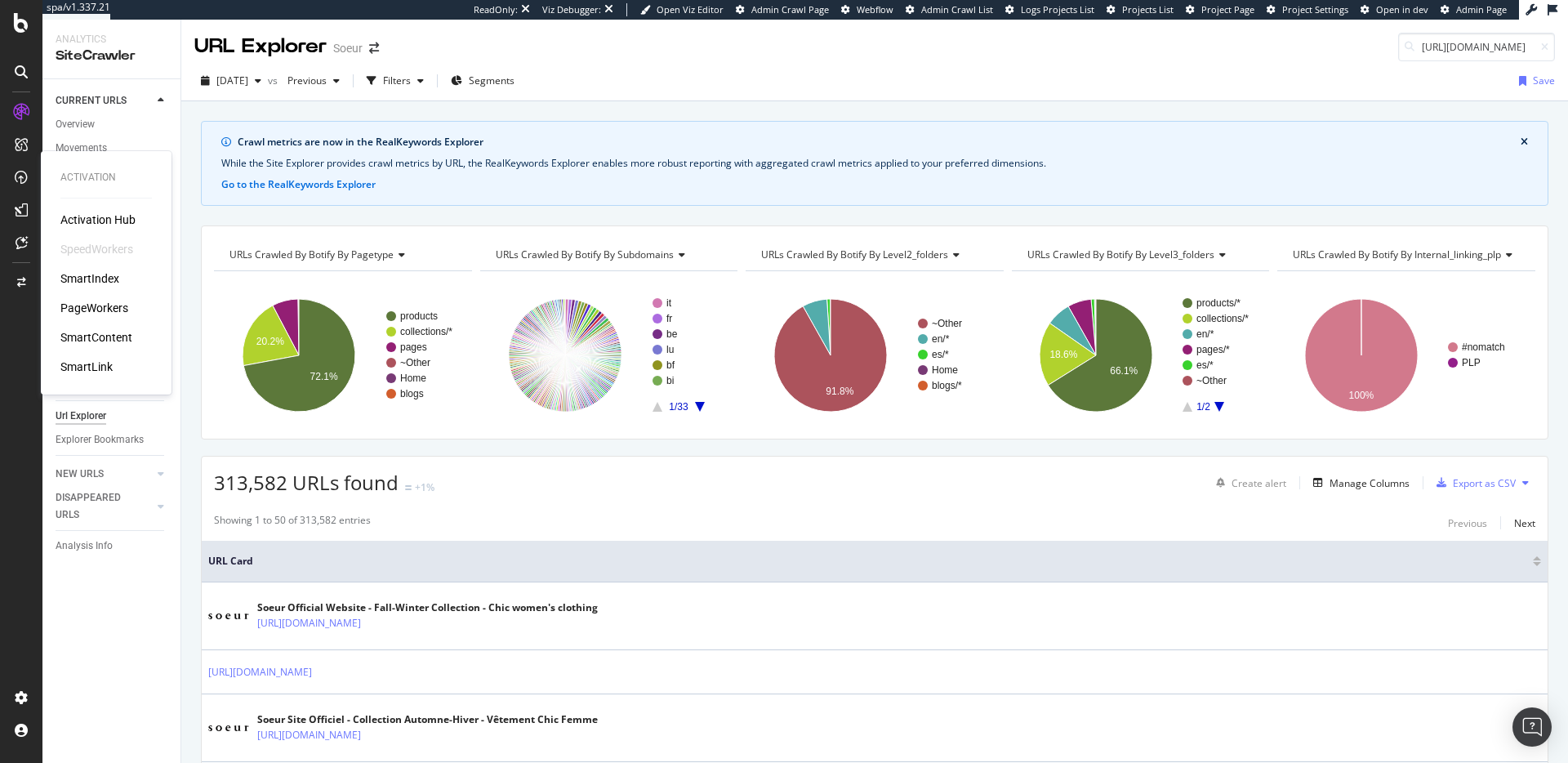
click at [112, 307] on div "PageWorkers" at bounding box center [94, 307] width 67 height 17
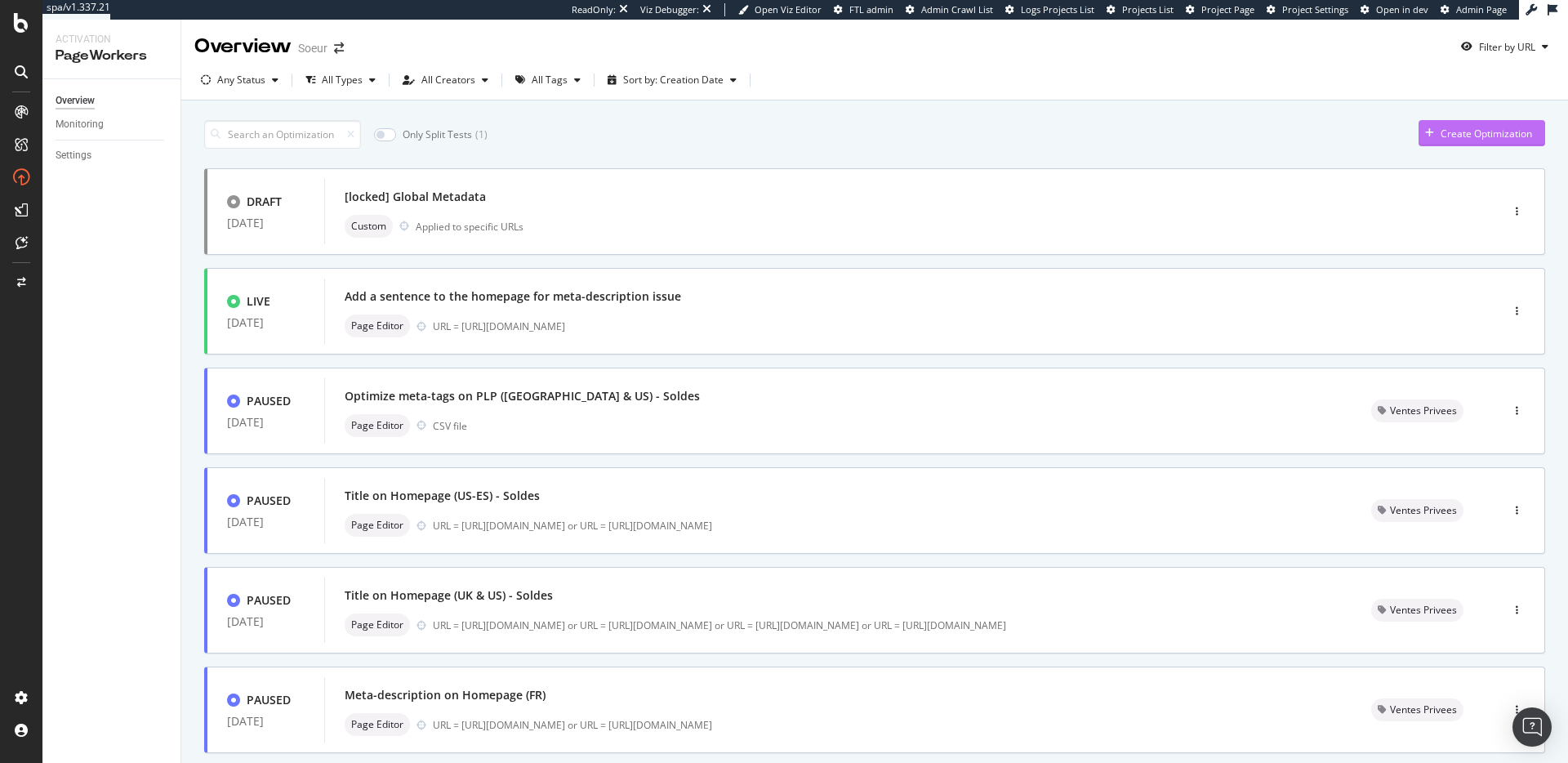
click at [1443, 129] on div "Create Optimization" at bounding box center [1487, 134] width 91 height 14
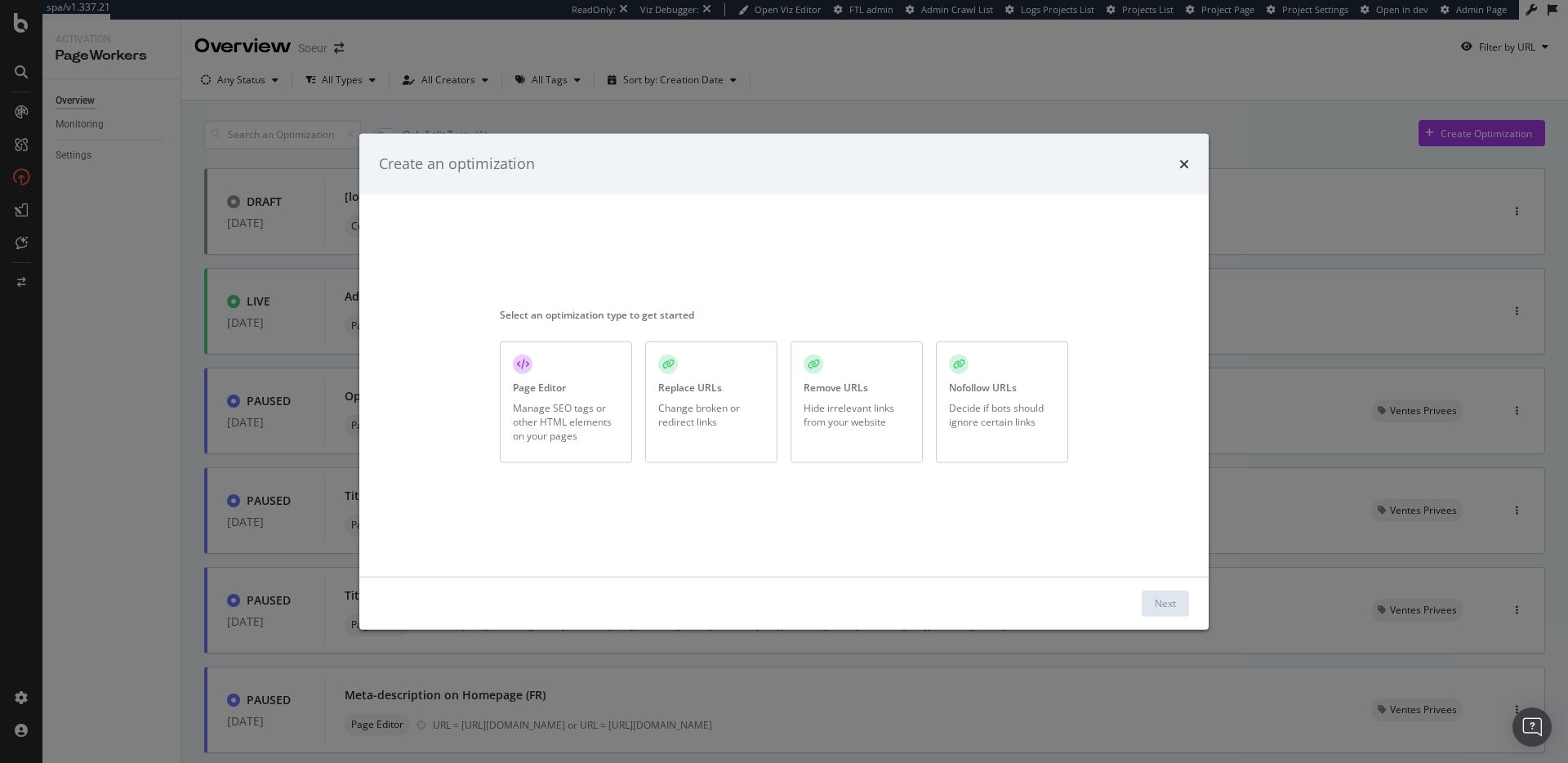
click at [1000, 412] on div "Decide if bots should ignore certain links" at bounding box center [1001, 415] width 106 height 28
click at [1167, 598] on div "Next" at bounding box center [1165, 604] width 21 height 14
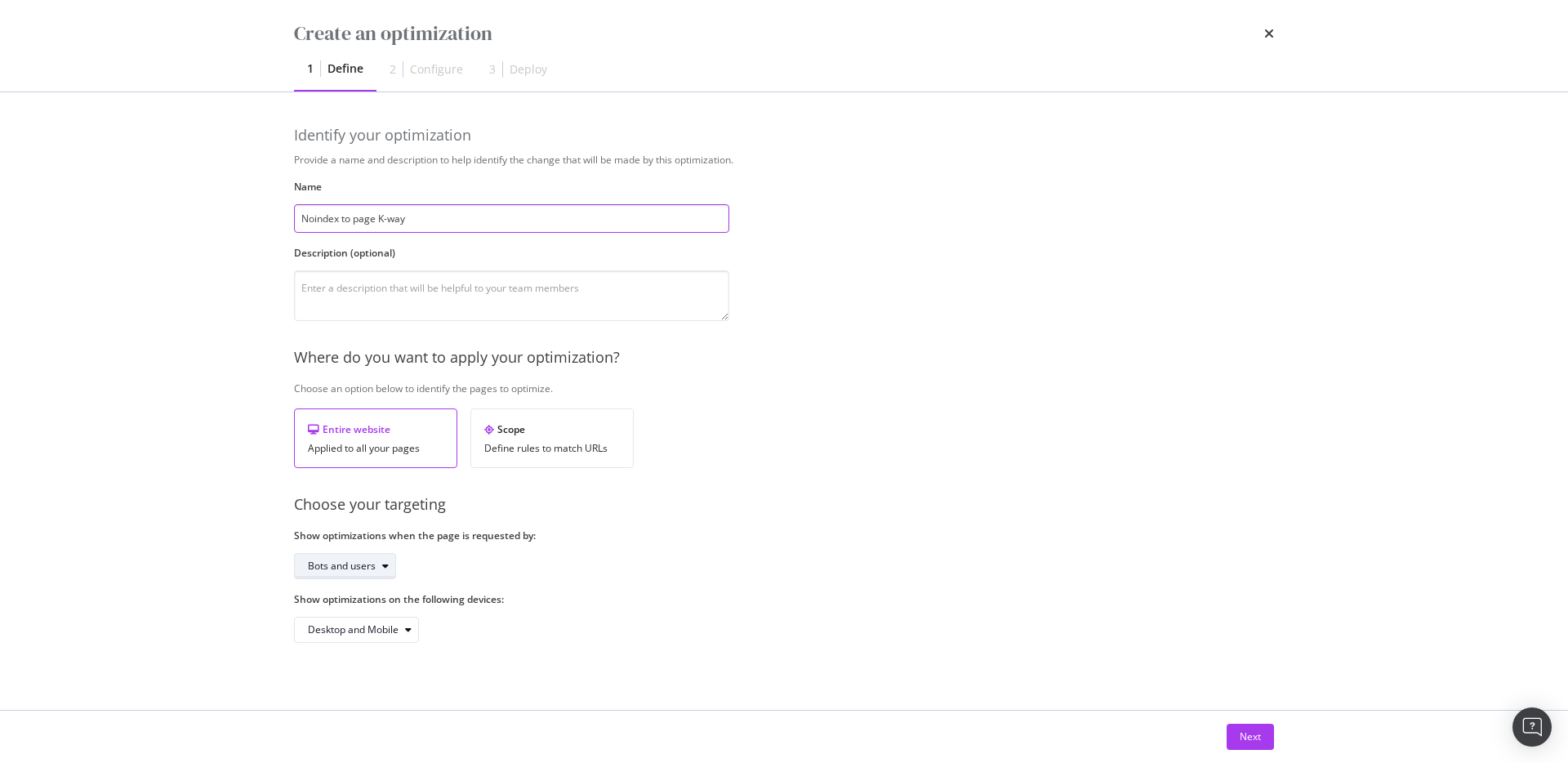
type input "Noindex to page K-way"
click at [350, 568] on div "Bots and users" at bounding box center [341, 565] width 67 height 10
click at [356, 621] on div "Bots only" at bounding box center [335, 620] width 42 height 14
click at [1245, 738] on div "Next" at bounding box center [1250, 737] width 21 height 14
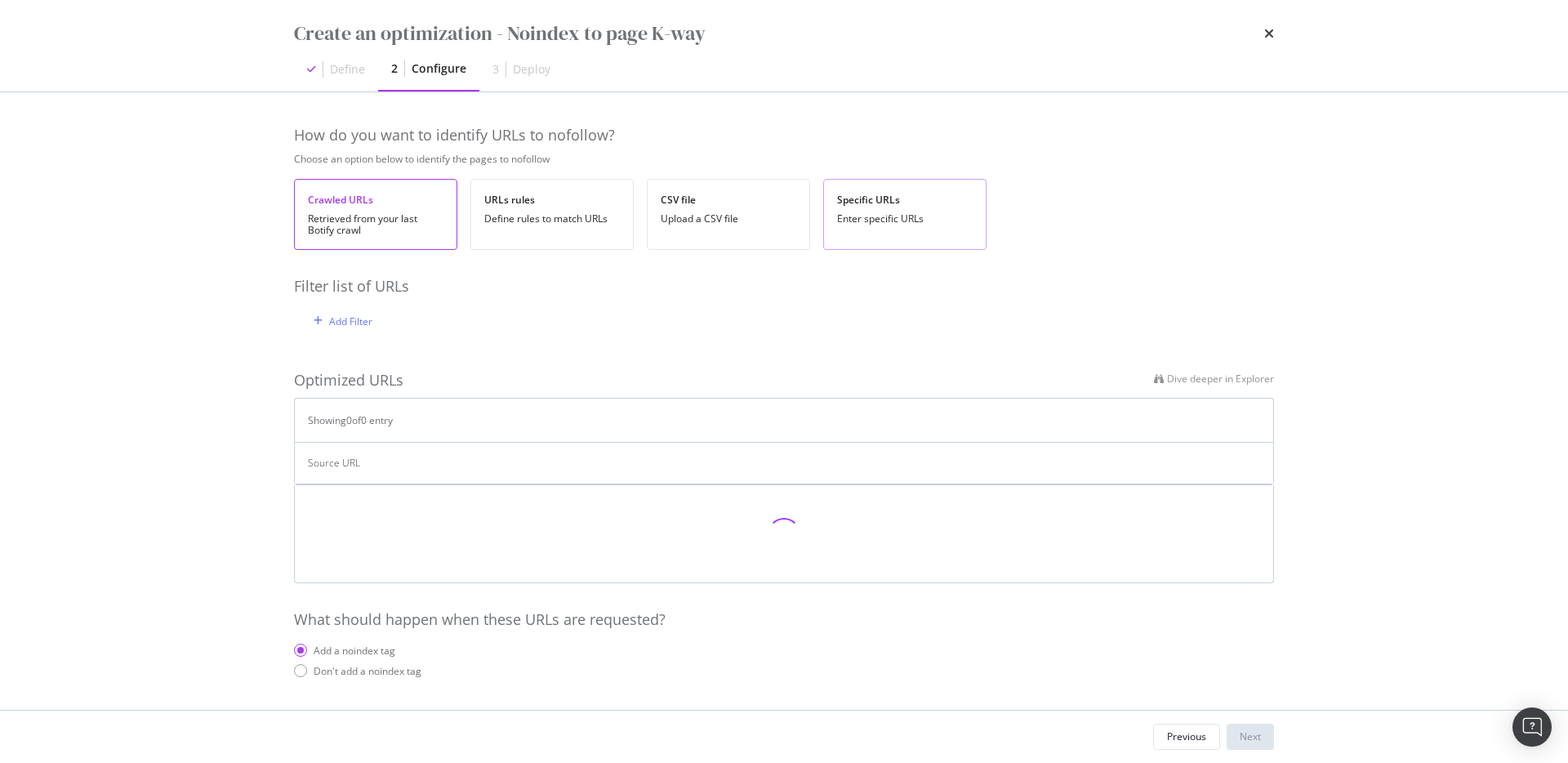
click at [860, 223] on div "Enter specific URLs" at bounding box center [905, 218] width 136 height 11
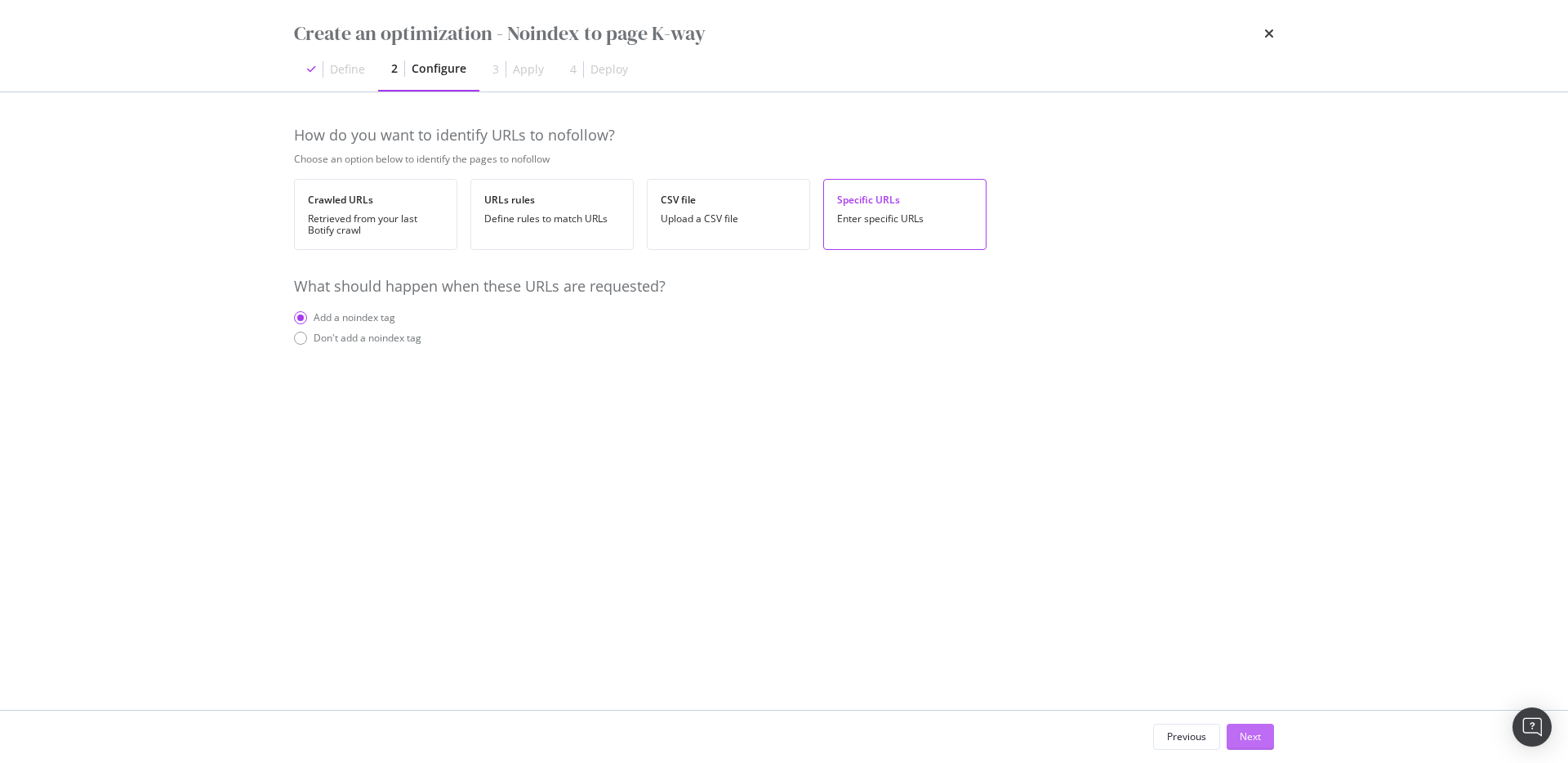
click at [1260, 749] on button "Next" at bounding box center [1250, 737] width 47 height 26
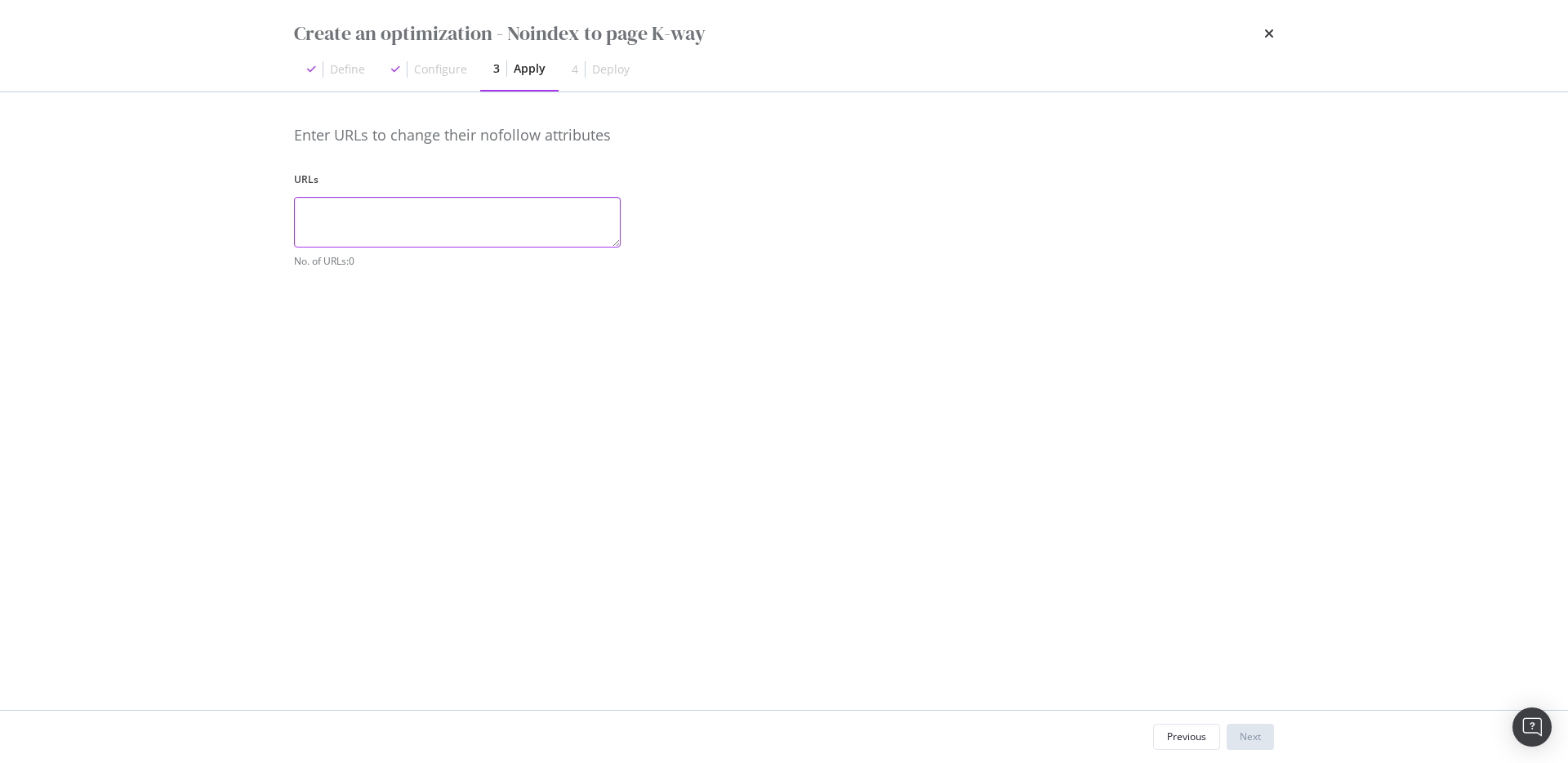
click at [509, 223] on textarea "modal" at bounding box center [457, 223] width 327 height 51
paste textarea "[URL][DOMAIN_NAME]"
click at [538, 328] on div "Enter URLs to change their nofollow attributes URLs [URL][DOMAIN_NAME] No. of U…" at bounding box center [784, 401] width 980 height 552
click at [546, 201] on textarea "[URL][DOMAIN_NAME]" at bounding box center [457, 223] width 327 height 51
click at [540, 213] on textarea "[URL][DOMAIN_NAME]" at bounding box center [457, 223] width 327 height 51
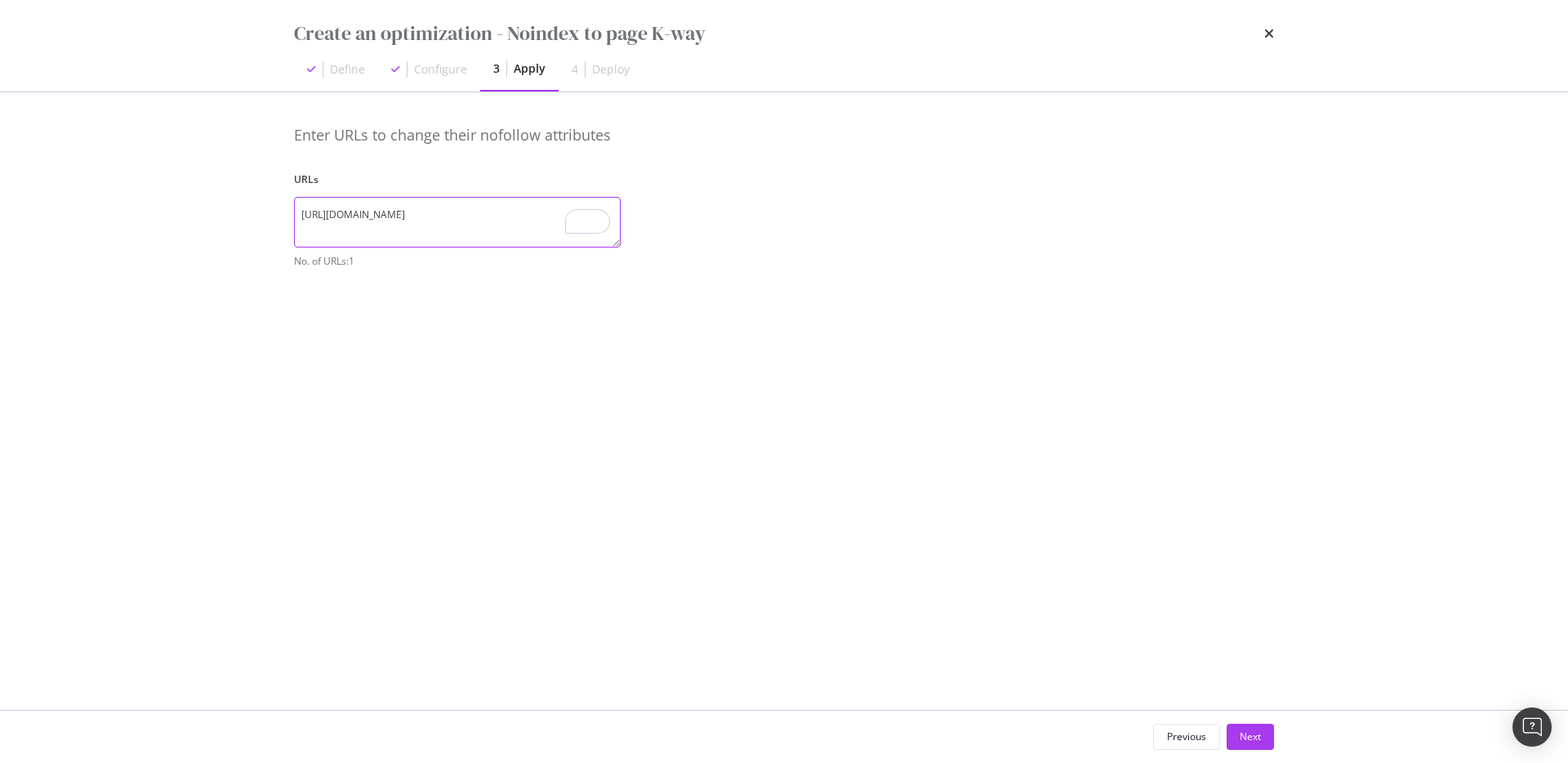
paste textarea "[URL][DOMAIN_NAME]"
type textarea "[URL][DOMAIN_NAME] [URL][DOMAIN_NAME]"
click at [632, 371] on div "Enter URLs to change their nofollow attributes URLs [URL][DOMAIN_NAME] [URL][DO…" at bounding box center [784, 401] width 980 height 552
click at [1246, 743] on div "Next" at bounding box center [1250, 737] width 21 height 14
click at [1234, 738] on div "Save as draft" at bounding box center [1230, 737] width 60 height 14
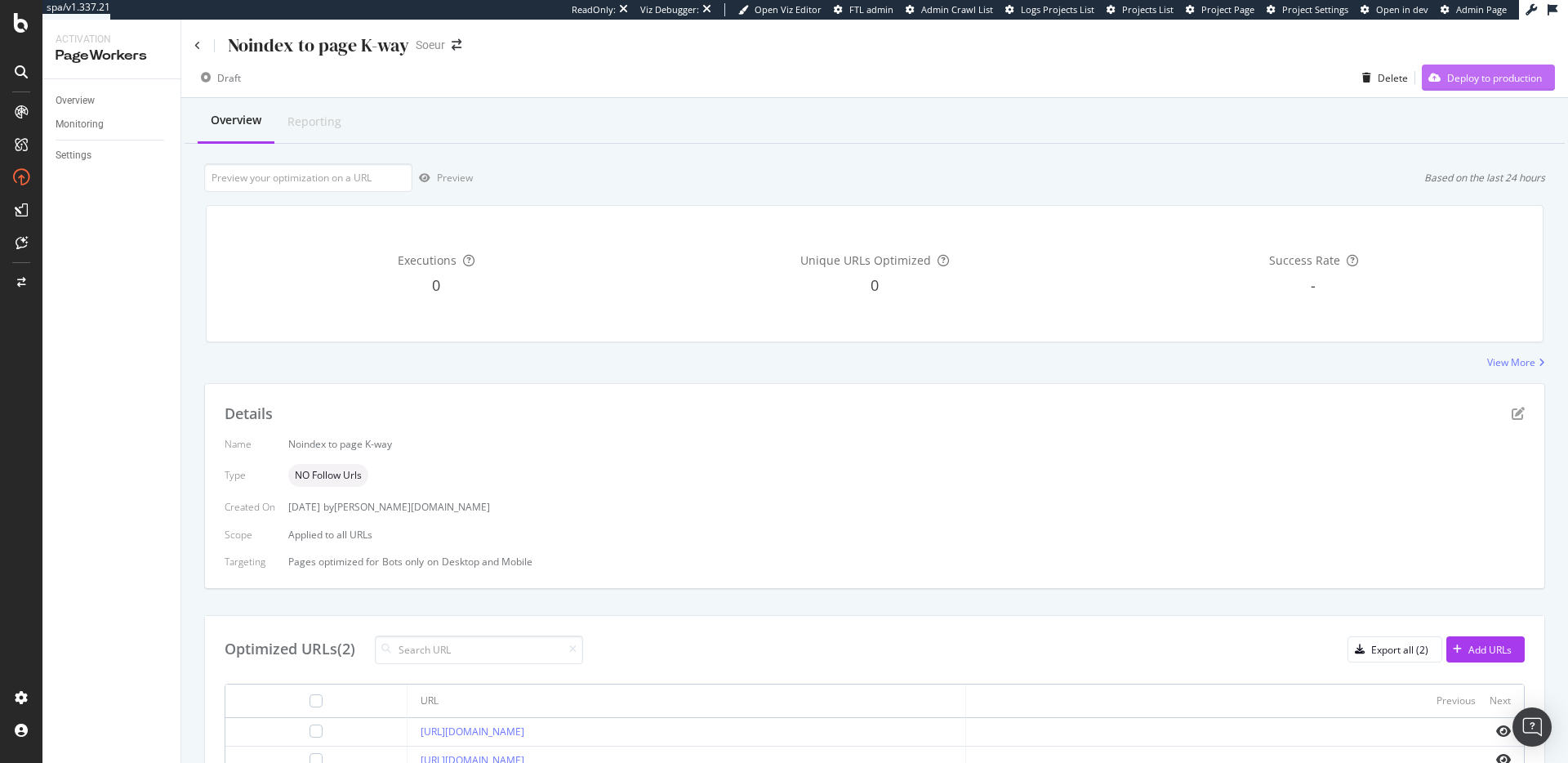
click at [1454, 87] on div "Deploy to production" at bounding box center [1481, 78] width 120 height 25
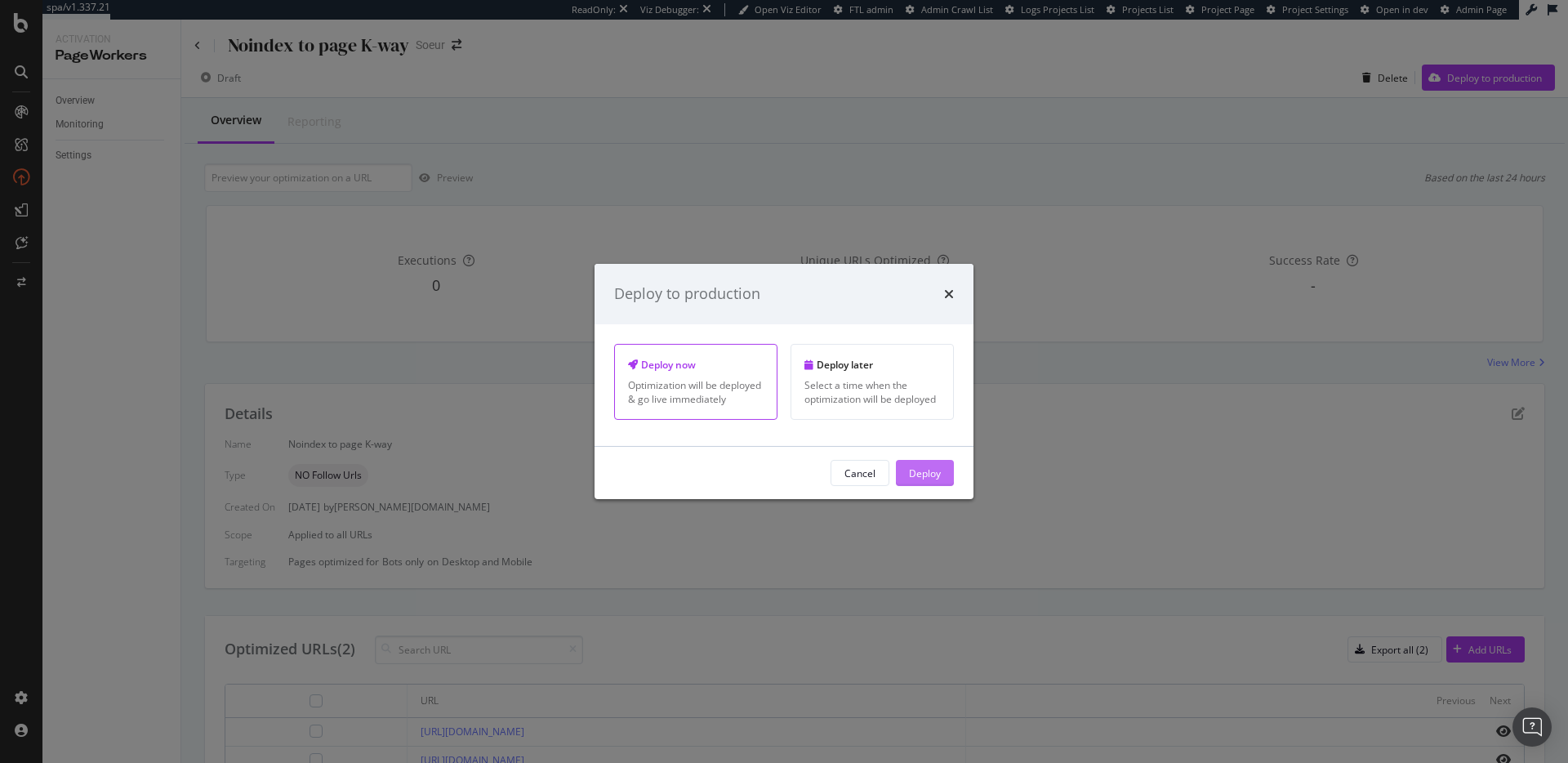
click at [937, 475] on div "Deploy" at bounding box center [925, 472] width 32 height 14
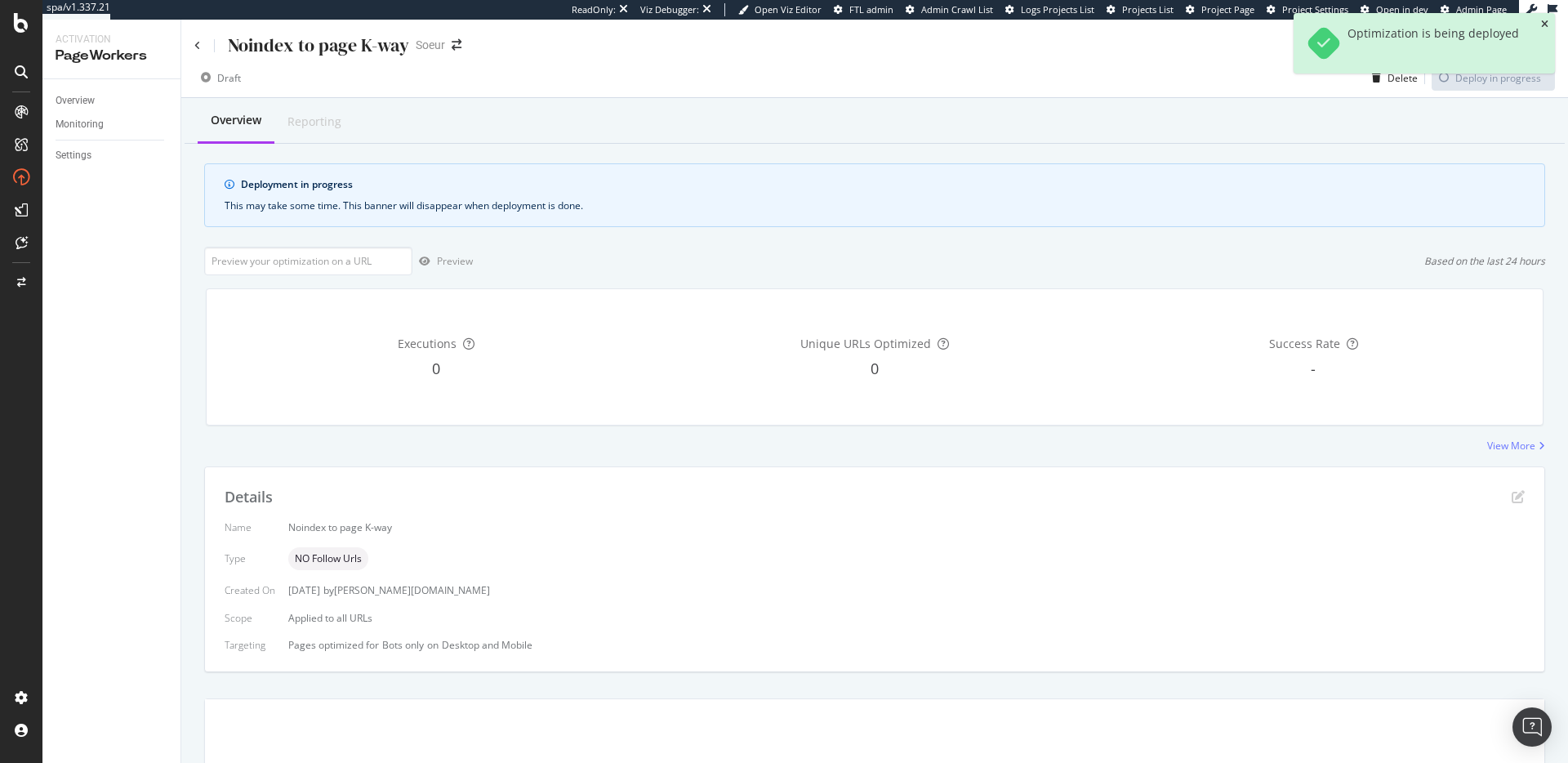
click at [1547, 26] on icon "close toast" at bounding box center [1544, 24] width 7 height 10
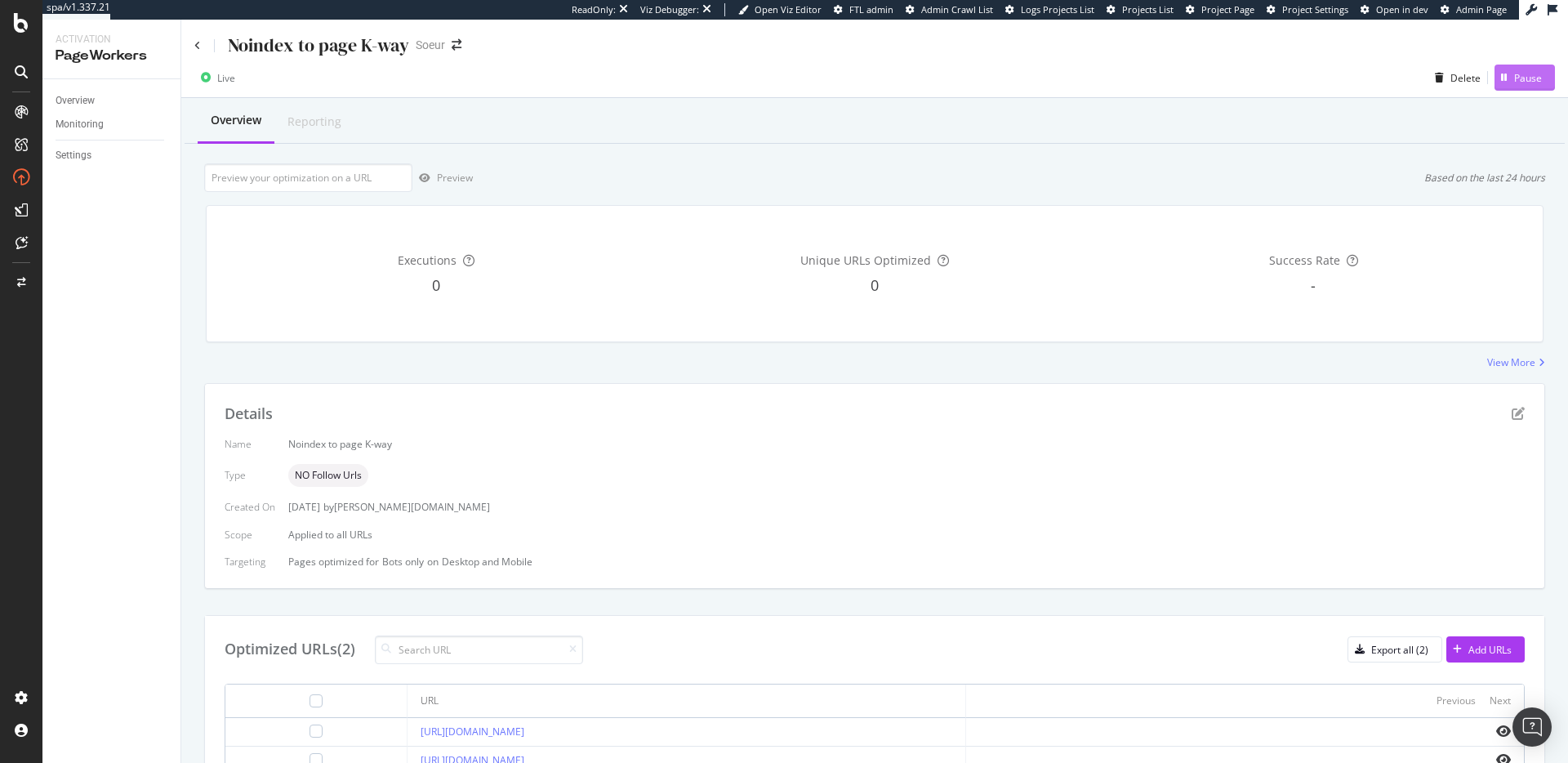
click at [1498, 81] on div "button" at bounding box center [1504, 77] width 19 height 10
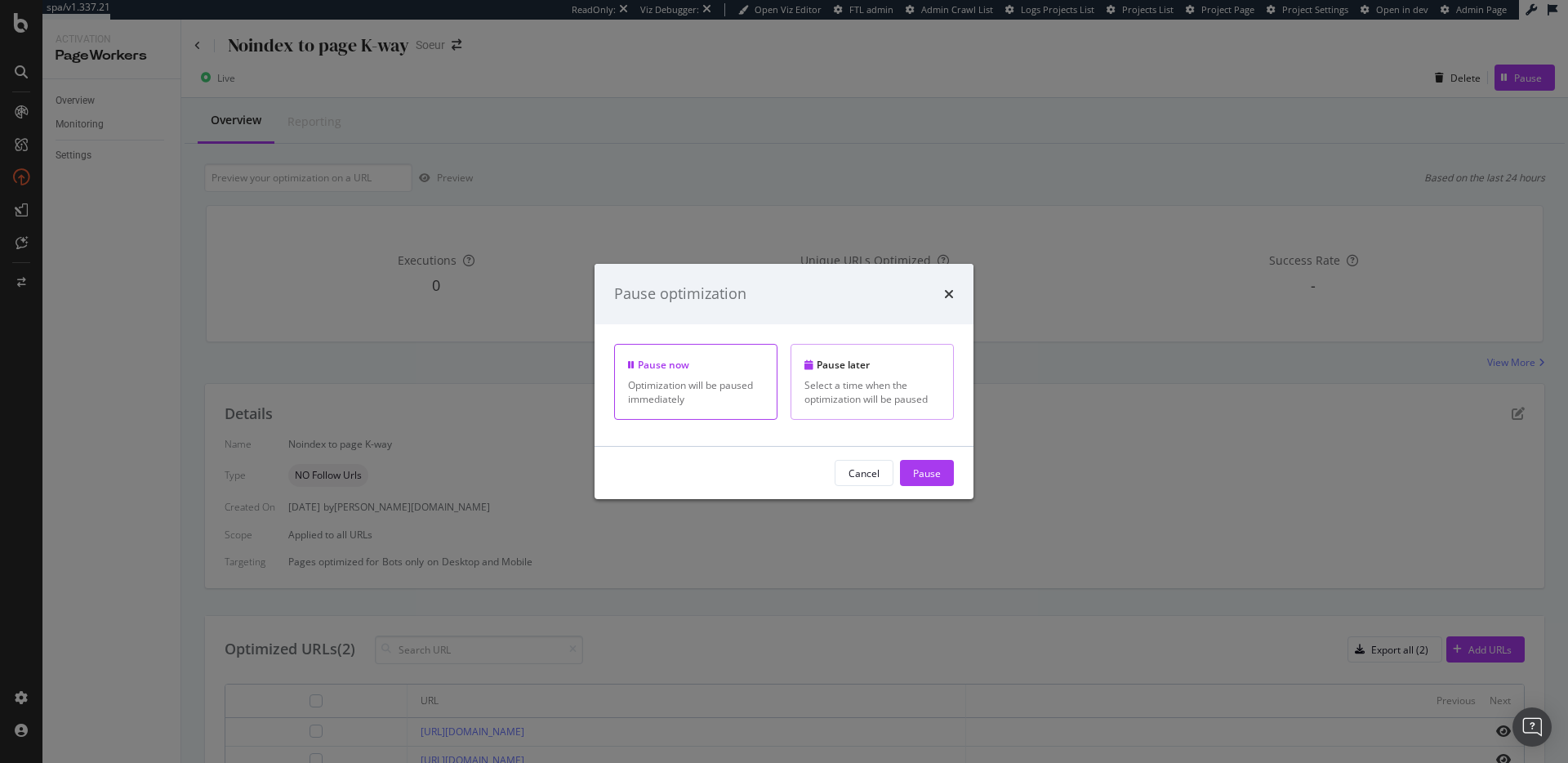
click at [911, 366] on div "Pause later" at bounding box center [872, 364] width 136 height 14
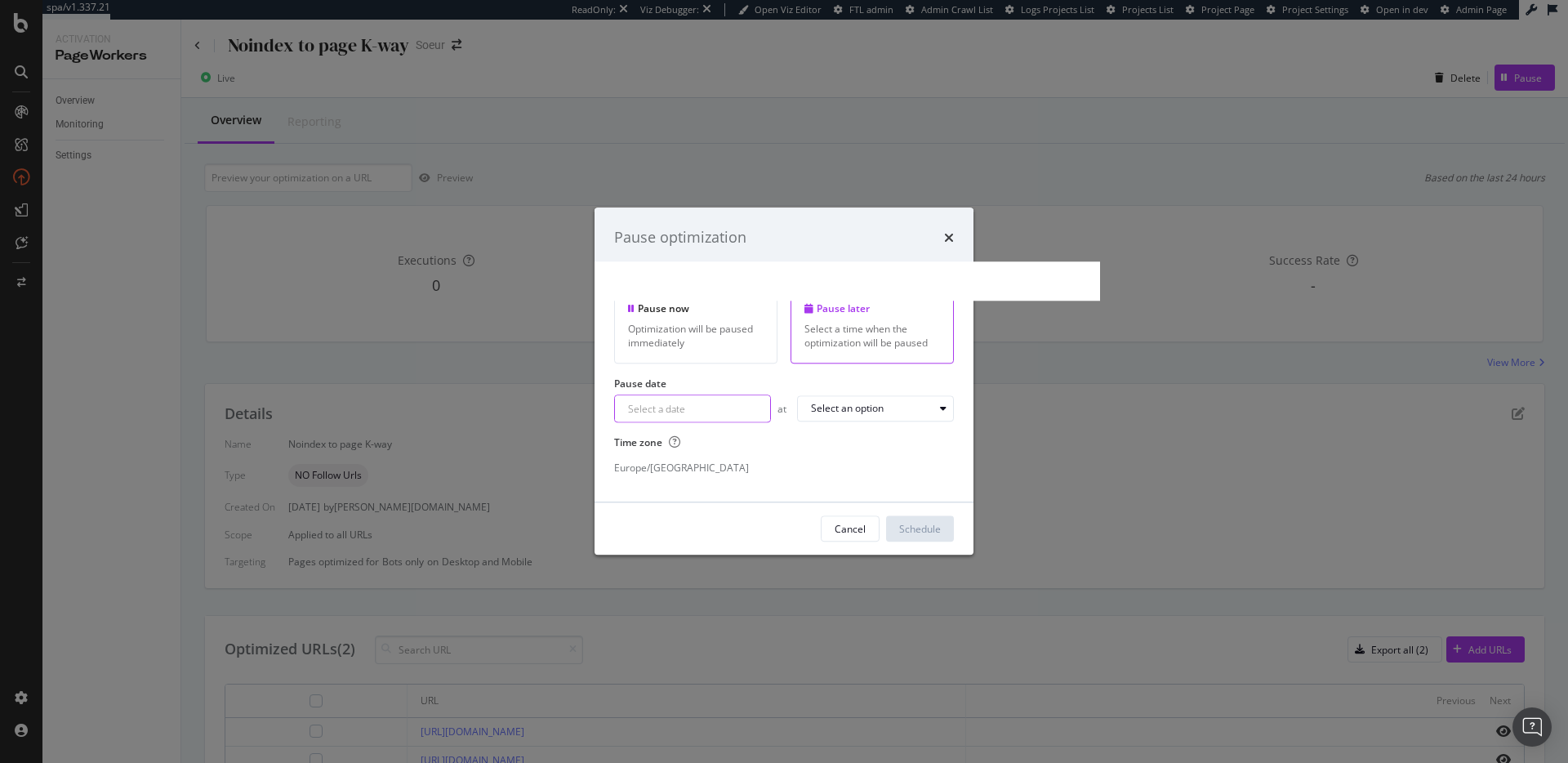
click at [678, 413] on div "Navigate forward to interact with the calendar and select a date. Press the que…" at bounding box center [692, 409] width 157 height 28
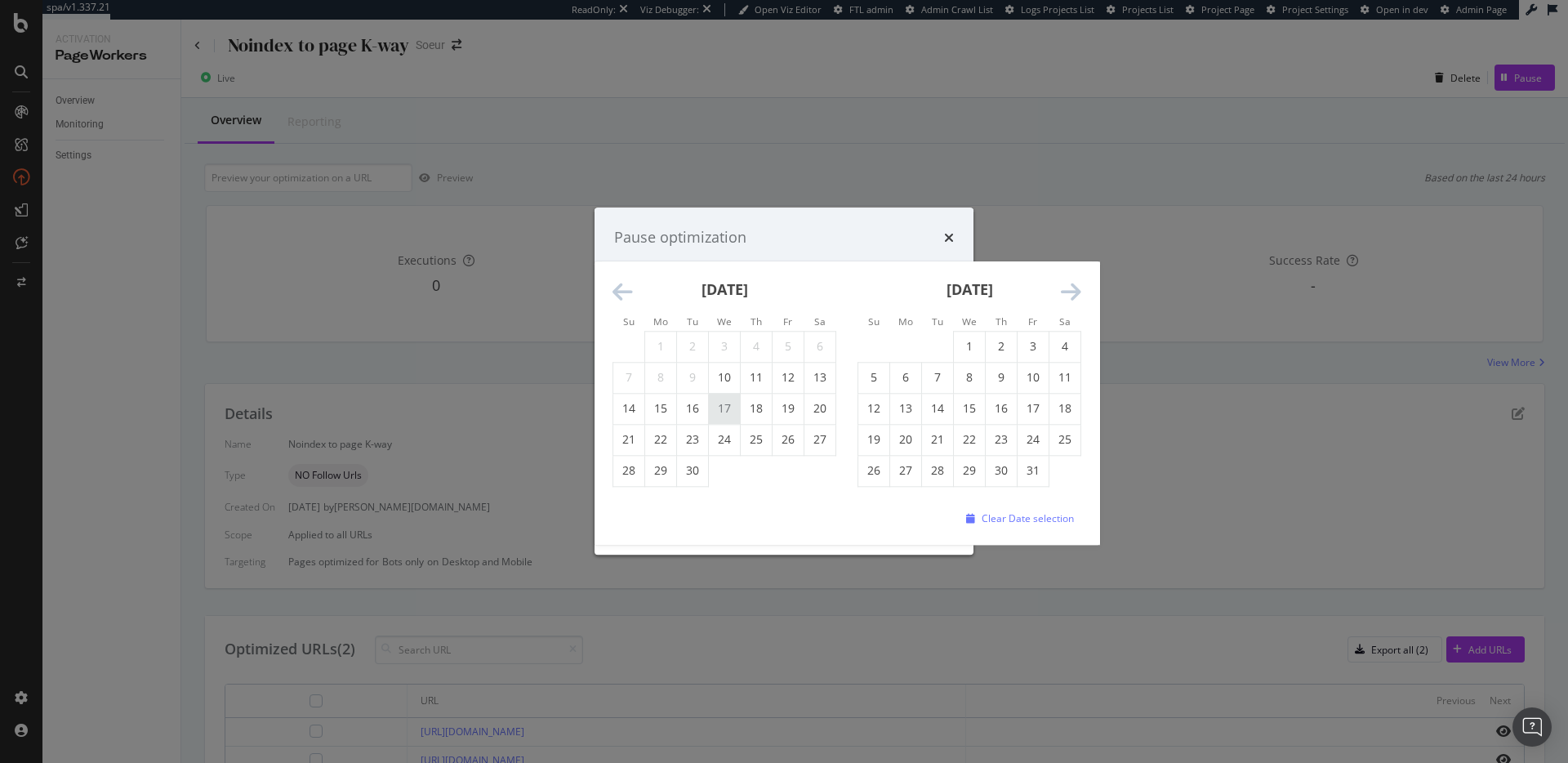
click at [726, 411] on td "17" at bounding box center [724, 408] width 32 height 31
type input "[DATE]"
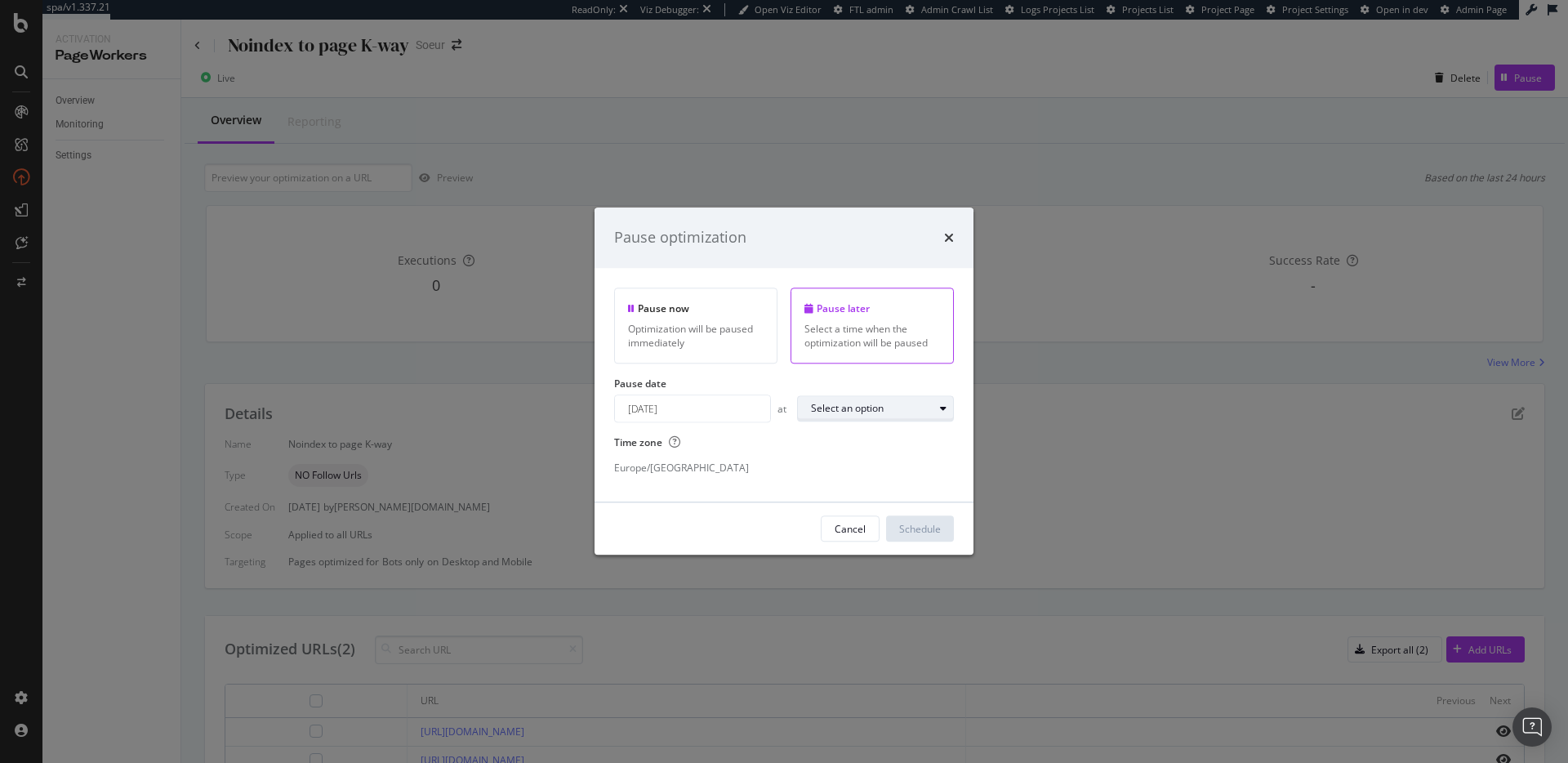
click at [828, 406] on div "Select an option" at bounding box center [847, 408] width 73 height 10
click at [825, 428] on div "00:00" at bounding box center [830, 436] width 52 height 20
click at [825, 428] on div "[DATE] Navigate forward to interact with the calendar and select a date. Press …" at bounding box center [784, 412] width 340 height 34
click at [922, 524] on div "Schedule" at bounding box center [920, 529] width 42 height 14
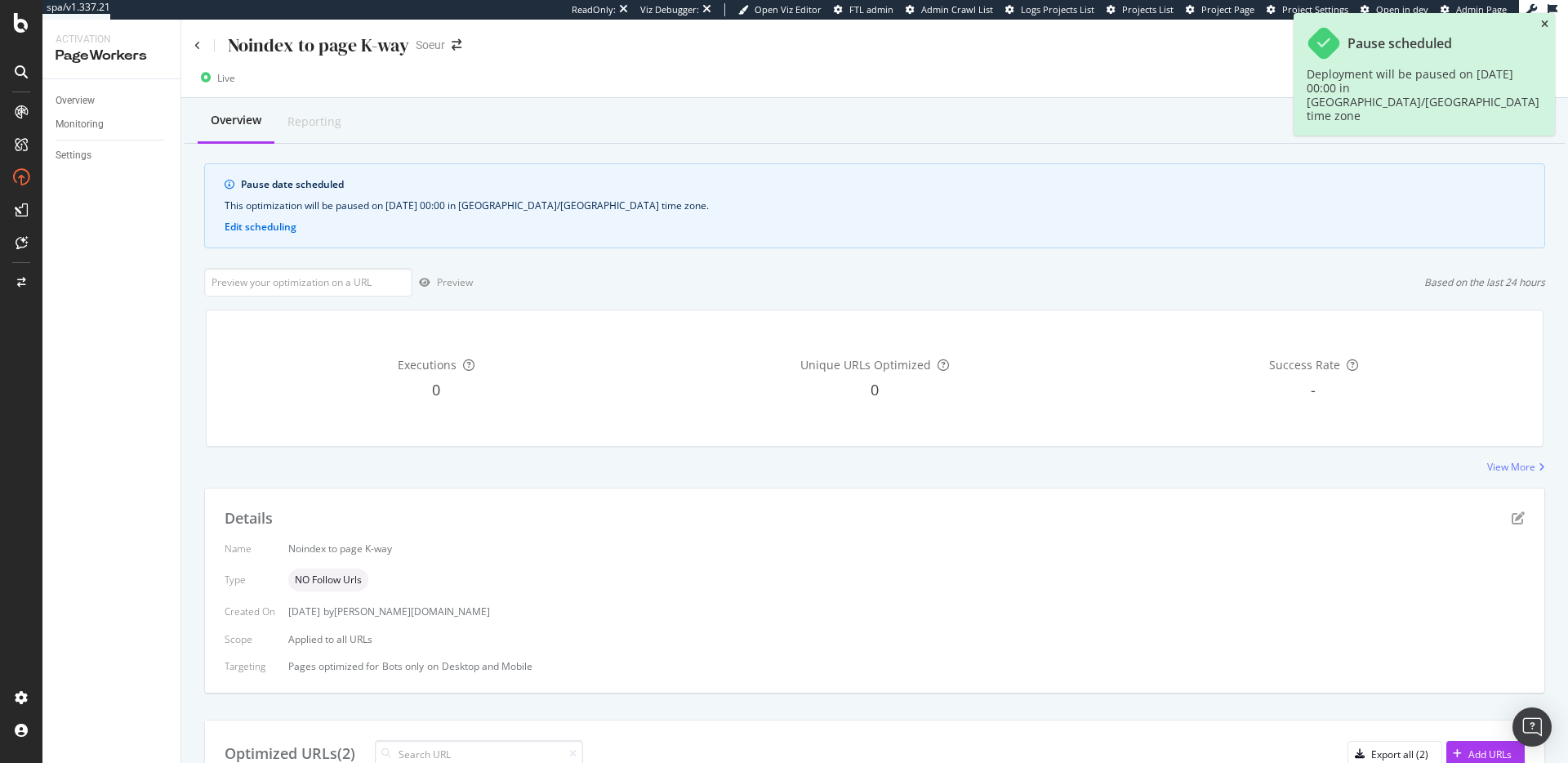
click at [1544, 27] on icon "close toast" at bounding box center [1544, 24] width 7 height 10
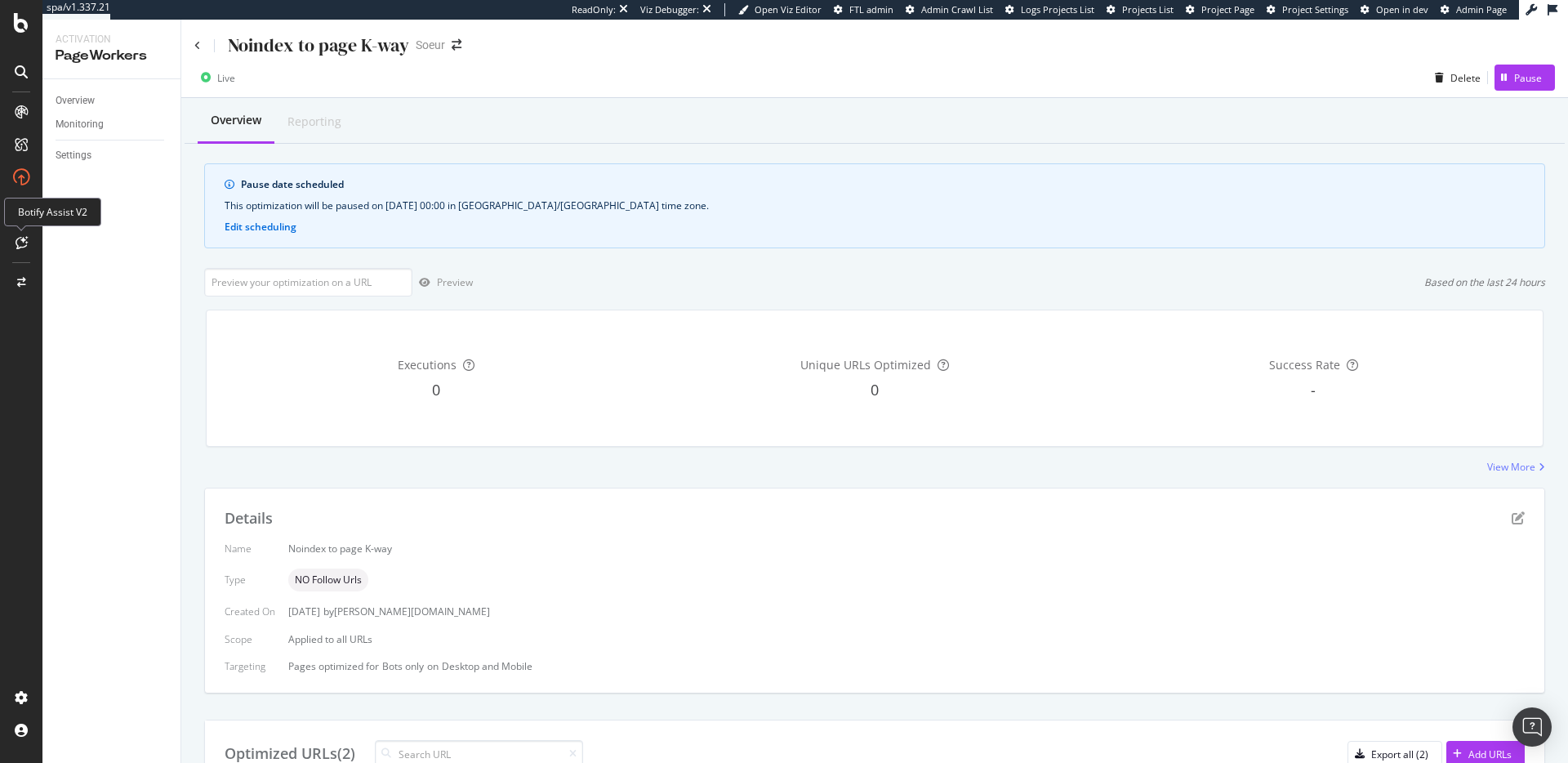
click at [16, 245] on icon at bounding box center [22, 242] width 12 height 13
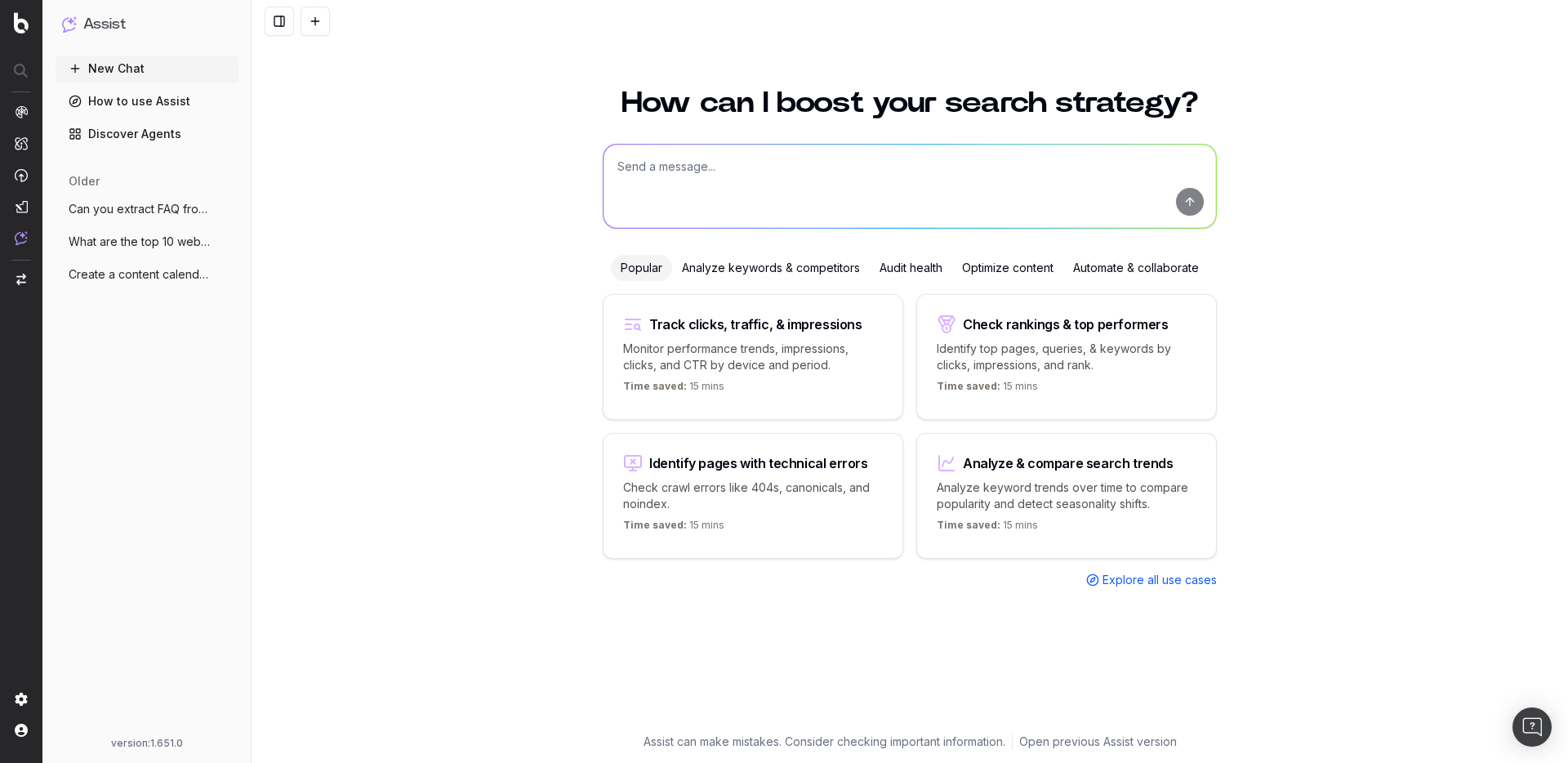
click at [131, 206] on span "Can you extract FAQ from this content? "" at bounding box center [140, 208] width 144 height 17
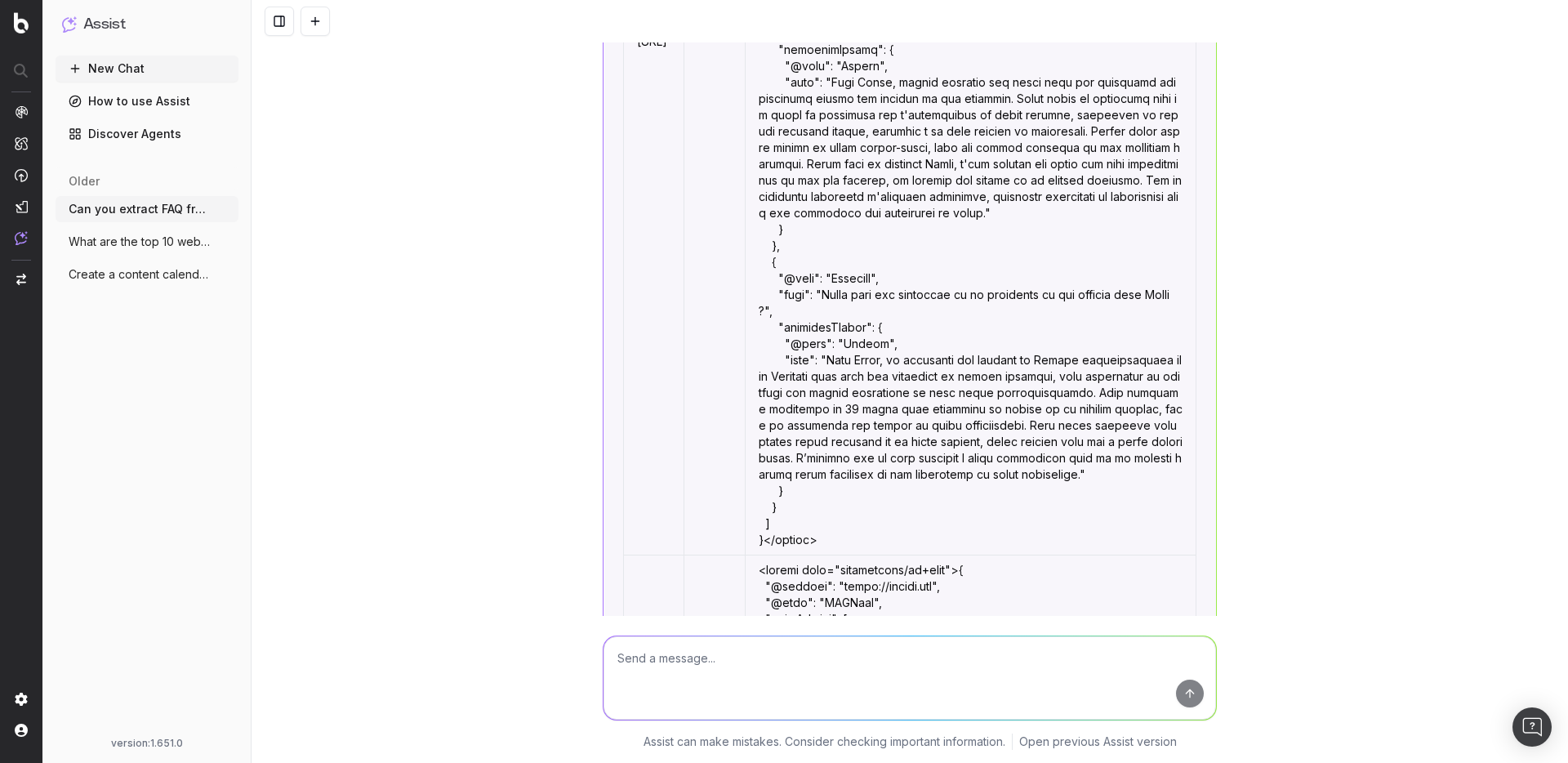
scroll to position [57027, 0]
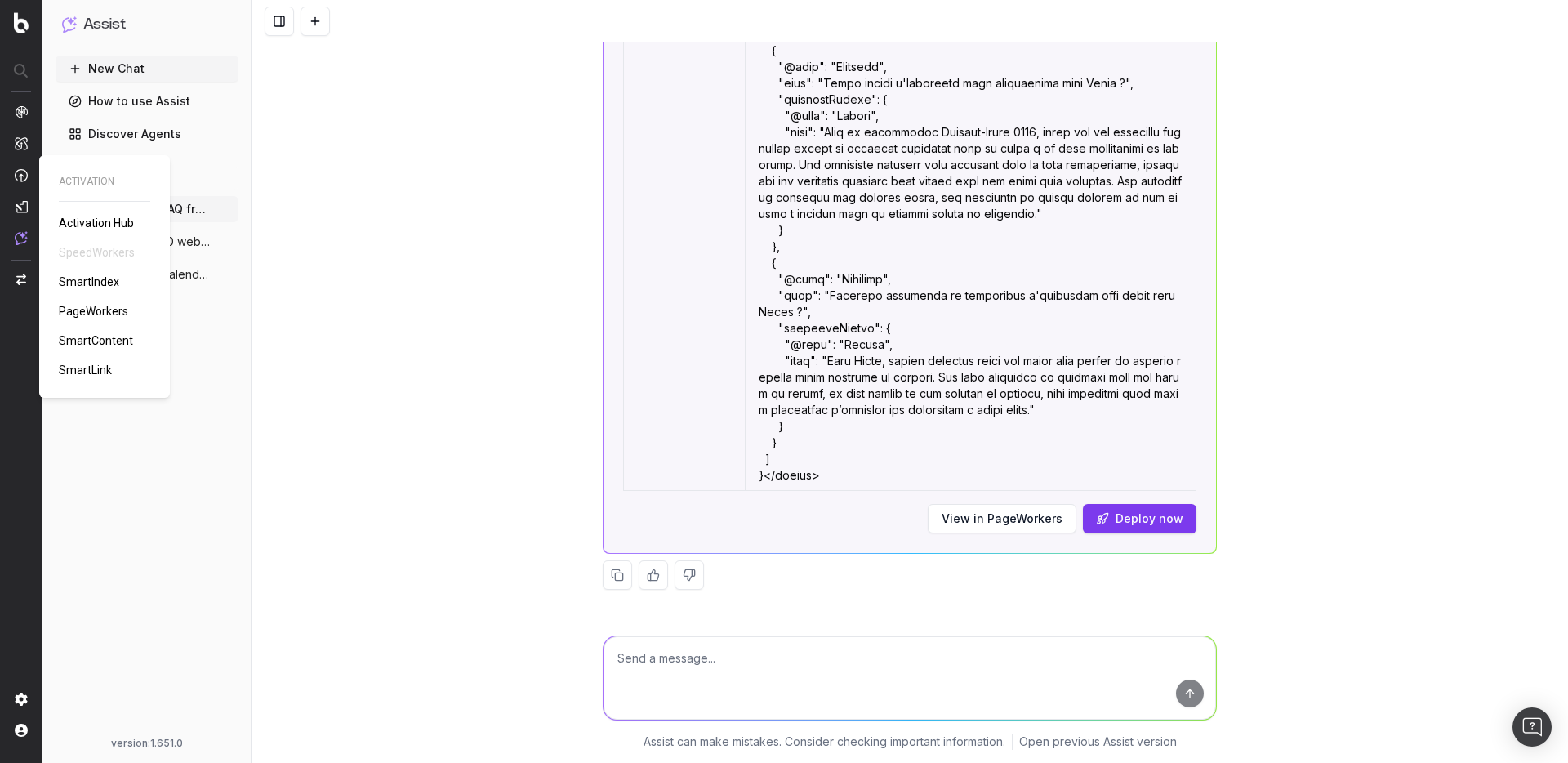
click at [84, 311] on span "PageWorkers" at bounding box center [93, 311] width 69 height 13
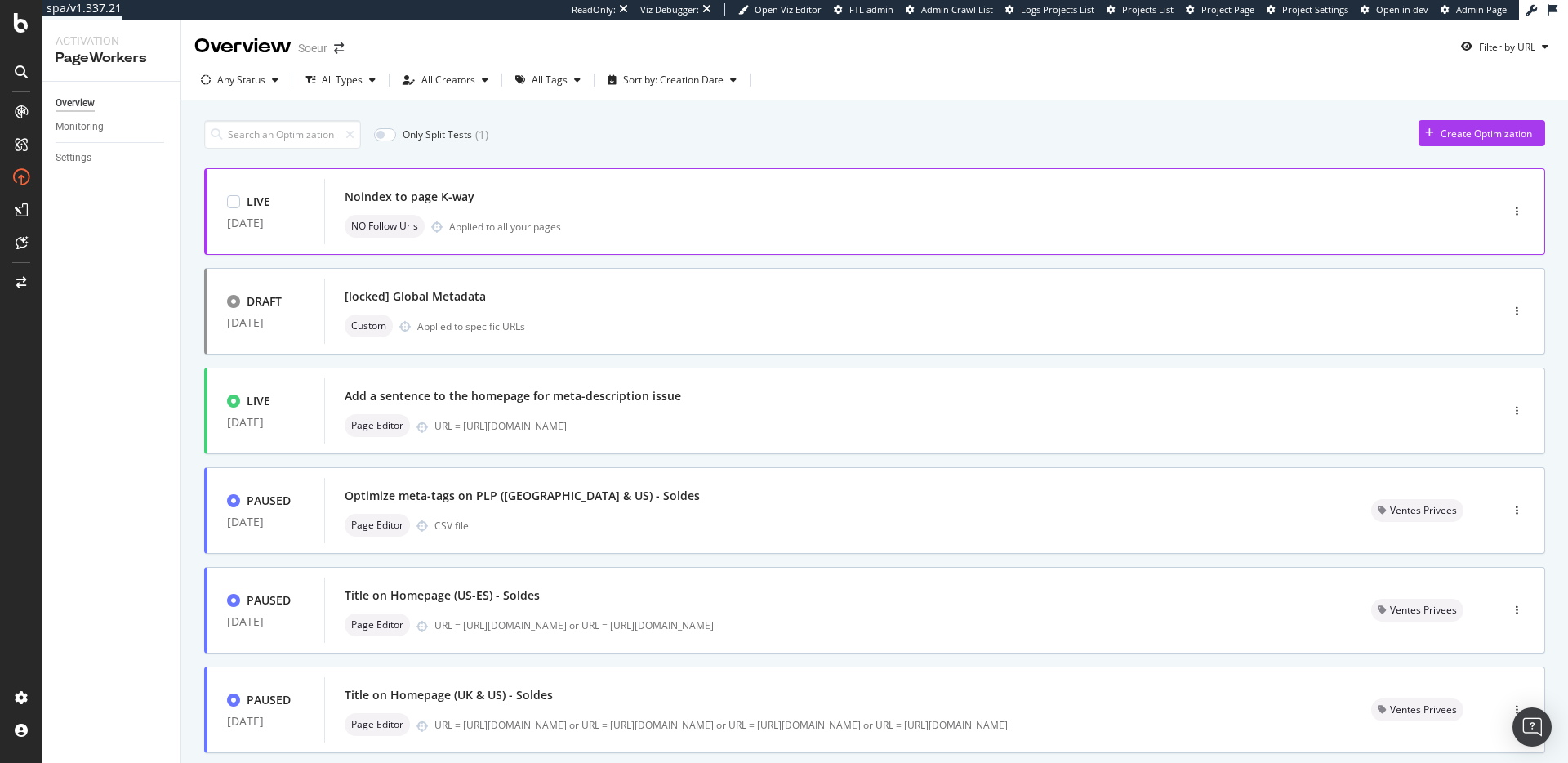
click at [834, 202] on div "Noindex to page K-way" at bounding box center [887, 197] width 1086 height 23
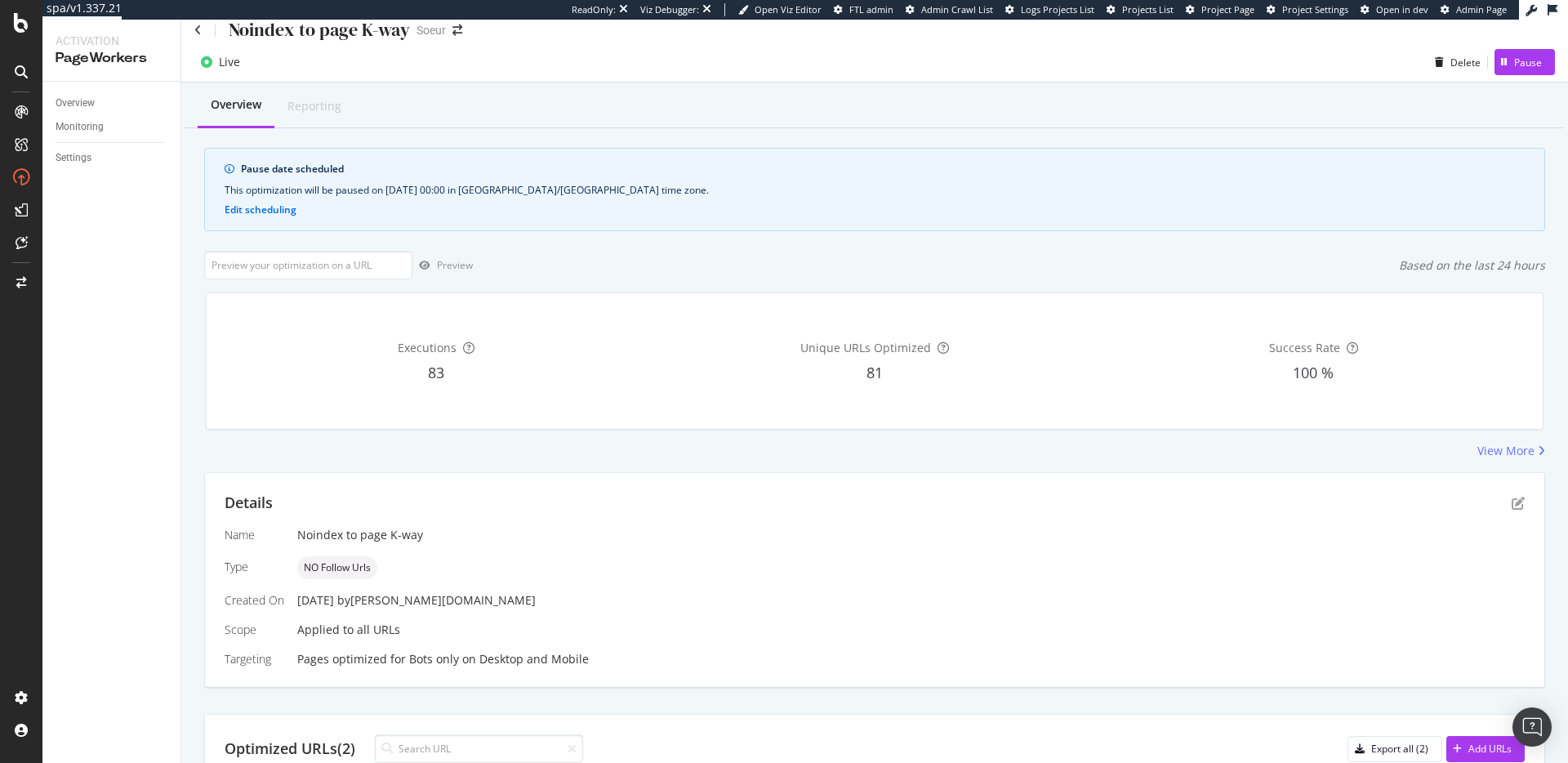
scroll to position [205, 0]
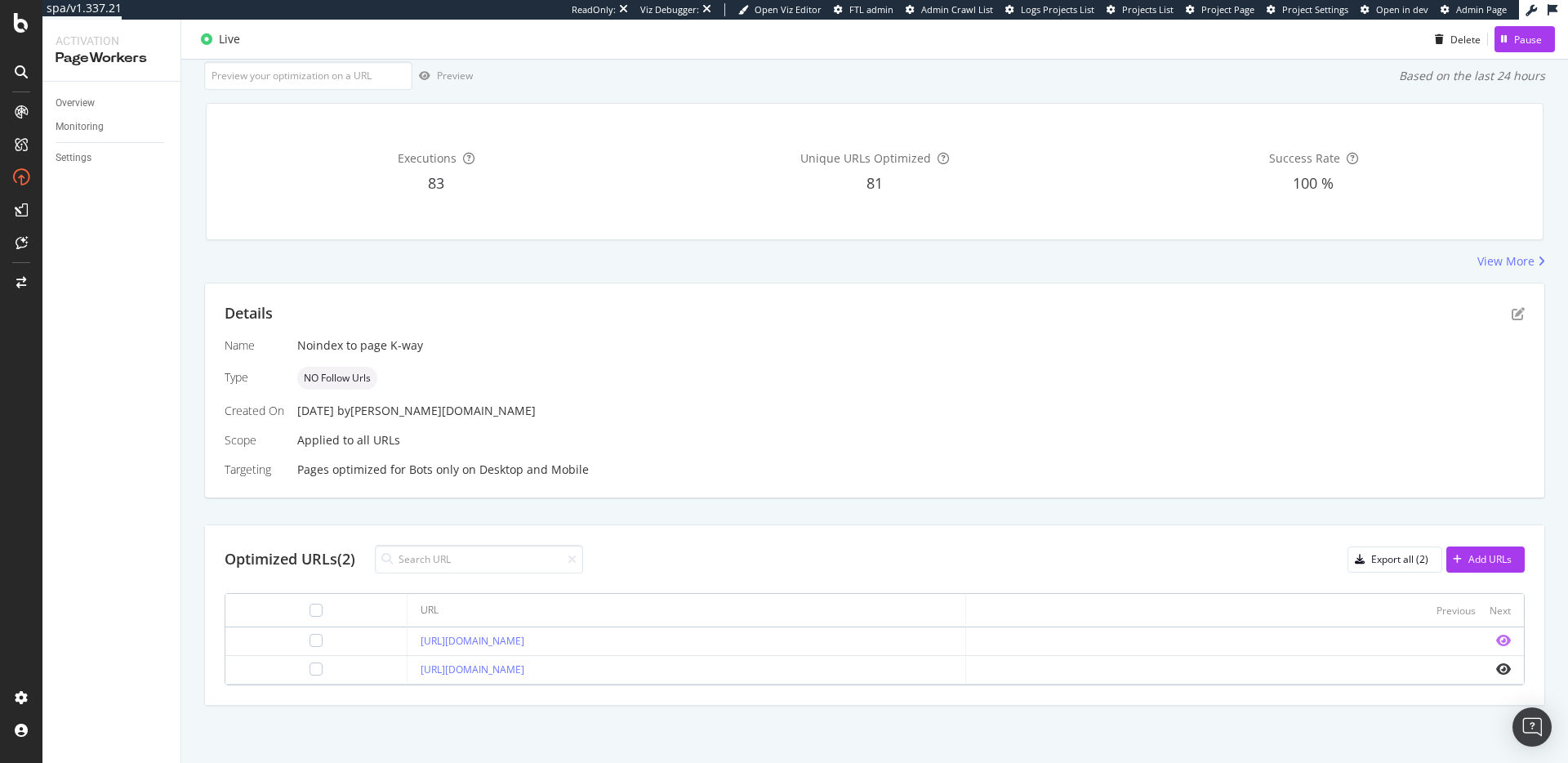
click at [1496, 645] on icon "eye" at bounding box center [1503, 639] width 15 height 13
click at [1496, 670] on icon "eye" at bounding box center [1503, 668] width 15 height 13
